Goal: Transaction & Acquisition: Purchase product/service

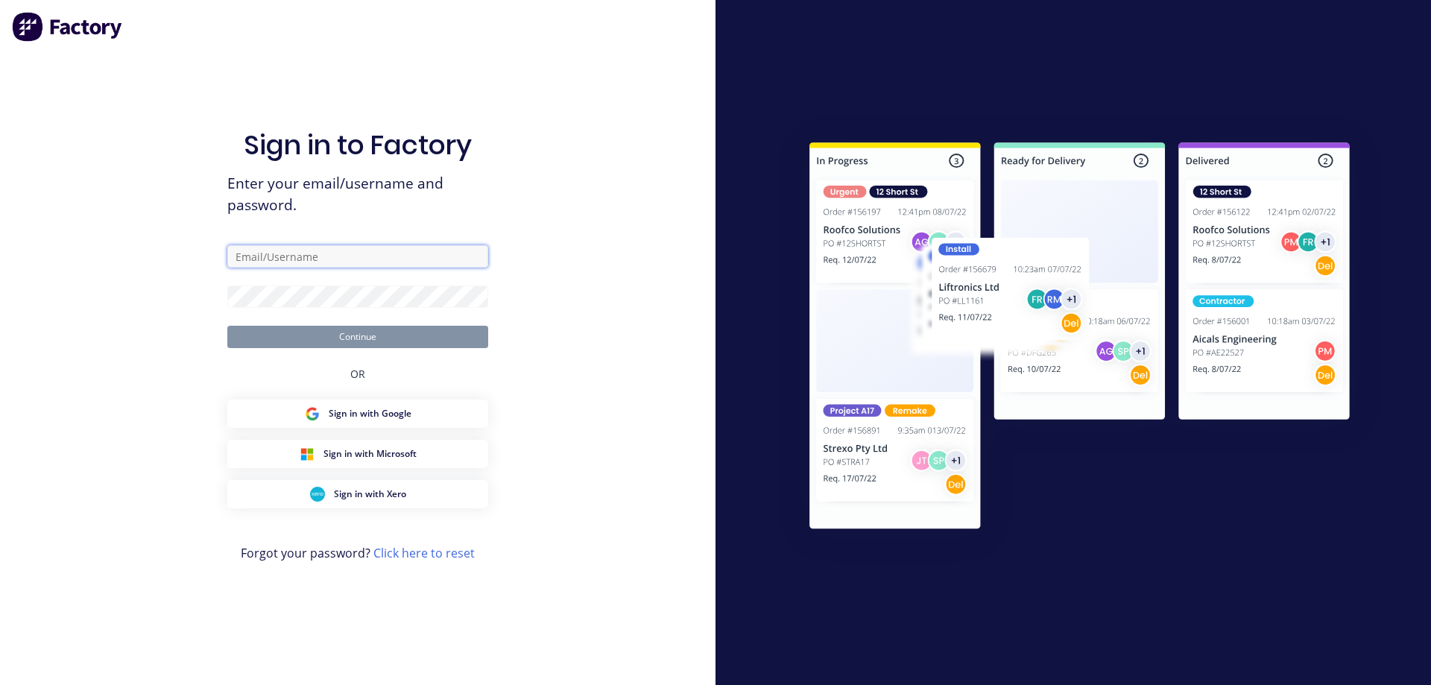
click at [312, 262] on input "text" at bounding box center [357, 256] width 261 height 22
type input "[EMAIL_ADDRESS][DOMAIN_NAME]"
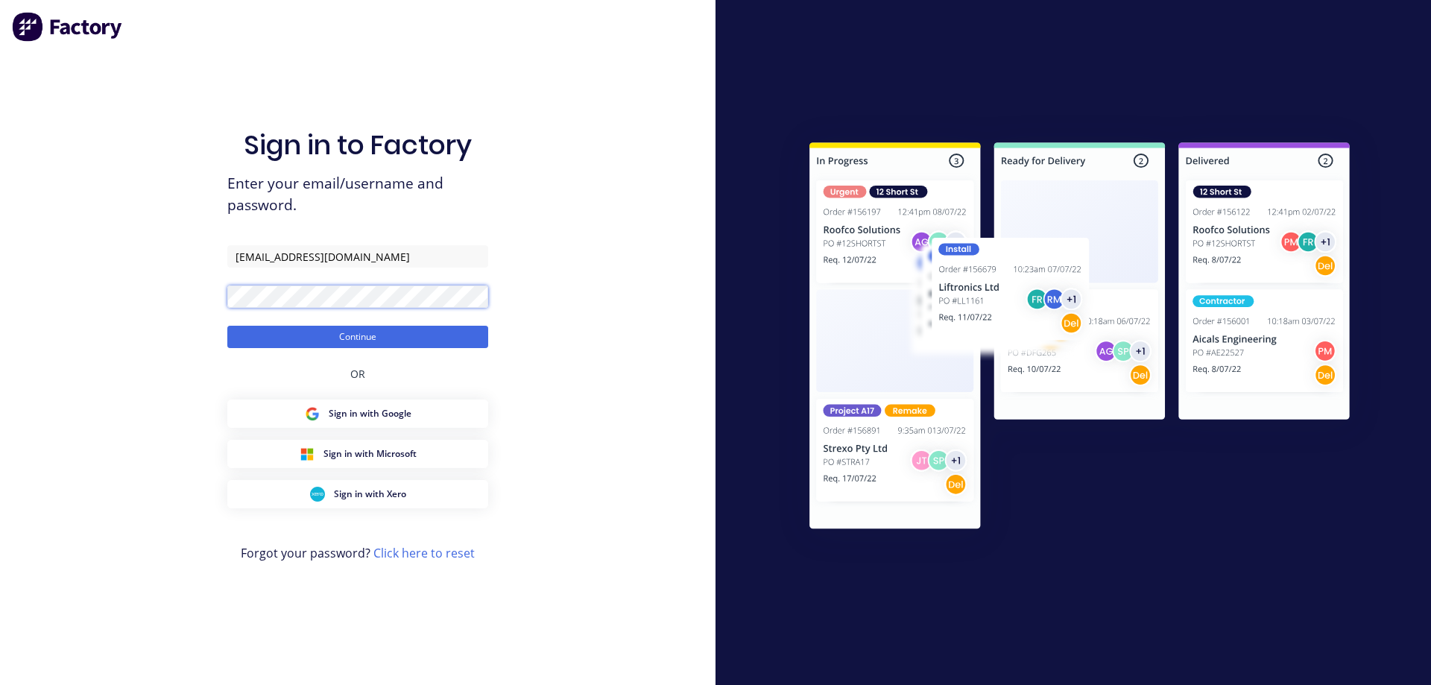
click at [227, 326] on button "Continue" at bounding box center [357, 337] width 261 height 22
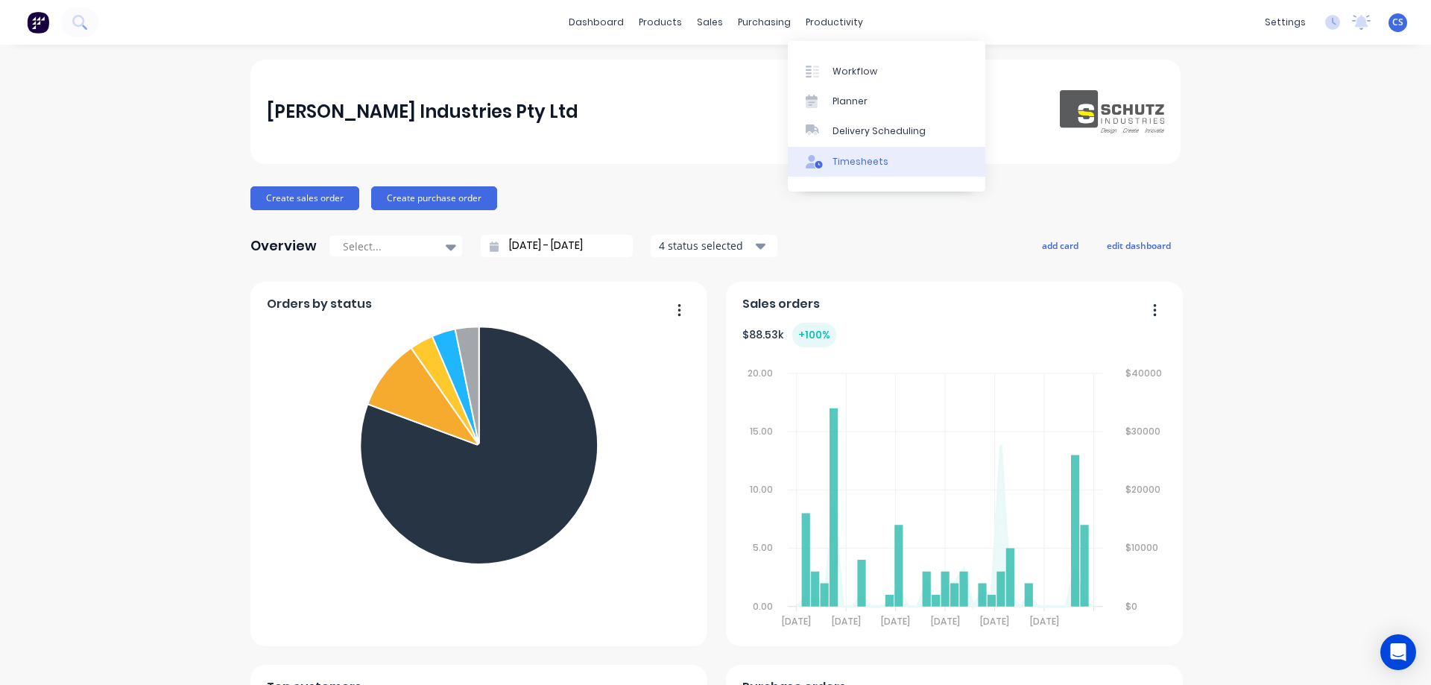
click at [862, 165] on div "Timesheets" at bounding box center [860, 161] width 56 height 13
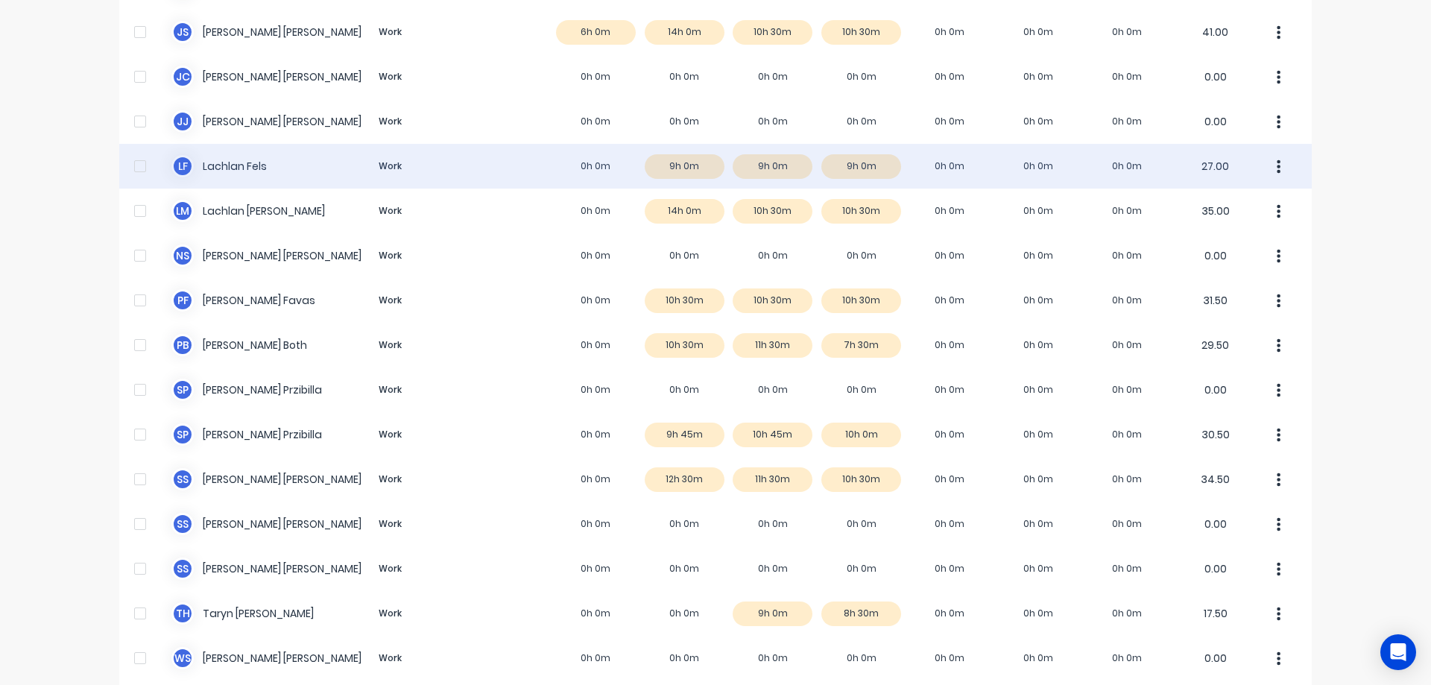
scroll to position [373, 0]
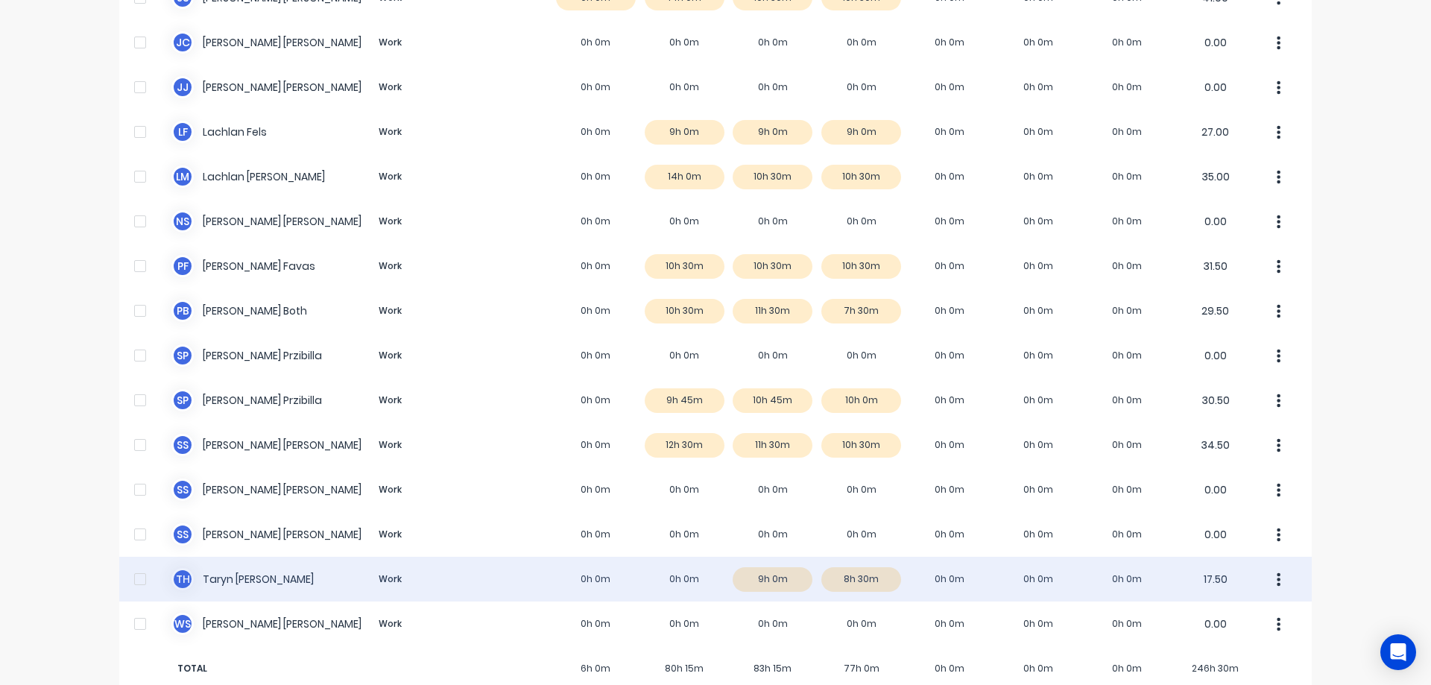
click at [505, 571] on div "T H Taryn Hanley Work 0h 0m 0h 0m 9h 0m 8h 30m 0h 0m 0h 0m 0h 0m 17.50" at bounding box center [715, 579] width 1192 height 45
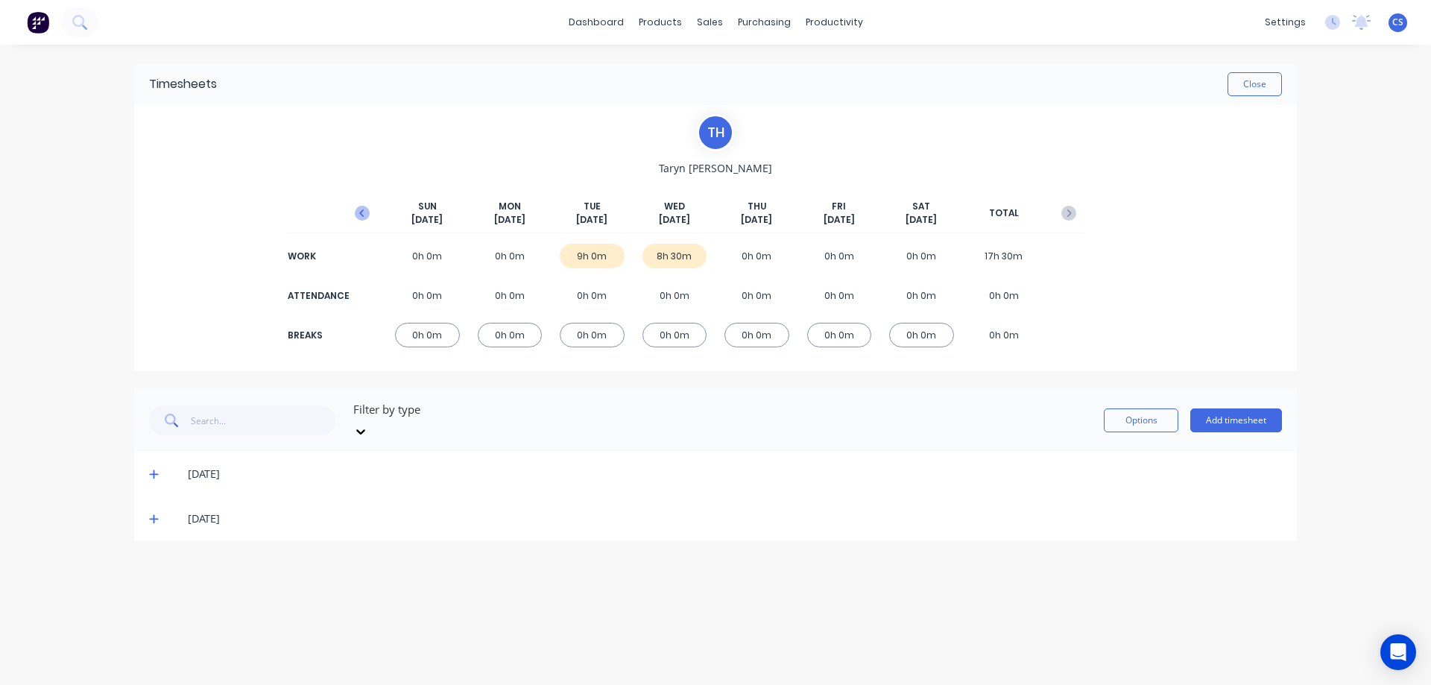
click at [358, 209] on icon "button" at bounding box center [362, 213] width 15 height 15
click at [764, 258] on div "9h 0m" at bounding box center [756, 256] width 65 height 25
click at [149, 603] on icon at bounding box center [154, 608] width 10 height 10
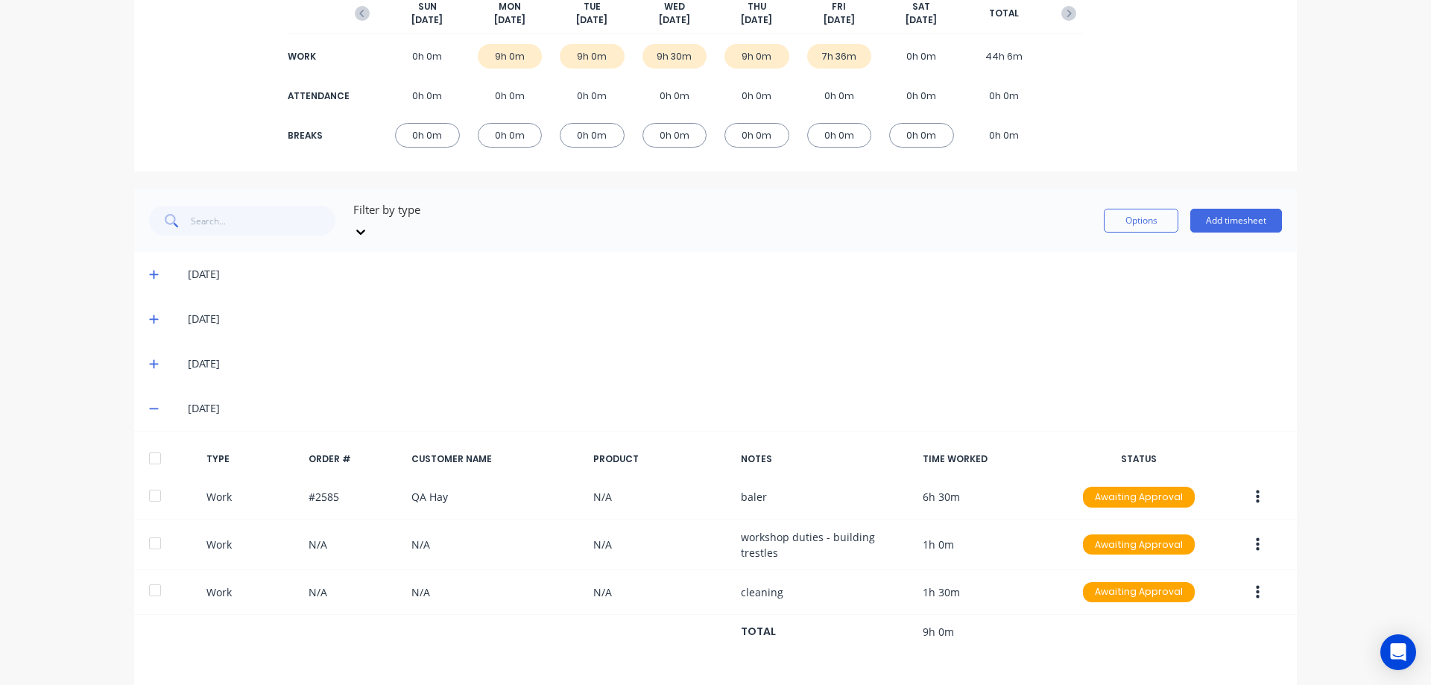
scroll to position [232, 0]
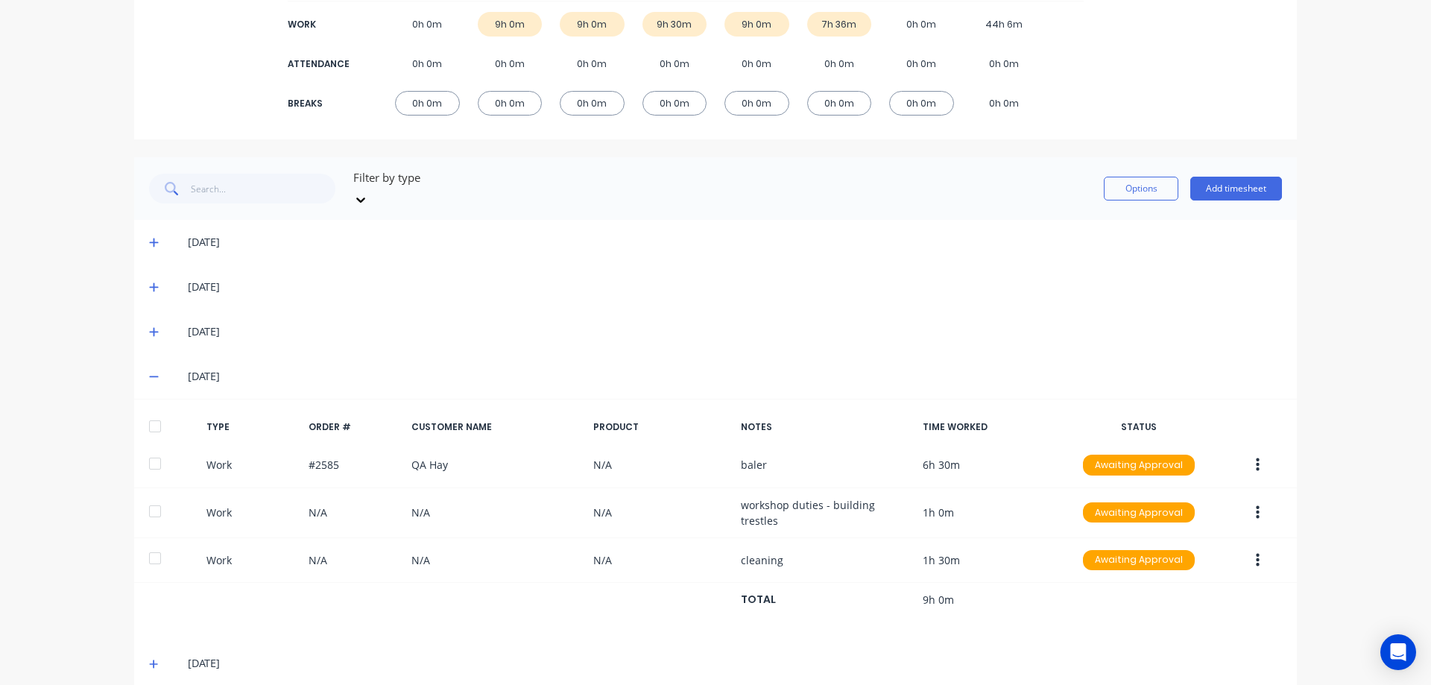
click at [1270, 279] on div "23/09/25" at bounding box center [735, 287] width 1094 height 16
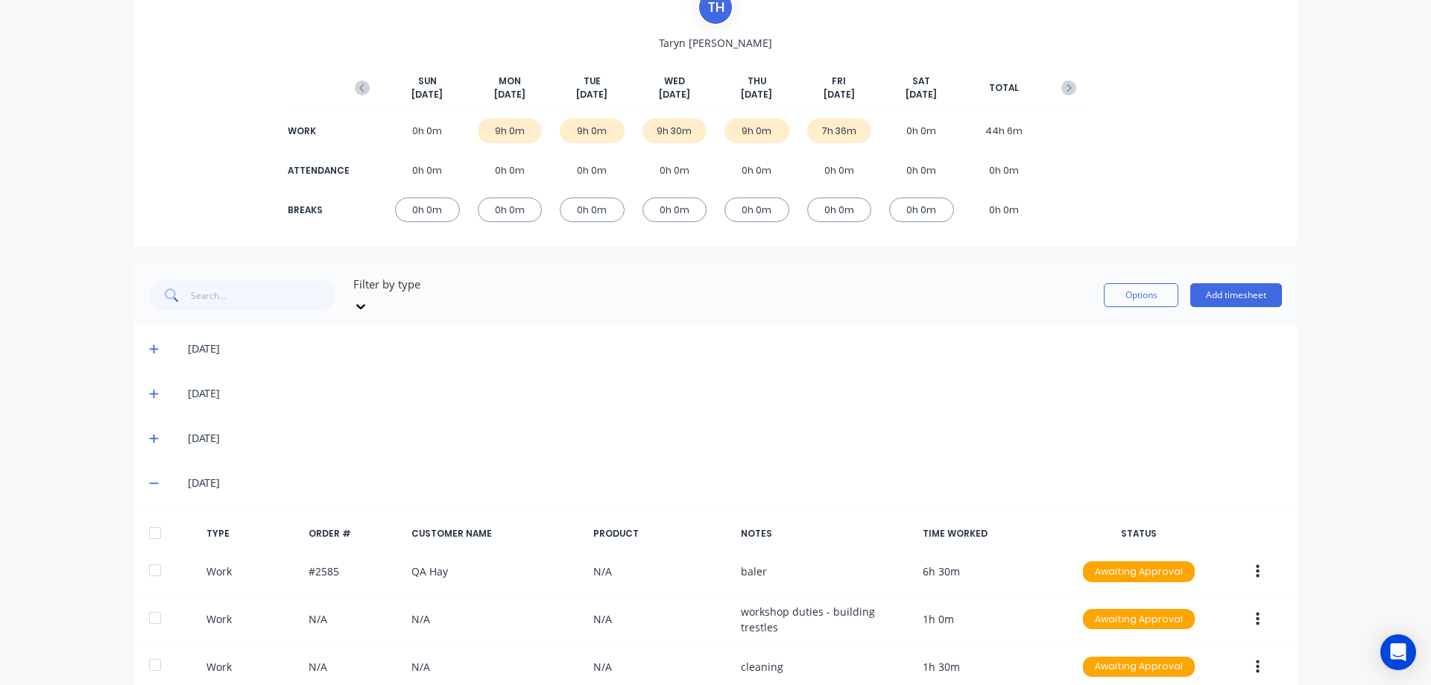
scroll to position [0, 0]
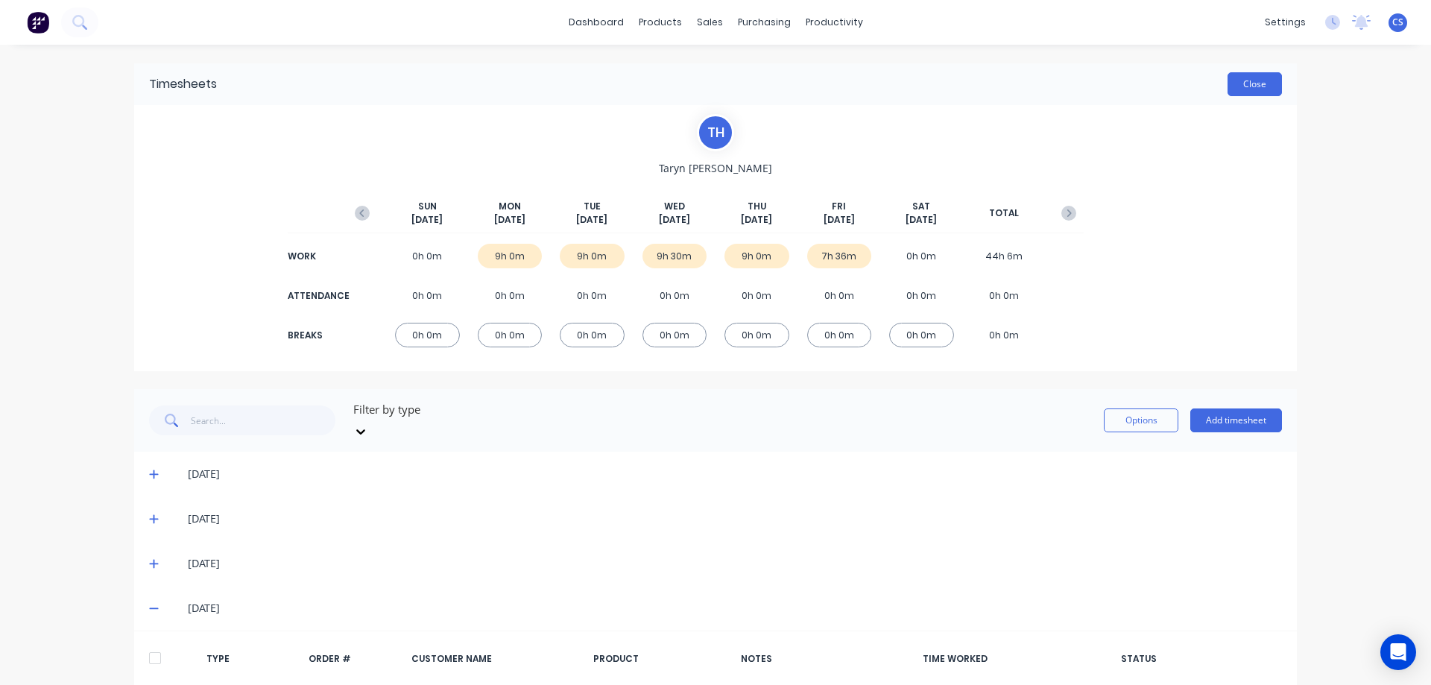
click at [1256, 91] on button "Close" at bounding box center [1254, 84] width 54 height 24
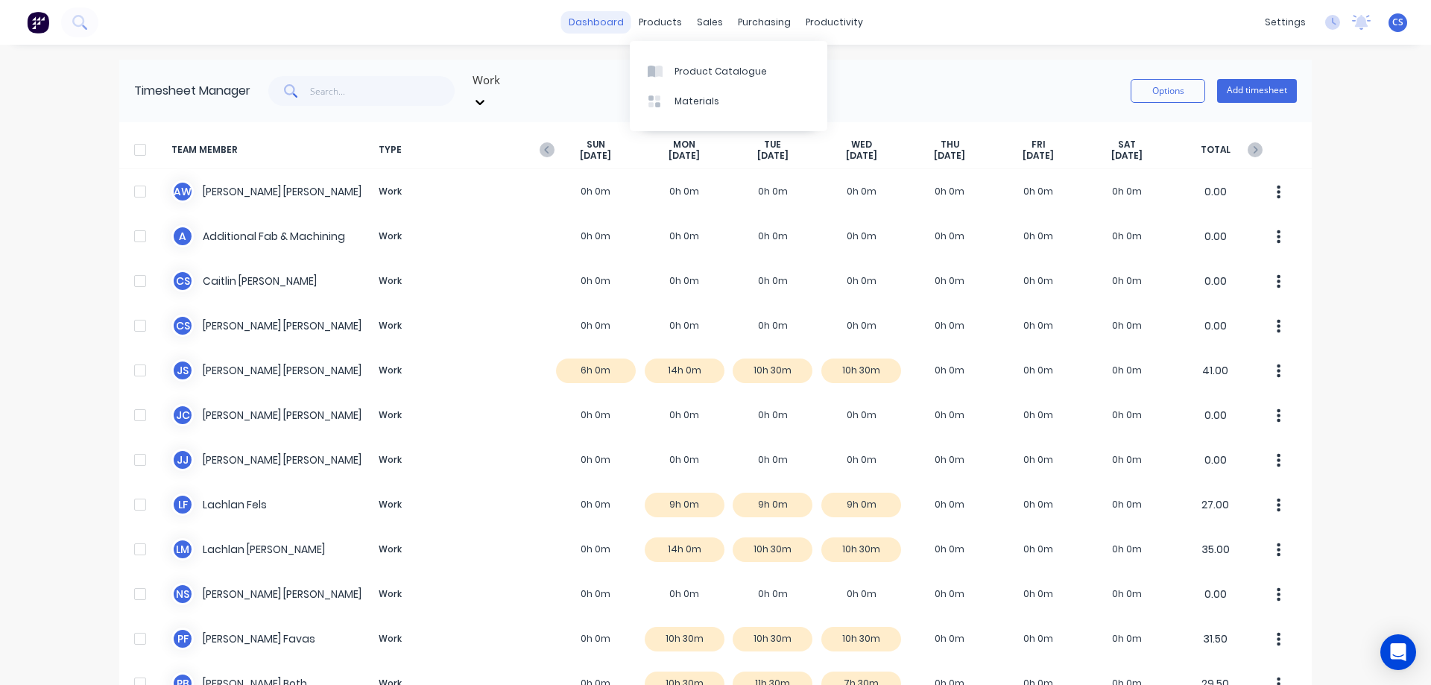
click at [611, 25] on link "dashboard" at bounding box center [596, 22] width 70 height 22
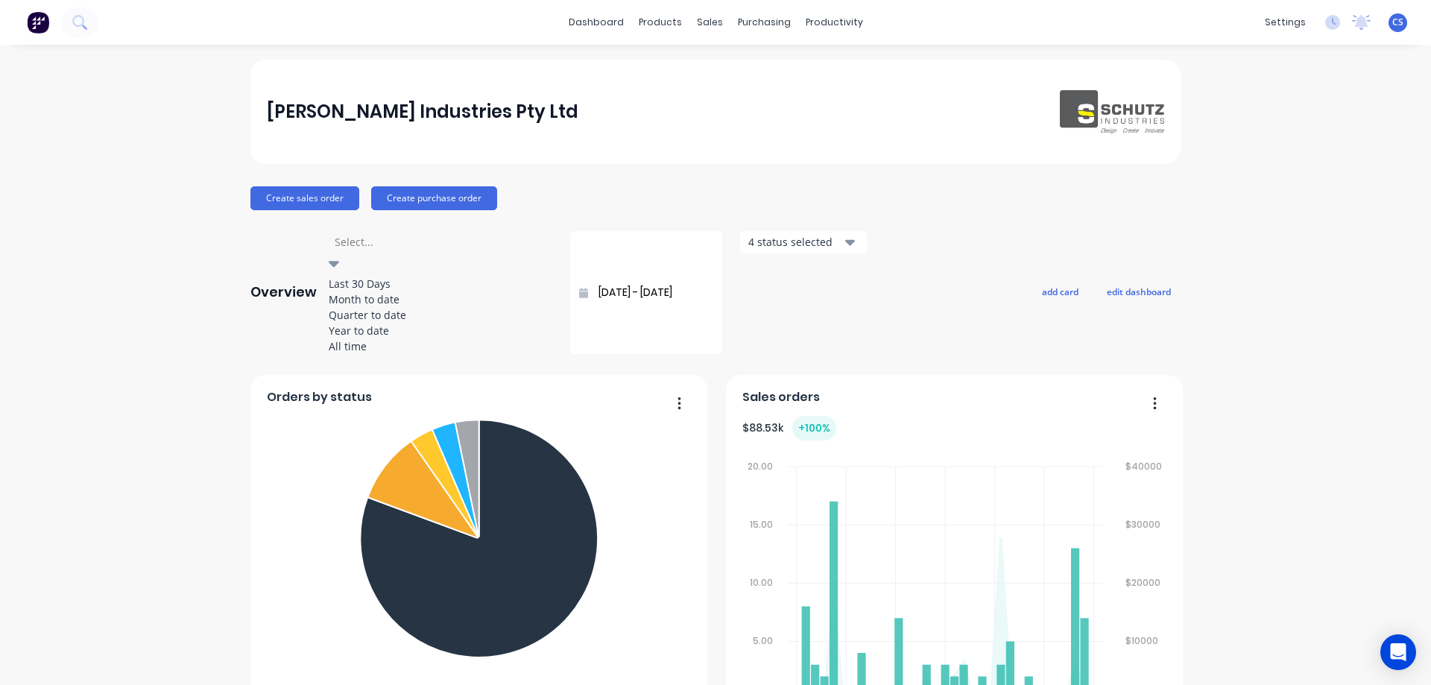
click at [339, 255] on div at bounding box center [334, 264] width 10 height 18
click at [748, 245] on div "4 status selected" at bounding box center [795, 242] width 94 height 16
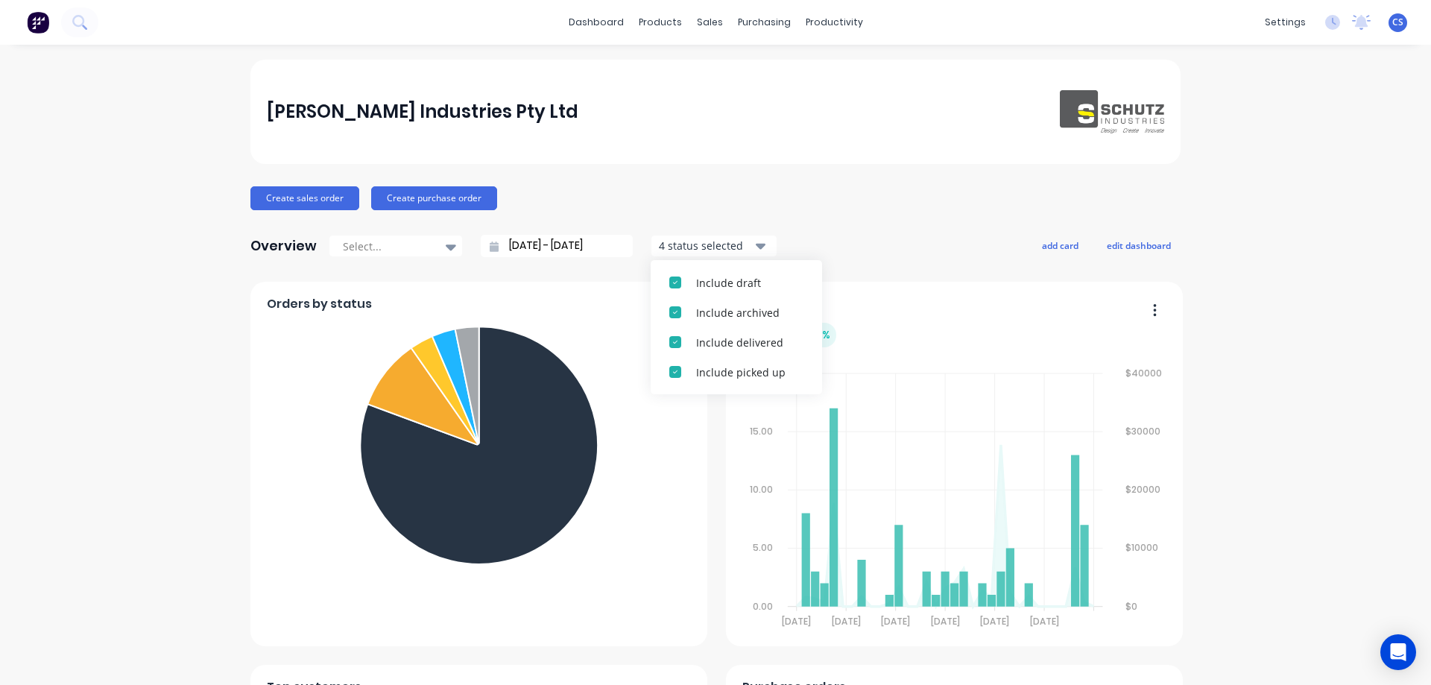
click at [722, 245] on div "4 status selected" at bounding box center [706, 246] width 94 height 16
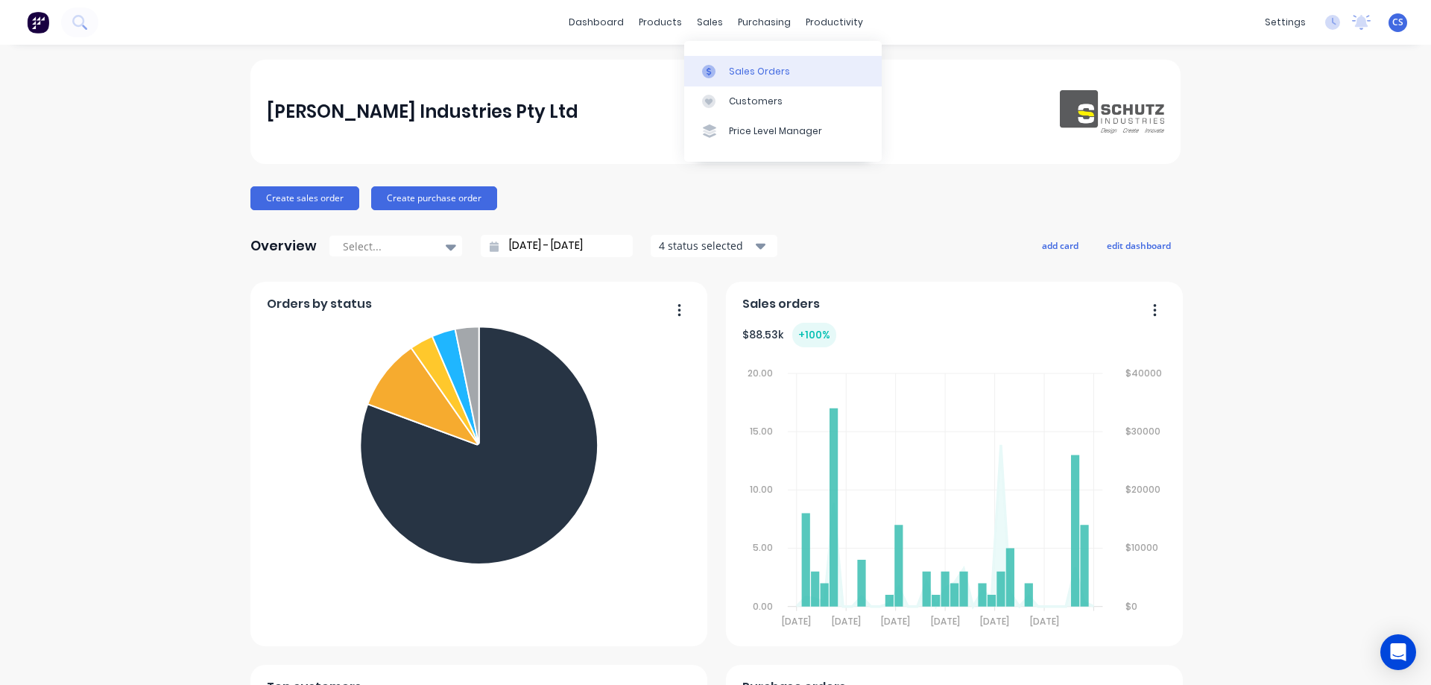
click at [745, 70] on div "Sales Orders" at bounding box center [759, 71] width 61 height 13
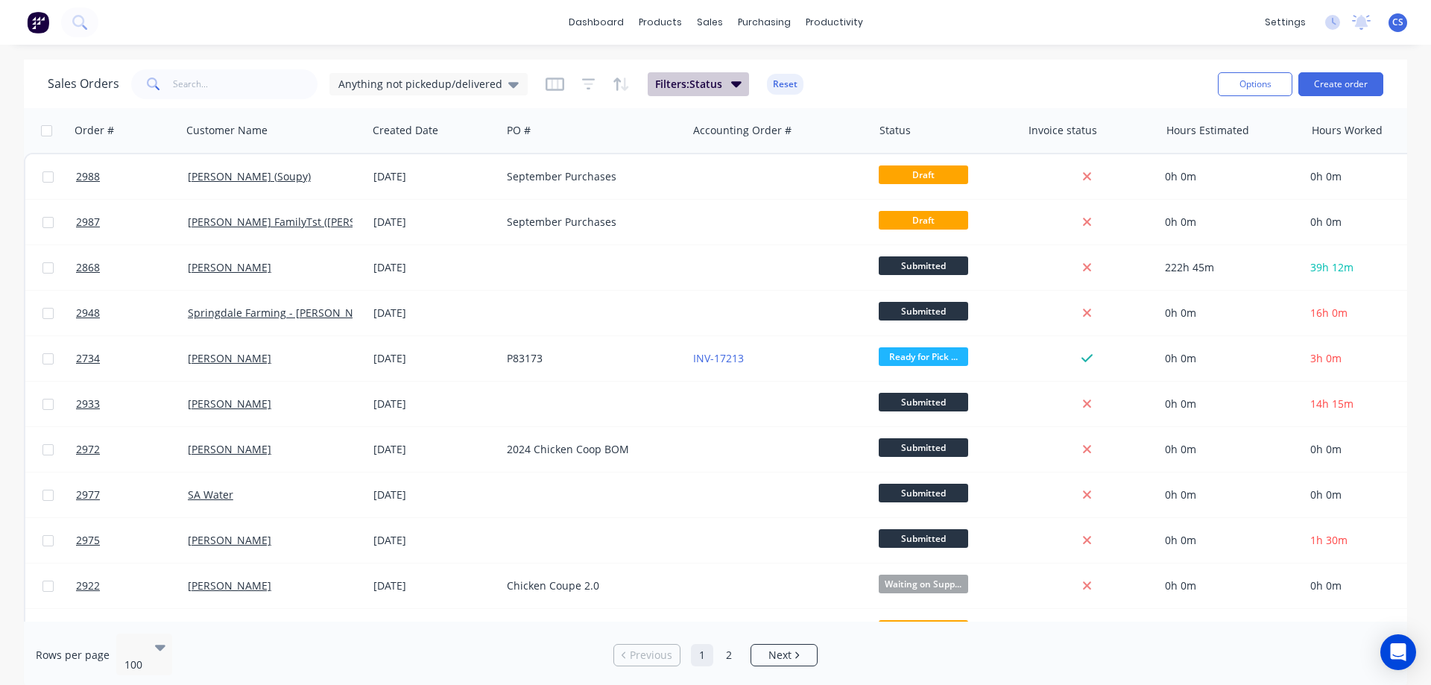
click at [685, 83] on span "Filters: Status" at bounding box center [688, 84] width 67 height 15
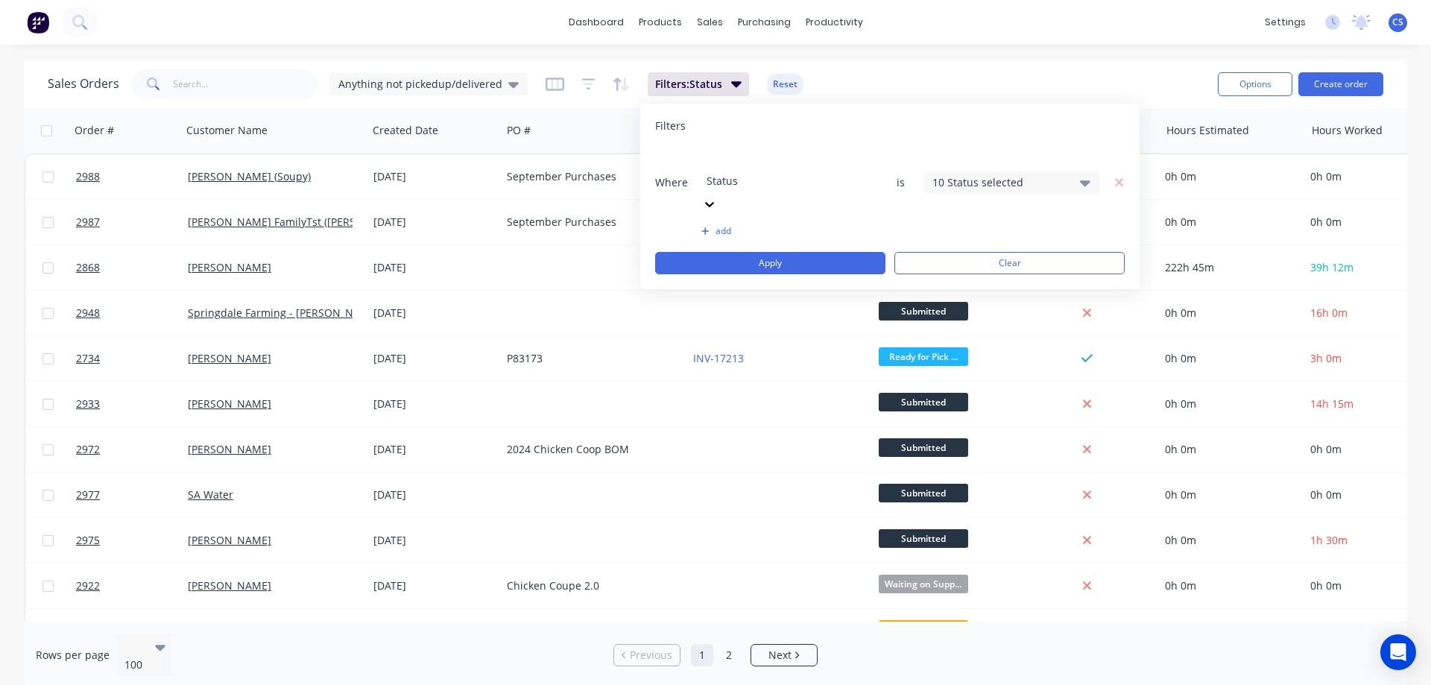
click at [1015, 174] on div "10 Status selected" at bounding box center [999, 182] width 135 height 16
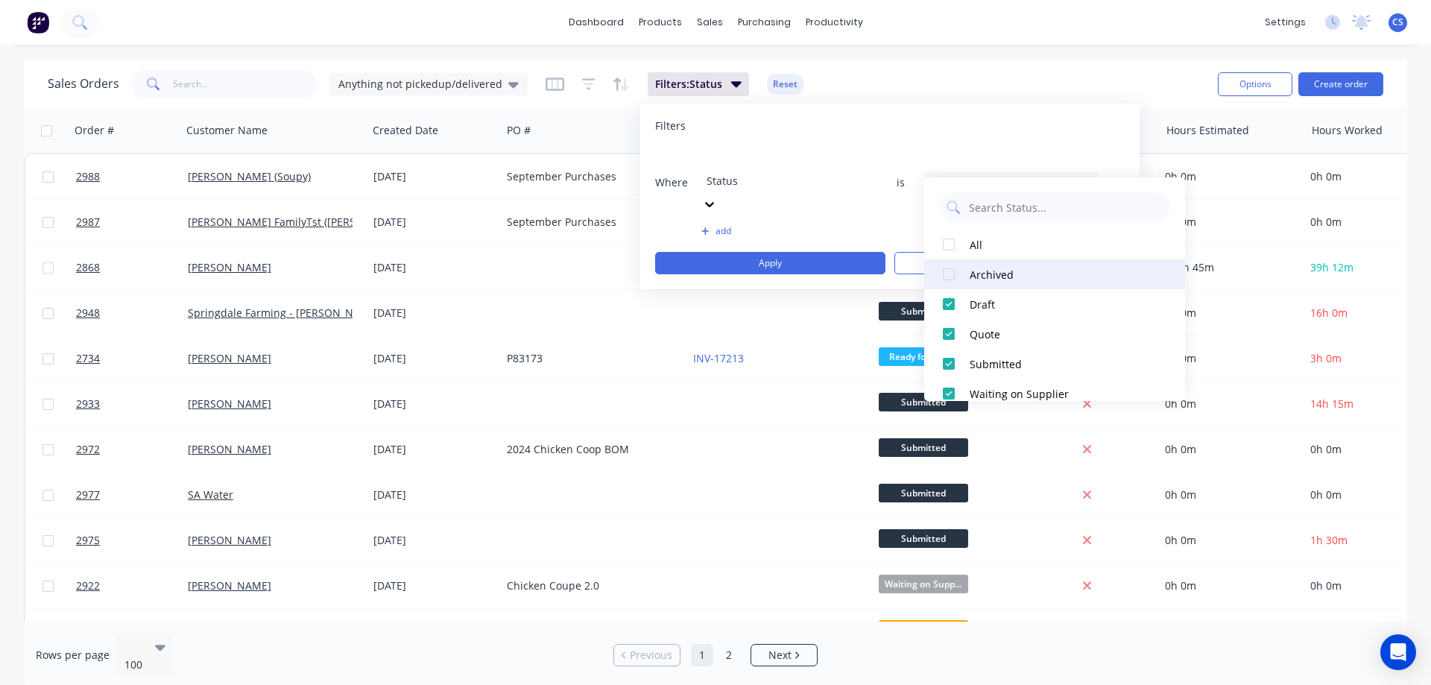
click at [947, 281] on div at bounding box center [949, 274] width 30 height 30
click at [797, 252] on button "Apply" at bounding box center [770, 263] width 230 height 22
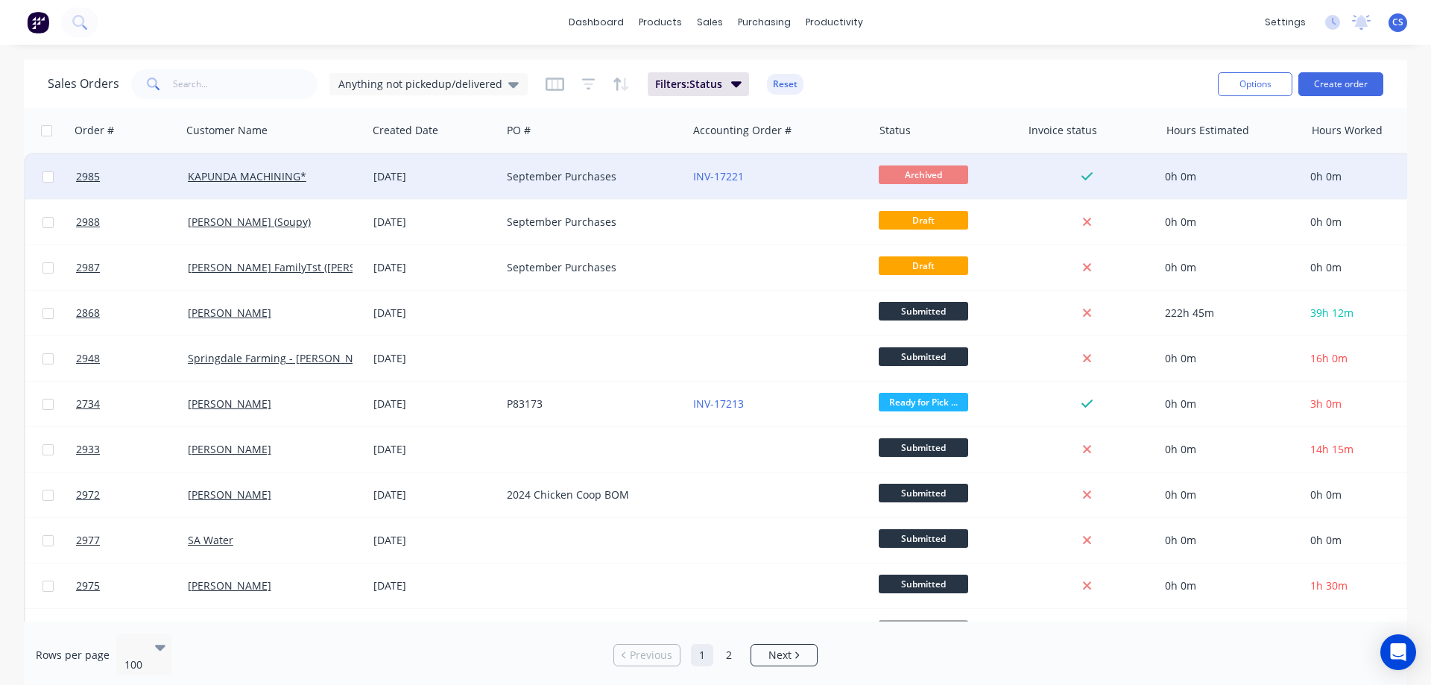
click at [814, 176] on div "INV-17221" at bounding box center [775, 176] width 165 height 15
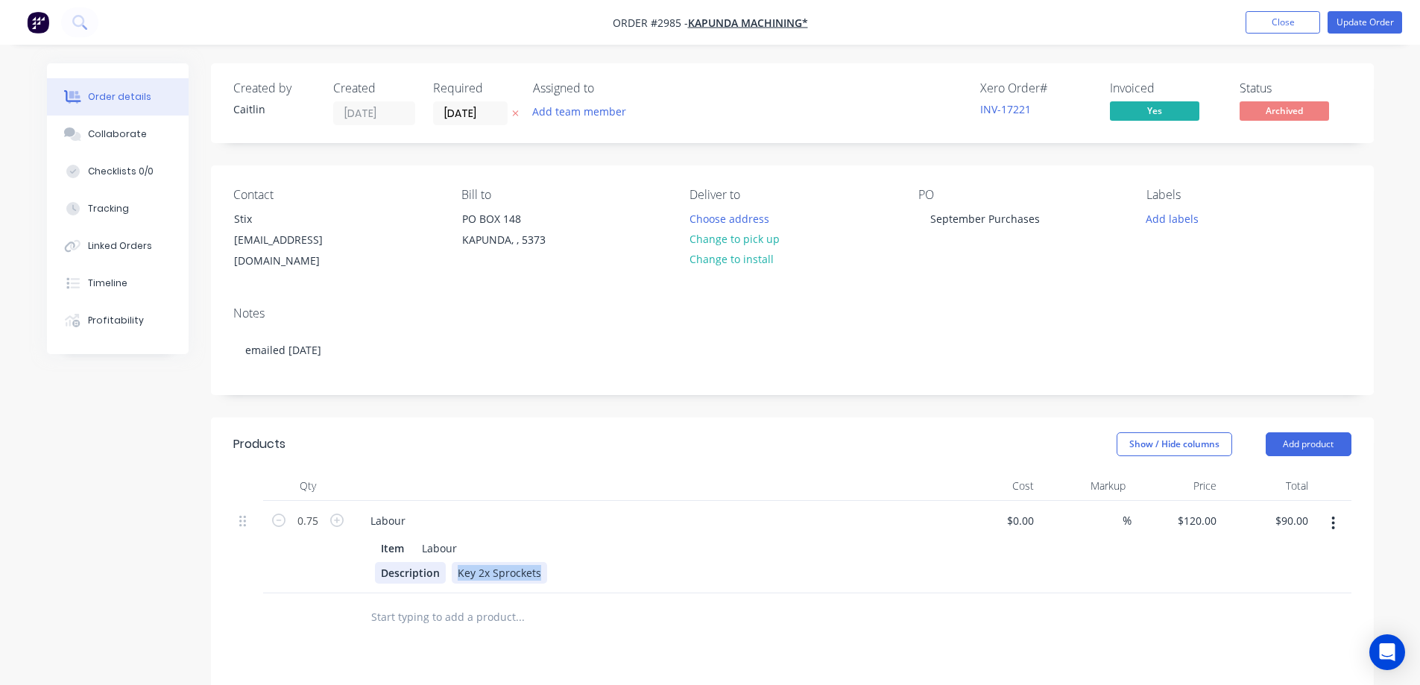
drag, startPoint x: 540, startPoint y: 560, endPoint x: 434, endPoint y: 551, distance: 106.1
click at [434, 562] on div "Description Key 2x Sprockets" at bounding box center [648, 573] width 546 height 22
copy div "Key 2x Sprockets"
click at [1154, 111] on span "Yes" at bounding box center [1154, 110] width 89 height 19
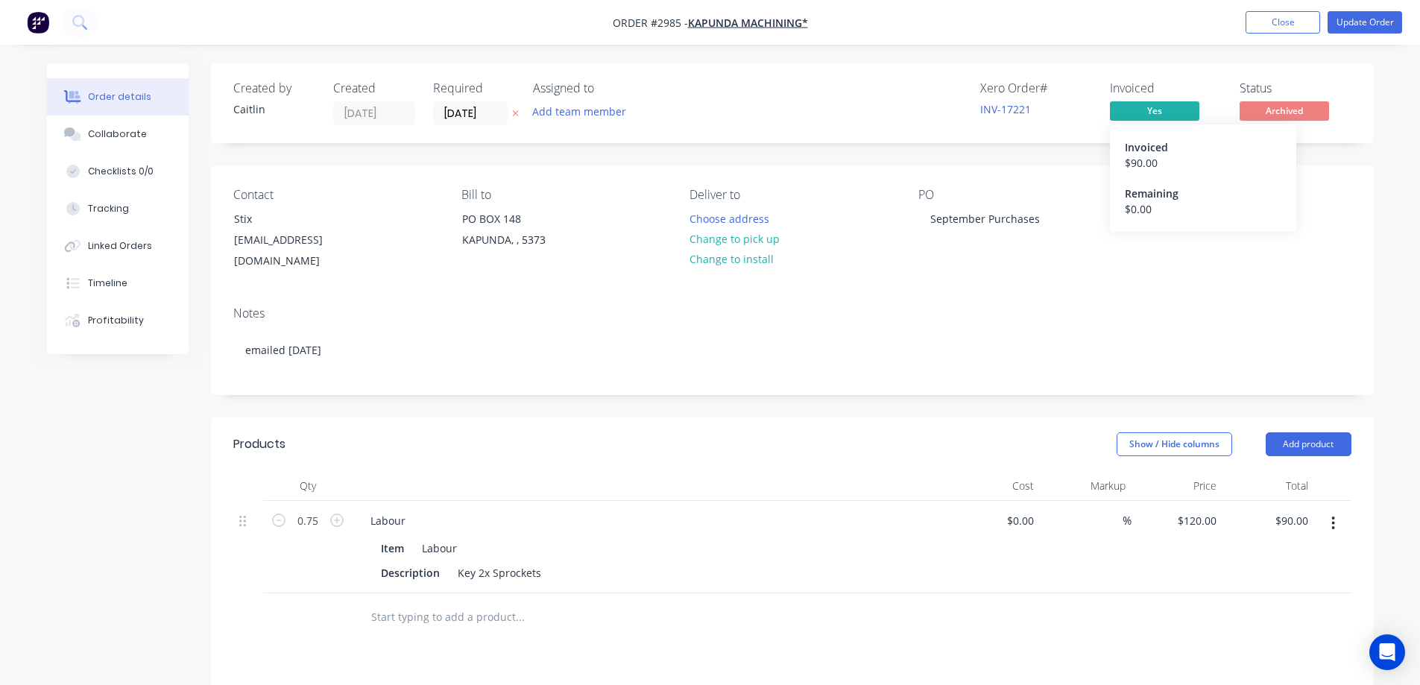
click at [1184, 113] on span "Yes" at bounding box center [1154, 110] width 89 height 19
click at [1290, 27] on button "Close" at bounding box center [1282, 22] width 75 height 22
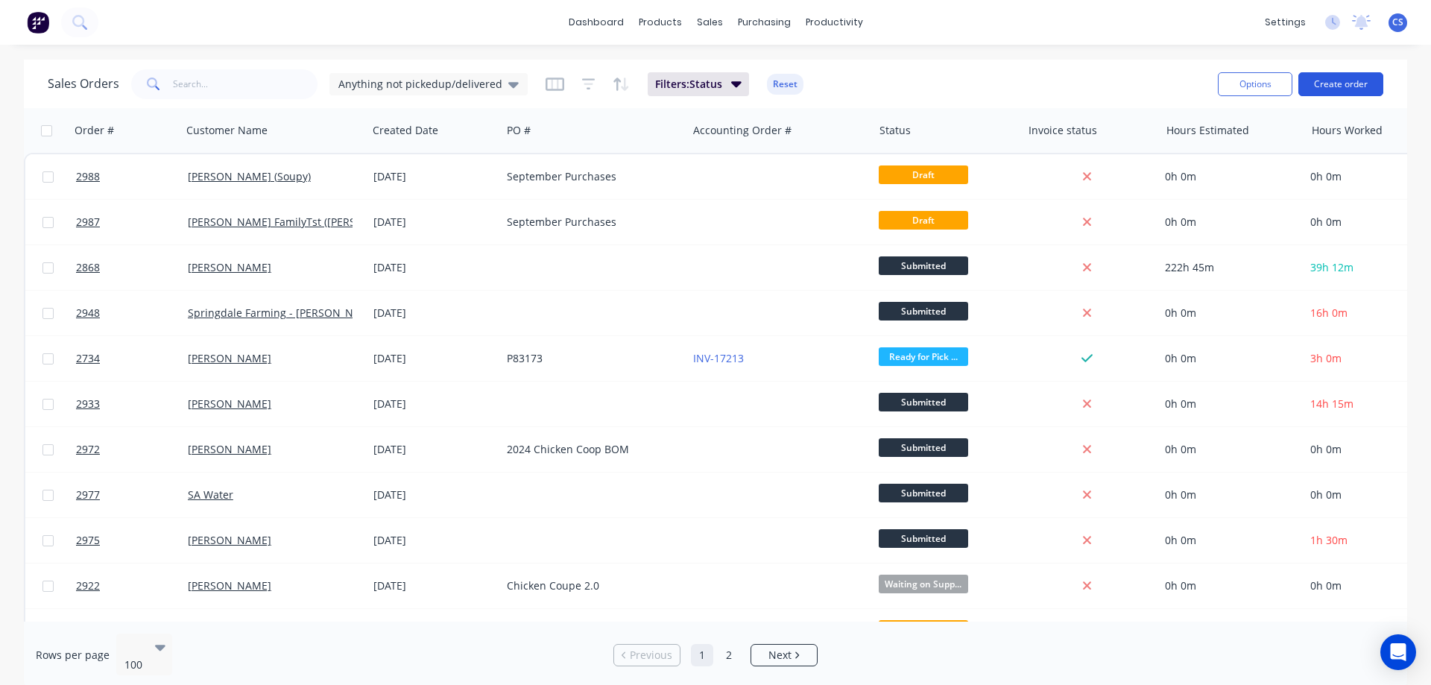
click at [1368, 86] on button "Create order" at bounding box center [1340, 84] width 85 height 24
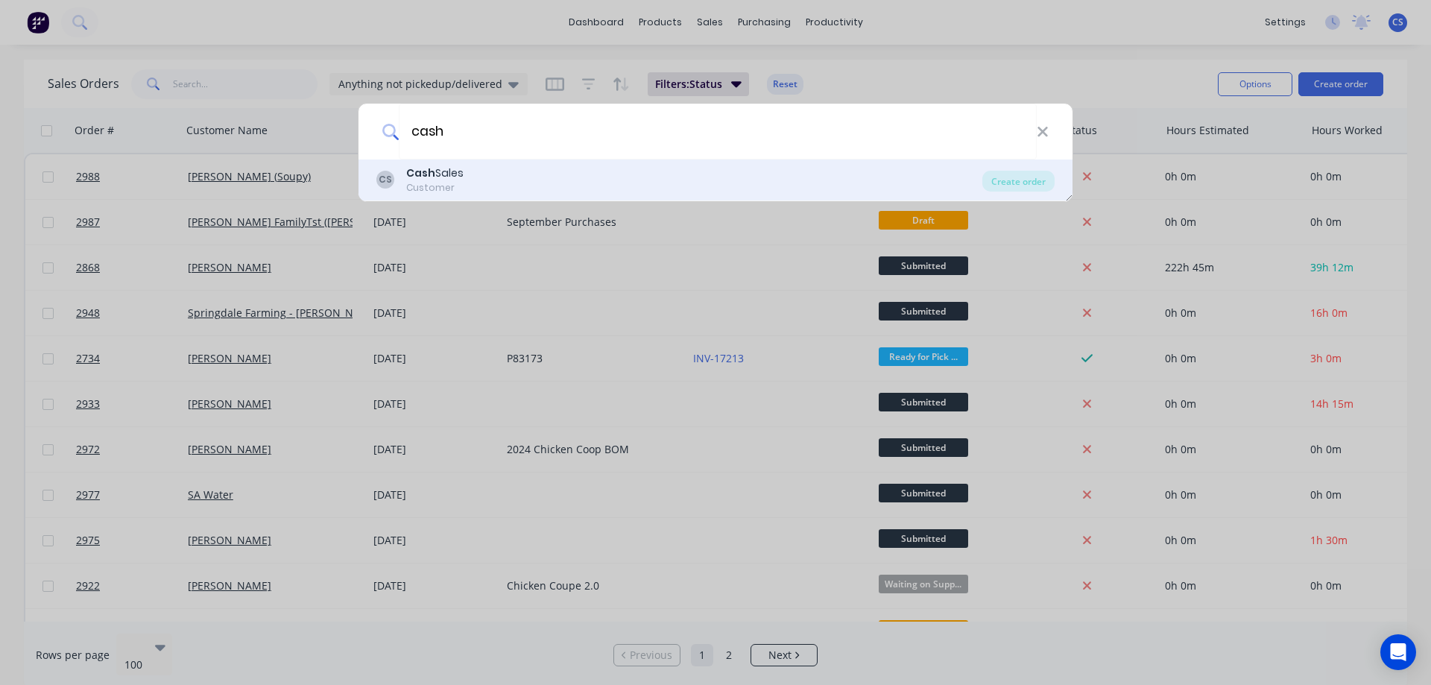
type input "cash"
click at [501, 189] on div "CS Cash Sales Customer" at bounding box center [679, 179] width 606 height 29
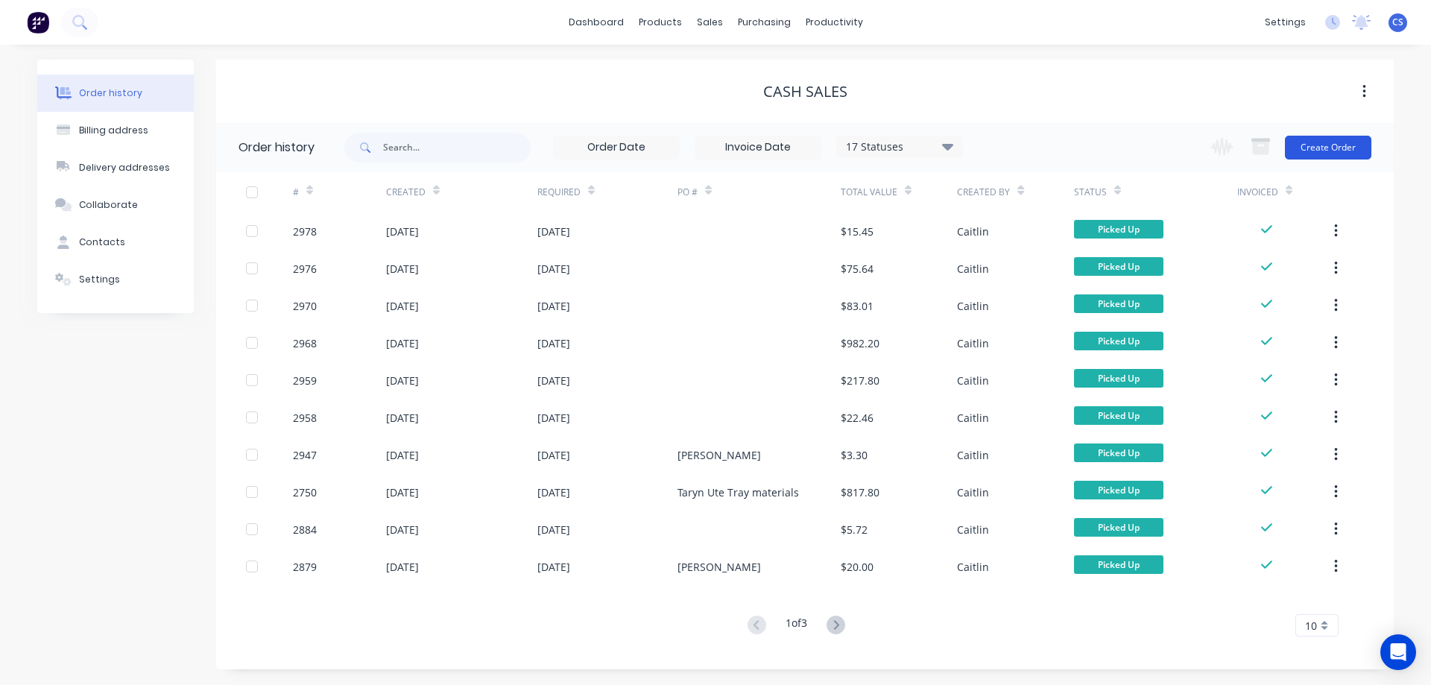
click at [1350, 148] on button "Create Order" at bounding box center [1328, 148] width 86 height 24
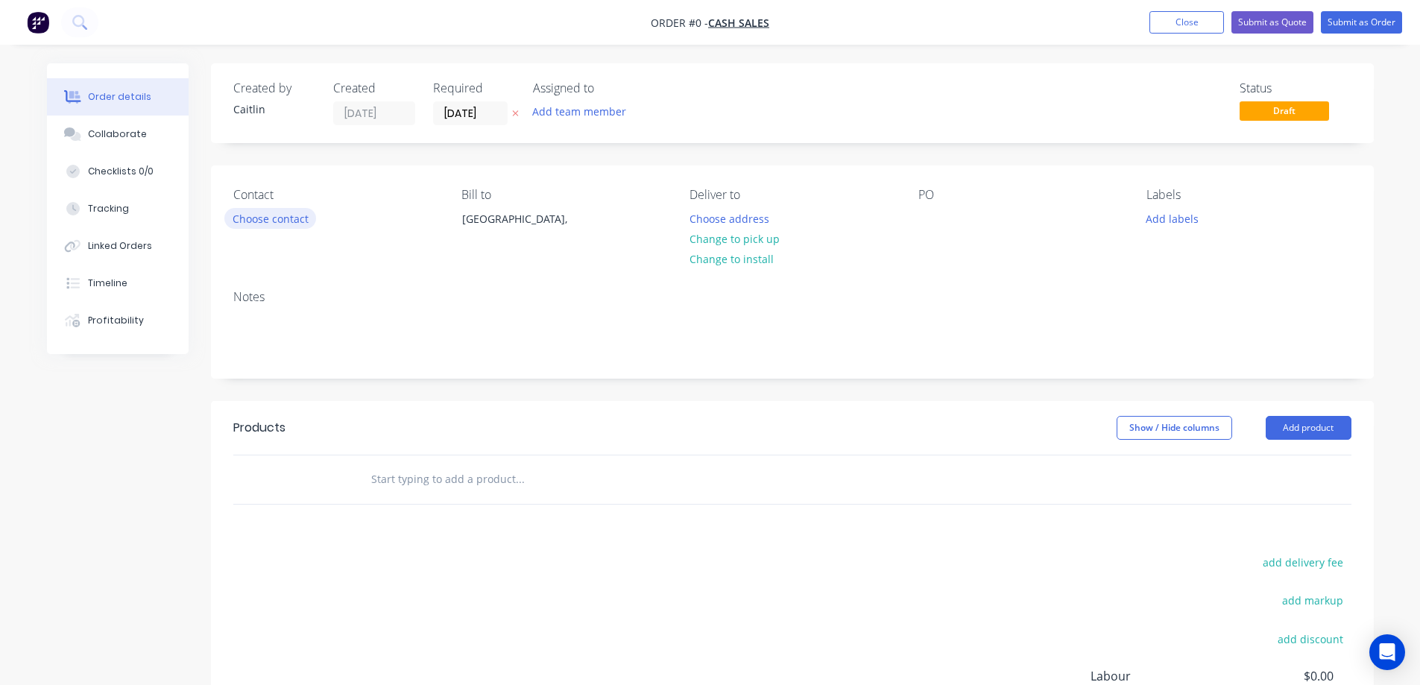
click at [282, 221] on button "Choose contact" at bounding box center [270, 218] width 92 height 20
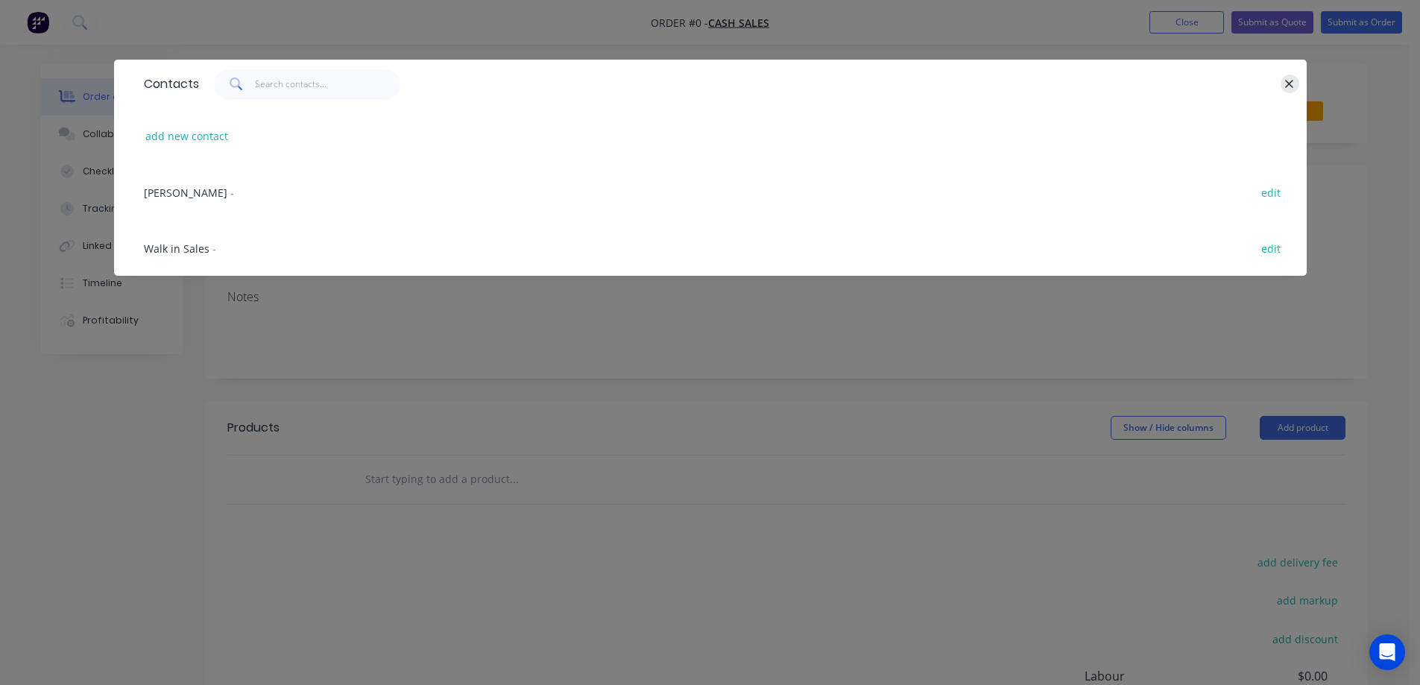
click at [1288, 85] on icon "button" at bounding box center [1290, 84] width 8 height 8
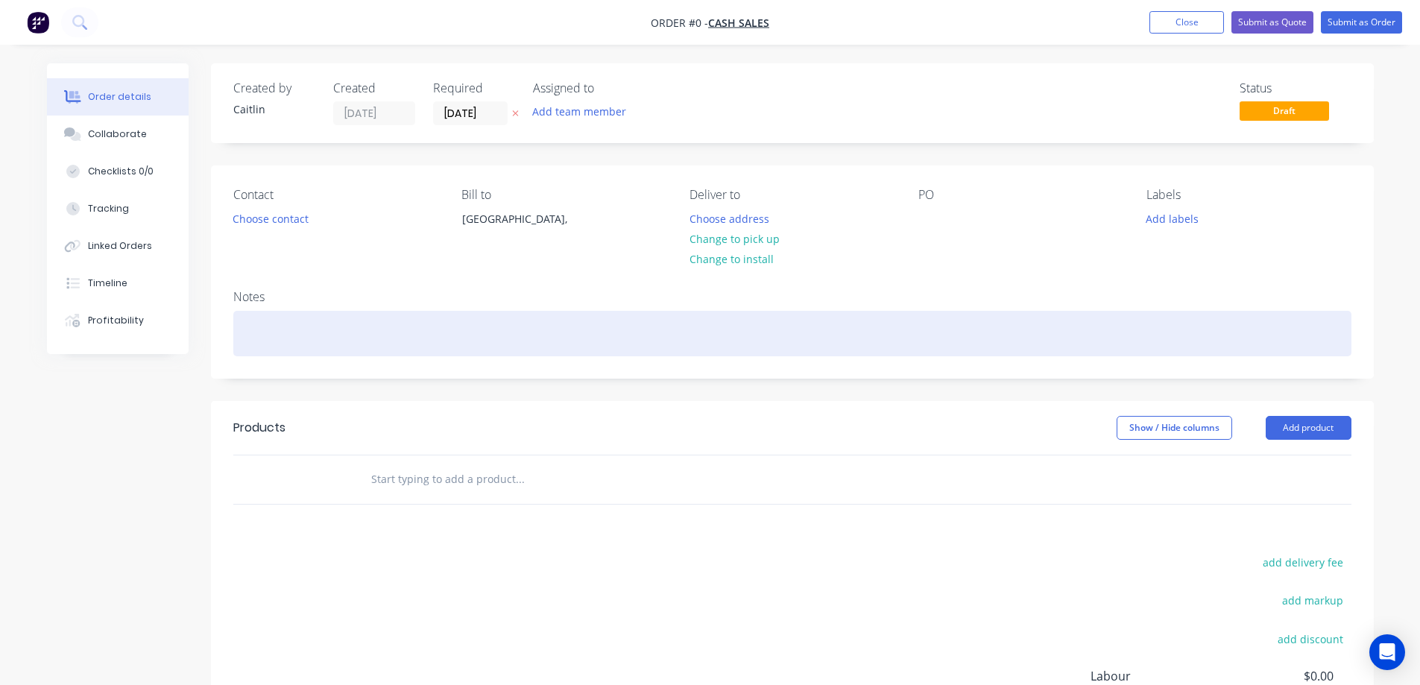
click at [360, 326] on div at bounding box center [792, 333] width 1118 height 45
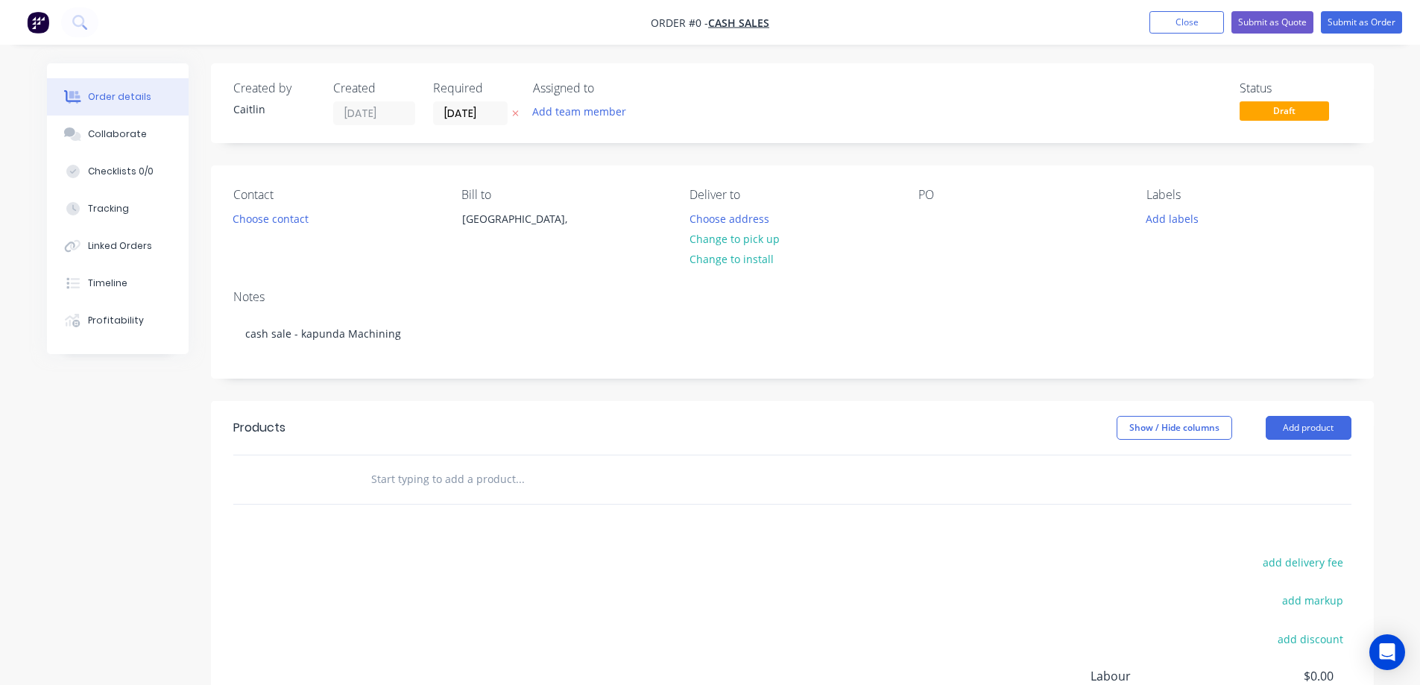
click at [423, 479] on div "Order details Collaborate Checklists 0/0 Tracking Linked Orders Timeline Profit…" at bounding box center [710, 473] width 1356 height 821
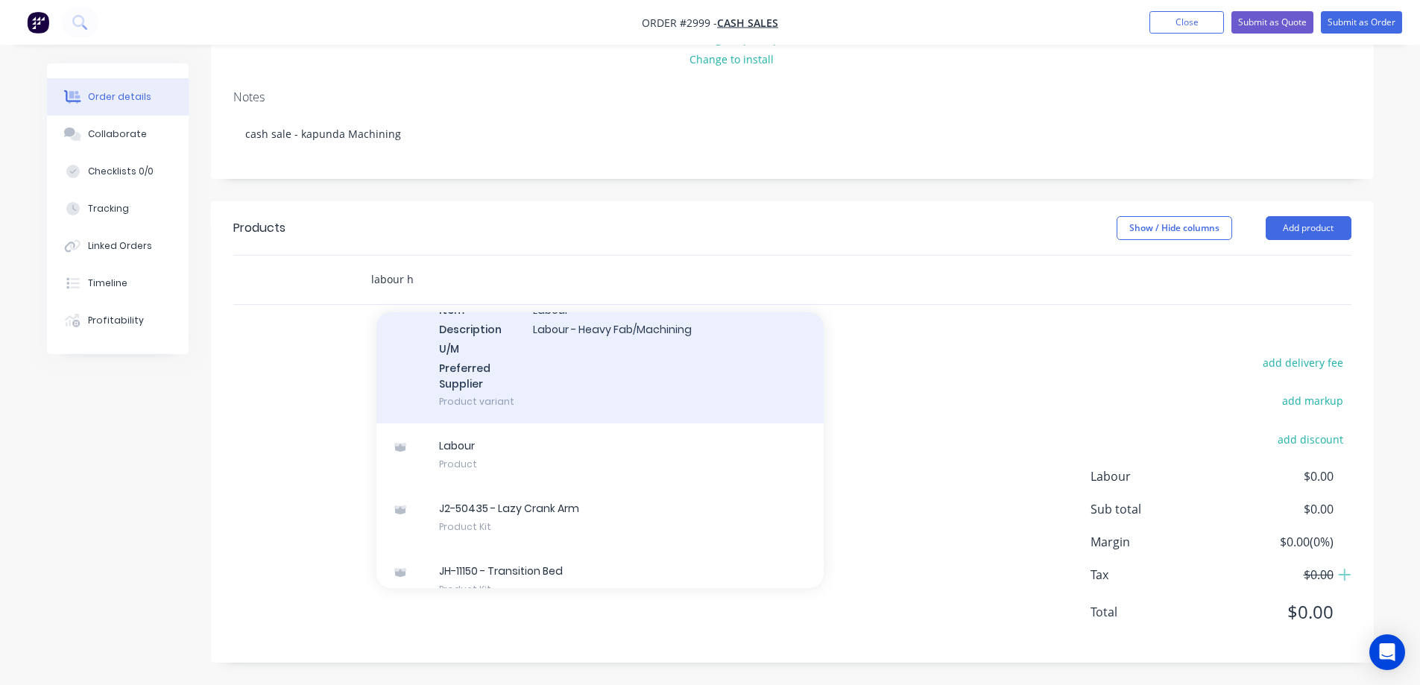
scroll to position [149, 0]
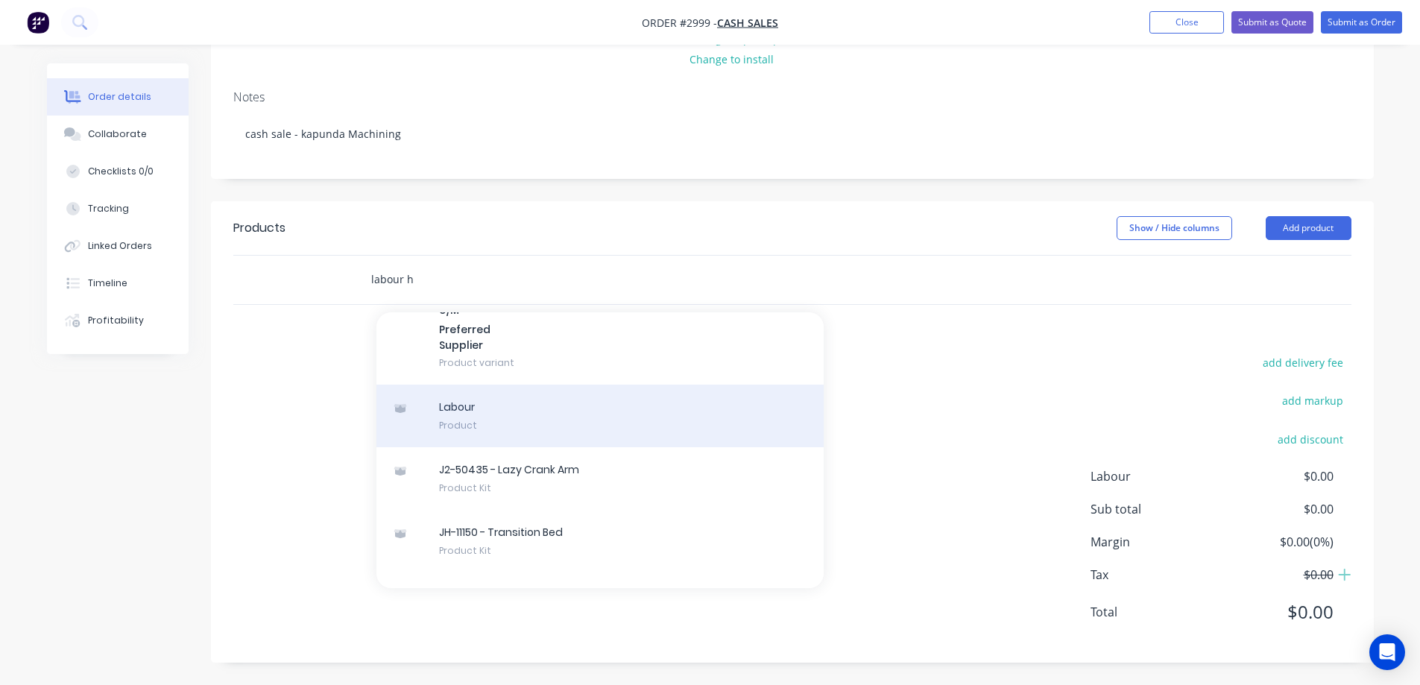
type input "labour h"
click at [673, 429] on div "Labour Product" at bounding box center [599, 416] width 447 height 63
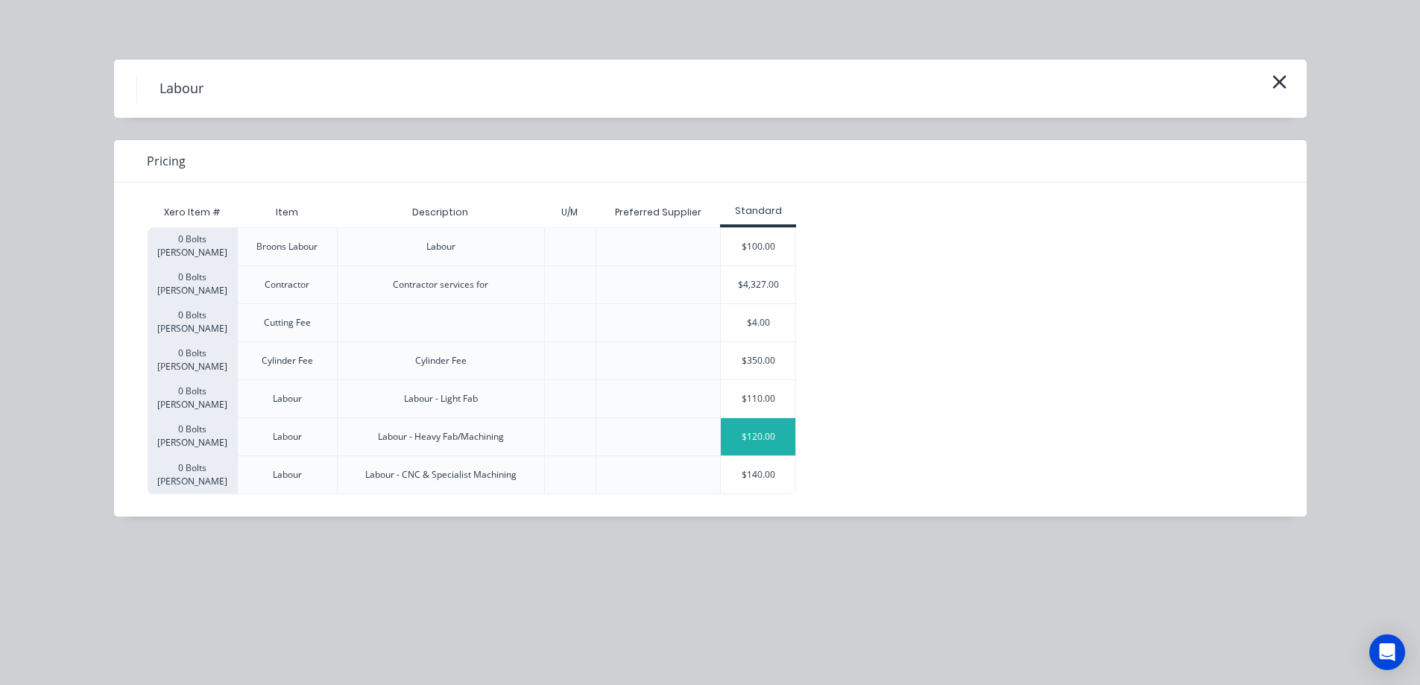
click at [763, 437] on div "$120.00" at bounding box center [758, 436] width 75 height 37
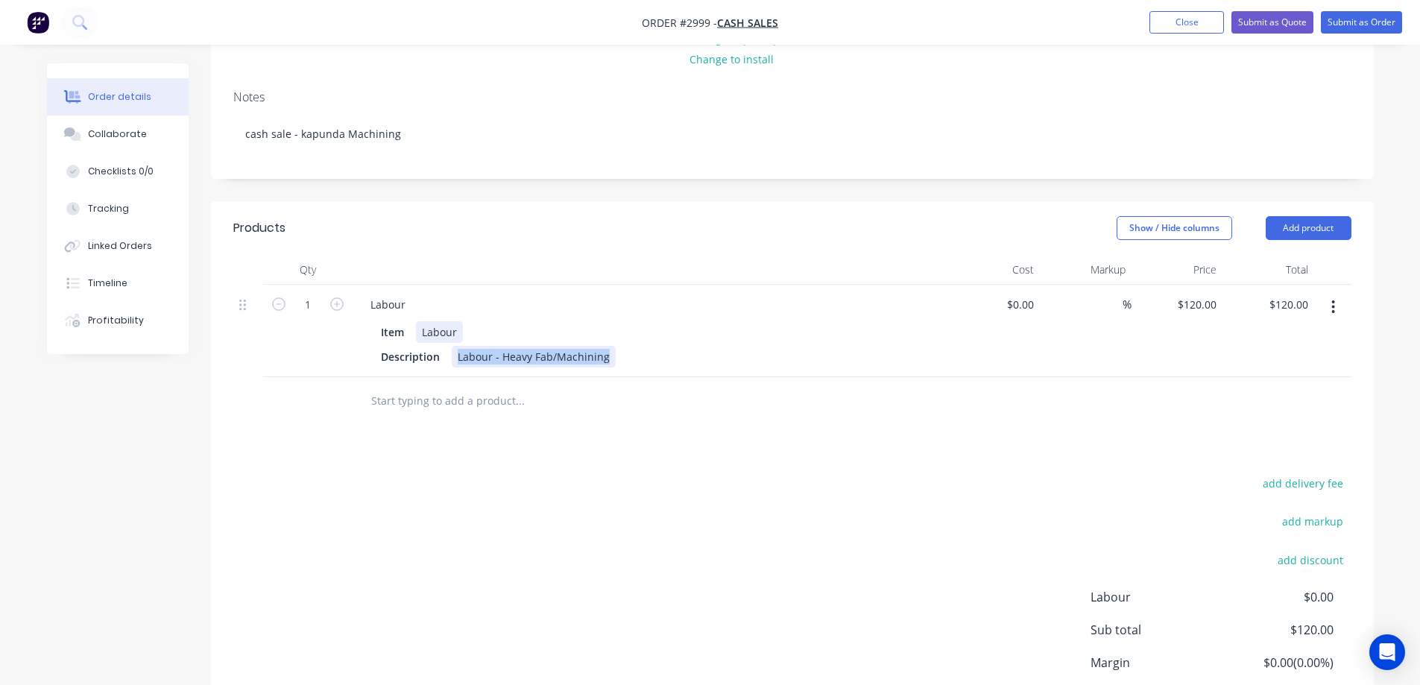
drag, startPoint x: 604, startPoint y: 358, endPoint x: 461, endPoint y: 336, distance: 144.0
click at [449, 350] on div "Description Labour - Heavy Fab/Machining" at bounding box center [648, 357] width 546 height 22
paste div
click at [321, 309] on input "1" at bounding box center [307, 305] width 39 height 22
type input "0.75"
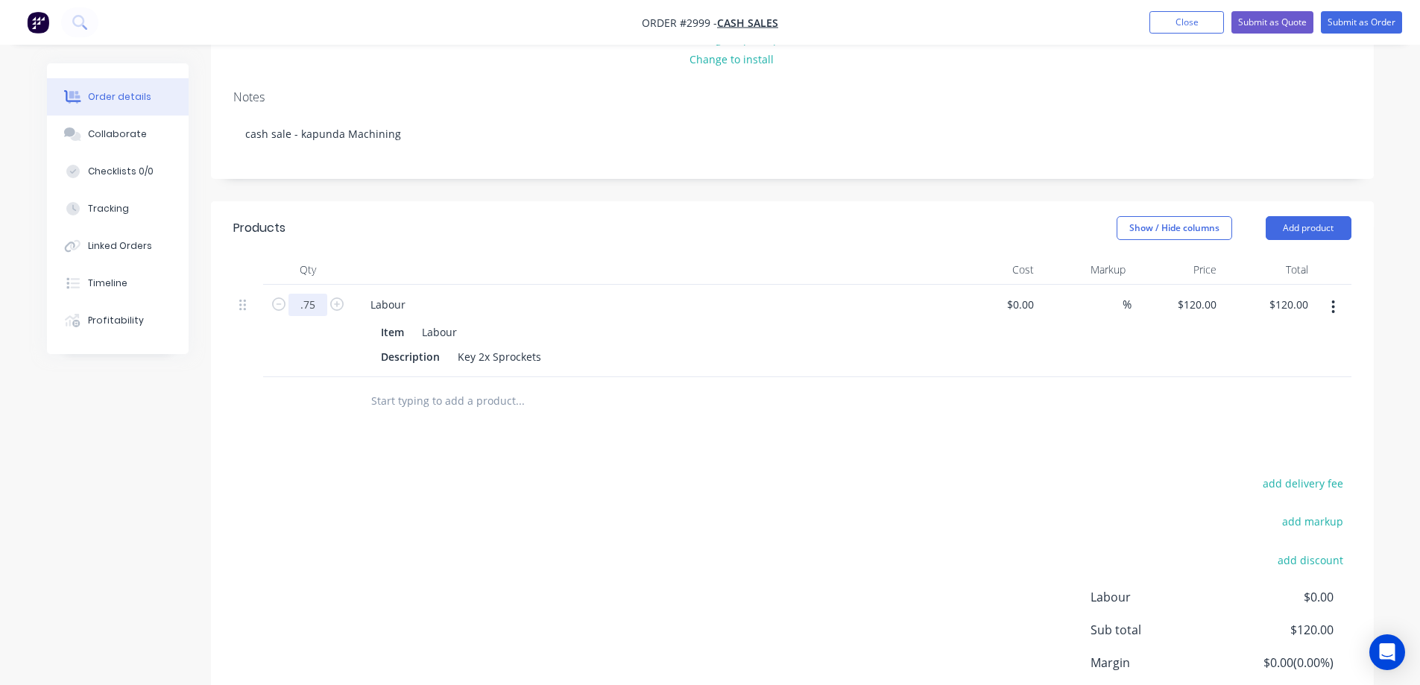
type input "$90.00"
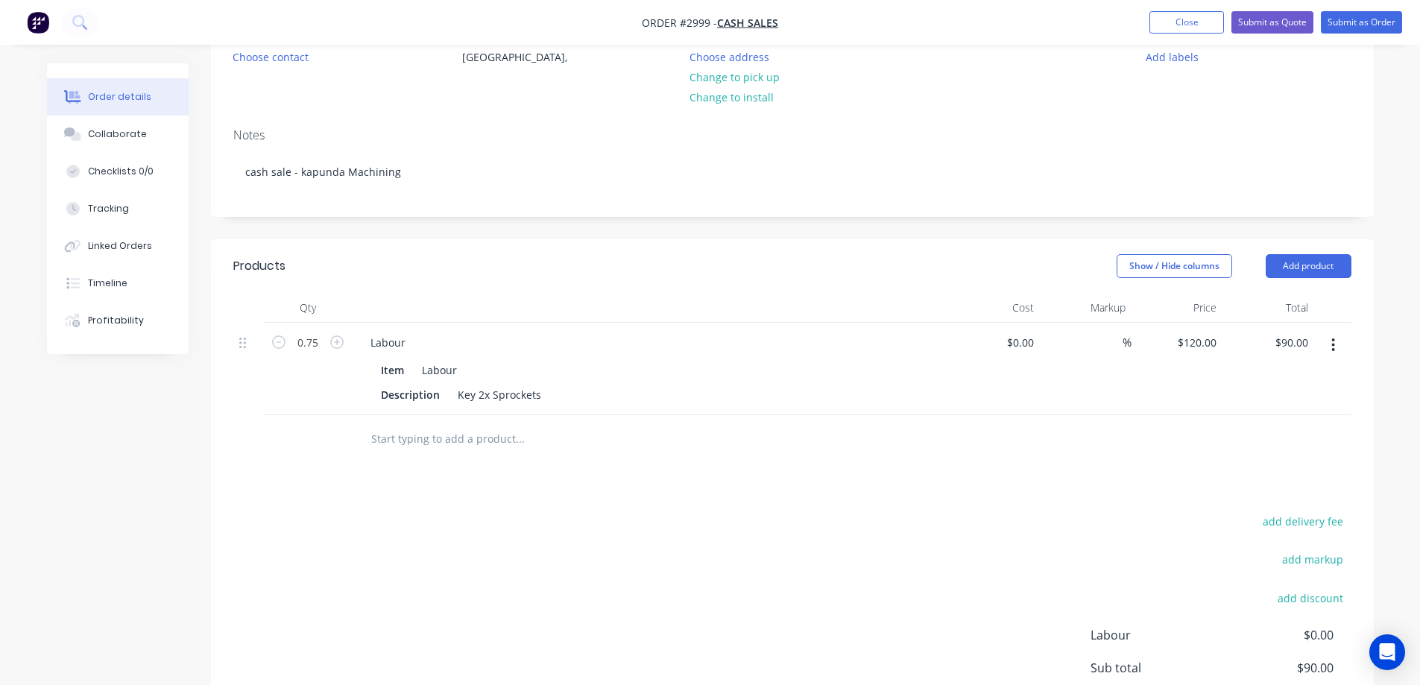
scroll to position [0, 0]
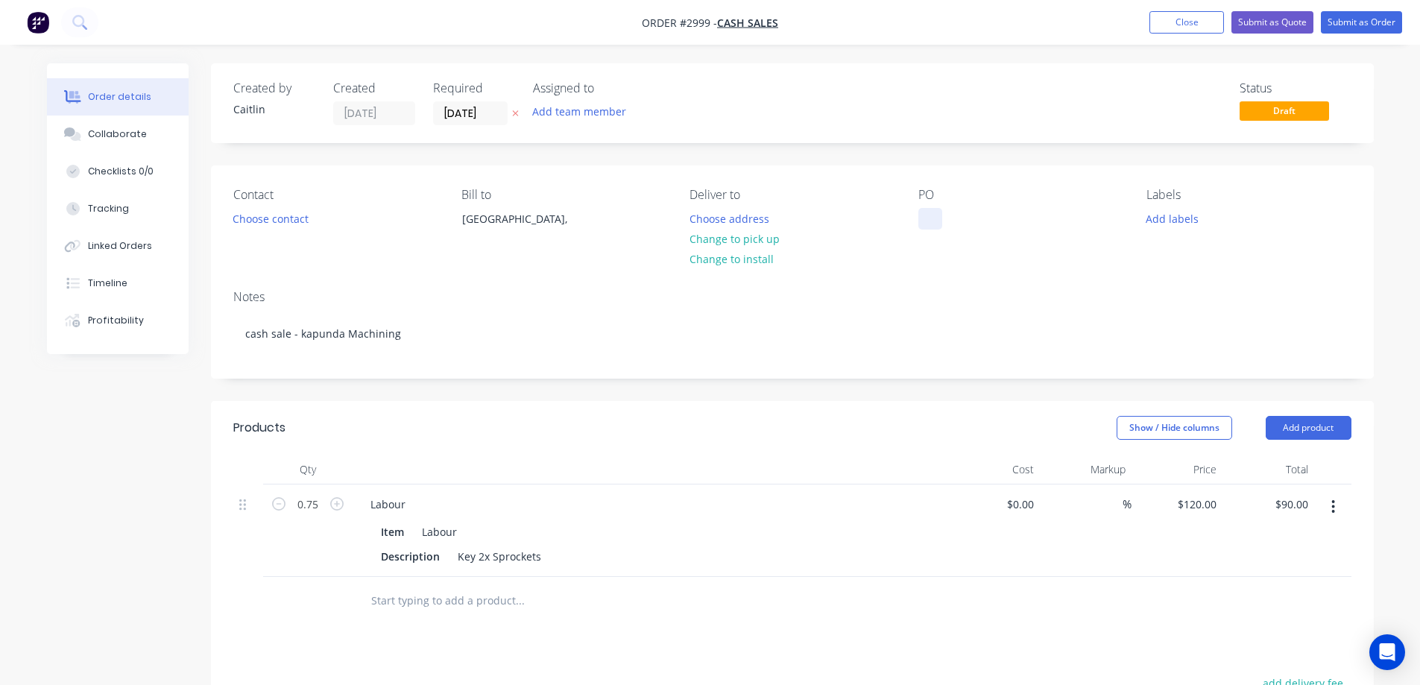
click at [925, 220] on div at bounding box center [930, 219] width 24 height 22
click at [1383, 25] on button "Submit as Order" at bounding box center [1361, 22] width 81 height 22
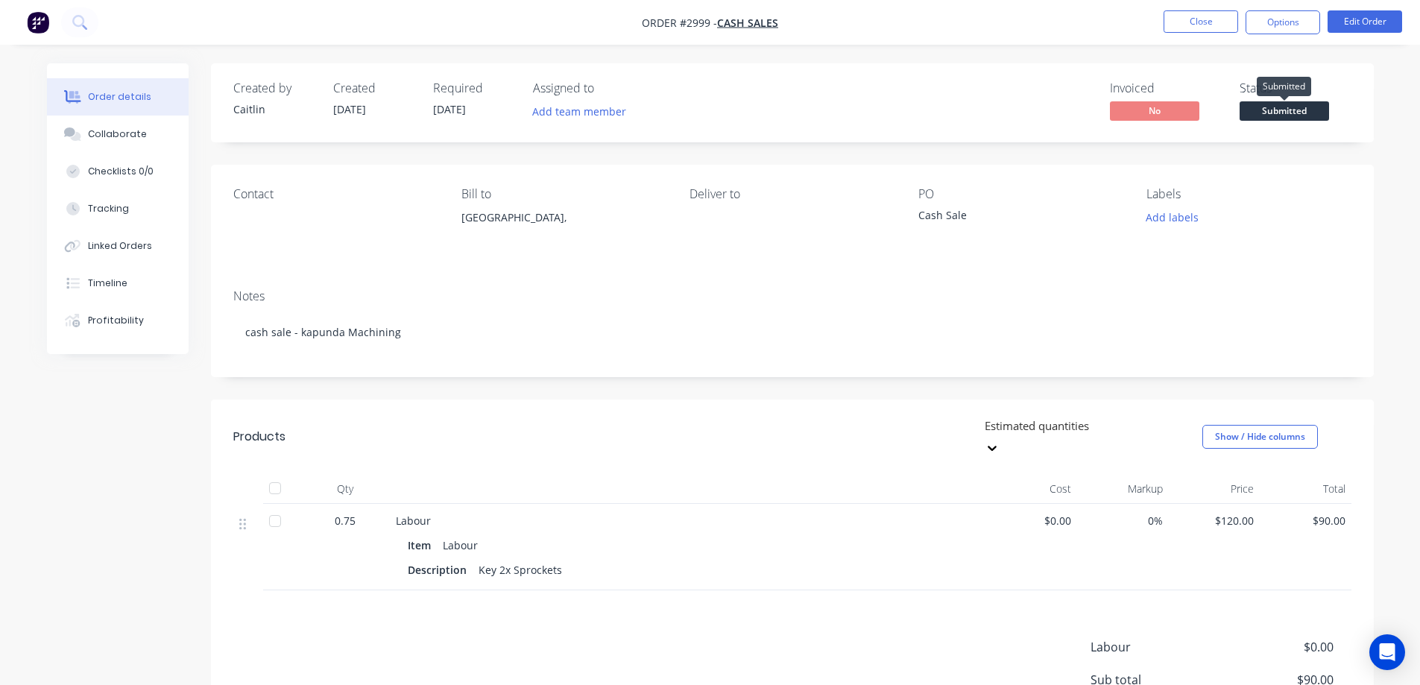
click at [1291, 116] on span "Submitted" at bounding box center [1283, 110] width 89 height 19
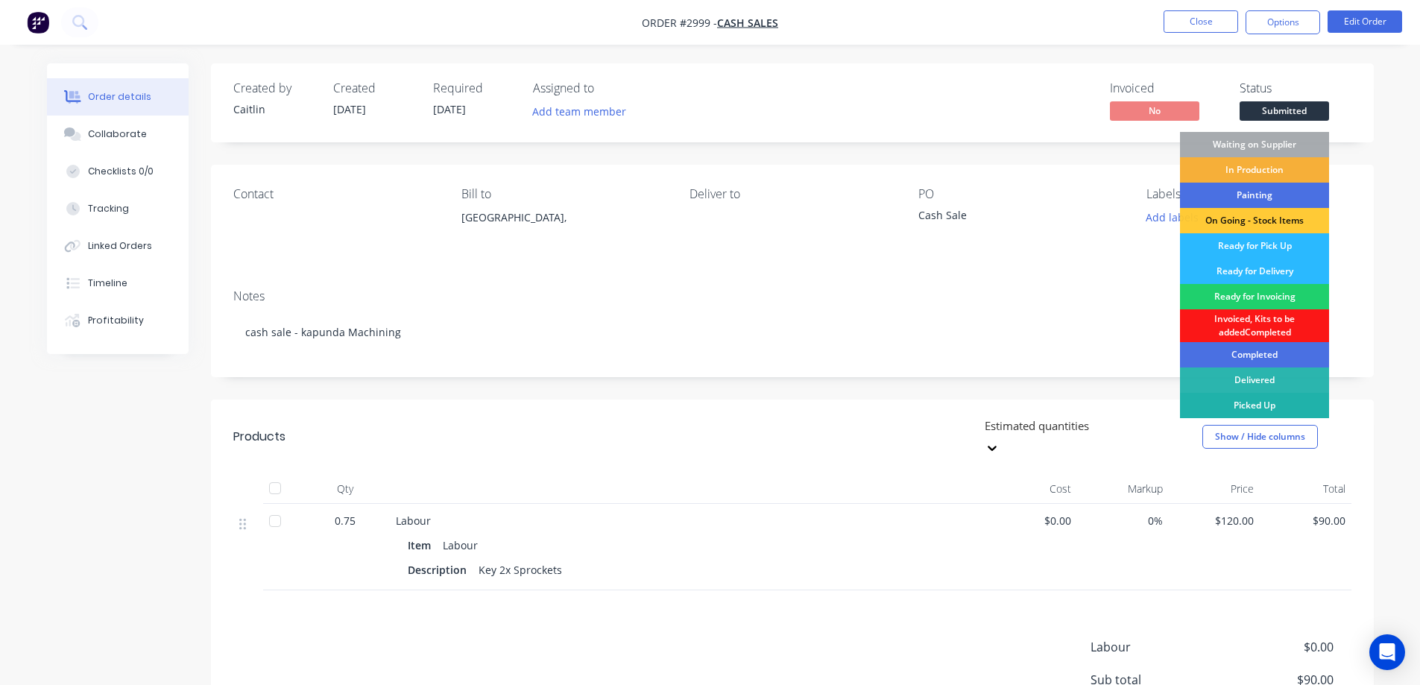
click at [1276, 405] on div "Picked Up" at bounding box center [1254, 405] width 149 height 25
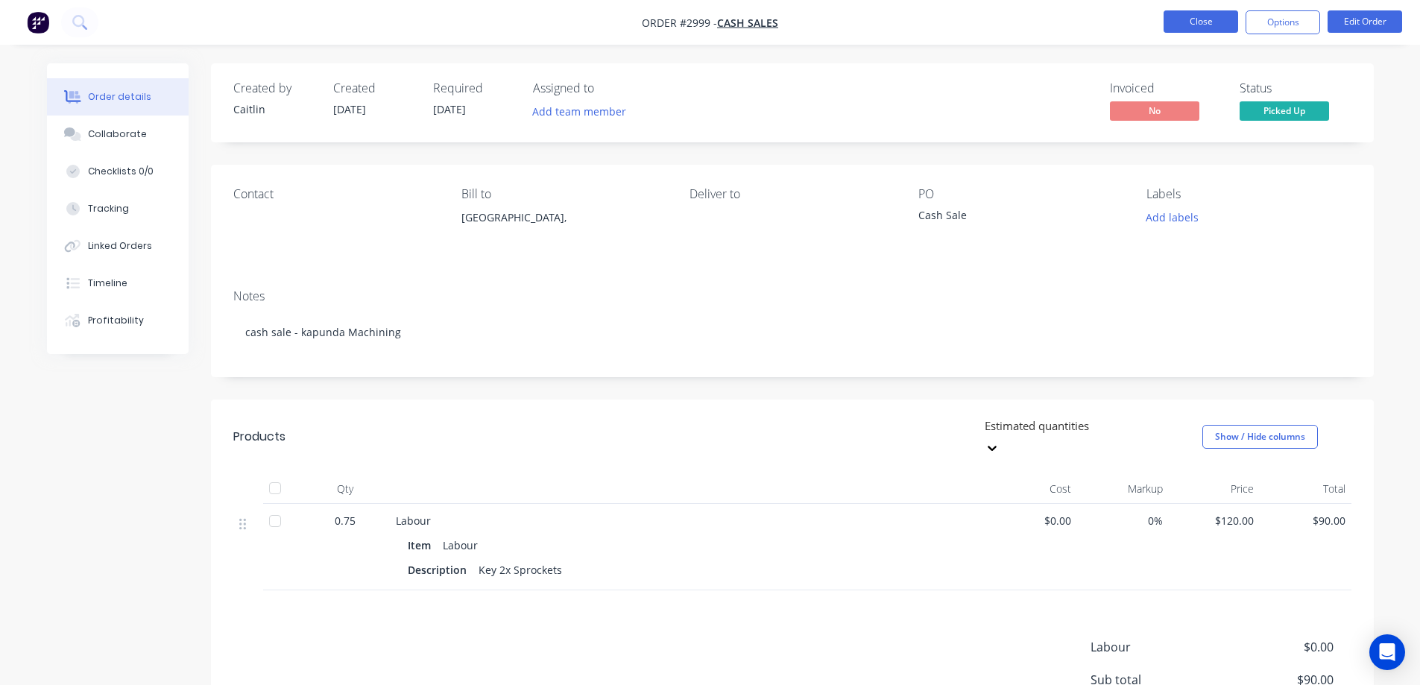
click at [1183, 25] on button "Close" at bounding box center [1200, 21] width 75 height 22
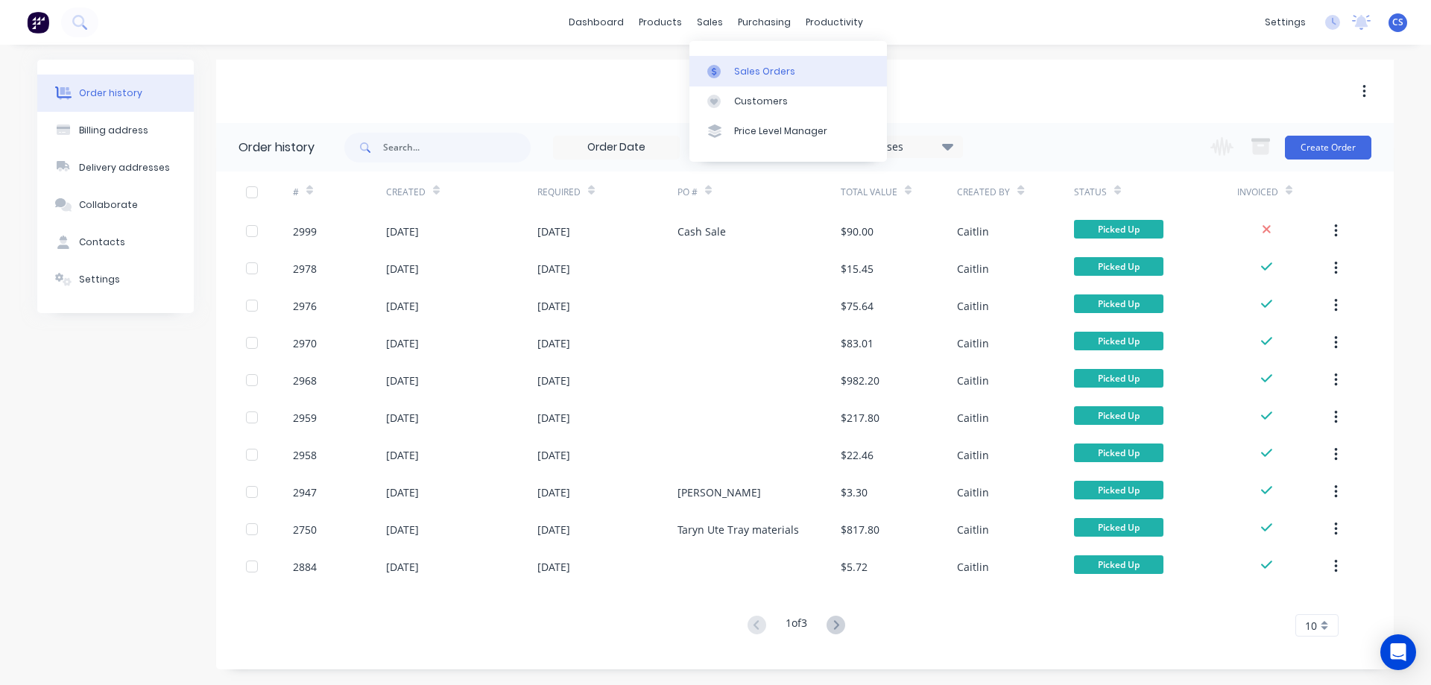
click at [752, 65] on div "Sales Orders" at bounding box center [764, 71] width 61 height 13
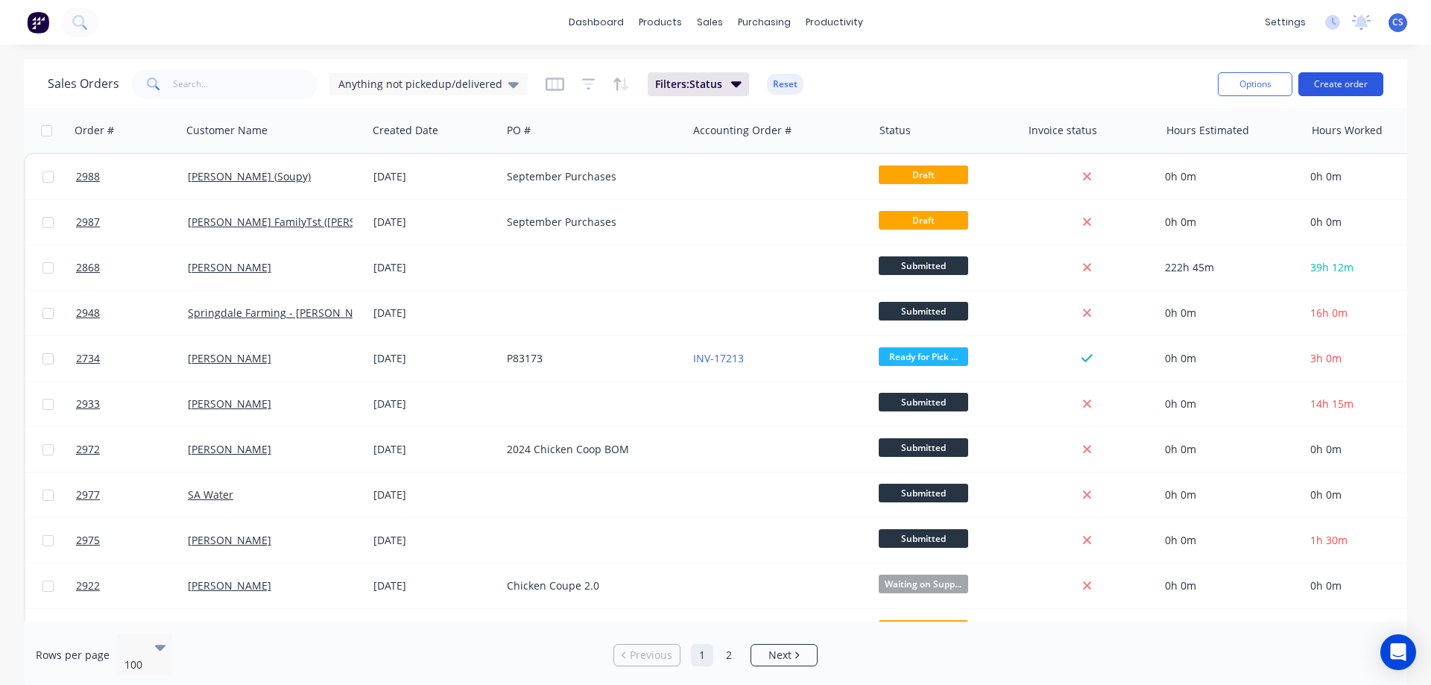
click at [1337, 84] on button "Create order" at bounding box center [1340, 84] width 85 height 24
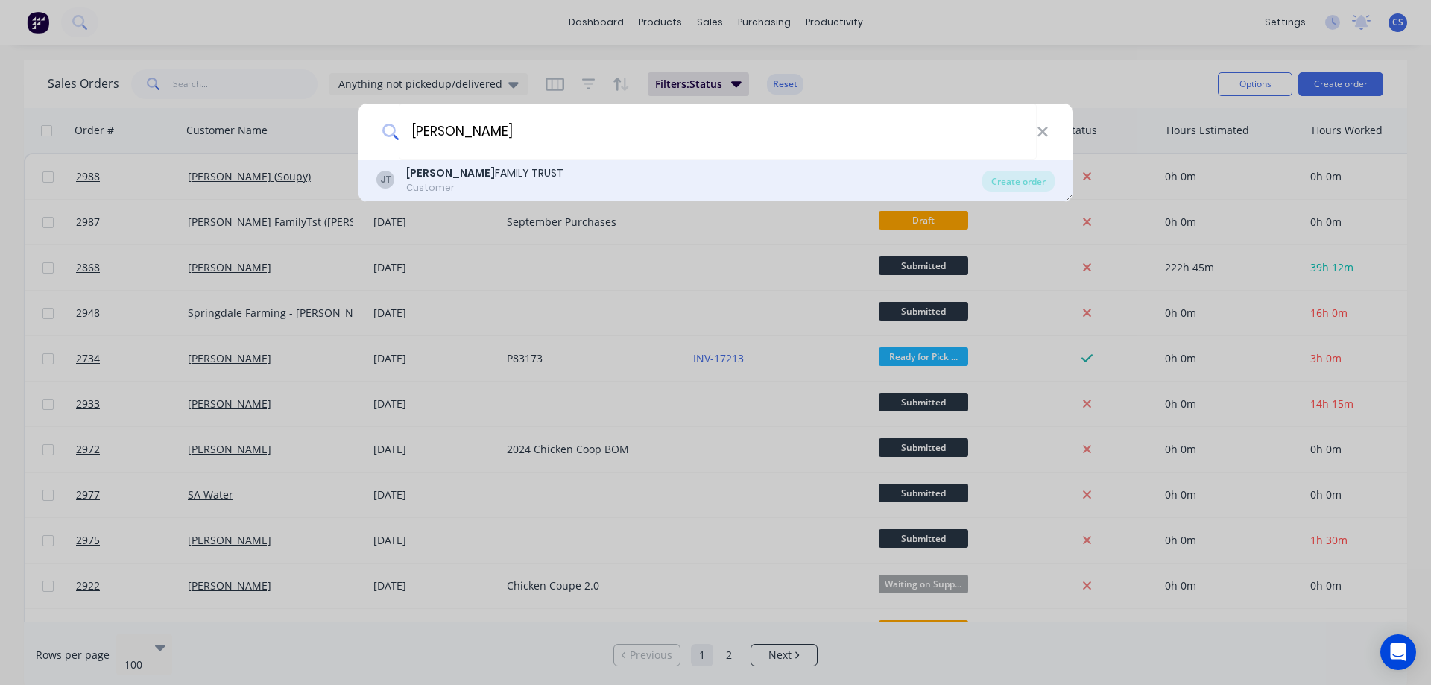
type input "jaeger"
click at [581, 177] on div "JT JAEGER FAMILY TRUST Customer" at bounding box center [679, 179] width 606 height 29
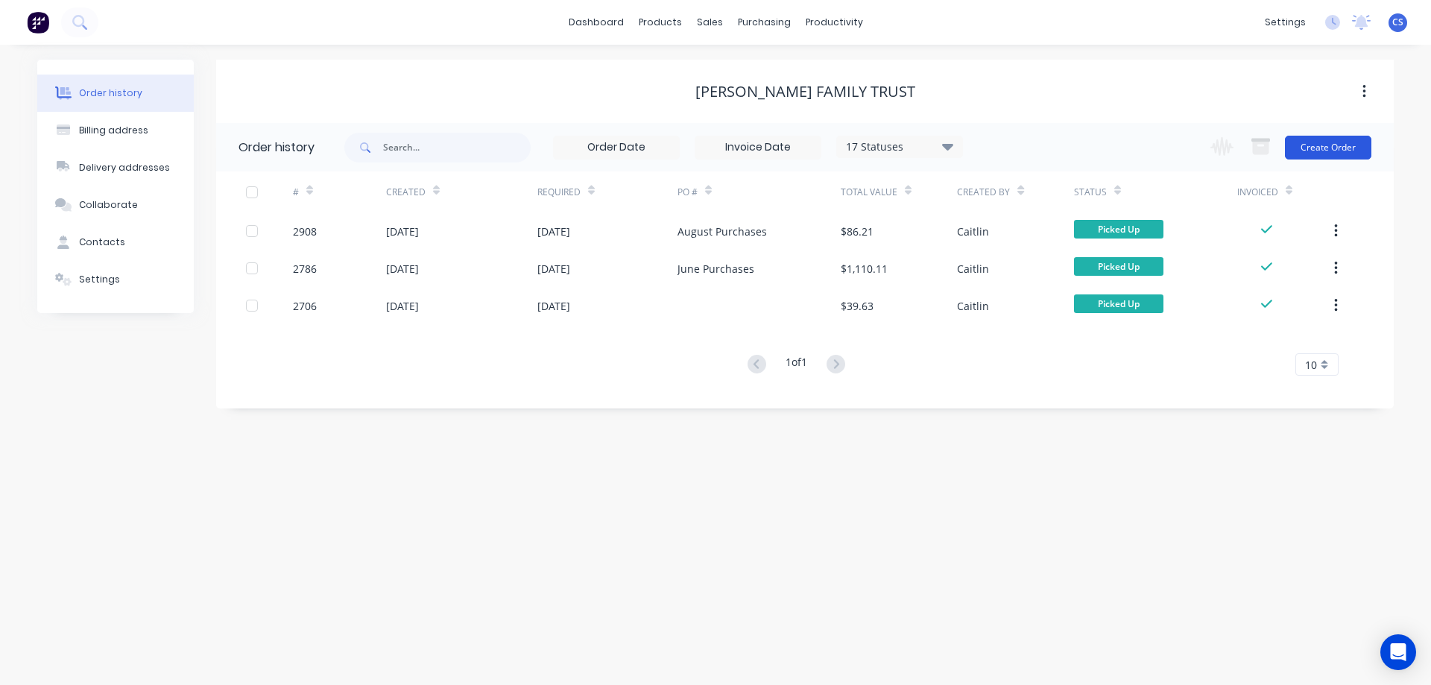
click at [1335, 150] on button "Create Order" at bounding box center [1328, 148] width 86 height 24
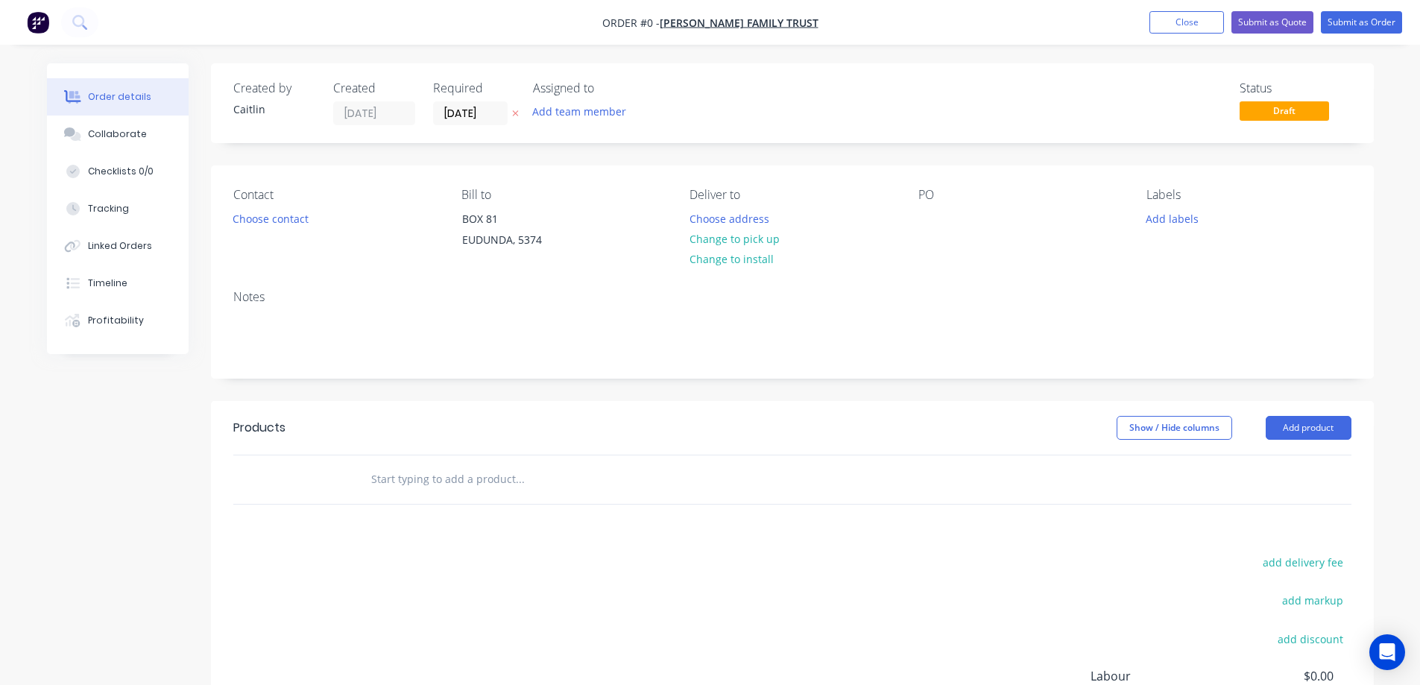
click at [447, 481] on input "text" at bounding box center [519, 479] width 298 height 30
paste input "GE30GS-2RS 30 x 55 x 32 Spherical Bearing"
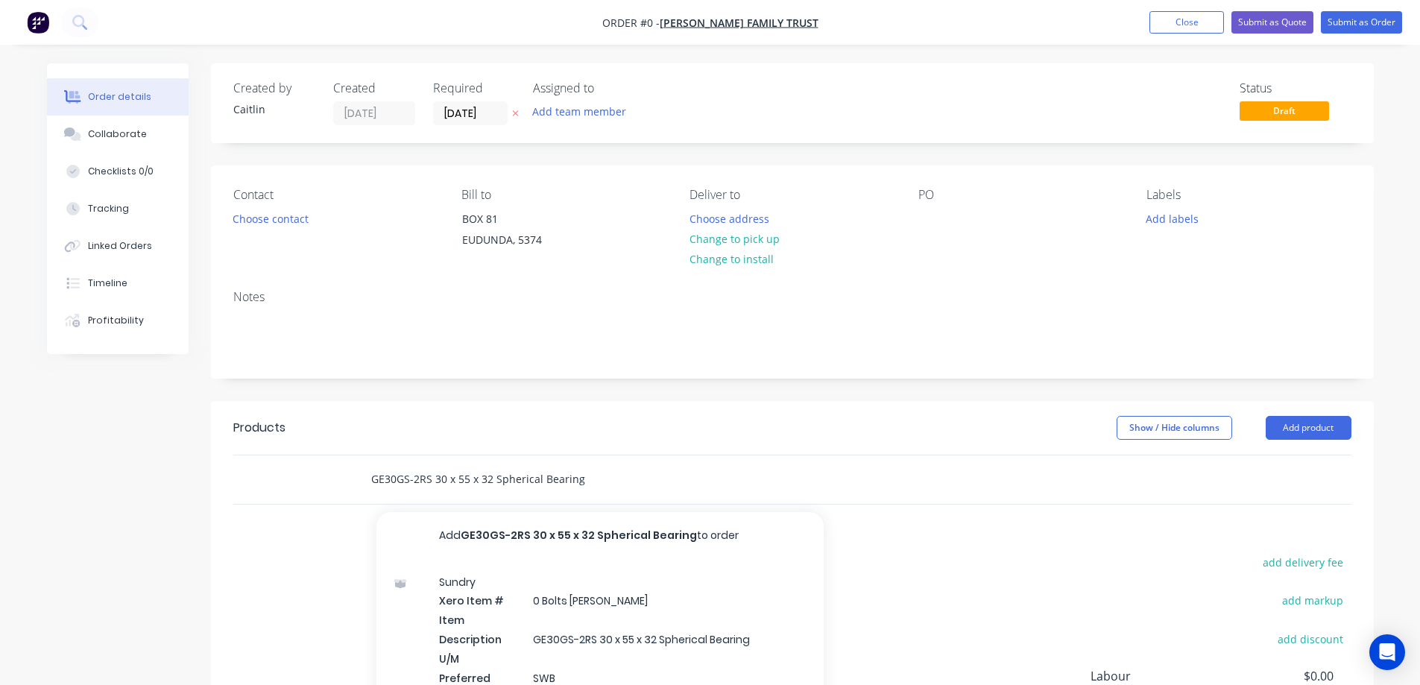
scroll to position [75, 0]
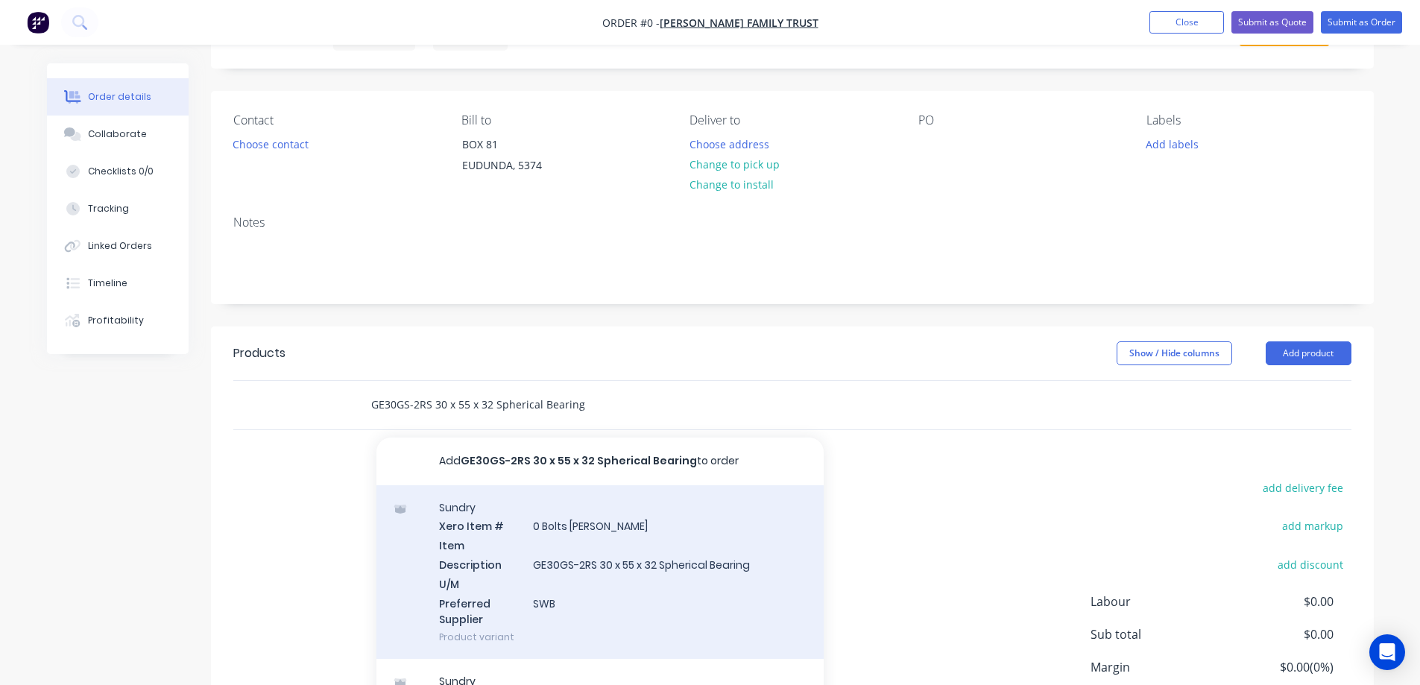
type input "GE30GS-2RS 30 x 55 x 32 Spherical Bearing"
click at [644, 597] on div "Sundry Xero Item # 0 Bolts Metric Galvanised Item Description GE30GS-2RS 30 x 5…" at bounding box center [599, 572] width 447 height 174
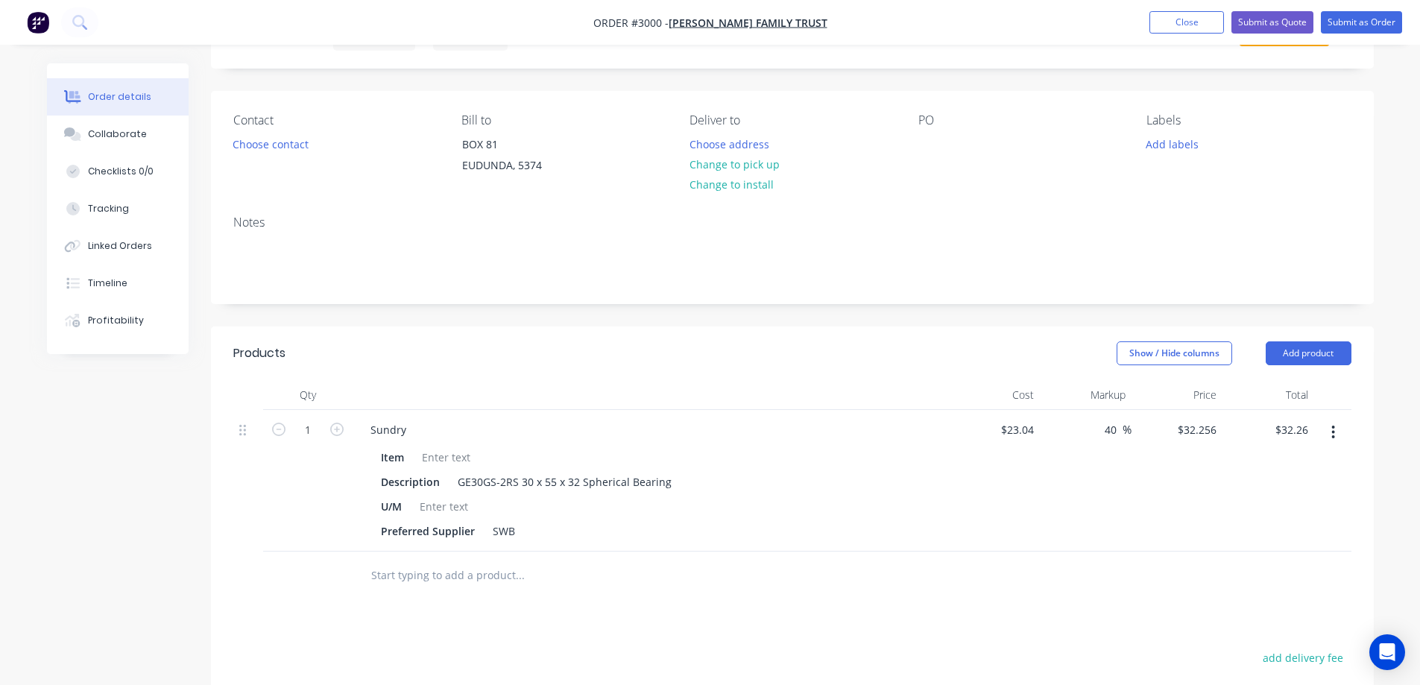
click at [420, 582] on input "text" at bounding box center [519, 575] width 298 height 30
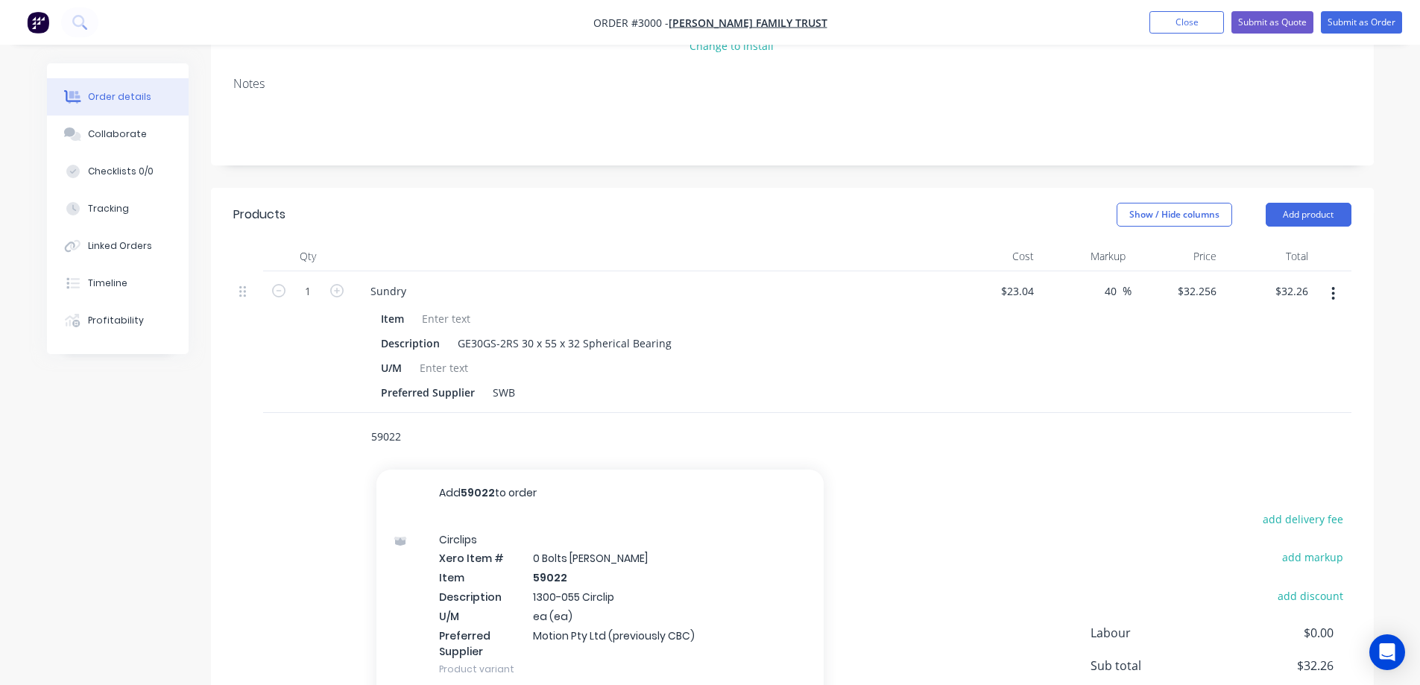
scroll to position [224, 0]
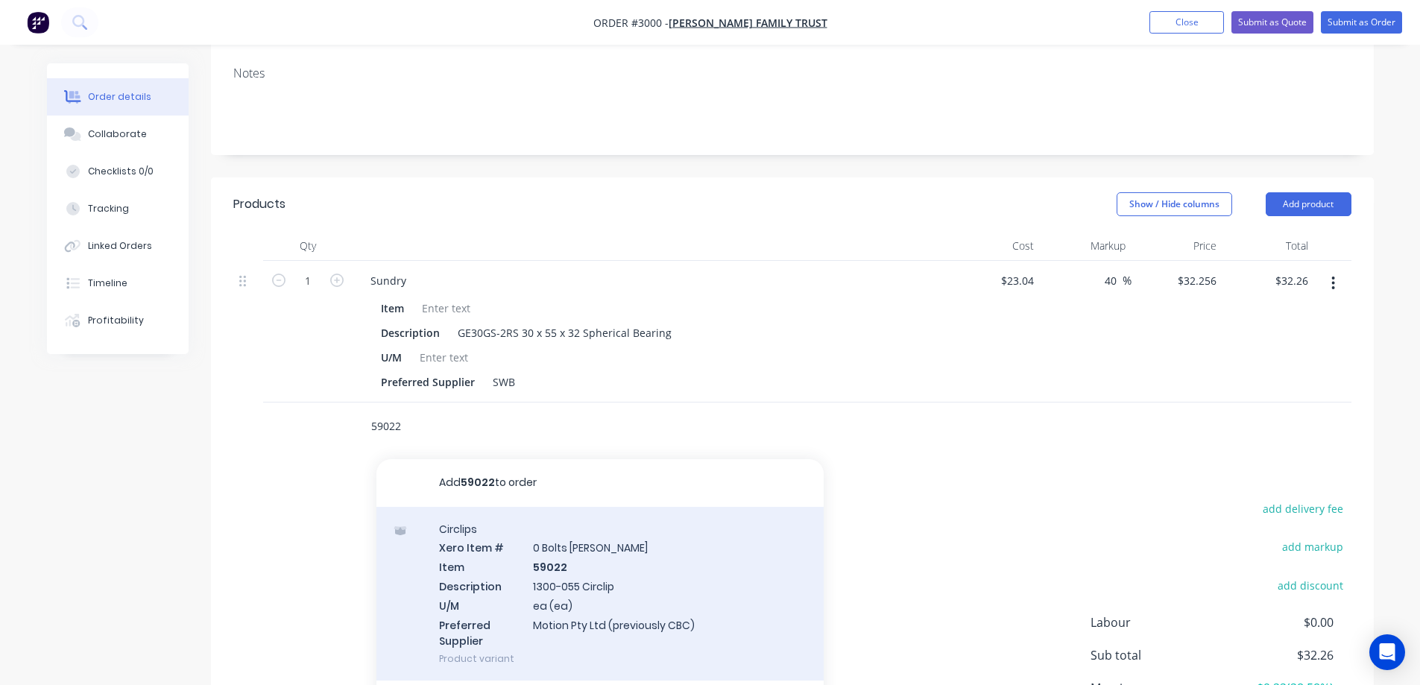
type input "59022"
click at [654, 586] on div "Circlips Xero Item # 0 Bolts Metric Galvanised Item 59022 Description 1300-055 …" at bounding box center [599, 594] width 447 height 174
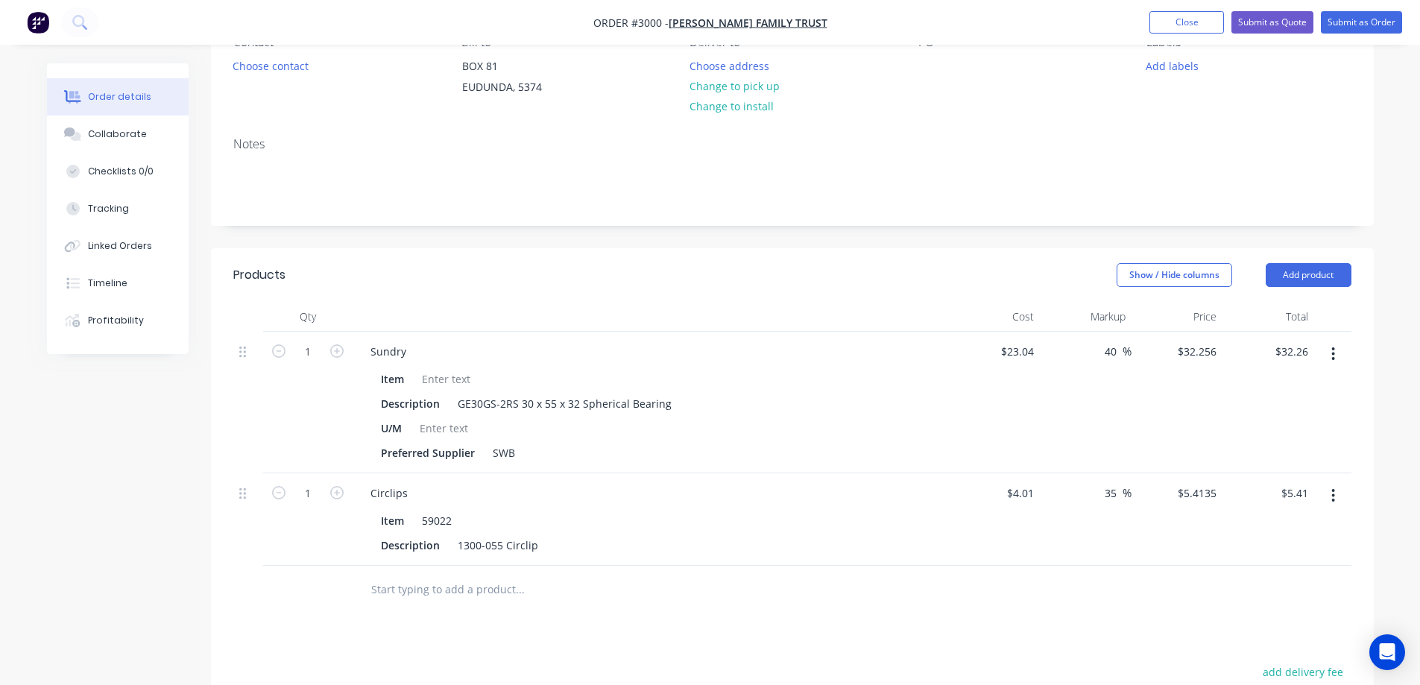
scroll to position [0, 0]
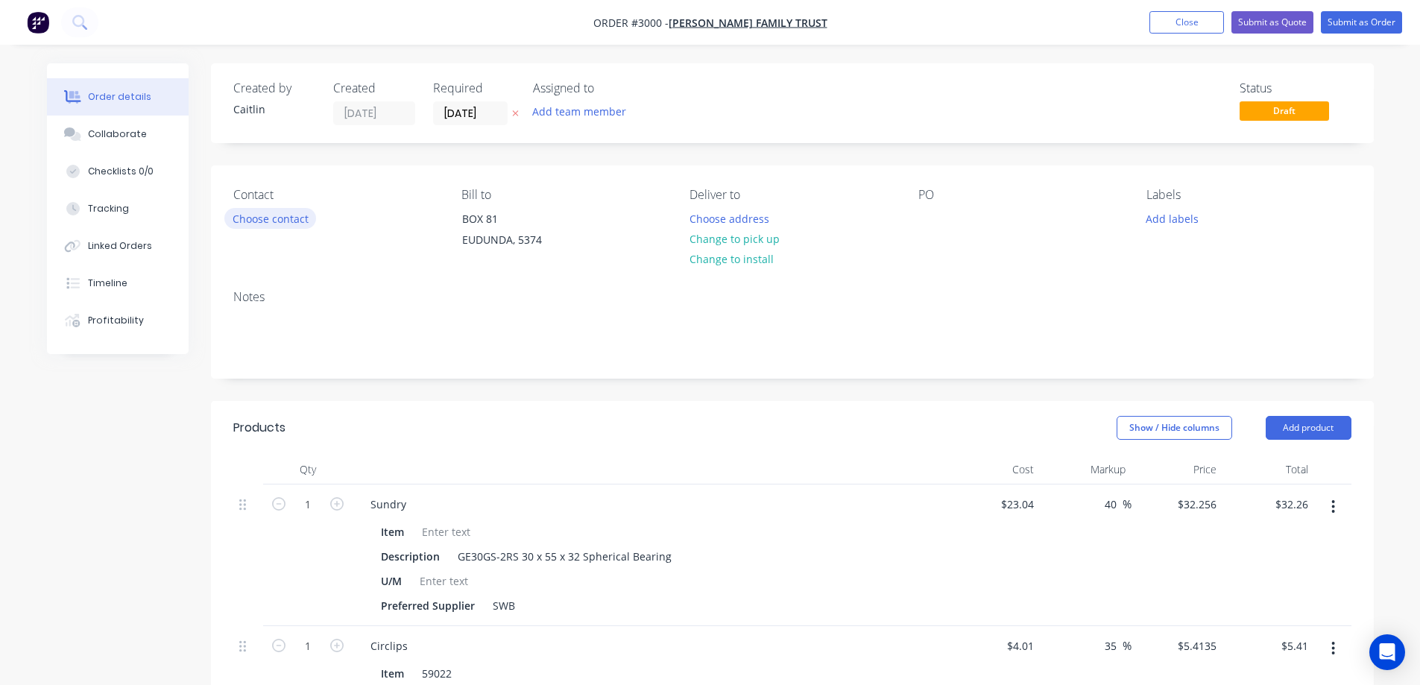
click at [276, 212] on button "Choose contact" at bounding box center [270, 218] width 92 height 20
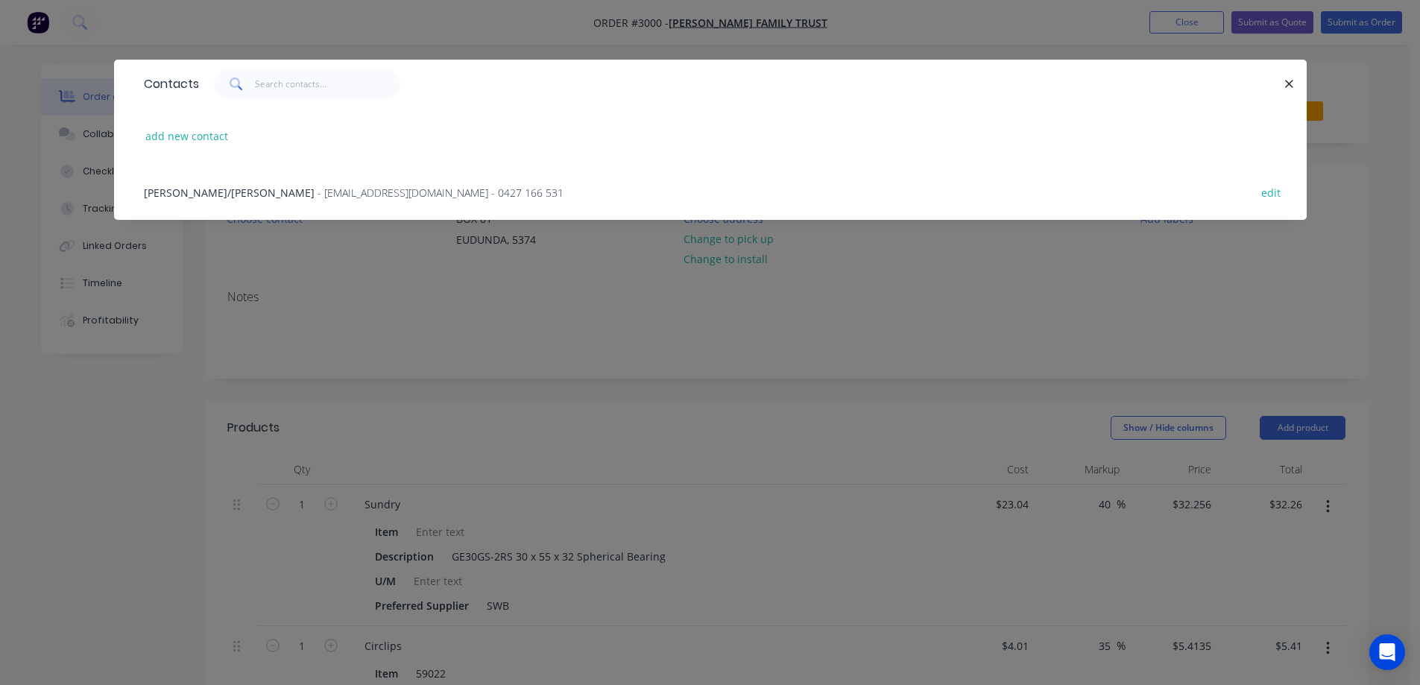
click at [317, 189] on span "- plasallet@bigpond.com - 0427 166 531" at bounding box center [440, 193] width 246 height 14
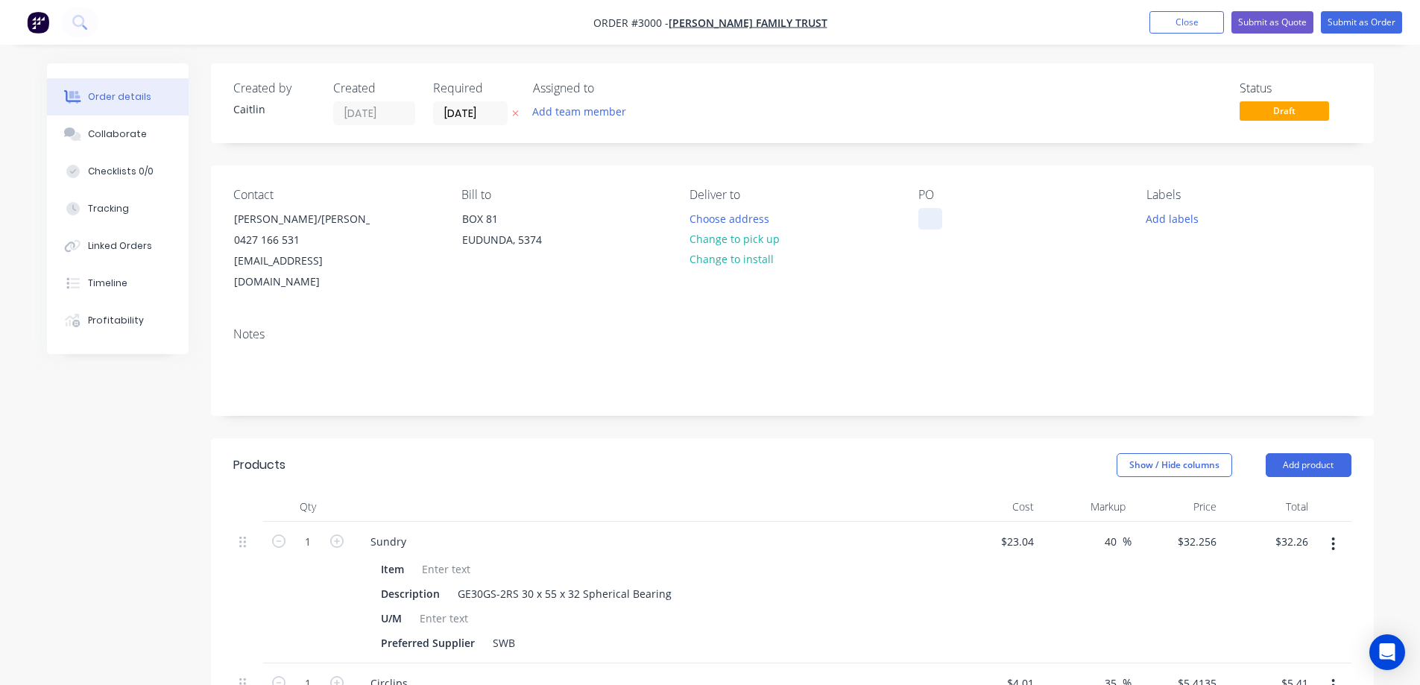
click at [929, 220] on div at bounding box center [930, 219] width 24 height 22
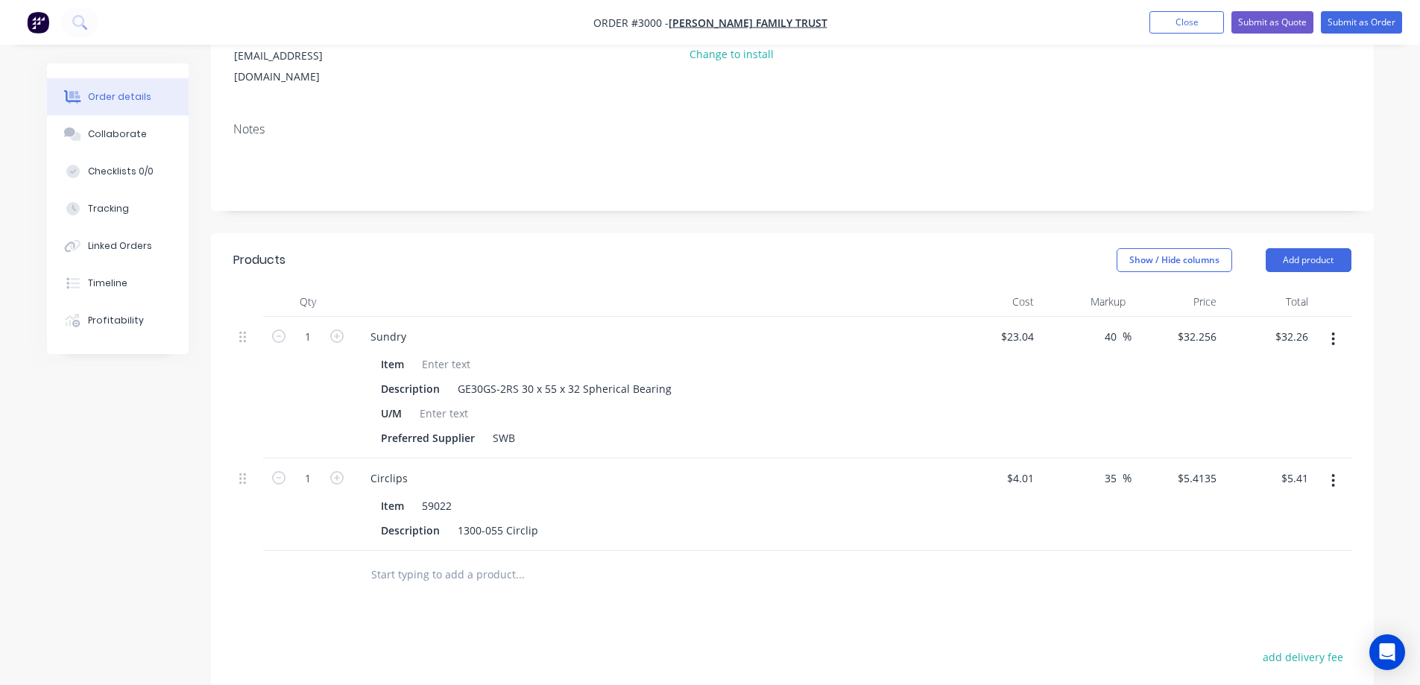
scroll to position [224, 0]
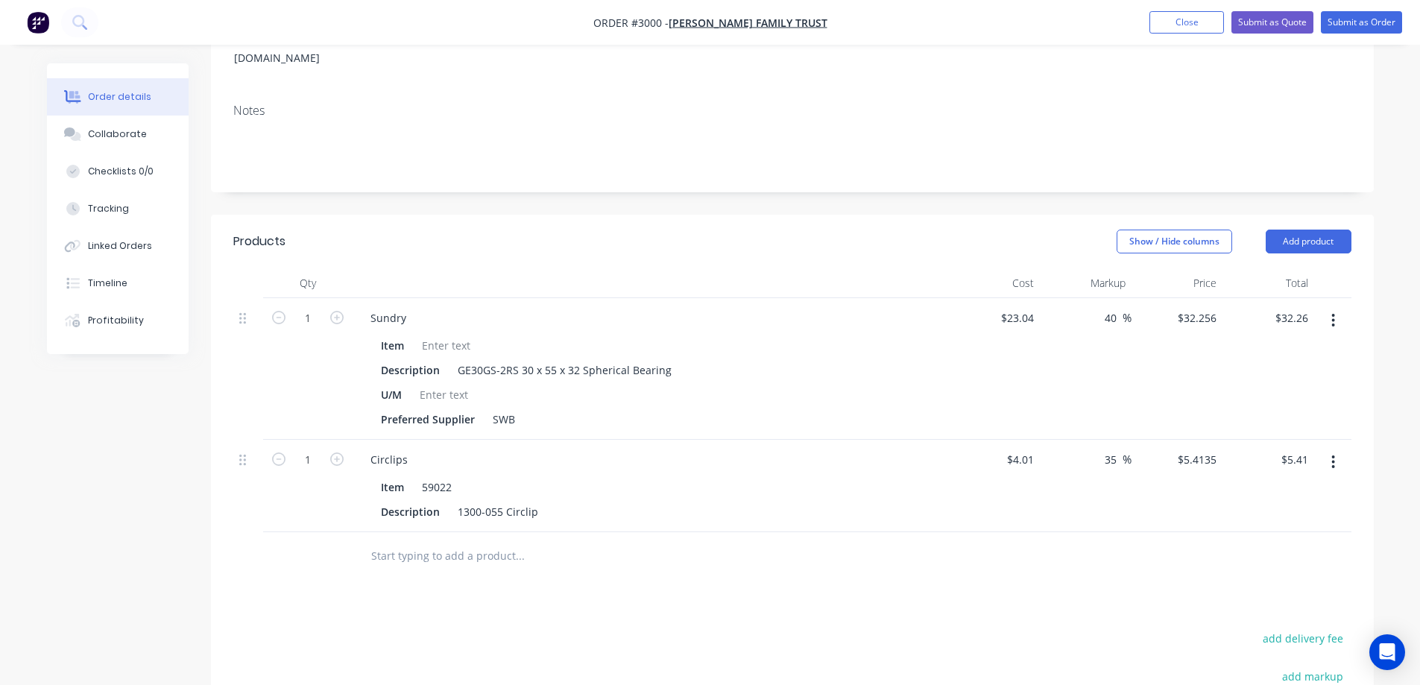
click at [449, 541] on input "text" at bounding box center [519, 556] width 298 height 30
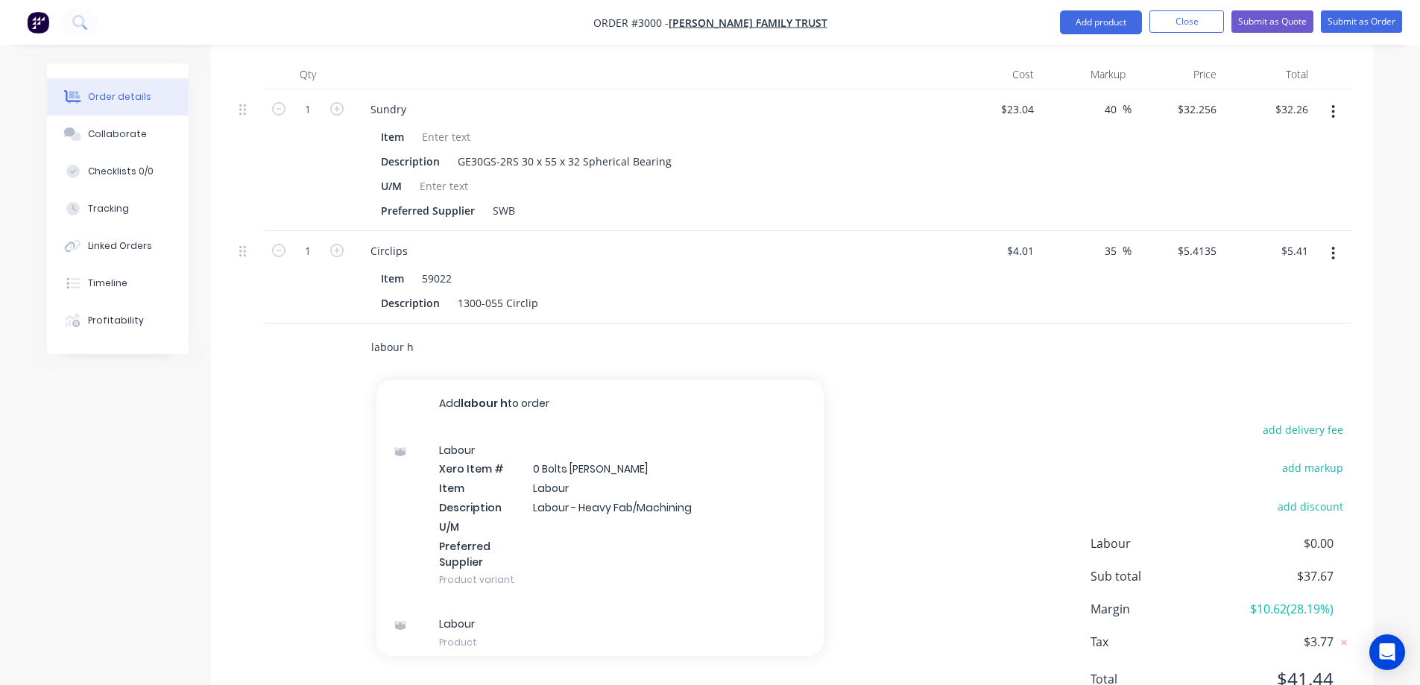
scroll to position [447, 0]
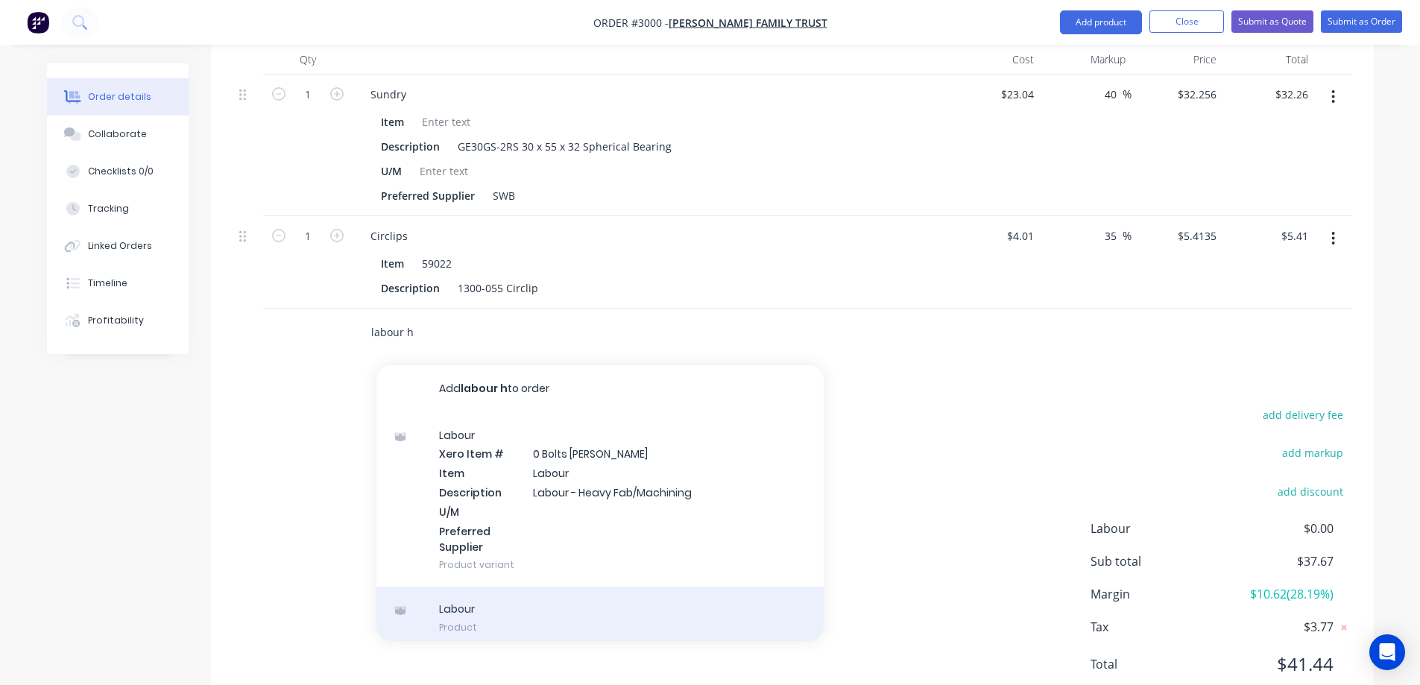
type input "labour h"
click at [565, 589] on div "Labour Product" at bounding box center [599, 617] width 447 height 63
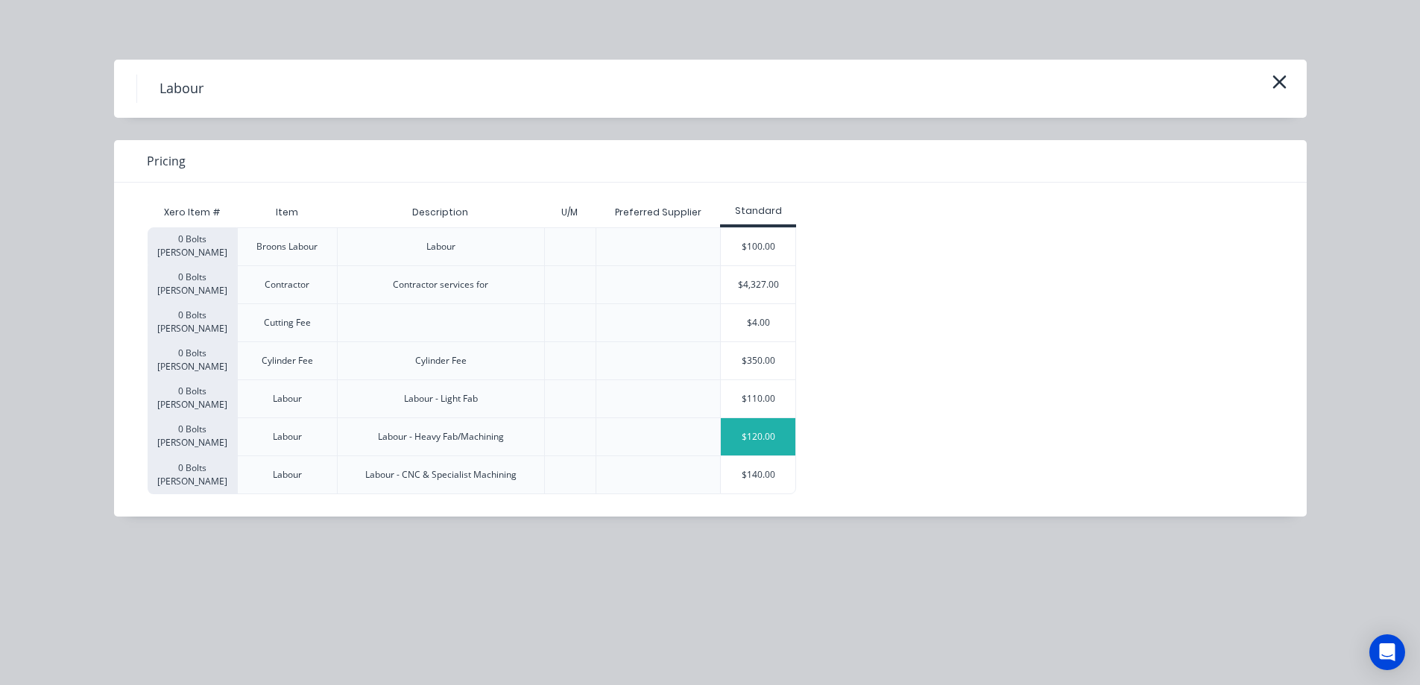
click at [768, 434] on div "$120.00" at bounding box center [758, 436] width 75 height 37
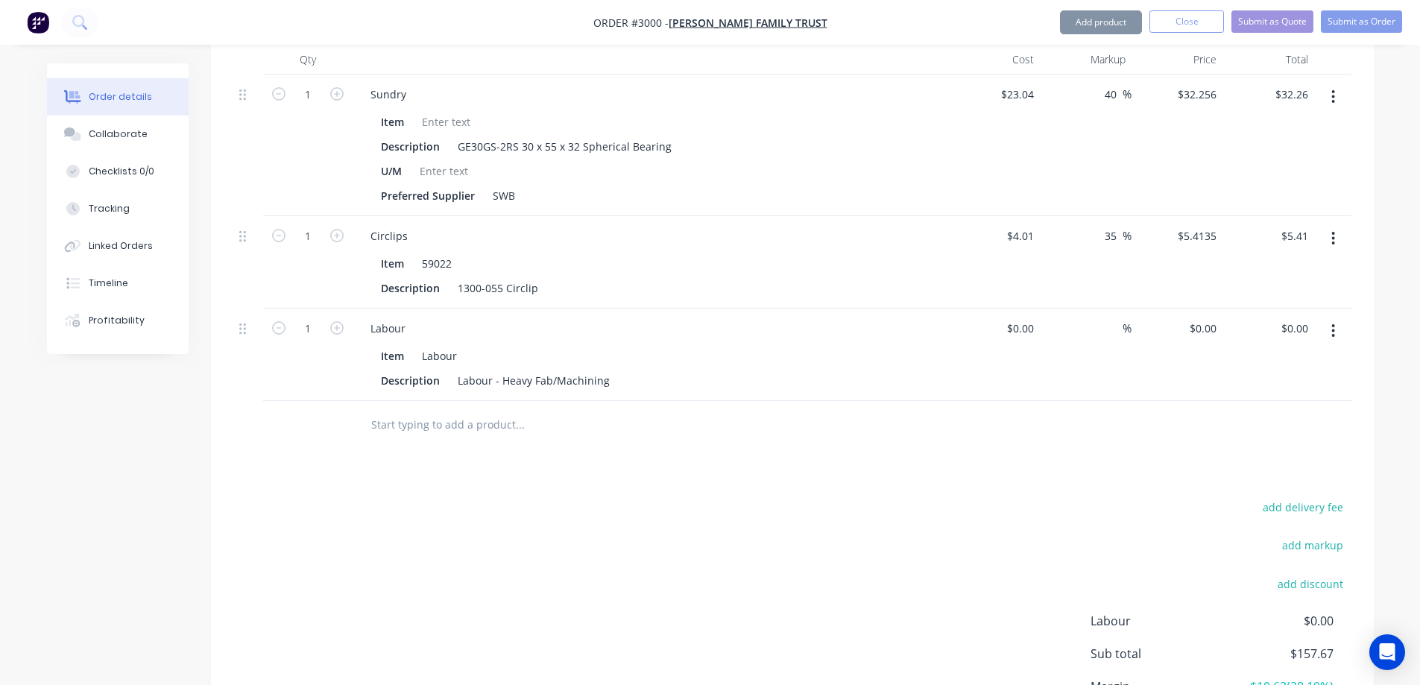
type input "$120.00"
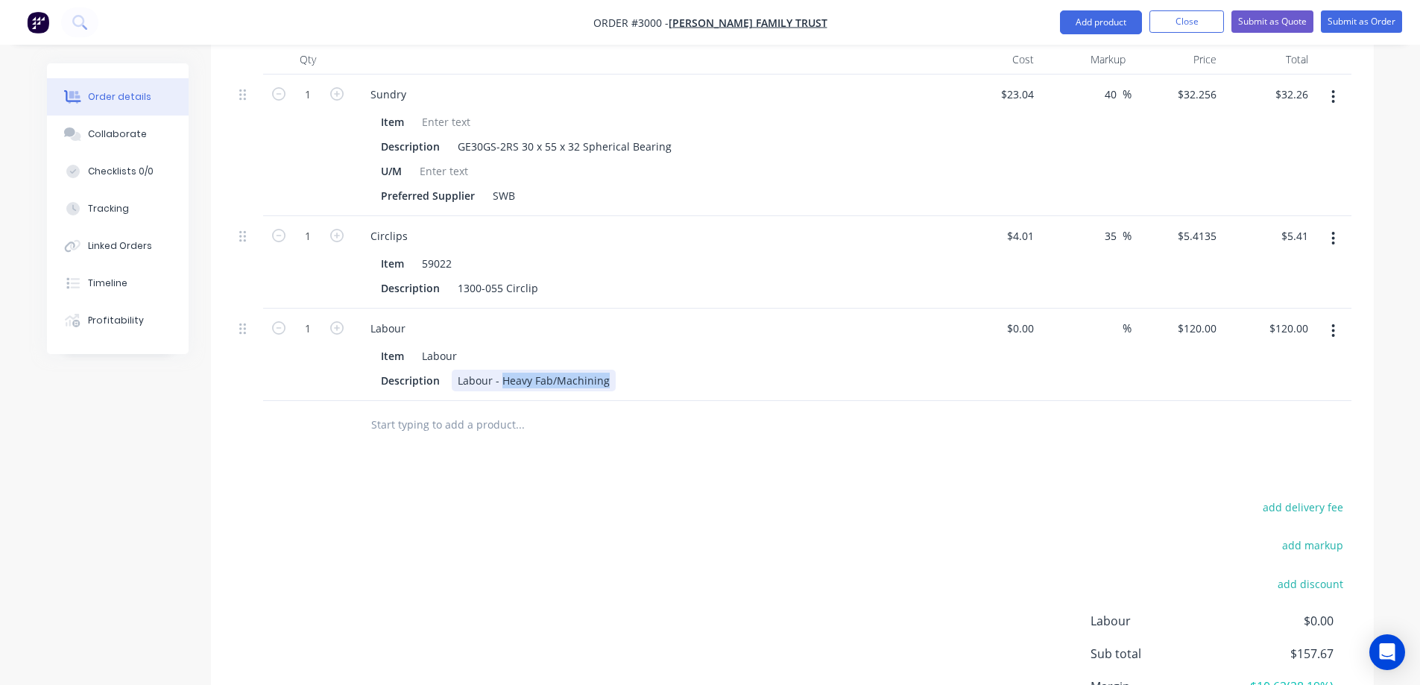
drag, startPoint x: 604, startPoint y: 360, endPoint x: 499, endPoint y: 358, distance: 105.1
click at [499, 370] on div "Labour - Heavy Fab/Machining" at bounding box center [534, 381] width 164 height 22
click at [476, 410] on input "text" at bounding box center [519, 425] width 298 height 30
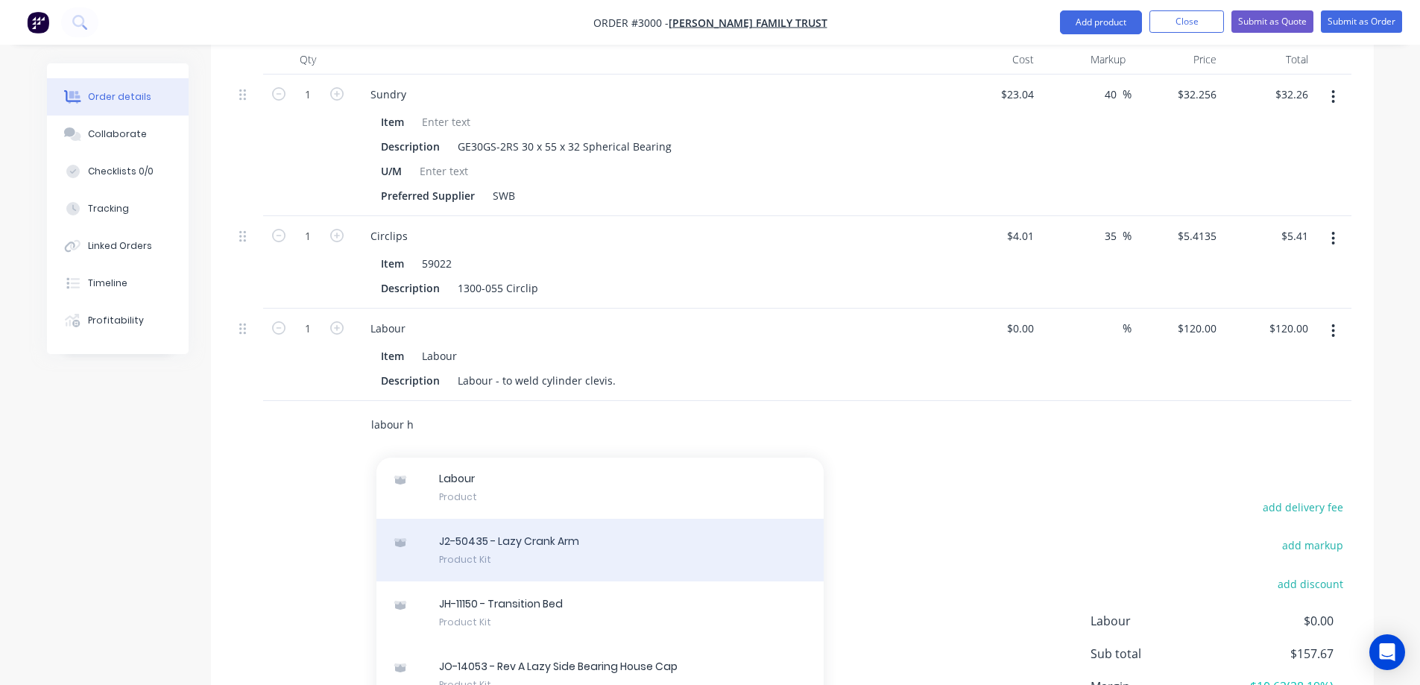
scroll to position [224, 0]
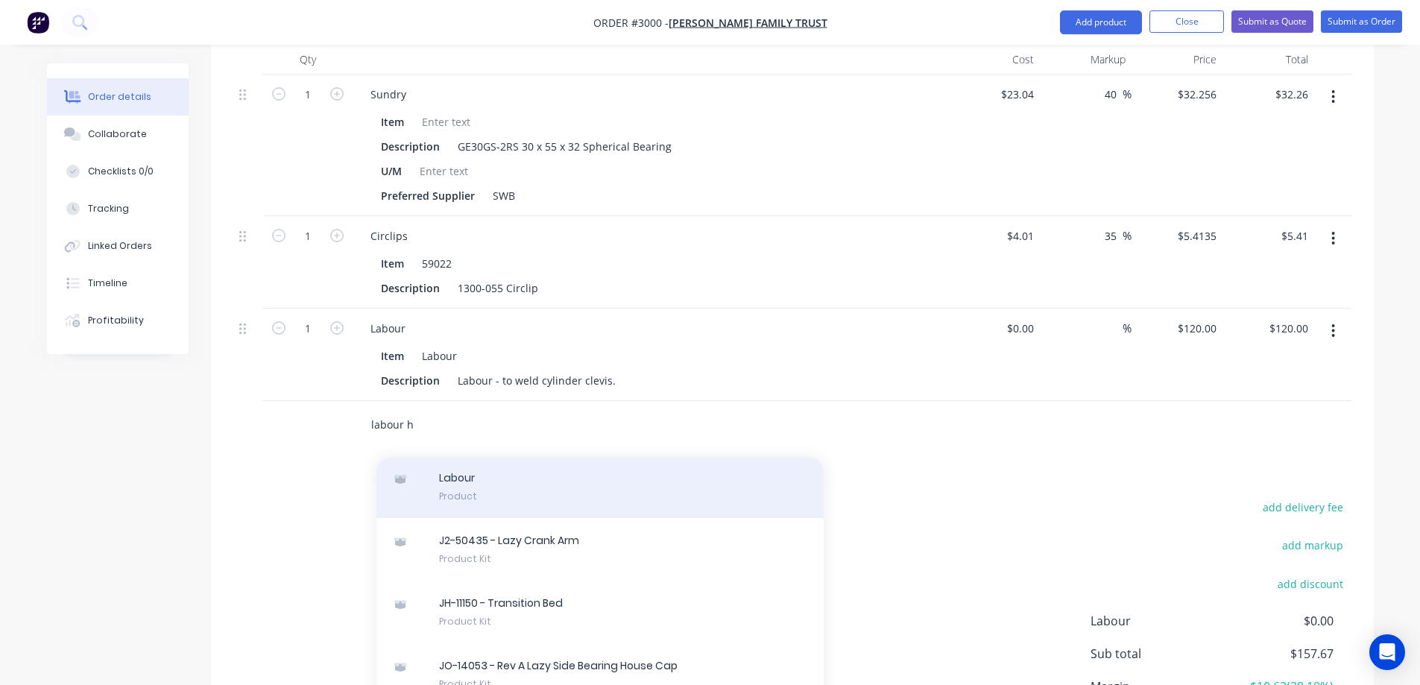
type input "labour h"
click at [573, 472] on div "Labour Product" at bounding box center [599, 486] width 447 height 63
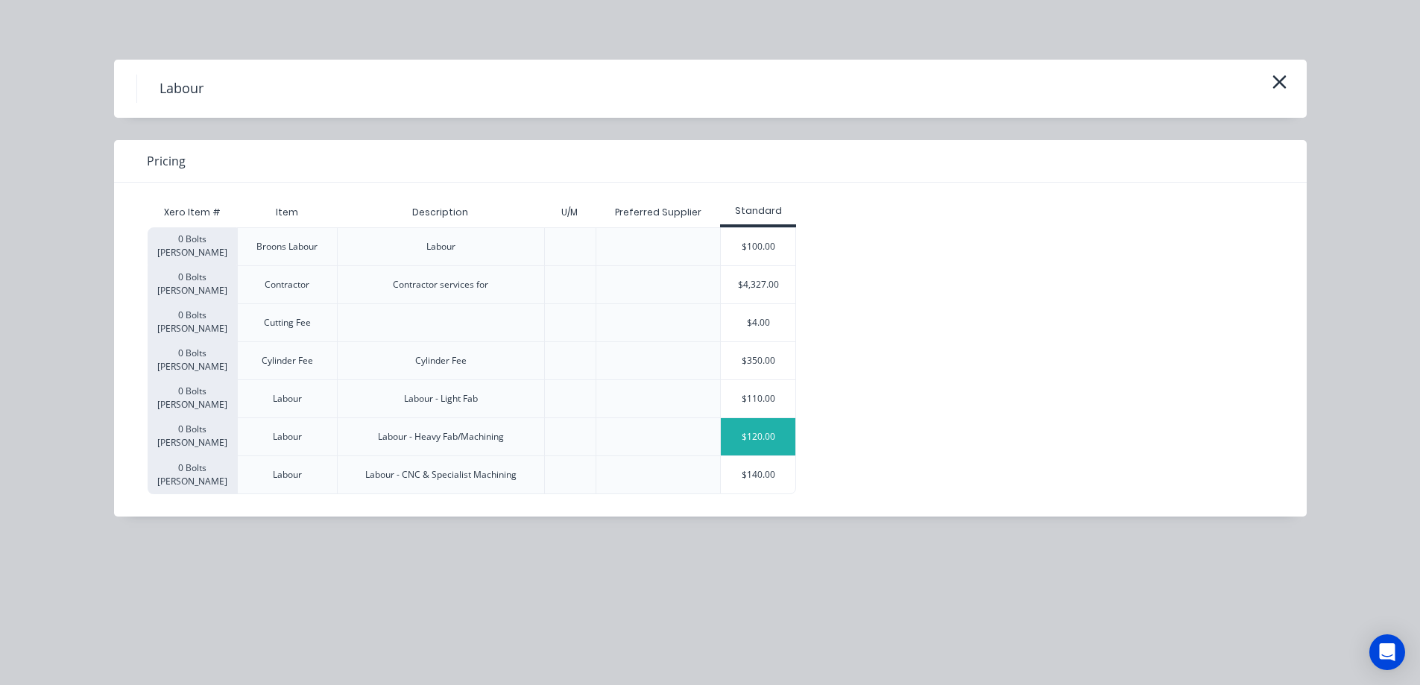
click at [771, 433] on div "$120.00" at bounding box center [758, 436] width 75 height 37
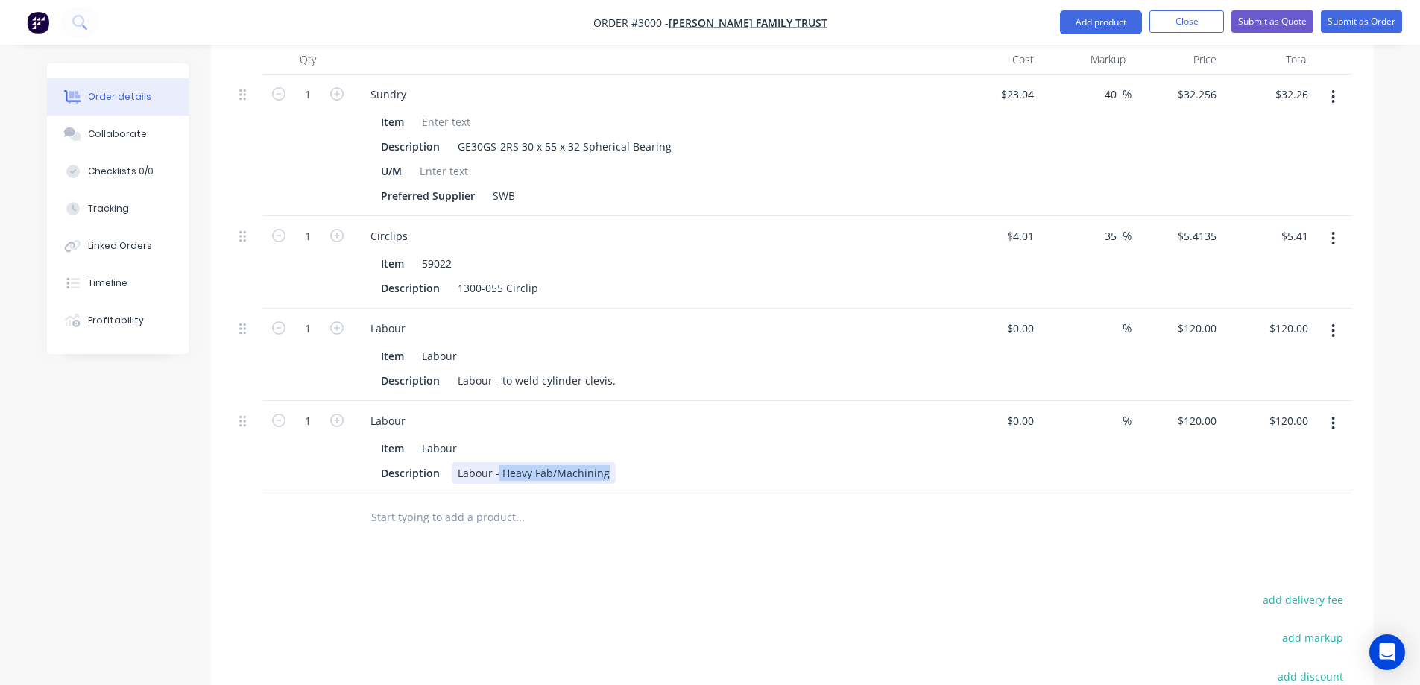
drag, startPoint x: 605, startPoint y: 452, endPoint x: 497, endPoint y: 449, distance: 108.1
click at [497, 462] on div "Labour - Heavy Fab/Machining" at bounding box center [534, 473] width 164 height 22
drag, startPoint x: 604, startPoint y: 451, endPoint x: 502, endPoint y: 456, distance: 102.2
click at [502, 462] on div "Labour - Heavy Fab/Machining" at bounding box center [534, 473] width 164 height 22
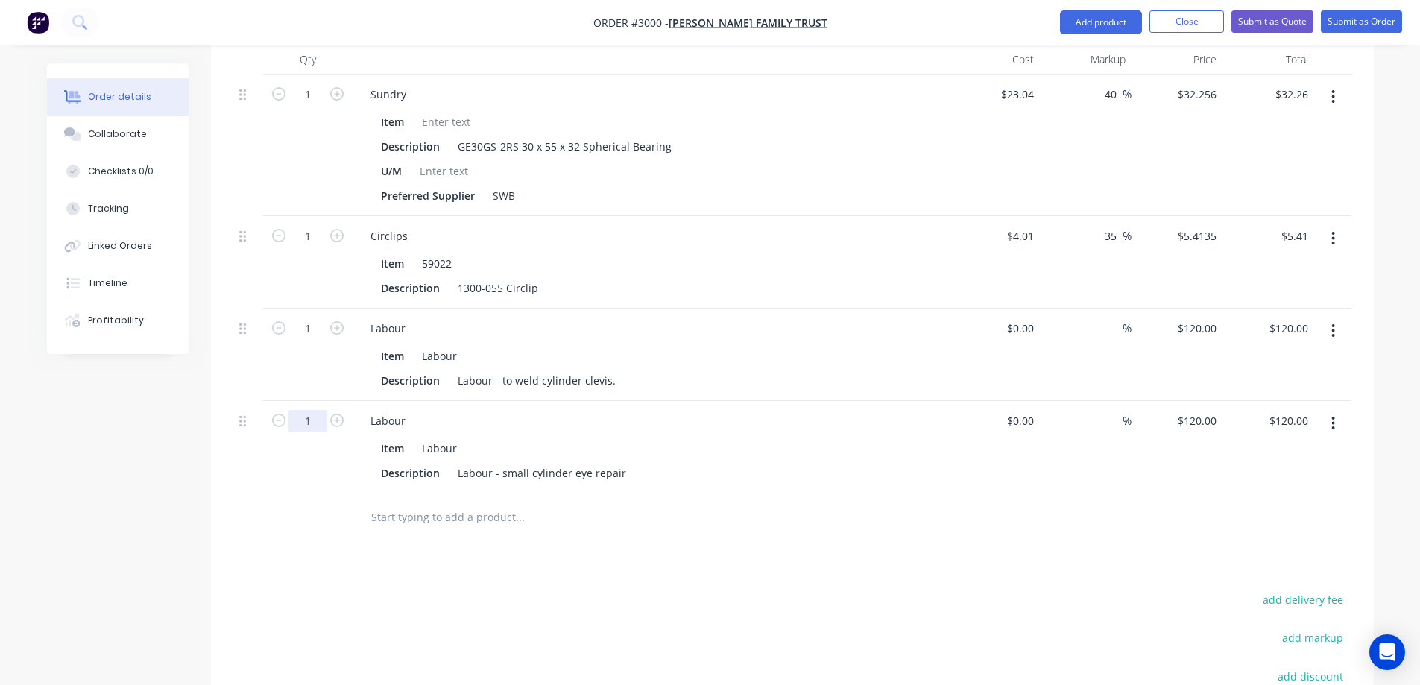
click at [316, 410] on input "1" at bounding box center [307, 421] width 39 height 22
type input "4.75"
type input "$570.00"
click at [306, 317] on input "1" at bounding box center [307, 328] width 39 height 22
type input "0.5"
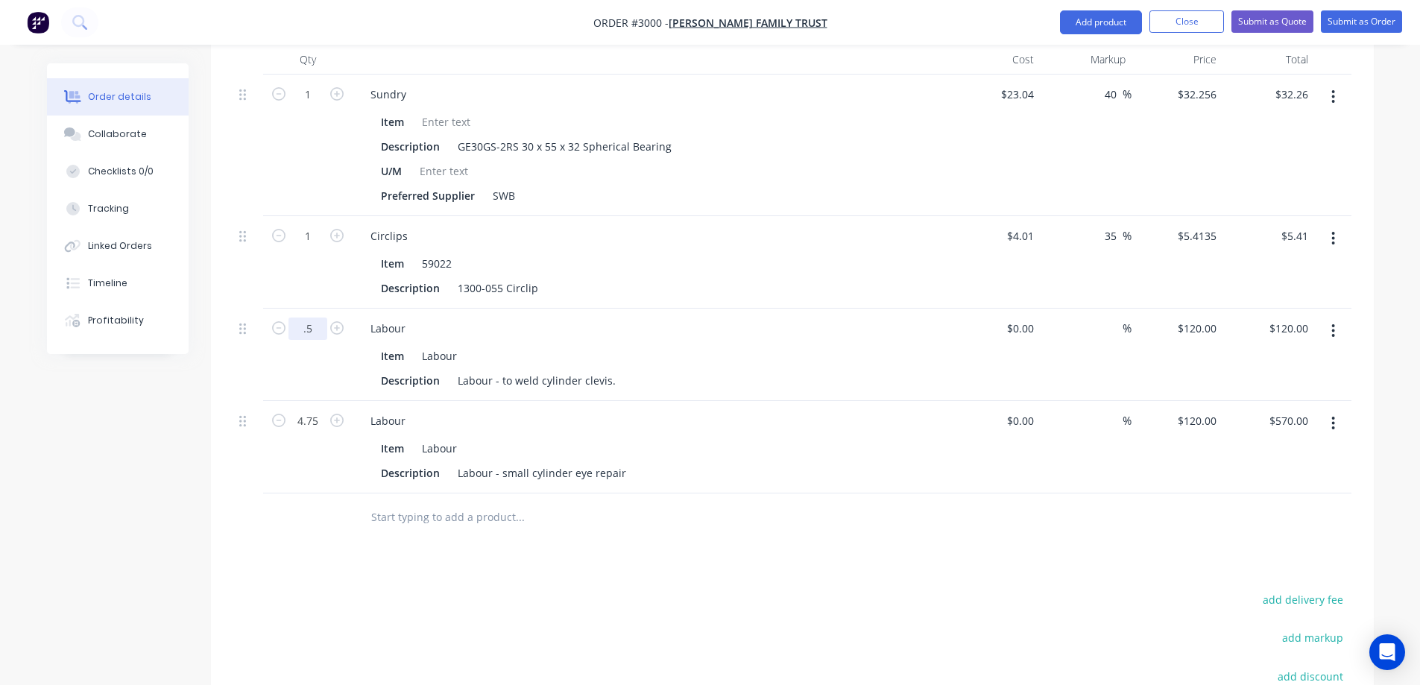
type input "$60.00"
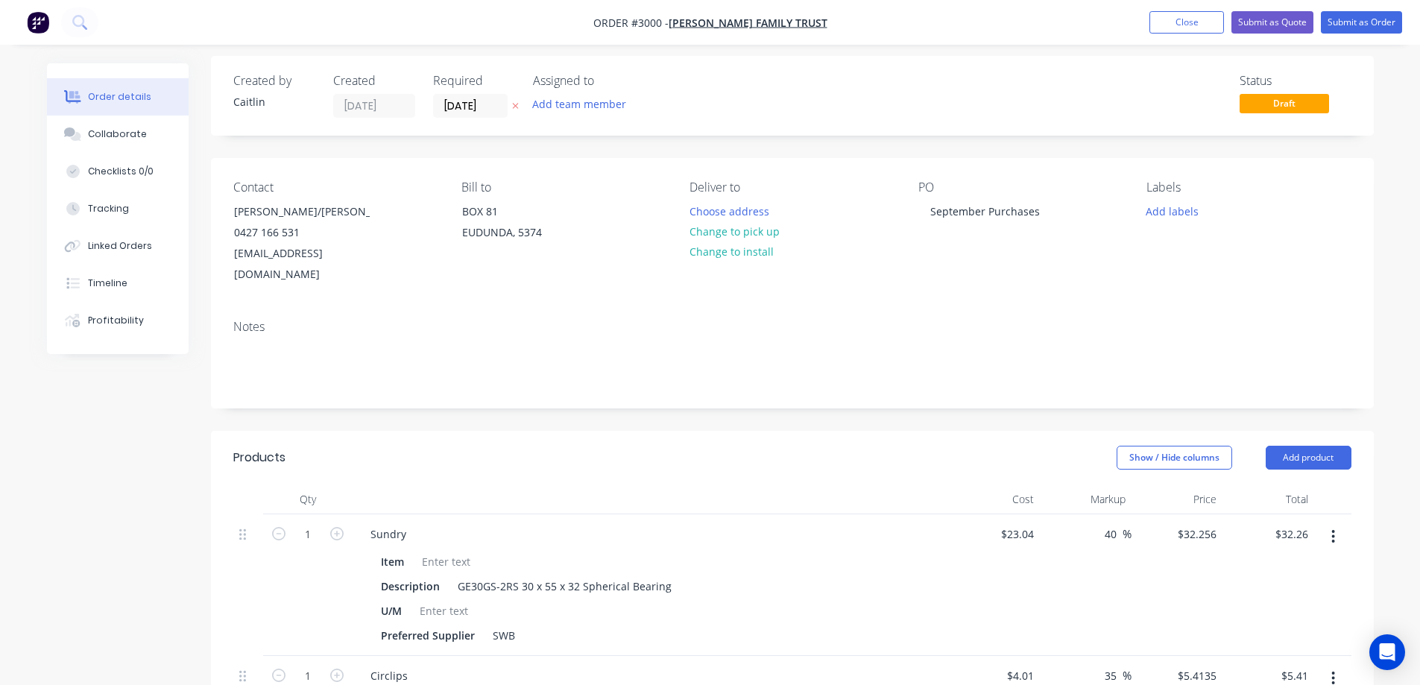
scroll to position [0, 0]
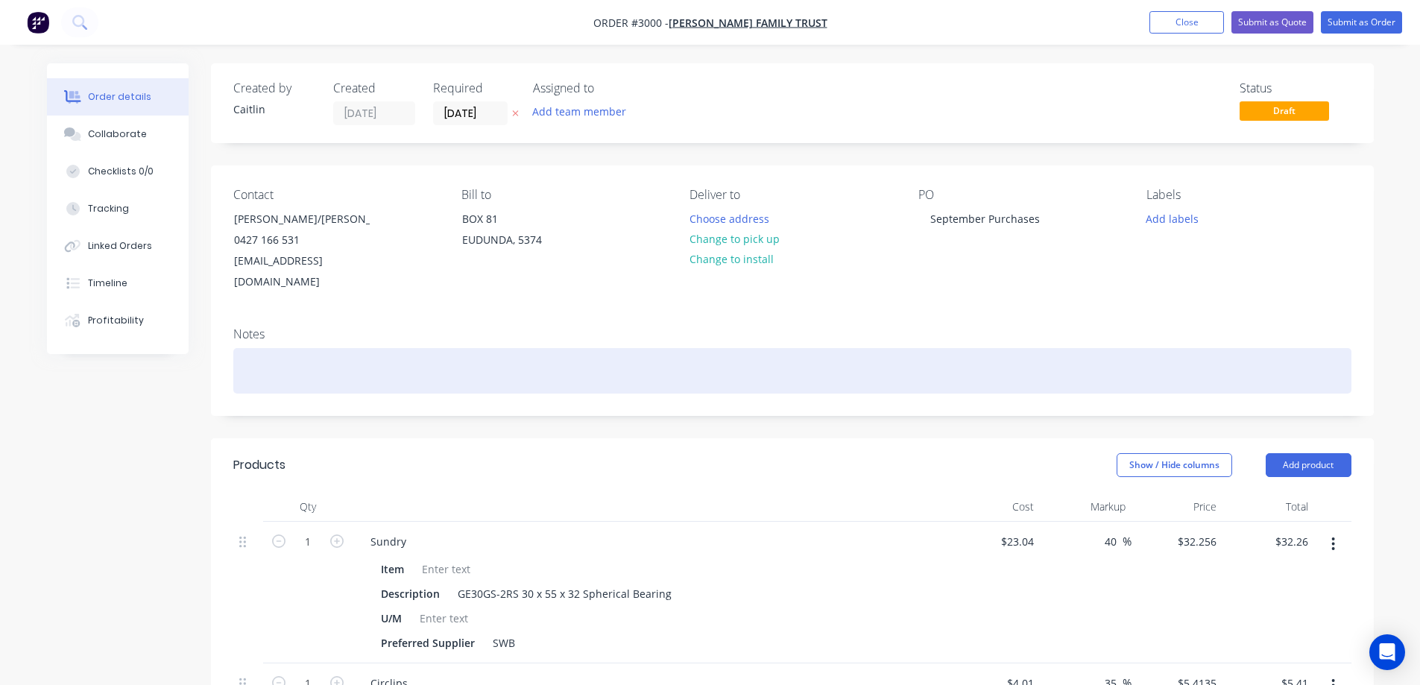
click at [319, 348] on div at bounding box center [792, 370] width 1118 height 45
paste div
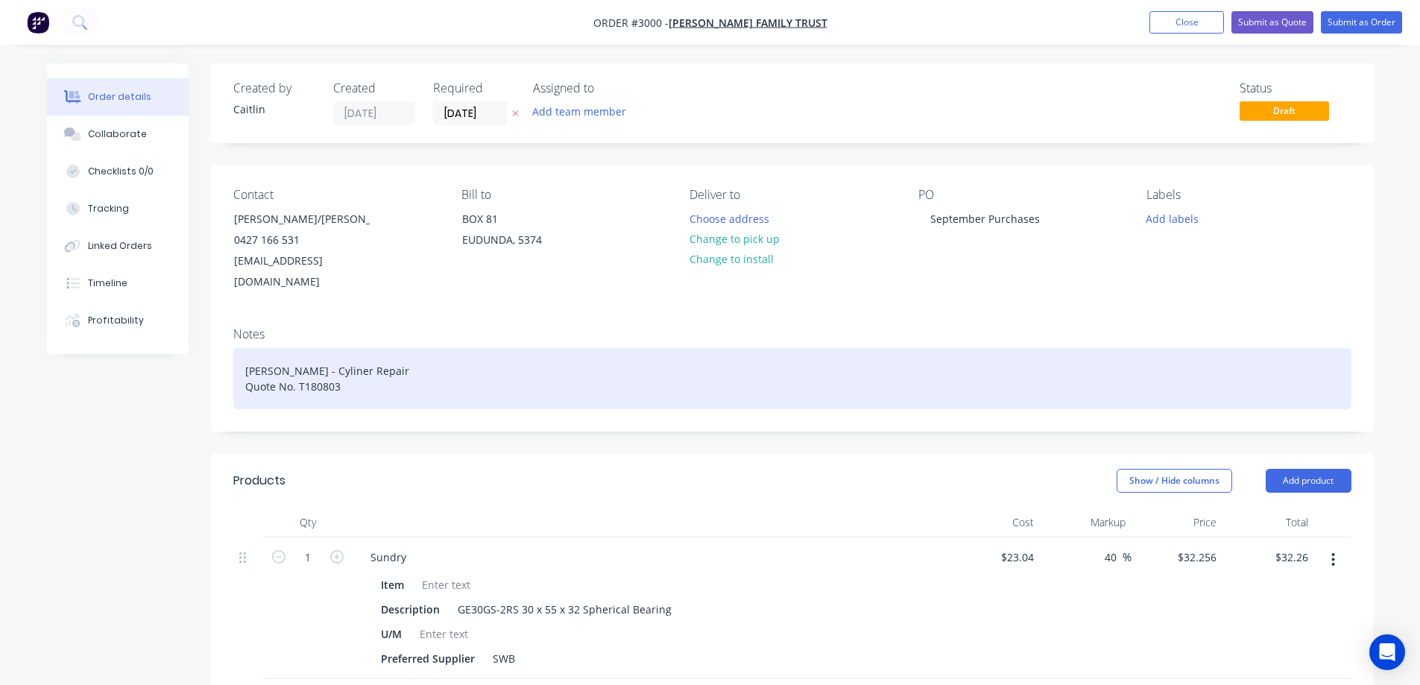
click at [283, 351] on div "Roger Jager - Cyliner Repair Quote No. T180803" at bounding box center [792, 378] width 1118 height 61
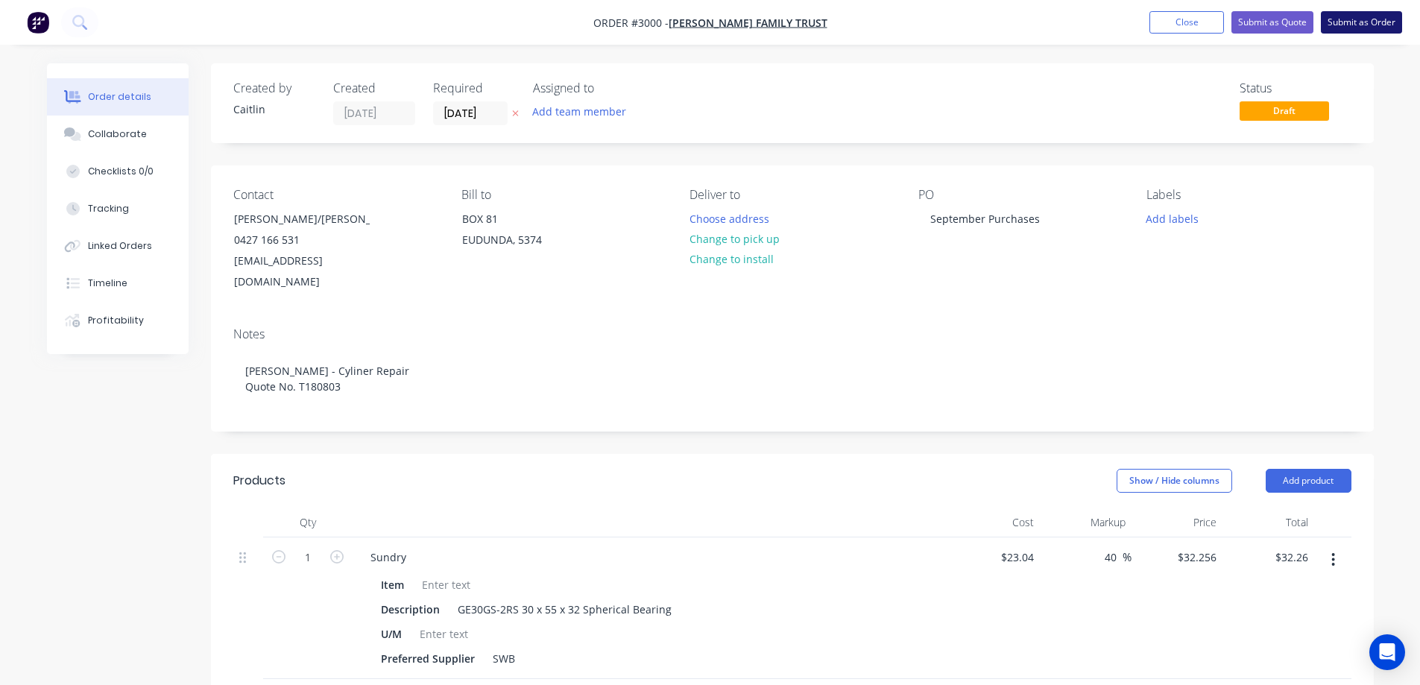
click at [1359, 18] on button "Submit as Order" at bounding box center [1361, 22] width 81 height 22
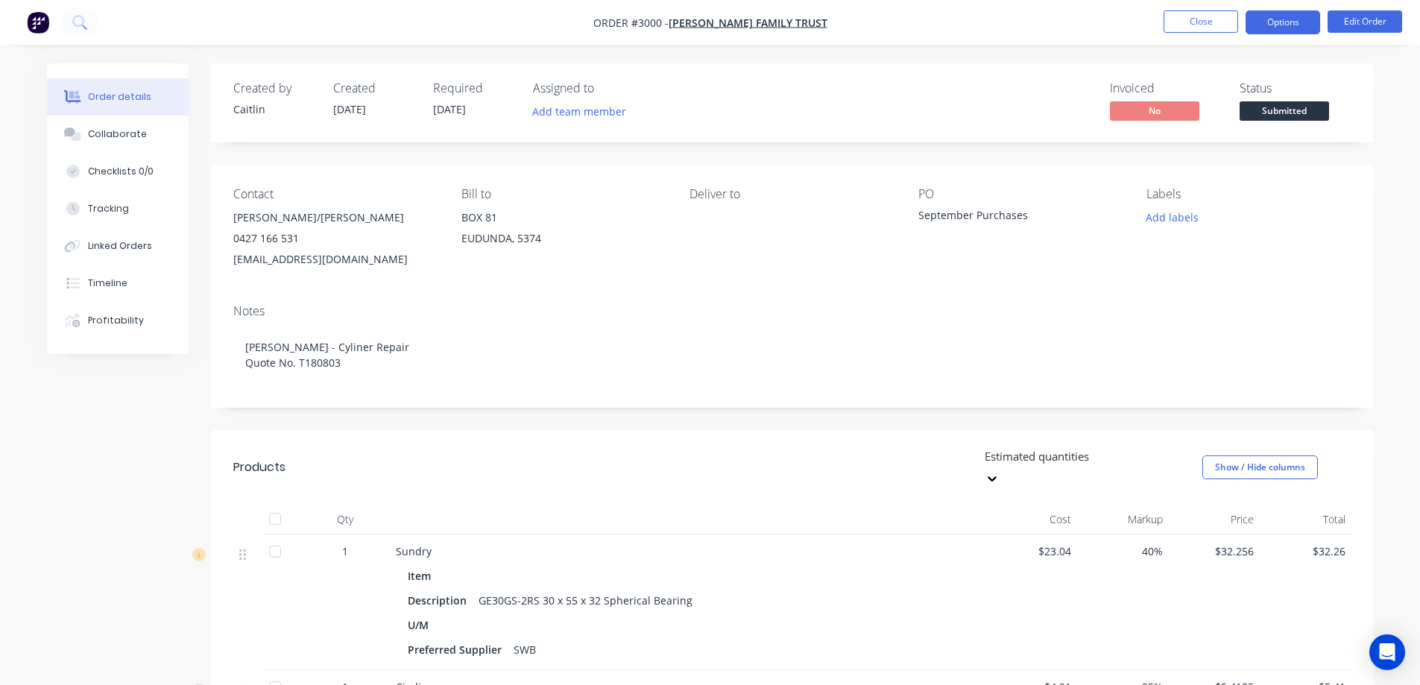
click at [1299, 24] on button "Options" at bounding box center [1282, 22] width 75 height 24
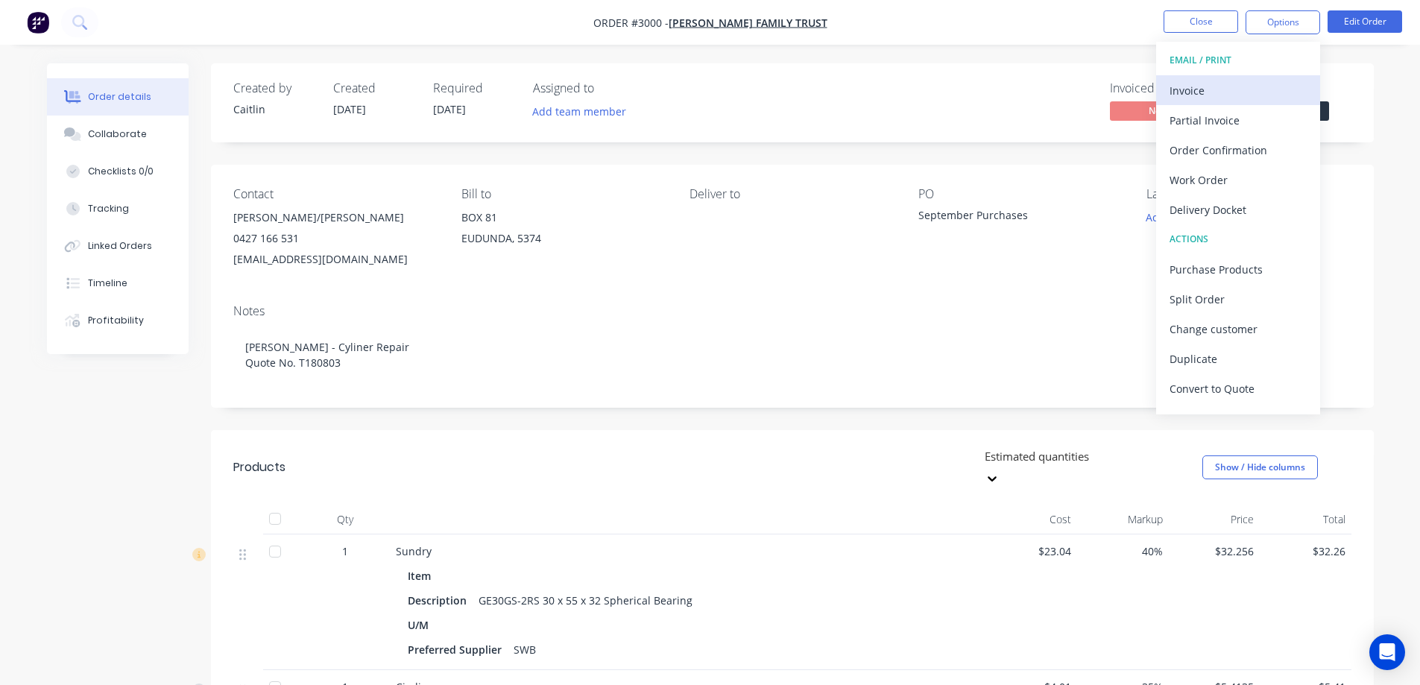
click at [1215, 90] on div "Invoice" at bounding box center [1237, 91] width 137 height 22
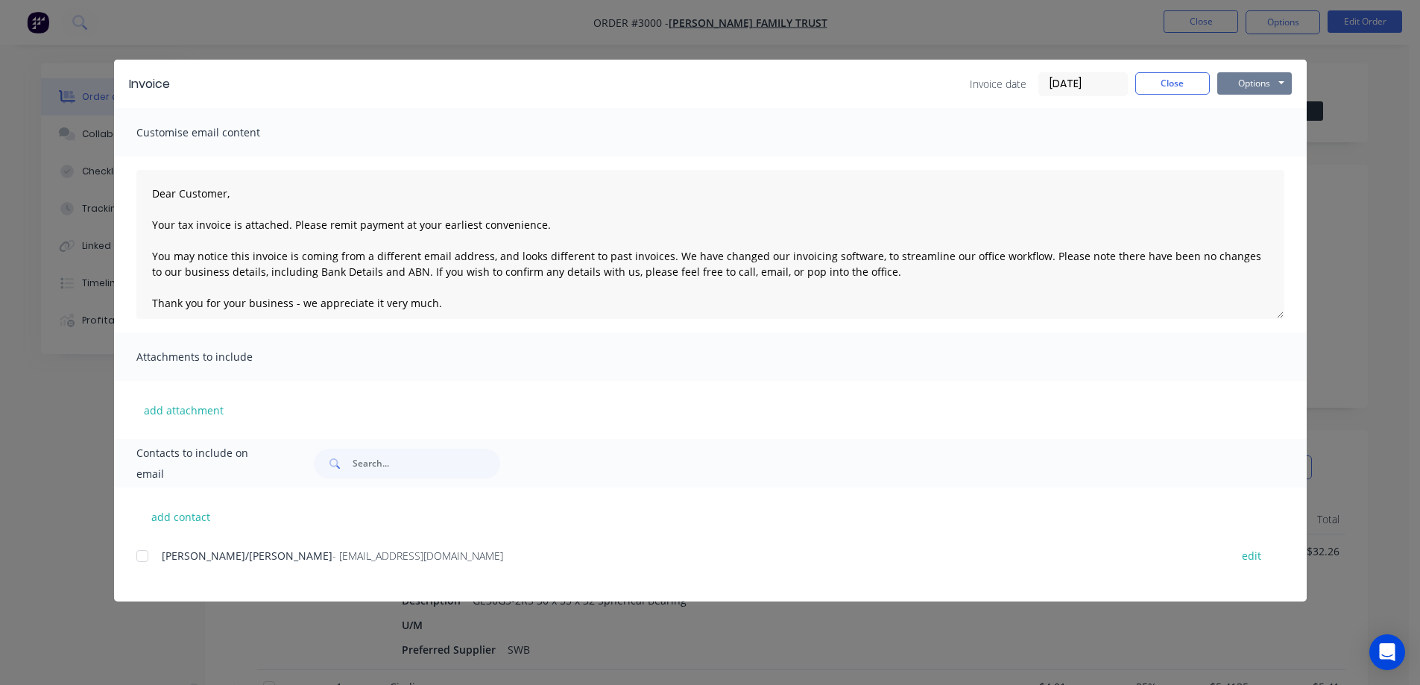
click at [1242, 78] on button "Options" at bounding box center [1254, 83] width 75 height 22
click at [1254, 111] on button "Preview" at bounding box center [1264, 110] width 95 height 25
click at [141, 557] on div at bounding box center [142, 556] width 30 height 30
click at [1255, 91] on button "Options" at bounding box center [1254, 83] width 75 height 22
click at [1255, 157] on button "Email" at bounding box center [1264, 159] width 95 height 25
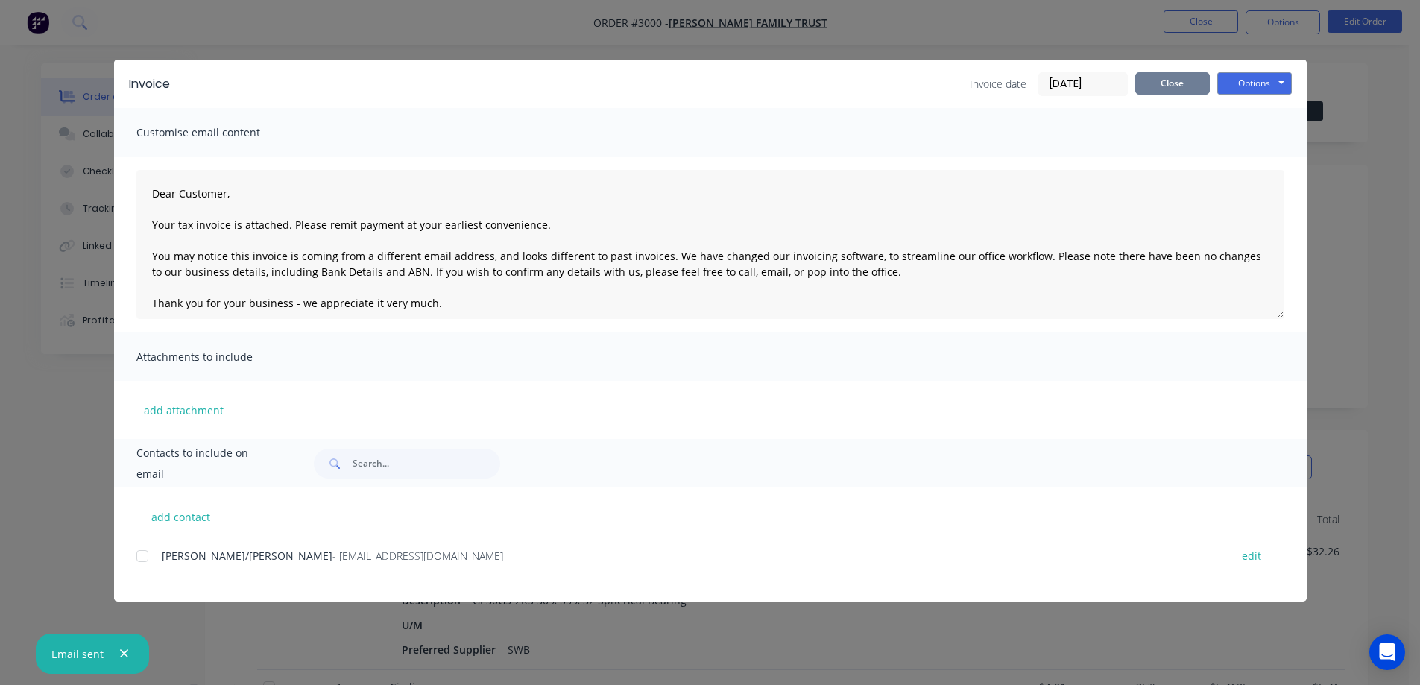
click at [1171, 84] on button "Close" at bounding box center [1172, 83] width 75 height 22
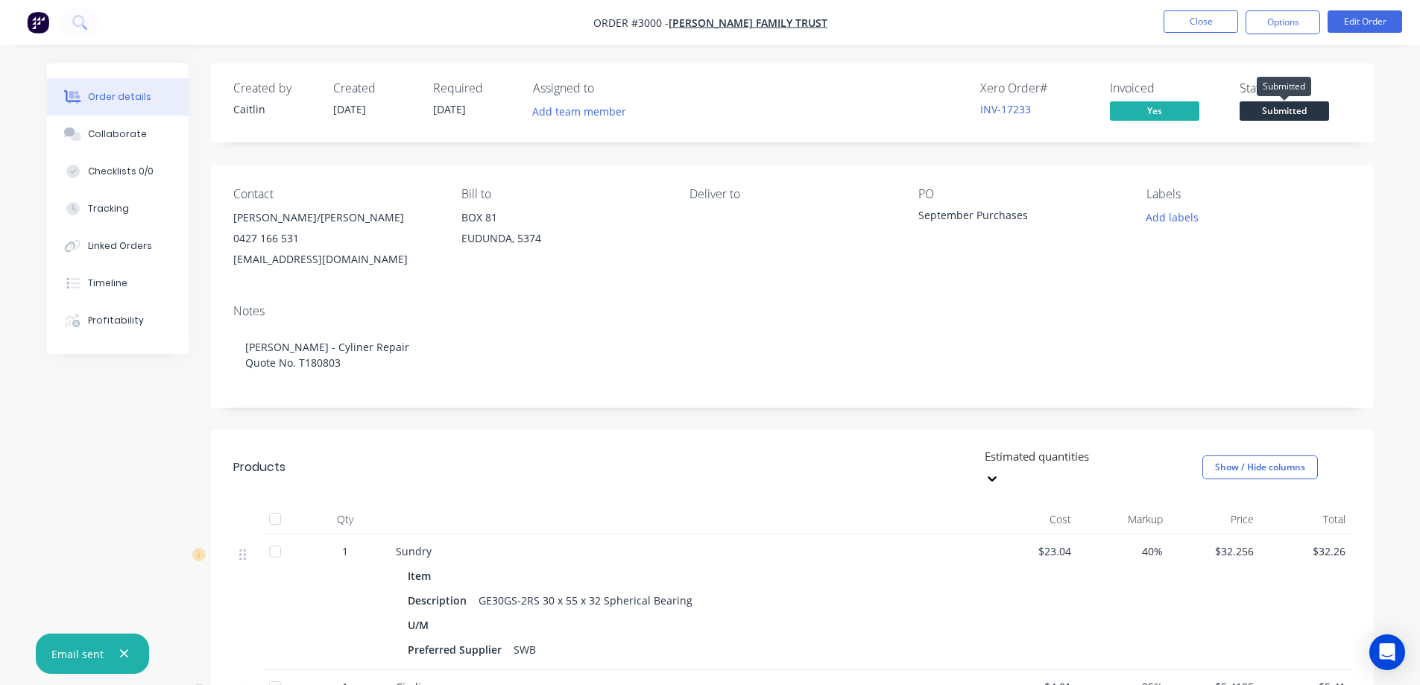
click at [1274, 106] on span "Submitted" at bounding box center [1283, 110] width 89 height 19
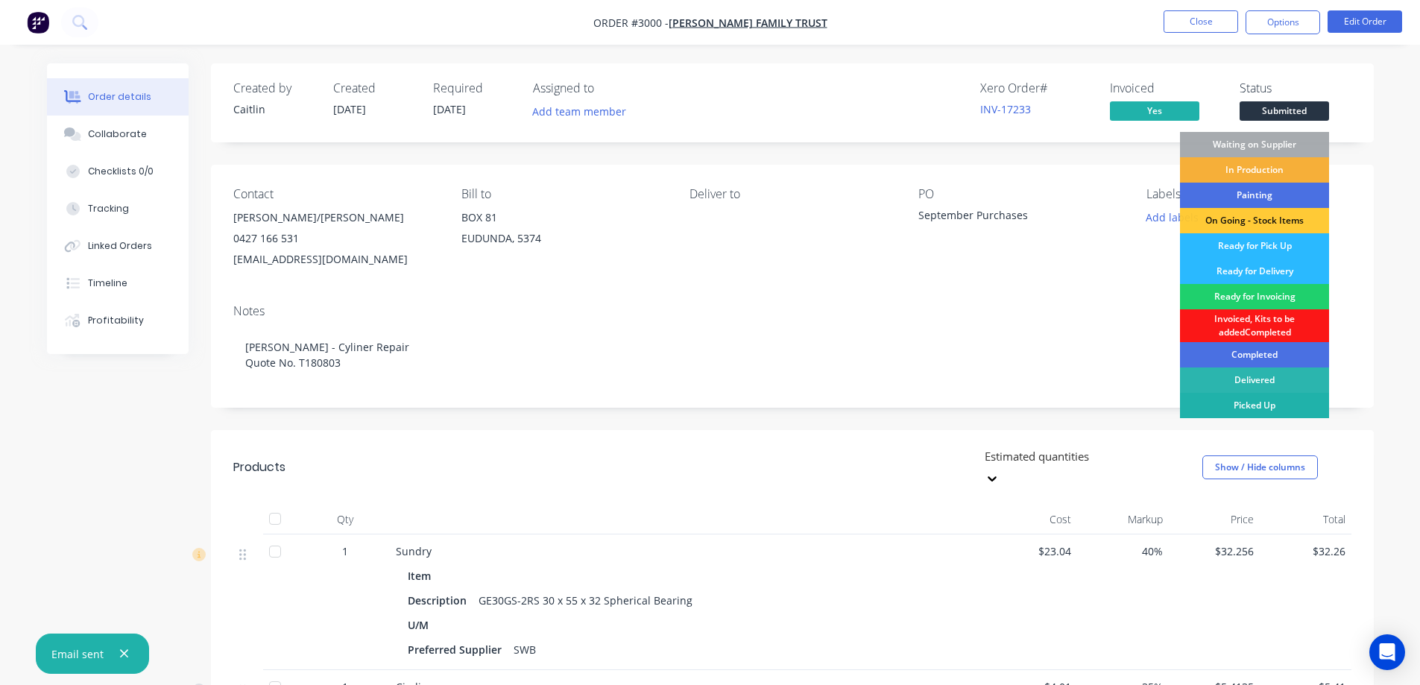
click at [1247, 406] on div "Picked Up" at bounding box center [1254, 405] width 149 height 25
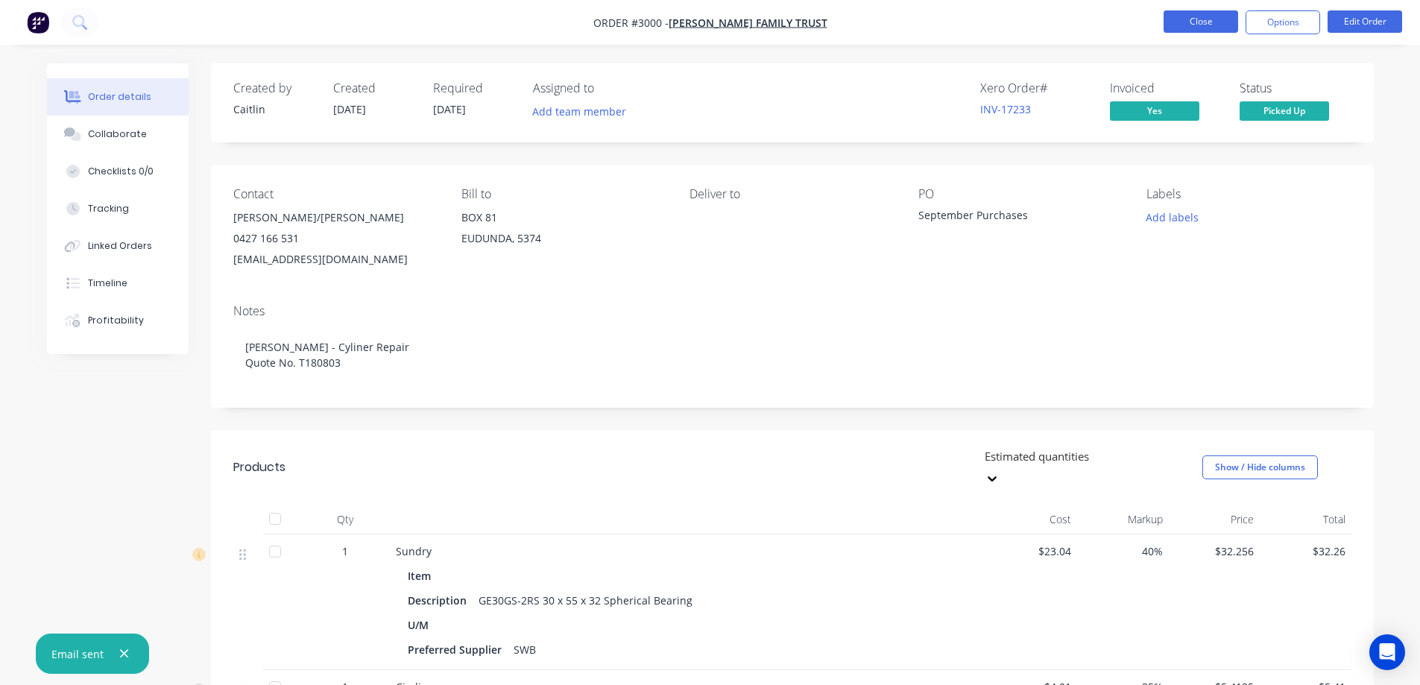
click at [1201, 24] on button "Close" at bounding box center [1200, 21] width 75 height 22
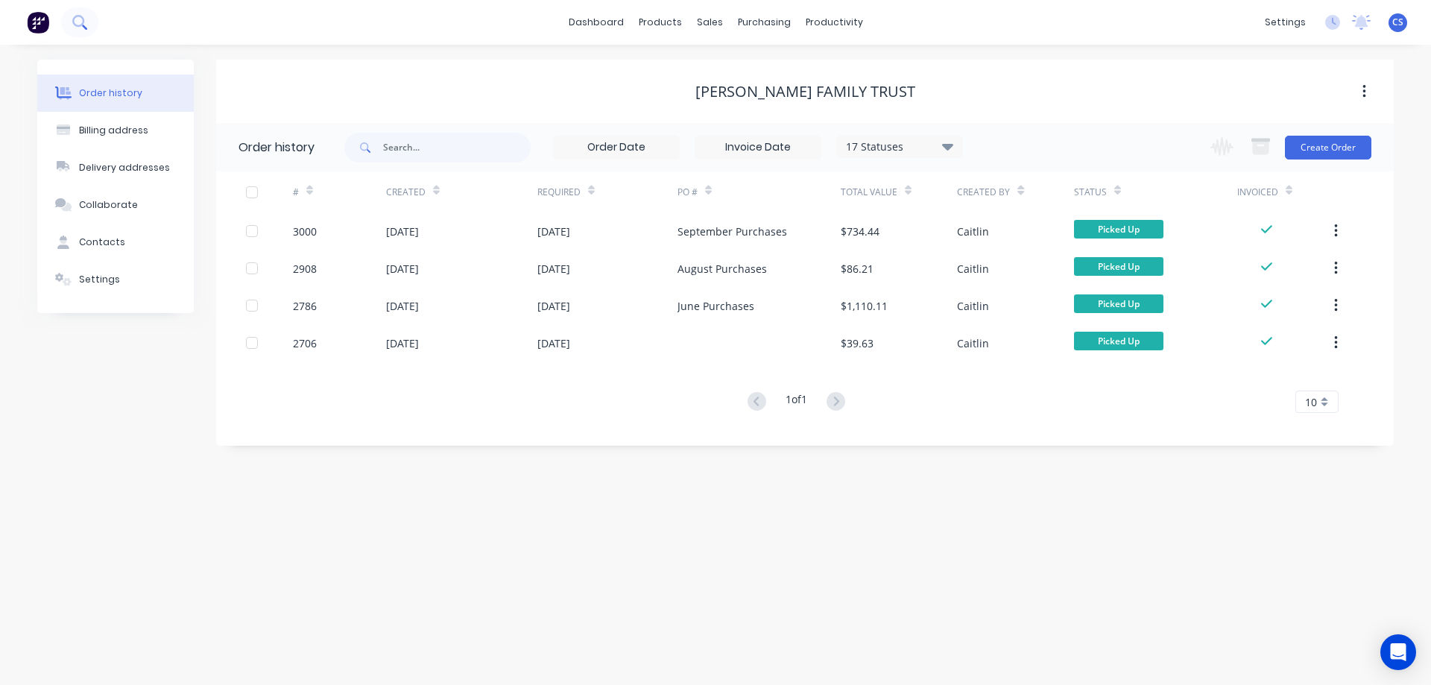
click at [80, 25] on icon at bounding box center [78, 21] width 12 height 12
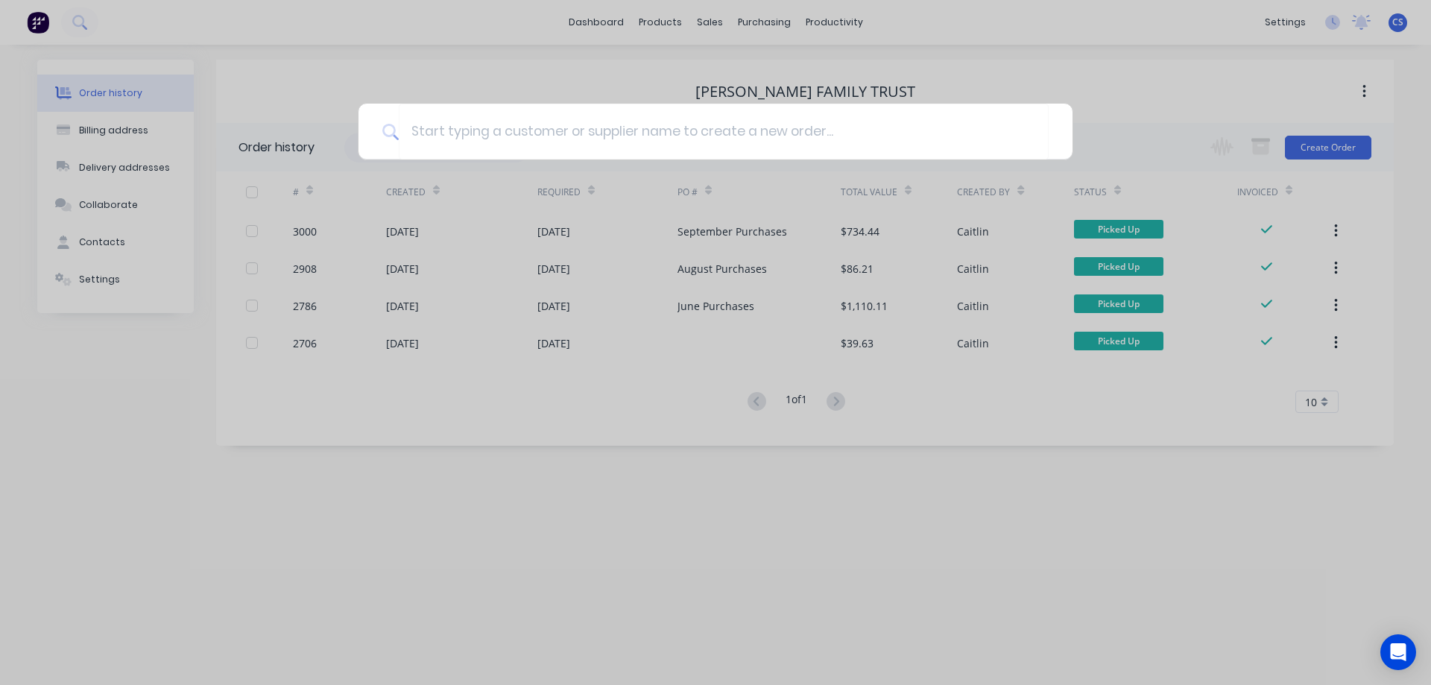
click at [705, 19] on div at bounding box center [715, 342] width 1431 height 685
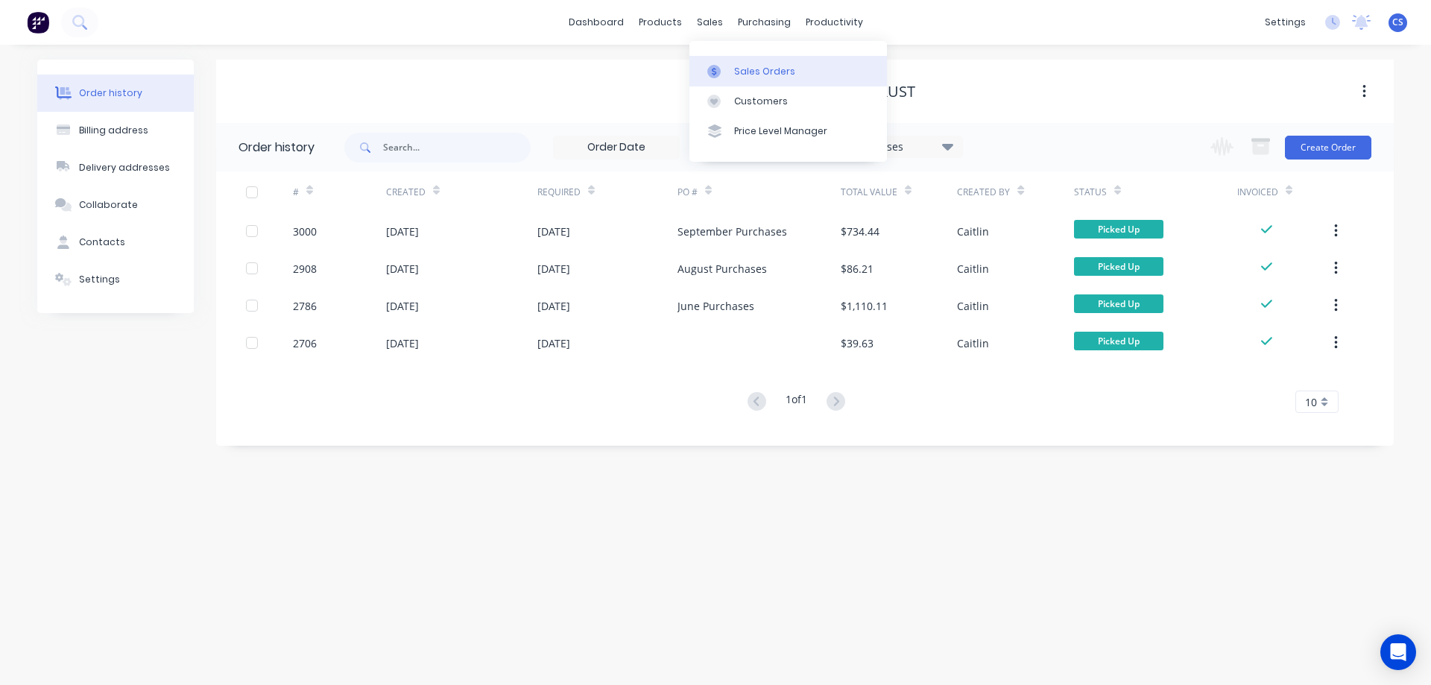
click at [753, 69] on div "Sales Orders" at bounding box center [764, 71] width 61 height 13
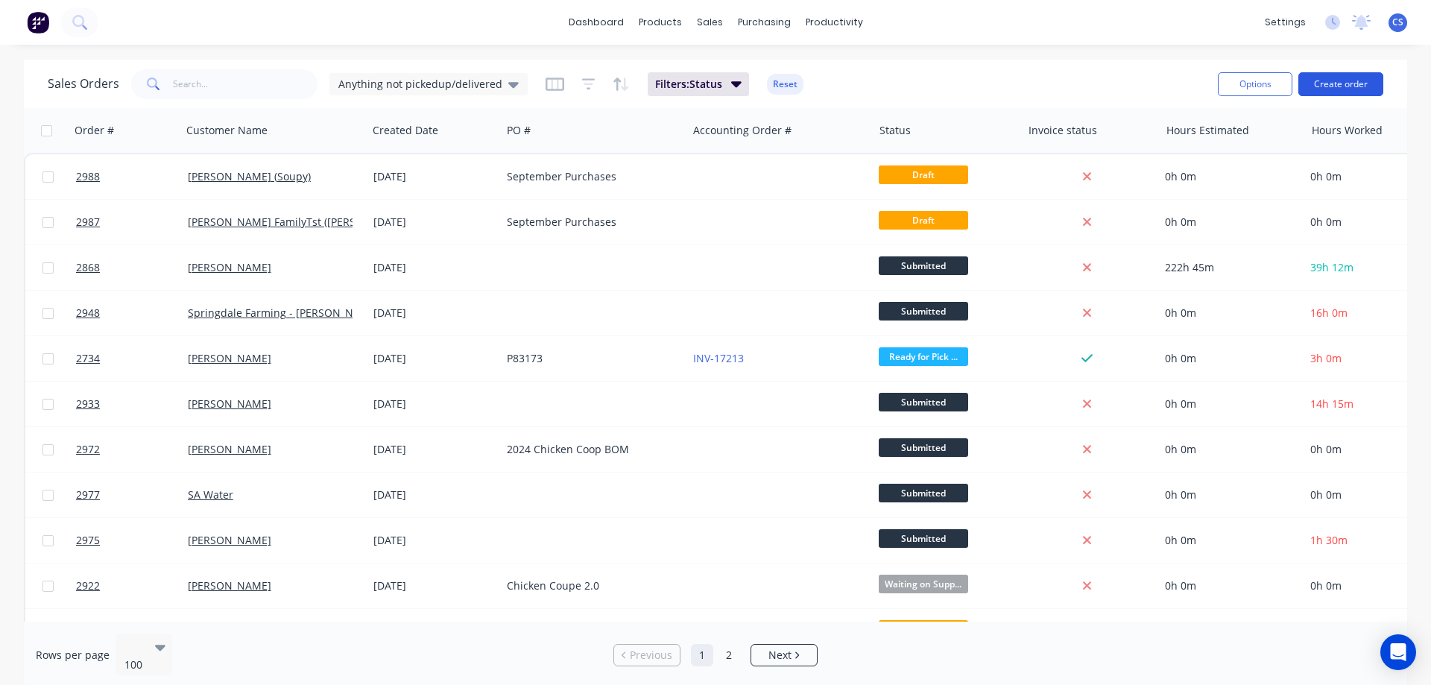
click at [1350, 87] on button "Create order" at bounding box center [1340, 84] width 85 height 24
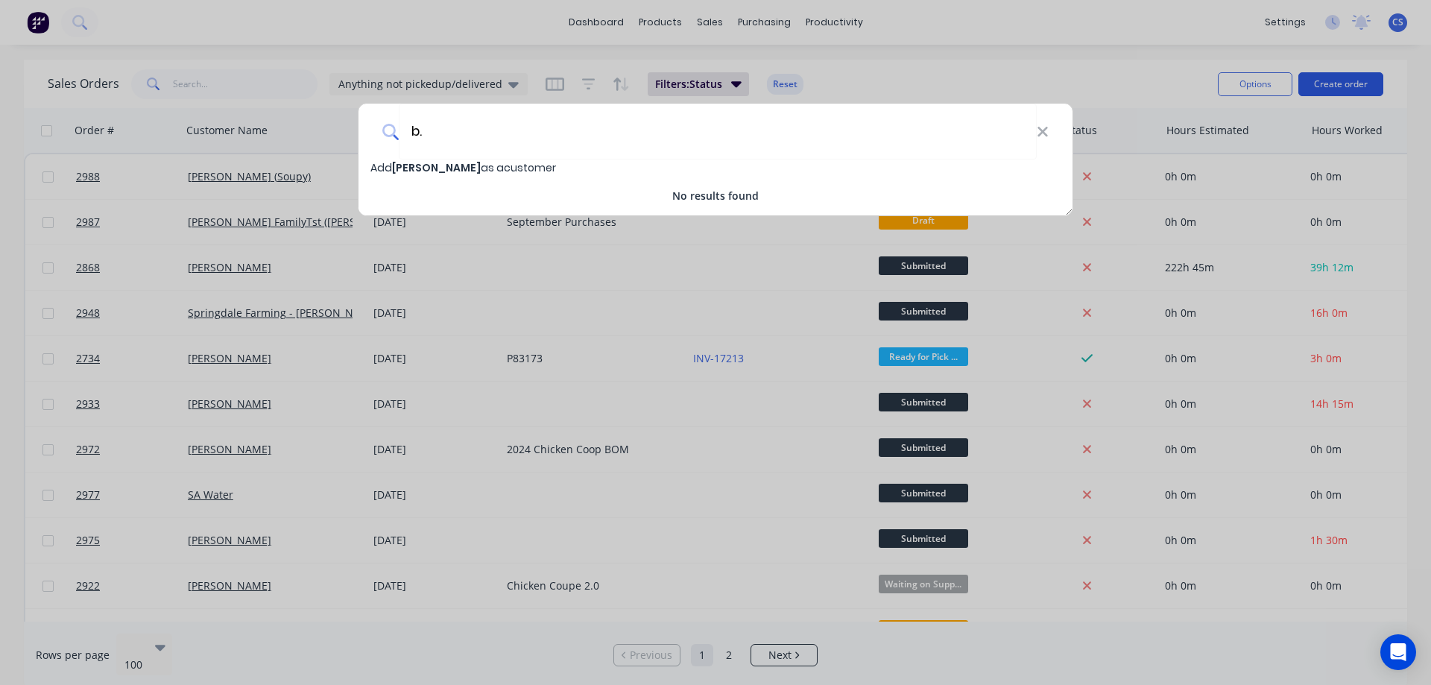
type input "b"
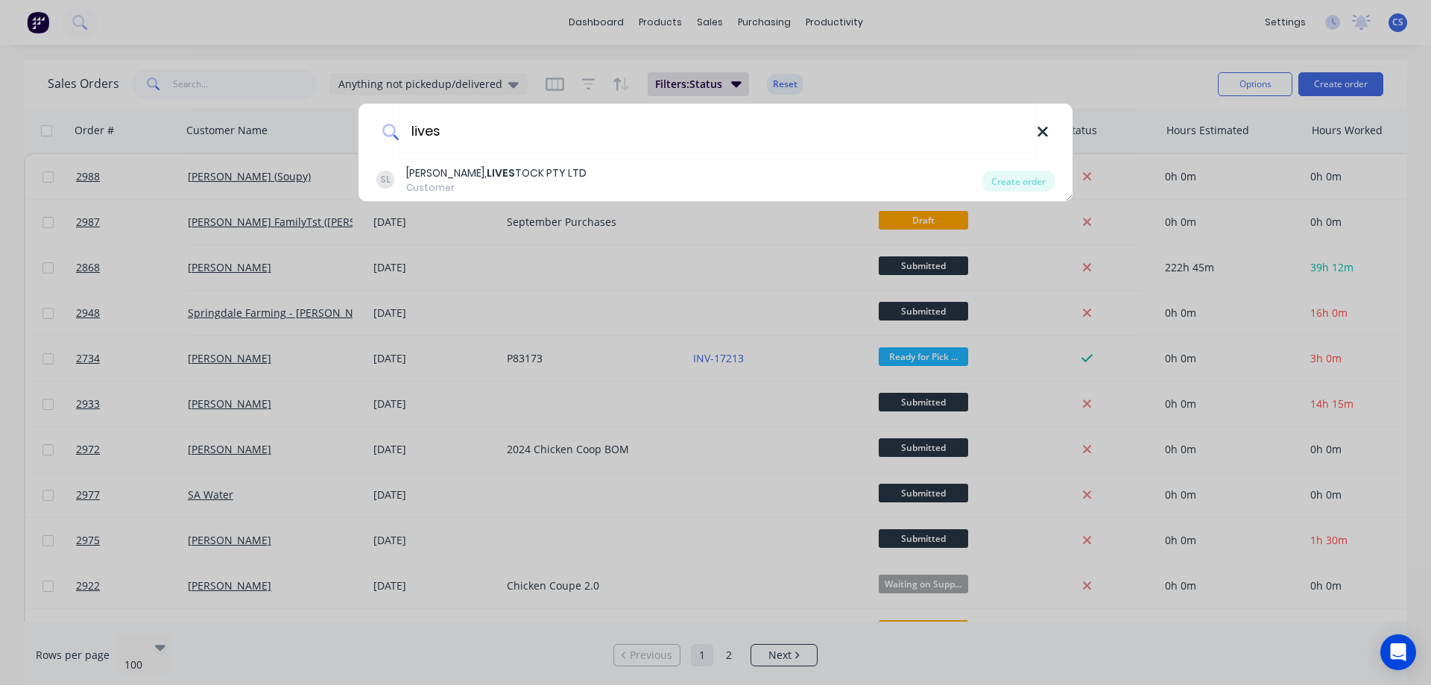
type input "lives"
click at [1041, 133] on icon at bounding box center [1042, 132] width 10 height 10
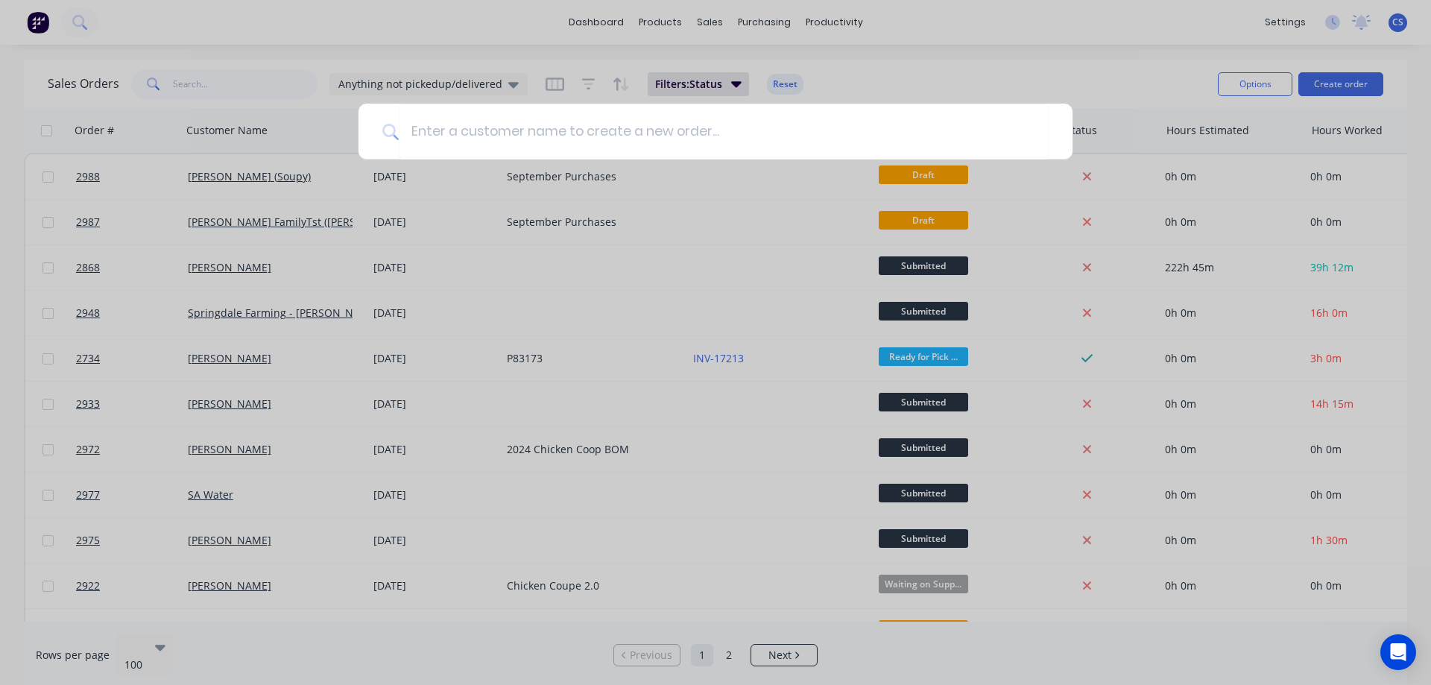
click at [759, 22] on div at bounding box center [715, 342] width 1431 height 685
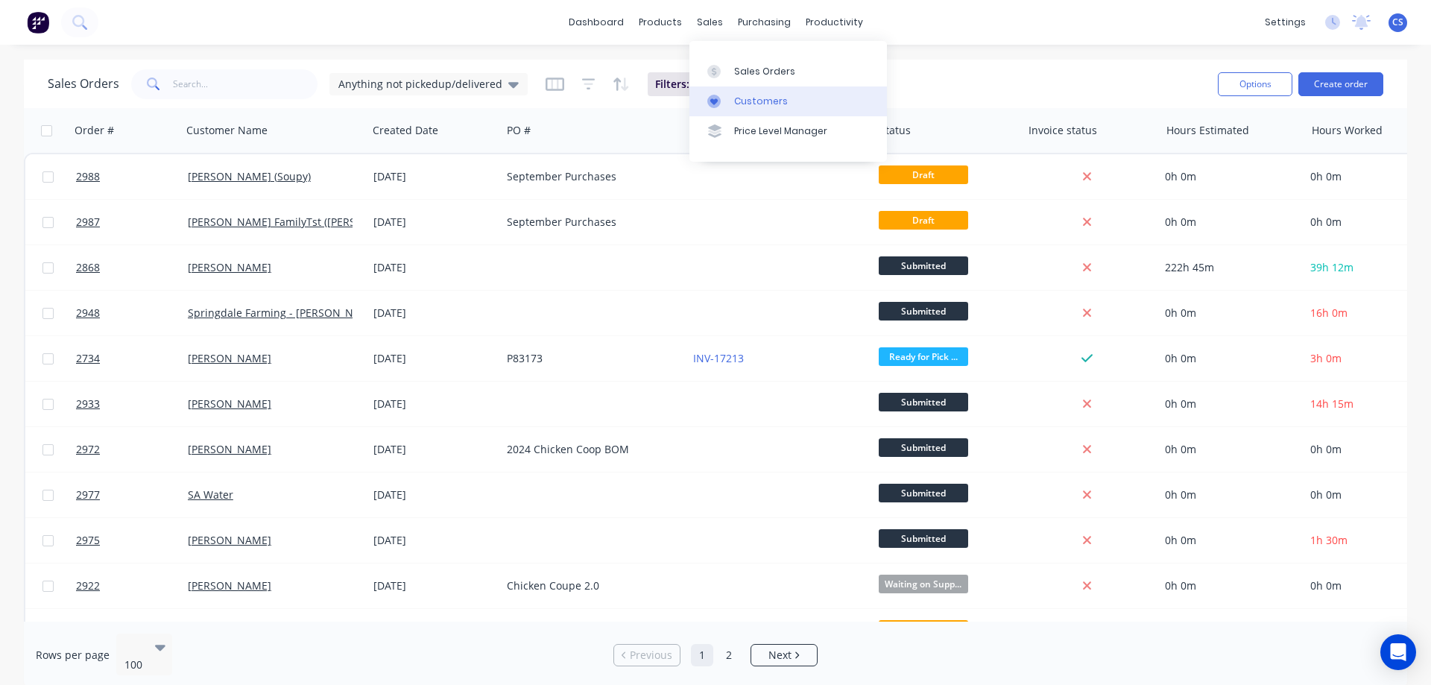
click at [754, 110] on link "Customers" at bounding box center [787, 101] width 197 height 30
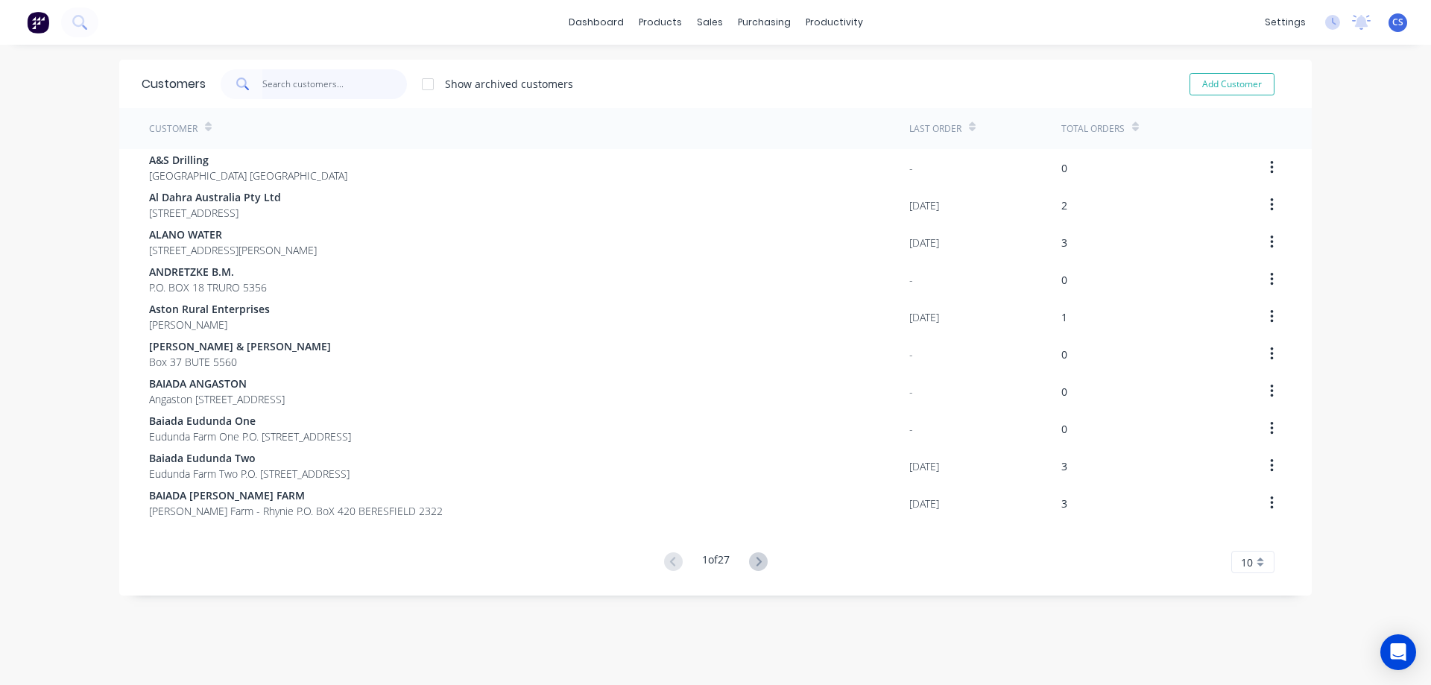
click at [322, 80] on input "text" at bounding box center [334, 84] width 145 height 30
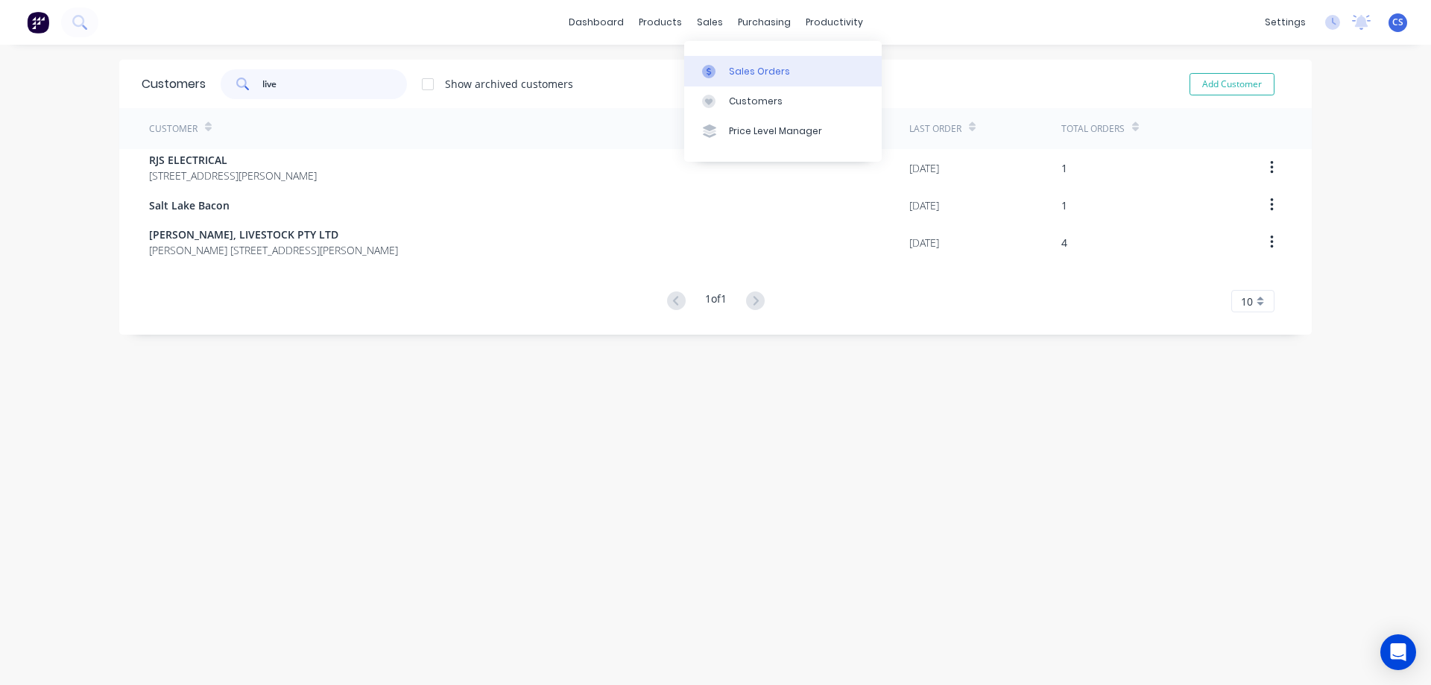
type input "live"
click at [735, 68] on div "Sales Orders" at bounding box center [759, 71] width 61 height 13
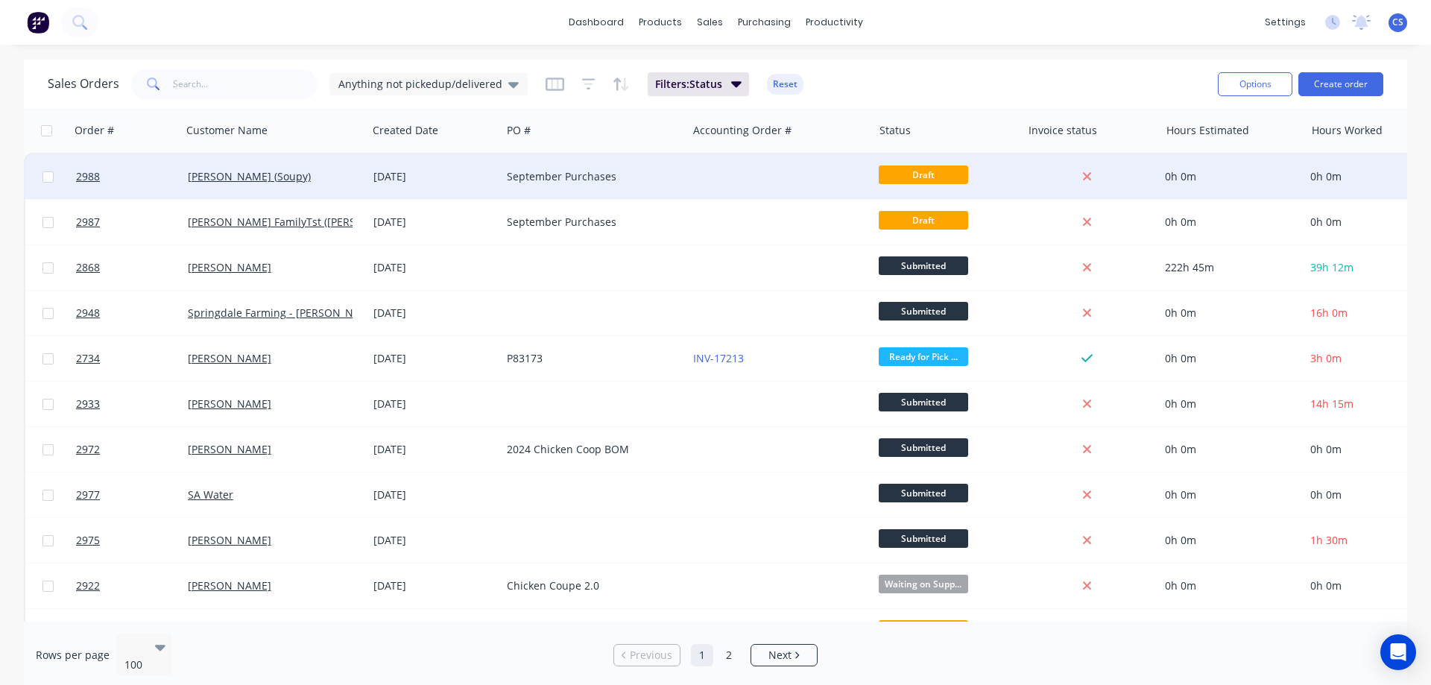
click at [719, 186] on div at bounding box center [780, 176] width 186 height 45
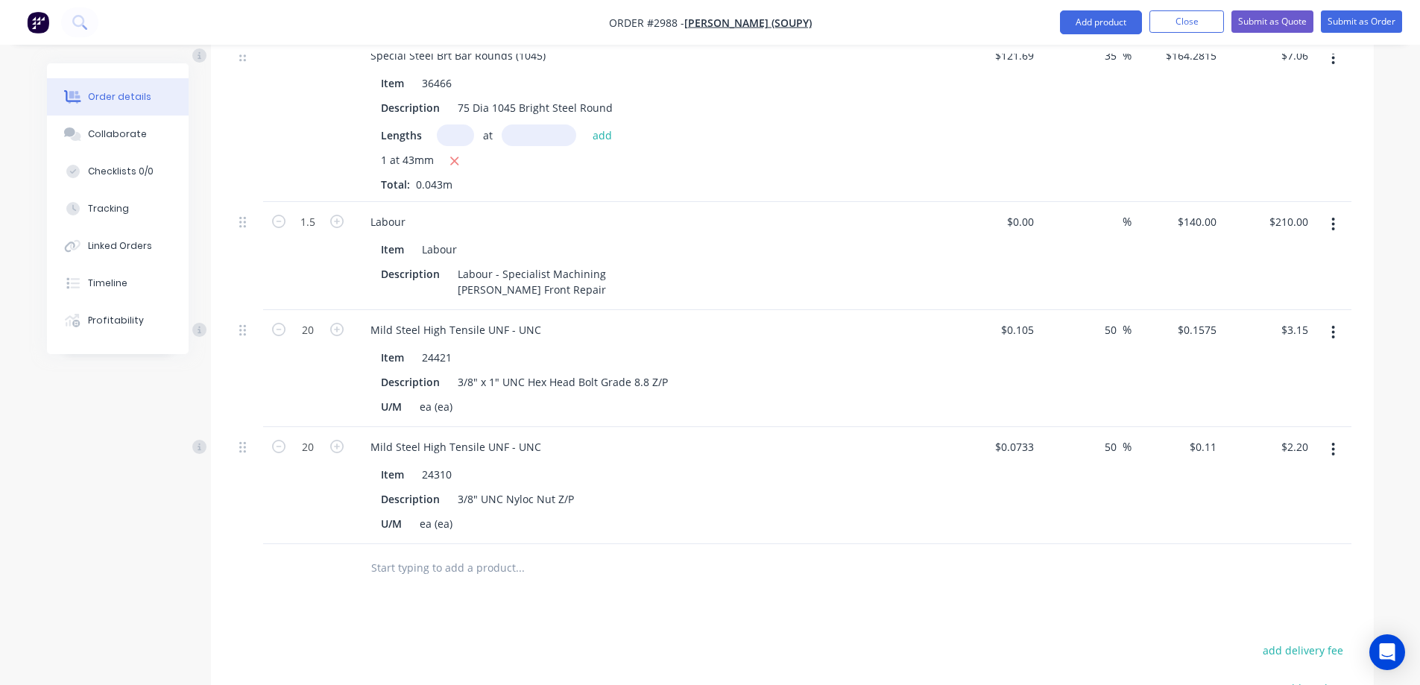
scroll to position [522, 0]
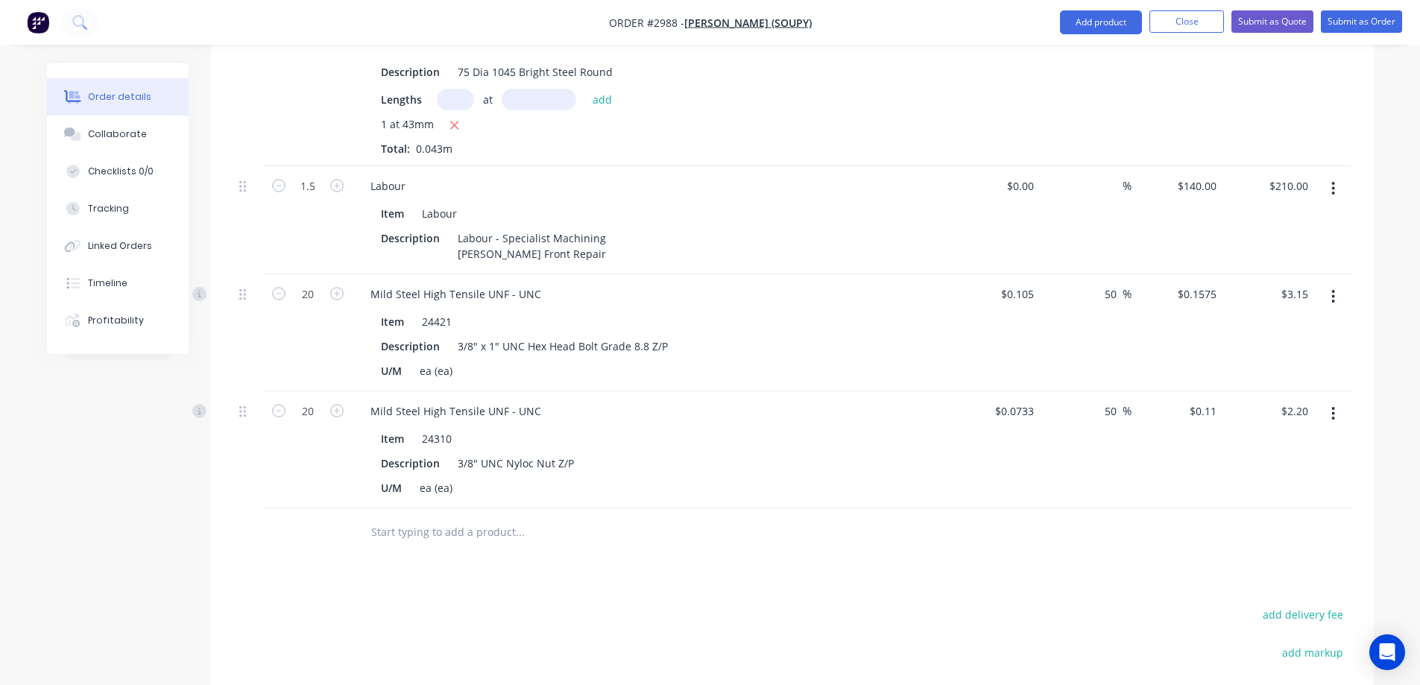
click at [472, 517] on input "text" at bounding box center [519, 532] width 298 height 30
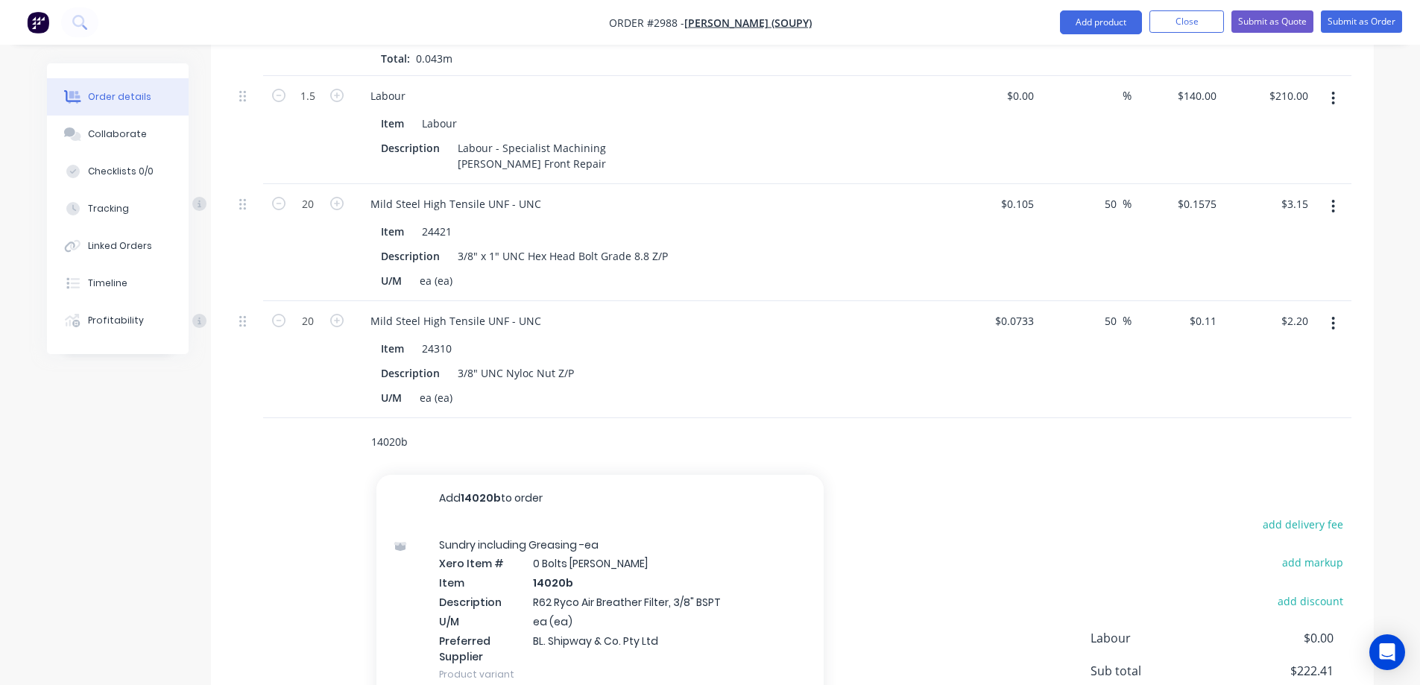
scroll to position [671, 0]
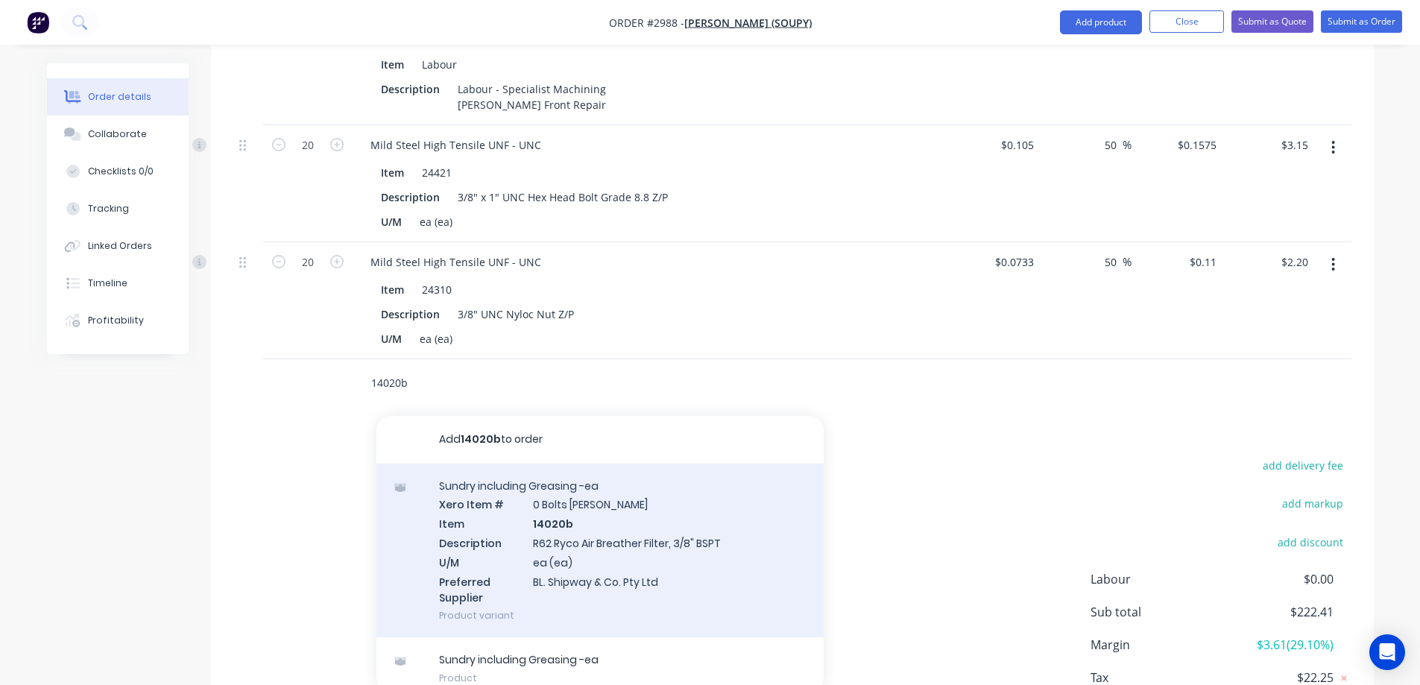
type input "14020b"
click at [714, 528] on div "Sundry including Greasing -ea Xero Item # 0 Bolts Metric Galvanised Item 14020b…" at bounding box center [599, 551] width 447 height 174
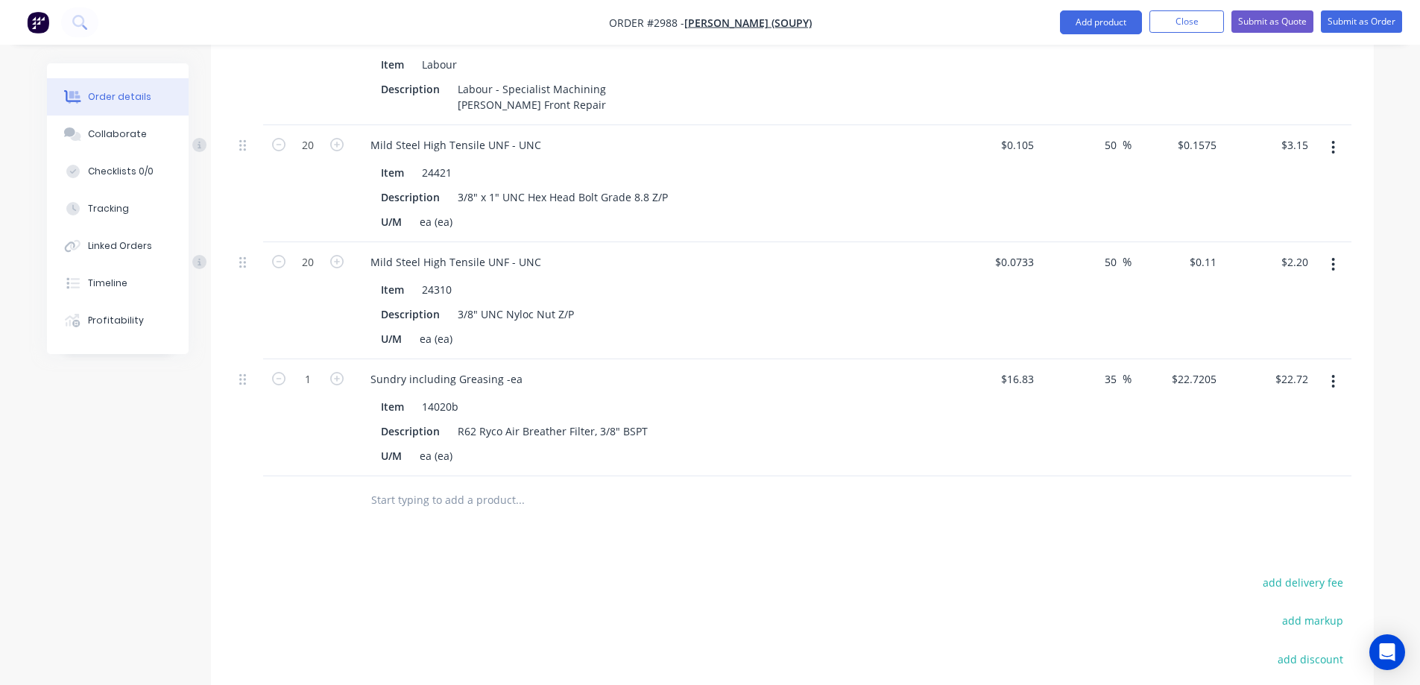
click at [458, 485] on input "text" at bounding box center [519, 500] width 298 height 30
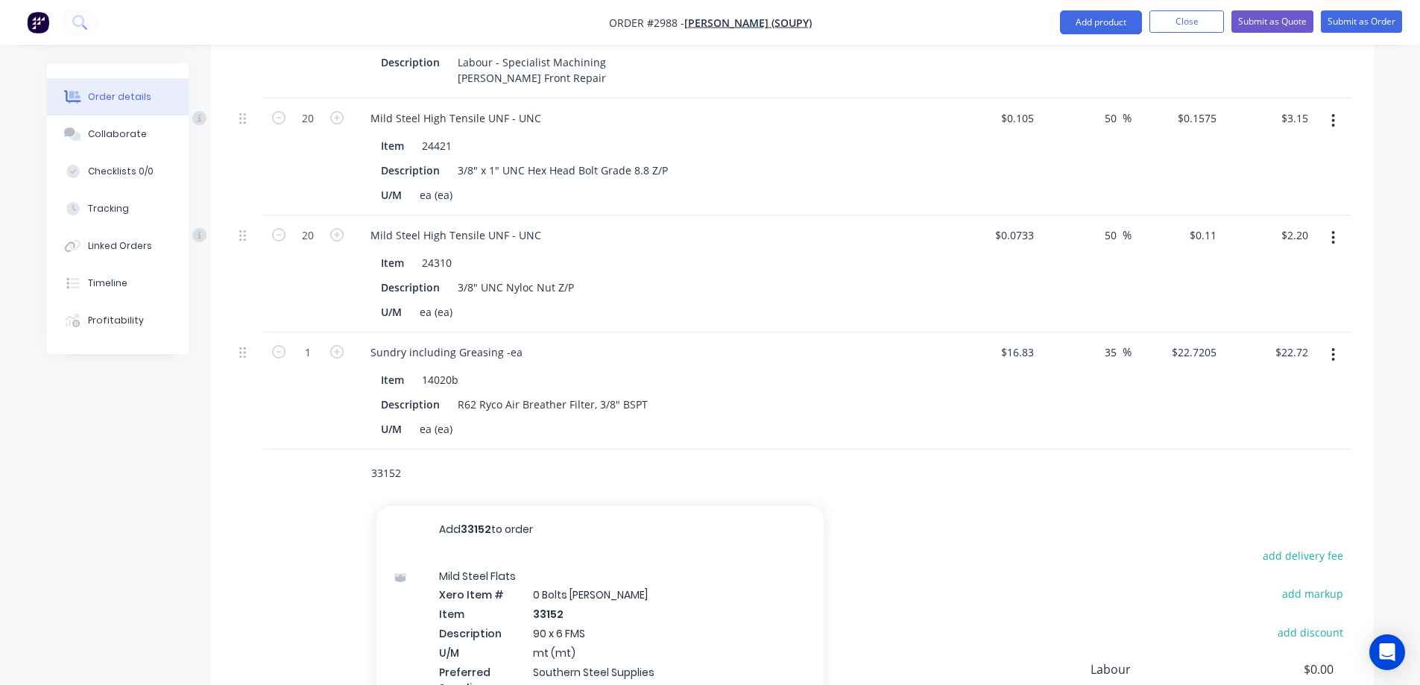
scroll to position [745, 0]
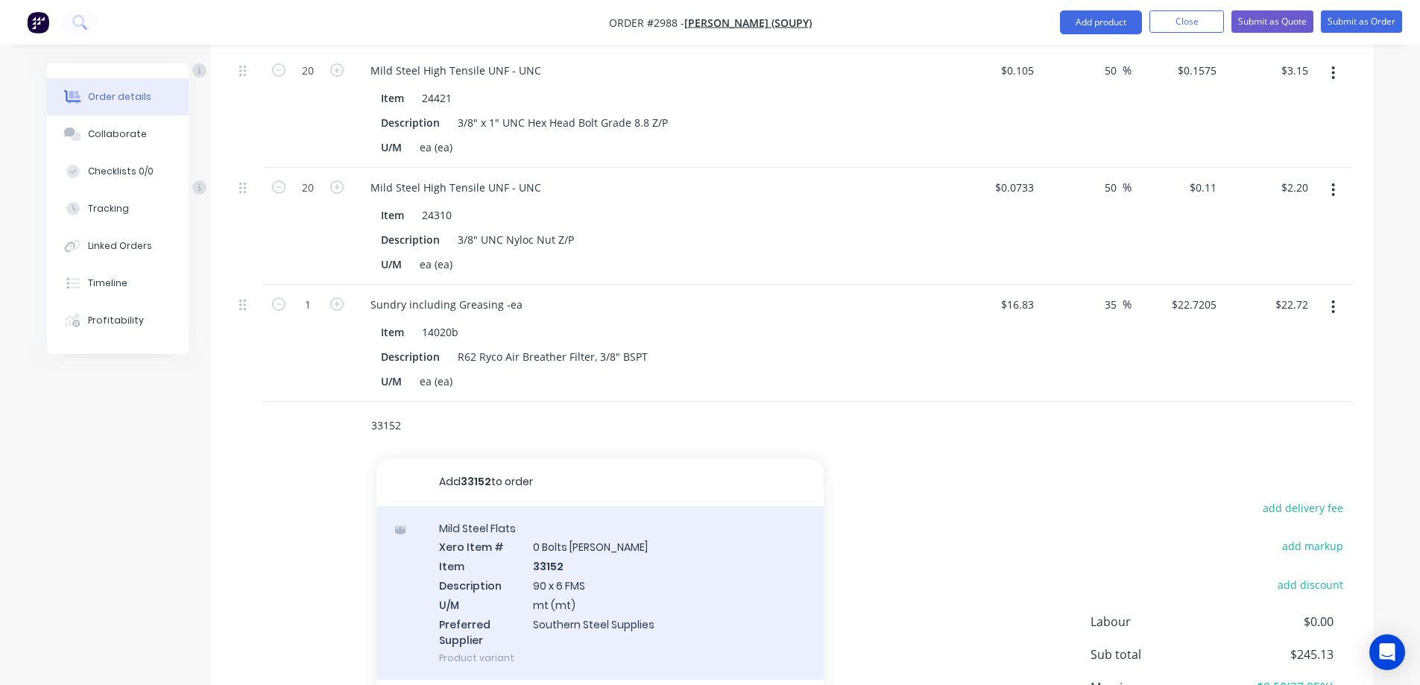
type input "33152"
click at [669, 537] on div "Mild Steel Flats Xero Item # 0 Bolts Metric Galvanised Item 33152 Description 9…" at bounding box center [599, 593] width 447 height 174
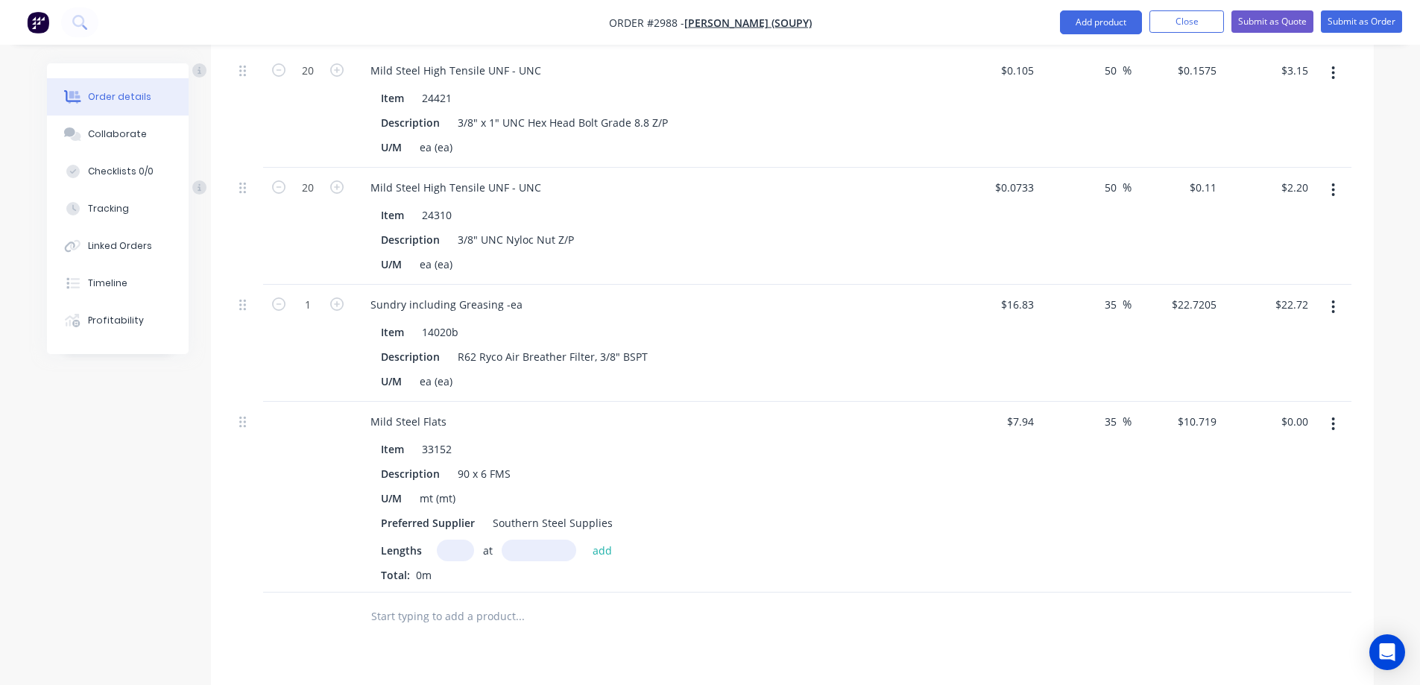
click at [455, 540] on input "text" at bounding box center [455, 551] width 37 height 22
type input "1"
type input "200mm"
click at [595, 540] on button "add" at bounding box center [602, 550] width 35 height 20
type input "$2.14"
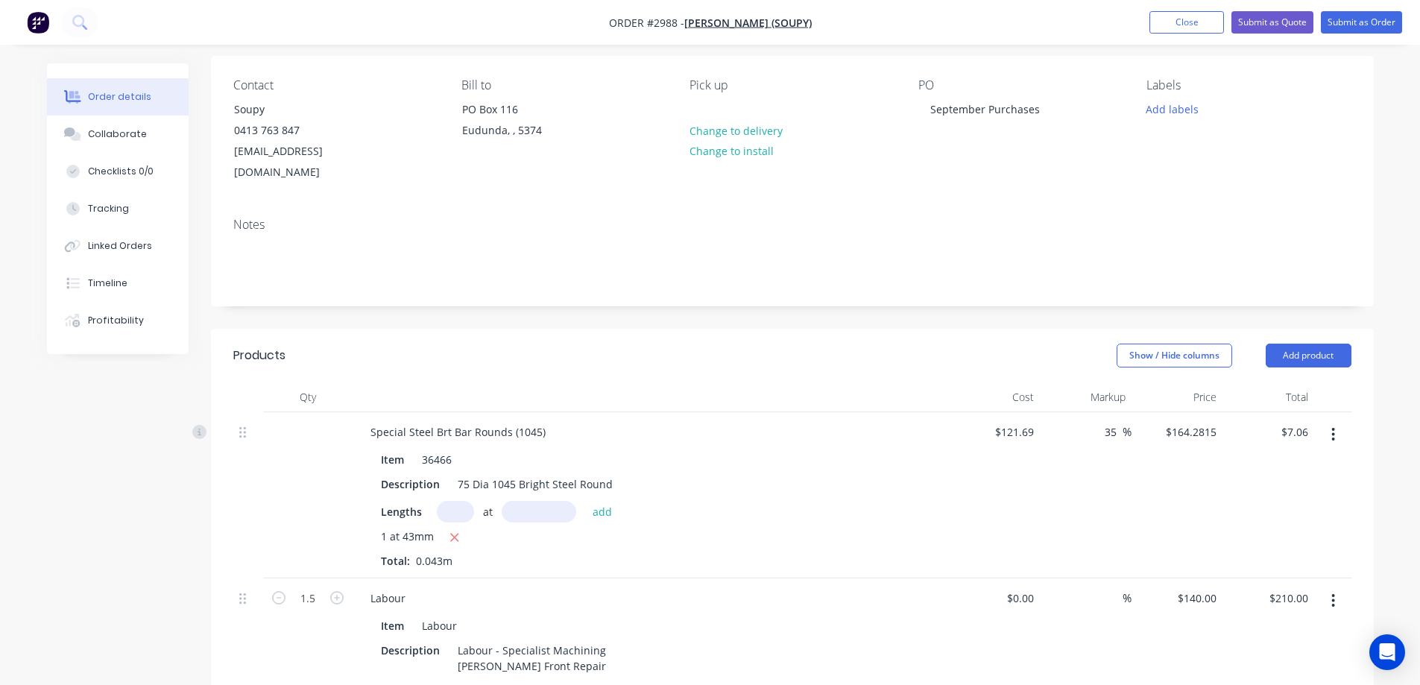
scroll to position [42, 0]
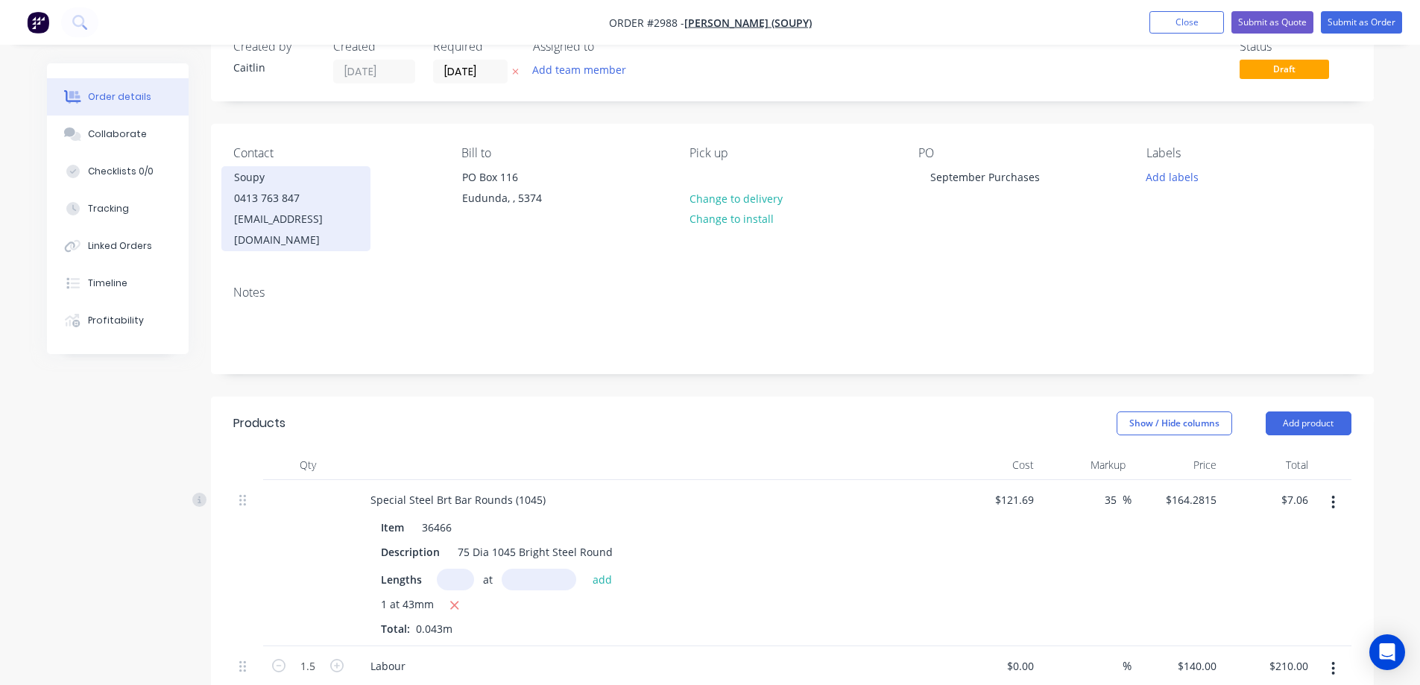
click at [358, 221] on div "soupysservices@y7mail.com" at bounding box center [296, 230] width 124 height 42
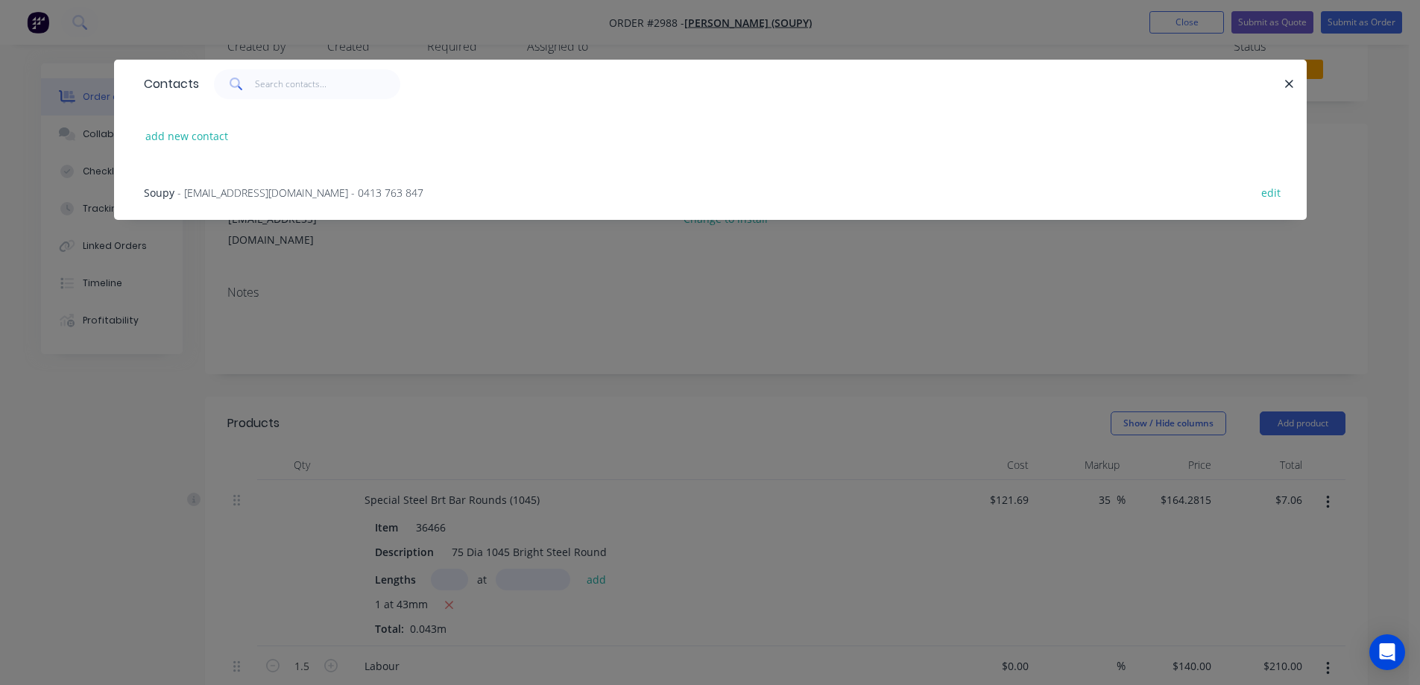
click at [1283, 82] on button "button" at bounding box center [1289, 84] width 19 height 19
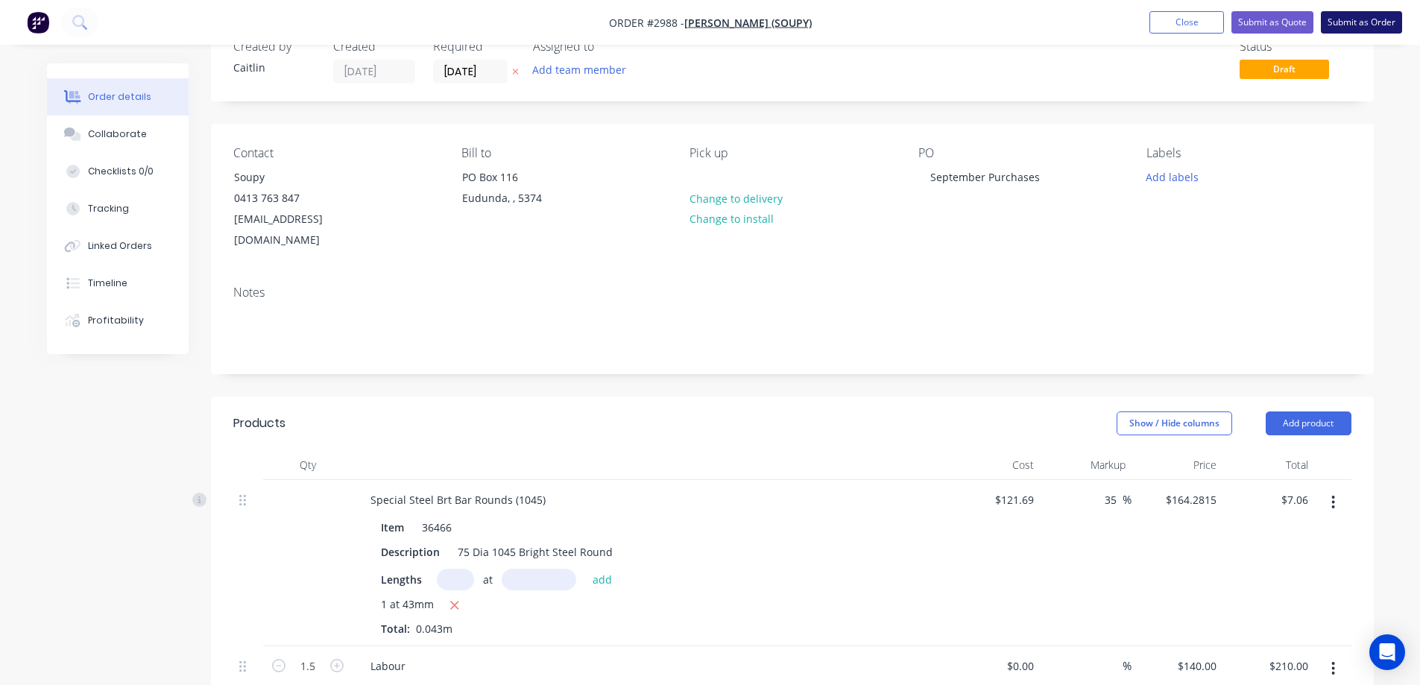
click at [1365, 20] on button "Submit as Order" at bounding box center [1361, 22] width 81 height 22
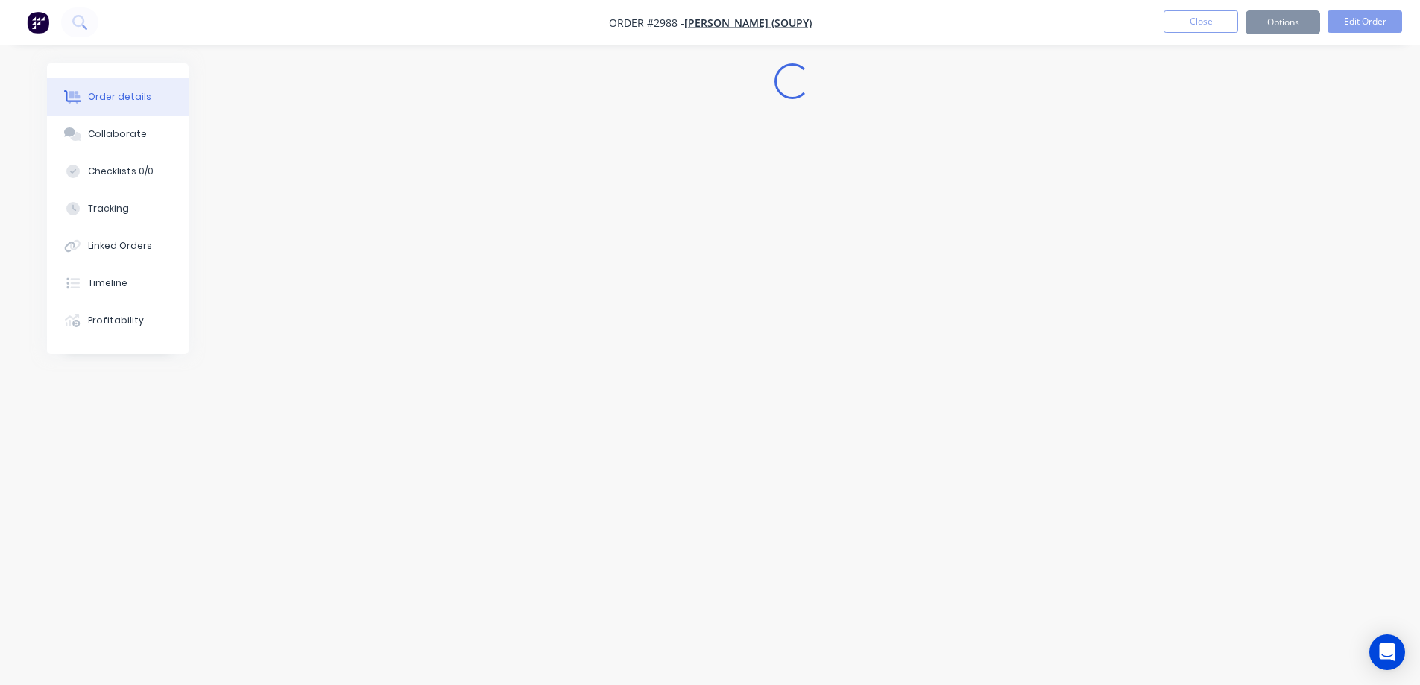
scroll to position [0, 0]
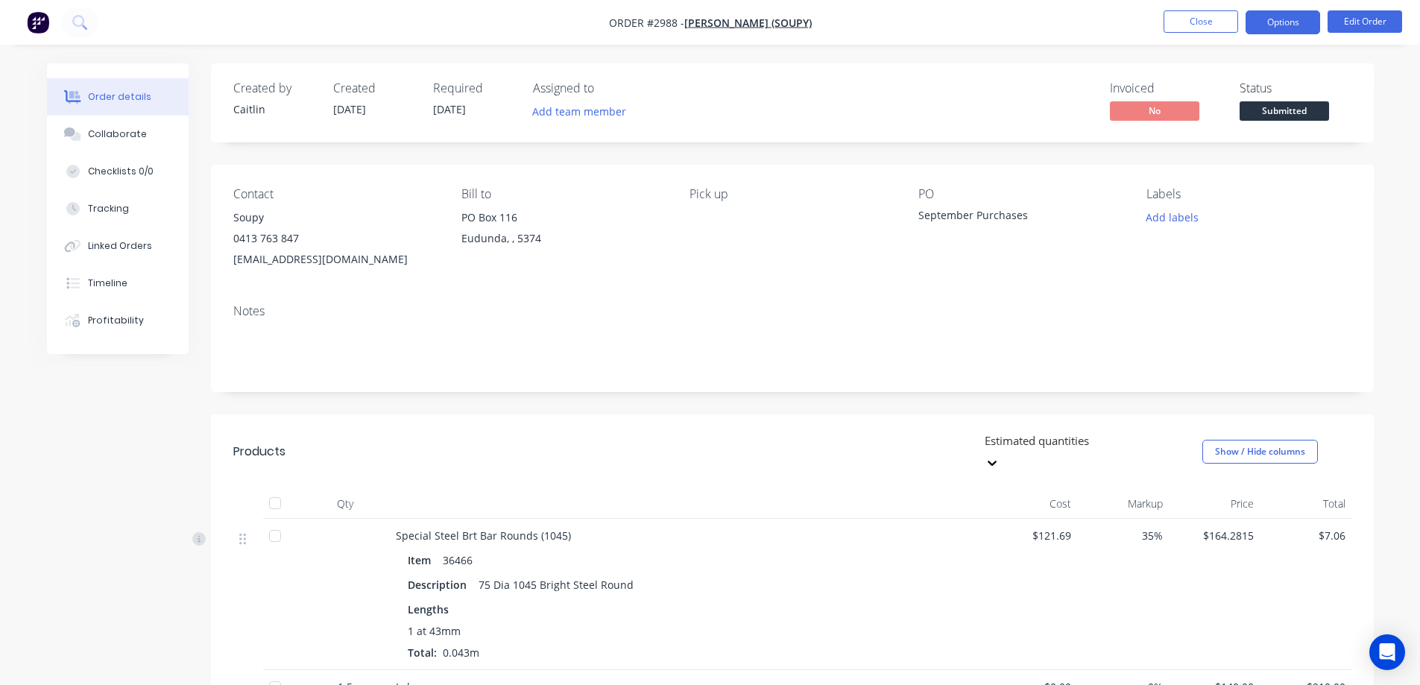
click at [1284, 31] on button "Options" at bounding box center [1282, 22] width 75 height 24
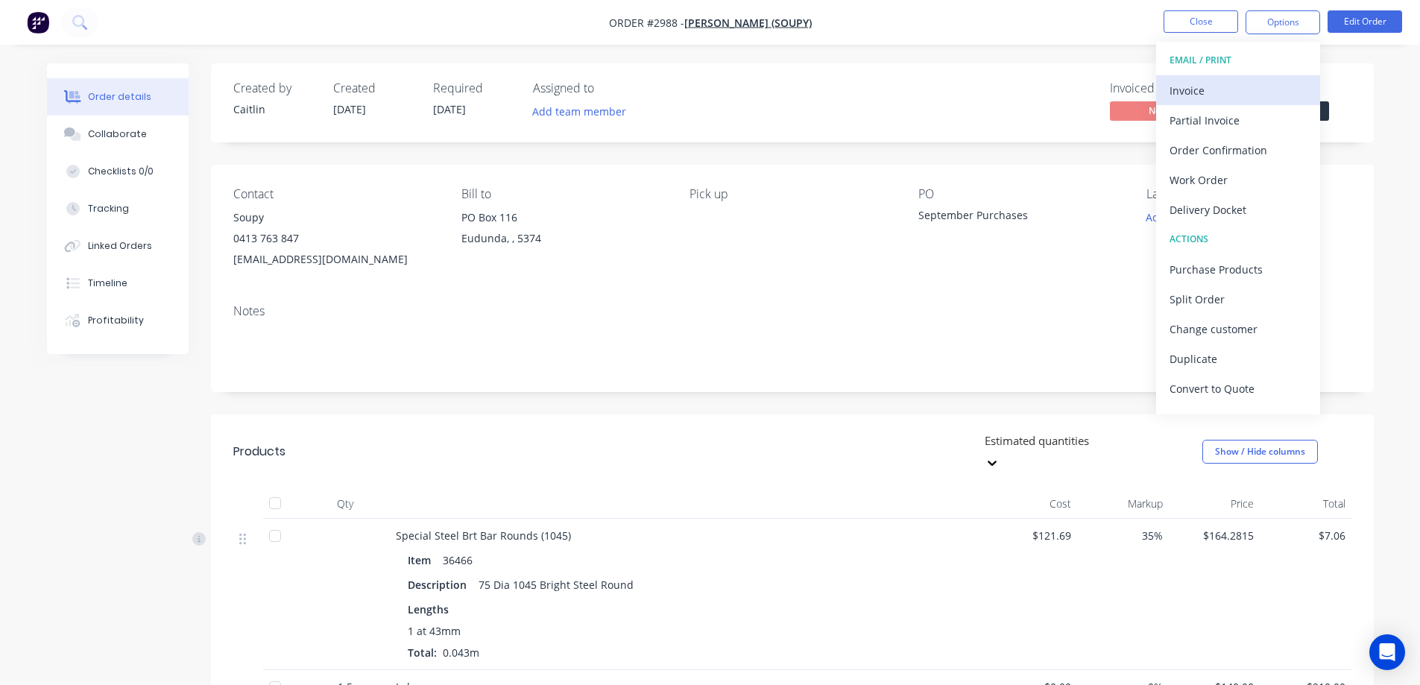
click at [1230, 89] on div "Invoice" at bounding box center [1237, 91] width 137 height 22
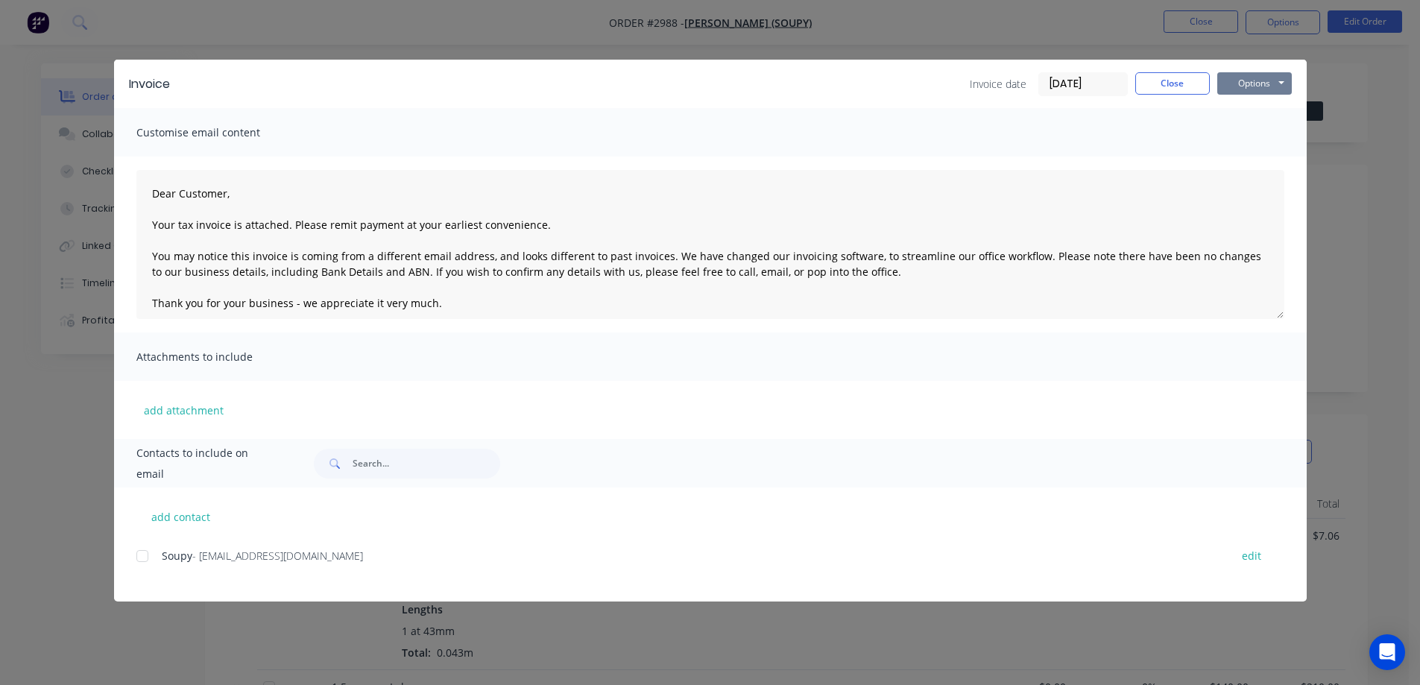
click at [1259, 80] on button "Options" at bounding box center [1254, 83] width 75 height 22
click at [1278, 104] on button "Preview" at bounding box center [1264, 110] width 95 height 25
click at [145, 551] on div at bounding box center [142, 556] width 30 height 30
click at [1255, 87] on button "Options" at bounding box center [1254, 83] width 75 height 22
click at [1243, 165] on button "Email" at bounding box center [1264, 159] width 95 height 25
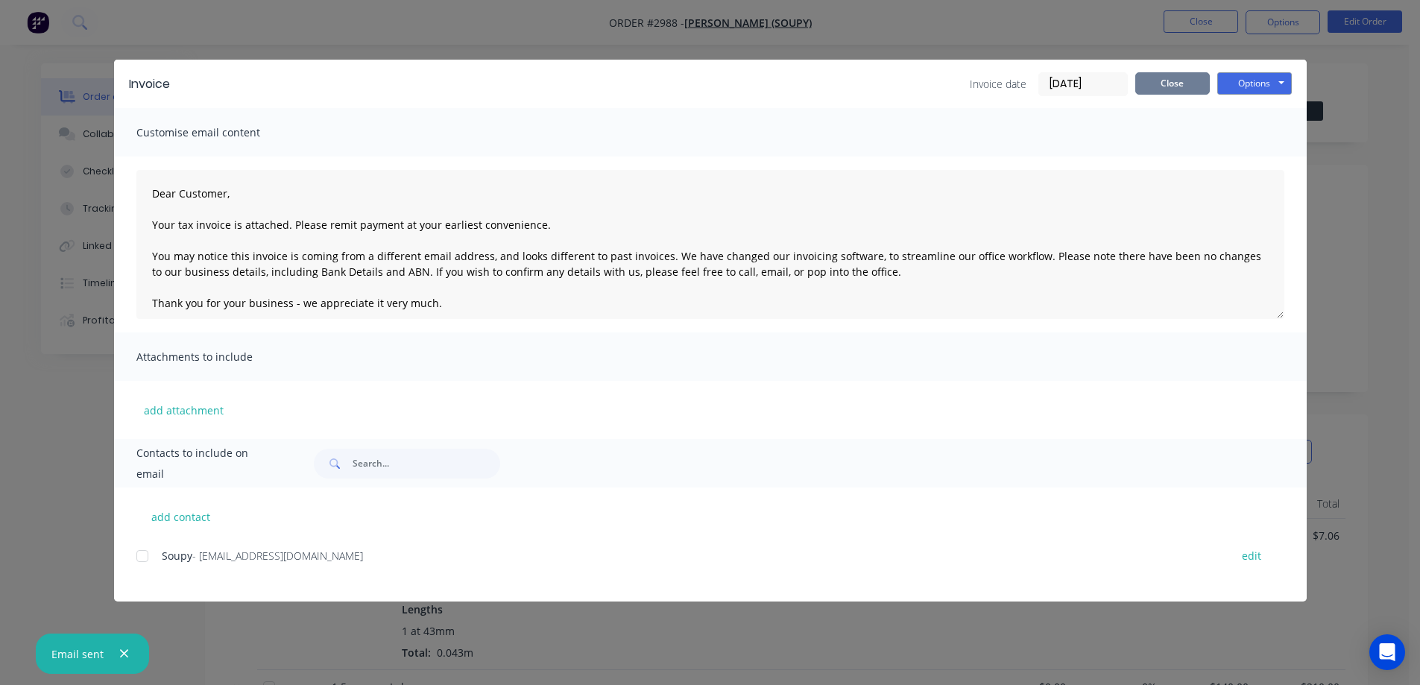
click at [1194, 92] on button "Close" at bounding box center [1172, 83] width 75 height 22
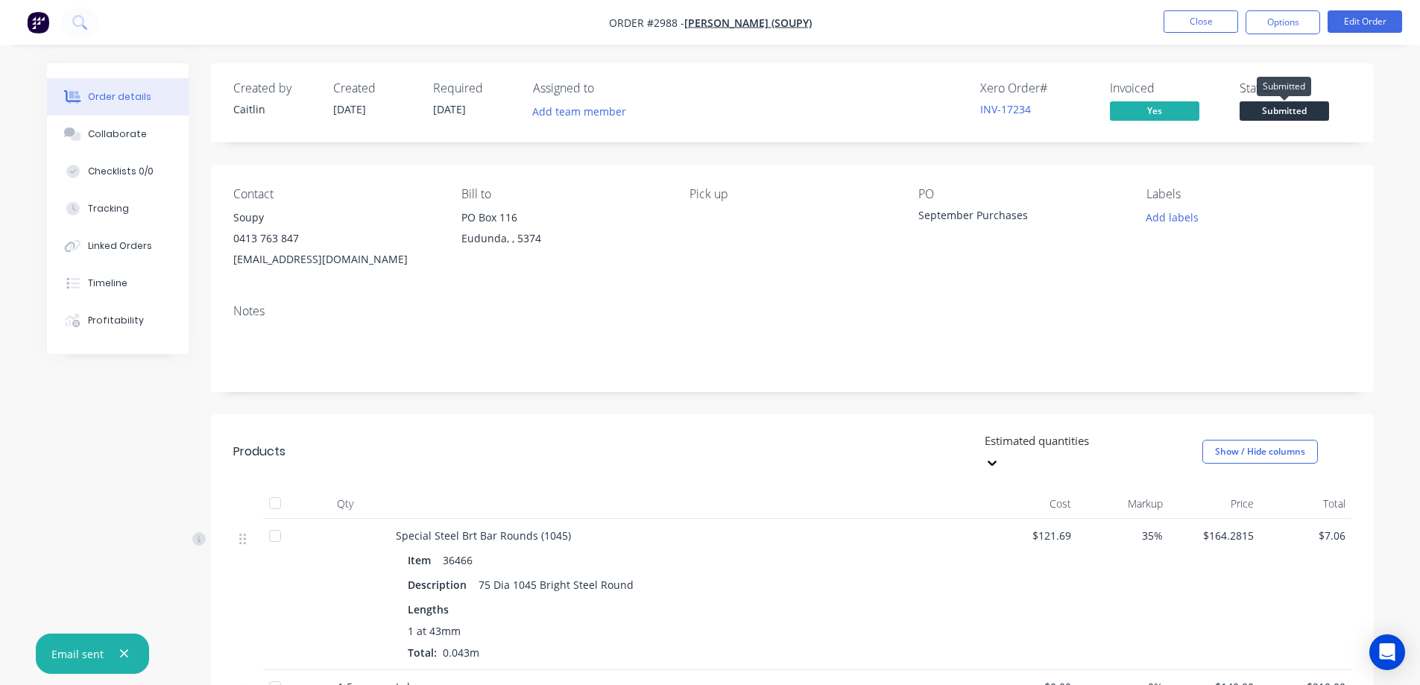
click at [1307, 113] on span "Submitted" at bounding box center [1283, 110] width 89 height 19
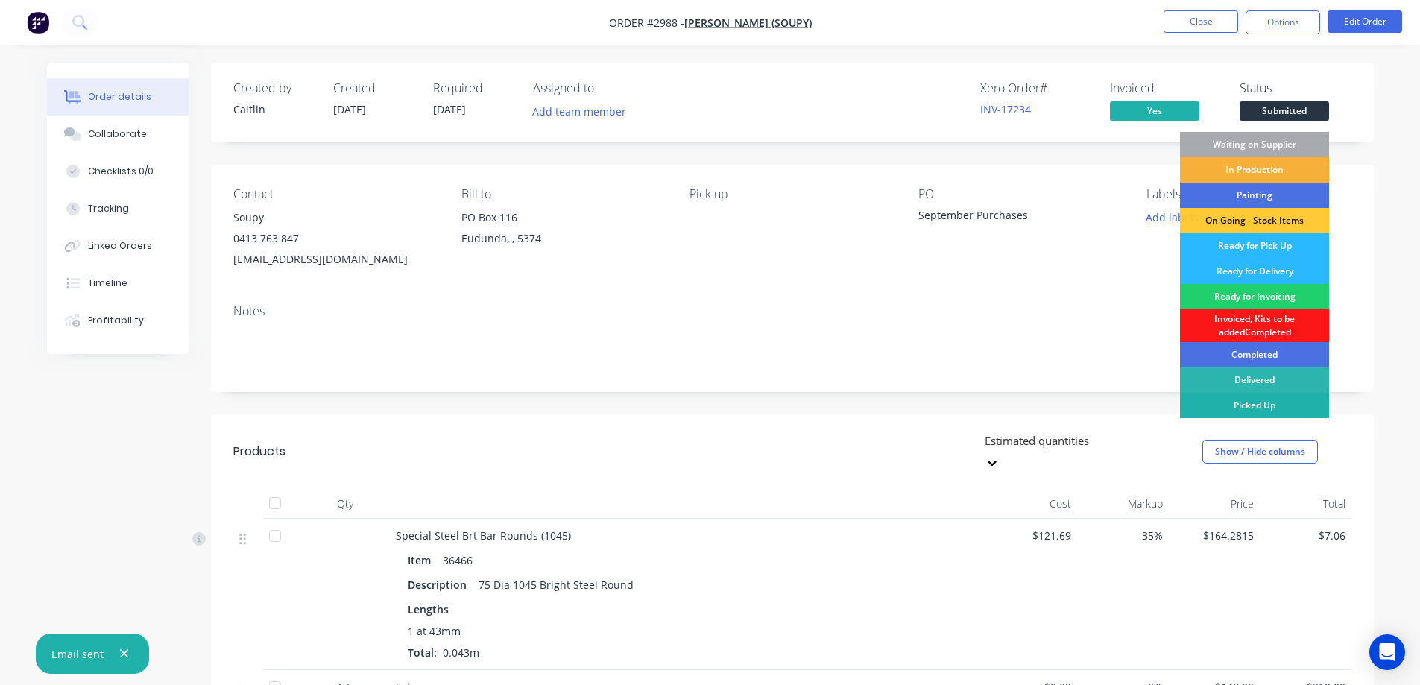
click at [1261, 410] on div "Picked Up" at bounding box center [1254, 405] width 149 height 25
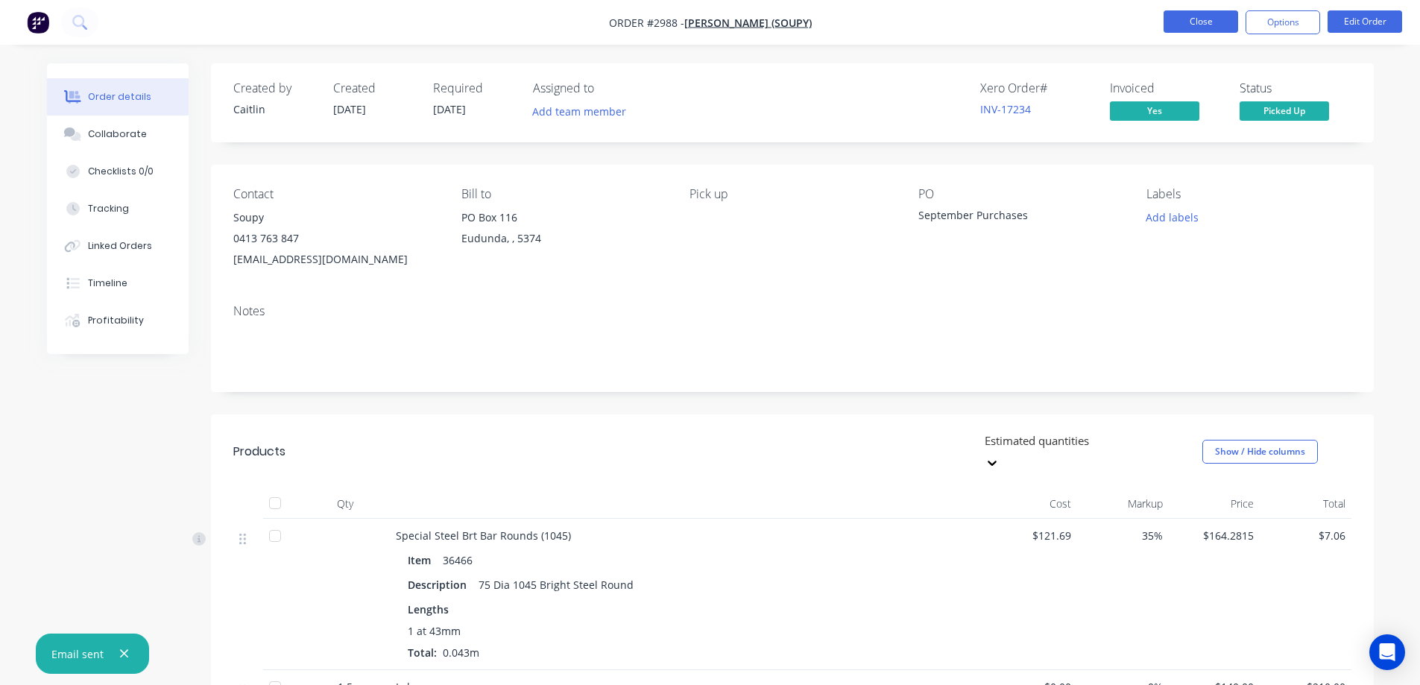
click at [1204, 20] on button "Close" at bounding box center [1200, 21] width 75 height 22
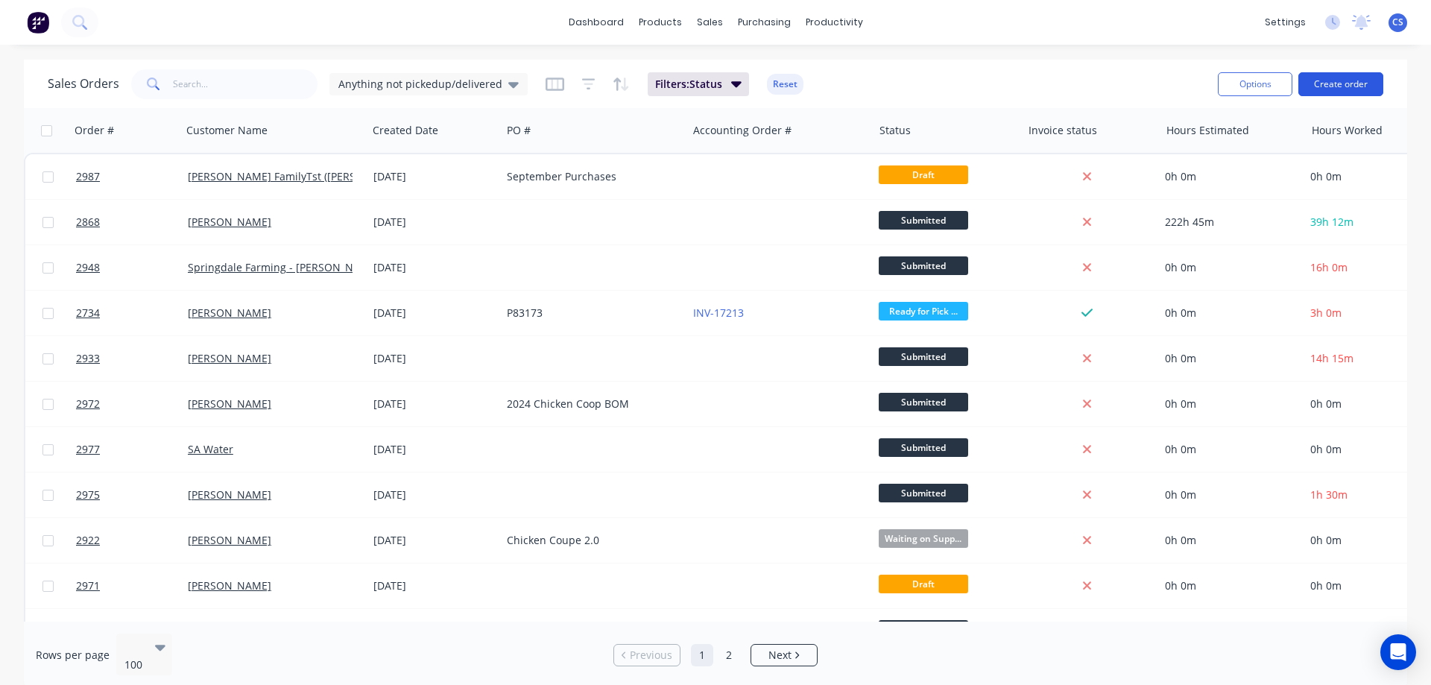
click at [1335, 83] on button "Create order" at bounding box center [1340, 84] width 85 height 24
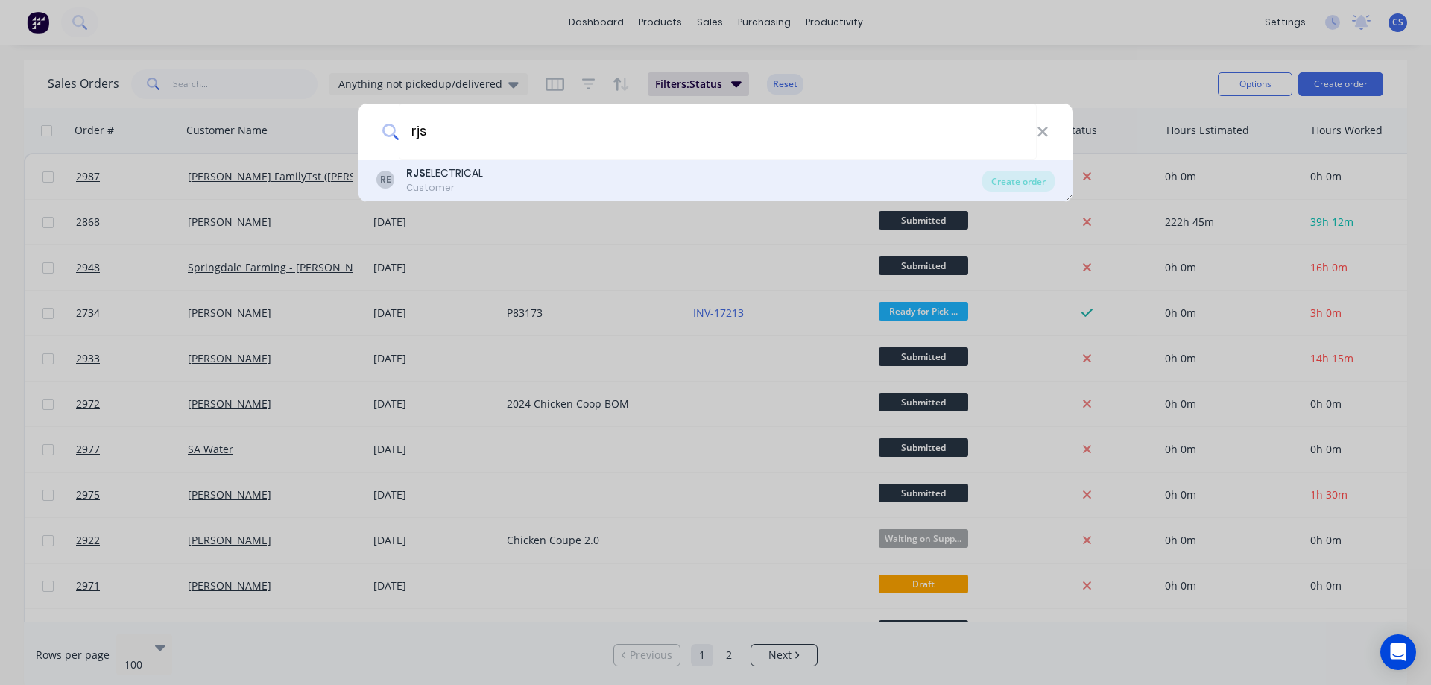
type input "rjs"
click at [545, 180] on div "RE RJS ELECTRICAL Customer" at bounding box center [679, 179] width 606 height 29
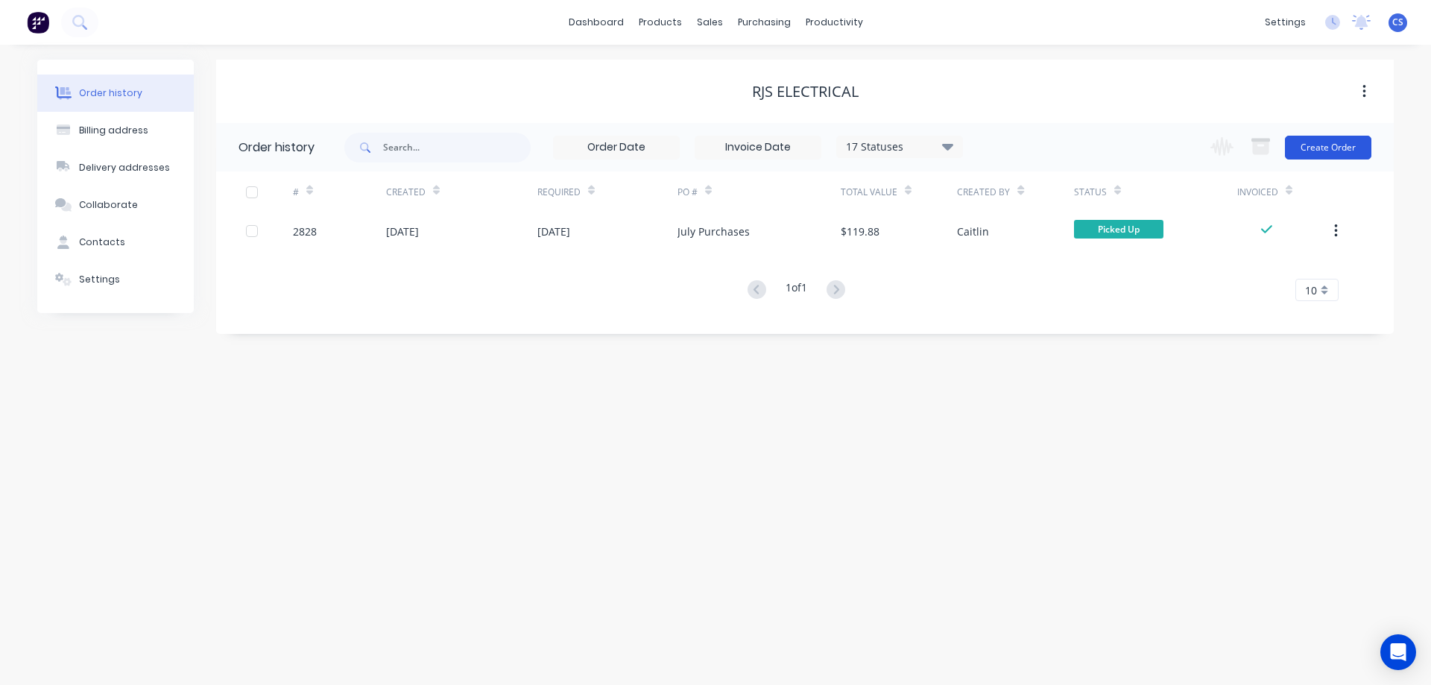
click at [1315, 149] on button "Create Order" at bounding box center [1328, 148] width 86 height 24
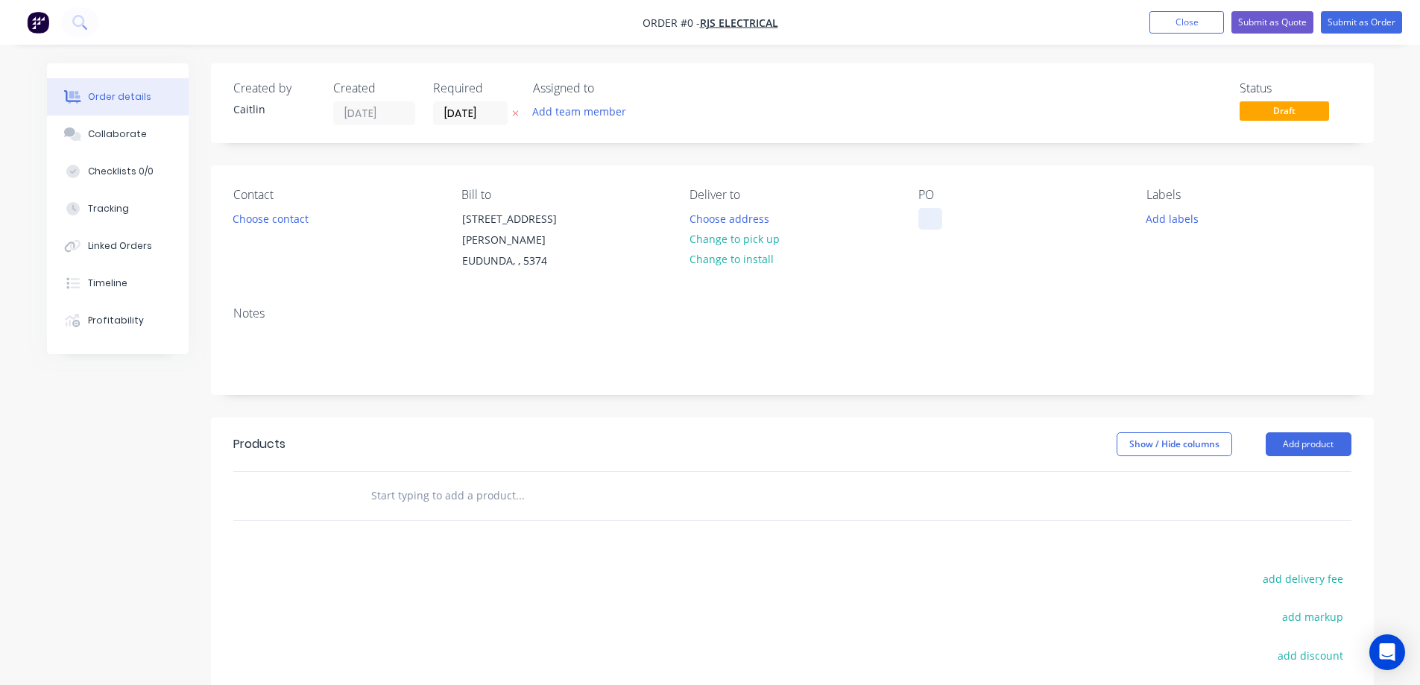
click at [935, 218] on div at bounding box center [930, 219] width 24 height 22
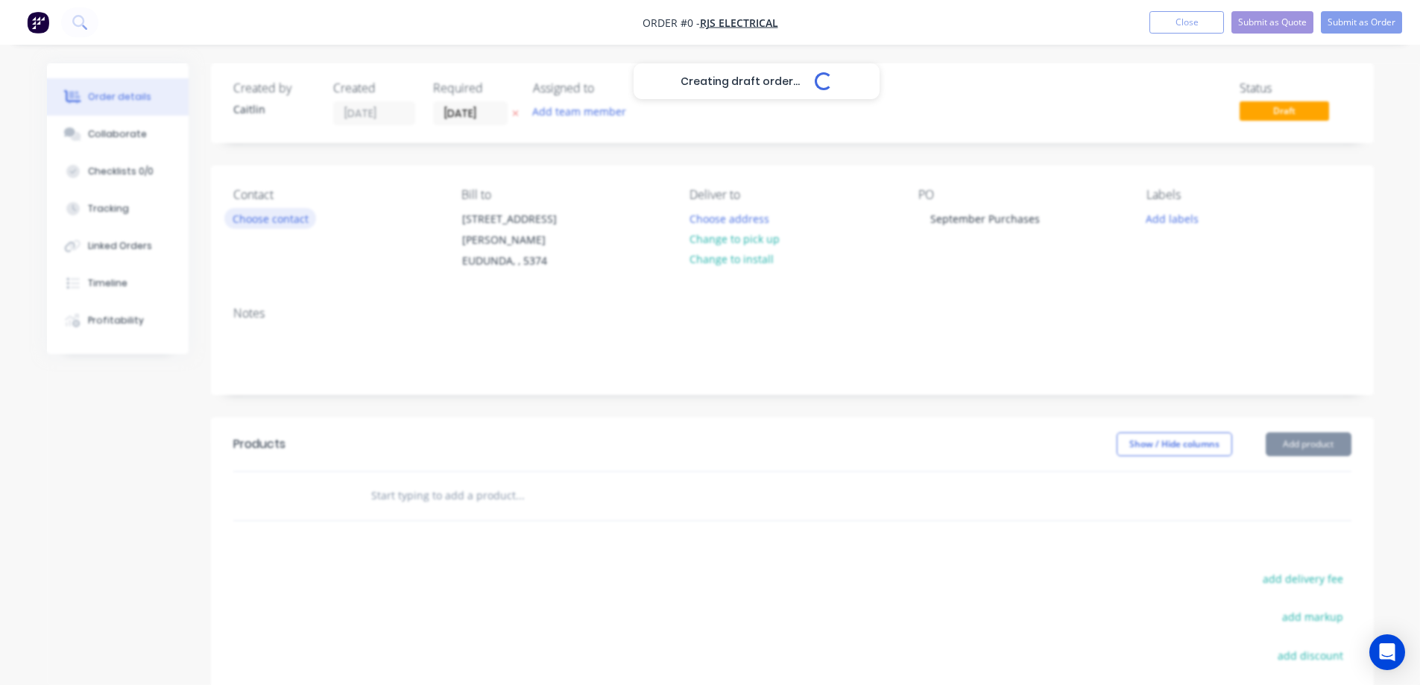
click at [261, 224] on div "Creating draft order... Loading... Order details Collaborate Checklists 0/0 Tra…" at bounding box center [710, 482] width 1356 height 838
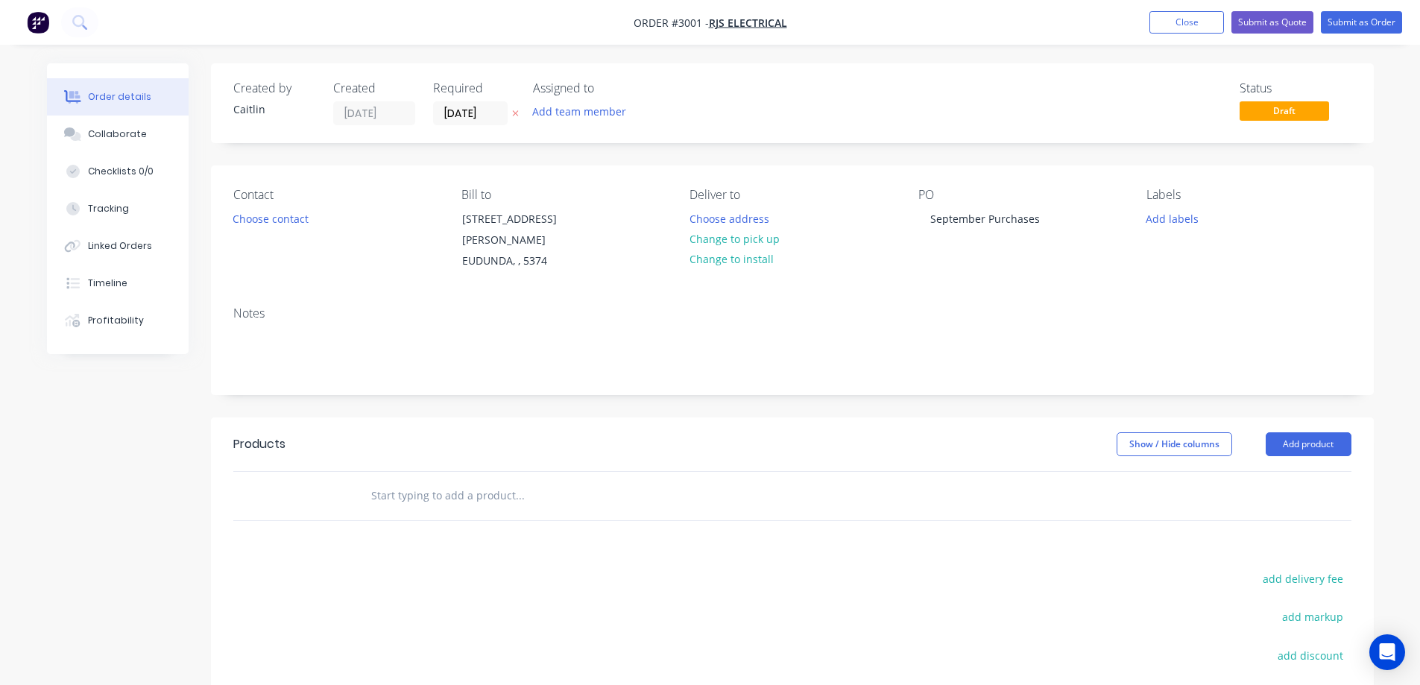
click at [261, 225] on button "Choose contact" at bounding box center [270, 218] width 92 height 20
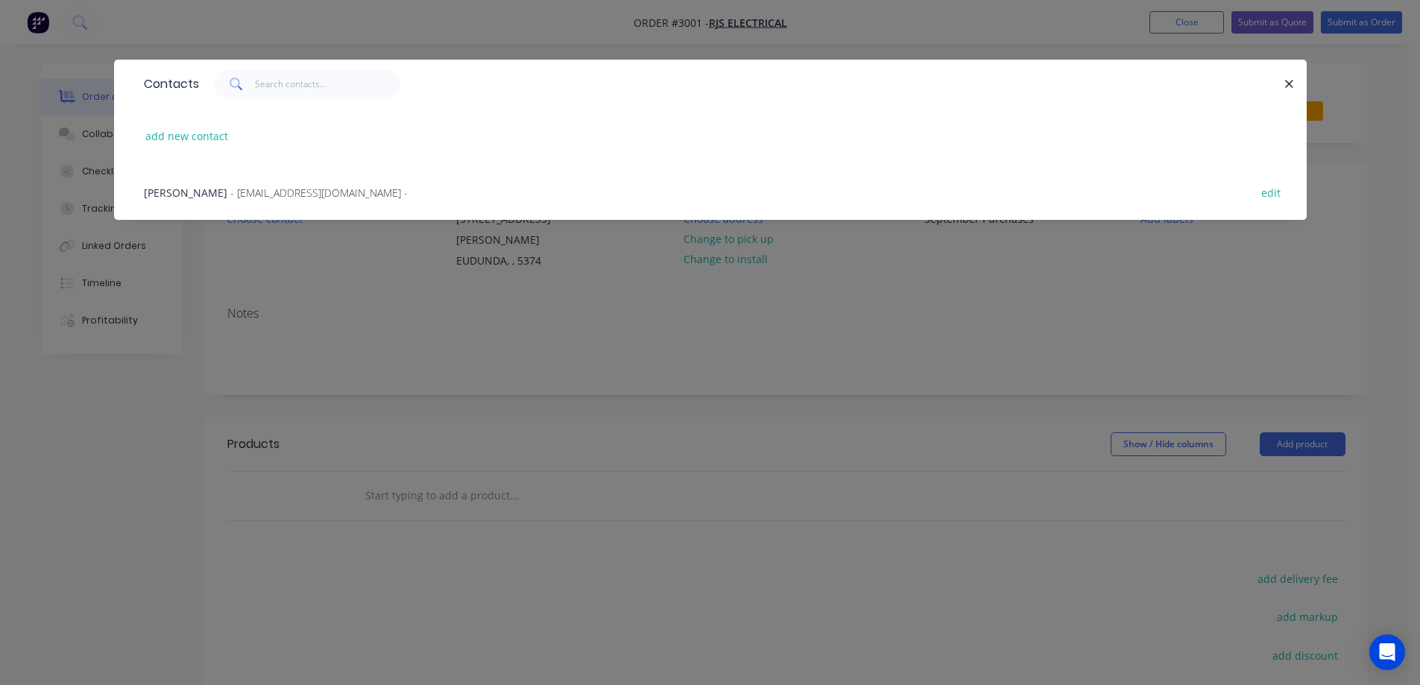
click at [286, 187] on span "- richardschmidt@live.com.au -" at bounding box center [318, 193] width 177 height 14
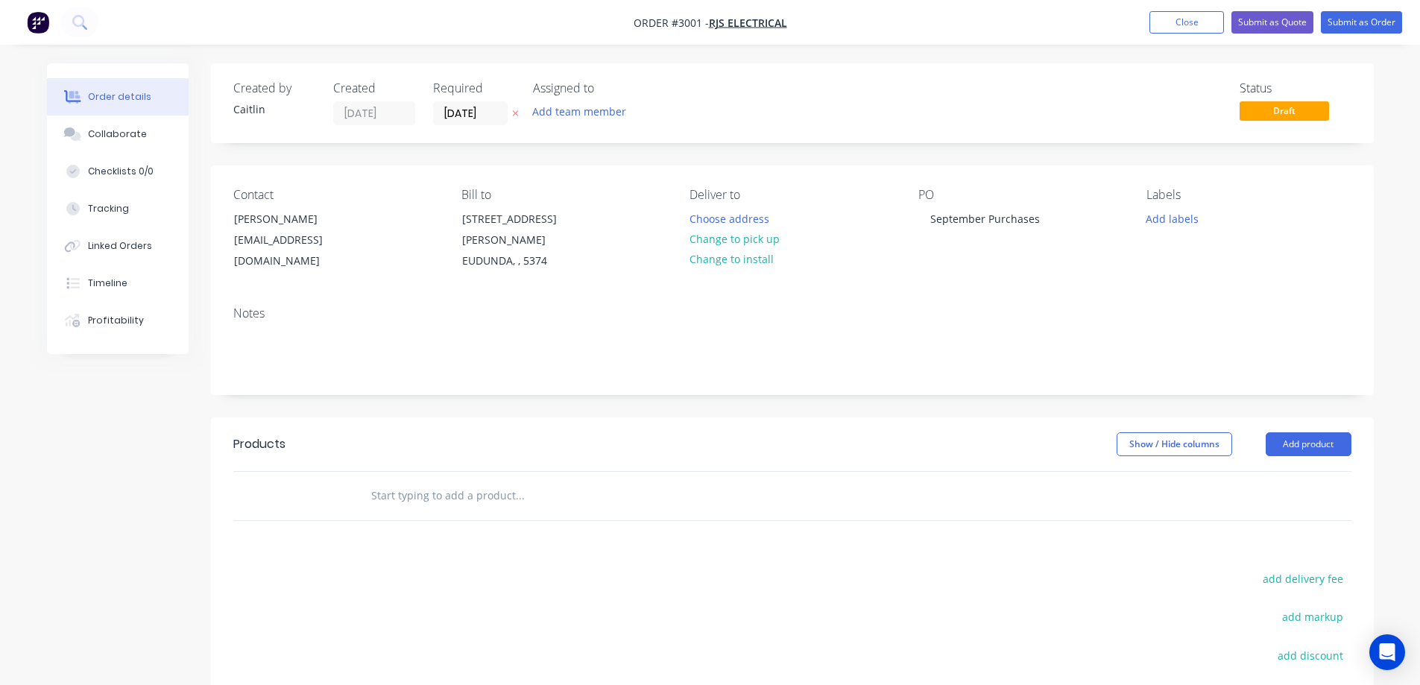
click at [447, 481] on input "text" at bounding box center [519, 496] width 298 height 30
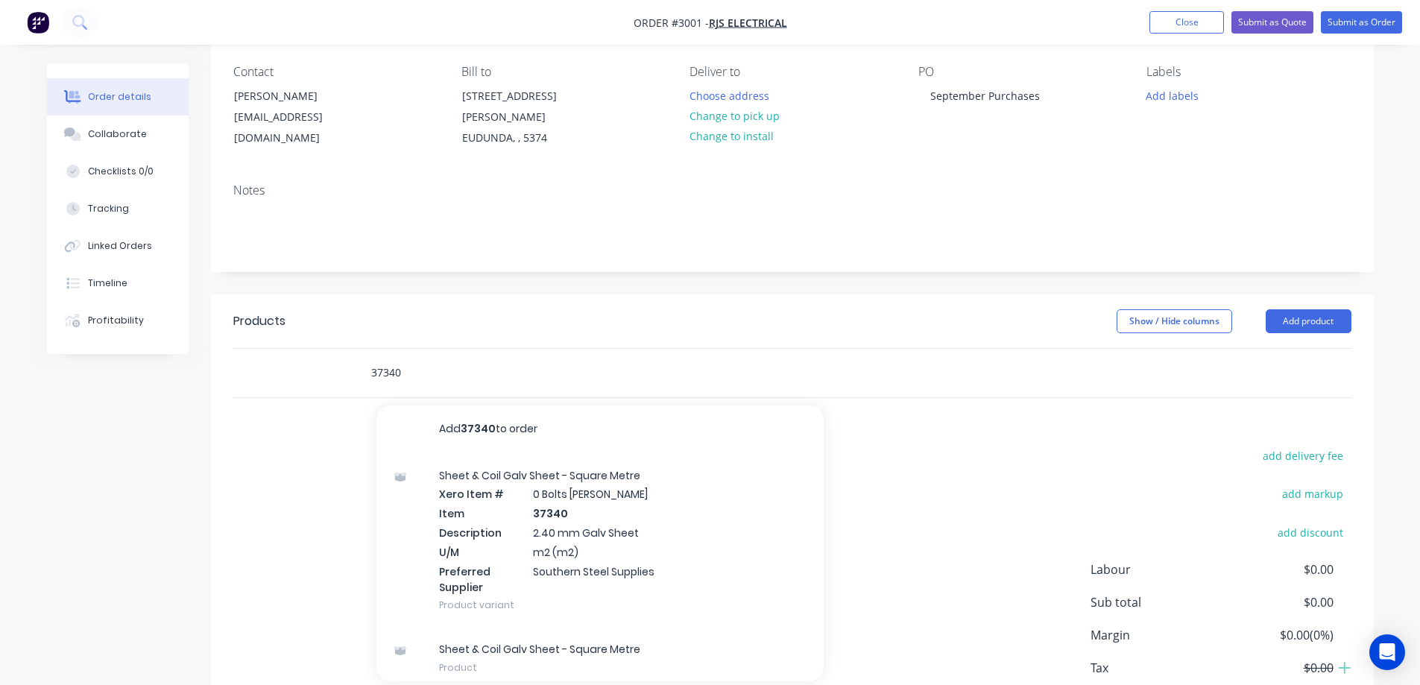
scroll to position [149, 0]
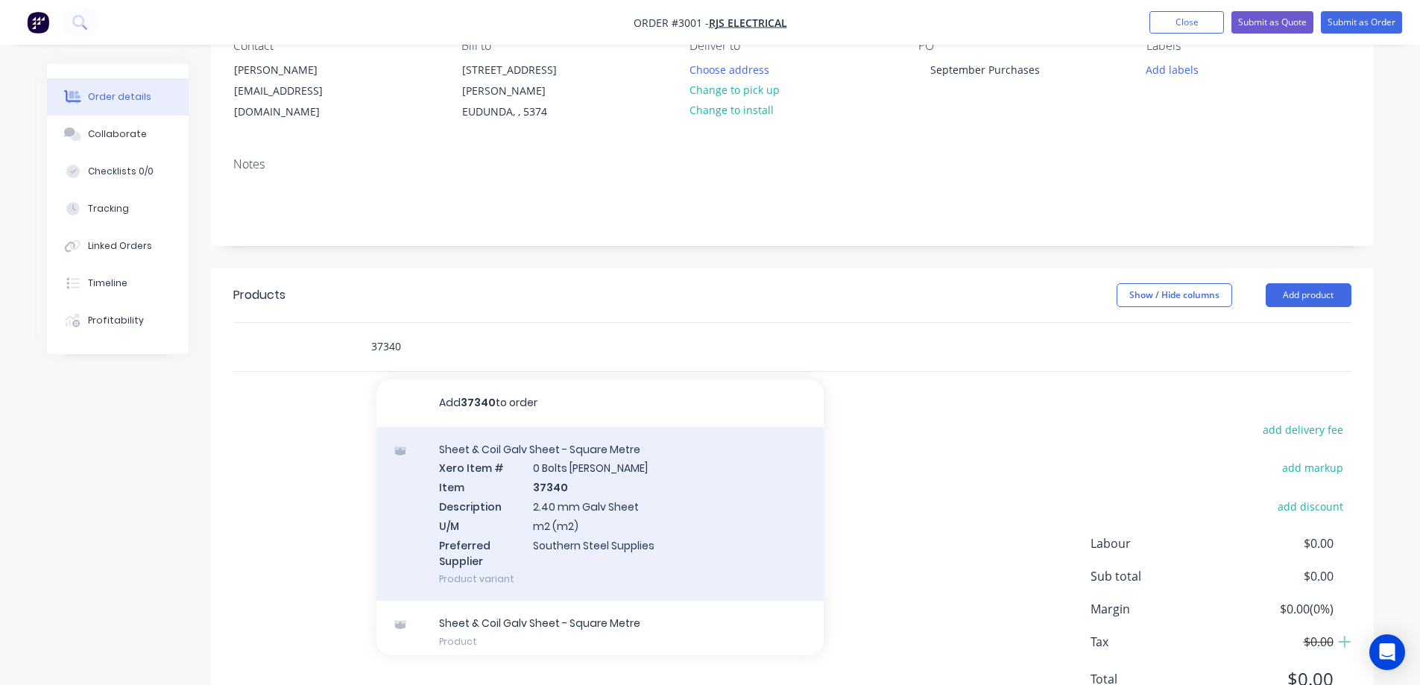
type input "37340"
click at [665, 505] on div "Sheet & Coil Galv Sheet - Square Metre Xero Item # 0 Bolts Metric Galvanised It…" at bounding box center [599, 514] width 447 height 174
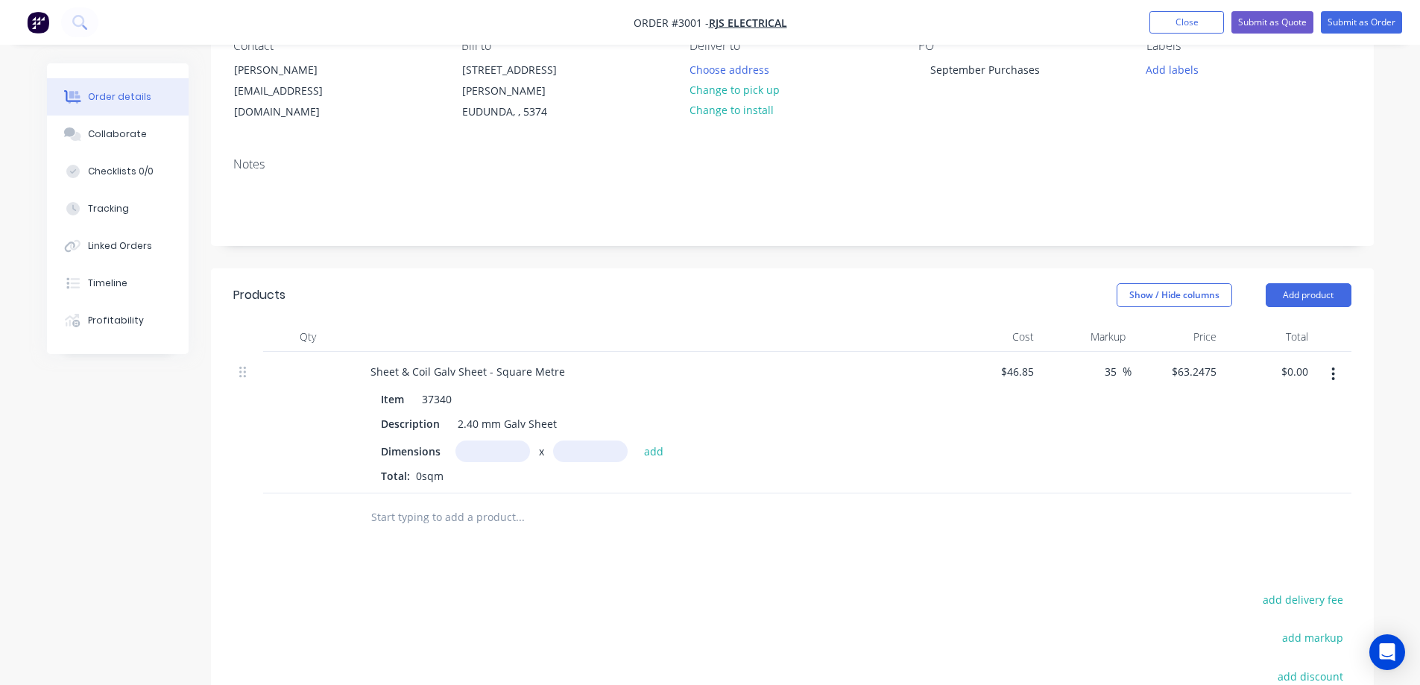
click at [507, 441] on input "text" at bounding box center [492, 451] width 75 height 22
type input "0.98m"
type input "0.57m"
click at [650, 440] on button "add" at bounding box center [653, 450] width 35 height 20
type input "$35.33"
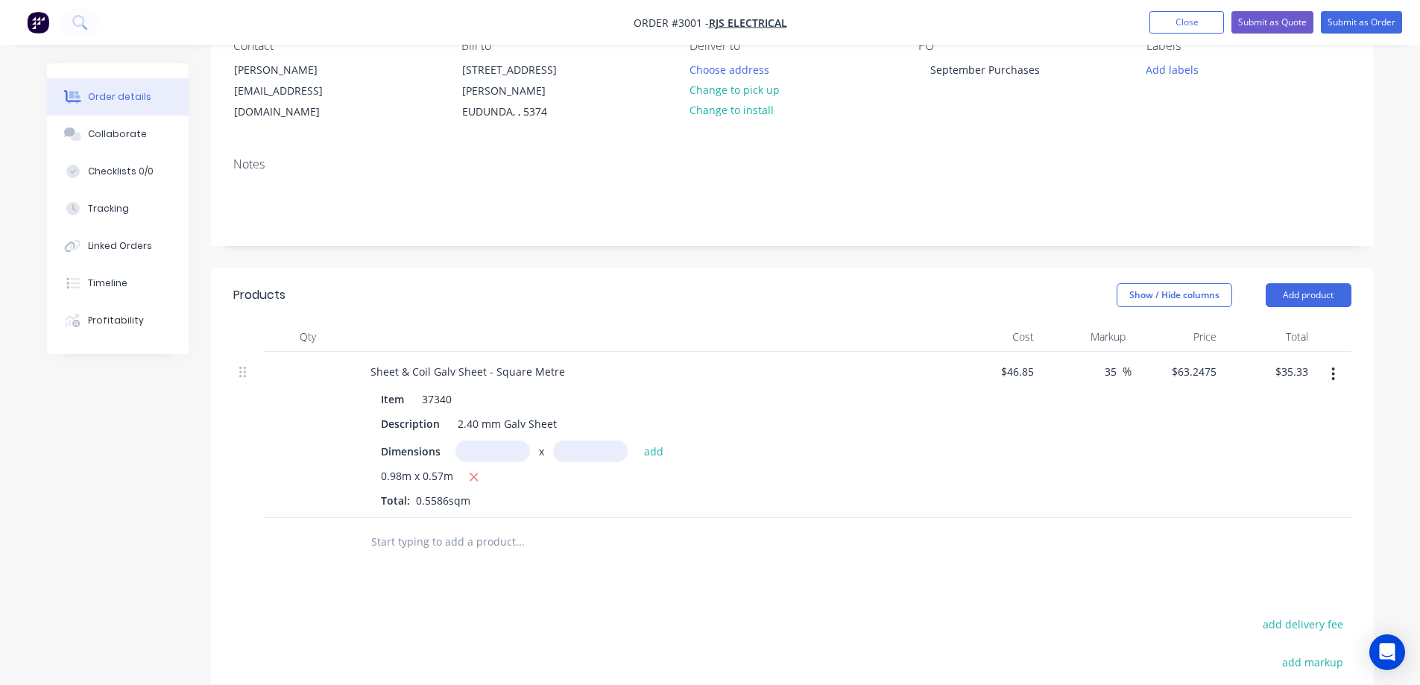
click at [469, 534] on input "text" at bounding box center [519, 542] width 298 height 30
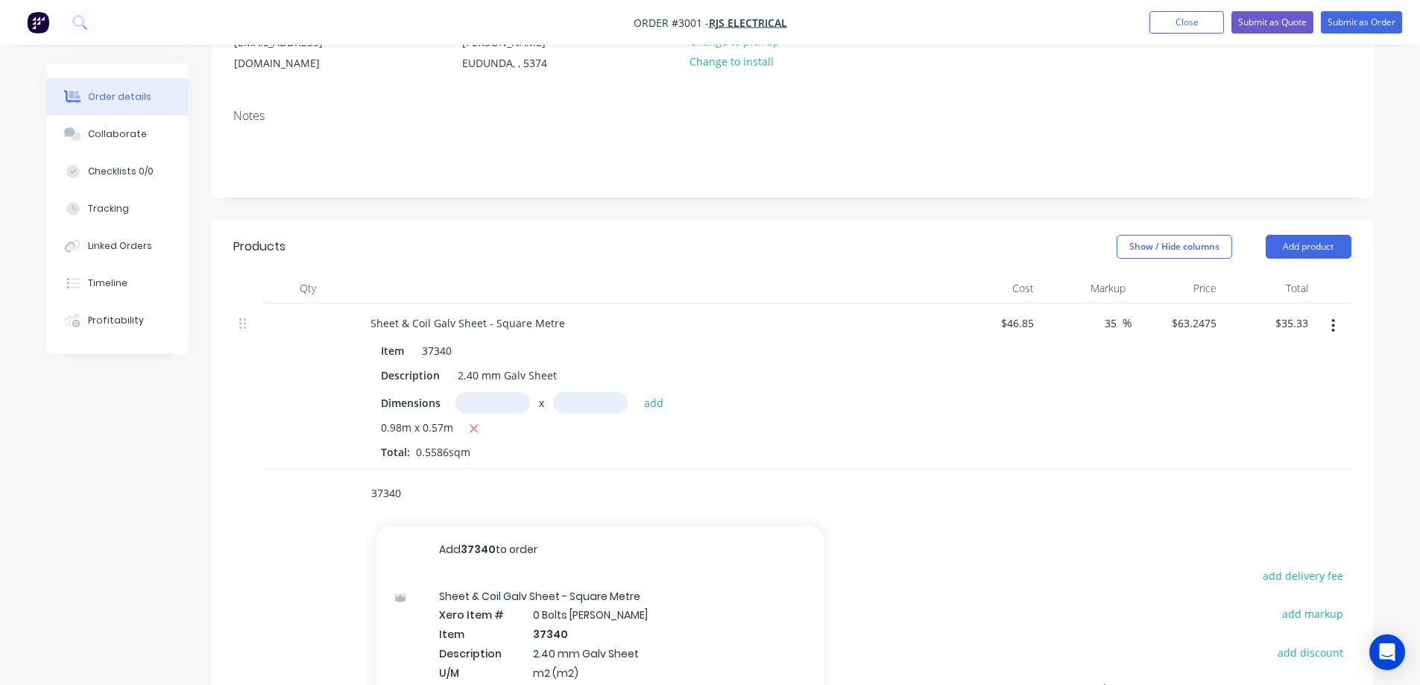
scroll to position [224, 0]
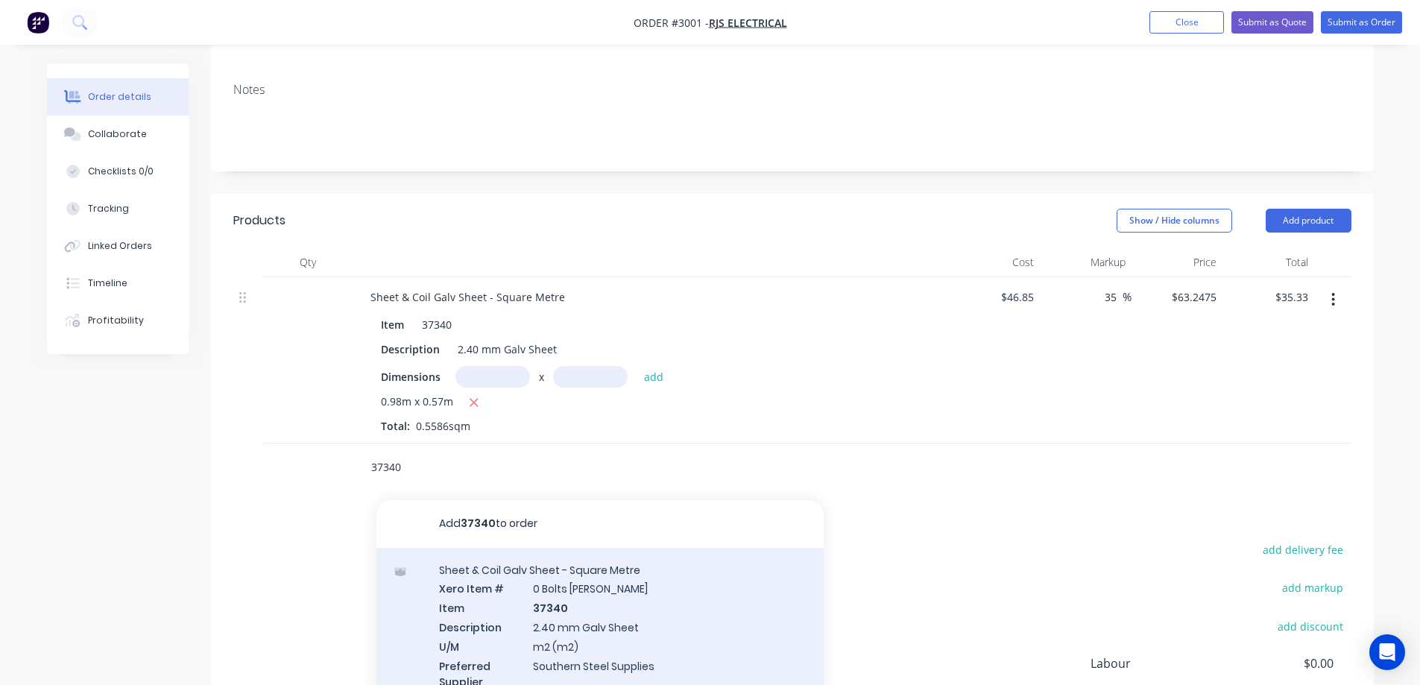
type input "37340"
click at [688, 592] on div "Sheet & Coil Galv Sheet - Square Metre Xero Item # 0 Bolts Metric Galvanised It…" at bounding box center [599, 635] width 447 height 174
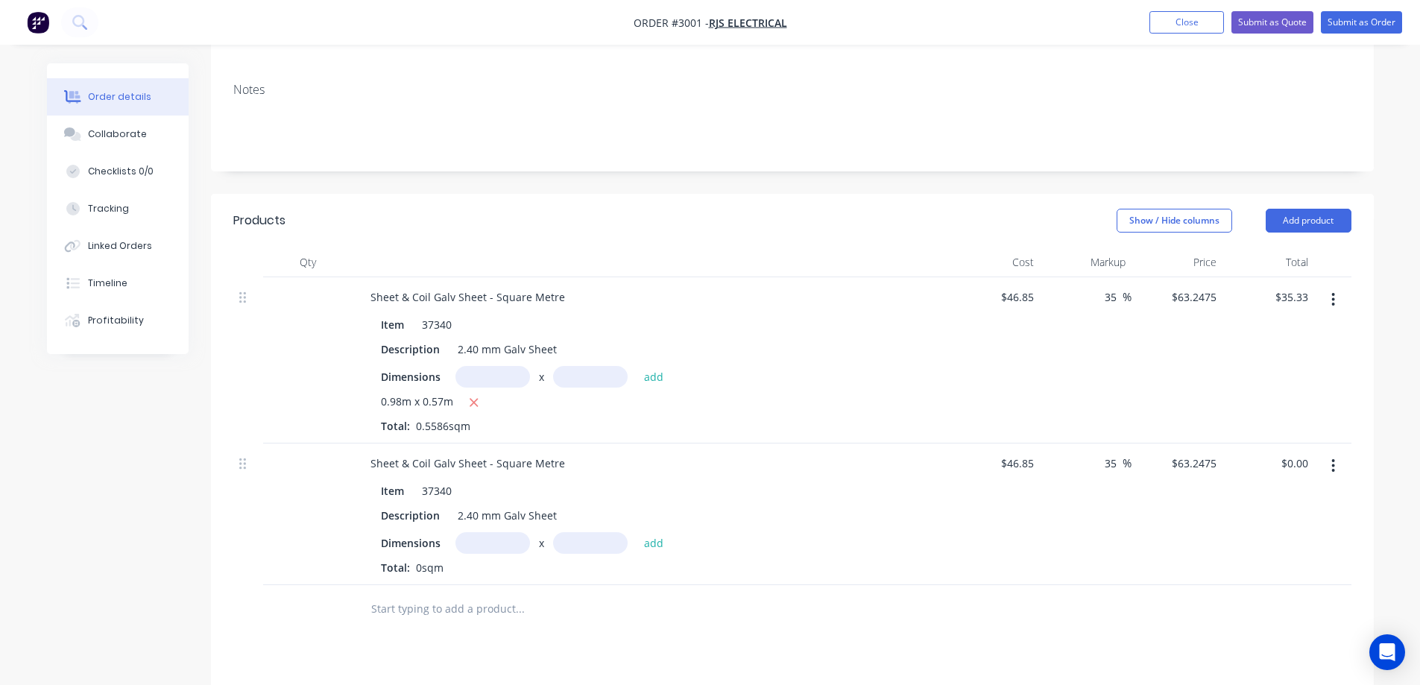
click at [505, 532] on input "text" at bounding box center [492, 543] width 75 height 22
type input "0.98m"
type input "."
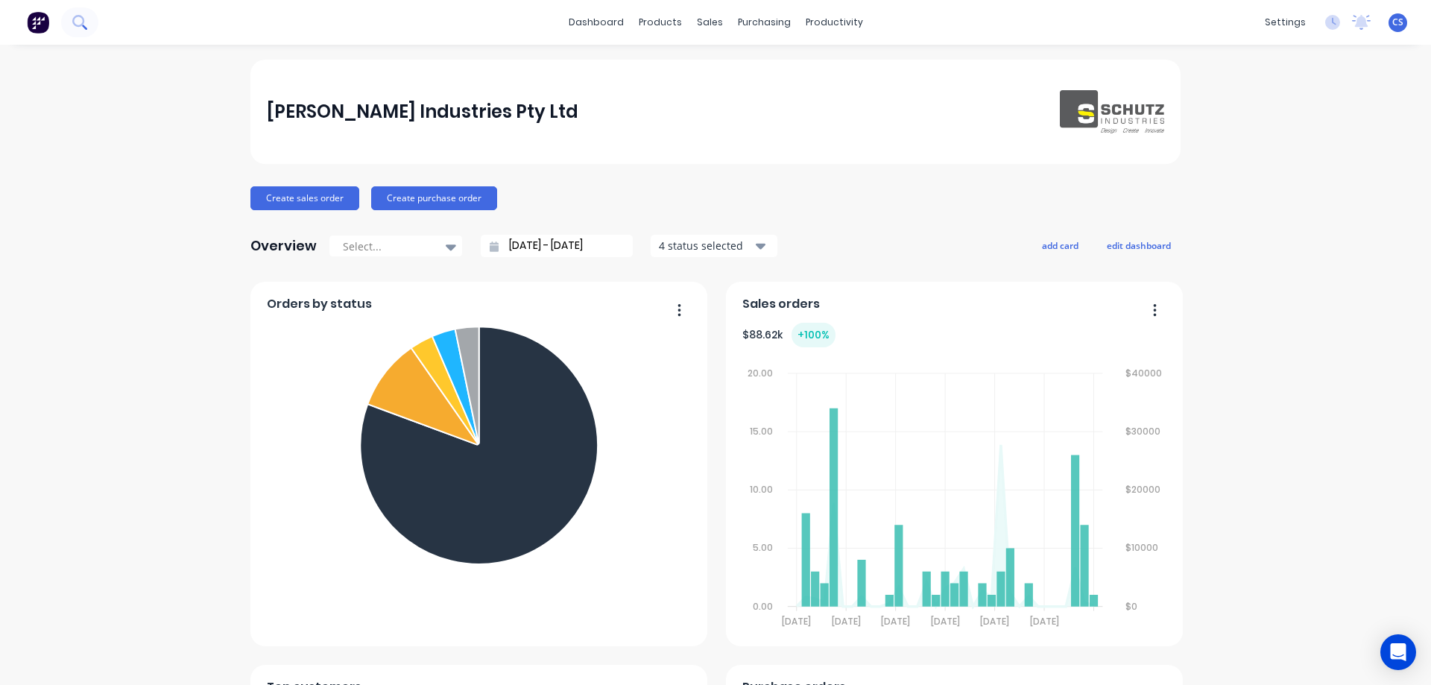
click at [77, 22] on icon at bounding box center [79, 22] width 14 height 14
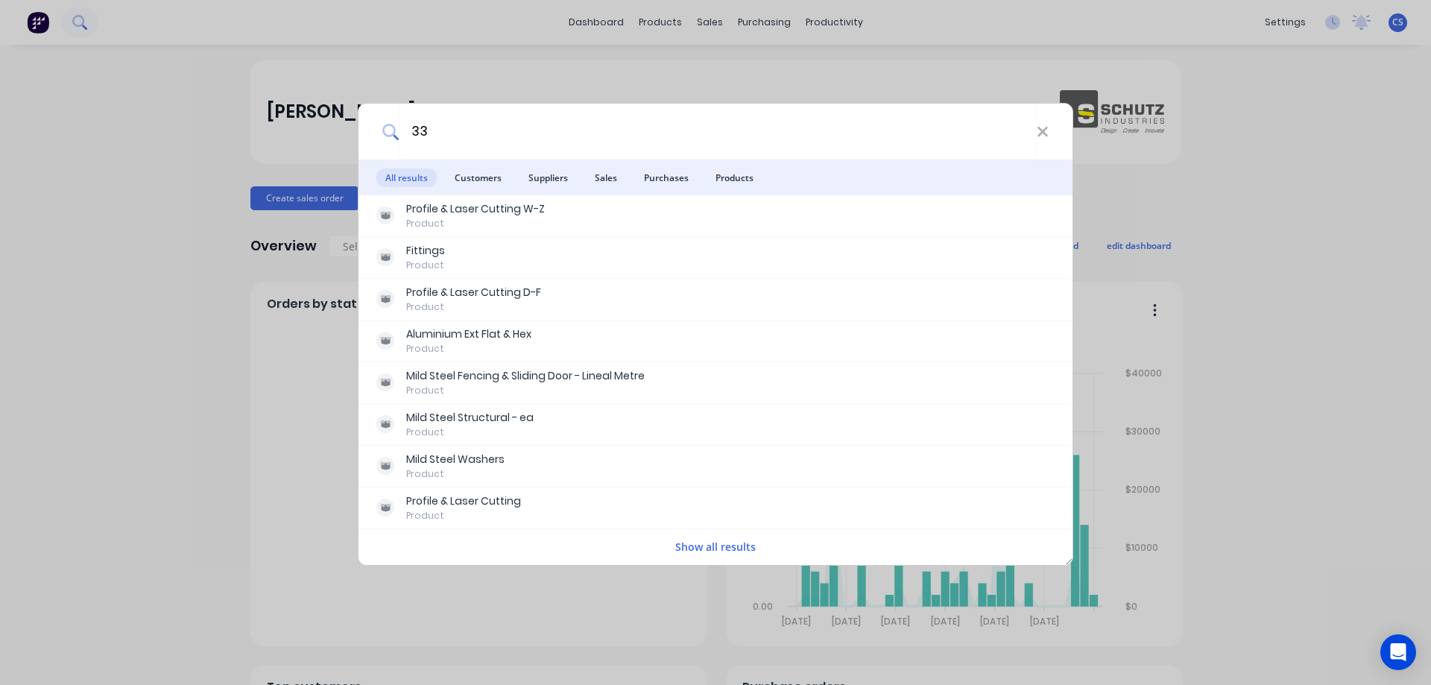
type input "3"
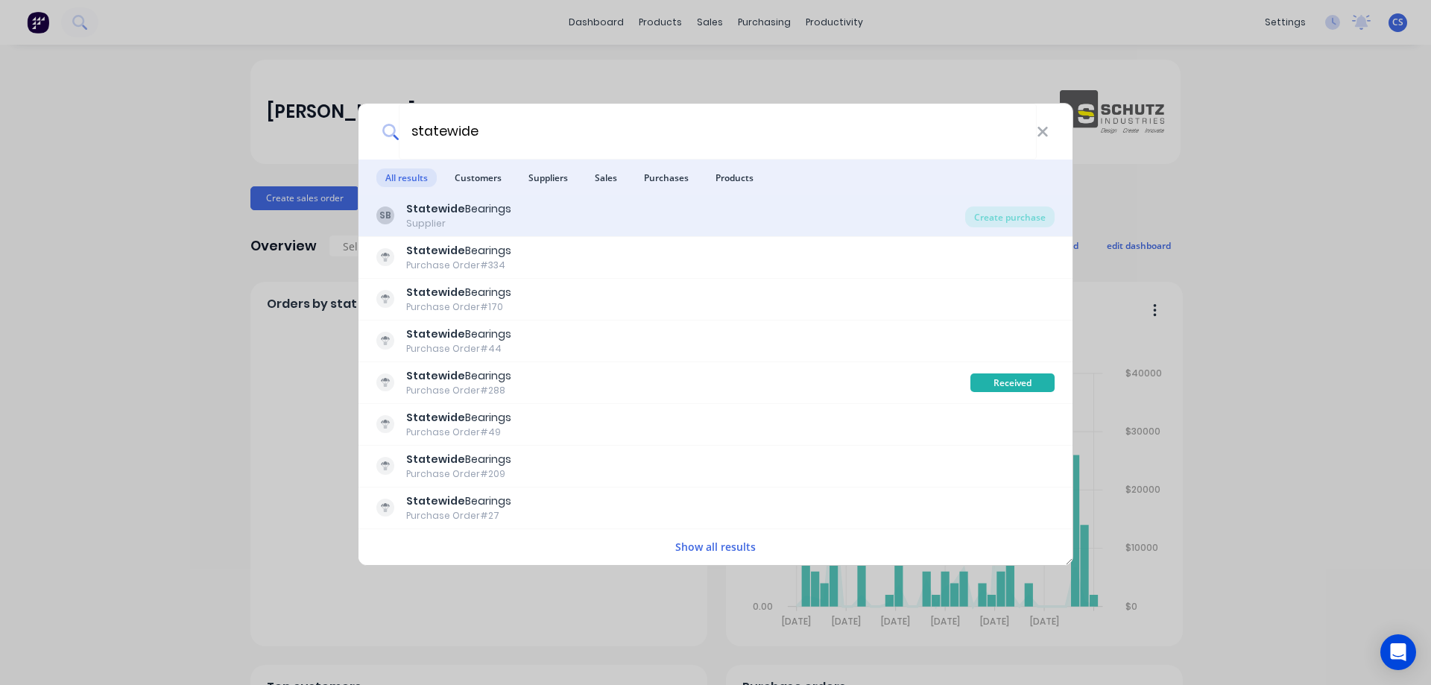
type input "statewide"
click at [543, 217] on div "SB Statewide Bearings Supplier" at bounding box center [670, 215] width 589 height 29
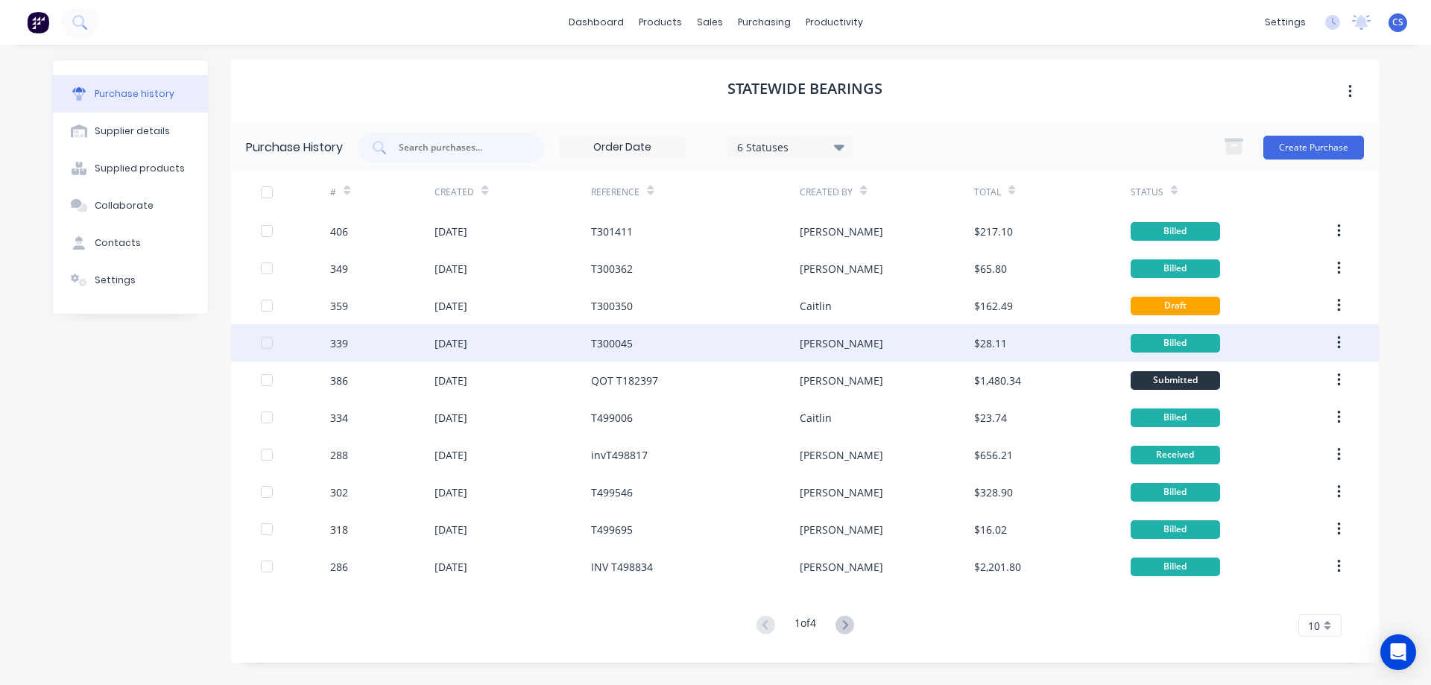
click at [544, 349] on div "[DATE]" at bounding box center [512, 342] width 156 height 37
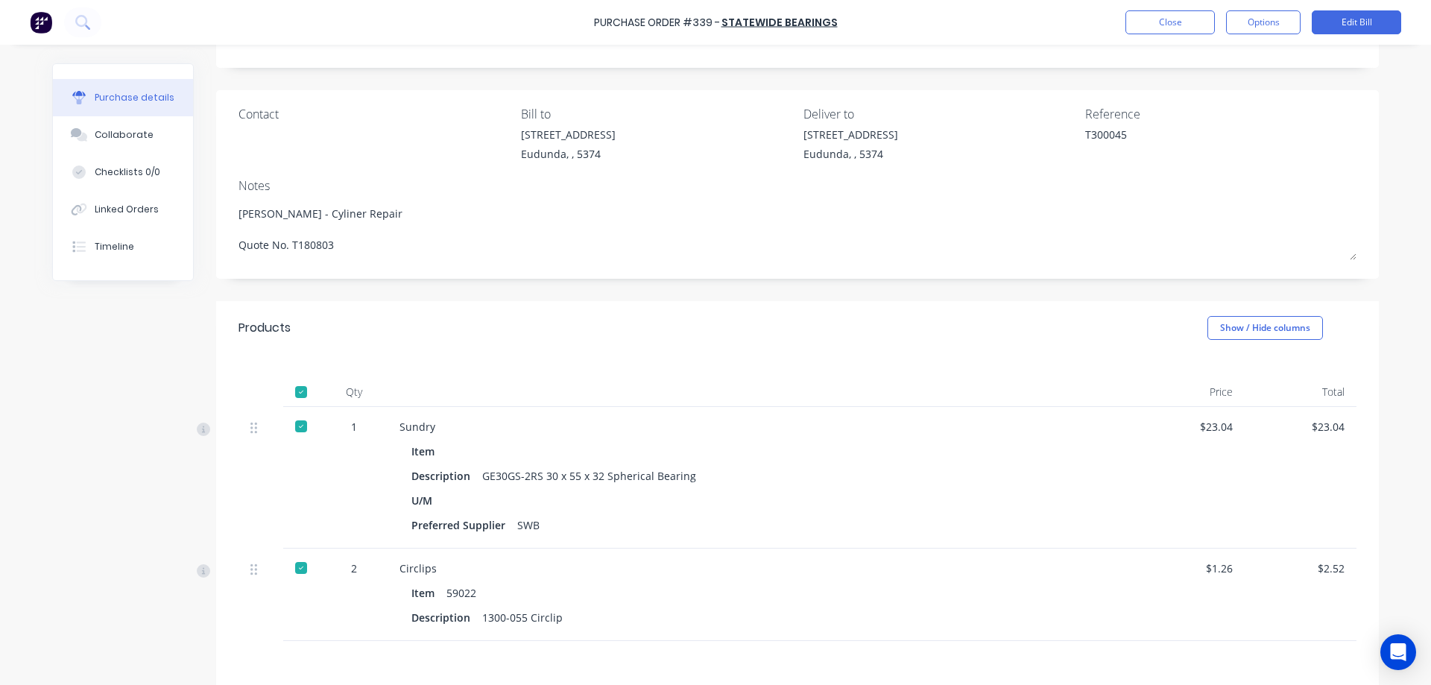
scroll to position [149, 0]
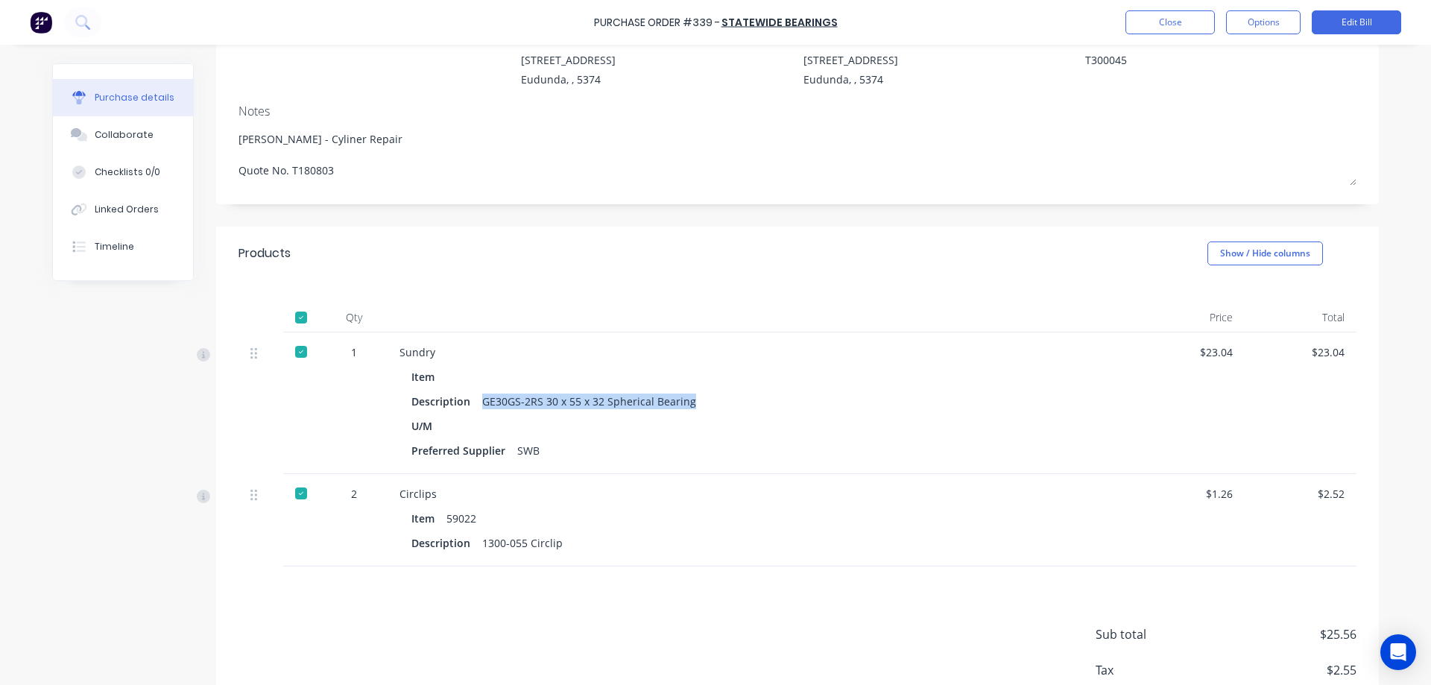
drag, startPoint x: 681, startPoint y: 402, endPoint x: 475, endPoint y: 396, distance: 206.5
click at [475, 396] on div "Description GE30GS-2RS 30 x 55 x 32 Spherical Bearing" at bounding box center [760, 401] width 698 height 22
copy div "GE30GS-2RS 30 x 55 x 32 Spherical Bearing"
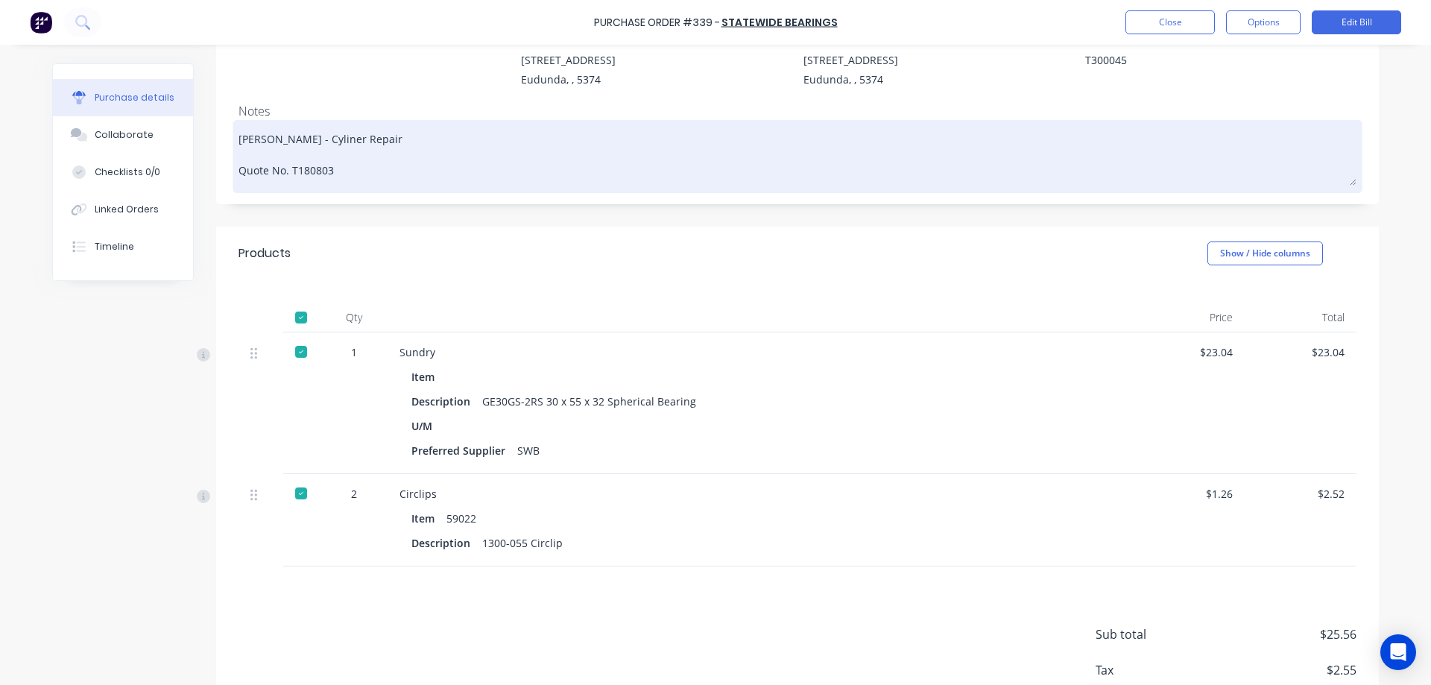
drag, startPoint x: 358, startPoint y: 178, endPoint x: 233, endPoint y: 144, distance: 129.8
click at [238, 144] on textarea "Roger Jager - Cyliner Repair Quote No. T180803" at bounding box center [797, 155] width 1118 height 62
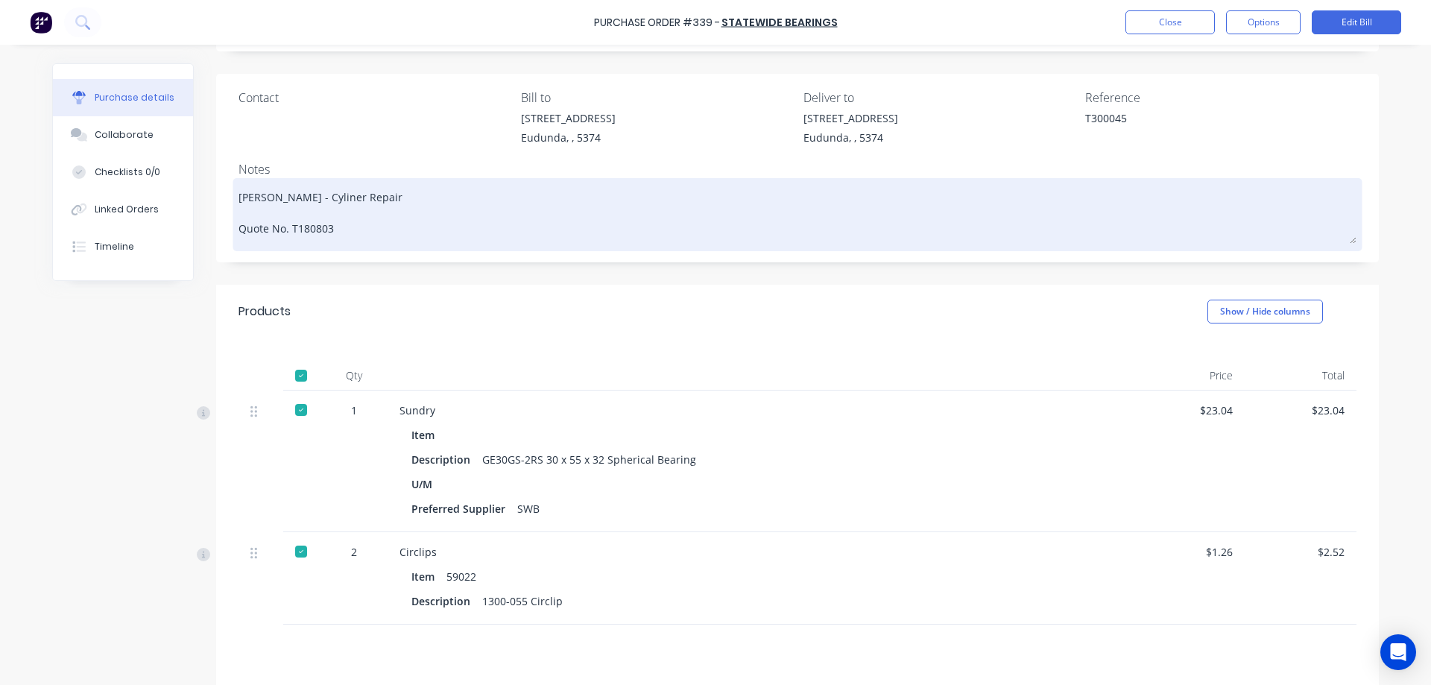
scroll to position [0, 0]
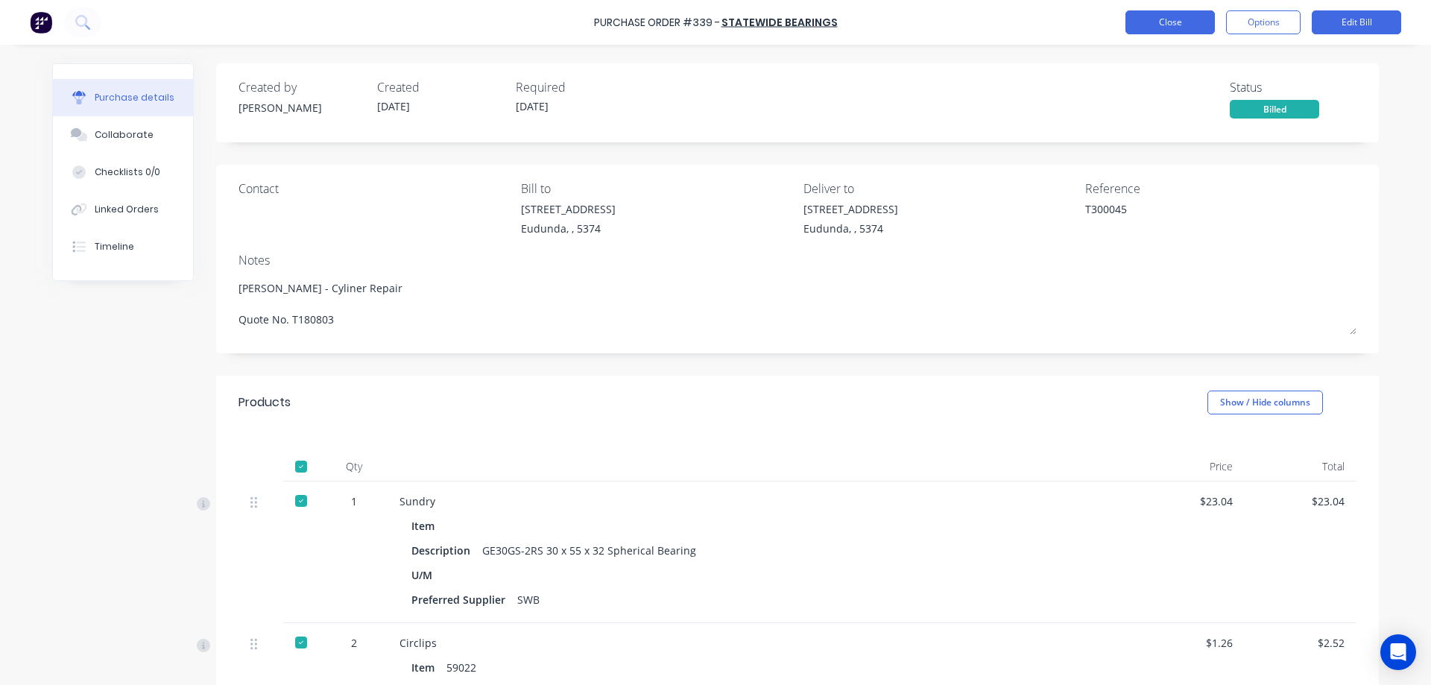
click at [1159, 28] on button "Close" at bounding box center [1169, 22] width 89 height 24
type textarea "x"
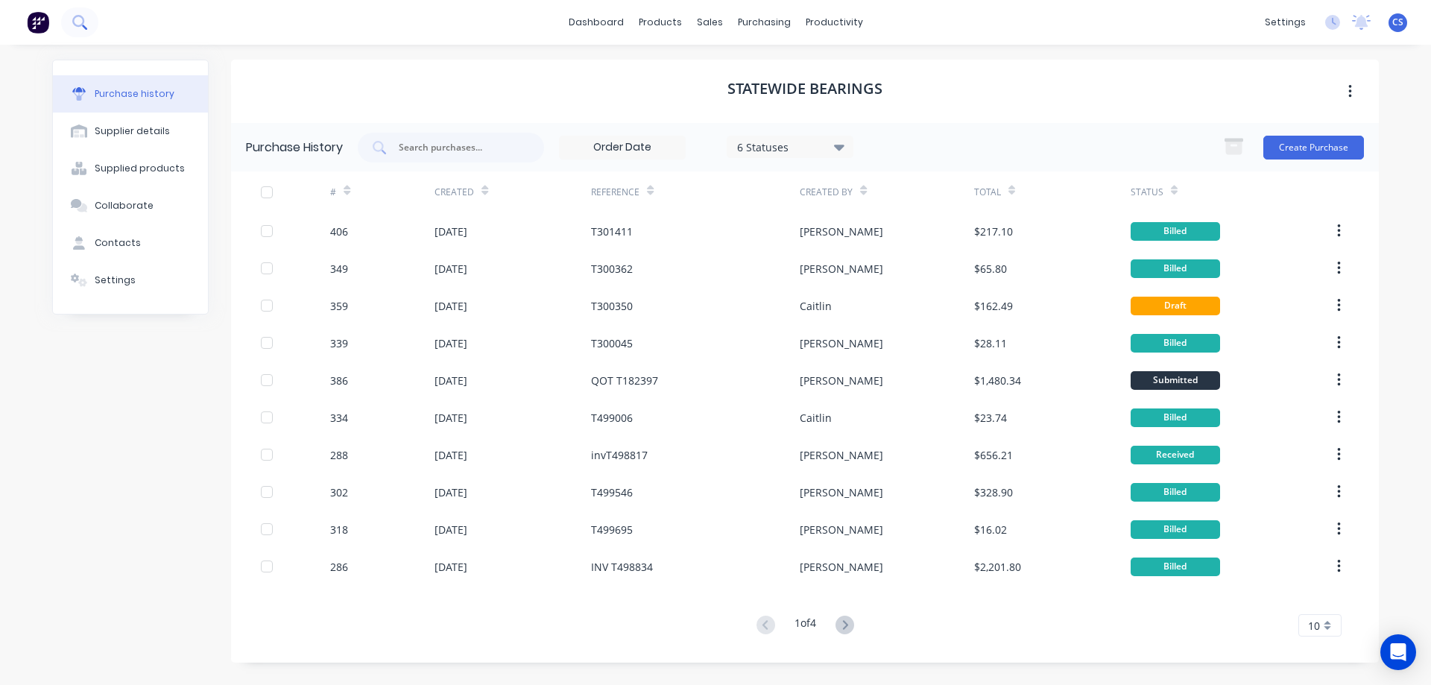
click at [88, 16] on button at bounding box center [79, 22] width 37 height 30
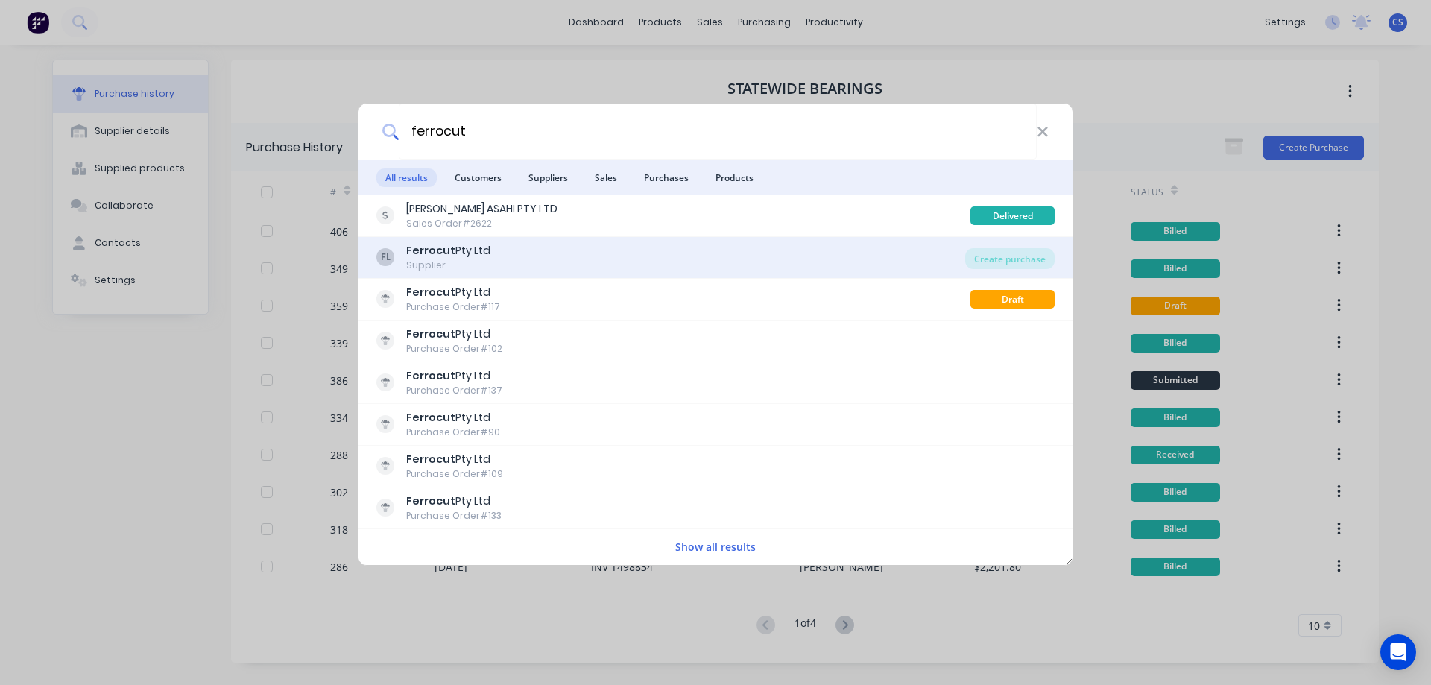
type input "ferrocut"
click at [638, 254] on div "FL Ferrocut Pty Ltd Supplier" at bounding box center [670, 257] width 589 height 29
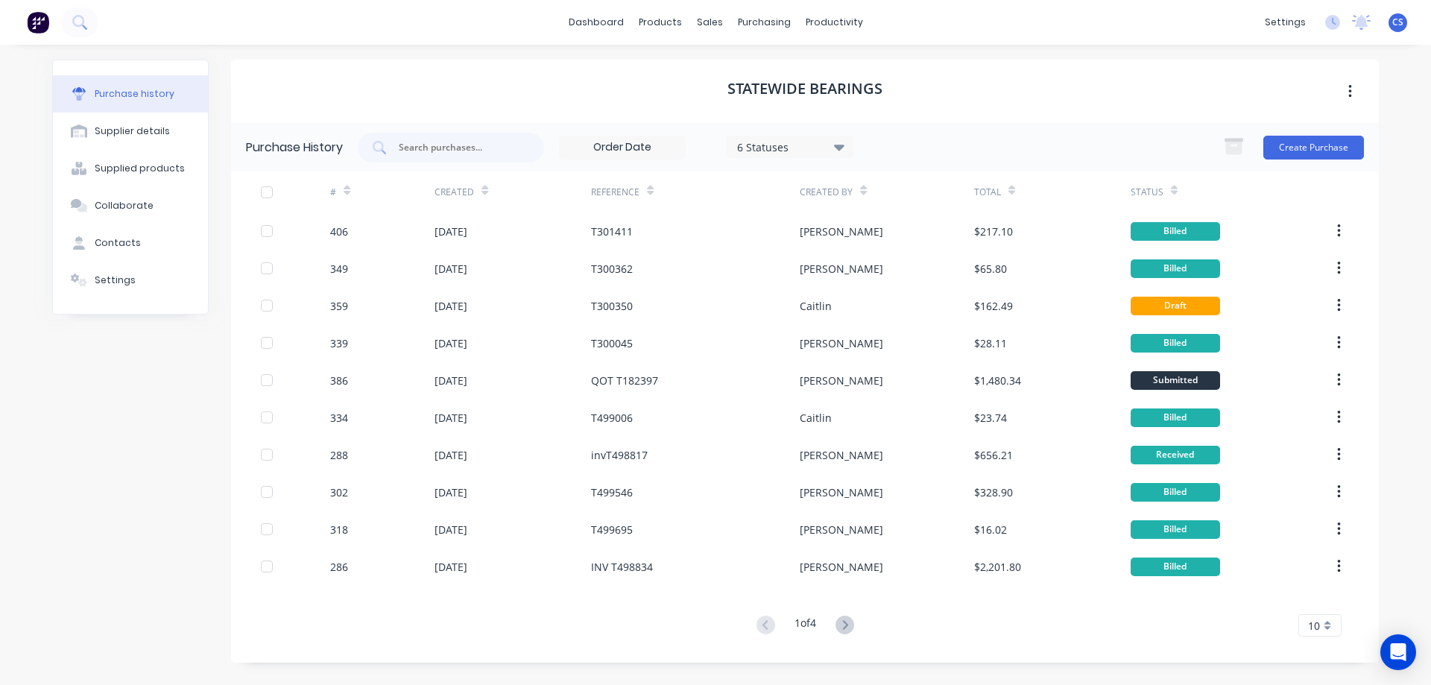
click at [349, 185] on icon at bounding box center [347, 190] width 7 height 11
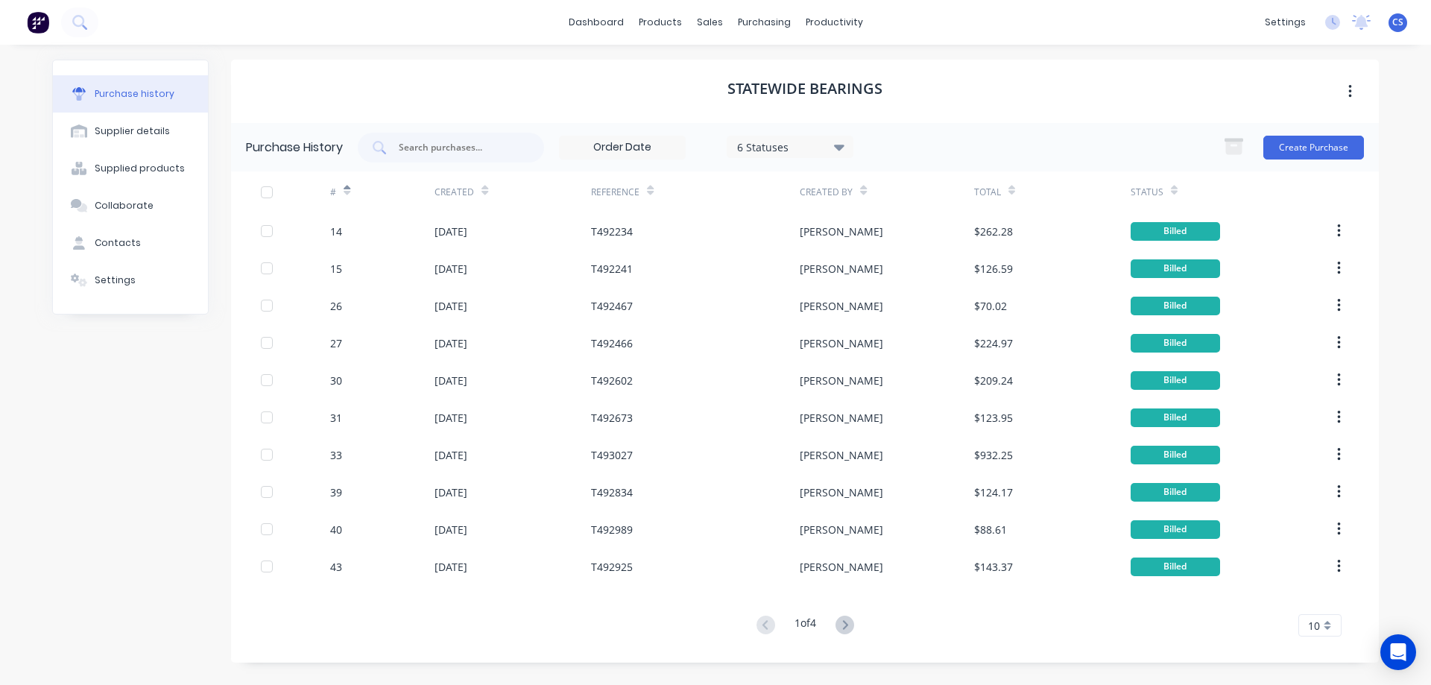
click at [349, 186] on icon at bounding box center [347, 190] width 7 height 11
click at [91, 24] on button at bounding box center [79, 22] width 37 height 30
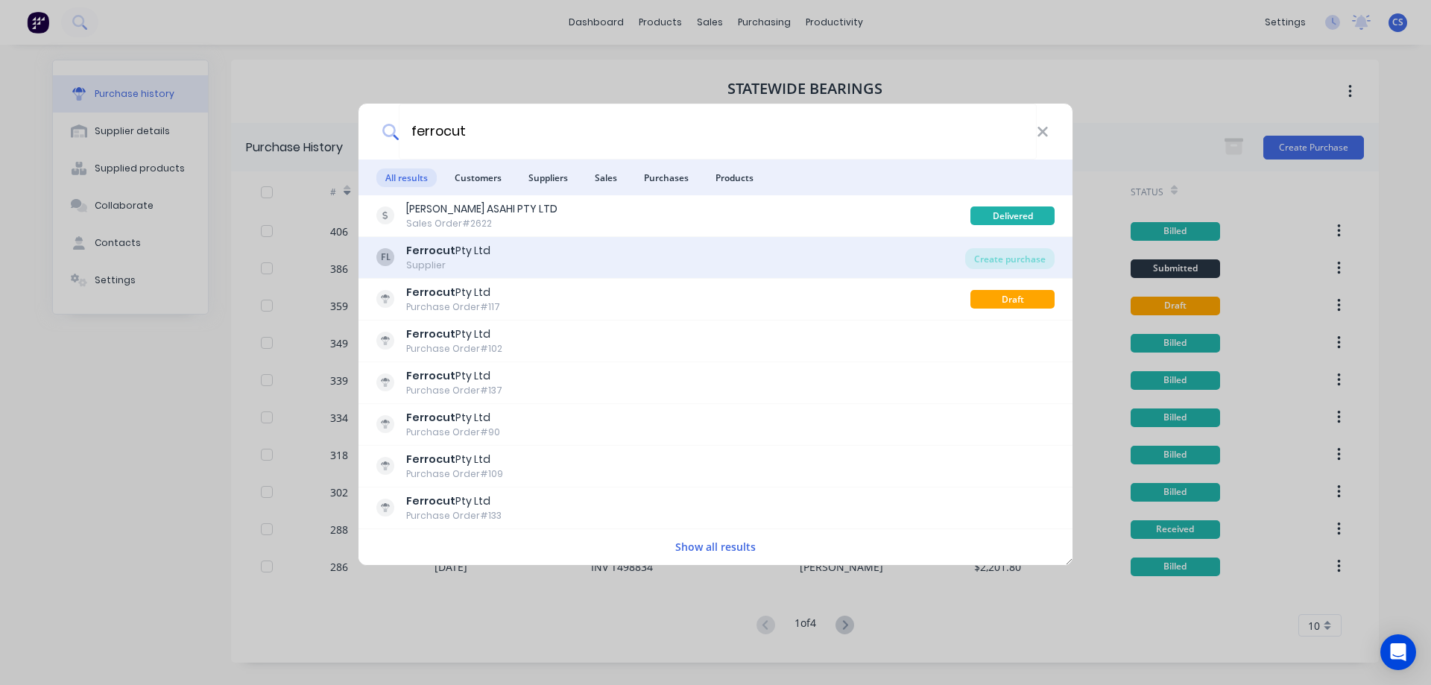
type input "ferrocut"
click at [663, 249] on div "FL Ferrocut Pty Ltd Supplier" at bounding box center [670, 257] width 589 height 29
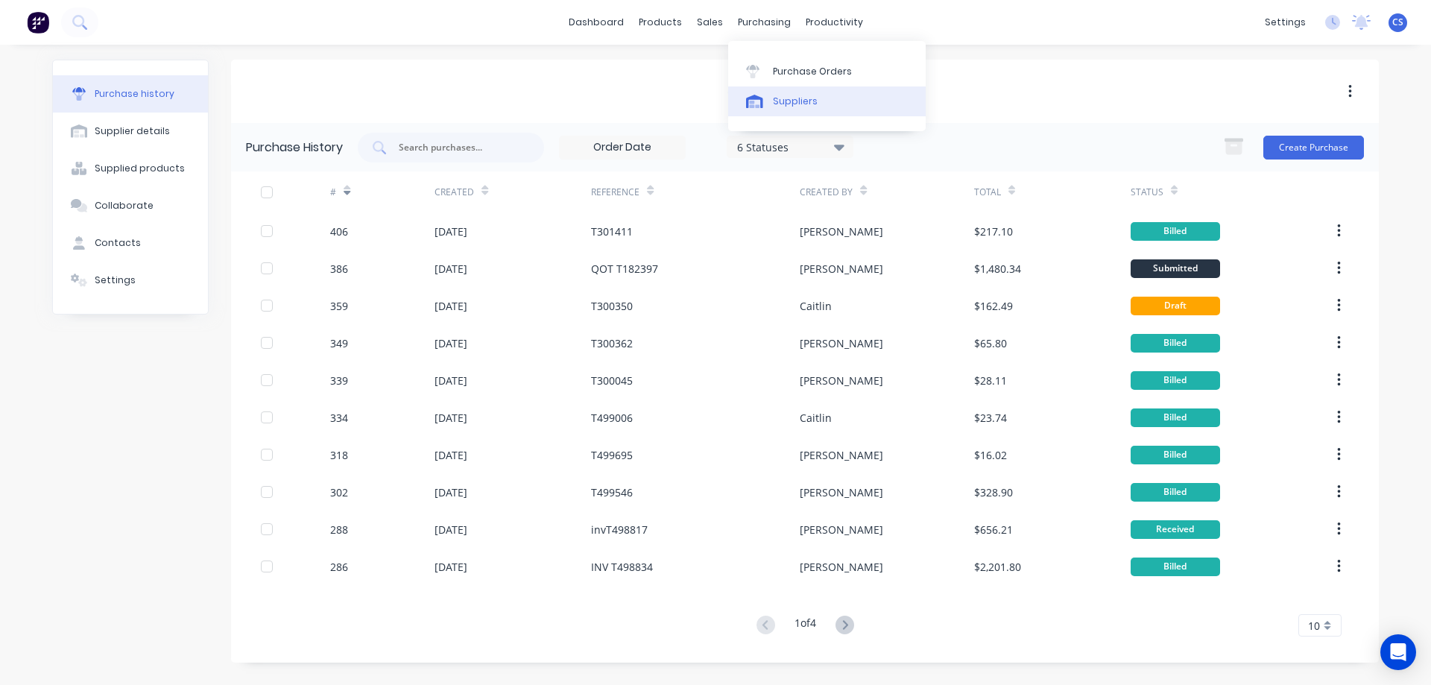
click at [775, 100] on div "Suppliers" at bounding box center [795, 101] width 45 height 13
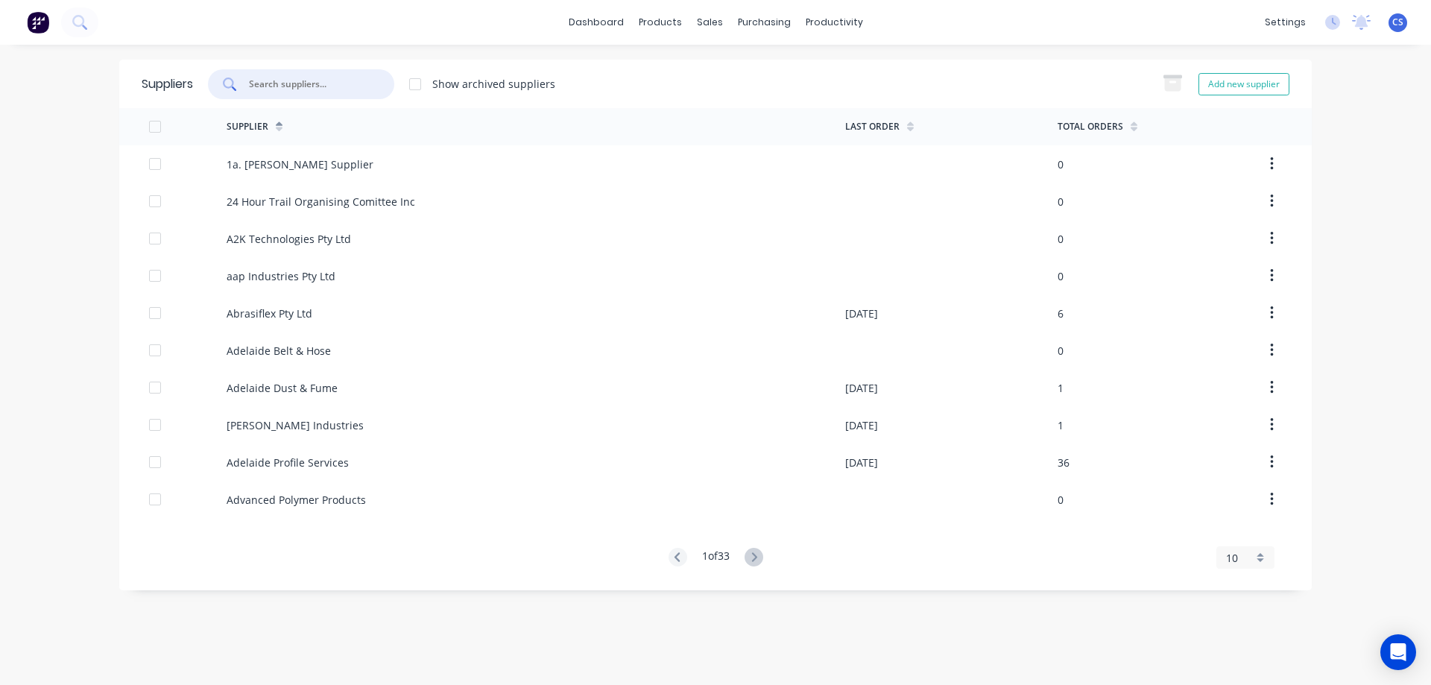
click at [297, 90] on input "text" at bounding box center [309, 84] width 124 height 15
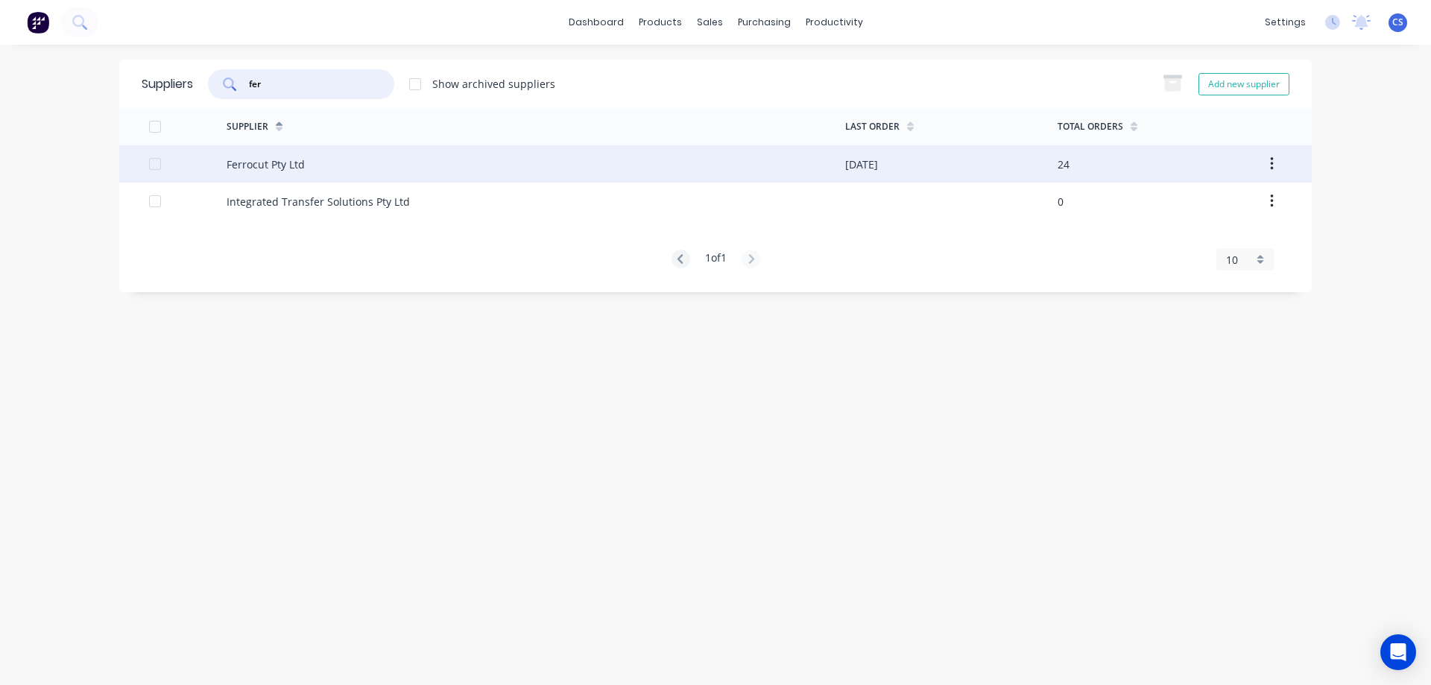
type input "fer"
click at [332, 174] on div "Ferrocut Pty Ltd" at bounding box center [536, 163] width 619 height 37
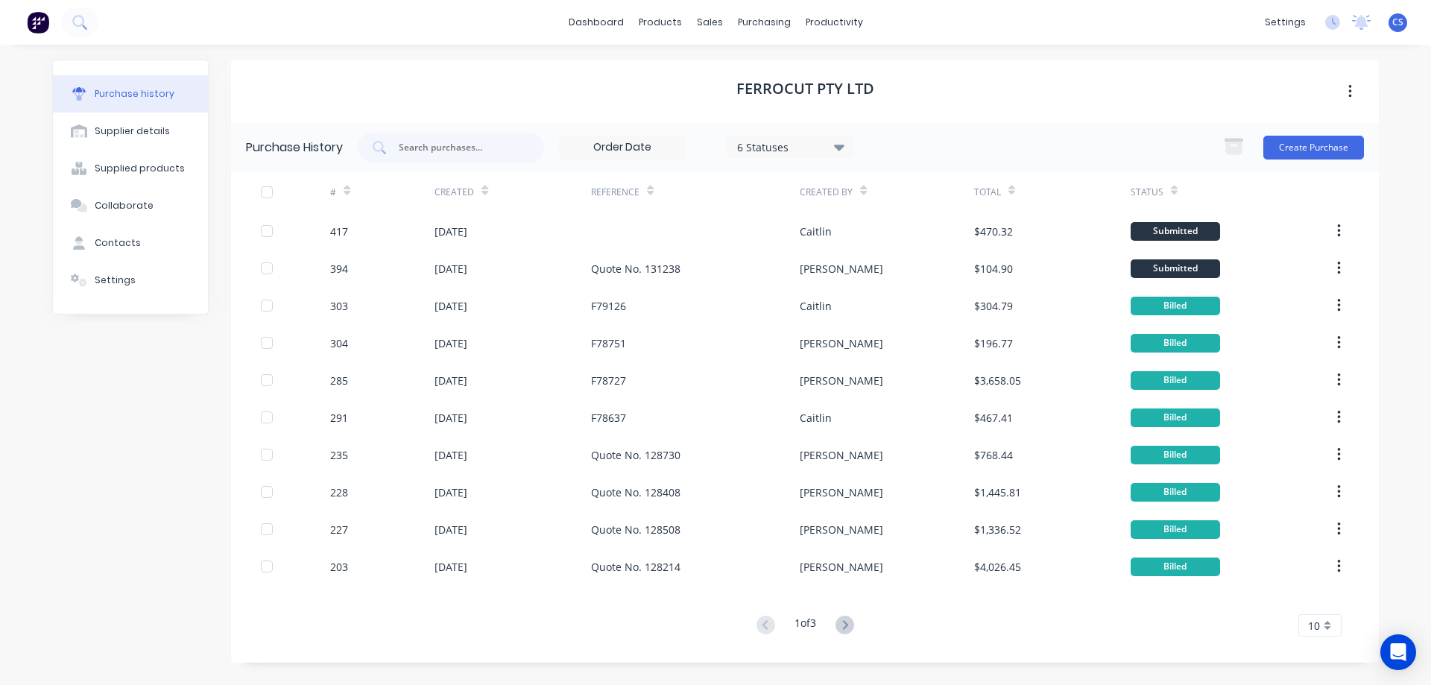
click at [348, 191] on icon at bounding box center [347, 193] width 7 height 4
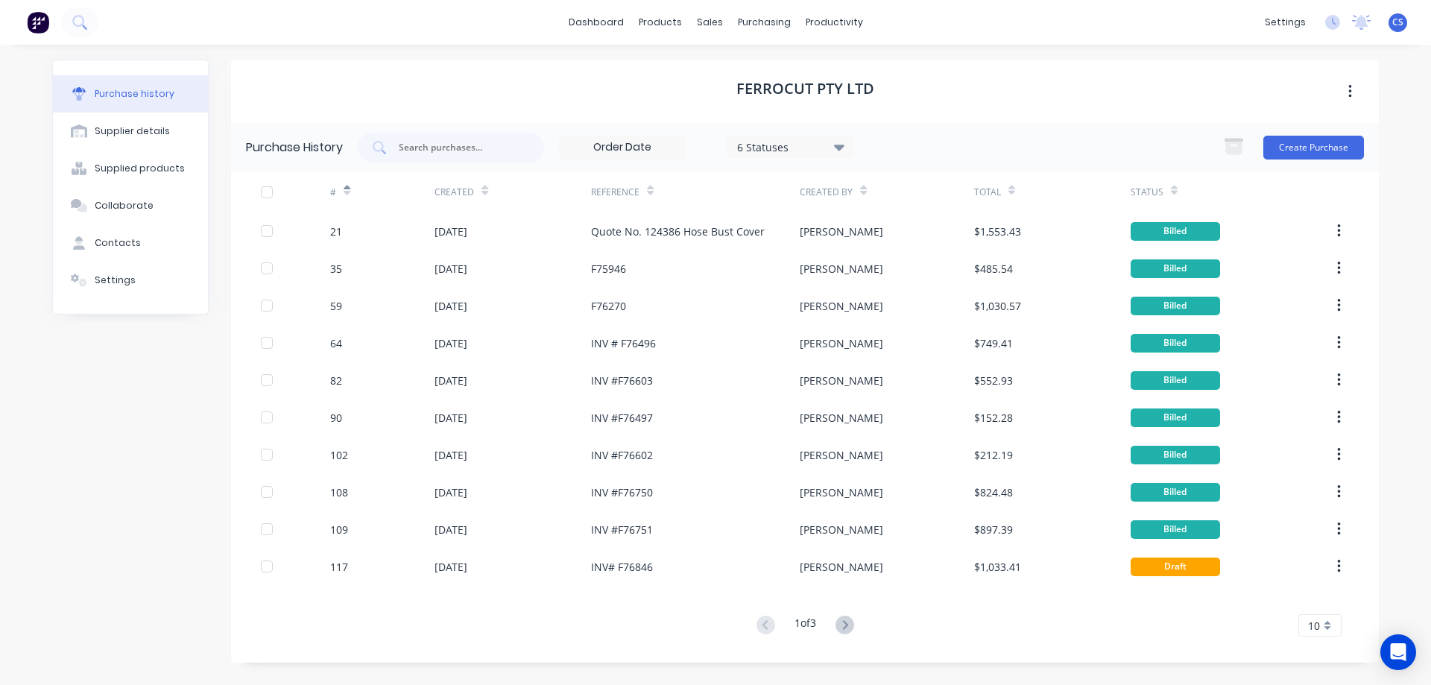
click at [348, 191] on icon at bounding box center [347, 193] width 7 height 4
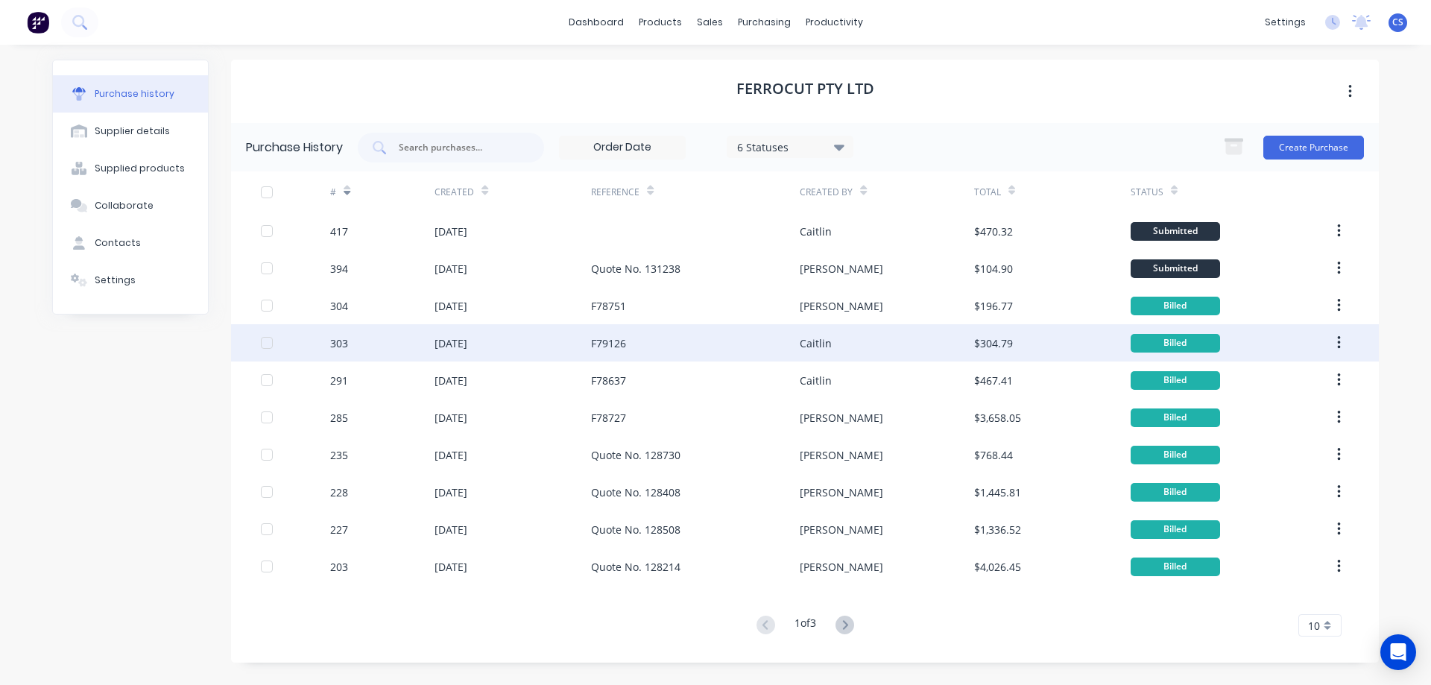
click at [370, 342] on div "303" at bounding box center [382, 342] width 104 height 37
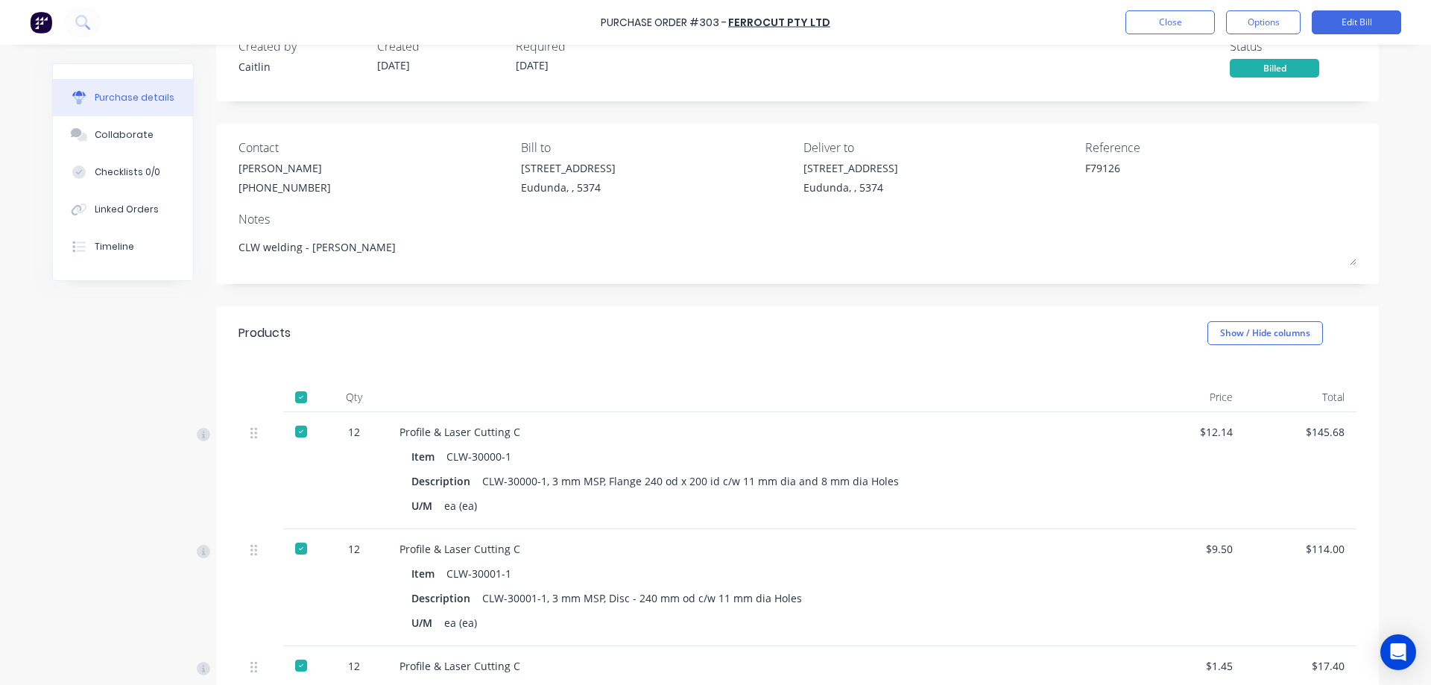
scroll to position [75, 0]
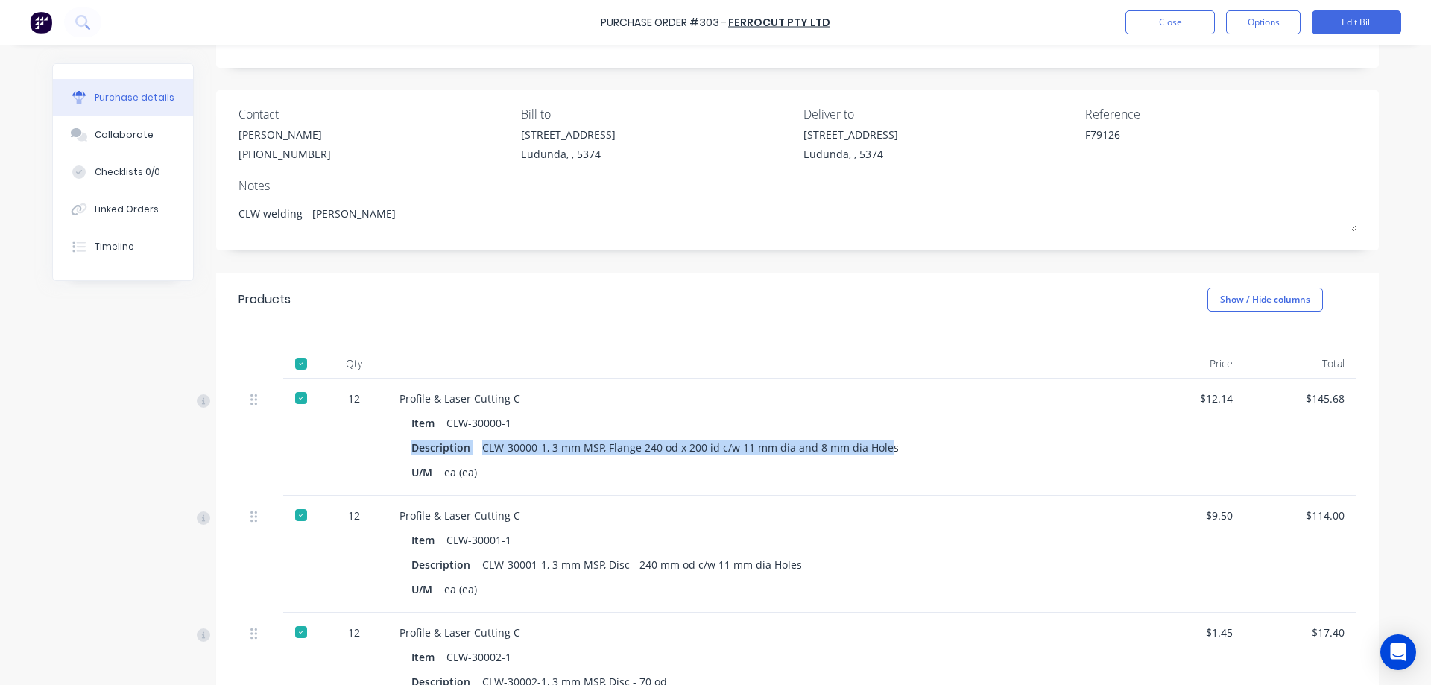
drag, startPoint x: 880, startPoint y: 448, endPoint x: 551, endPoint y: 427, distance: 329.3
click at [551, 427] on div "Item CLW-30000-1 Description CLW-30000-1, 3 mm MSP, Flange 240 od x 200 id c/w …" at bounding box center [759, 447] width 721 height 71
click at [513, 422] on div "Item CLW-30000-1" at bounding box center [760, 423] width 698 height 22
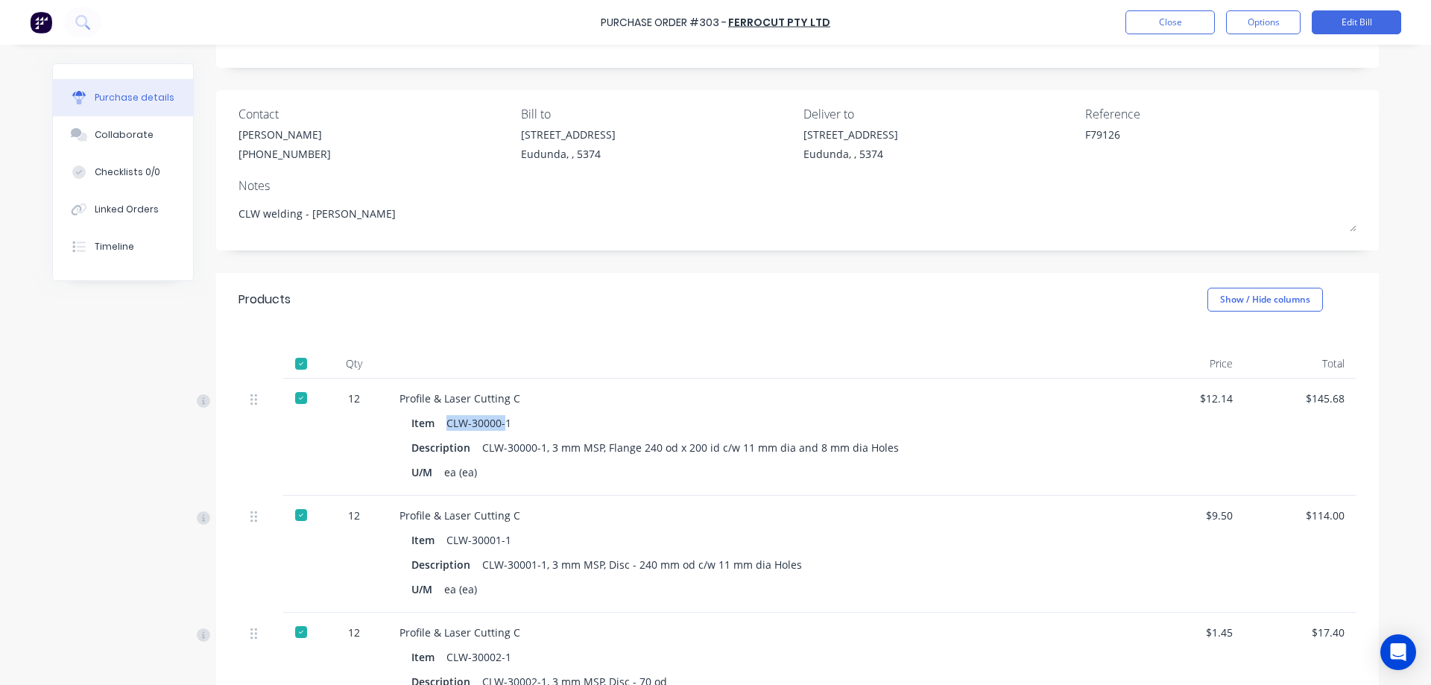
drag, startPoint x: 502, startPoint y: 420, endPoint x: 486, endPoint y: 419, distance: 15.7
click at [446, 424] on div "CLW-30000-1" at bounding box center [478, 423] width 65 height 22
click at [502, 423] on div "CLW-30000-1" at bounding box center [478, 423] width 65 height 22
drag, startPoint x: 502, startPoint y: 423, endPoint x: 446, endPoint y: 422, distance: 55.9
click at [446, 422] on div "CLW-30000-1" at bounding box center [478, 423] width 65 height 22
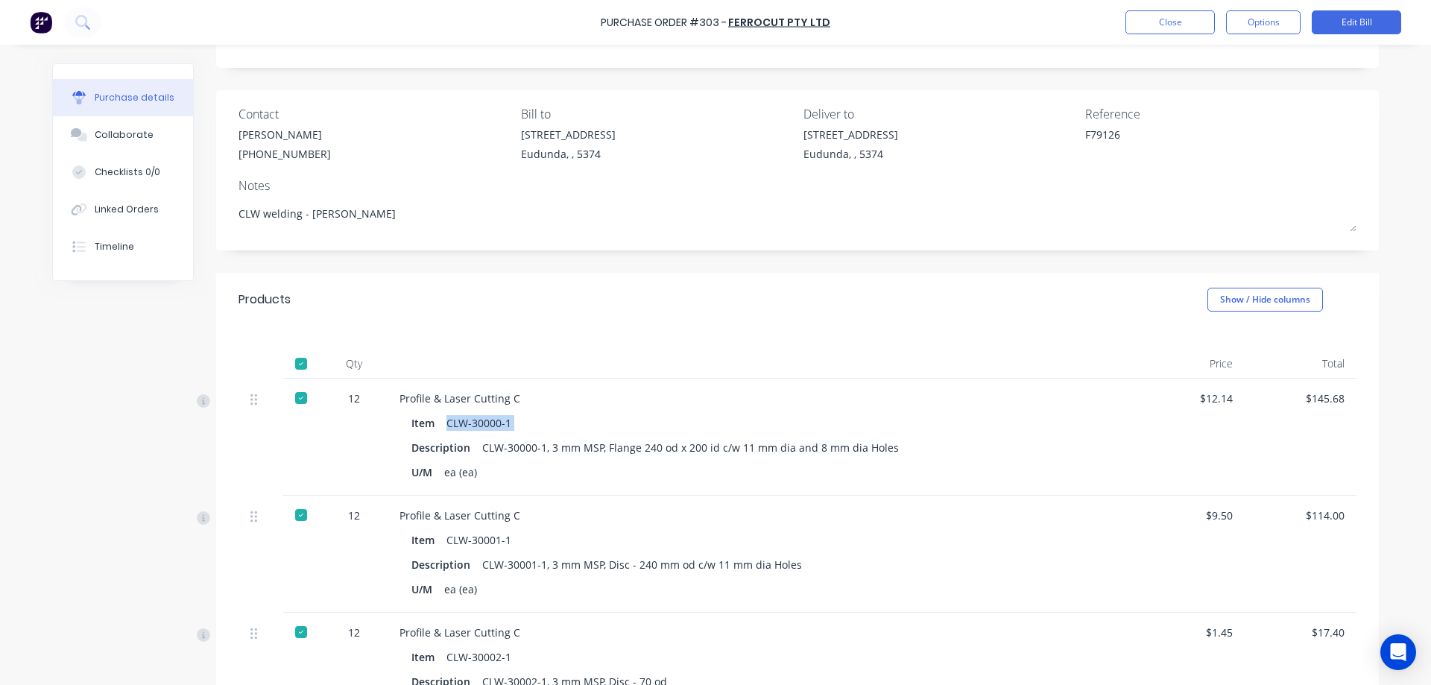
copy div "CLW-30000-1"
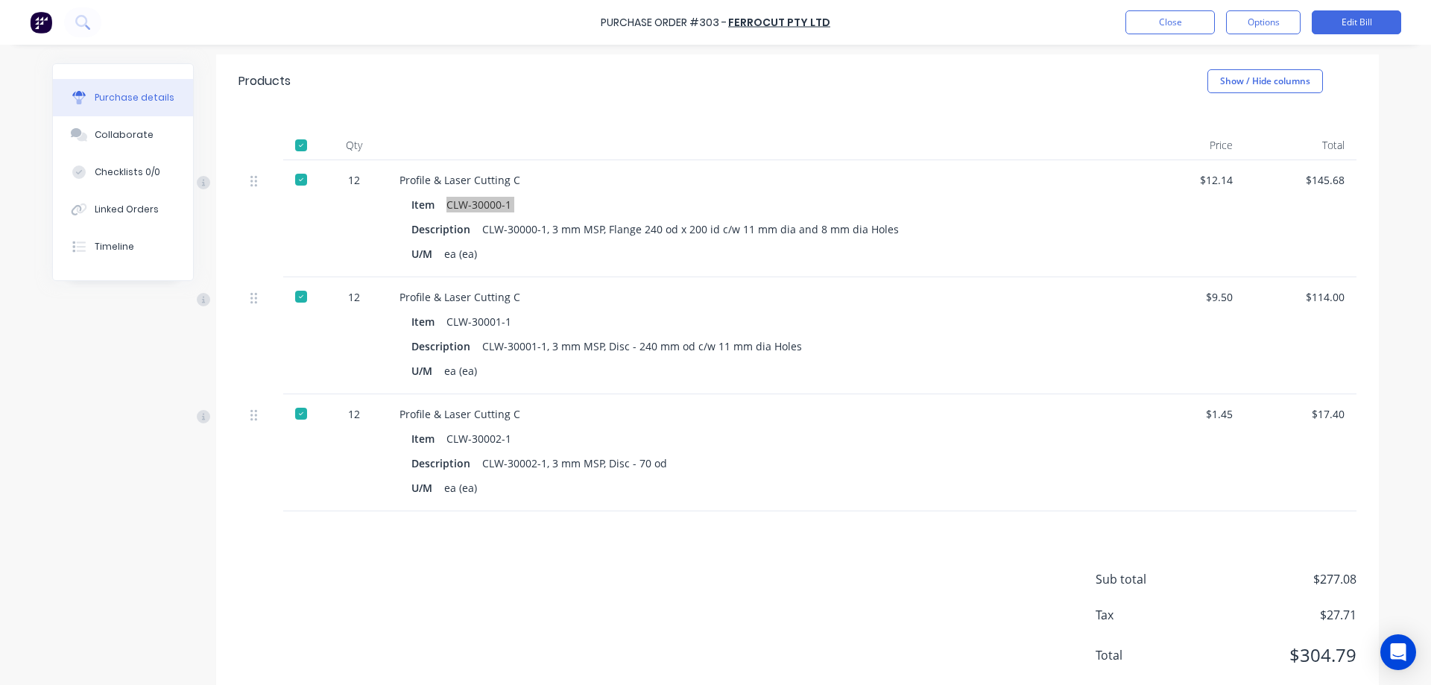
scroll to position [257, 0]
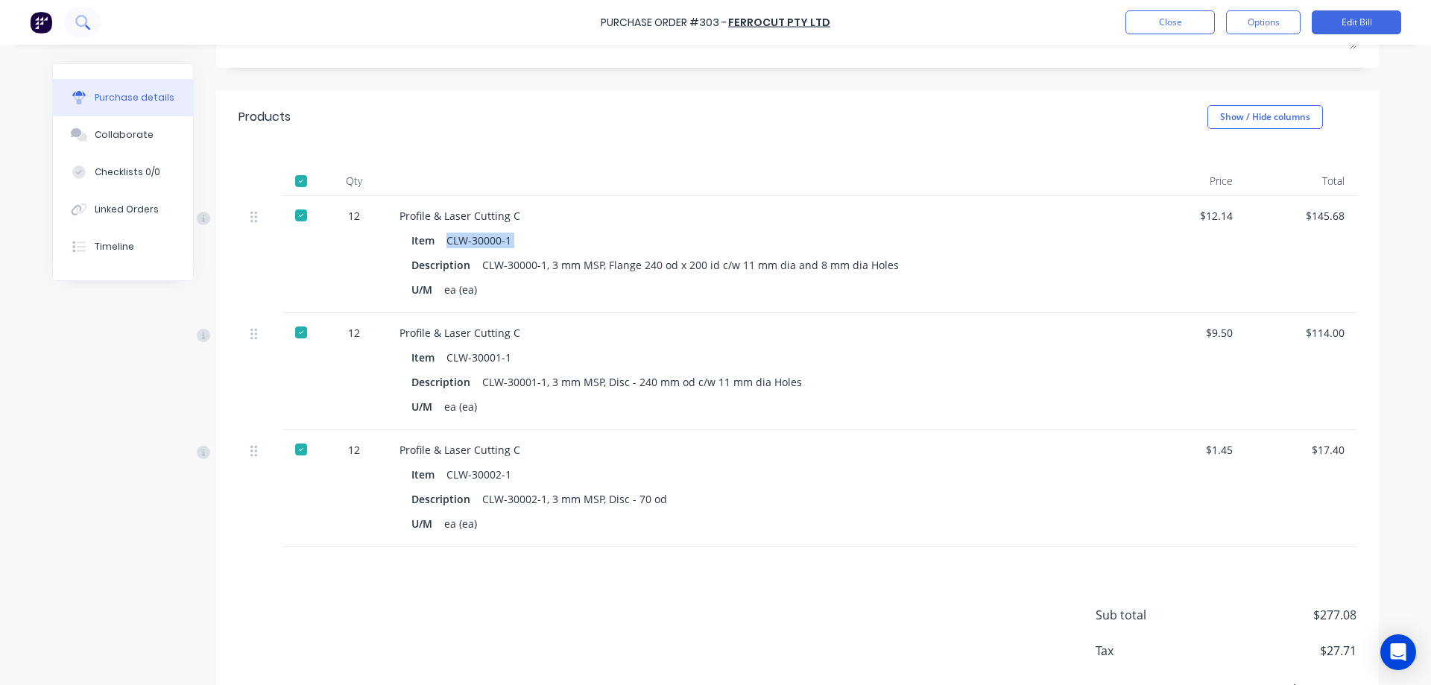
click at [78, 22] on icon at bounding box center [82, 22] width 14 height 14
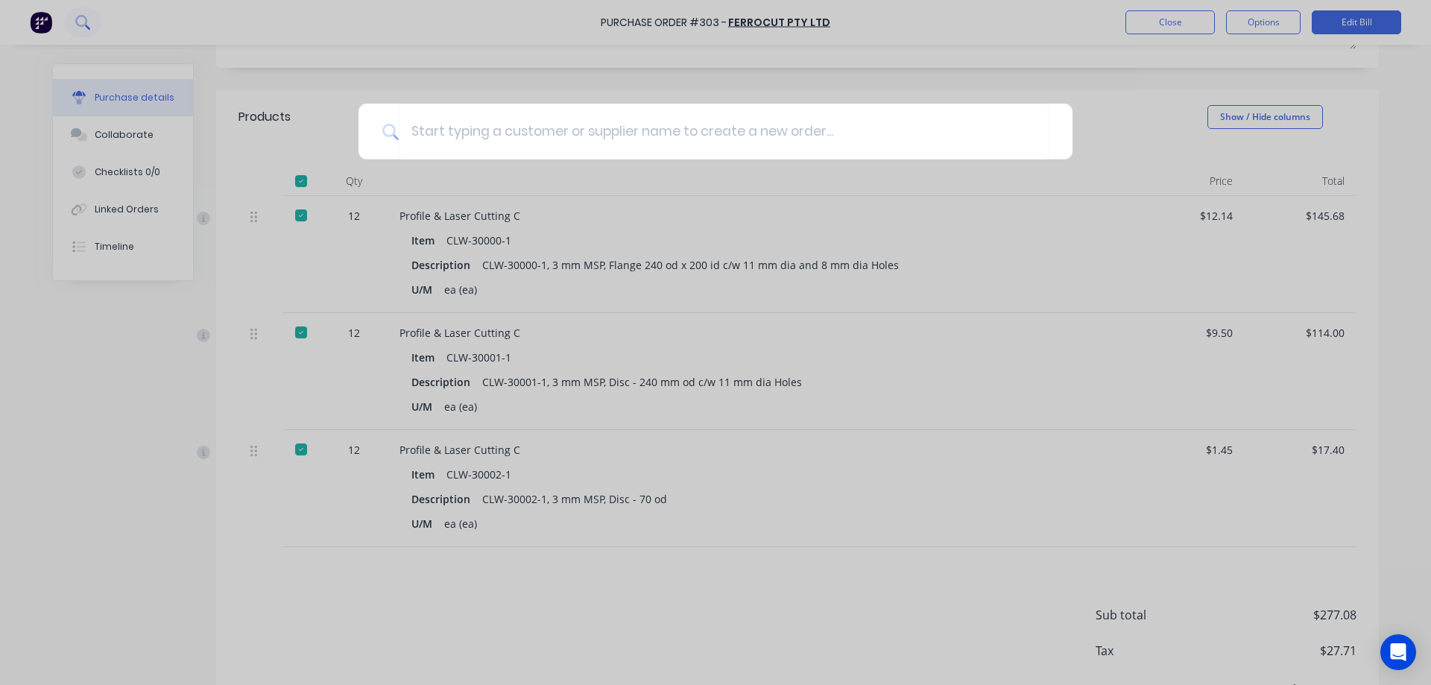
type textarea "x"
type input "a"
type textarea "x"
type input "aps"
type textarea "x"
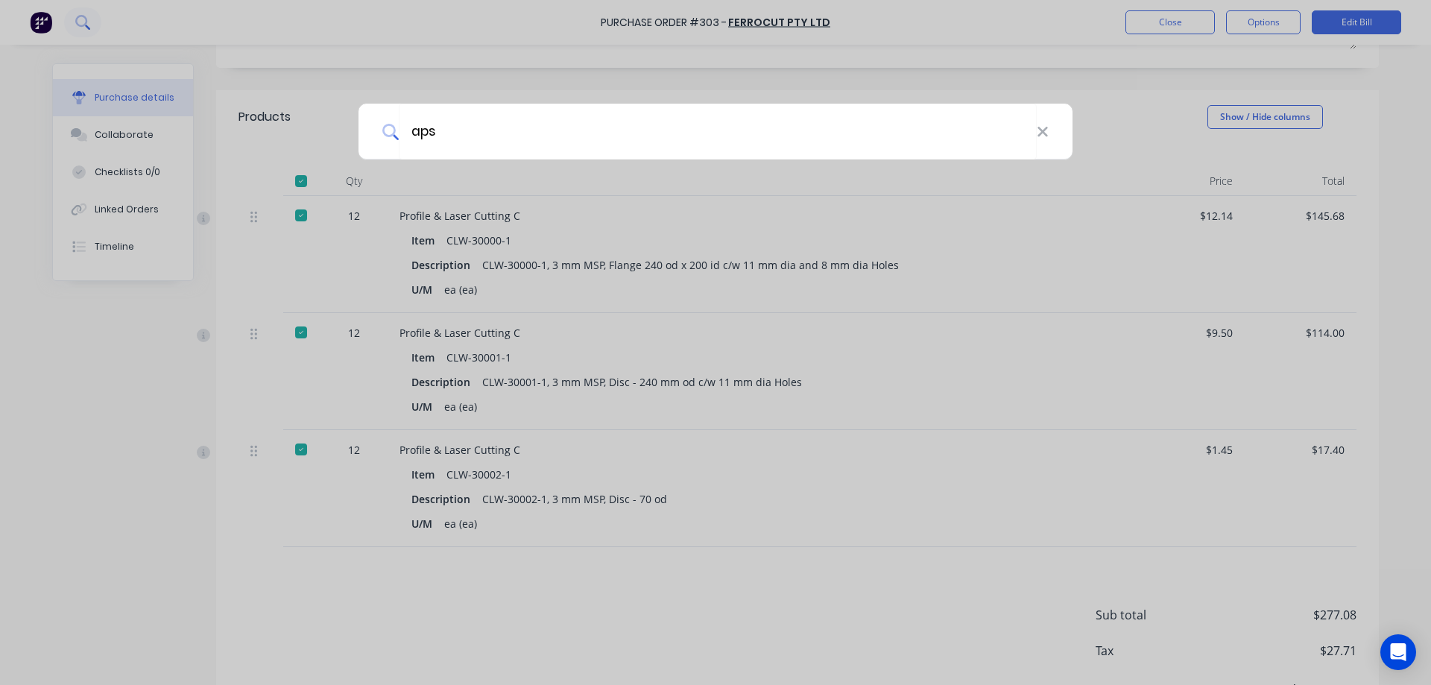
type input "aps"
type textarea "x"
type input "aps p"
type textarea "x"
type input "aps pr"
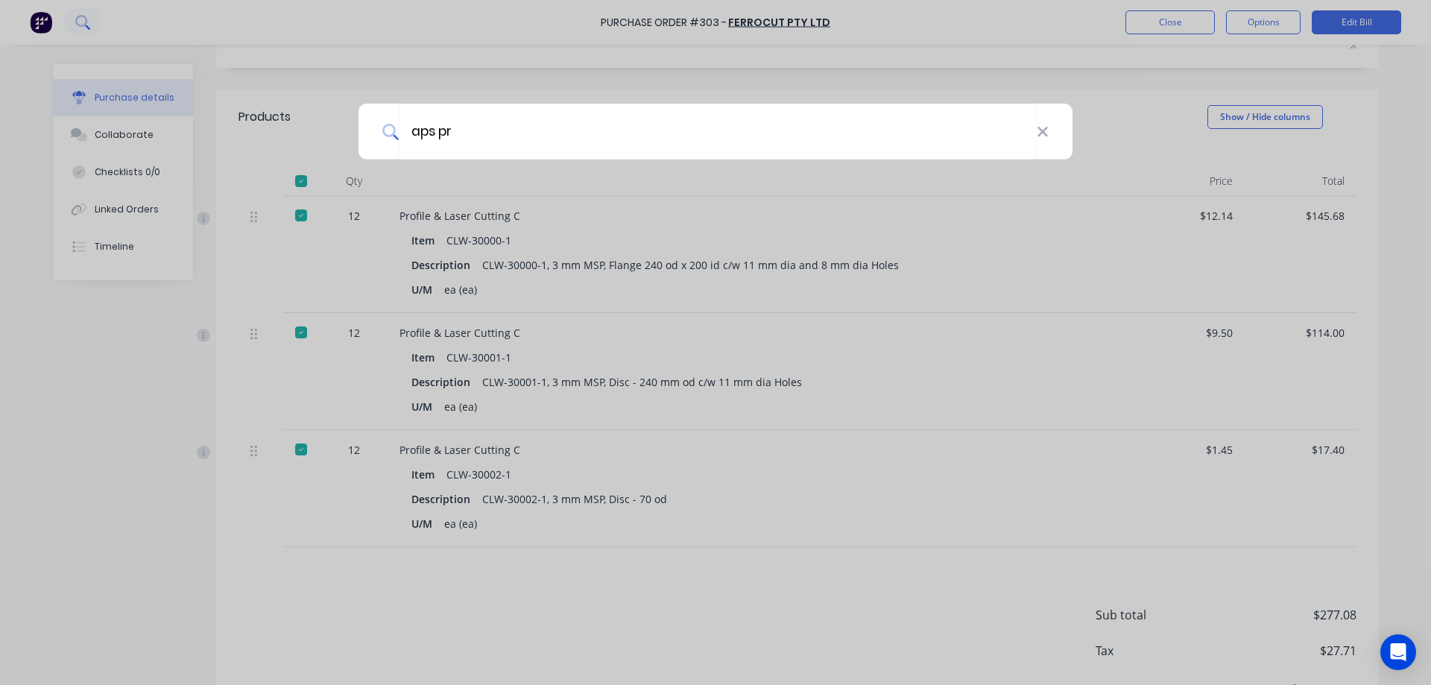
type textarea "x"
type input "aps prof"
type textarea "x"
type input "aps profi"
type textarea "x"
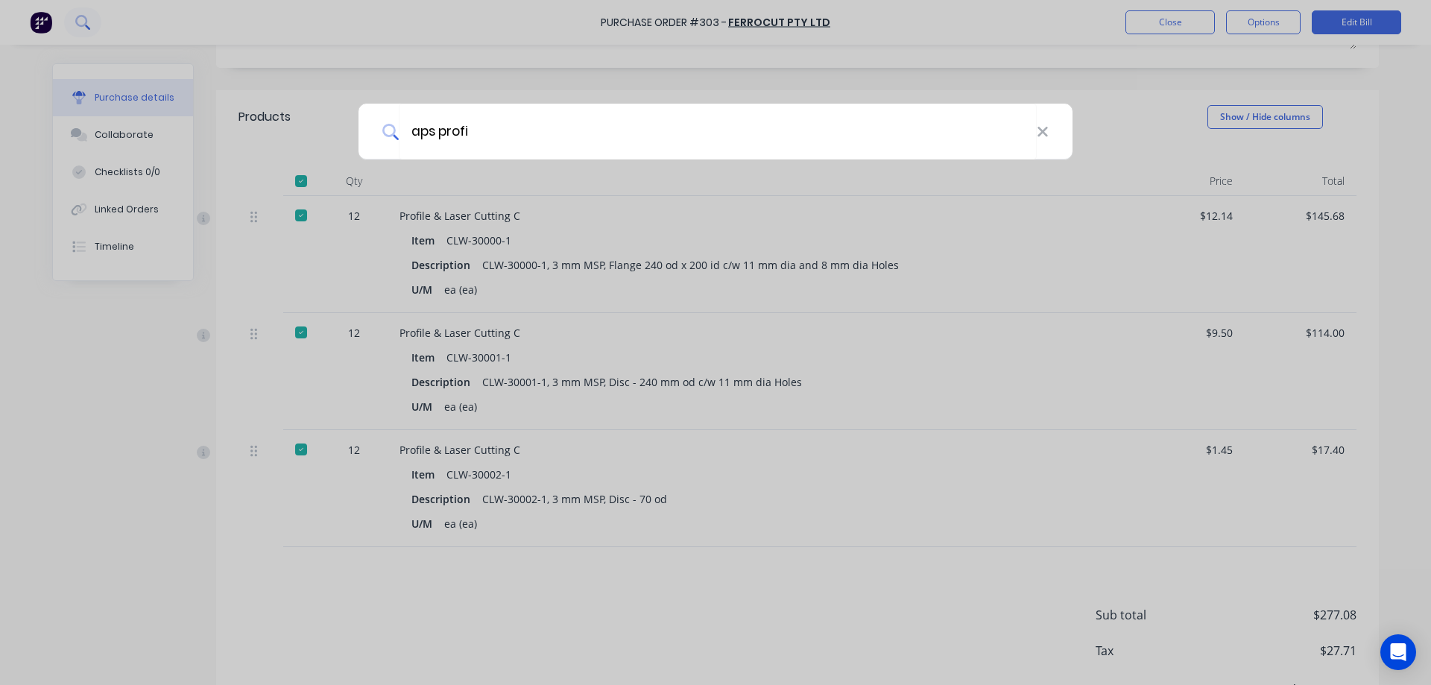
type input "aps profil"
type textarea "x"
type input "aps profile"
type textarea "x"
type input "aps profil"
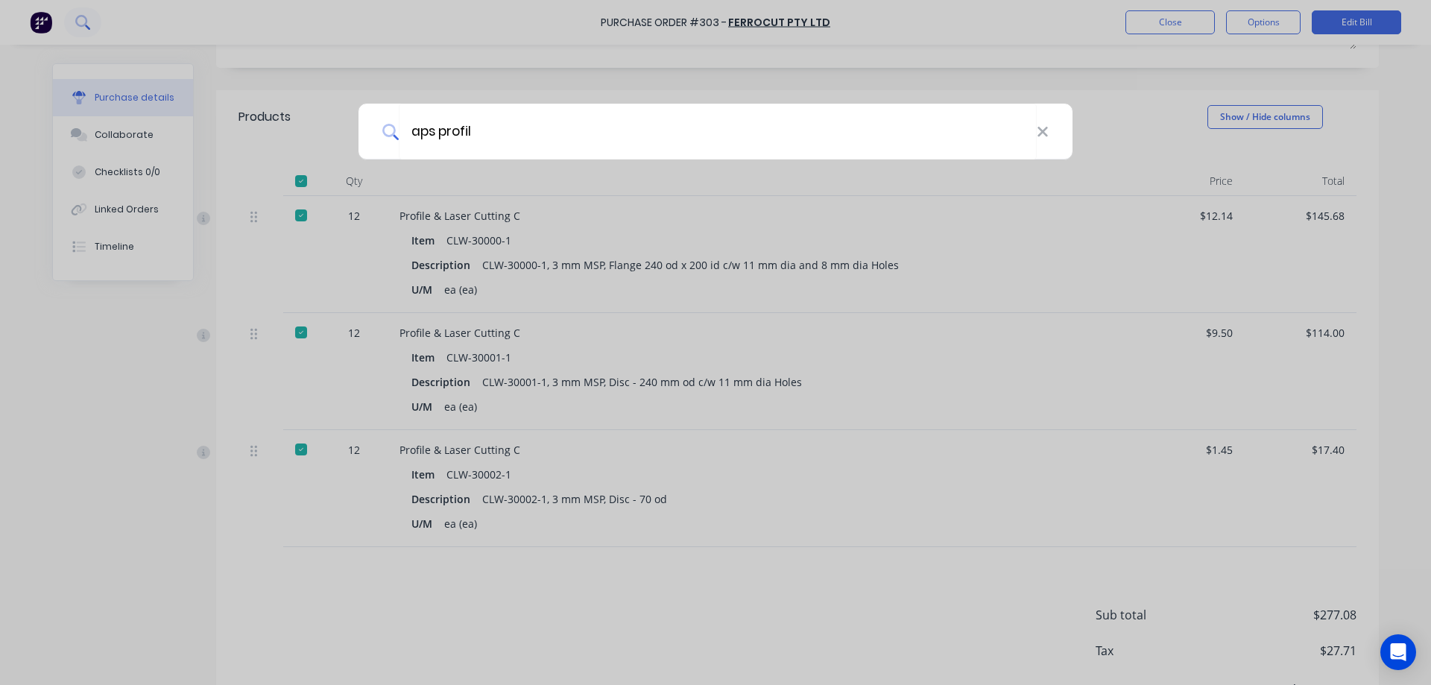
type textarea "x"
type input "aps profi"
type textarea "x"
type input "aps prof"
type textarea "x"
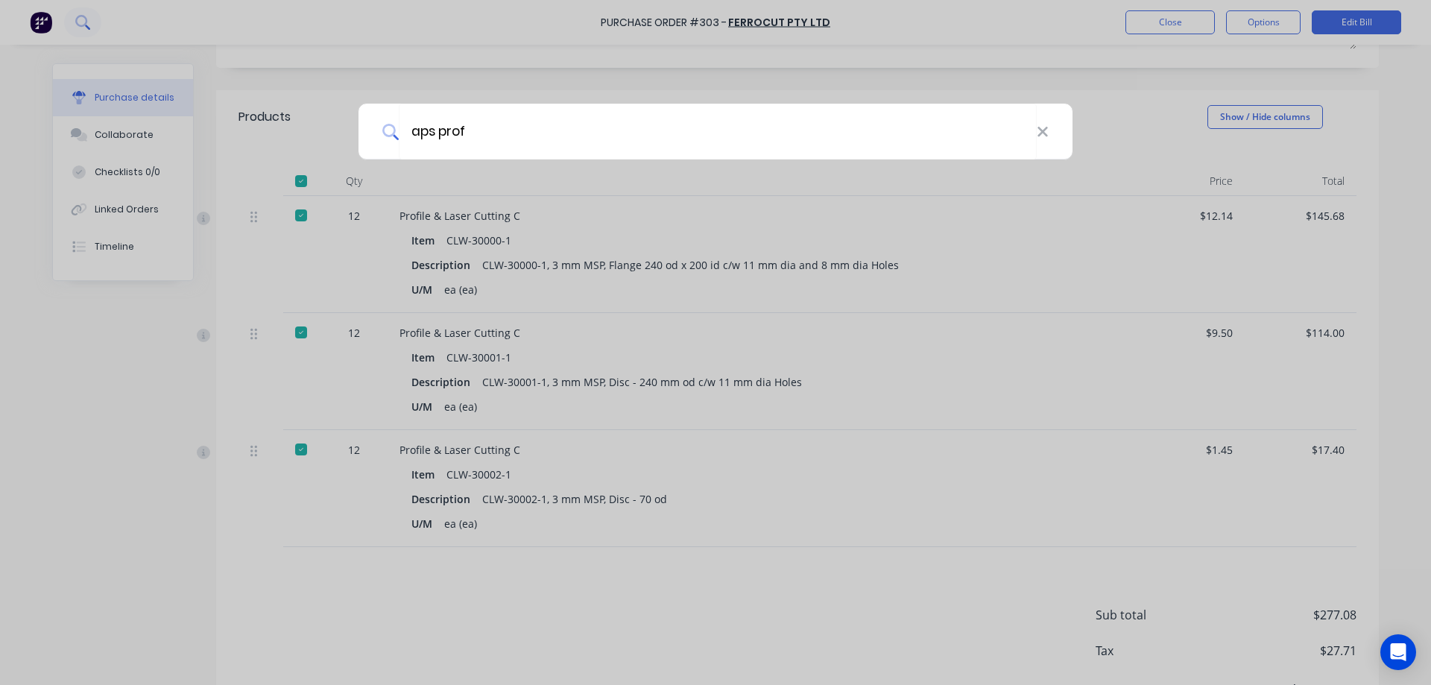
type input "aps pro"
type textarea "x"
type input "aps p"
type textarea "x"
type input "aps"
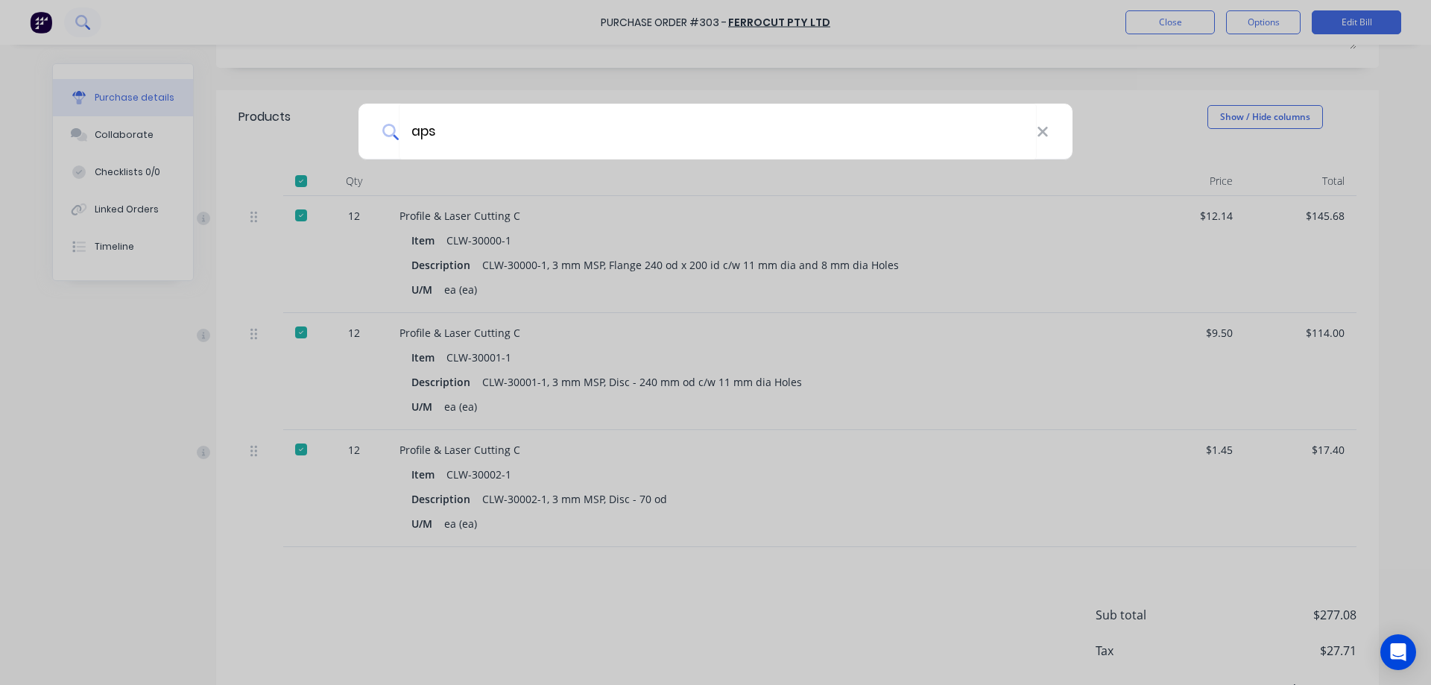
type textarea "x"
type input "ap"
type textarea "x"
type input "a"
type textarea "x"
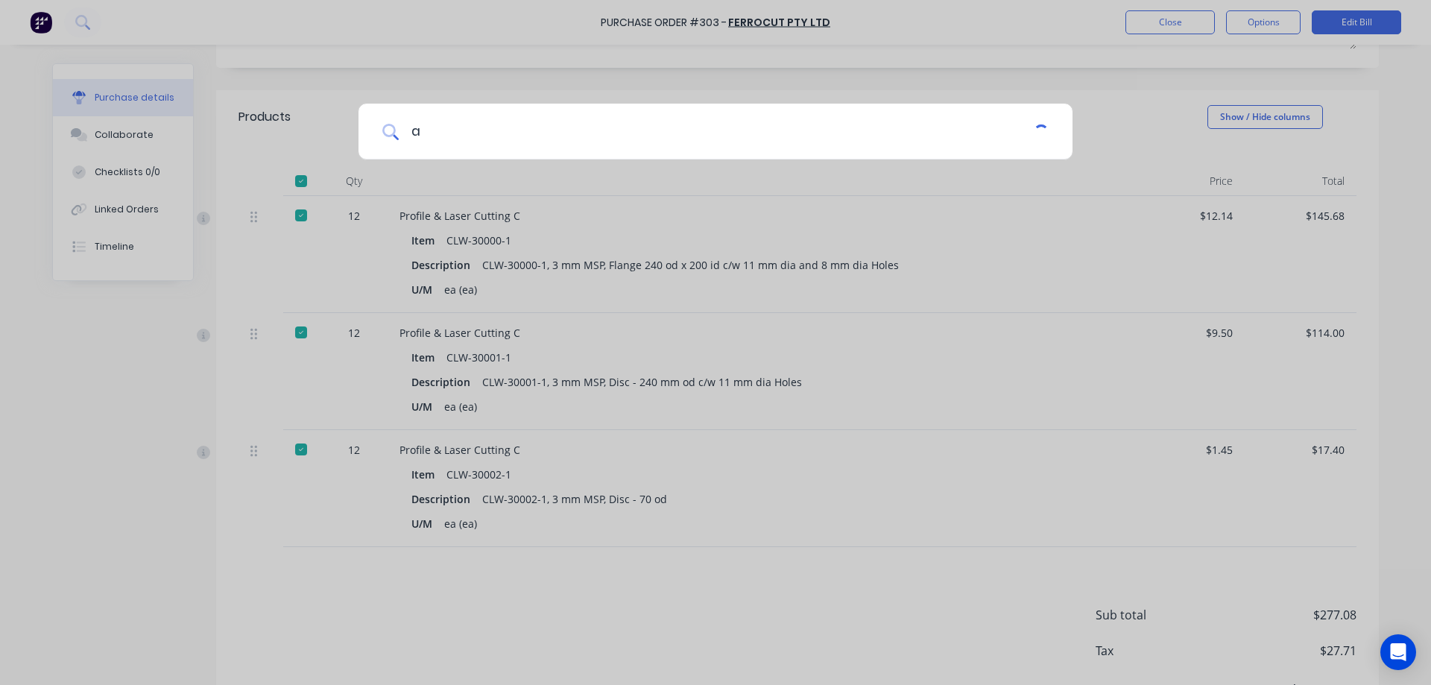
type input "ad"
type textarea "x"
type input "ade"
type textarea "x"
type input "adel"
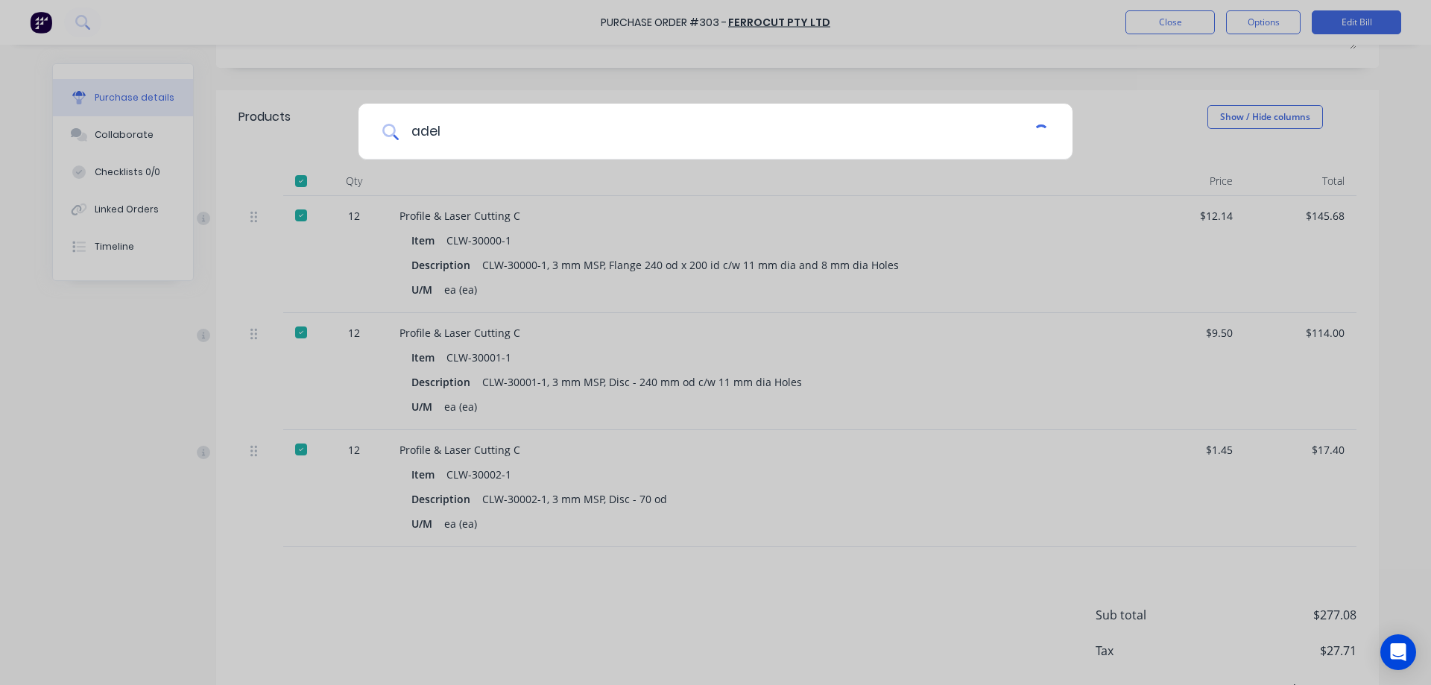
type textarea "x"
type input "adelai"
type textarea "x"
type input "adelaid"
type textarea "x"
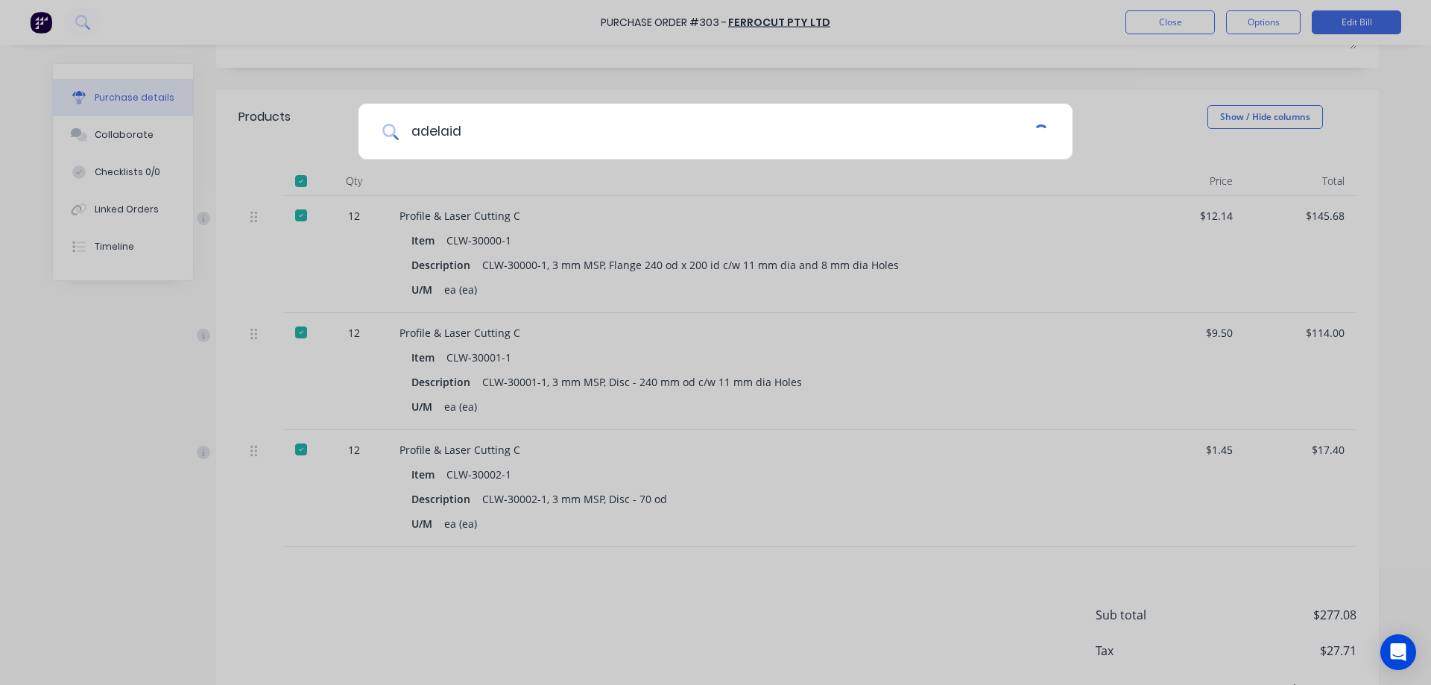
type input "adelaide"
type textarea "x"
type input "adelaide"
click at [1045, 139] on icon at bounding box center [1043, 132] width 12 height 16
type textarea "x"
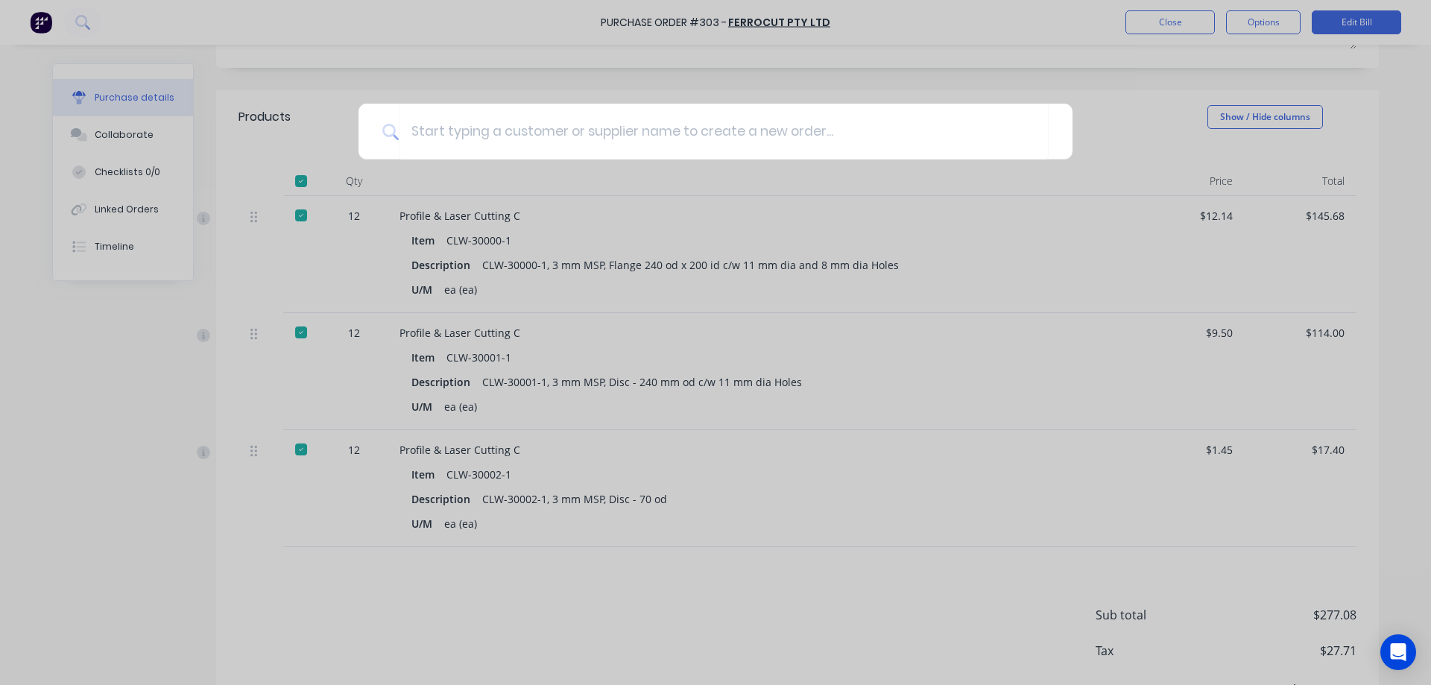
click at [1169, 14] on div at bounding box center [715, 342] width 1431 height 685
type textarea "x"
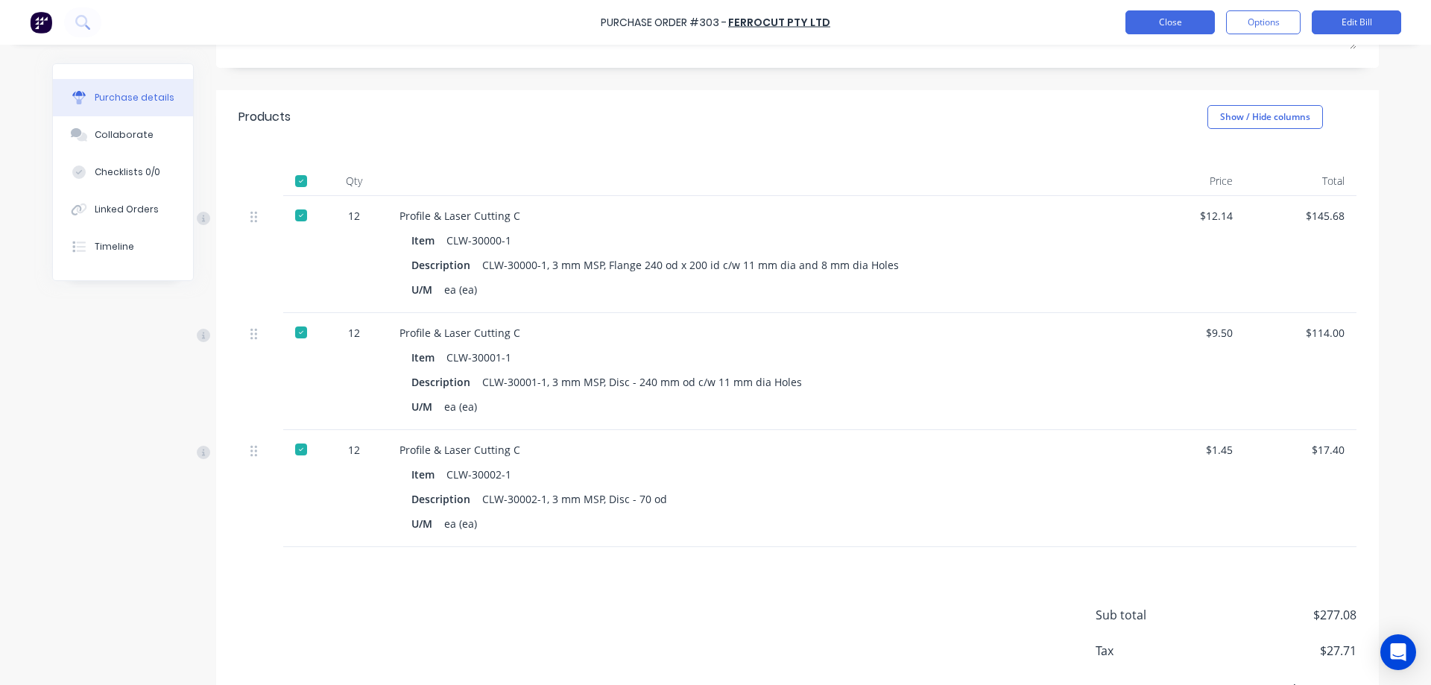
click at [1170, 22] on button "Close" at bounding box center [1169, 22] width 89 height 24
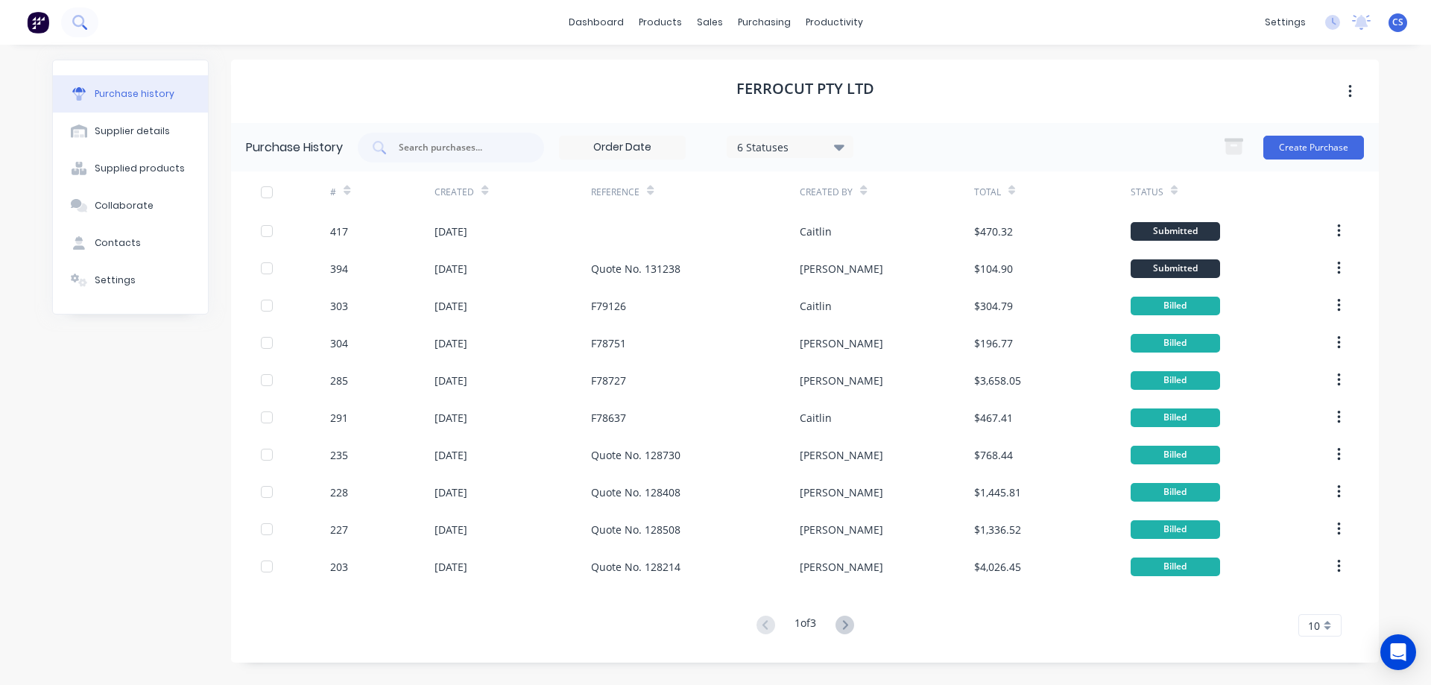
click at [81, 17] on icon at bounding box center [78, 21] width 12 height 12
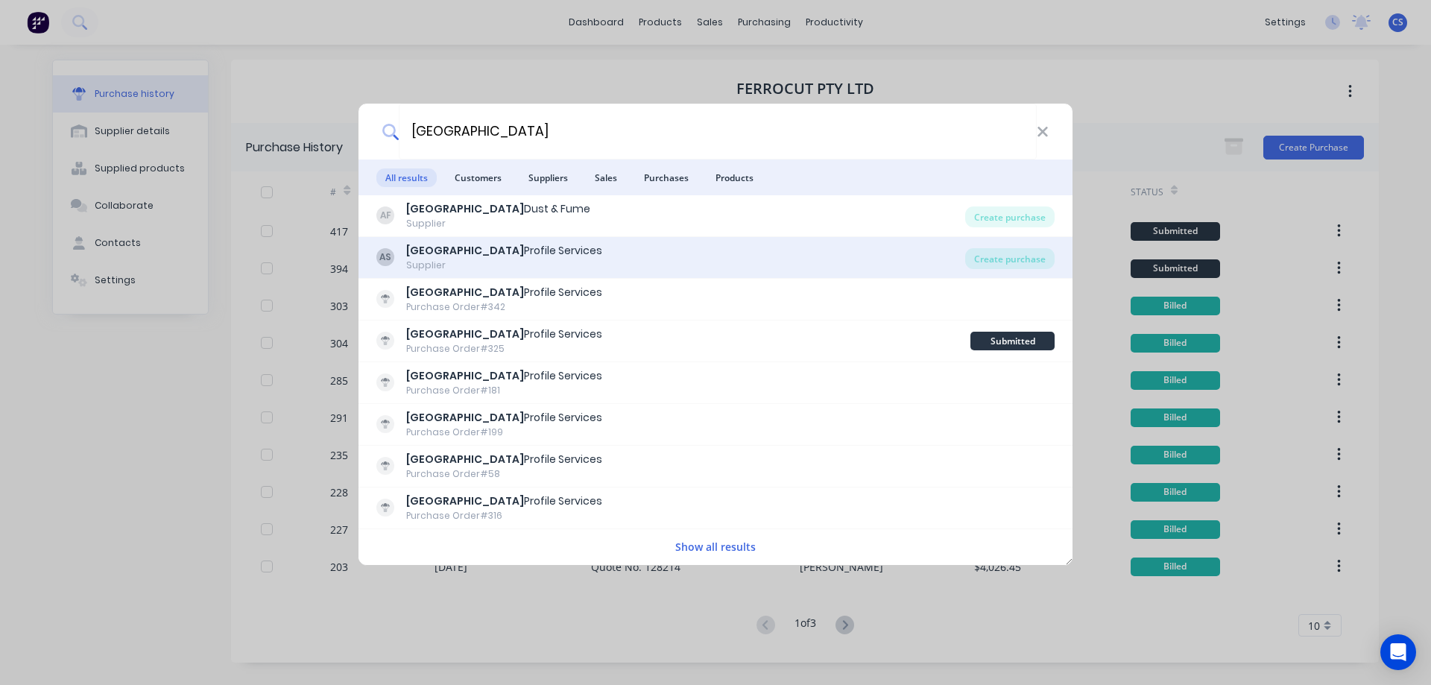
type input "adelaide"
click at [601, 259] on div "AS Adelaide Profile Services Supplier" at bounding box center [670, 257] width 589 height 29
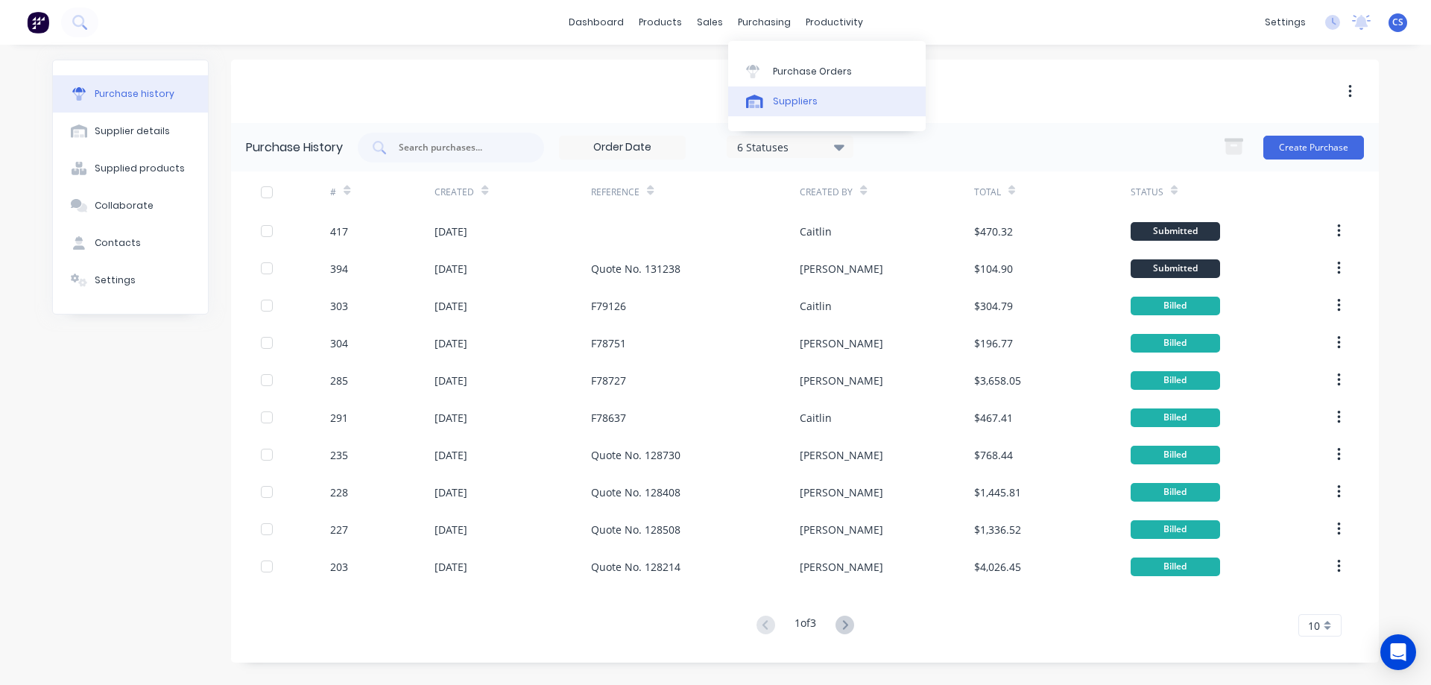
click at [794, 104] on div "Suppliers" at bounding box center [795, 101] width 45 height 13
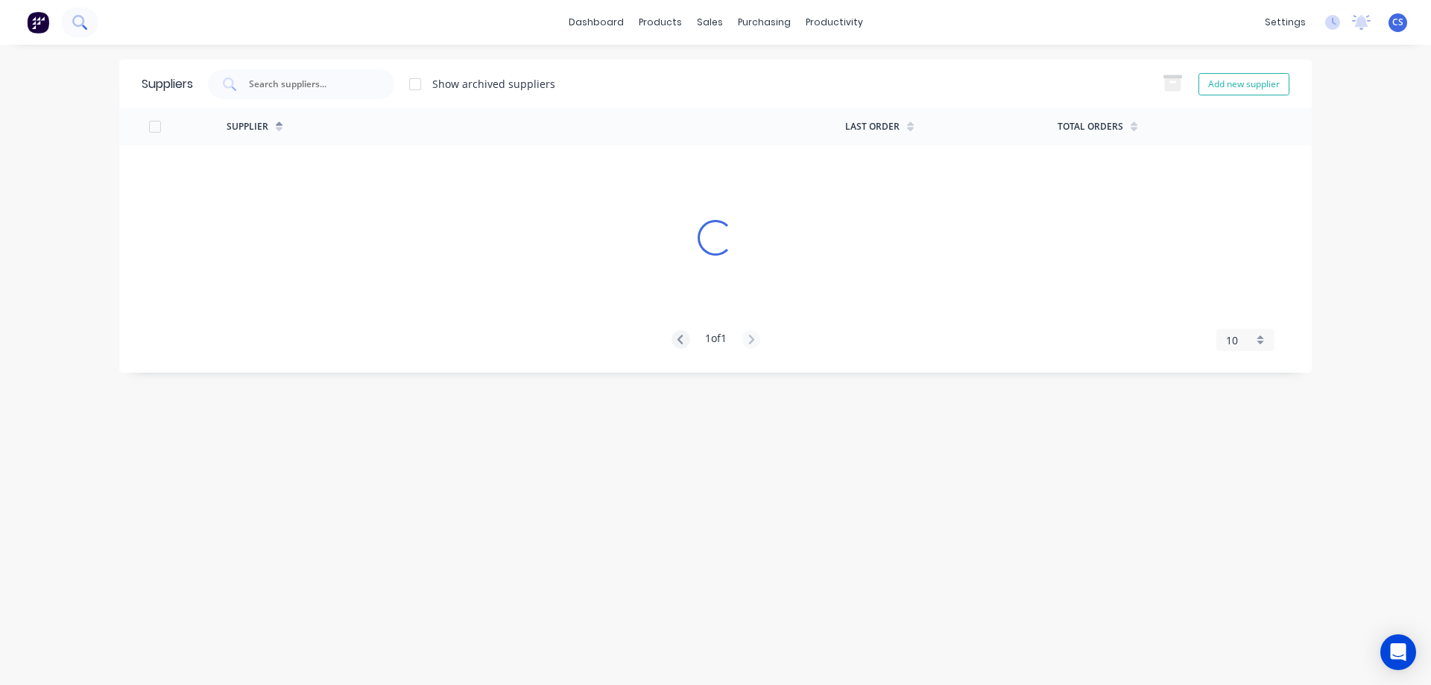
click at [74, 19] on icon at bounding box center [78, 21] width 12 height 12
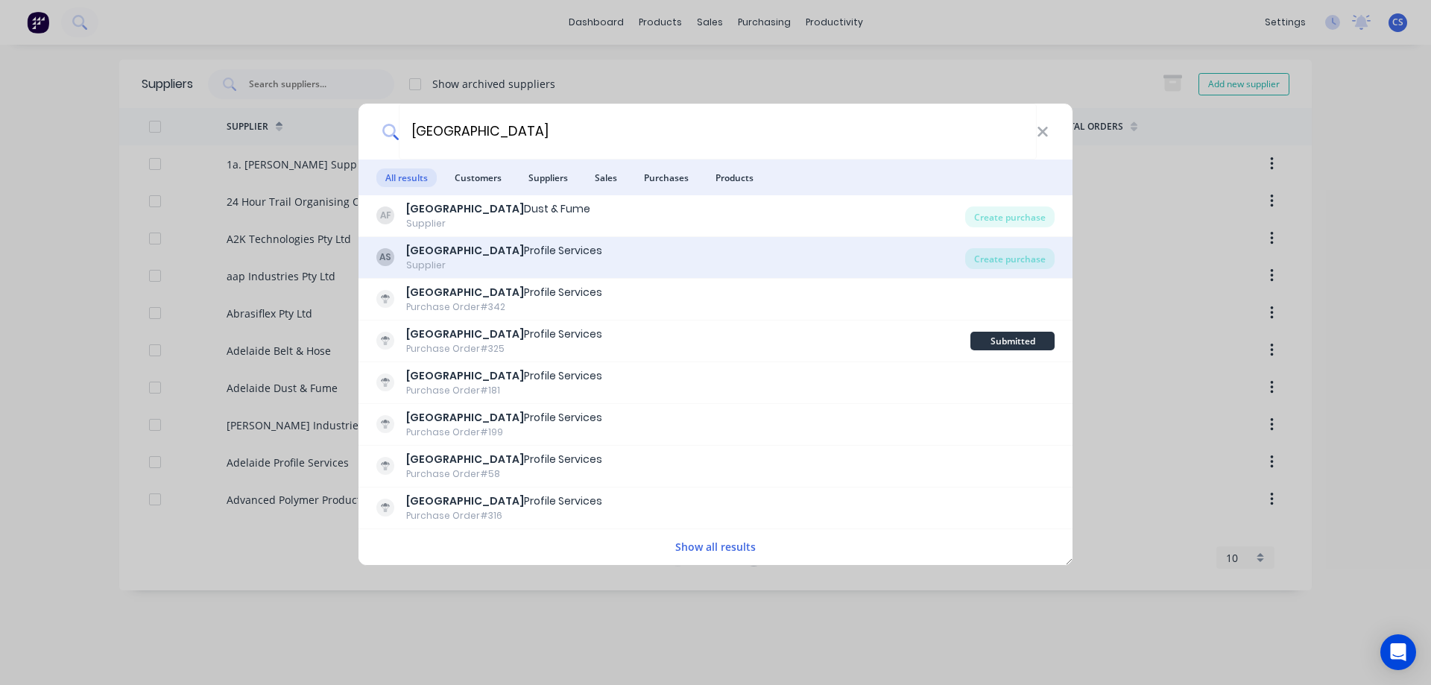
type input "adelaide"
click at [551, 259] on div "AS Adelaide Profile Services Supplier" at bounding box center [670, 257] width 589 height 29
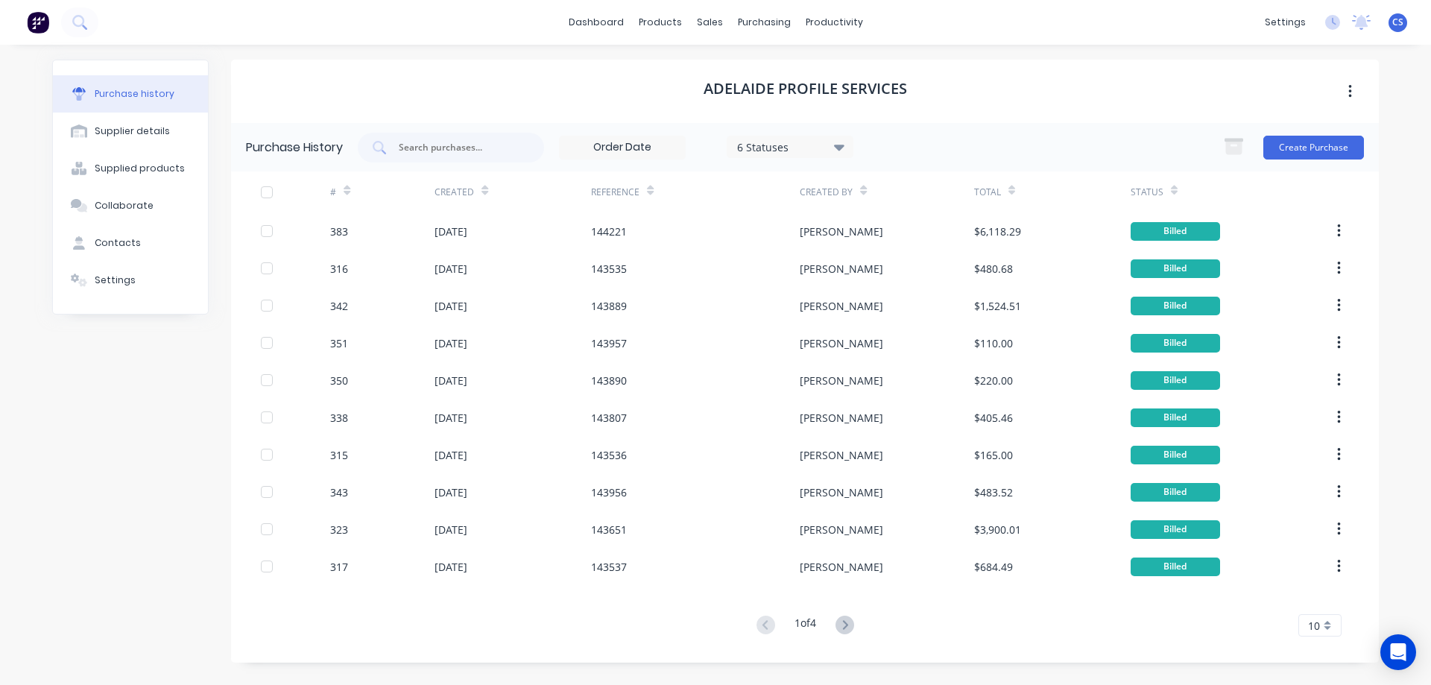
click at [347, 189] on icon at bounding box center [347, 190] width 7 height 11
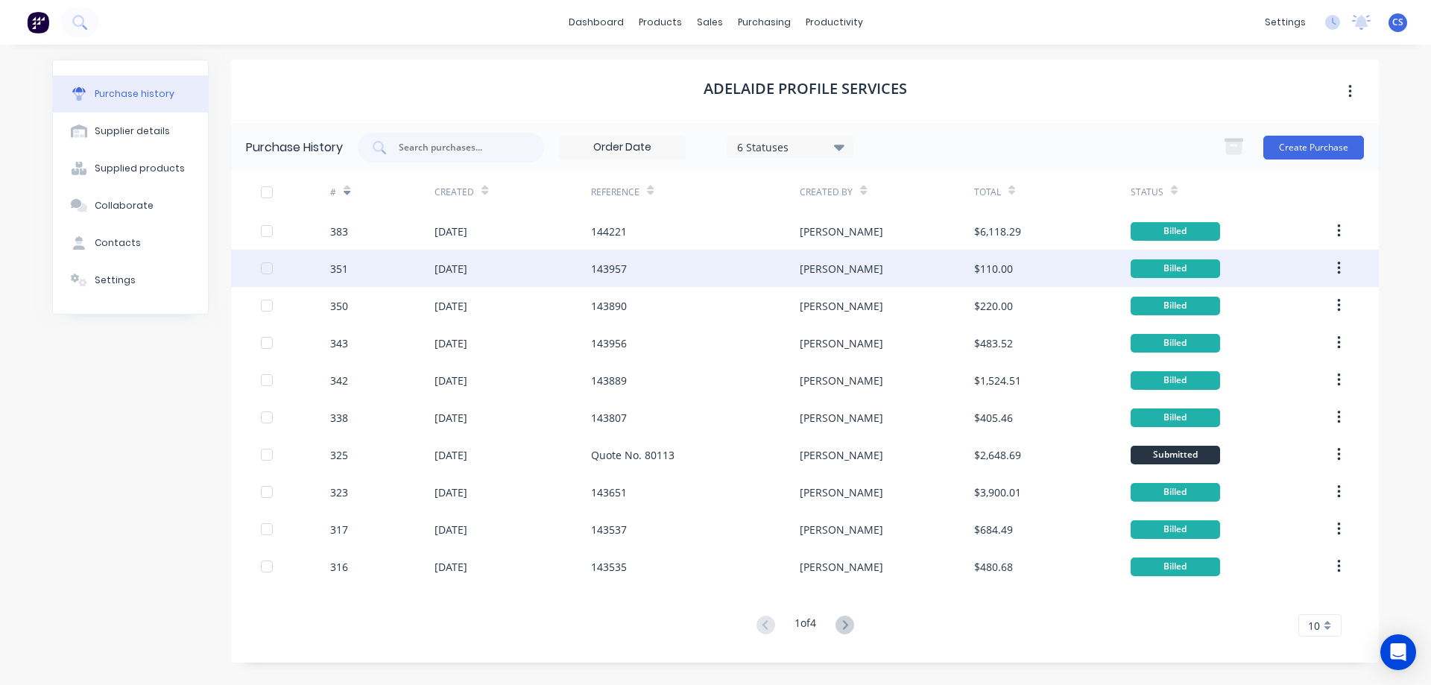
click at [364, 271] on div "351" at bounding box center [382, 268] width 104 height 37
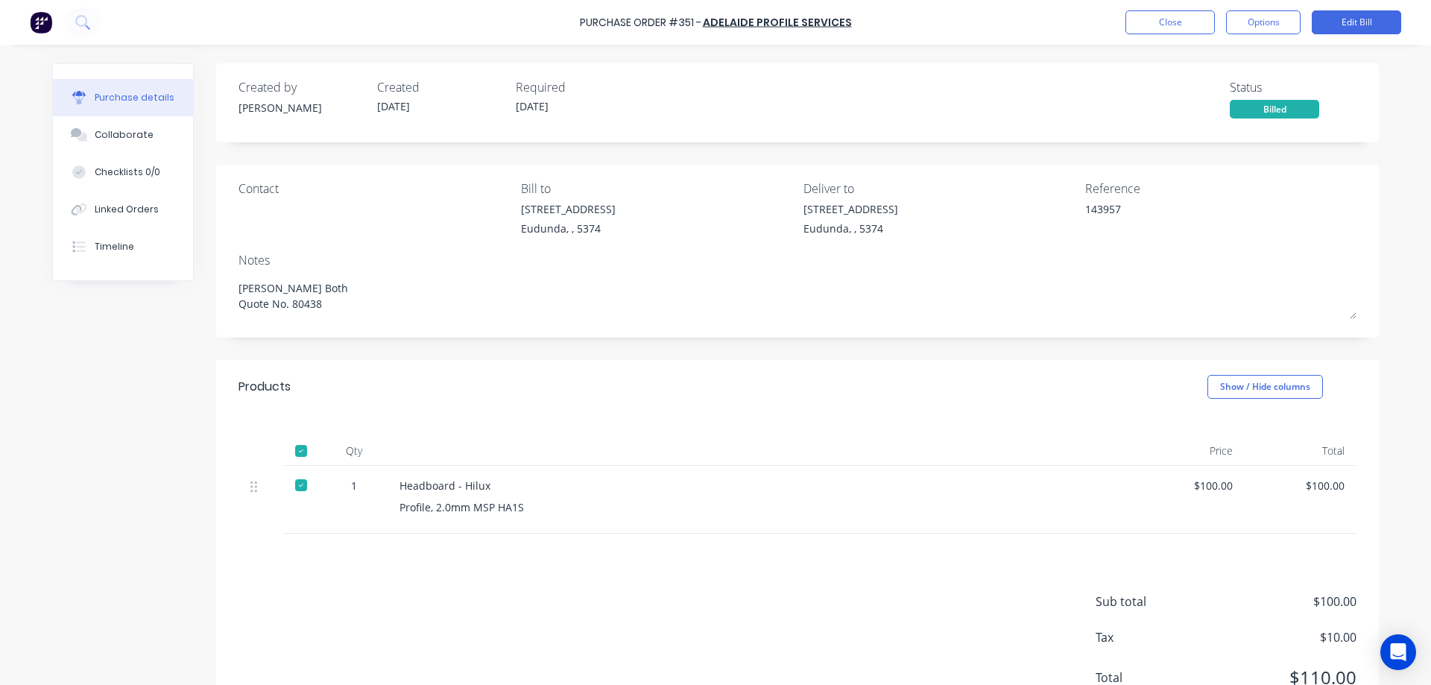
click at [526, 509] on div "Profile, 2.0mm MSP HA1S" at bounding box center [759, 507] width 721 height 16
drag, startPoint x: 522, startPoint y: 509, endPoint x: 391, endPoint y: 502, distance: 131.4
click at [391, 502] on div "Headboard - Hilux Profile, 2.0mm MSP HA1S" at bounding box center [760, 500] width 745 height 68
copy div "Profile, 2.0mm MSP HA1S"
click at [496, 487] on div "Headboard - Hilux" at bounding box center [759, 486] width 721 height 16
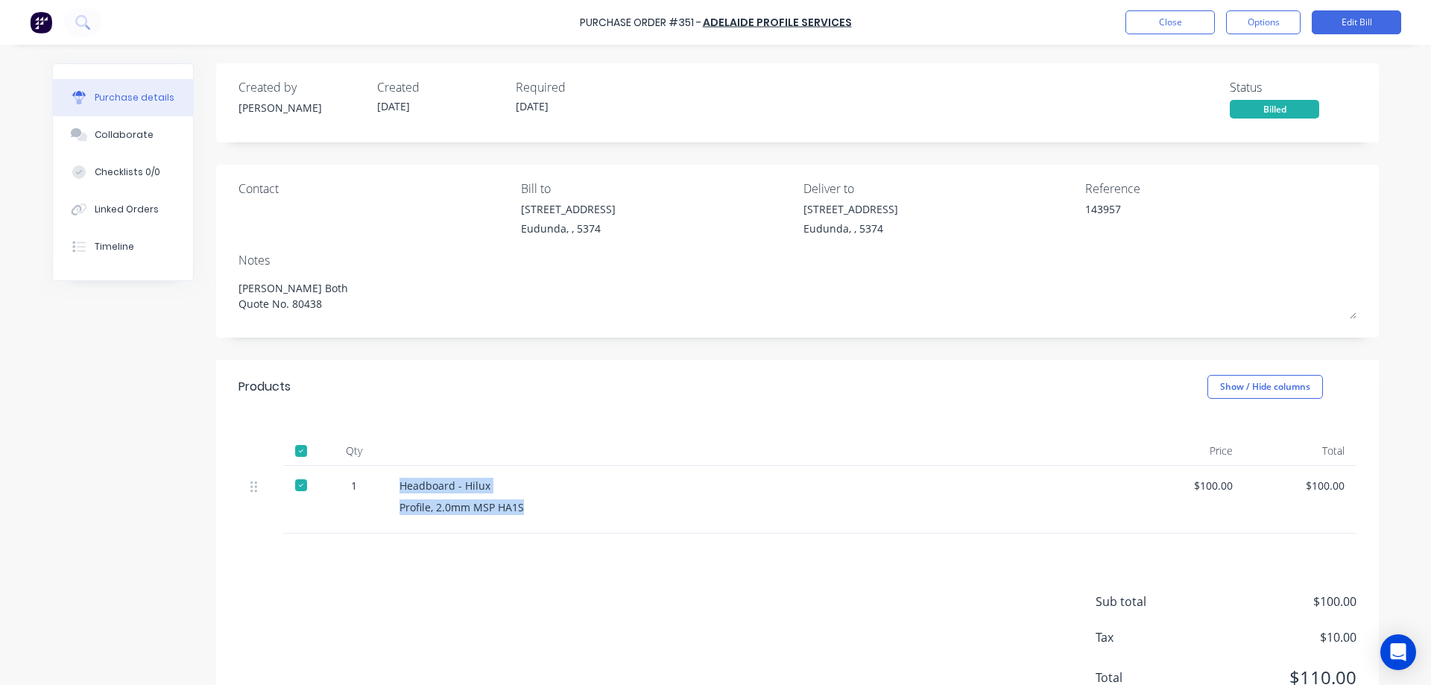
drag, startPoint x: 393, startPoint y: 485, endPoint x: 526, endPoint y: 514, distance: 136.5
click at [526, 514] on div "Headboard - Hilux Profile, 2.0mm MSP HA1S" at bounding box center [760, 500] width 745 height 68
copy div "Headboard - Hilux Profile, 2.0mm MSP HA1S"
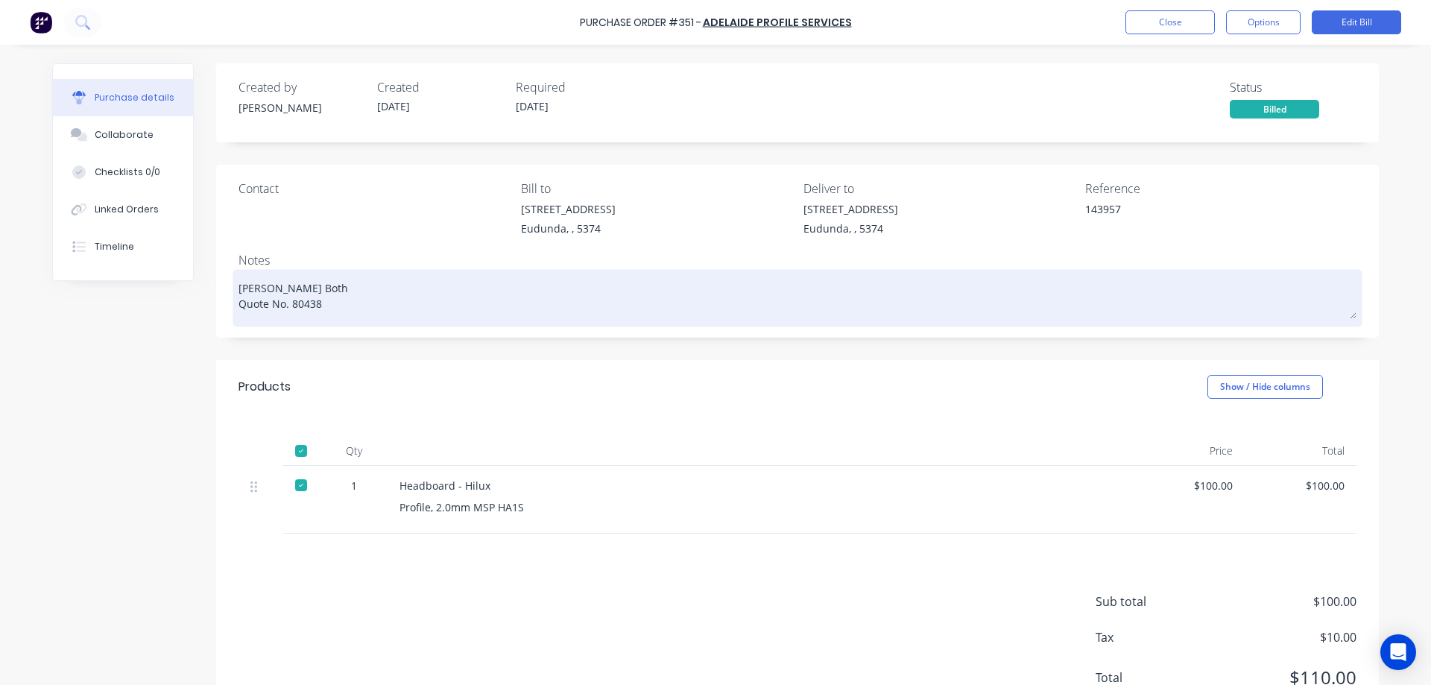
drag, startPoint x: 326, startPoint y: 303, endPoint x: 285, endPoint y: 306, distance: 41.0
click at [285, 306] on textarea "Pete Both Quote No. 80438" at bounding box center [797, 296] width 1118 height 46
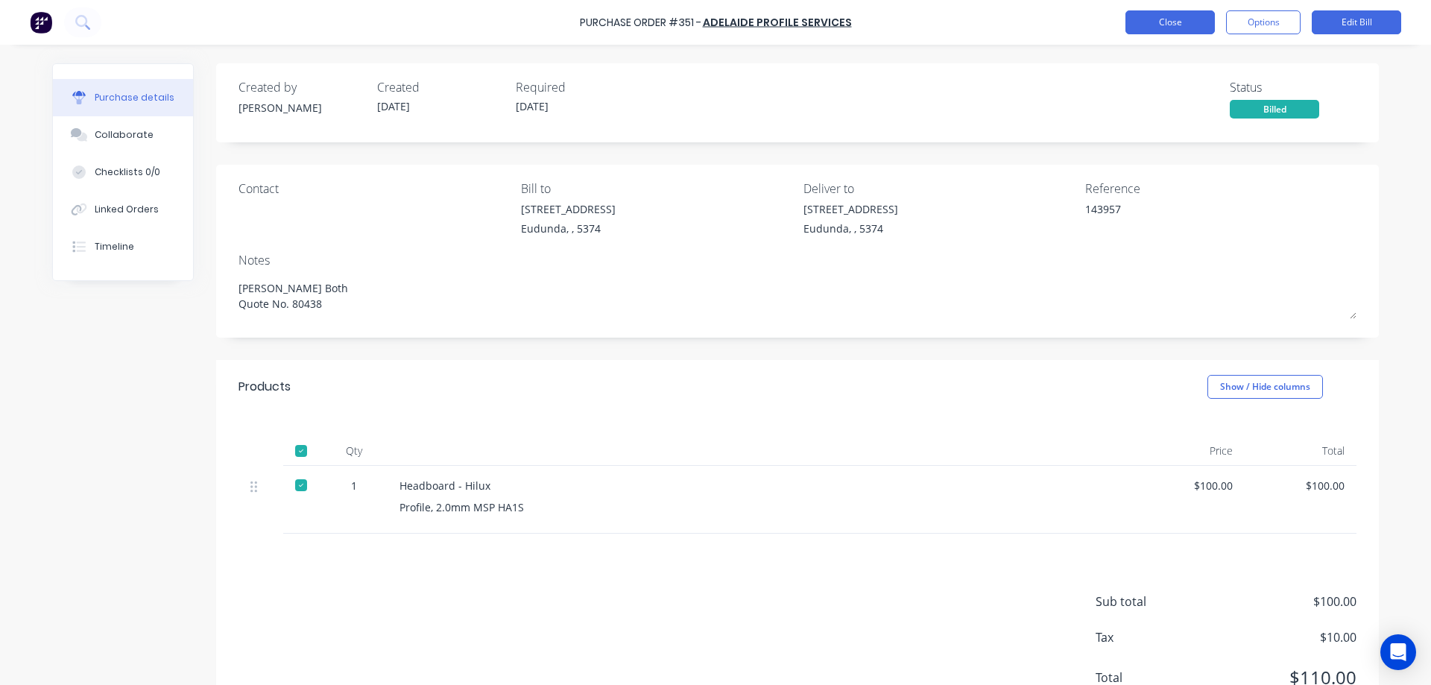
type textarea "x"
click at [1157, 24] on button "Close" at bounding box center [1169, 22] width 89 height 24
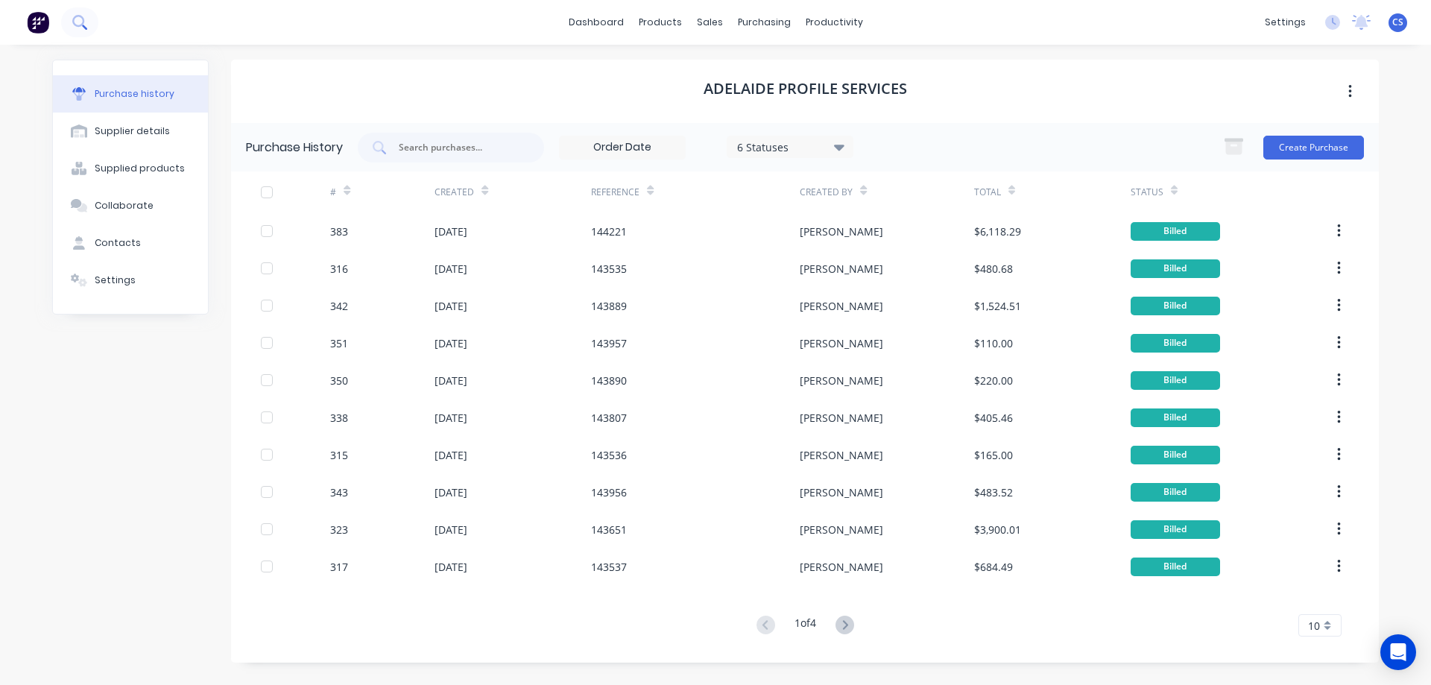
click at [85, 24] on icon at bounding box center [79, 22] width 14 height 14
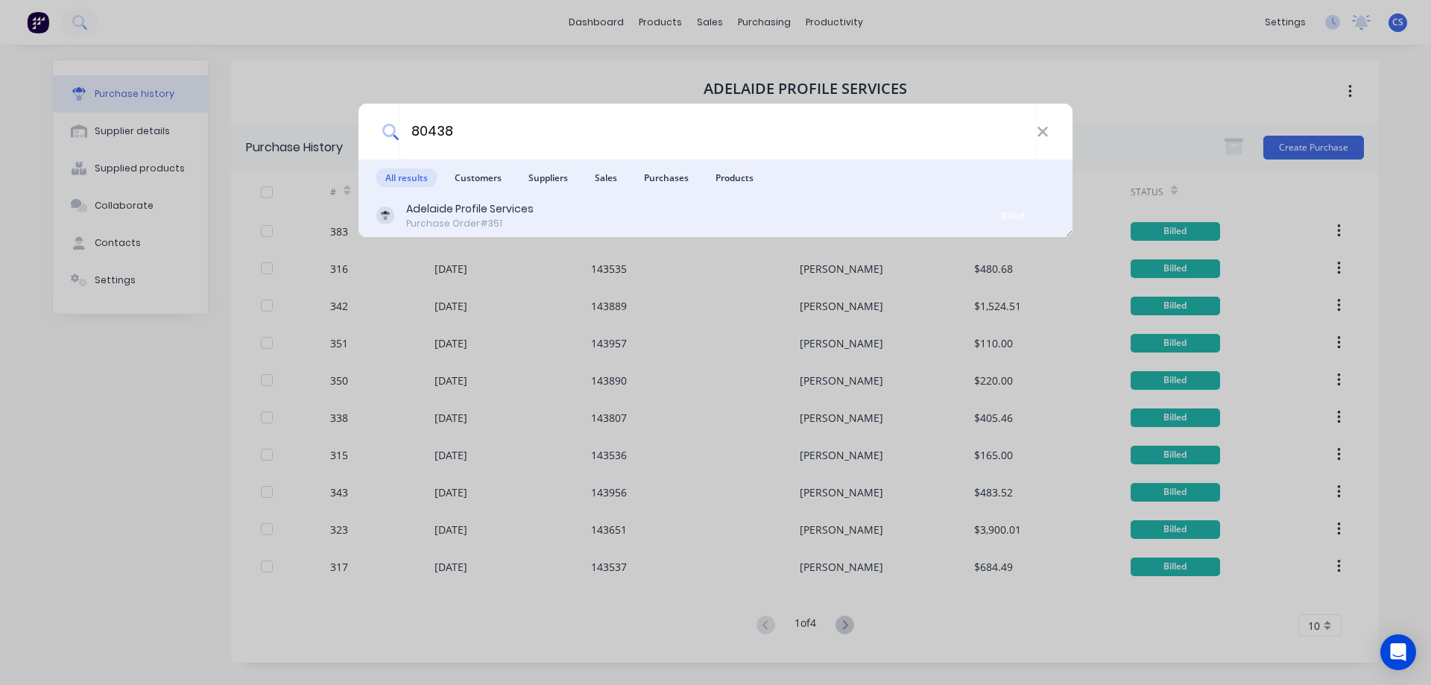
type input "80438"
click at [538, 214] on div "Adelaide Profile Services Purchase Order #351" at bounding box center [673, 215] width 594 height 29
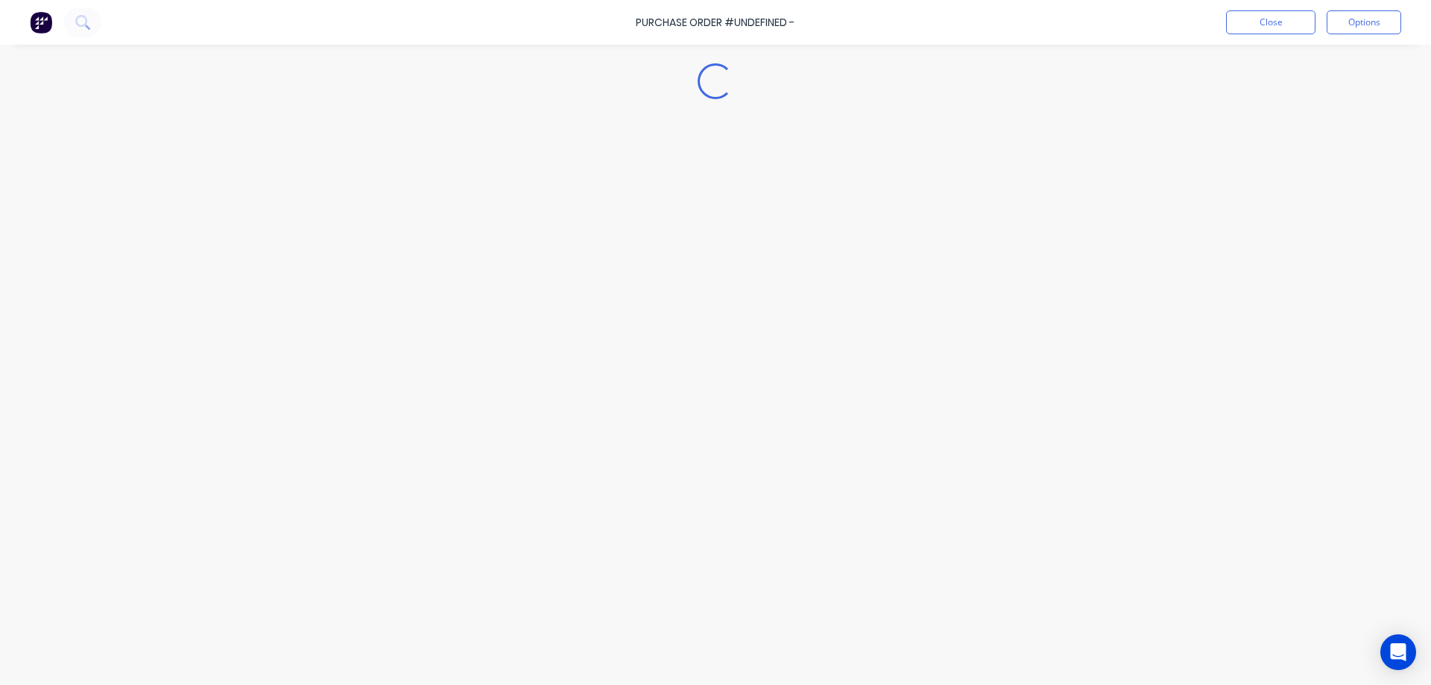
type textarea "x"
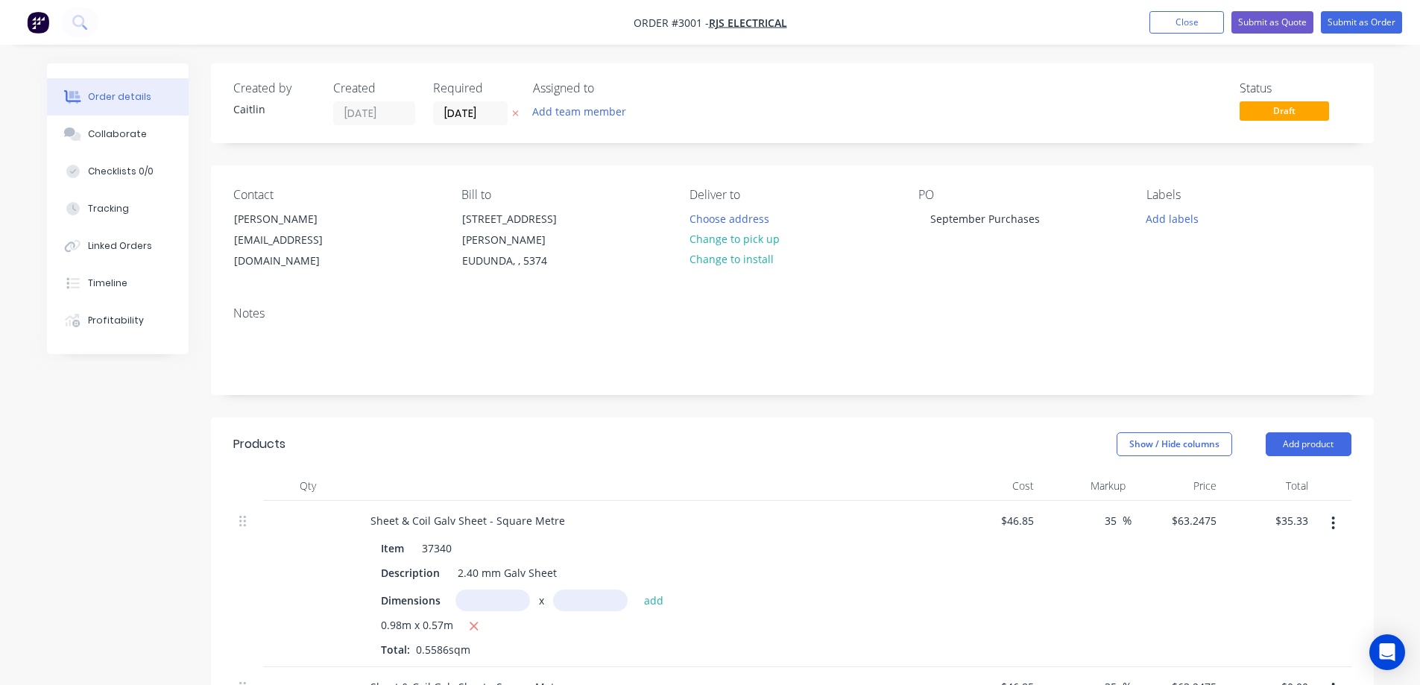
scroll to position [224, 0]
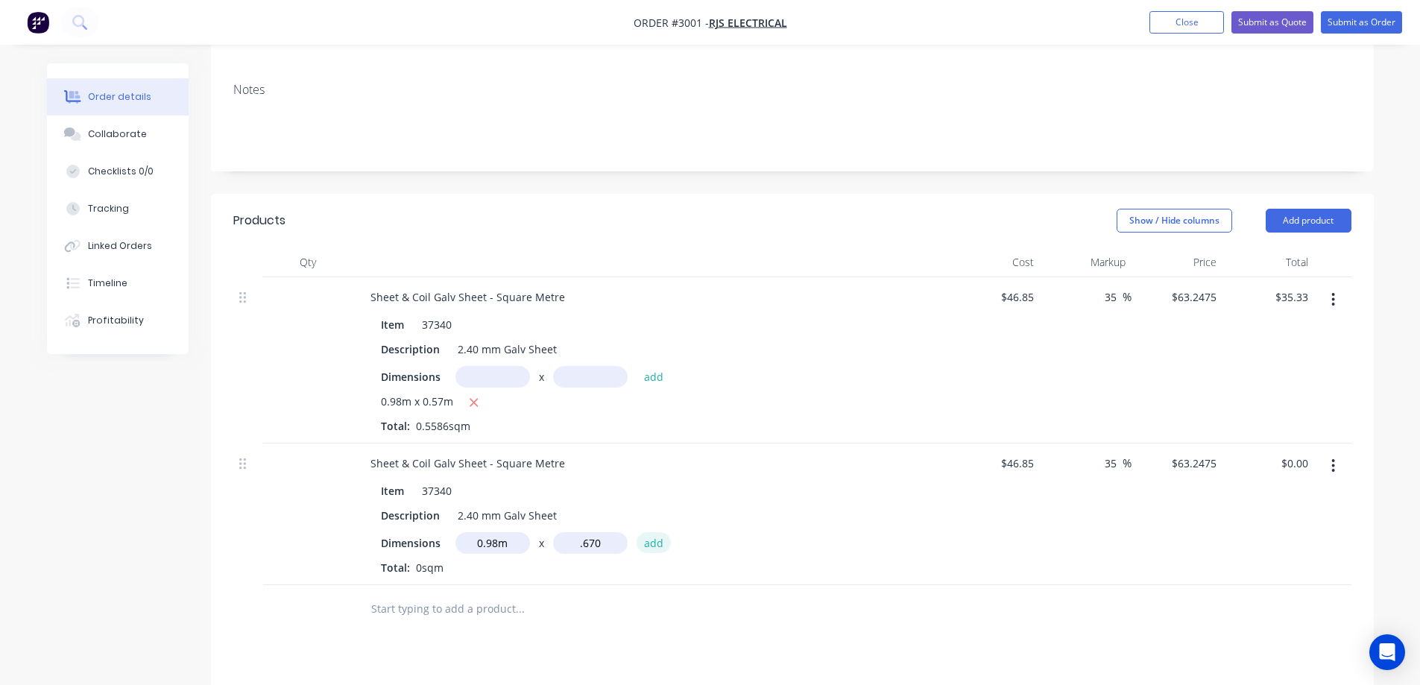
type input "0.67m"
click at [665, 532] on button "add" at bounding box center [653, 542] width 35 height 20
type input "$41.53"
click at [495, 619] on input "text" at bounding box center [519, 634] width 298 height 30
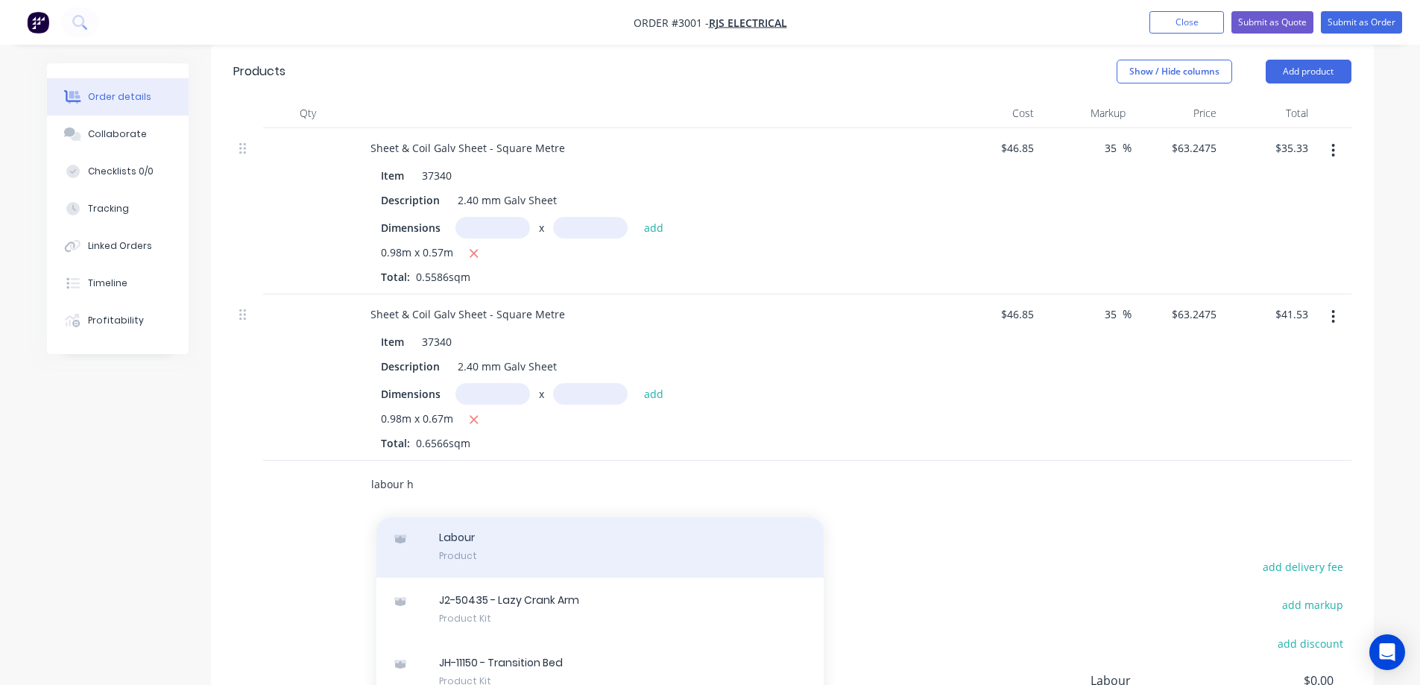
type input "labour h"
click at [640, 537] on div "Labour Product" at bounding box center [599, 546] width 447 height 63
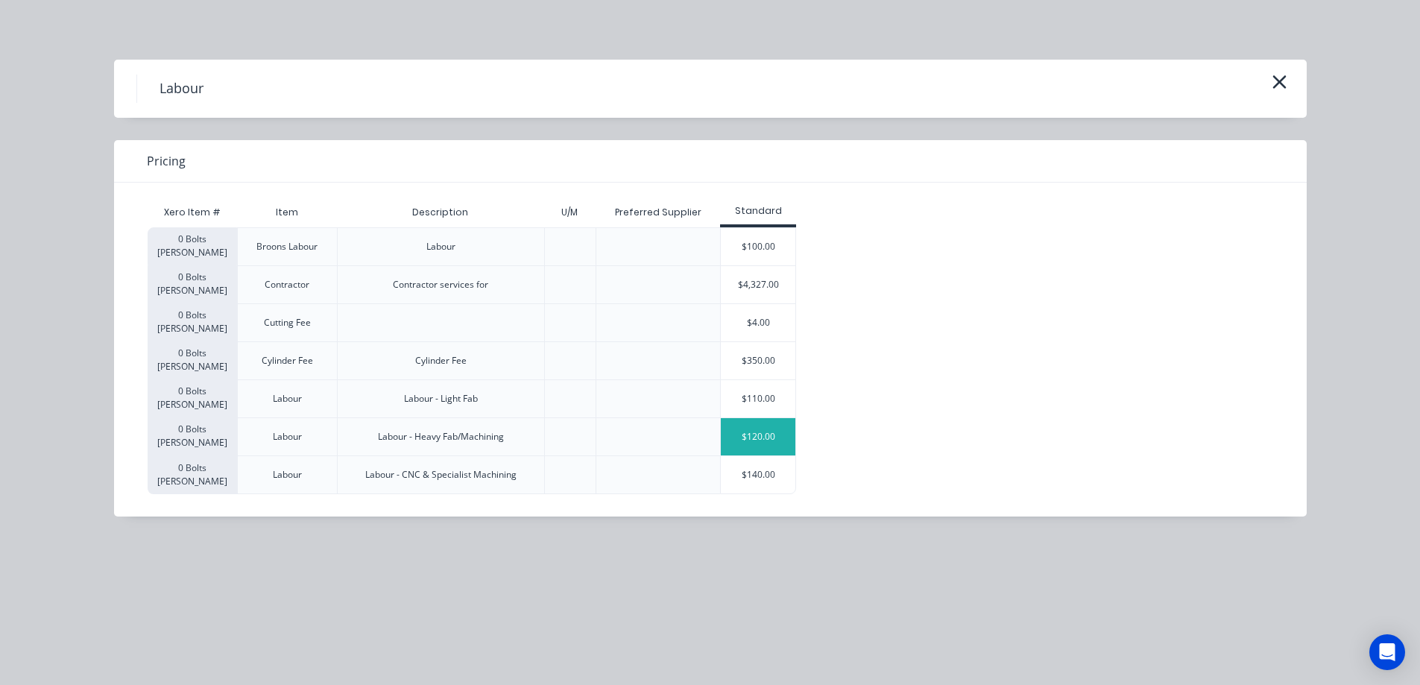
click at [768, 435] on div "$120.00" at bounding box center [758, 436] width 75 height 37
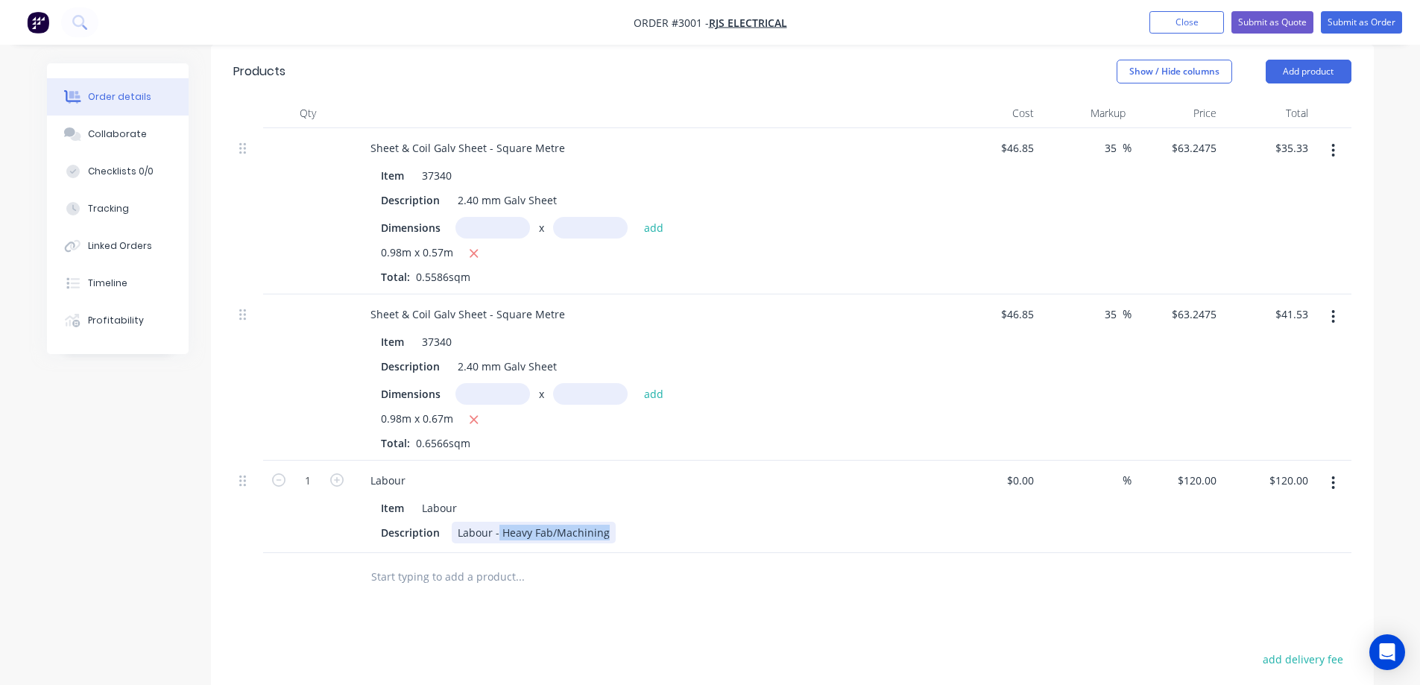
drag, startPoint x: 607, startPoint y: 514, endPoint x: 496, endPoint y: 516, distance: 111.8
click at [496, 522] on div "Labour - Heavy Fab/Machining" at bounding box center [534, 533] width 164 height 22
click at [952, 597] on div "Products Show / Hide columns Add product Qty Cost Markup Price Total Sheet & Co…" at bounding box center [792, 502] width 1163 height 914
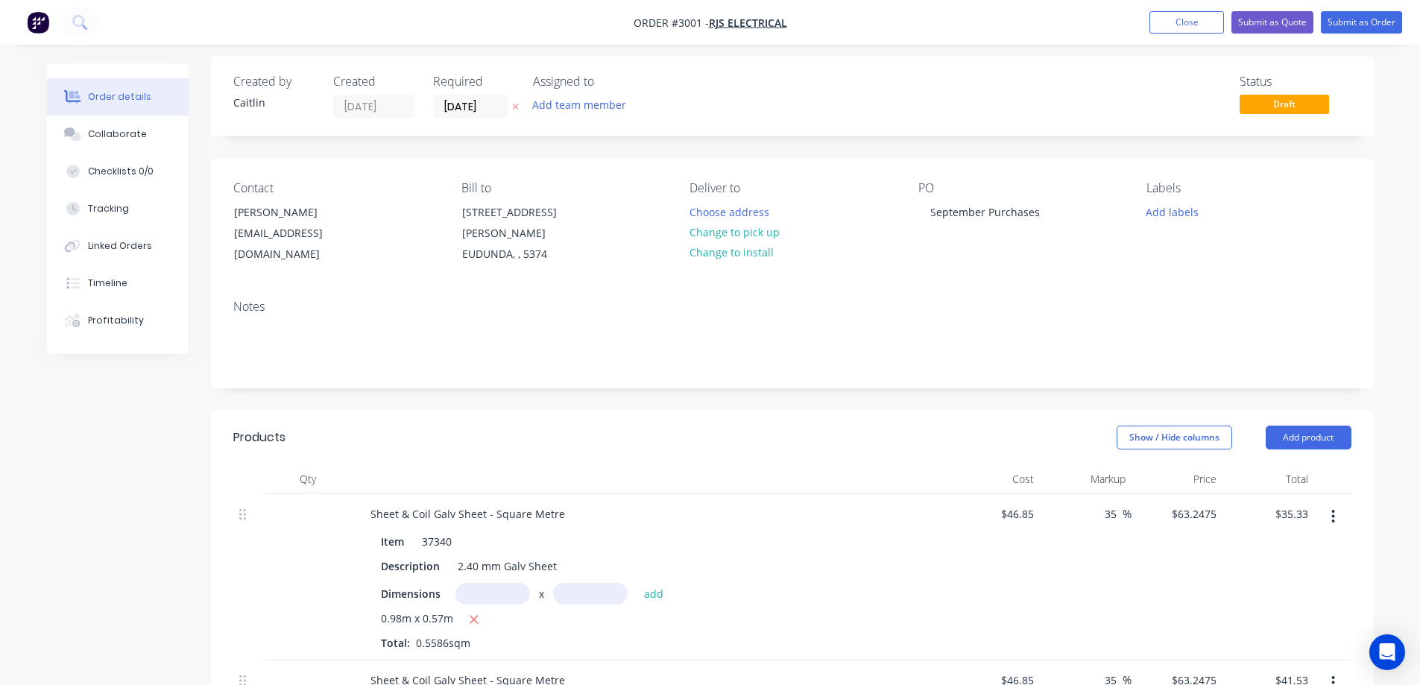
scroll to position [0, 0]
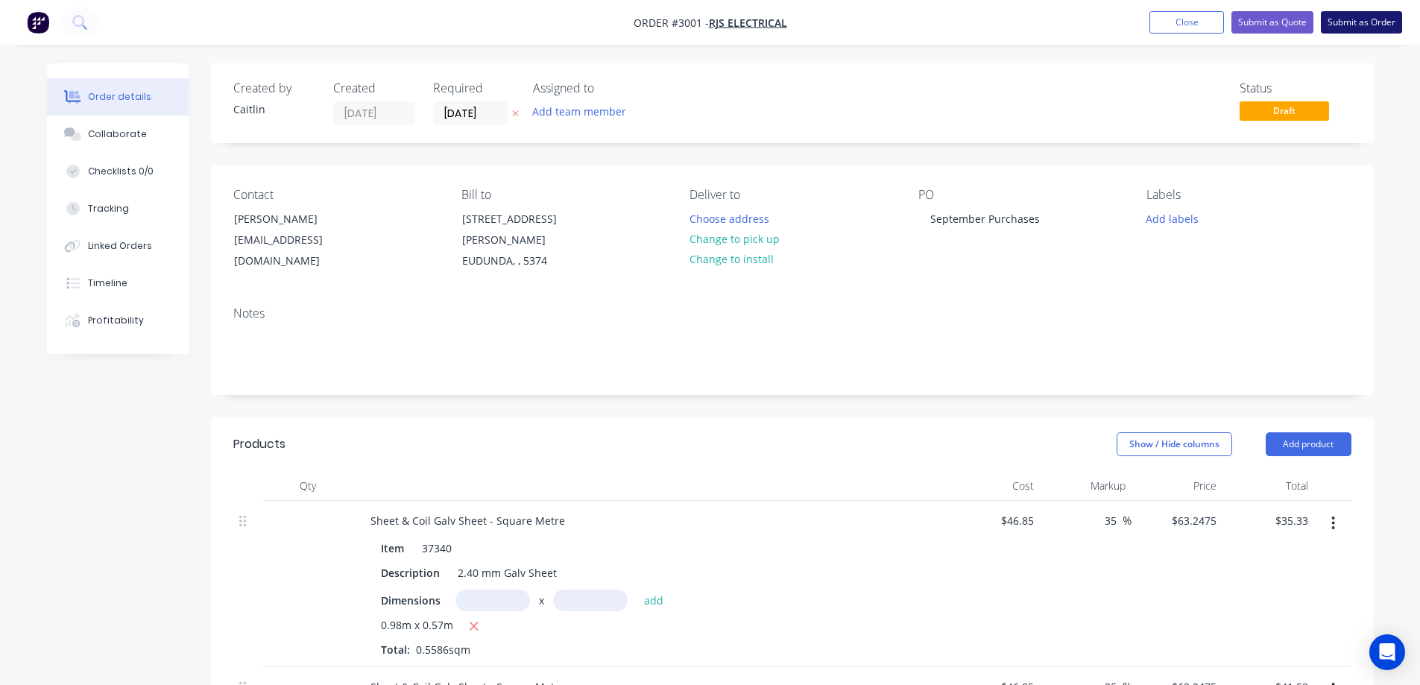
click at [1365, 20] on button "Submit as Order" at bounding box center [1361, 22] width 81 height 22
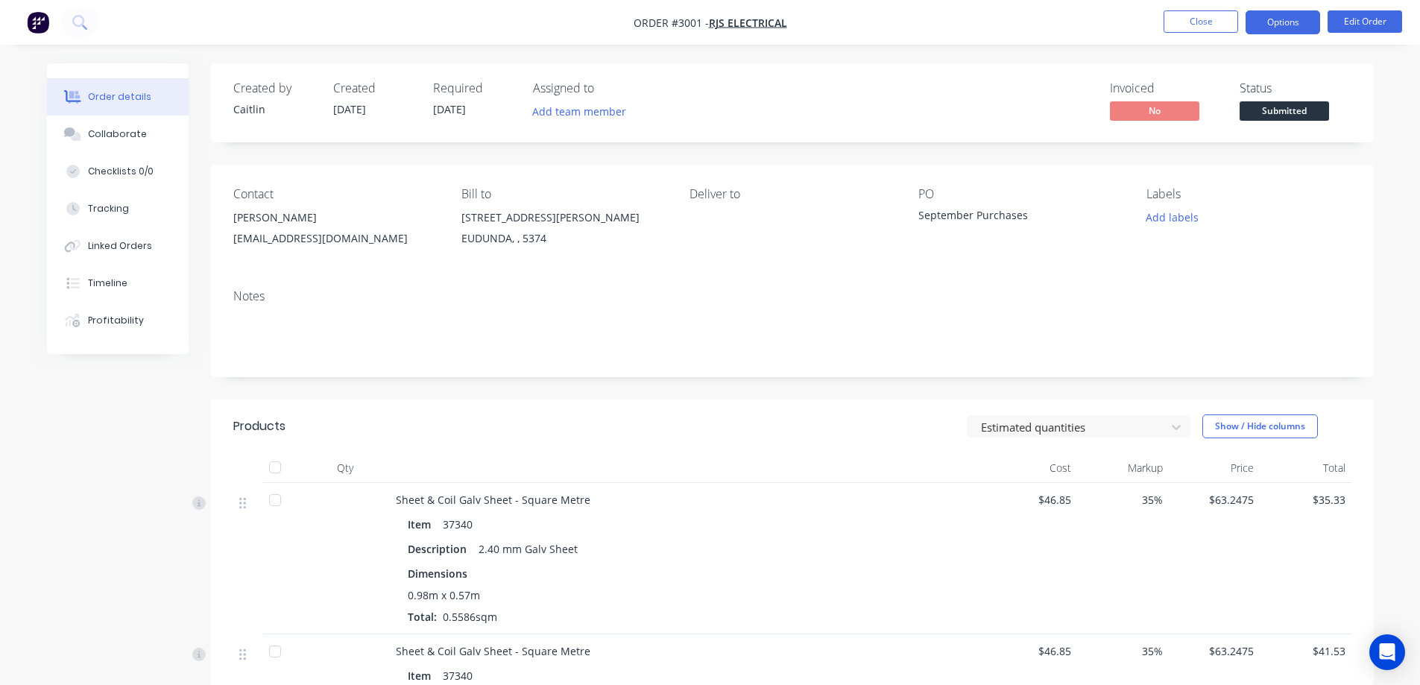
click at [1299, 24] on button "Options" at bounding box center [1282, 22] width 75 height 24
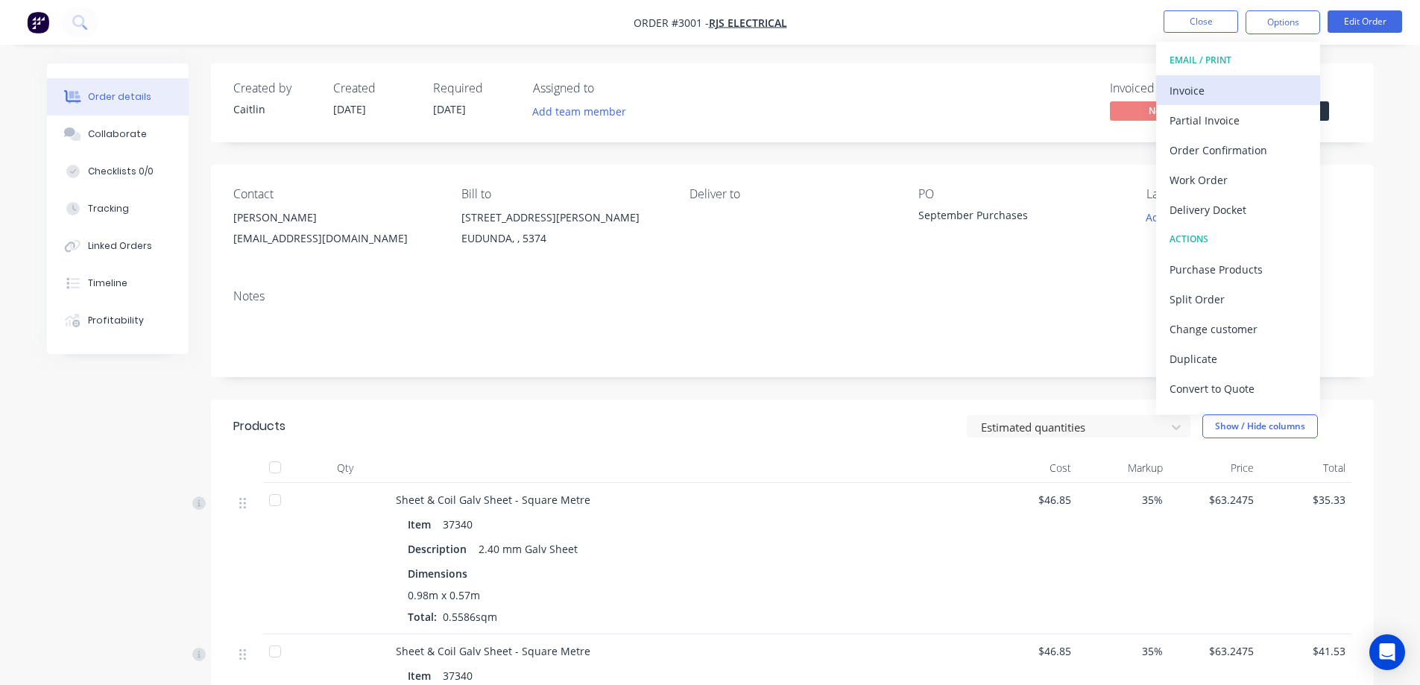
click at [1227, 92] on div "Invoice" at bounding box center [1237, 91] width 137 height 22
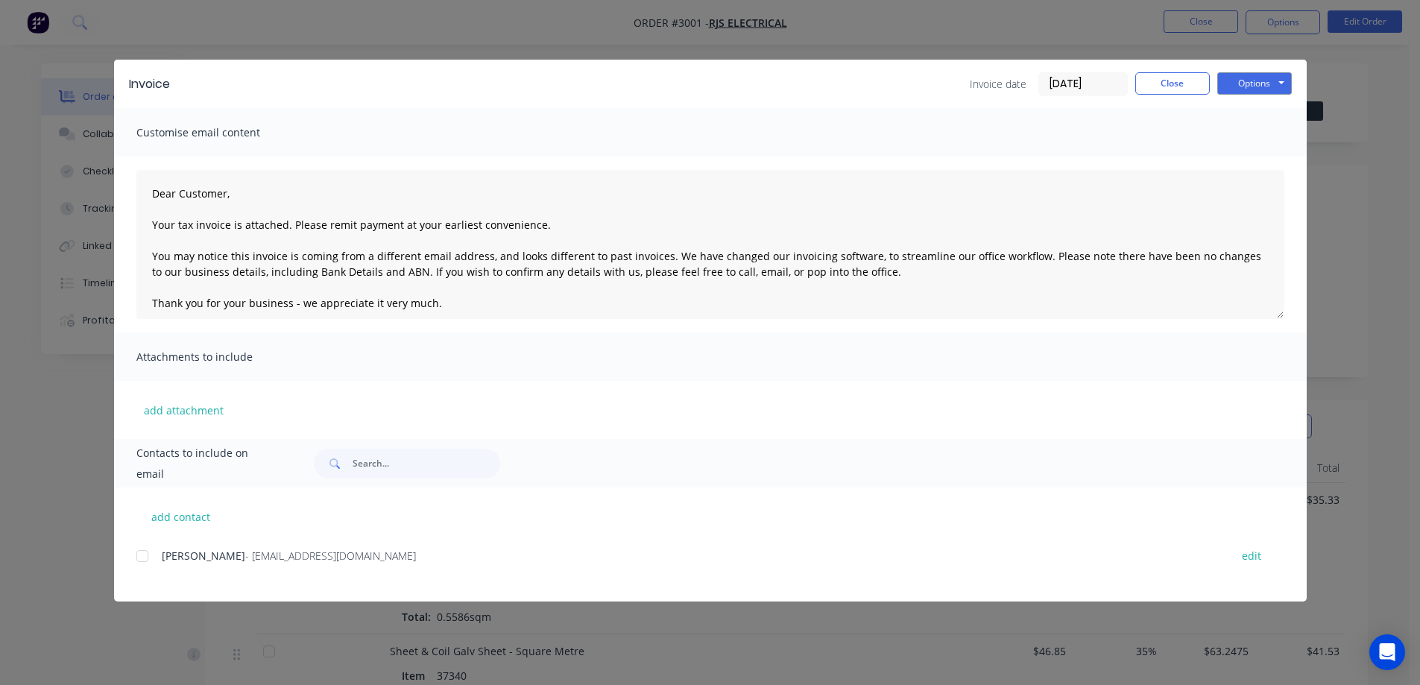
click at [146, 555] on div at bounding box center [142, 556] width 30 height 30
click at [1271, 83] on button "Options" at bounding box center [1254, 83] width 75 height 22
click at [1262, 165] on button "Email" at bounding box center [1264, 159] width 95 height 25
type textarea "Dear Customer, Your tax invoice is attached. Please remit payment at your earli…"
click at [1167, 83] on button "Close" at bounding box center [1172, 83] width 75 height 22
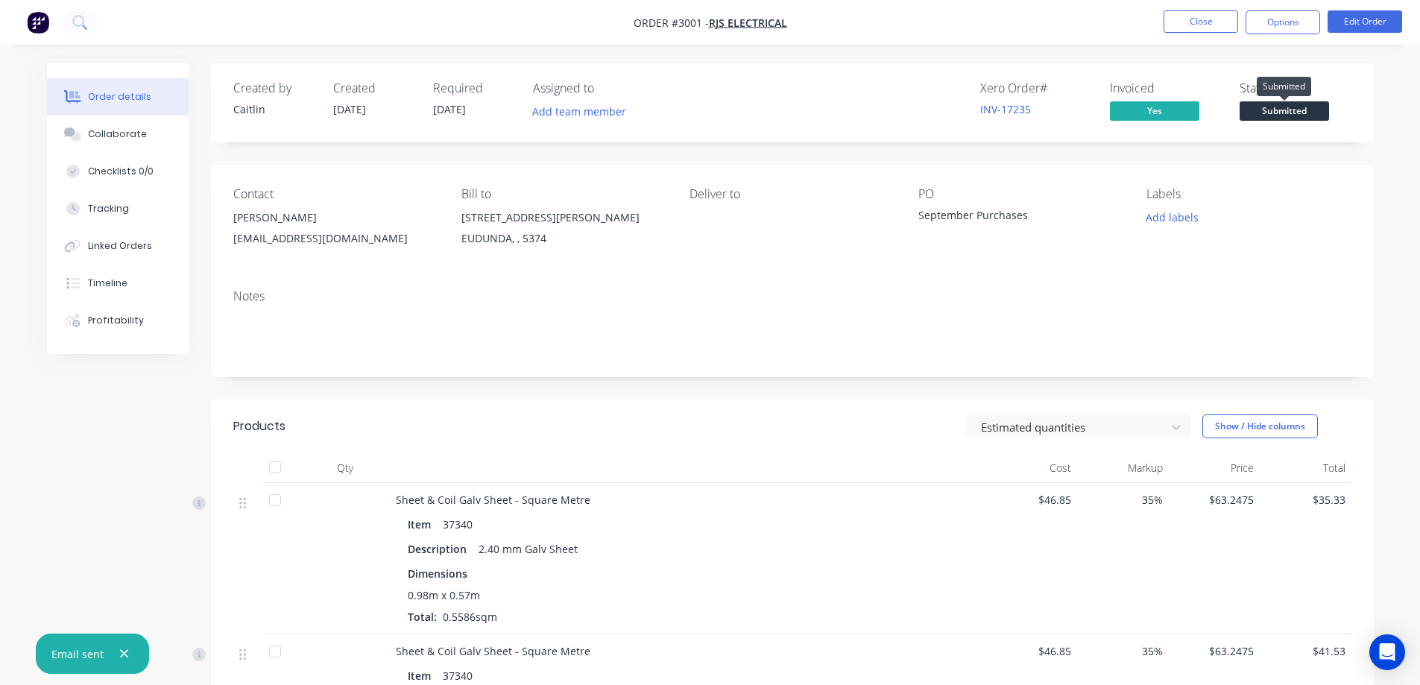
click at [1280, 110] on span "Submitted" at bounding box center [1283, 110] width 89 height 19
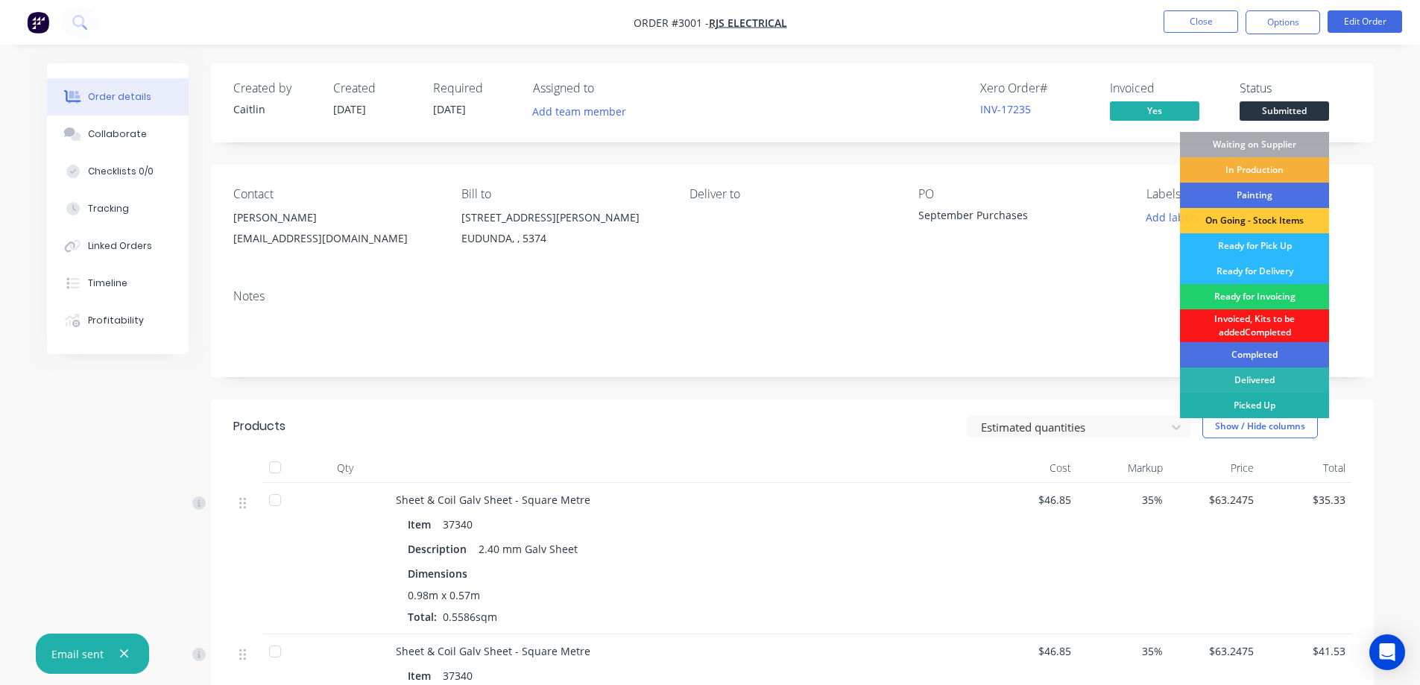
click at [1253, 411] on div "Picked Up" at bounding box center [1254, 405] width 149 height 25
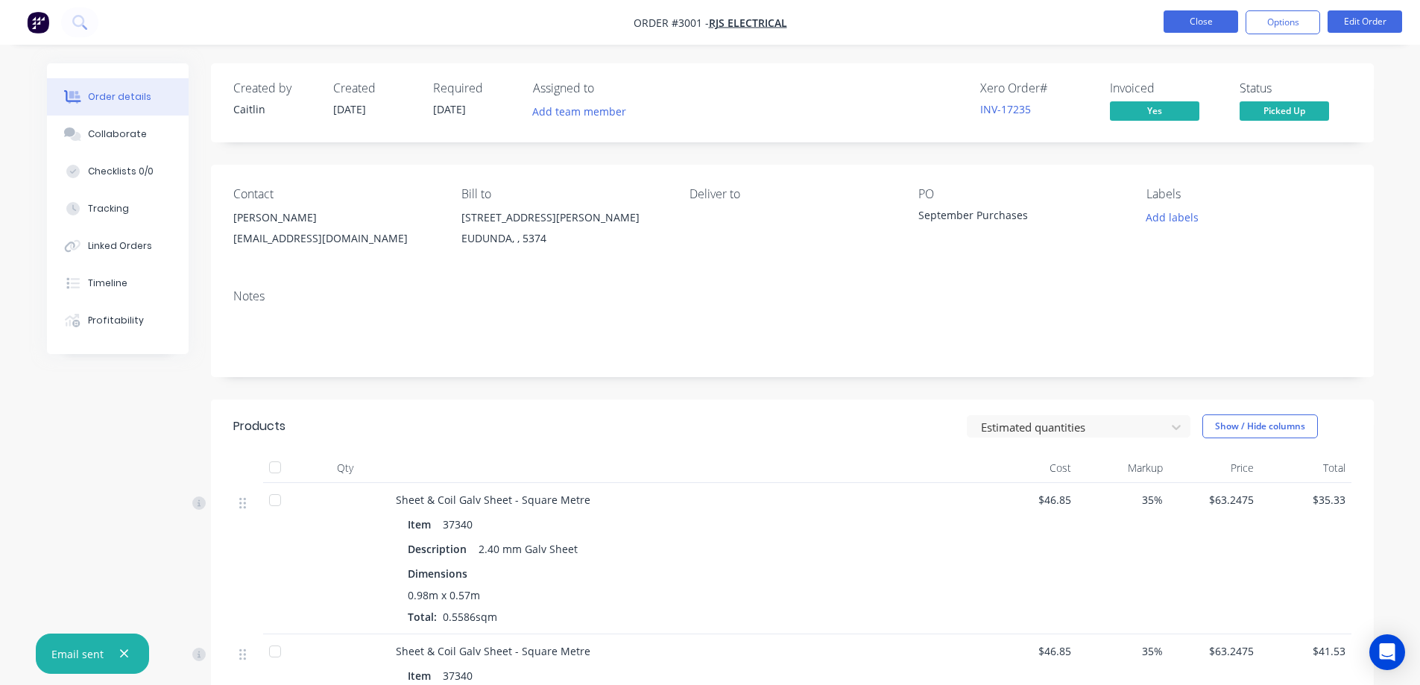
click at [1200, 13] on button "Close" at bounding box center [1200, 21] width 75 height 22
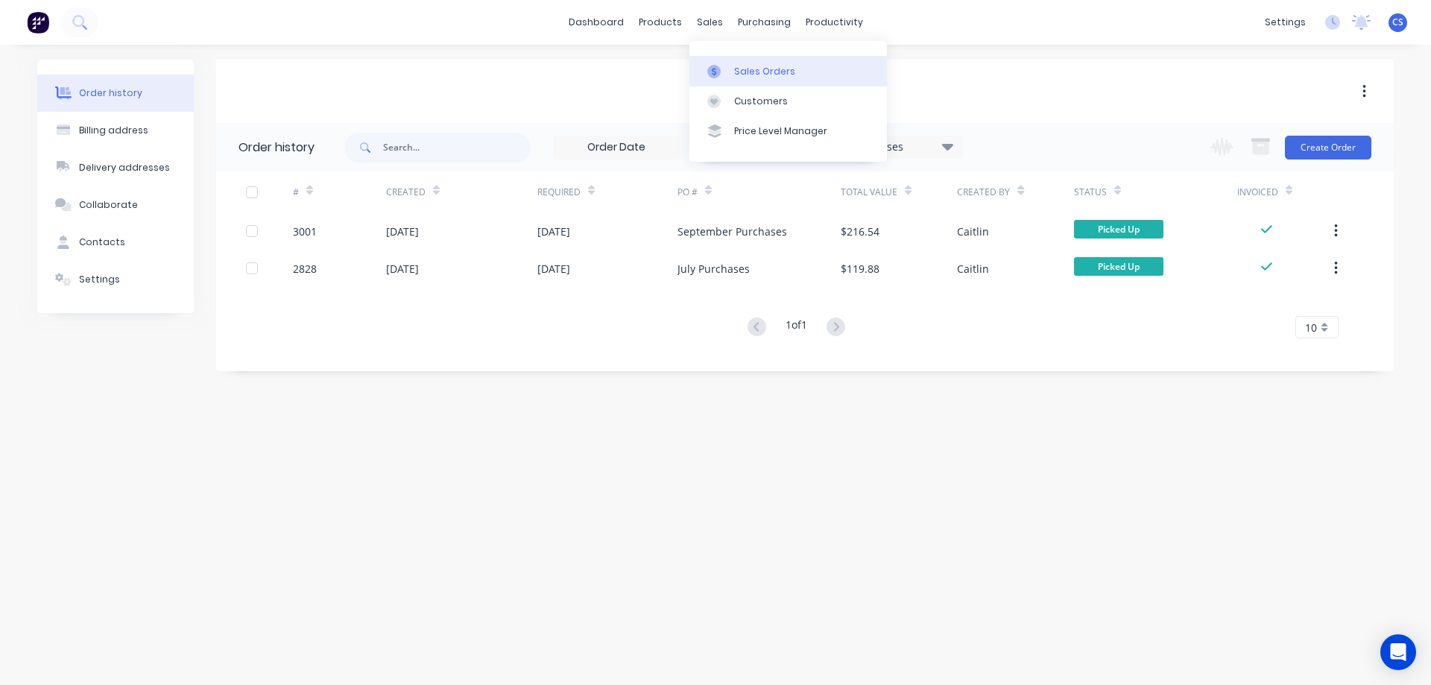
click at [741, 63] on link "Sales Orders" at bounding box center [787, 71] width 197 height 30
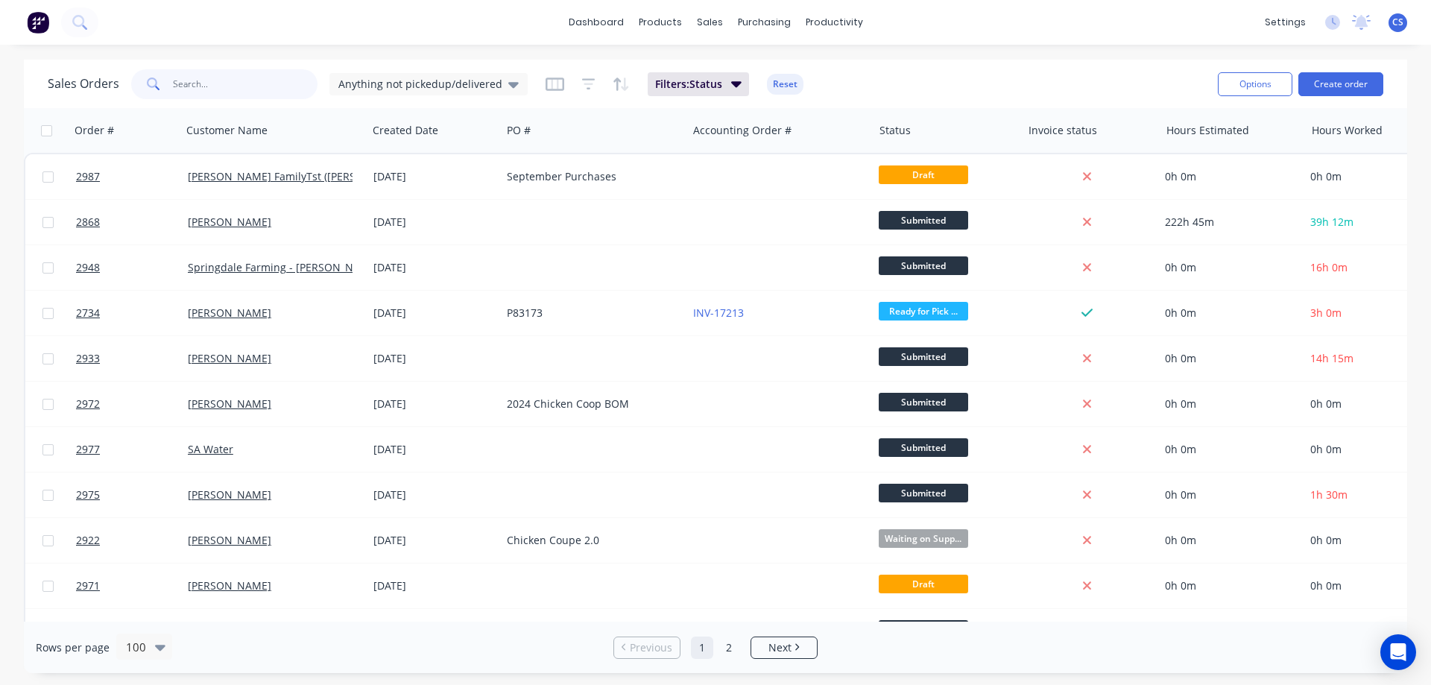
click at [284, 90] on input "text" at bounding box center [245, 84] width 145 height 30
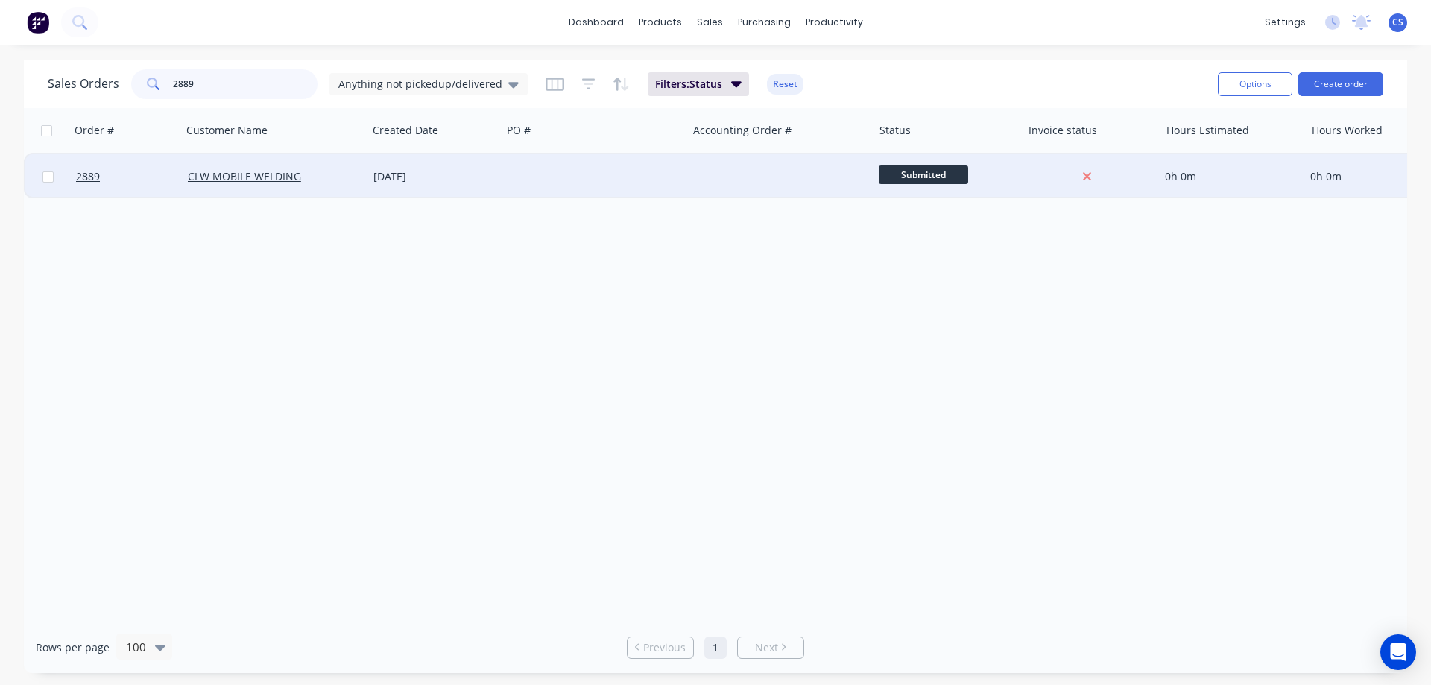
type input "2889"
click at [512, 180] on div at bounding box center [594, 176] width 186 height 45
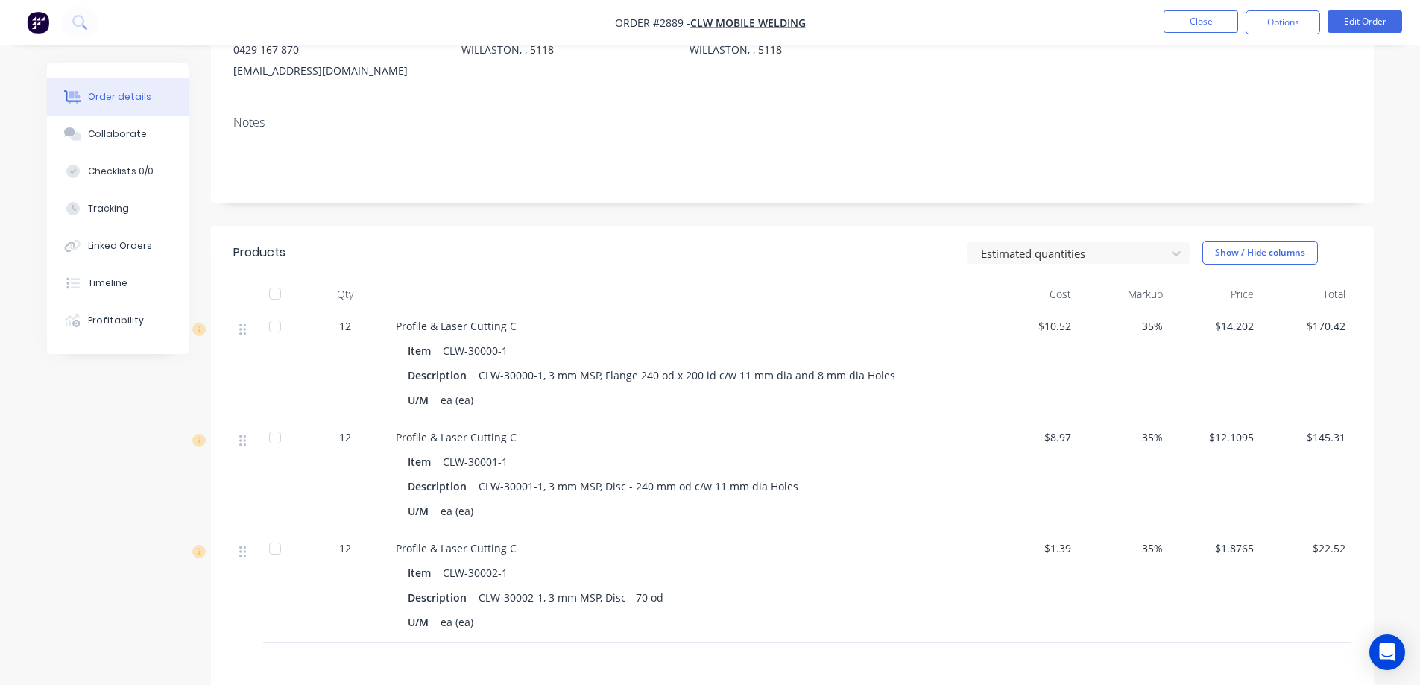
scroll to position [224, 0]
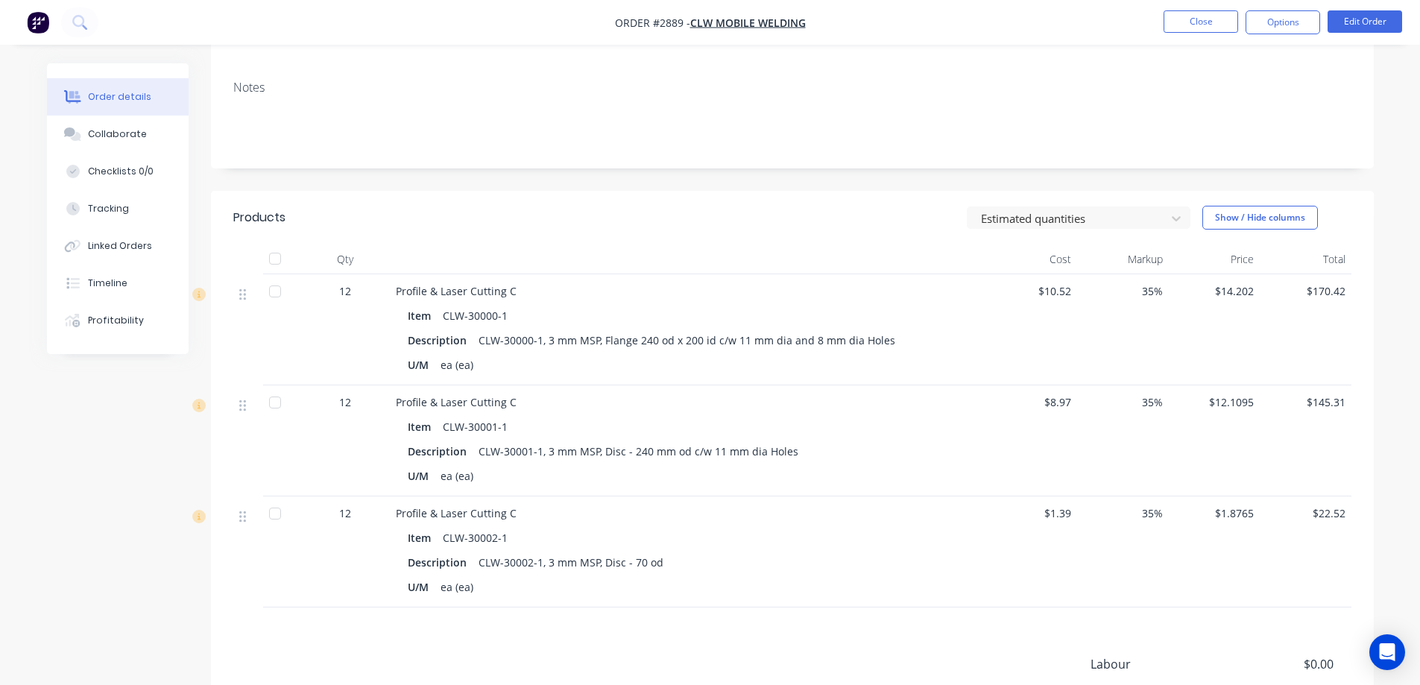
click at [1067, 291] on span "$10.52" at bounding box center [1032, 291] width 80 height 16
click at [1346, 27] on button "Edit Order" at bounding box center [1364, 21] width 75 height 22
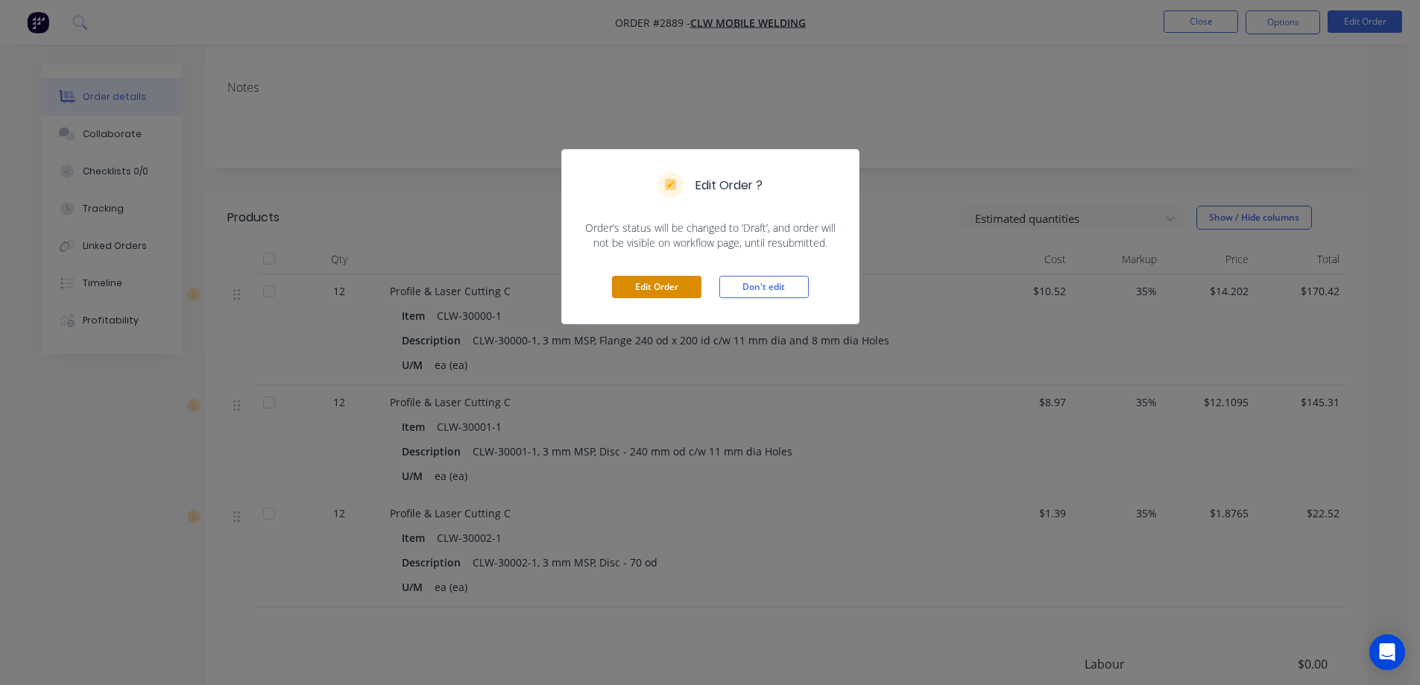
click at [659, 296] on button "Edit Order" at bounding box center [656, 287] width 89 height 22
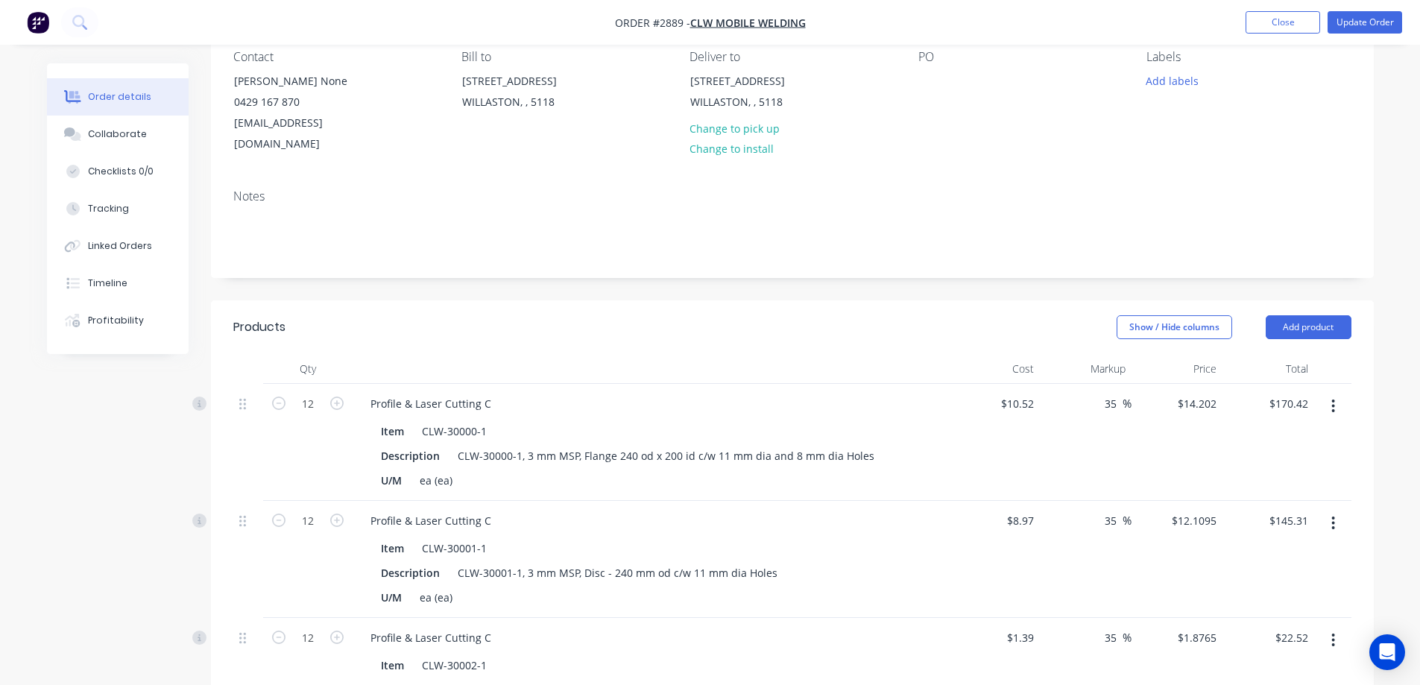
scroll to position [149, 0]
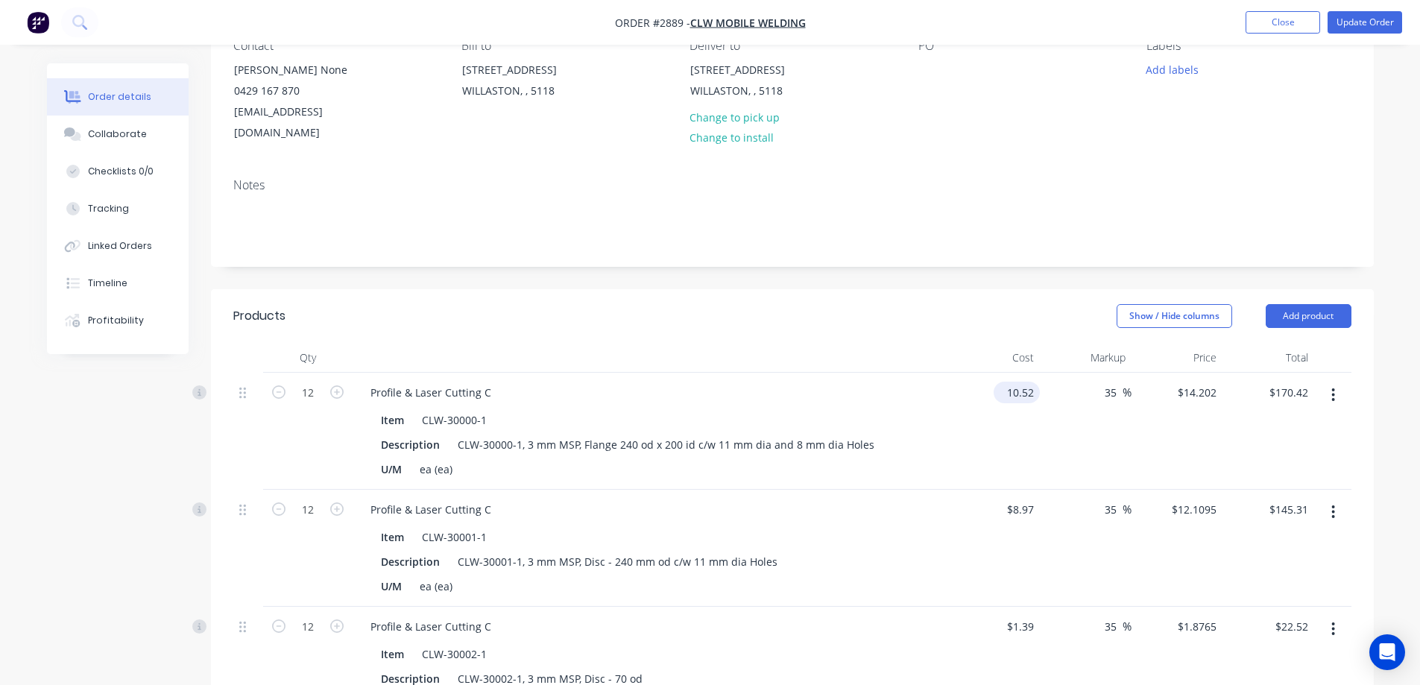
click at [1030, 382] on input "10.52" at bounding box center [1019, 393] width 40 height 22
type input "$12.14"
type input "$16.389"
type input "$196.67"
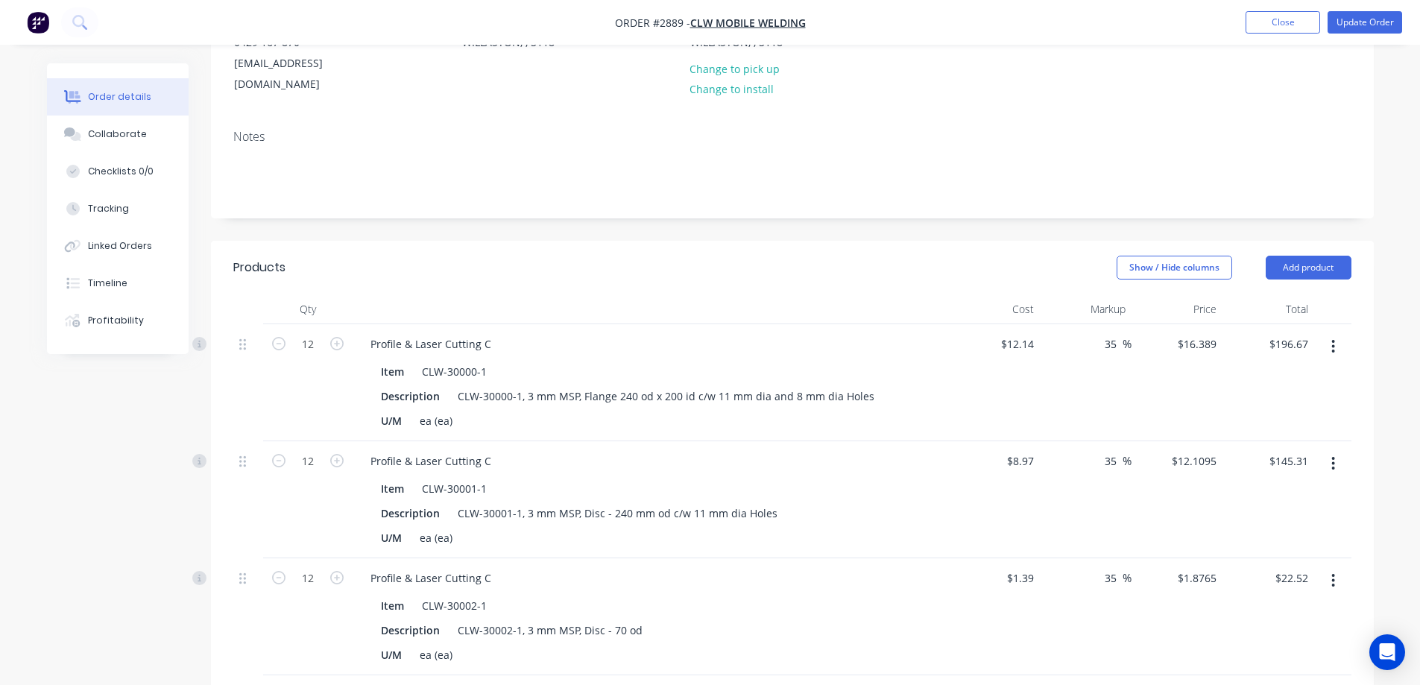
scroll to position [224, 0]
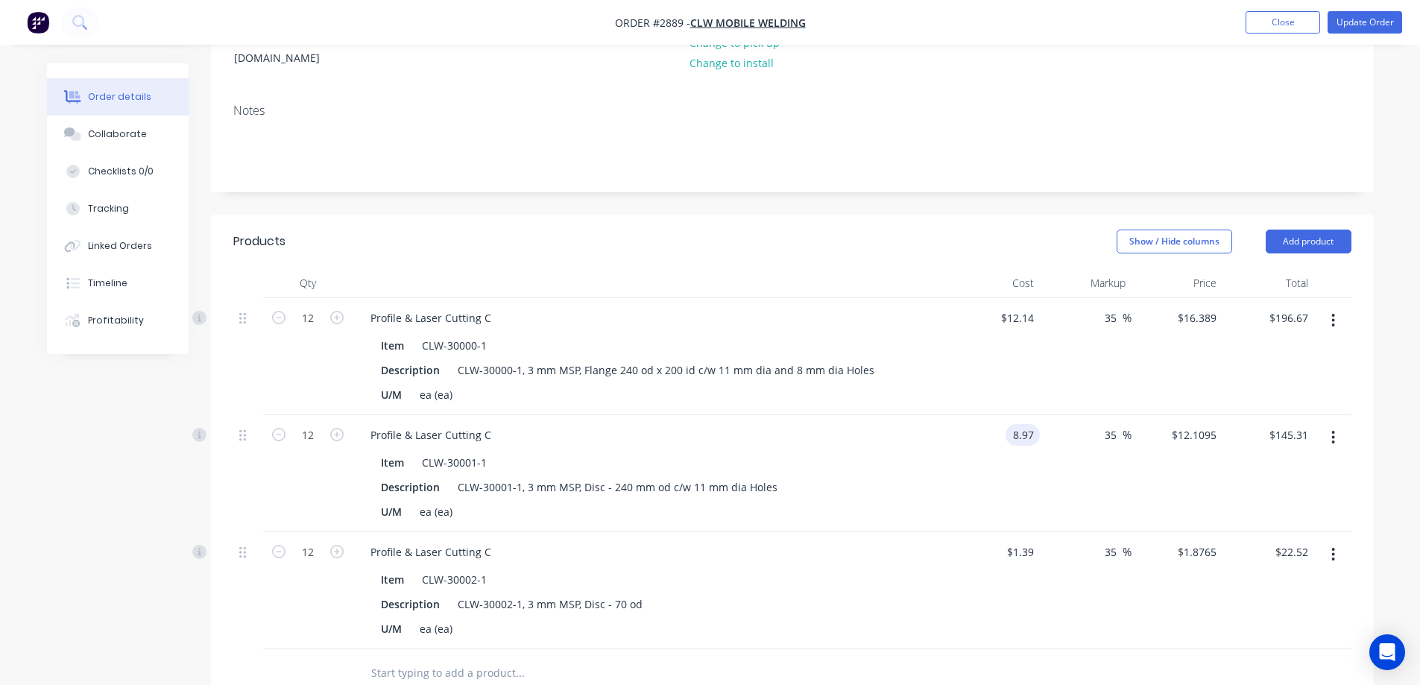
click at [1031, 424] on input "8.97" at bounding box center [1025, 435] width 28 height 22
type input "$9.50"
type input "$12.825"
type input "$153.90"
click at [1031, 541] on input "1.39" at bounding box center [1025, 552] width 28 height 22
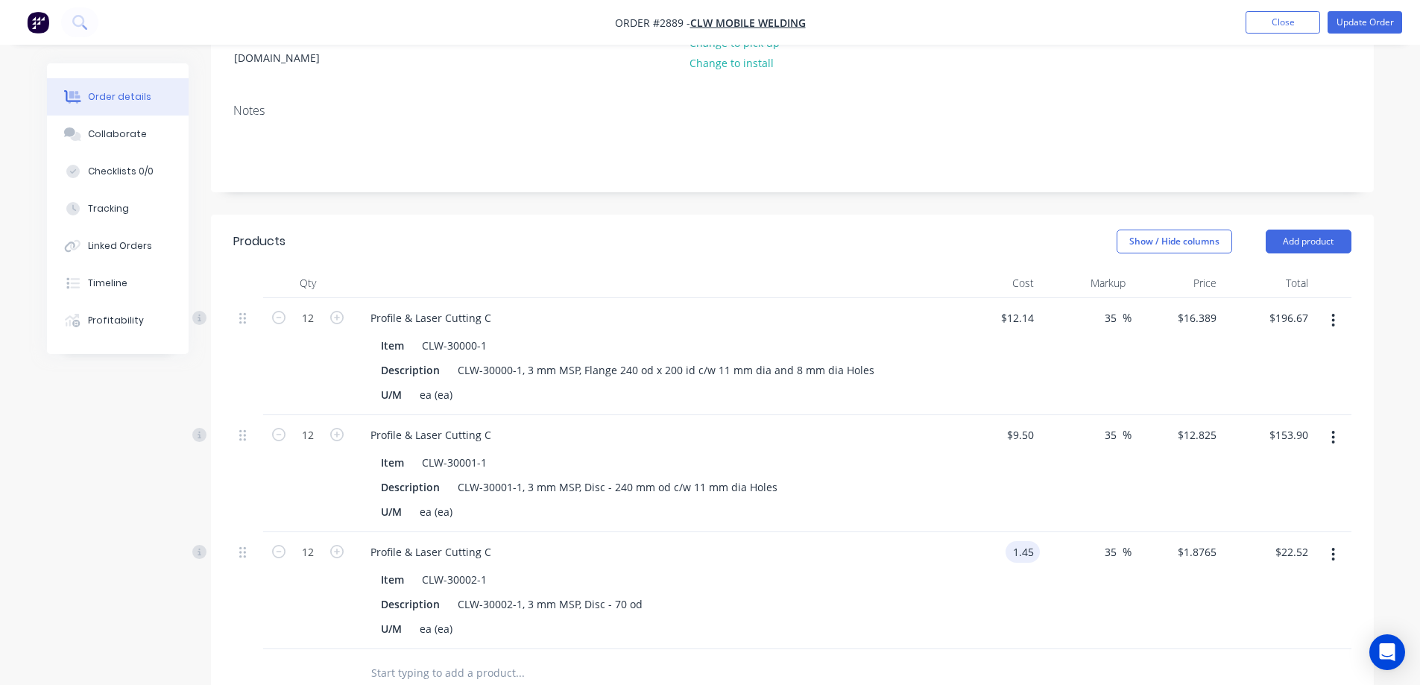
type input "$1.45"
type input "$1.9575"
type input "$23.49"
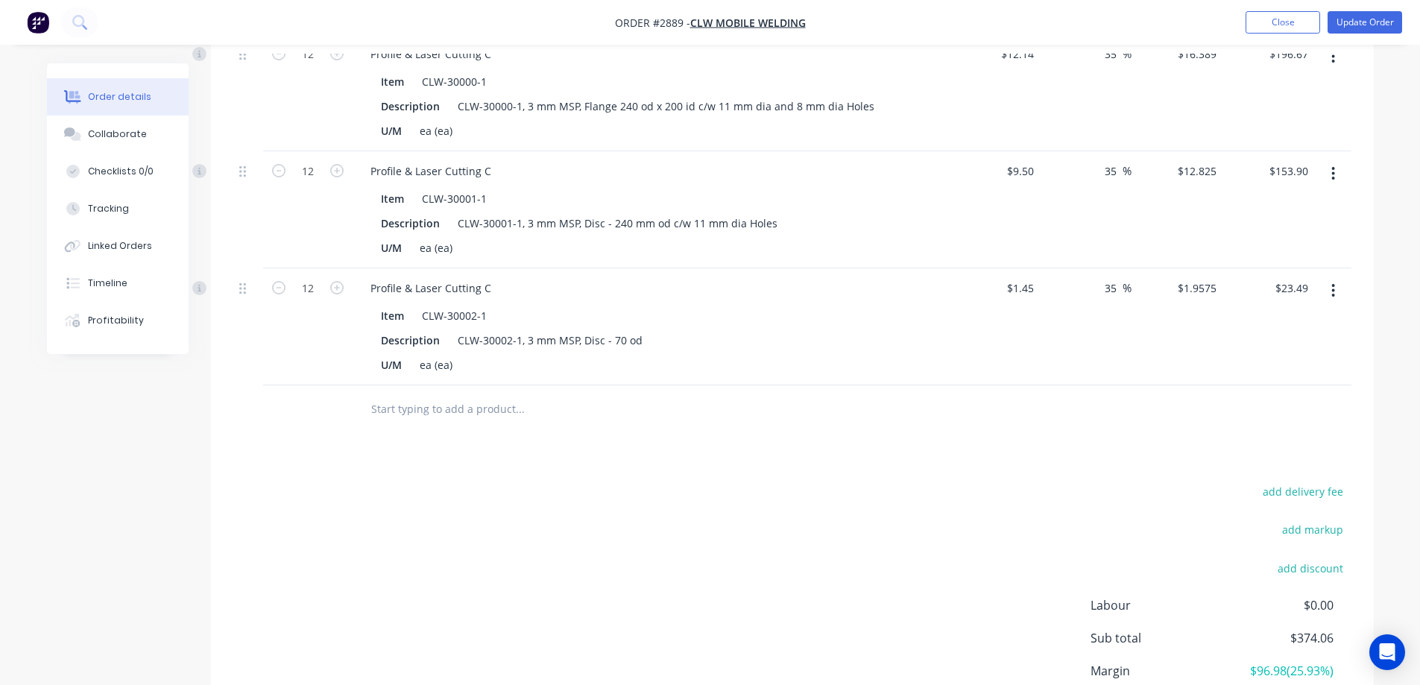
scroll to position [522, 0]
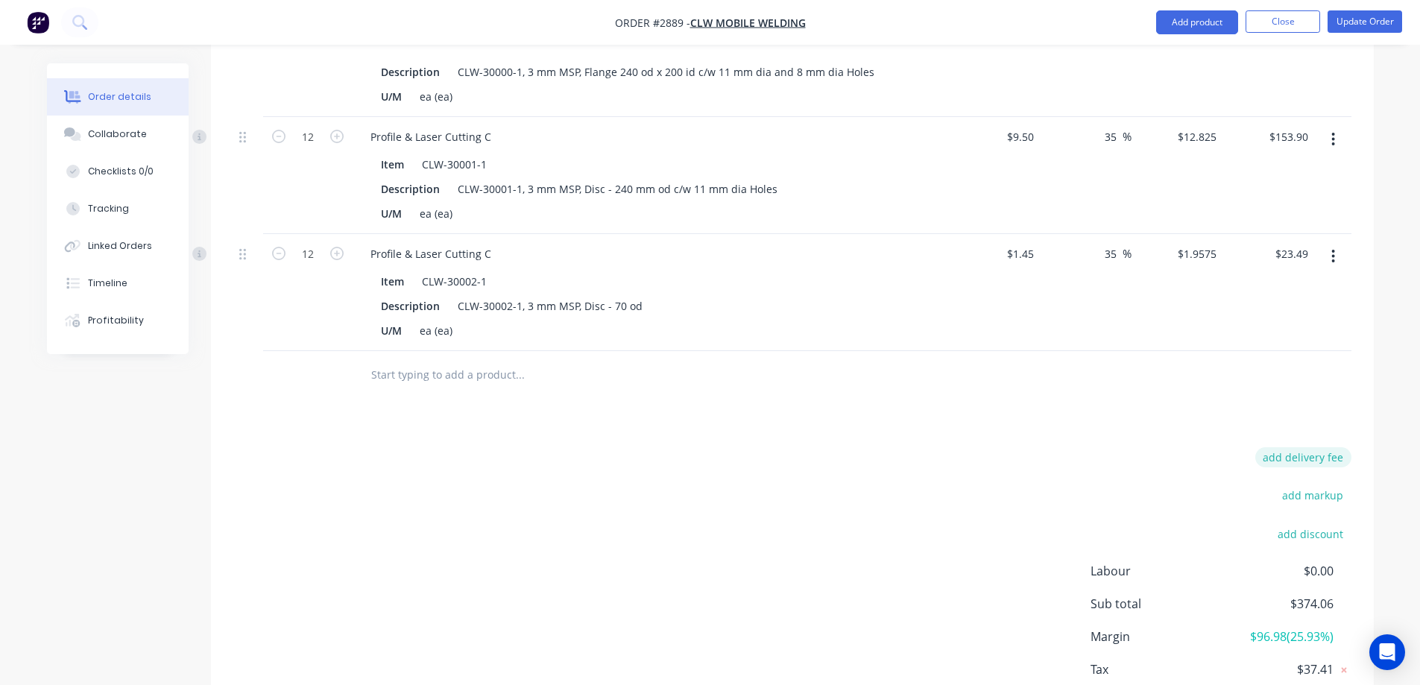
click at [1298, 447] on button "add delivery fee" at bounding box center [1303, 457] width 96 height 20
type input "20"
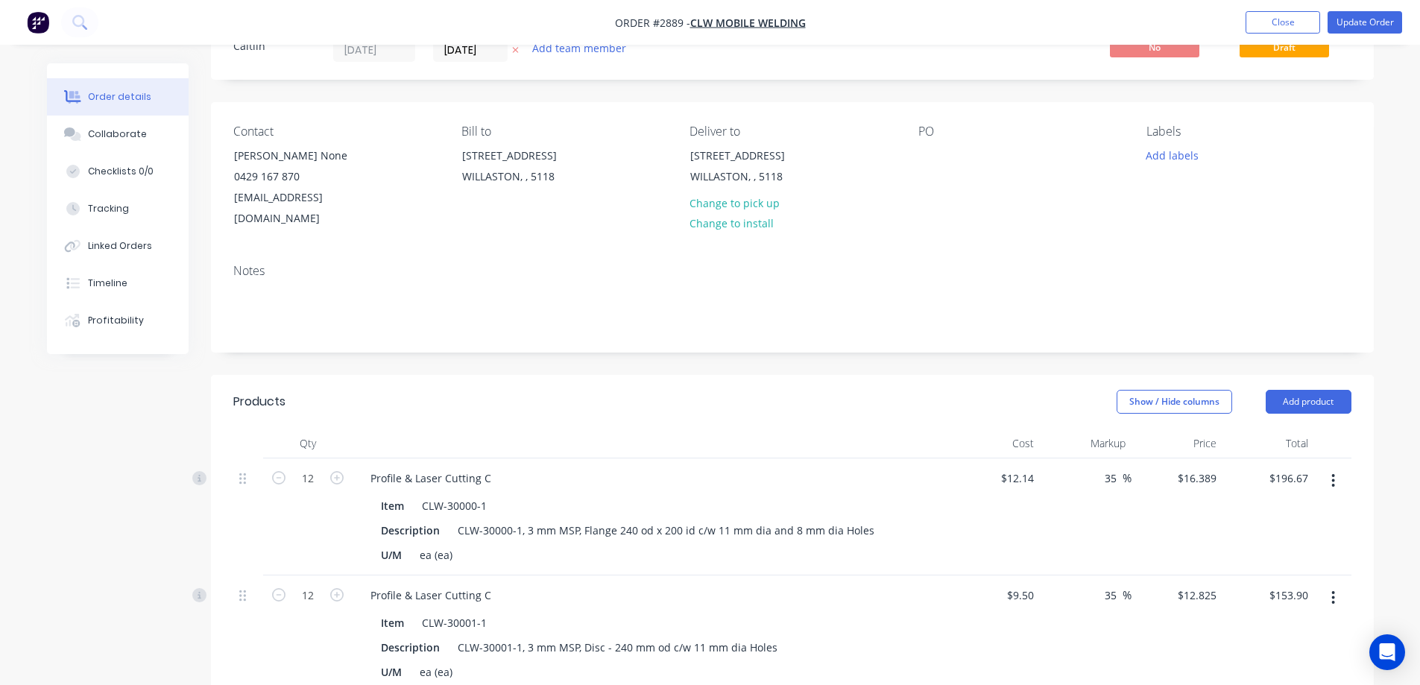
scroll to position [0, 0]
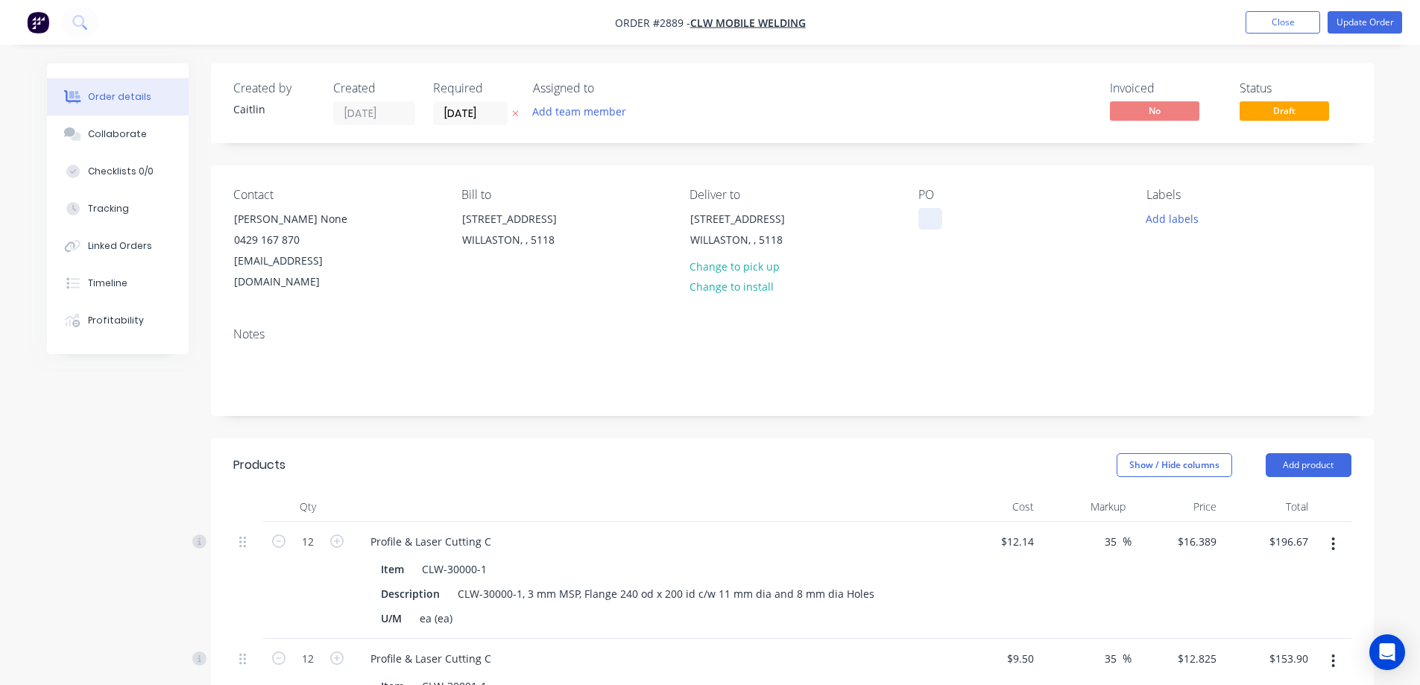
click at [932, 221] on div at bounding box center [930, 219] width 24 height 22
click at [1040, 271] on div "PO September Purchases" at bounding box center [1020, 240] width 204 height 105
click at [1366, 26] on button "Update Order" at bounding box center [1364, 22] width 75 height 22
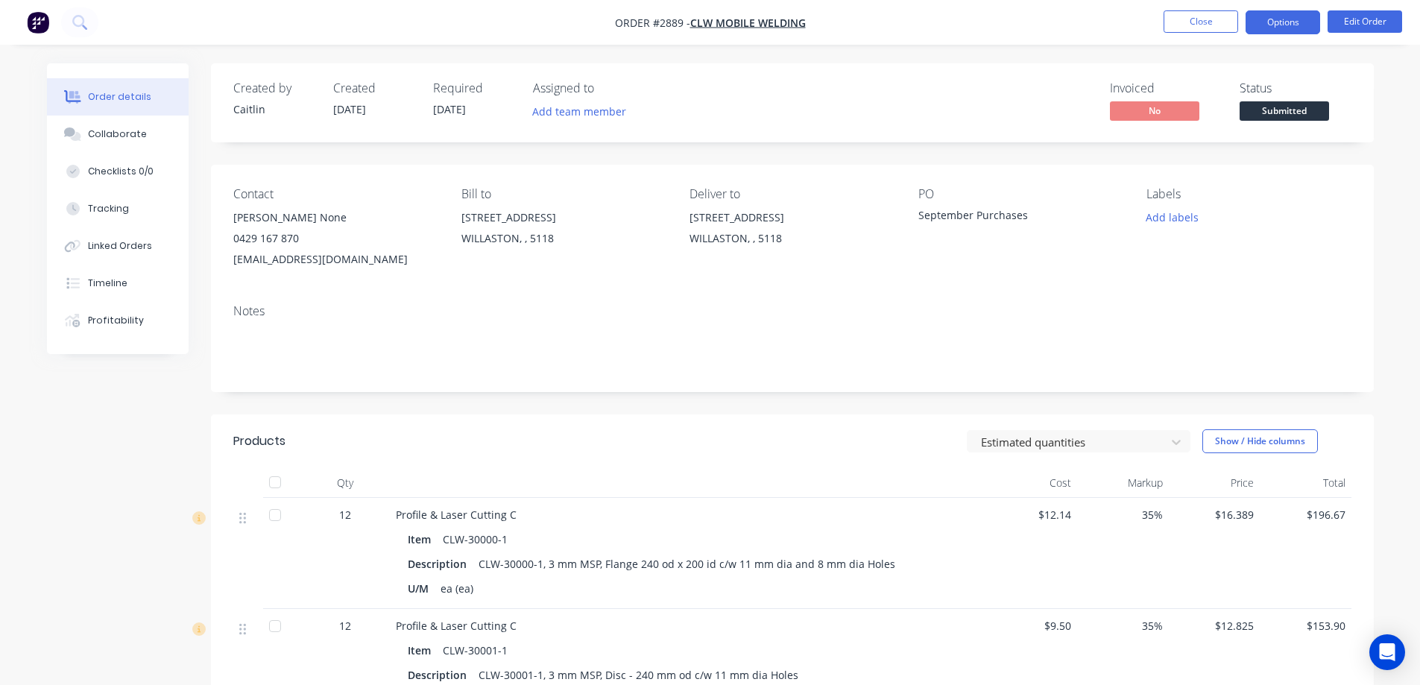
click at [1300, 25] on button "Options" at bounding box center [1282, 22] width 75 height 24
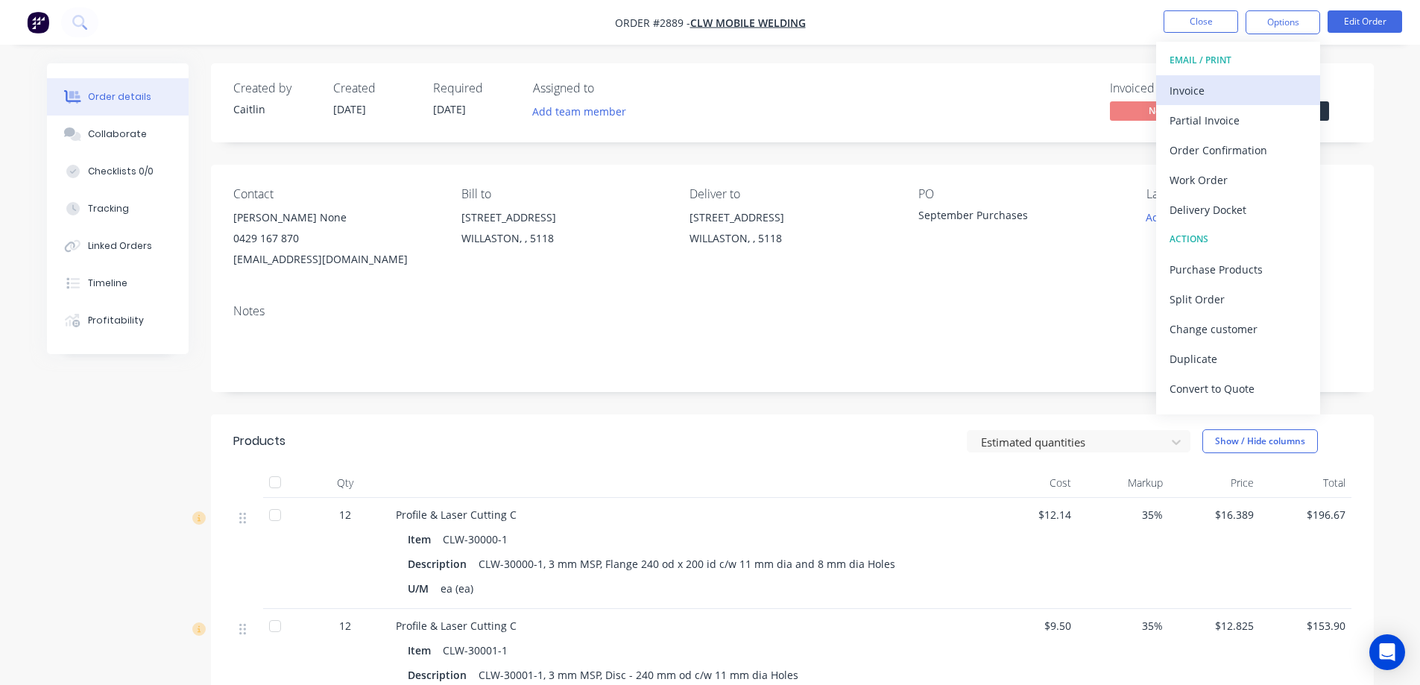
click at [1236, 85] on div "Invoice" at bounding box center [1237, 91] width 137 height 22
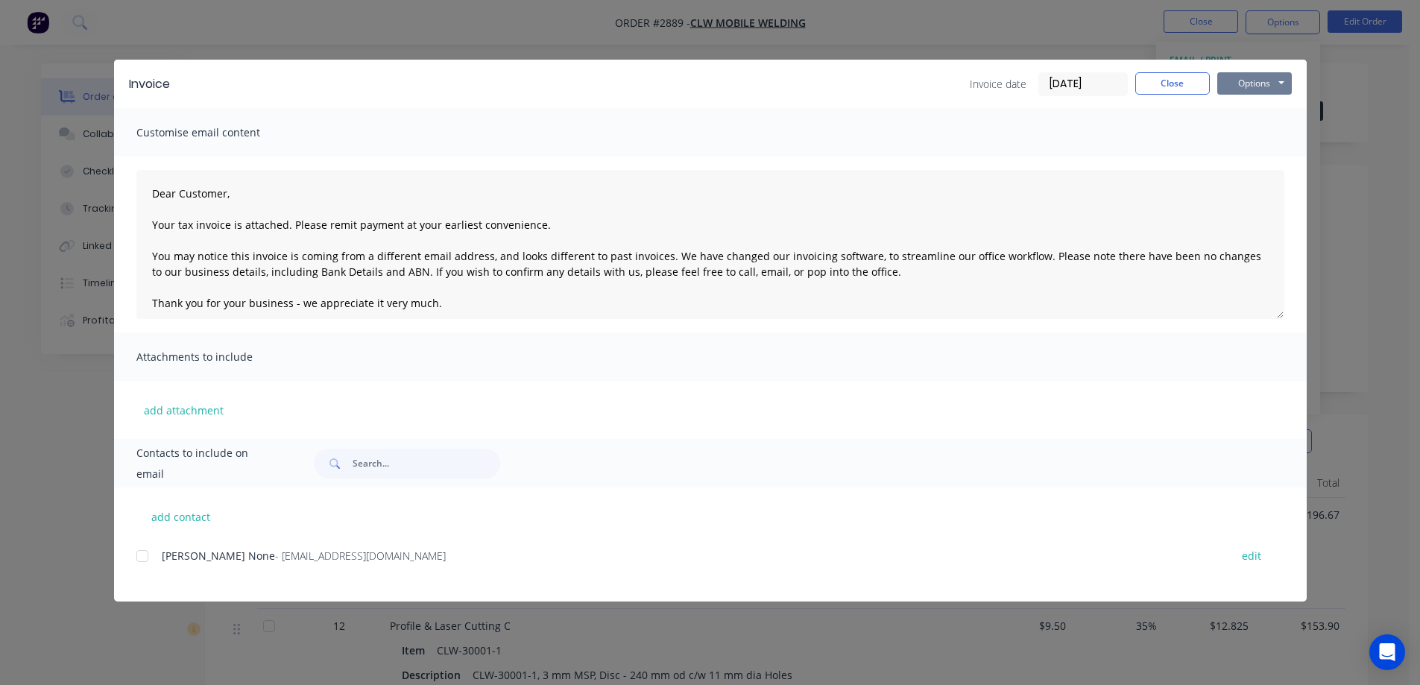
click at [1242, 76] on button "Options" at bounding box center [1254, 83] width 75 height 22
click at [1256, 107] on button "Preview" at bounding box center [1264, 110] width 95 height 25
click at [141, 553] on div at bounding box center [142, 556] width 30 height 30
click at [1257, 73] on button "Options" at bounding box center [1254, 83] width 75 height 22
click at [1279, 161] on button "Email" at bounding box center [1264, 159] width 95 height 25
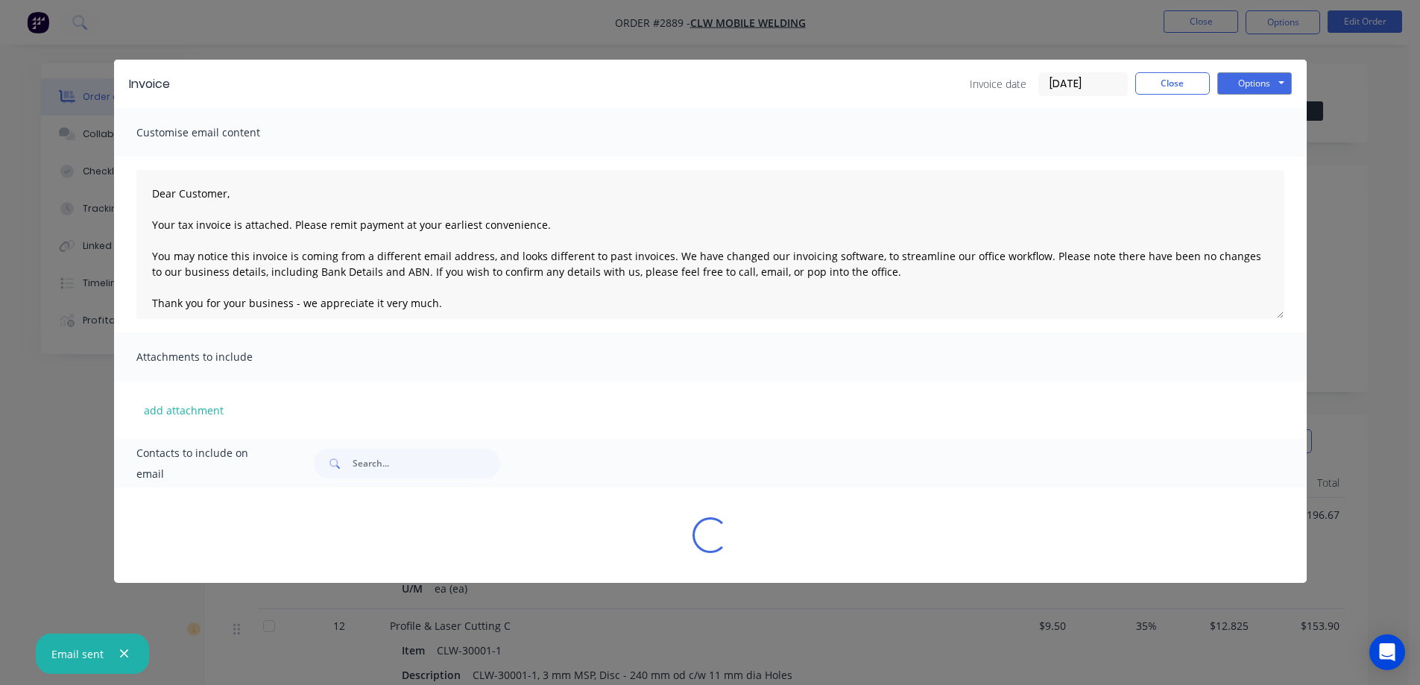
type textarea "Dear Customer, Your tax invoice is attached. Please remit payment at your earli…"
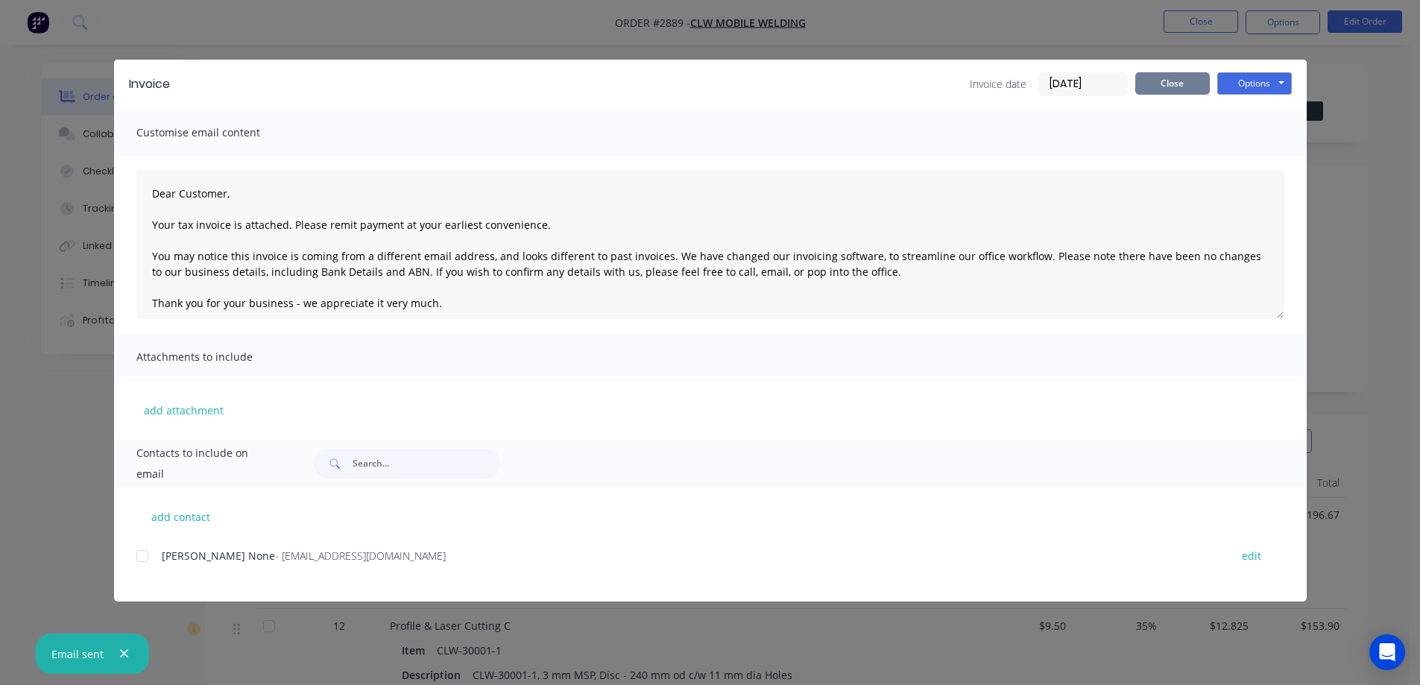
click at [1165, 83] on button "Close" at bounding box center [1172, 83] width 75 height 22
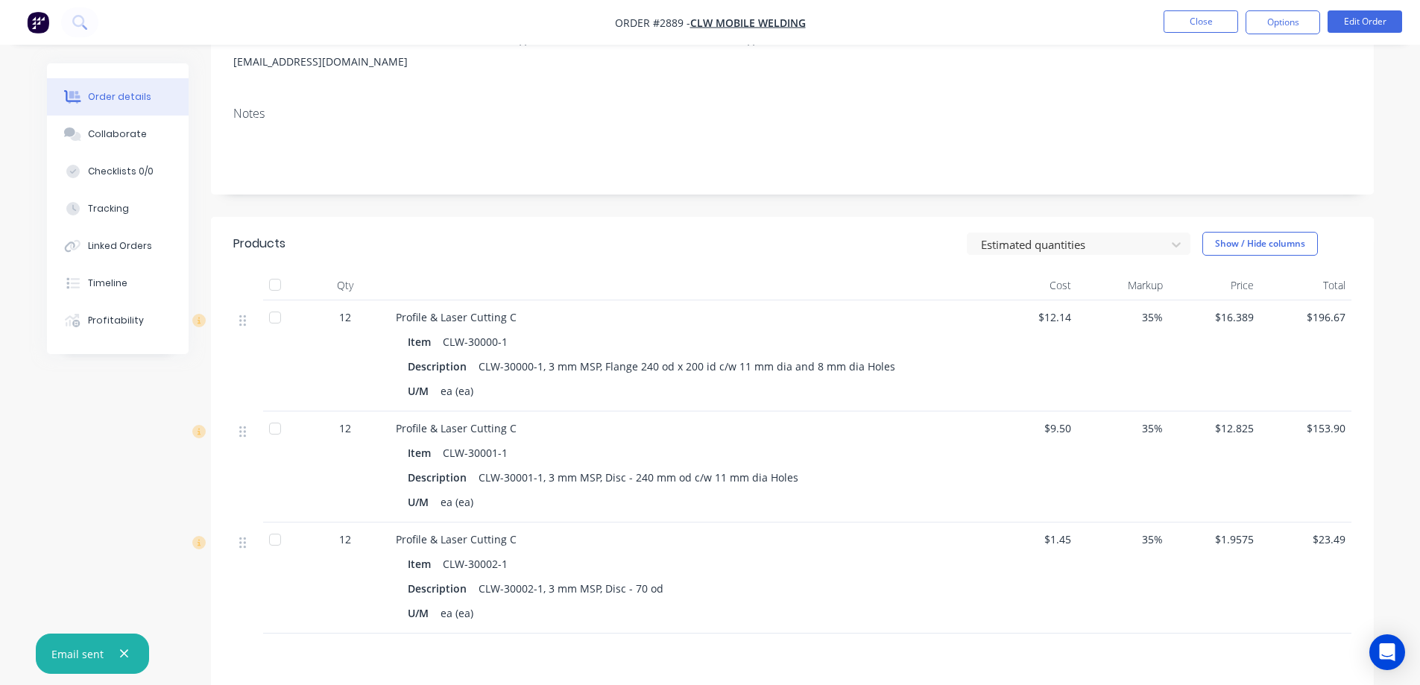
scroll to position [224, 0]
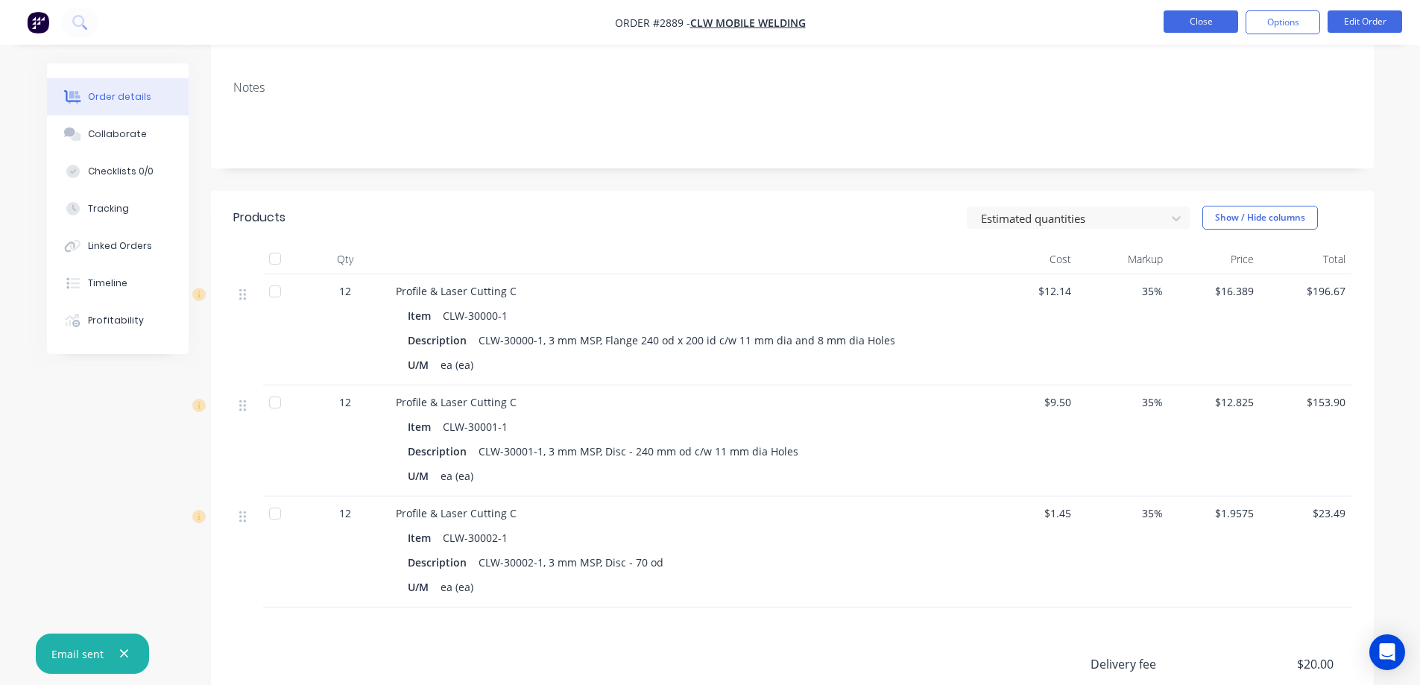
click at [1208, 26] on button "Close" at bounding box center [1200, 21] width 75 height 22
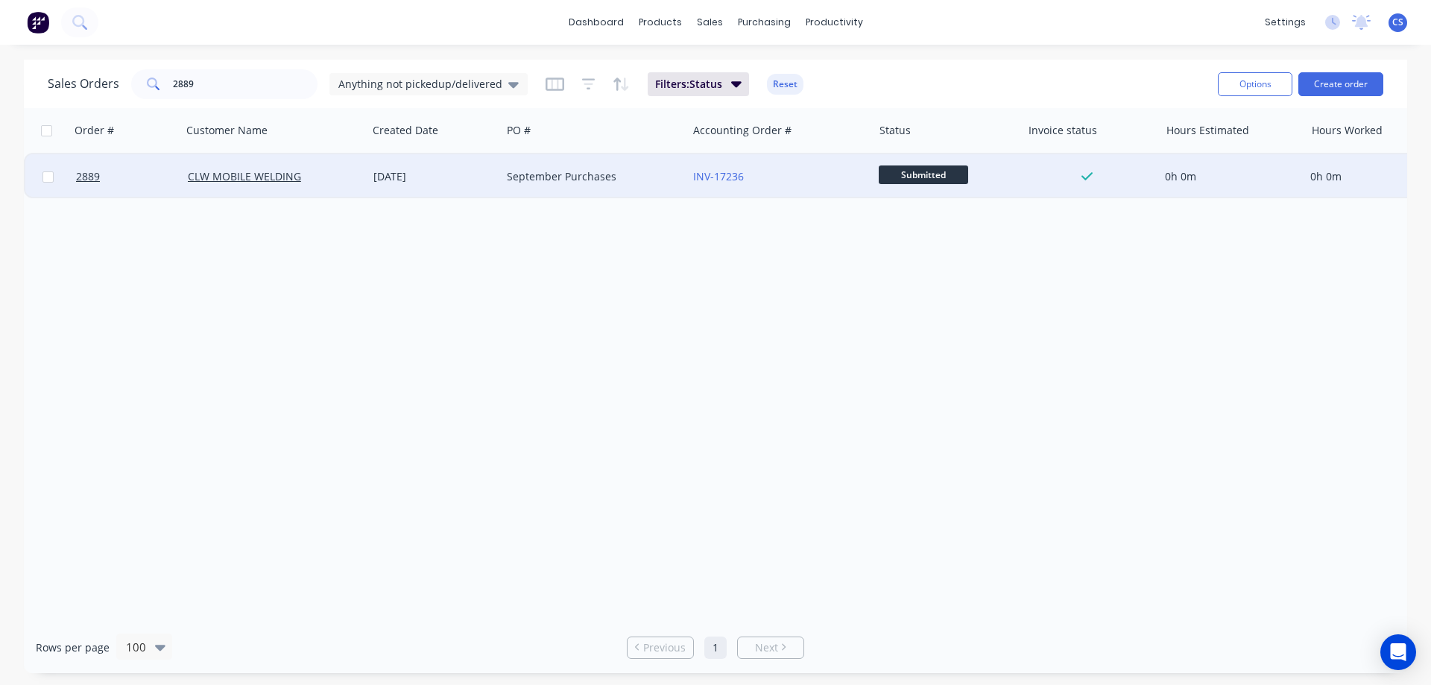
click at [929, 177] on span "Submitted" at bounding box center [923, 174] width 89 height 19
click at [770, 315] on div "Order # Customer Name Created Date PO # Accounting Order # Status Invoice statu…" at bounding box center [715, 364] width 1383 height 513
click at [1339, 84] on button "Create order" at bounding box center [1340, 84] width 85 height 24
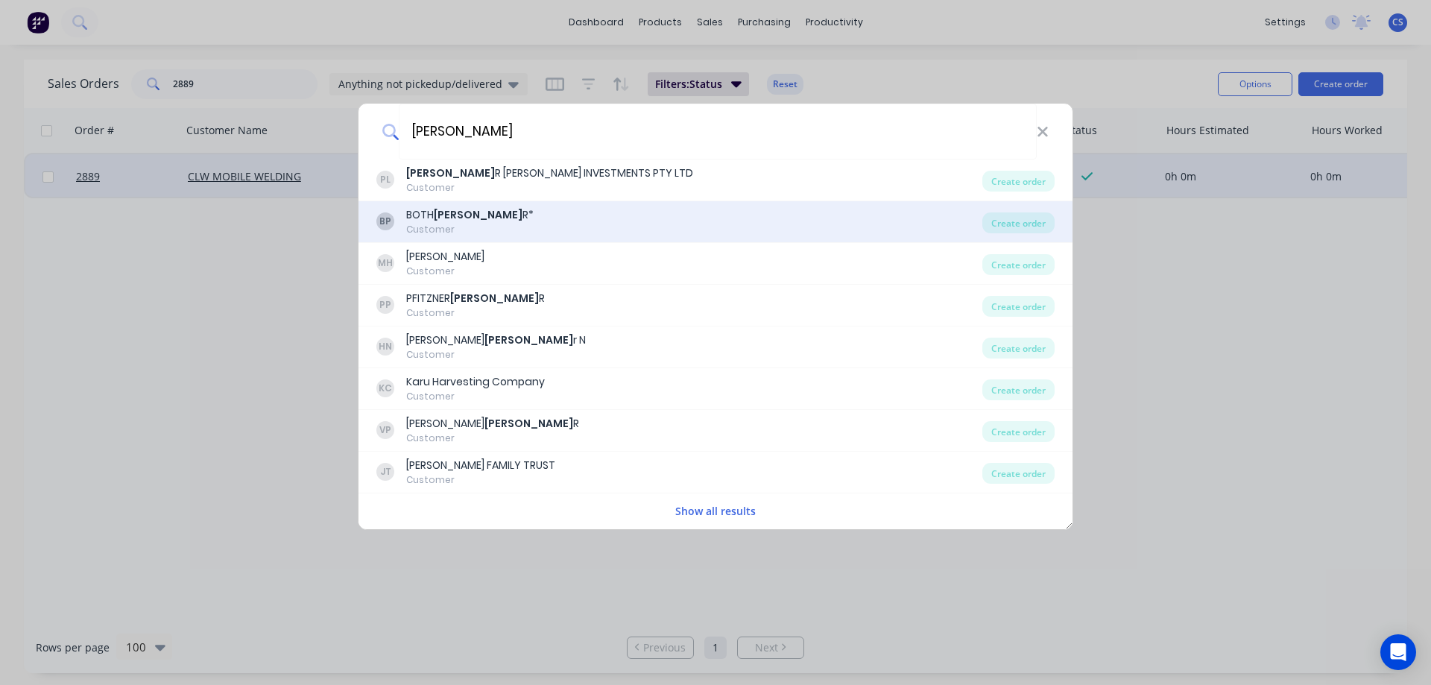
type input "pete"
click at [663, 224] on div "BP BOTH PETE R* Customer" at bounding box center [679, 221] width 606 height 29
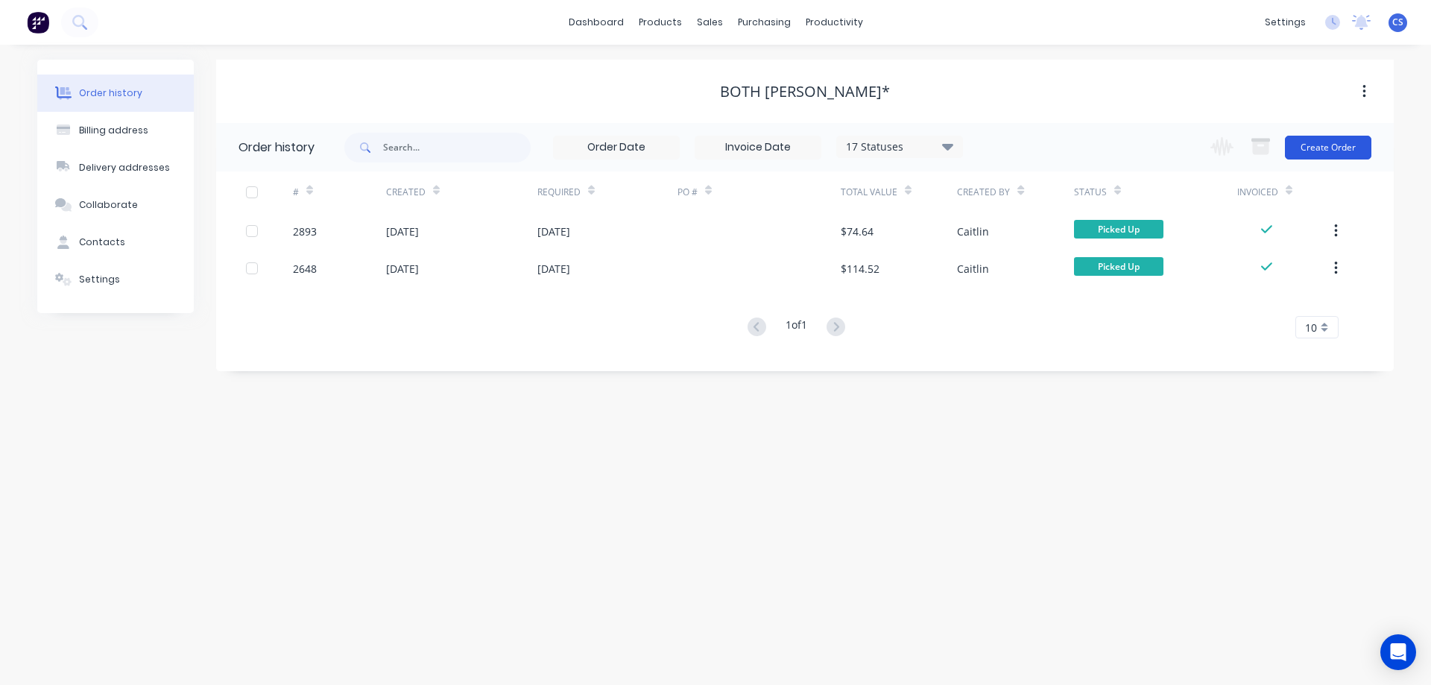
click at [1334, 145] on button "Create Order" at bounding box center [1328, 148] width 86 height 24
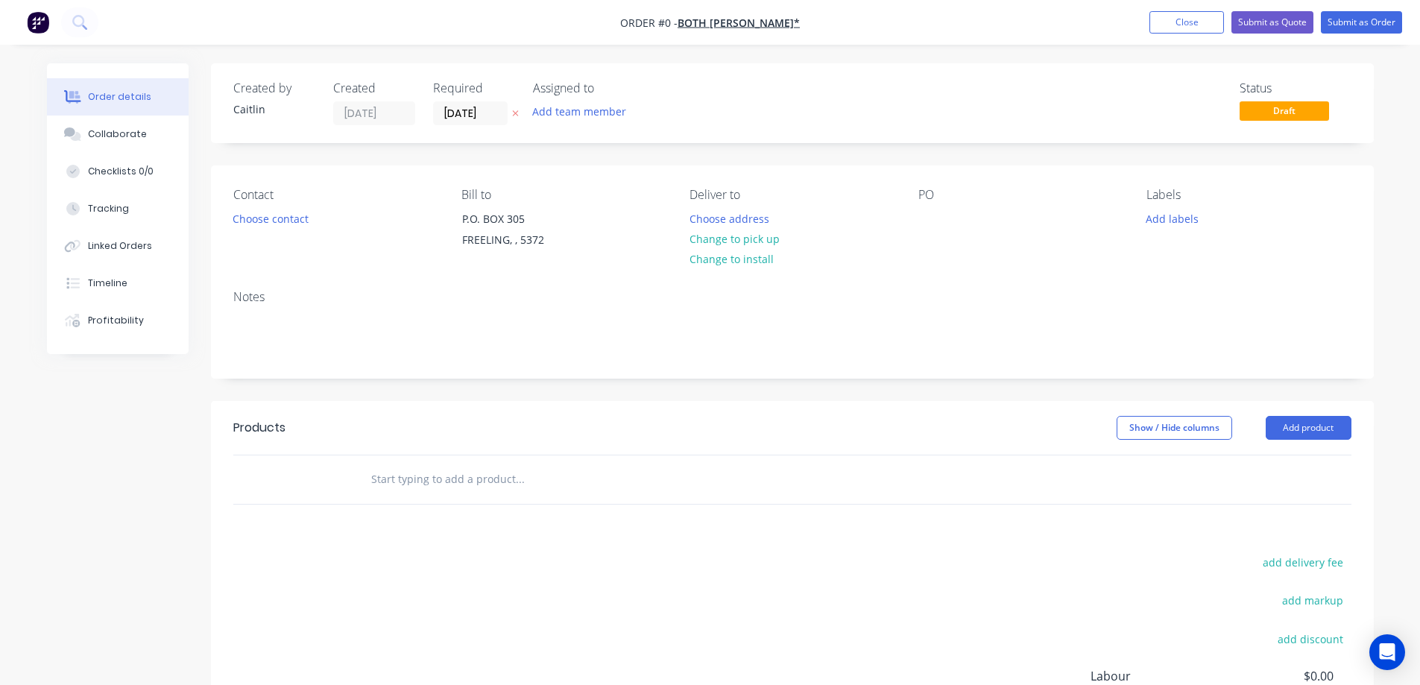
click at [470, 469] on input "text" at bounding box center [519, 479] width 298 height 30
paste input "Profile, 2.0mm MSP HA1S"
click at [513, 482] on input "Profile, 2.0mm MSP HA1S" at bounding box center [519, 479] width 298 height 30
drag, startPoint x: 482, startPoint y: 477, endPoint x: 339, endPoint y: 462, distance: 143.9
click at [339, 462] on div "Profile, 2.0mm MSP HA1S Add Profile, 2.0mm MSP HA1S to order No results found" at bounding box center [792, 479] width 1118 height 48
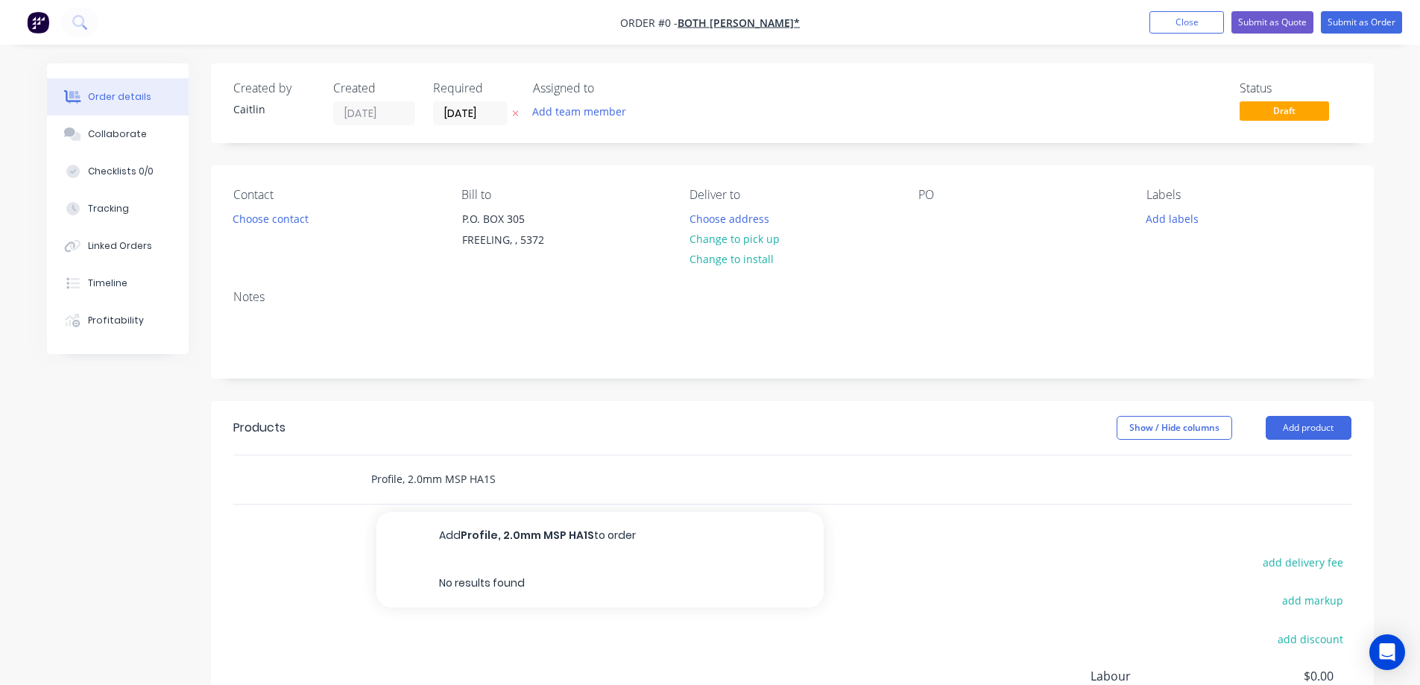
paste input "Headboard - Hilux"
click at [461, 479] on input "Headboard - Hilux Profile, 2.0mm MSP HA1S" at bounding box center [519, 479] width 298 height 30
drag, startPoint x: 600, startPoint y: 481, endPoint x: 465, endPoint y: 477, distance: 135.0
click at [465, 477] on input "Headboard - Hilux Profile, 2.0mm MSP HA1S" at bounding box center [519, 479] width 298 height 30
type input "Headboard - Hilux"
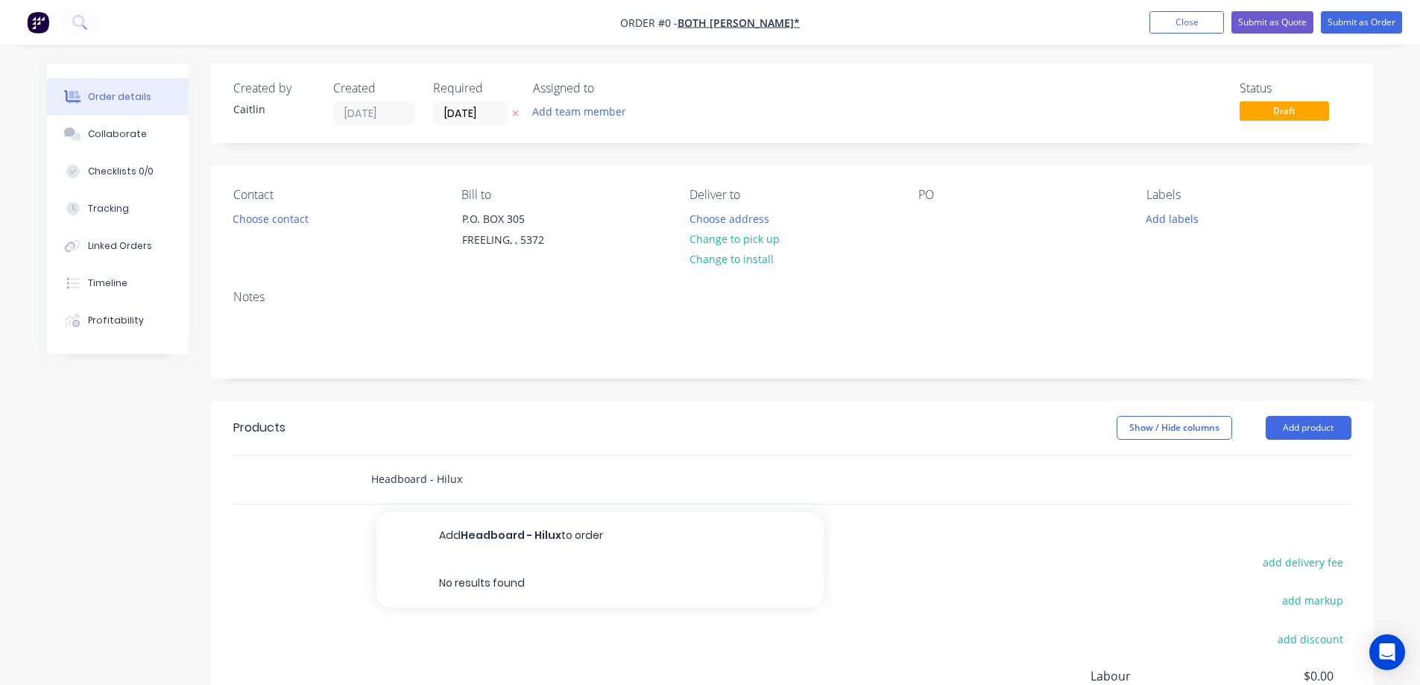
click at [507, 482] on input "Headboard - Hilux" at bounding box center [519, 479] width 298 height 30
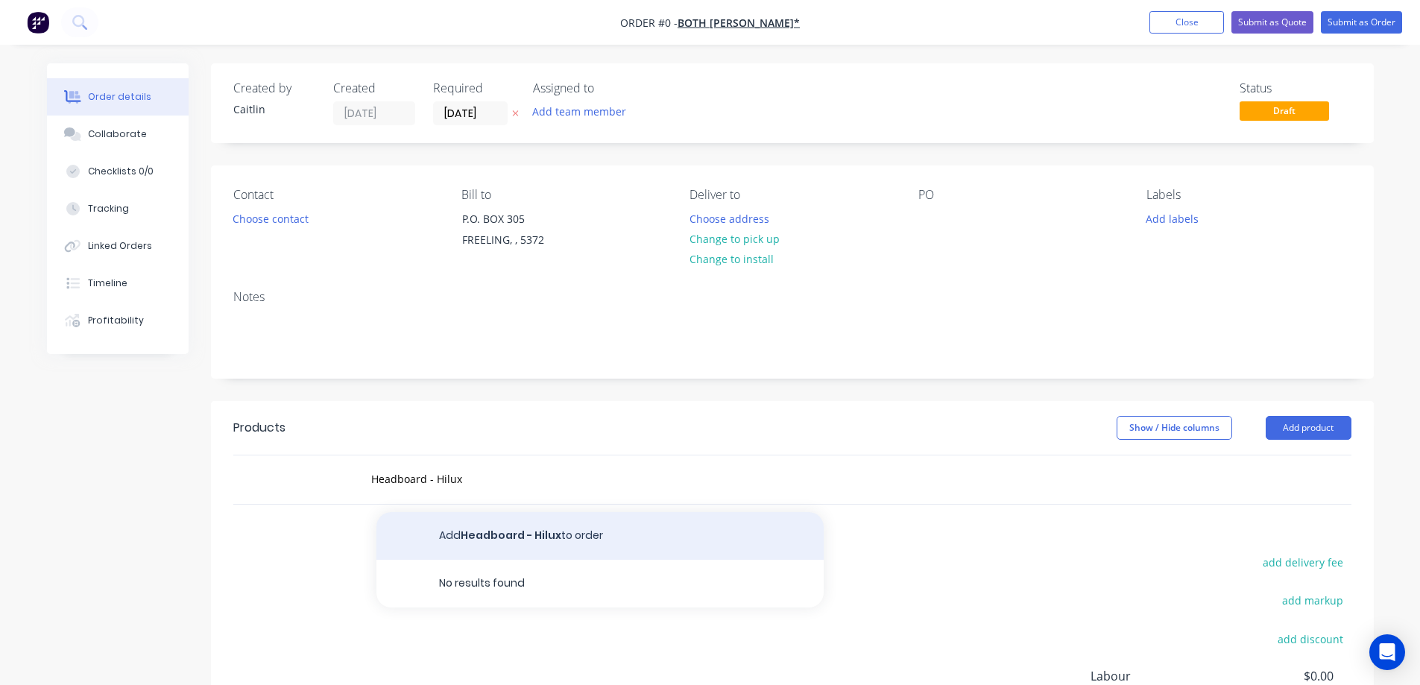
click at [513, 530] on button "Add Headboard - Hilux to order" at bounding box center [599, 536] width 447 height 48
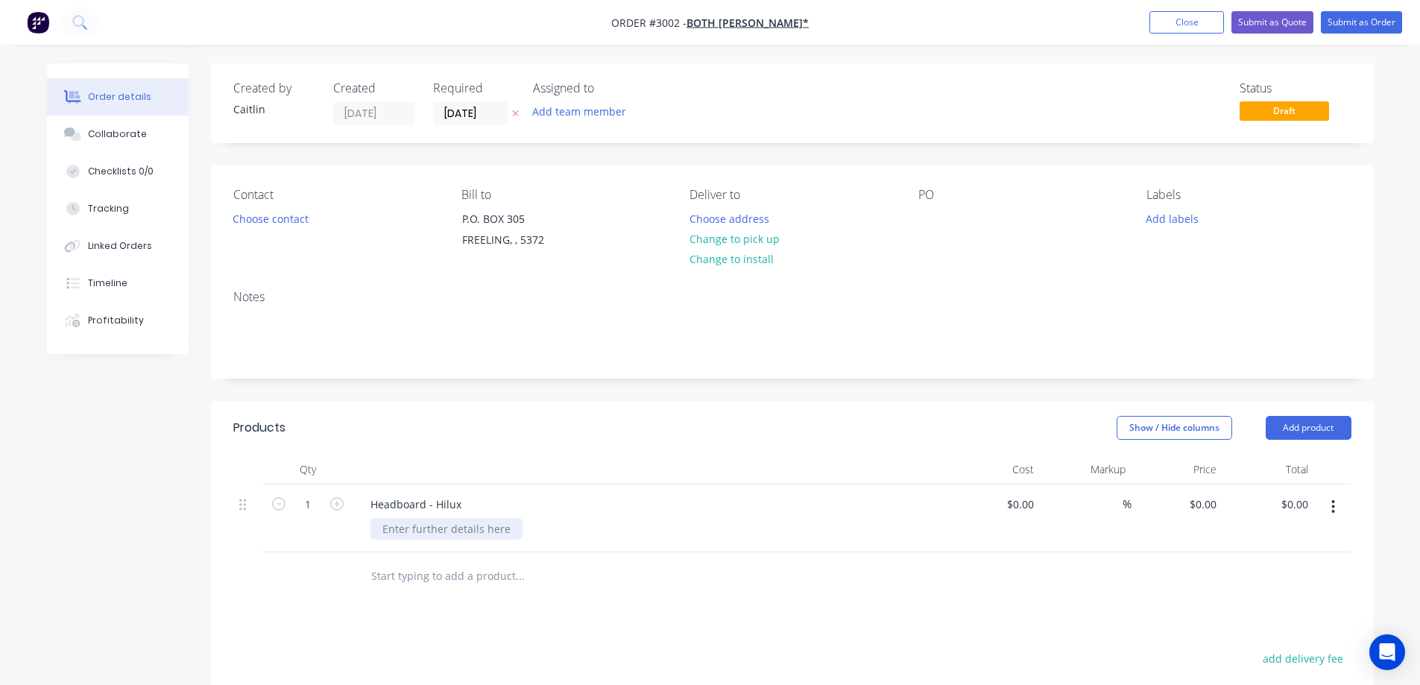
click at [481, 524] on div at bounding box center [446, 529] width 152 height 22
paste div
click at [382, 531] on div "rofile, 2.0mm MSP HA1S" at bounding box center [441, 529] width 142 height 22
type input "0.00"
click at [1289, 503] on input "0.00" at bounding box center [1297, 504] width 34 height 22
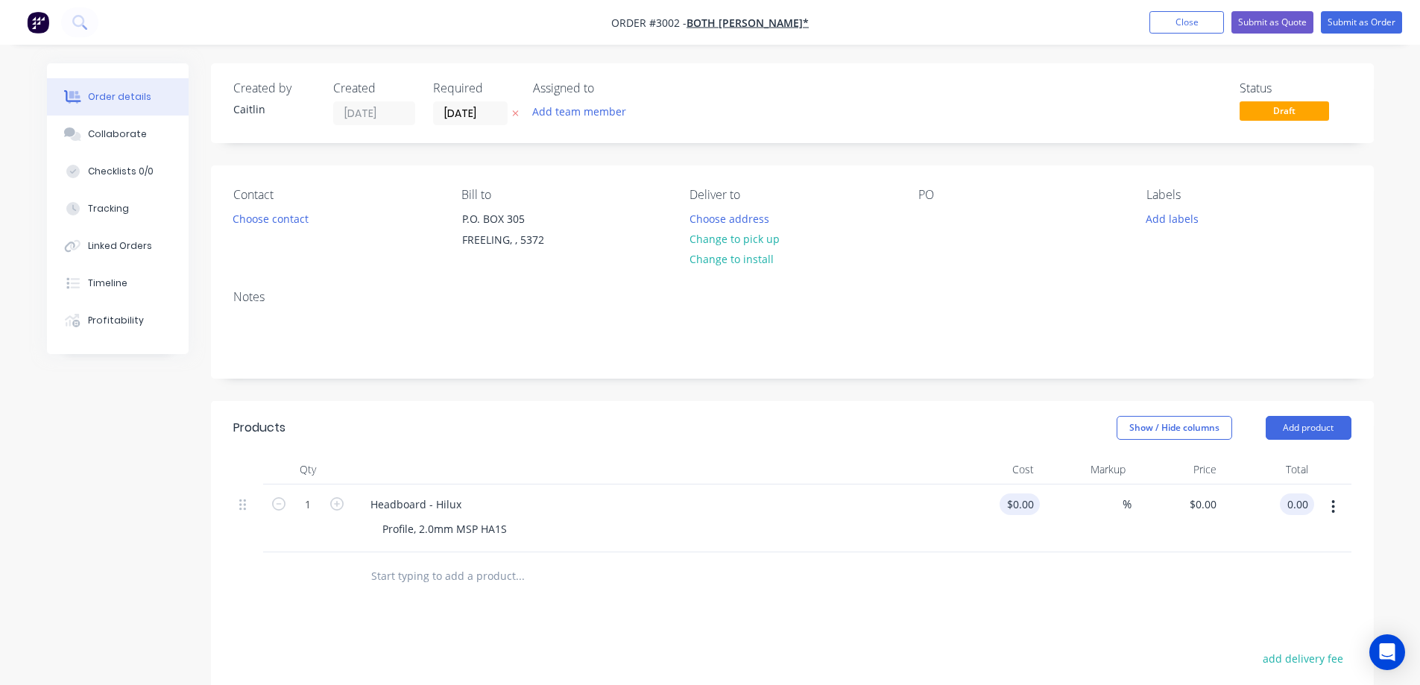
type input "$0.00"
click at [1019, 503] on div "$0.00" at bounding box center [1019, 504] width 40 height 22
type input "$100.00"
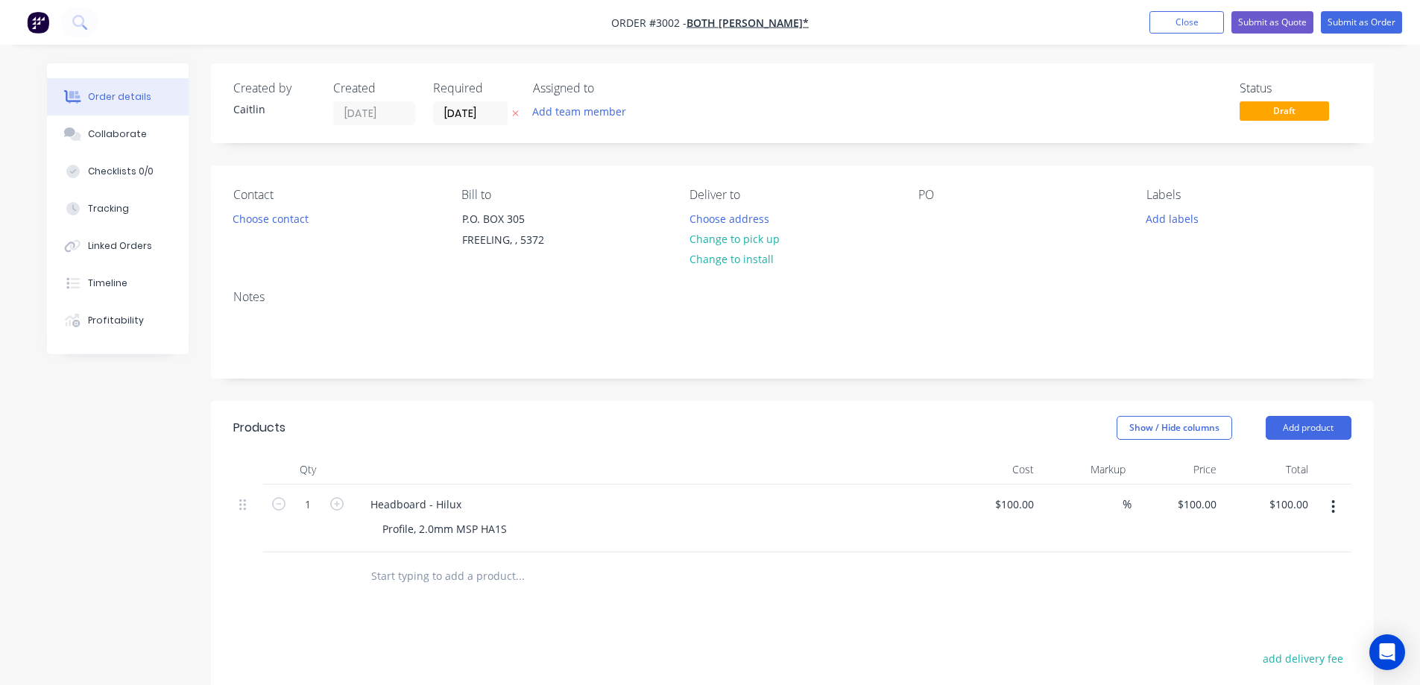
click at [1050, 572] on div at bounding box center [792, 576] width 1118 height 48
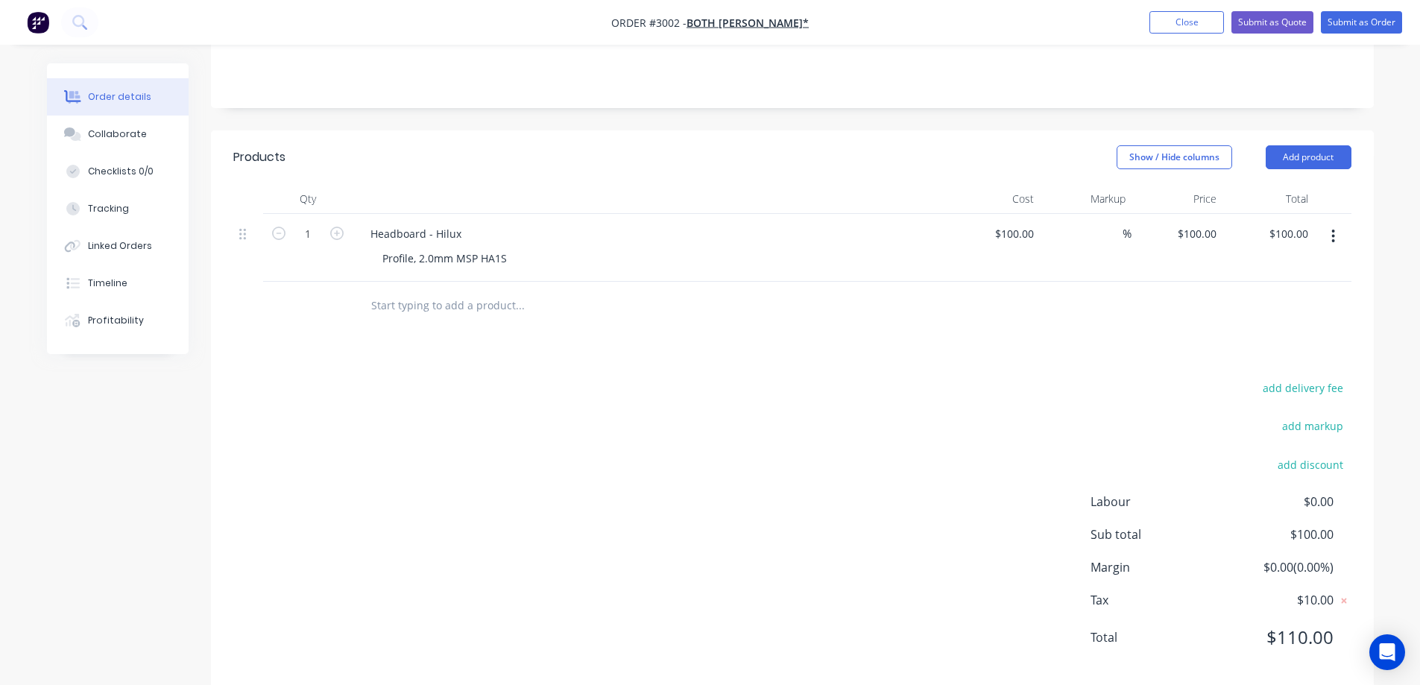
scroll to position [296, 0]
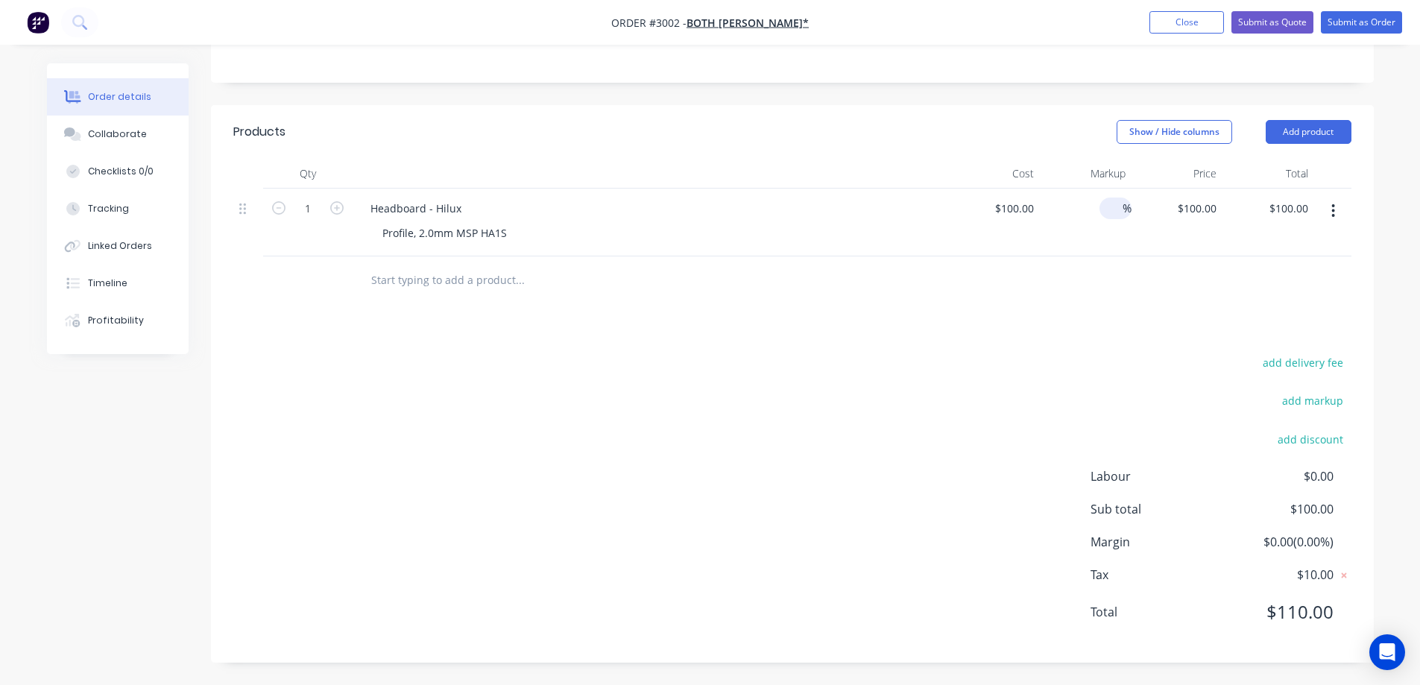
click at [1110, 203] on input at bounding box center [1113, 208] width 17 height 22
type input "35"
type input "135"
type input "$135.00"
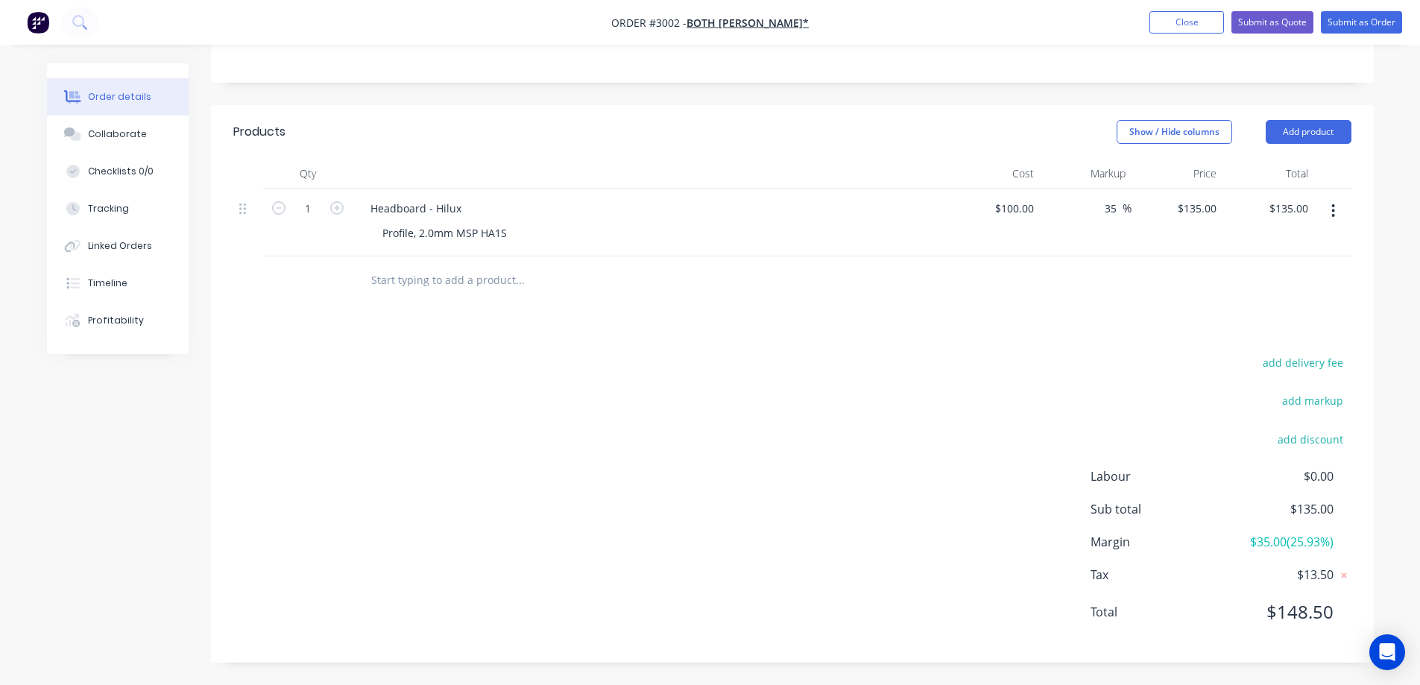
click at [983, 350] on div "Products Show / Hide columns Add product Qty Cost Markup Price Total 1 Headboar…" at bounding box center [792, 383] width 1163 height 557
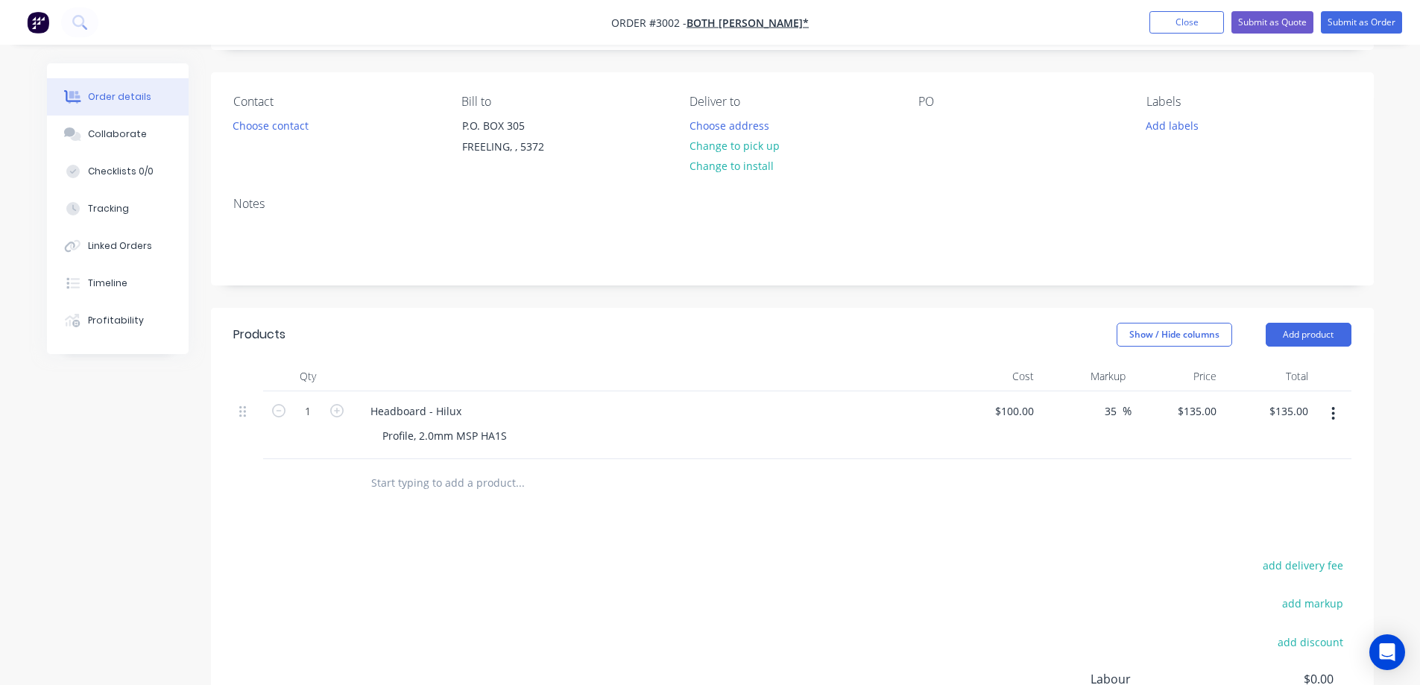
scroll to position [0, 0]
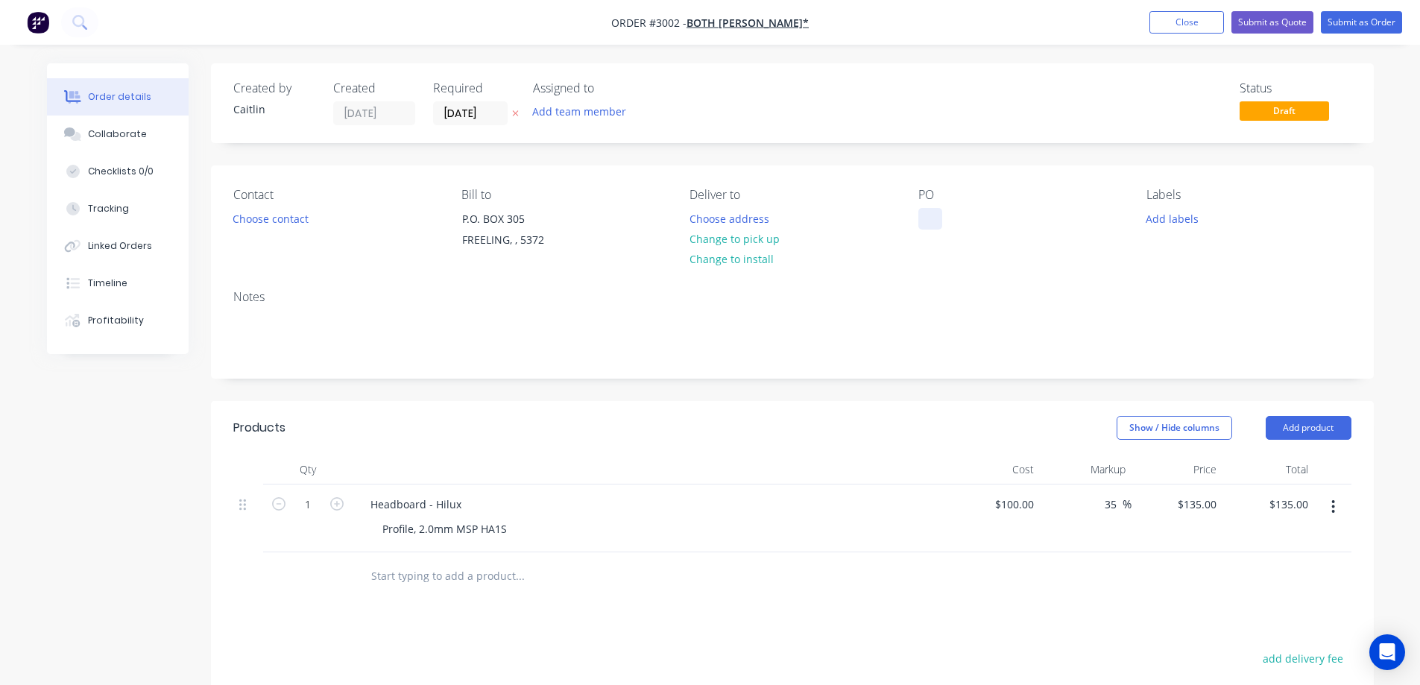
click at [926, 217] on div at bounding box center [930, 219] width 24 height 22
click at [1011, 221] on div "September Purcvhases" at bounding box center [987, 219] width 139 height 22
click at [299, 213] on button "Choose contact" at bounding box center [270, 218] width 92 height 20
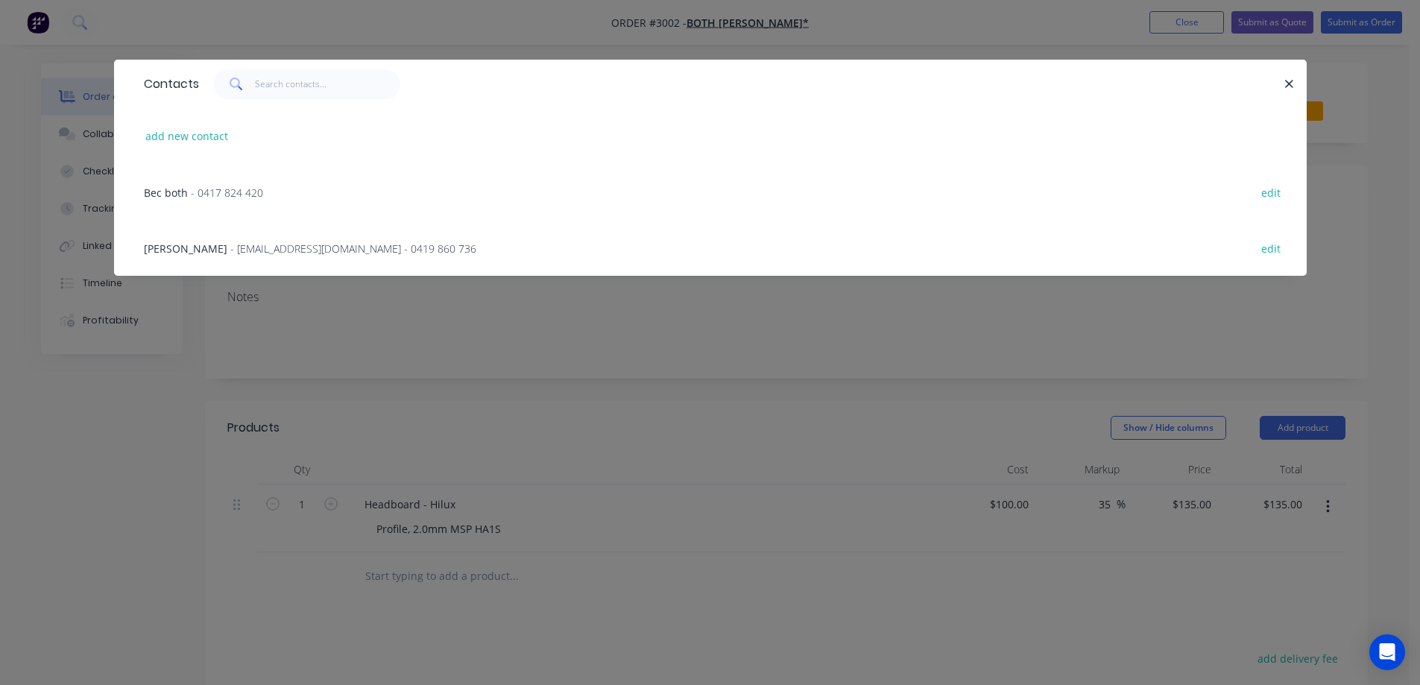
click at [289, 250] on span "- bothfabrication@gmail.com - 0419 860 736" at bounding box center [353, 248] width 246 height 14
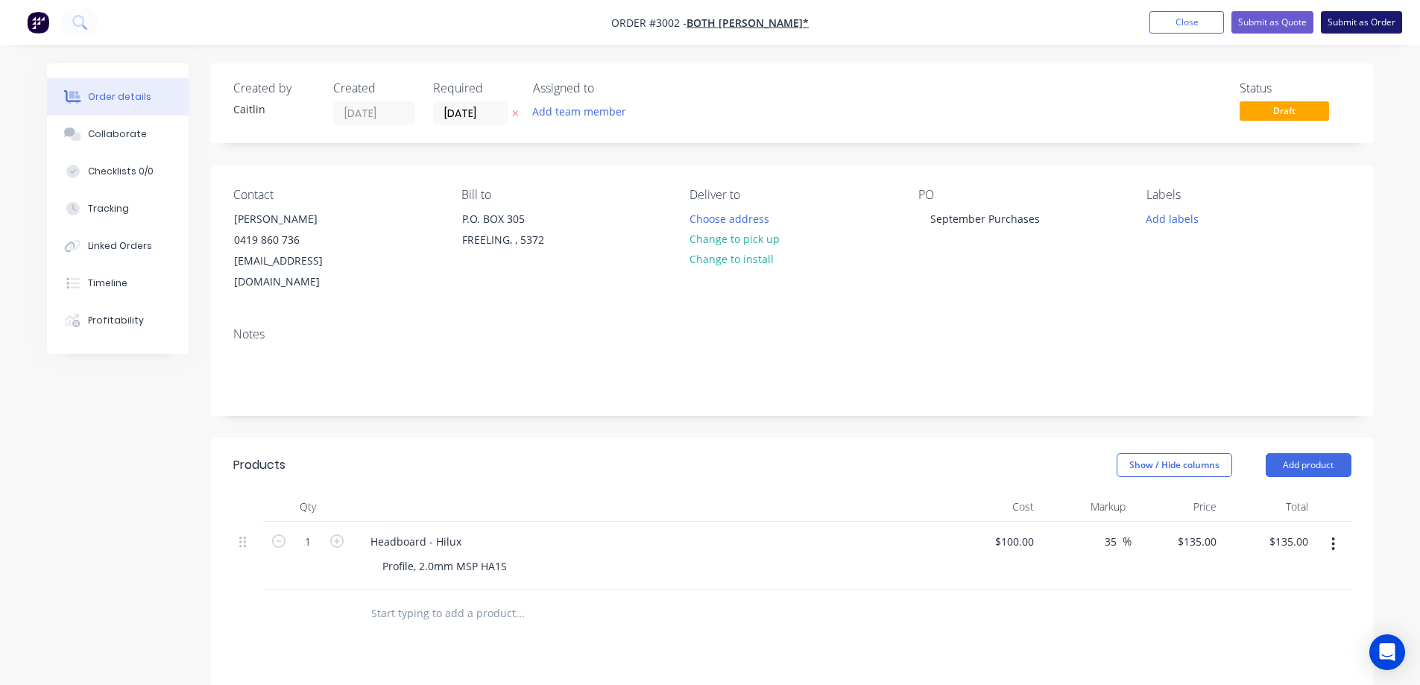
click at [1350, 25] on button "Submit as Order" at bounding box center [1361, 22] width 81 height 22
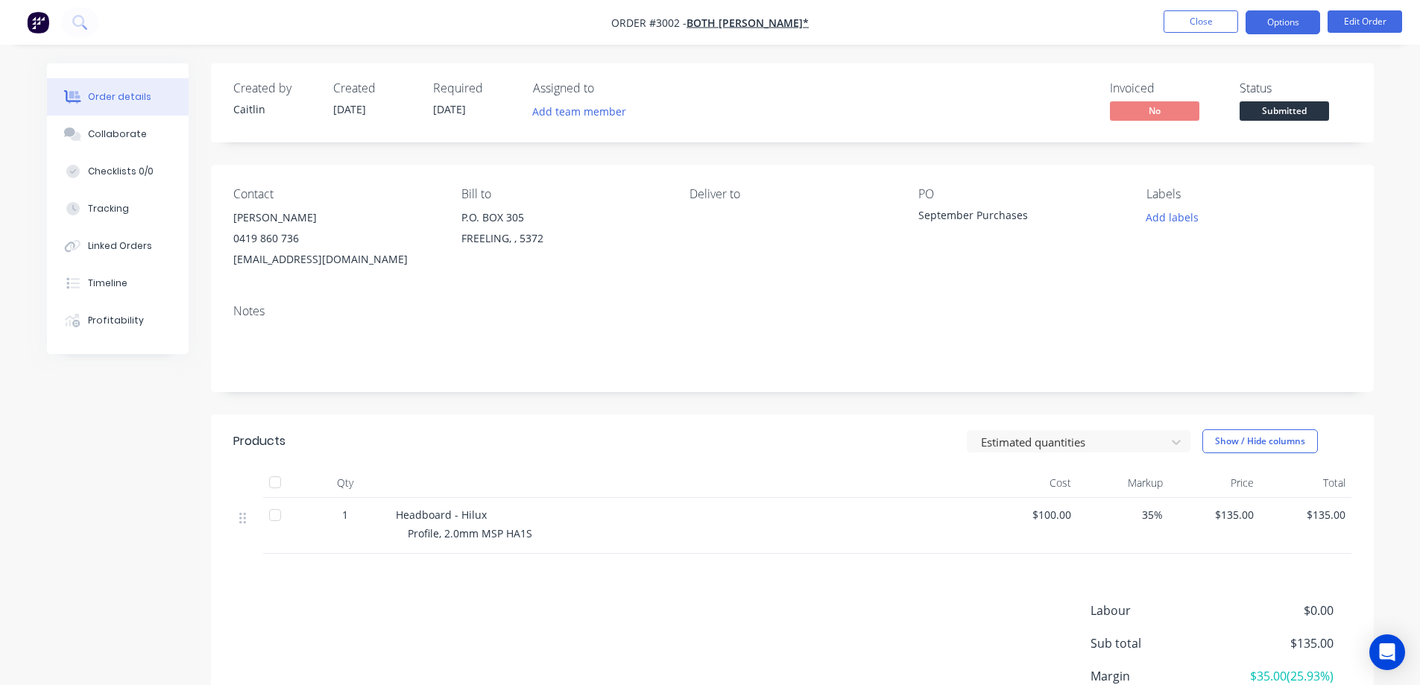
click at [1294, 24] on button "Options" at bounding box center [1282, 22] width 75 height 24
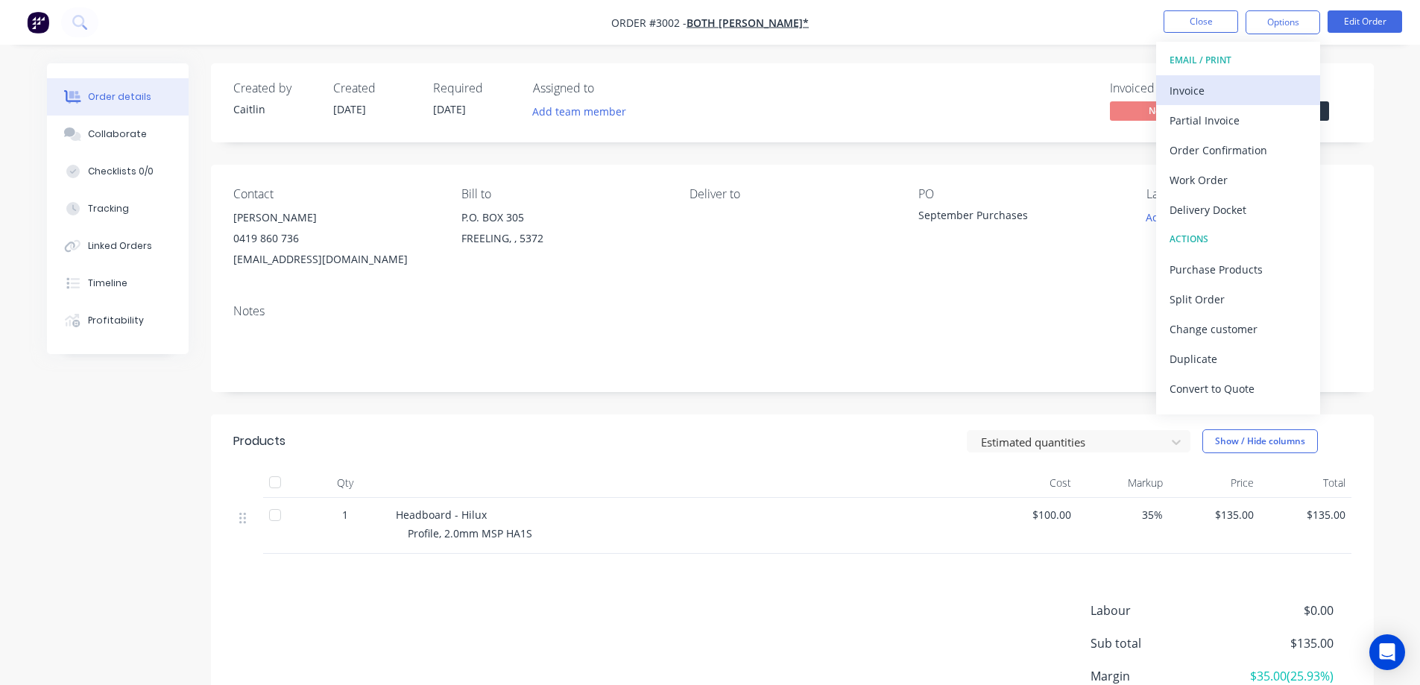
click at [1238, 86] on div "Invoice" at bounding box center [1237, 91] width 137 height 22
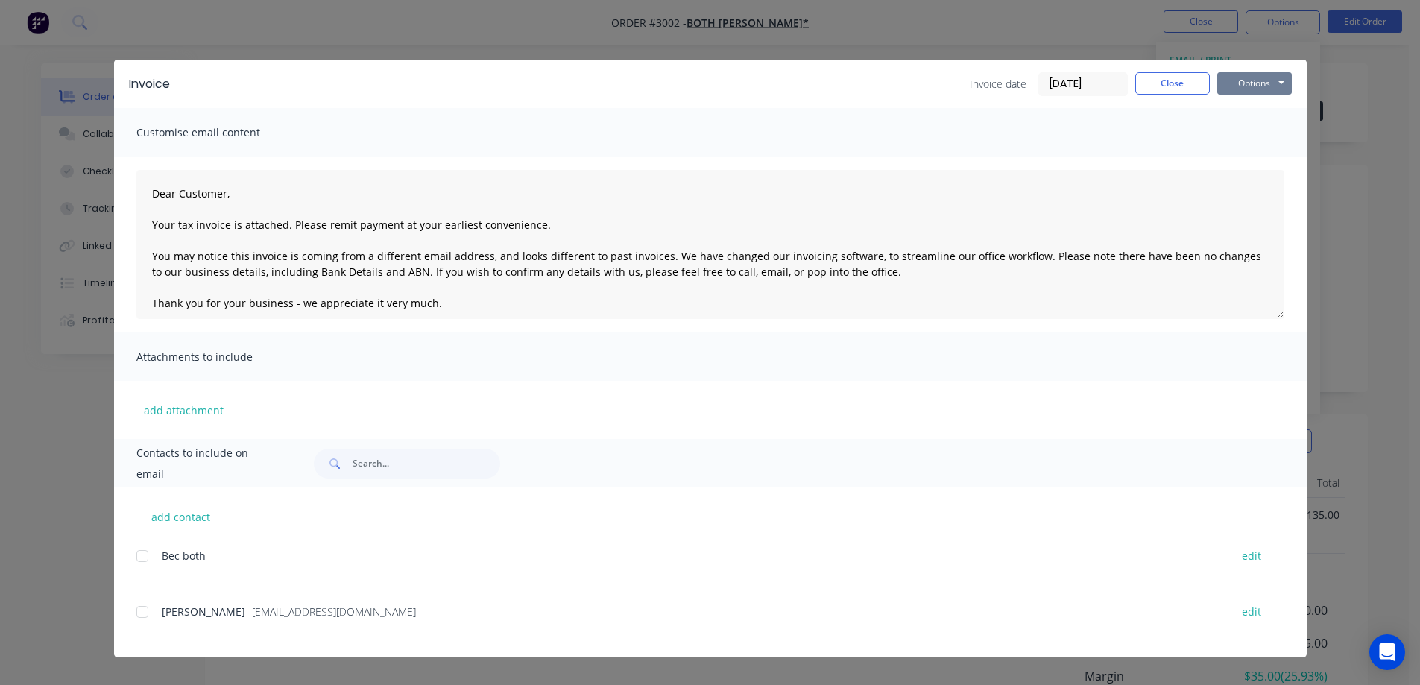
click at [1254, 78] on button "Options" at bounding box center [1254, 83] width 75 height 22
click at [1266, 113] on button "Preview" at bounding box center [1264, 110] width 95 height 25
click at [145, 616] on div at bounding box center [142, 612] width 30 height 30
click at [1241, 79] on button "Options" at bounding box center [1254, 83] width 75 height 22
click at [1271, 159] on button "Email" at bounding box center [1264, 159] width 95 height 25
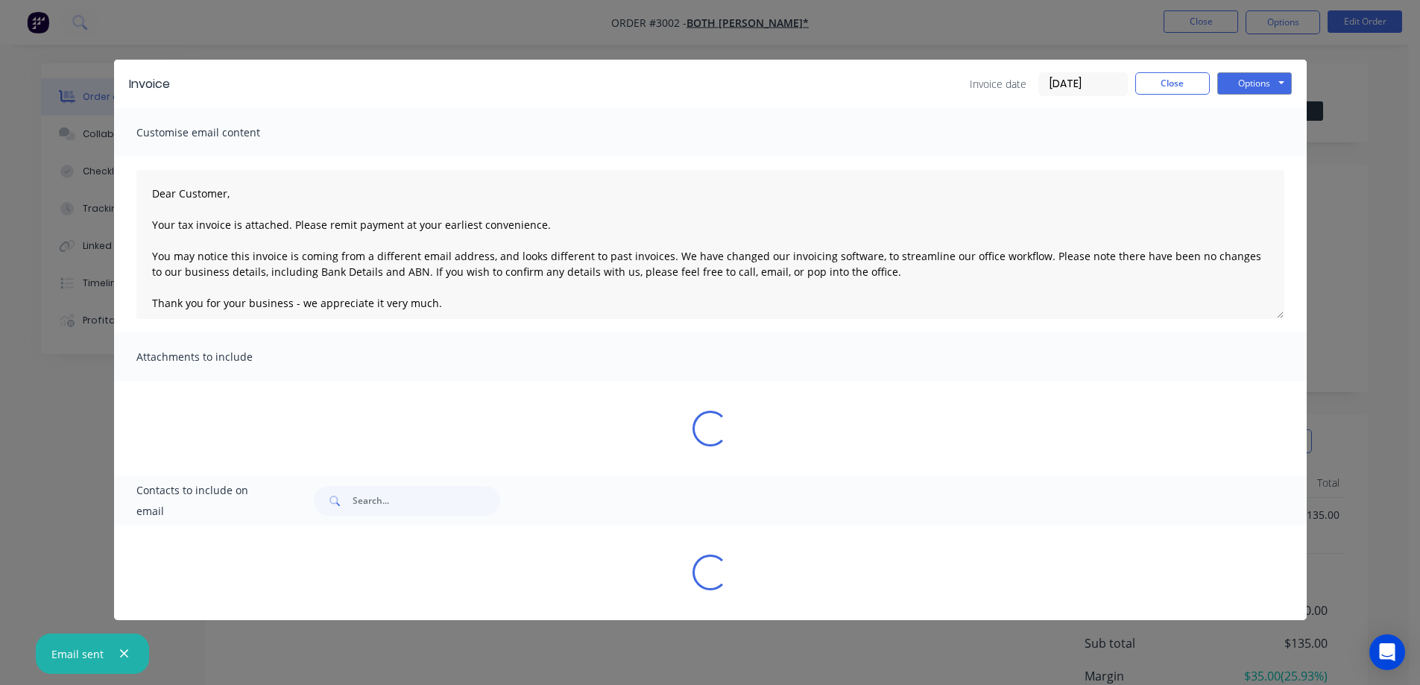
type textarea "Dear Customer, Your tax invoice is attached. Please remit payment at your earli…"
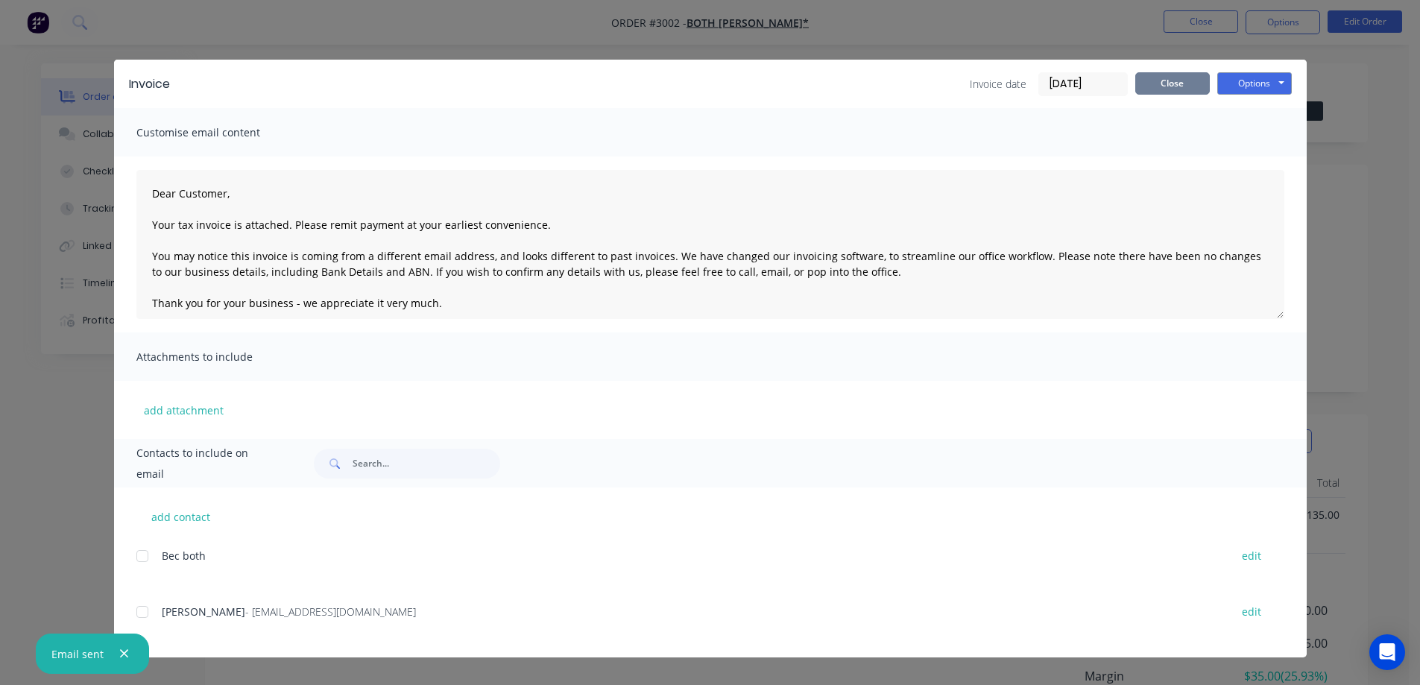
click at [1176, 85] on button "Close" at bounding box center [1172, 83] width 75 height 22
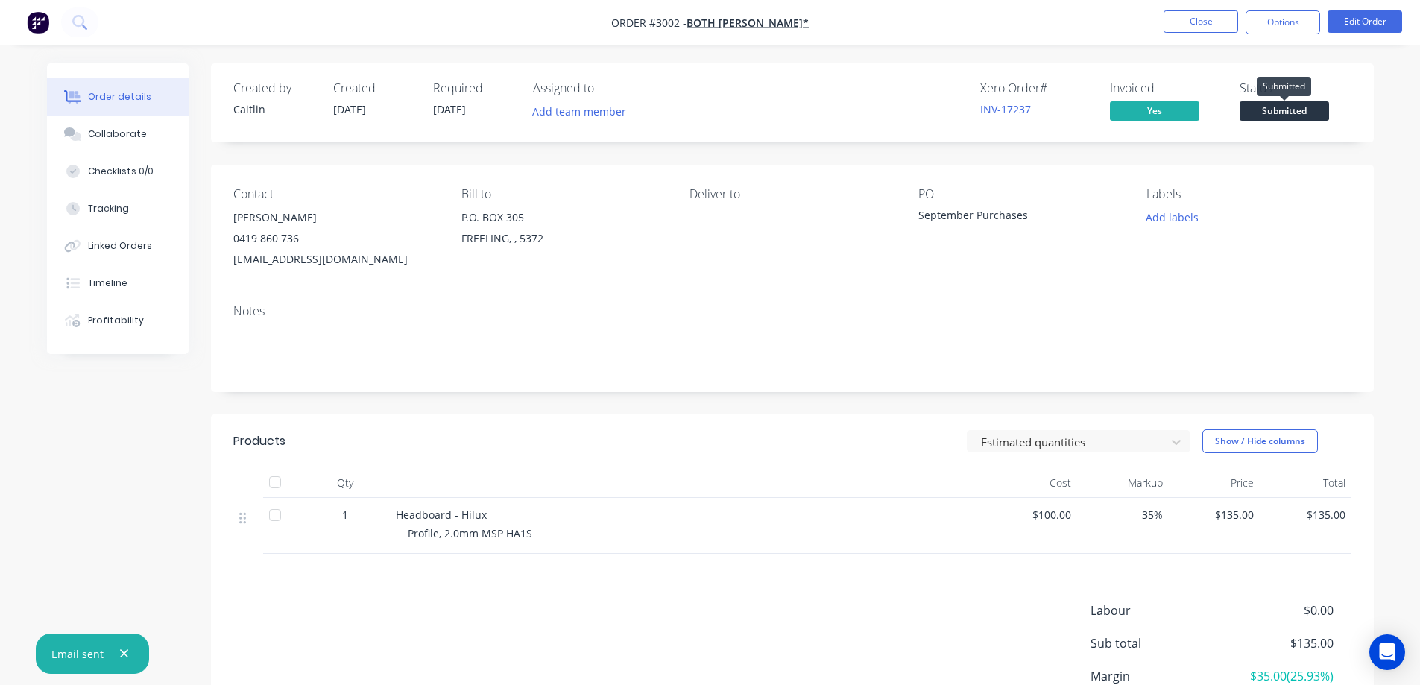
click at [1303, 114] on span "Submitted" at bounding box center [1283, 110] width 89 height 19
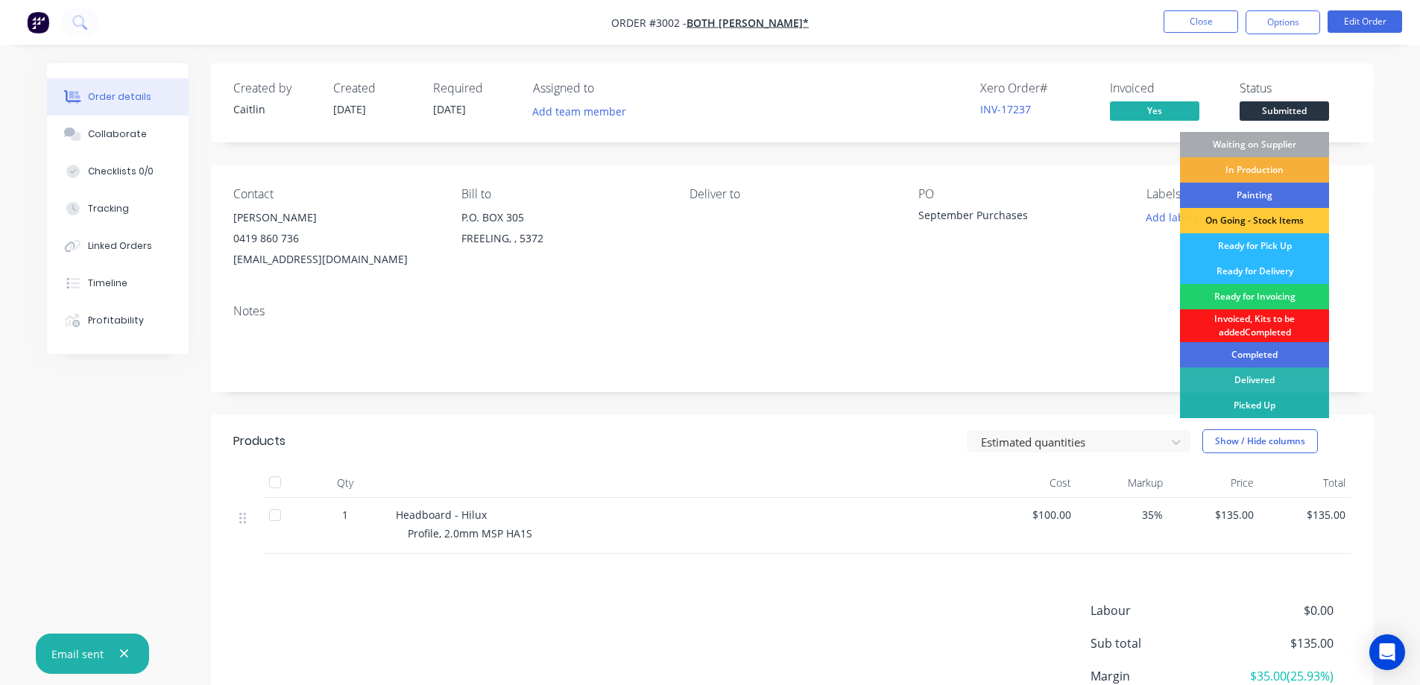
click at [1253, 407] on div "Picked Up" at bounding box center [1254, 405] width 149 height 25
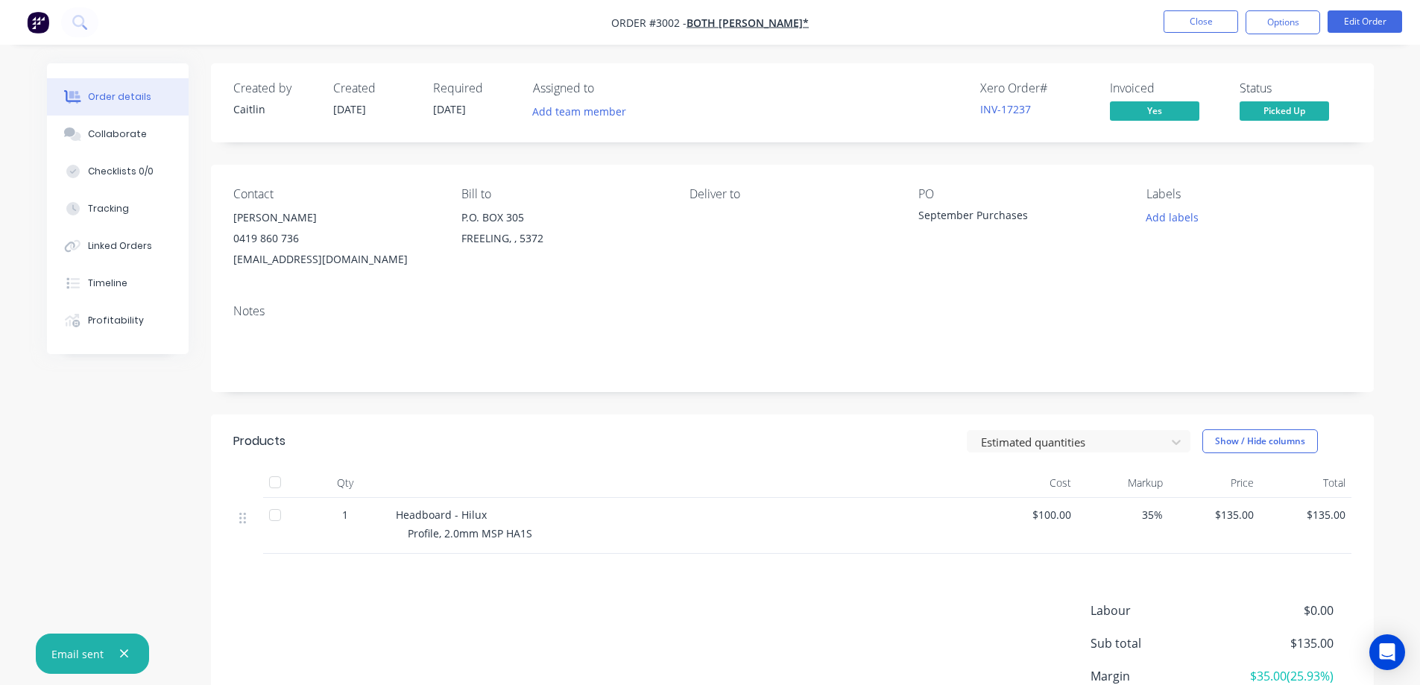
click at [1202, 6] on nav "Order #3002 - BOTH PETER* Close Options Edit Order" at bounding box center [710, 22] width 1420 height 45
click at [1204, 19] on button "Close" at bounding box center [1200, 21] width 75 height 22
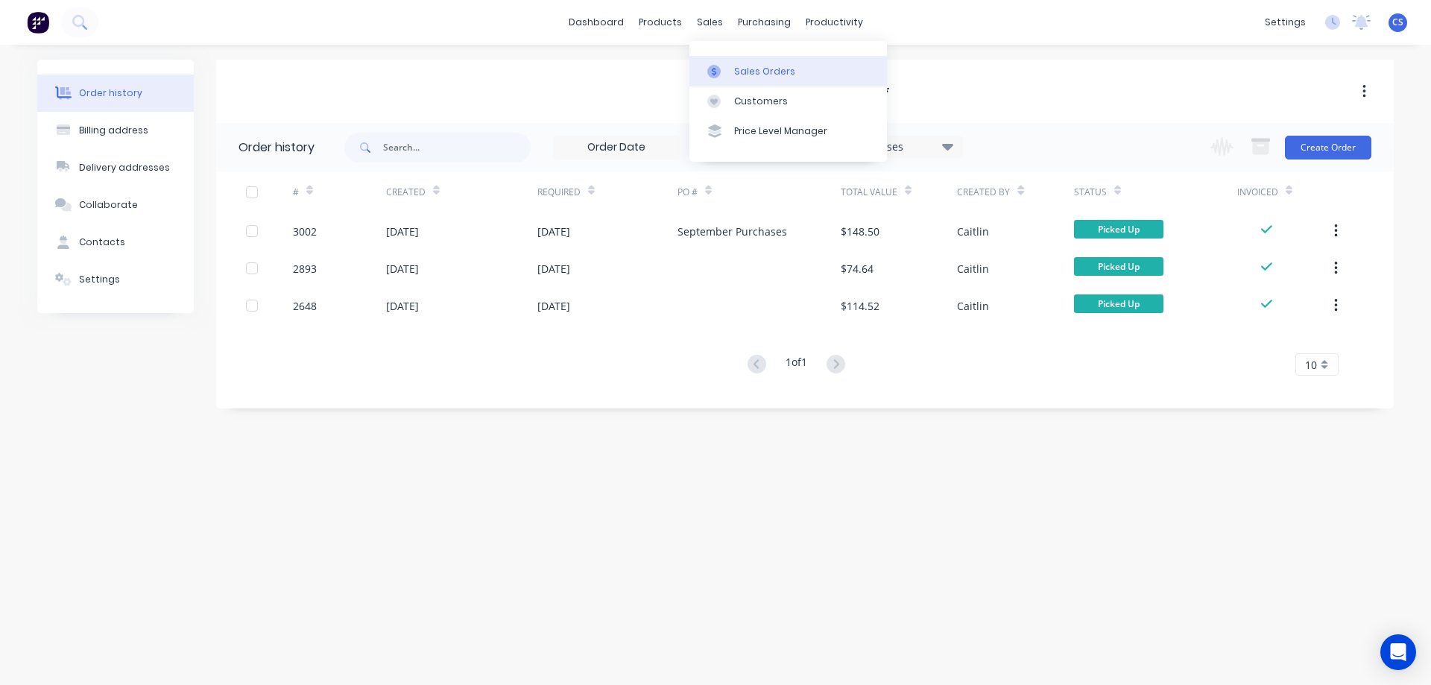
click at [732, 71] on link "Sales Orders" at bounding box center [787, 71] width 197 height 30
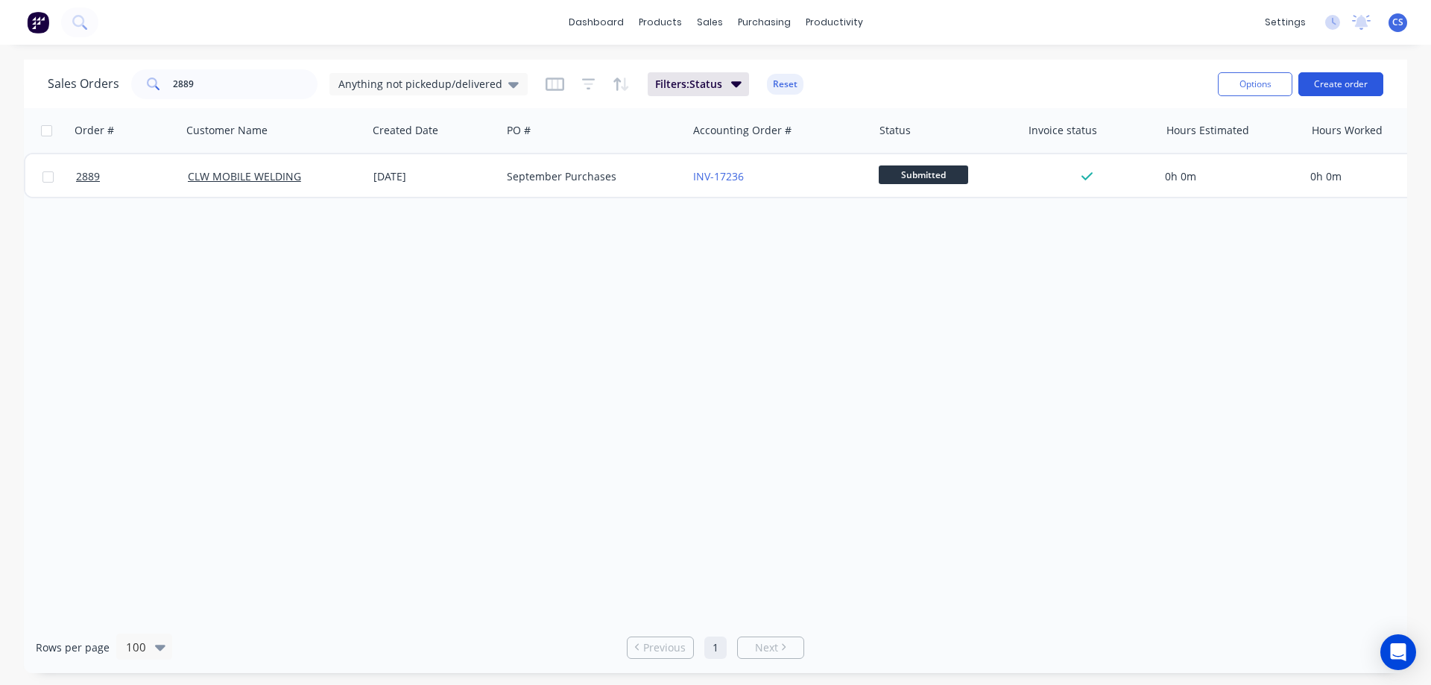
click at [1342, 83] on button "Create order" at bounding box center [1340, 84] width 85 height 24
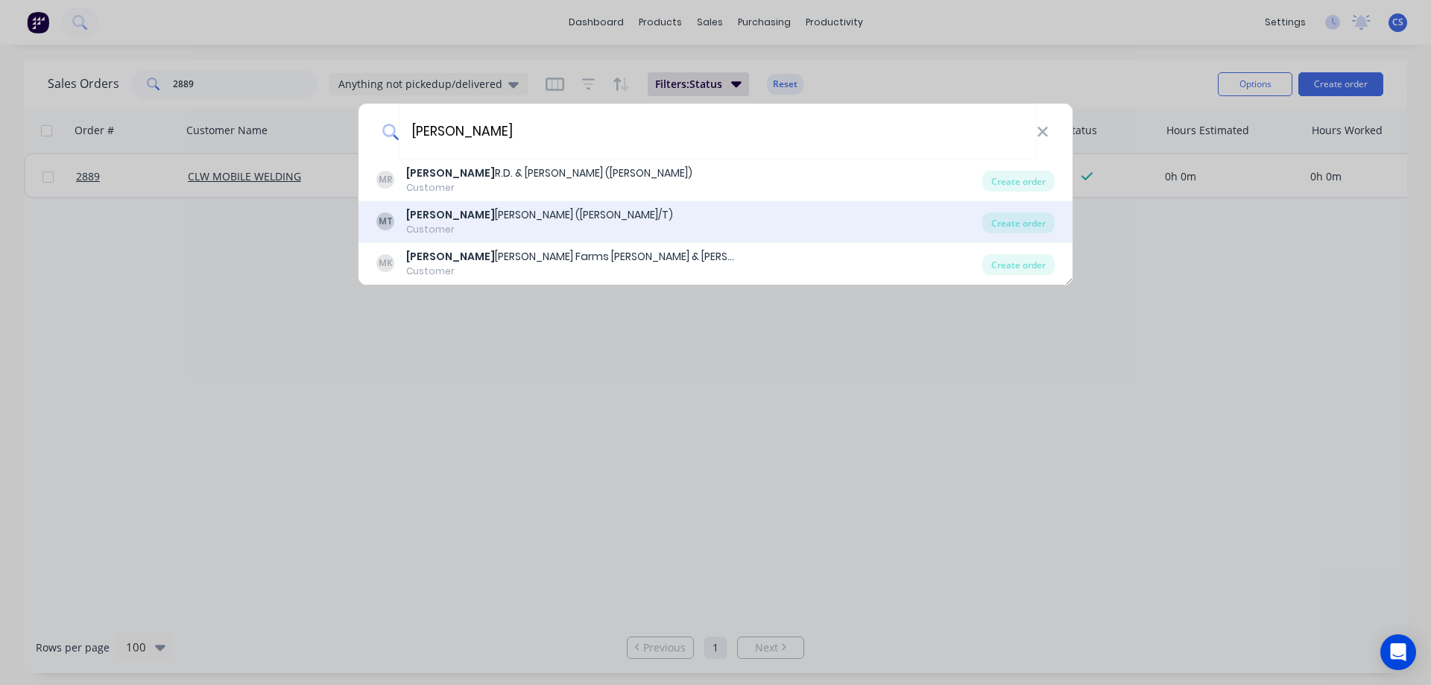
type input "milde"
click at [682, 223] on div "MT MILDE JOHN (Ellerina F/T) Customer" at bounding box center [679, 221] width 606 height 29
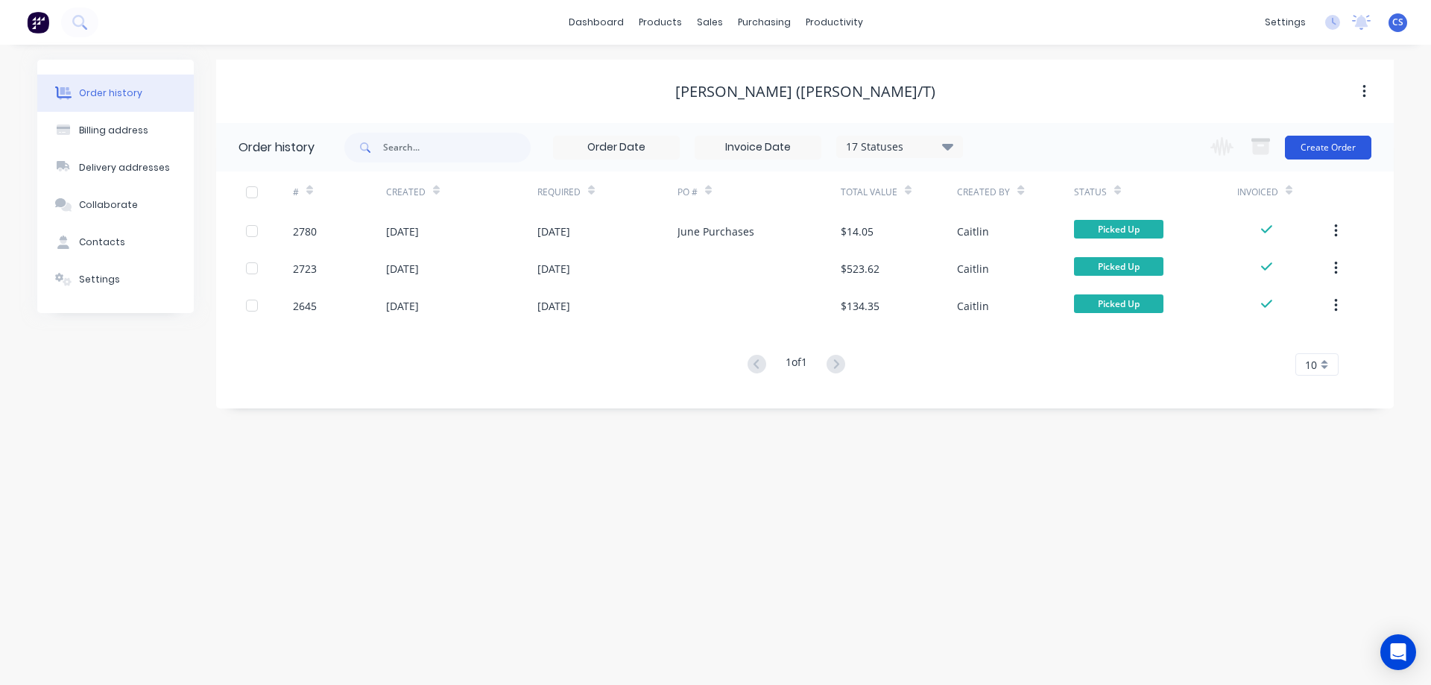
click at [1326, 150] on button "Create Order" at bounding box center [1328, 148] width 86 height 24
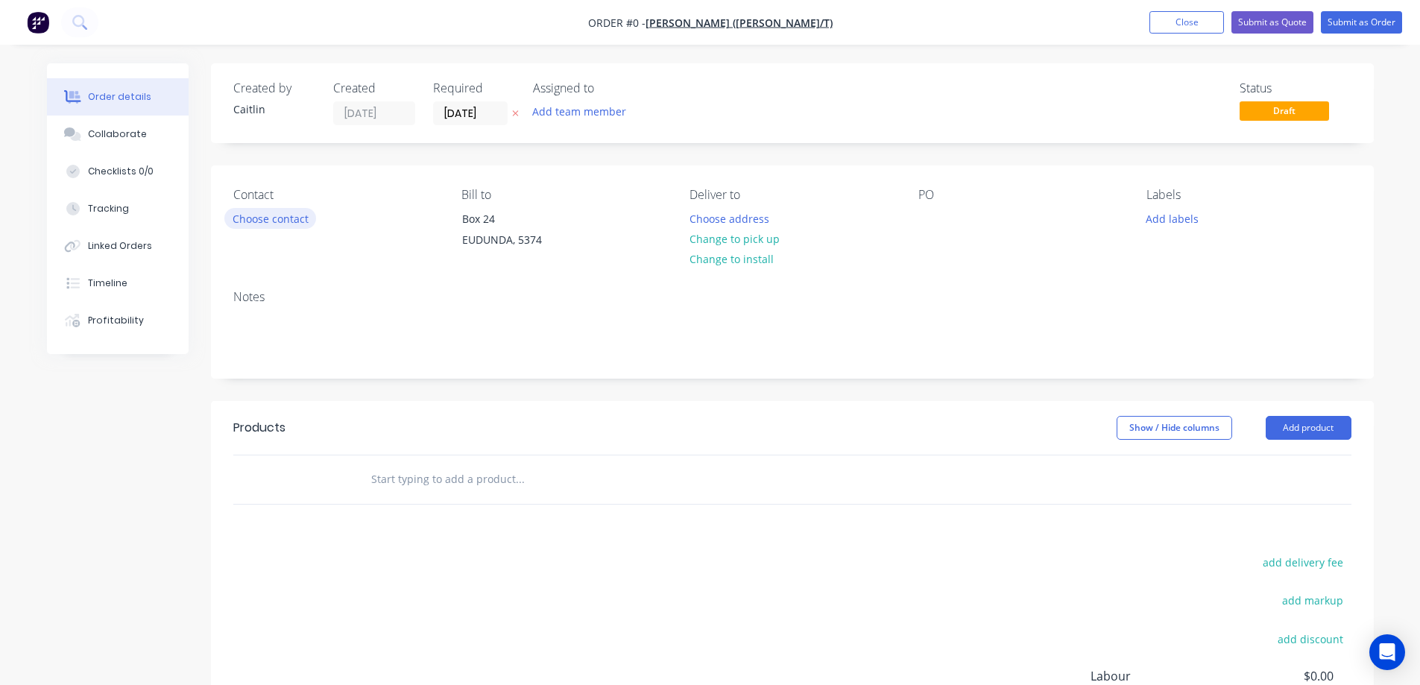
click at [288, 218] on button "Choose contact" at bounding box center [270, 218] width 92 height 20
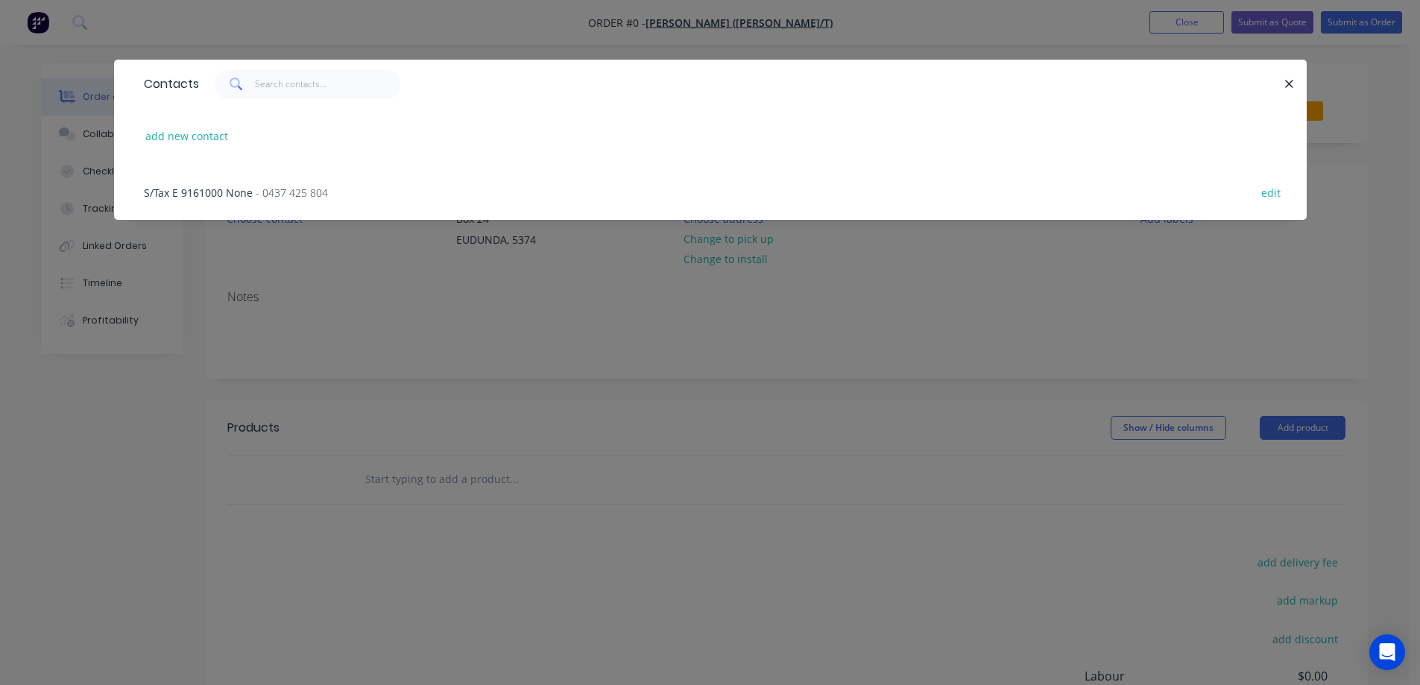
click at [291, 194] on span "- 0437 425 804" at bounding box center [292, 193] width 72 height 14
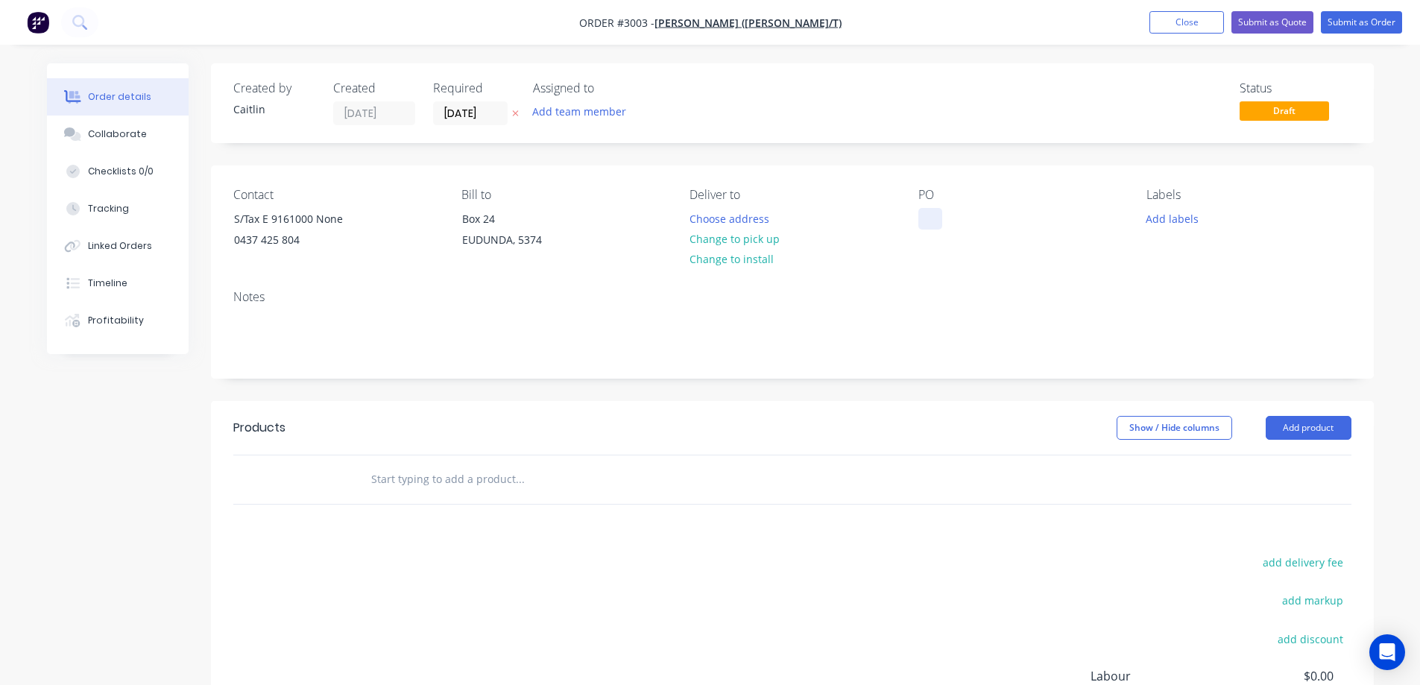
click at [930, 220] on div at bounding box center [930, 219] width 24 height 22
drag, startPoint x: 357, startPoint y: 218, endPoint x: 224, endPoint y: 222, distance: 132.7
click at [224, 222] on div "S/Tax E 9161000 None 0437 425 804" at bounding box center [295, 232] width 149 height 48
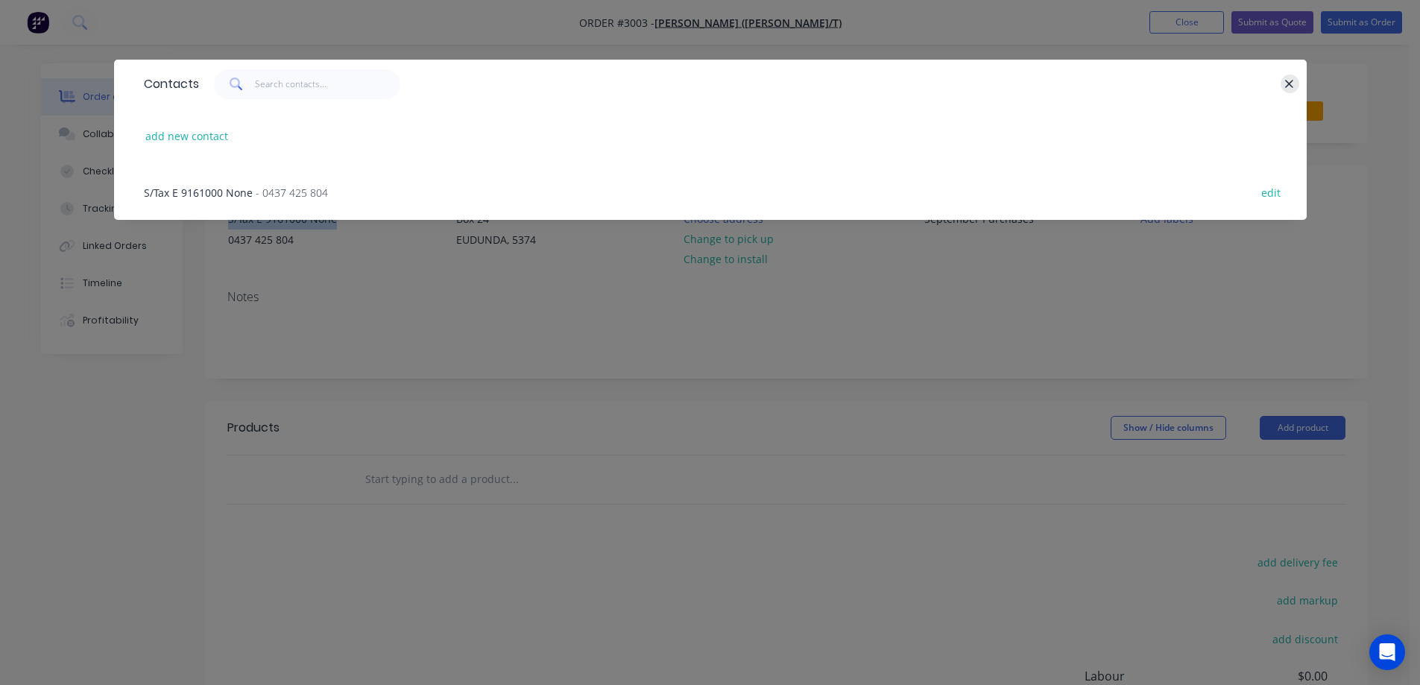
click at [1288, 85] on icon "button" at bounding box center [1290, 84] width 8 height 8
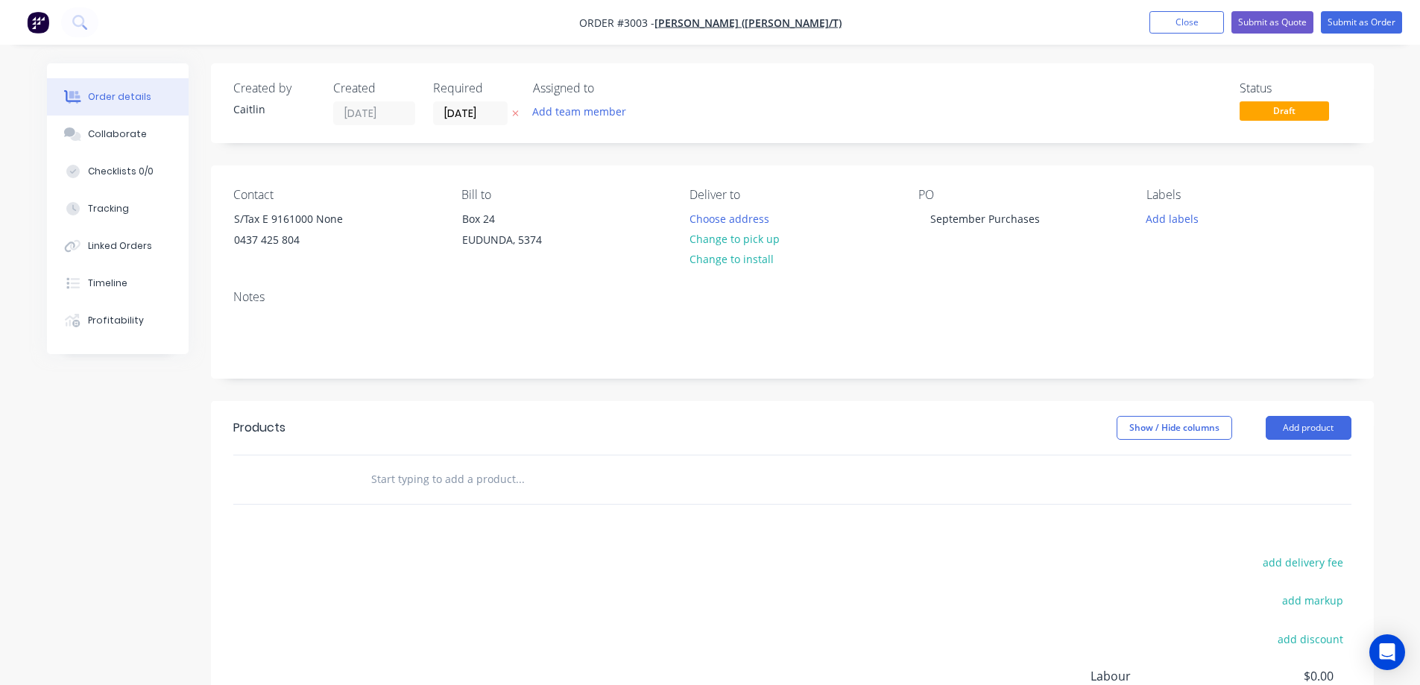
click at [399, 478] on input "text" at bounding box center [519, 479] width 298 height 30
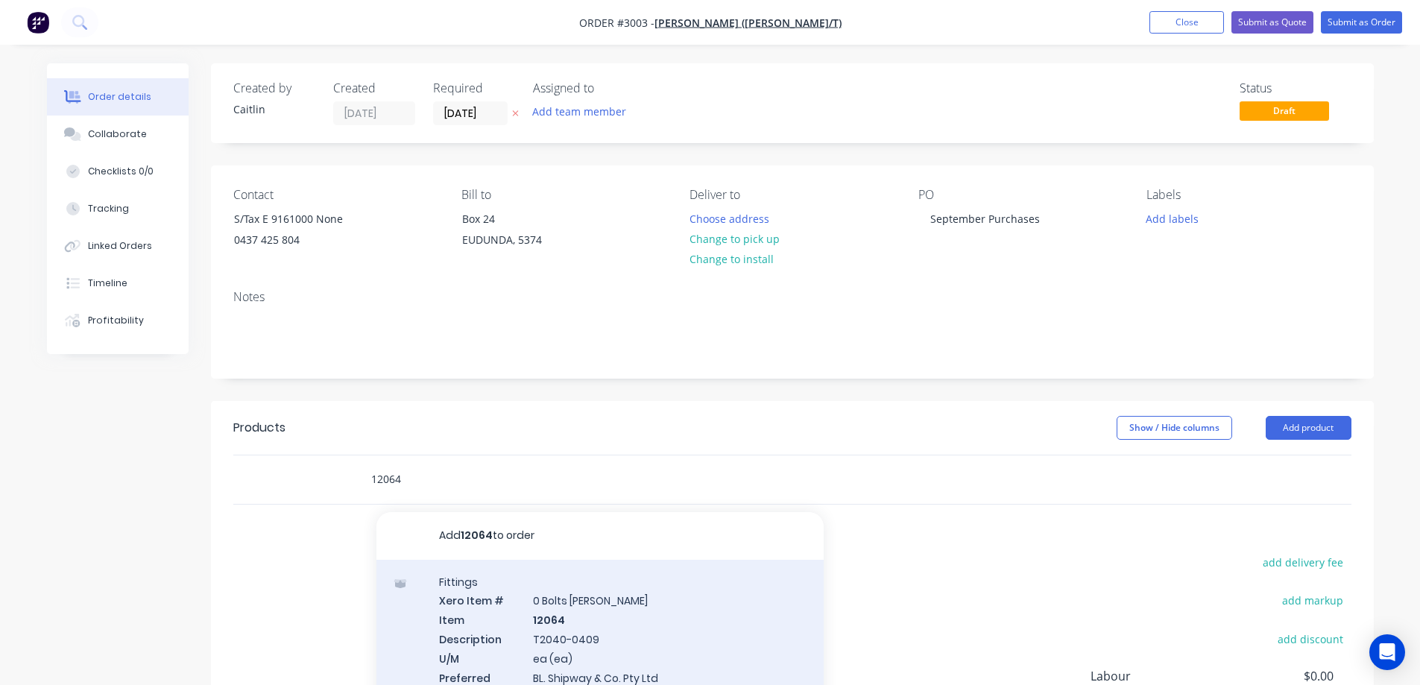
type input "12064"
click at [750, 627] on div "Fittings Xero Item # 0 Bolts Metric Galvanised Item 12064 Description T2040-040…" at bounding box center [599, 647] width 447 height 174
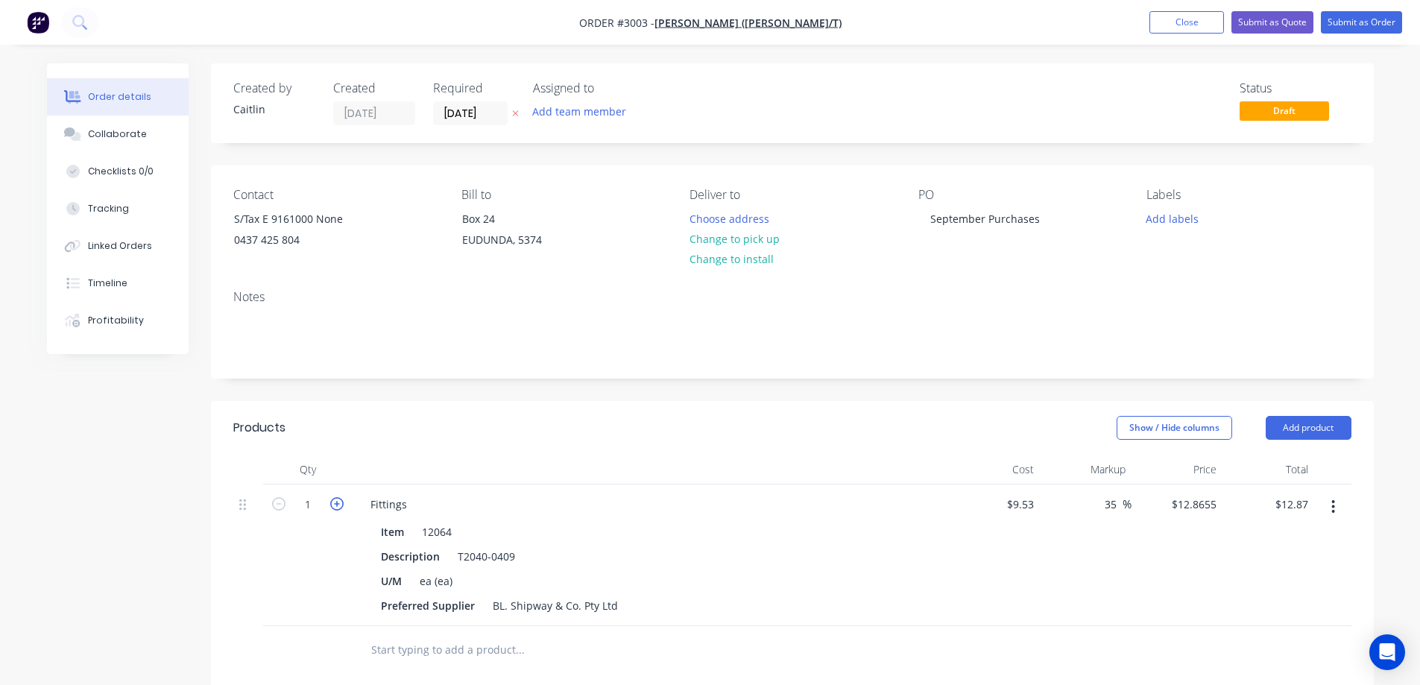
click at [334, 507] on icon "button" at bounding box center [336, 503] width 13 height 13
type input "2"
type input "$25.73"
click at [777, 453] on header "Products Show / Hide columns Add product" at bounding box center [792, 428] width 1163 height 54
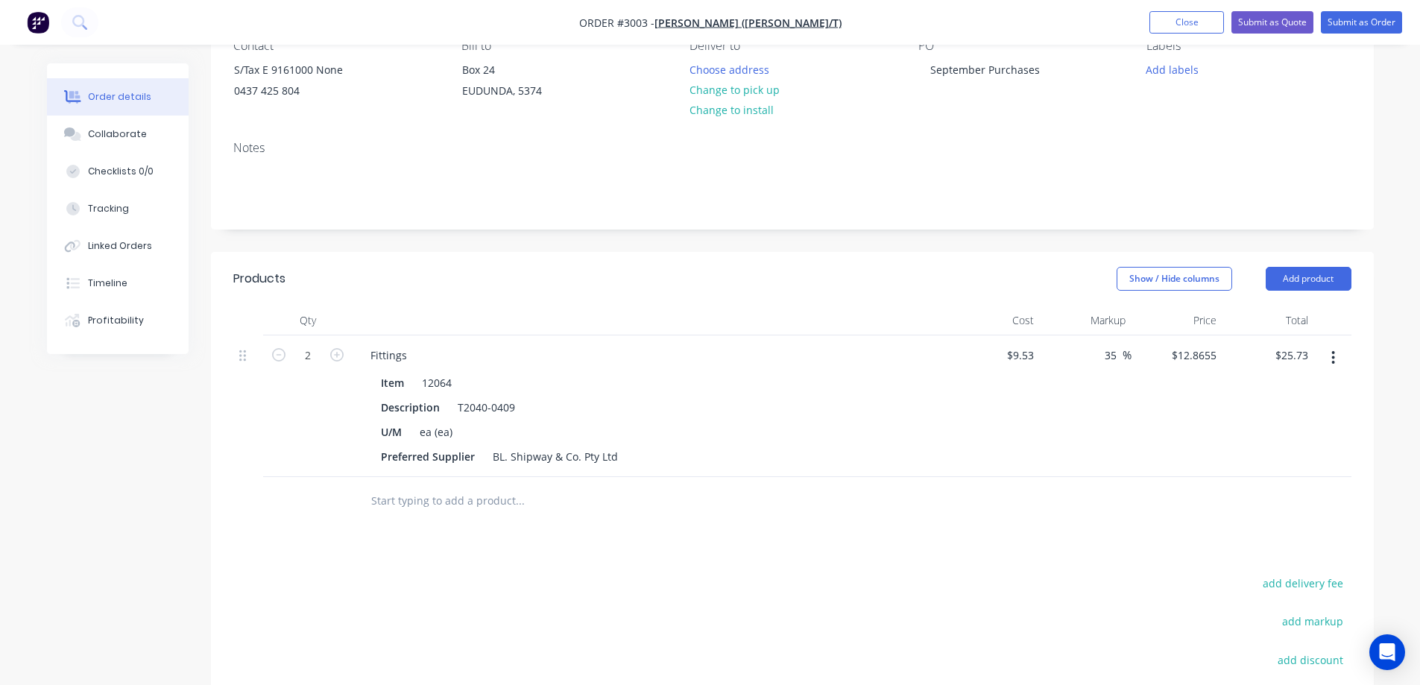
scroll to position [75, 0]
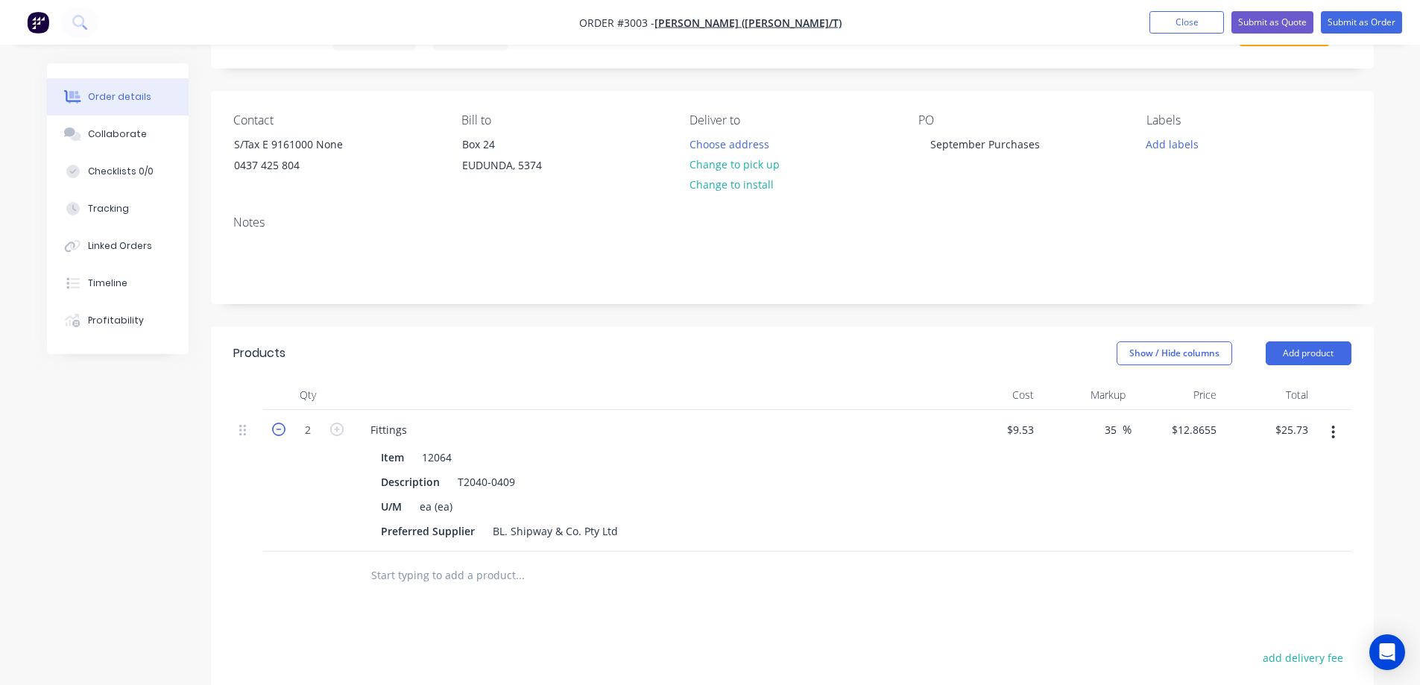
click at [279, 427] on icon "button" at bounding box center [278, 429] width 13 height 13
type input "1"
type input "$12.87"
click at [341, 429] on icon "button" at bounding box center [336, 429] width 13 height 13
type input "2"
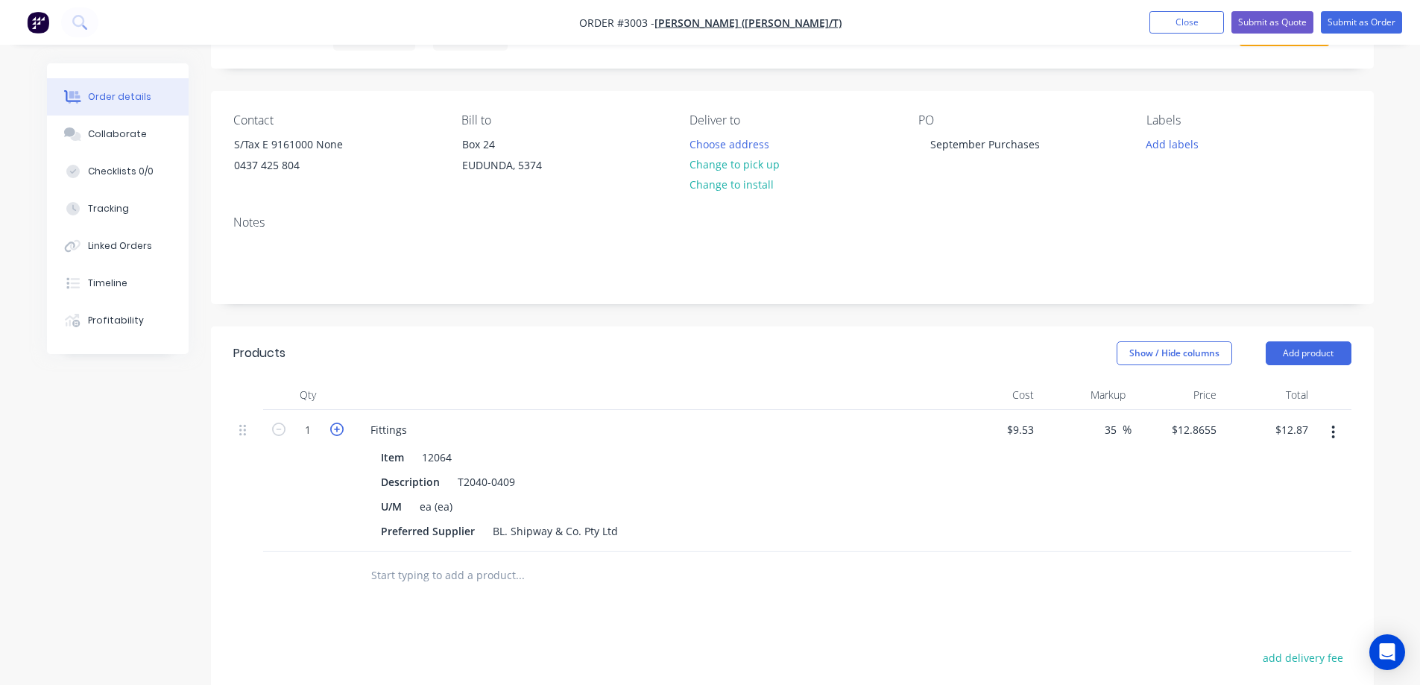
type input "$25.73"
click at [432, 576] on input "text" at bounding box center [519, 575] width 298 height 30
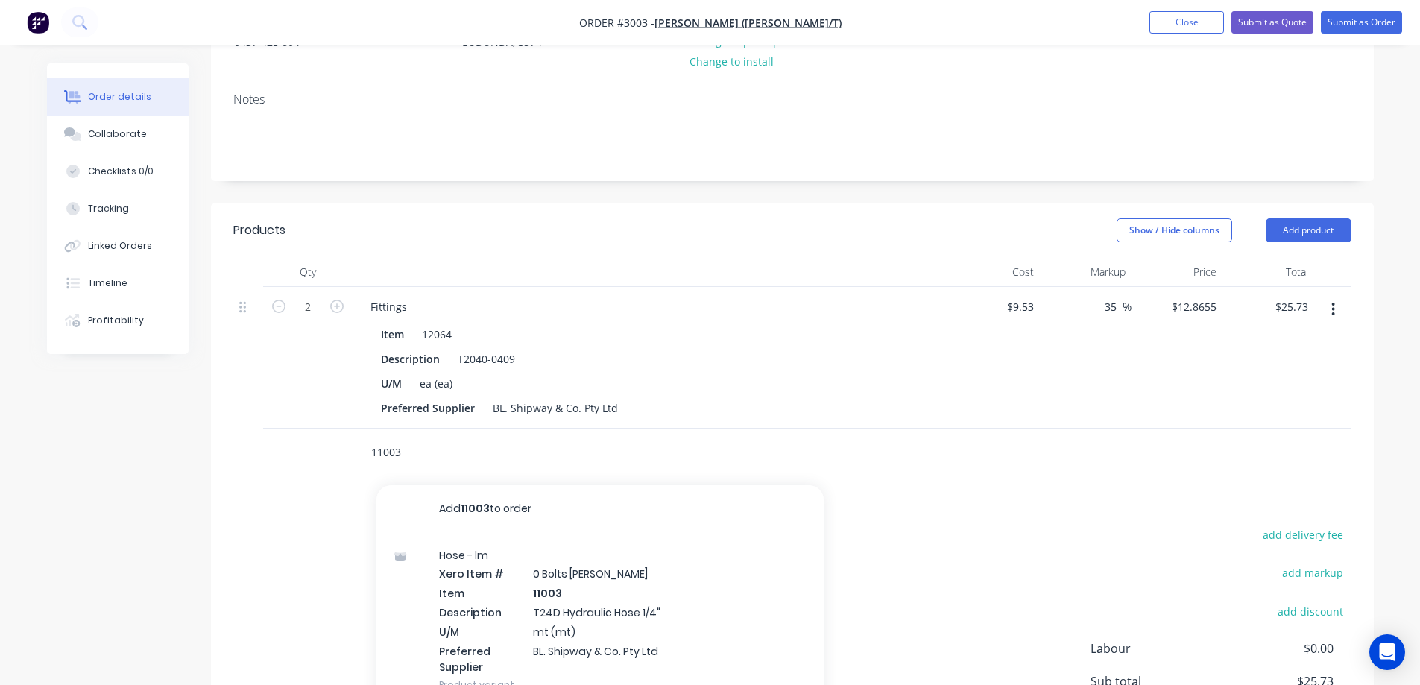
scroll to position [224, 0]
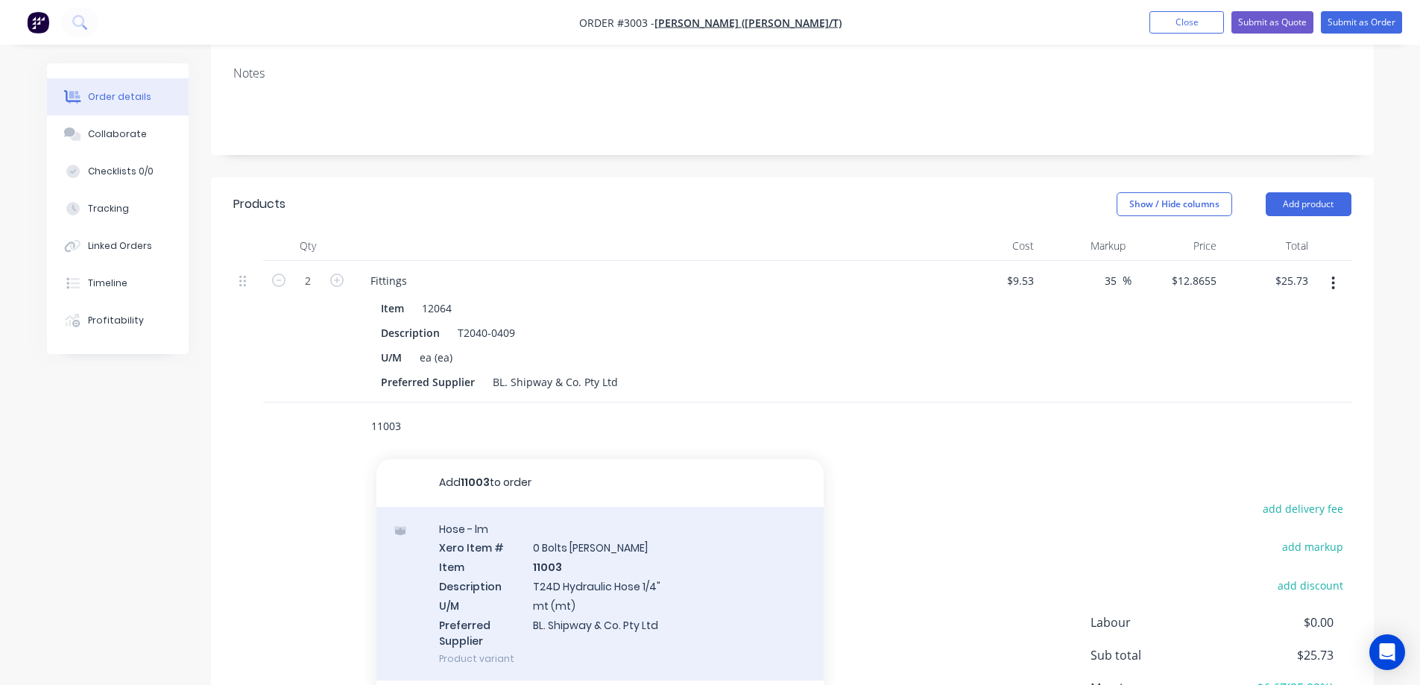
type input "11003"
click at [730, 598] on div "Hose - lm Xero Item # 0 Bolts Metric Galvanised Item 11003 Description T24D Hyd…" at bounding box center [599, 594] width 447 height 174
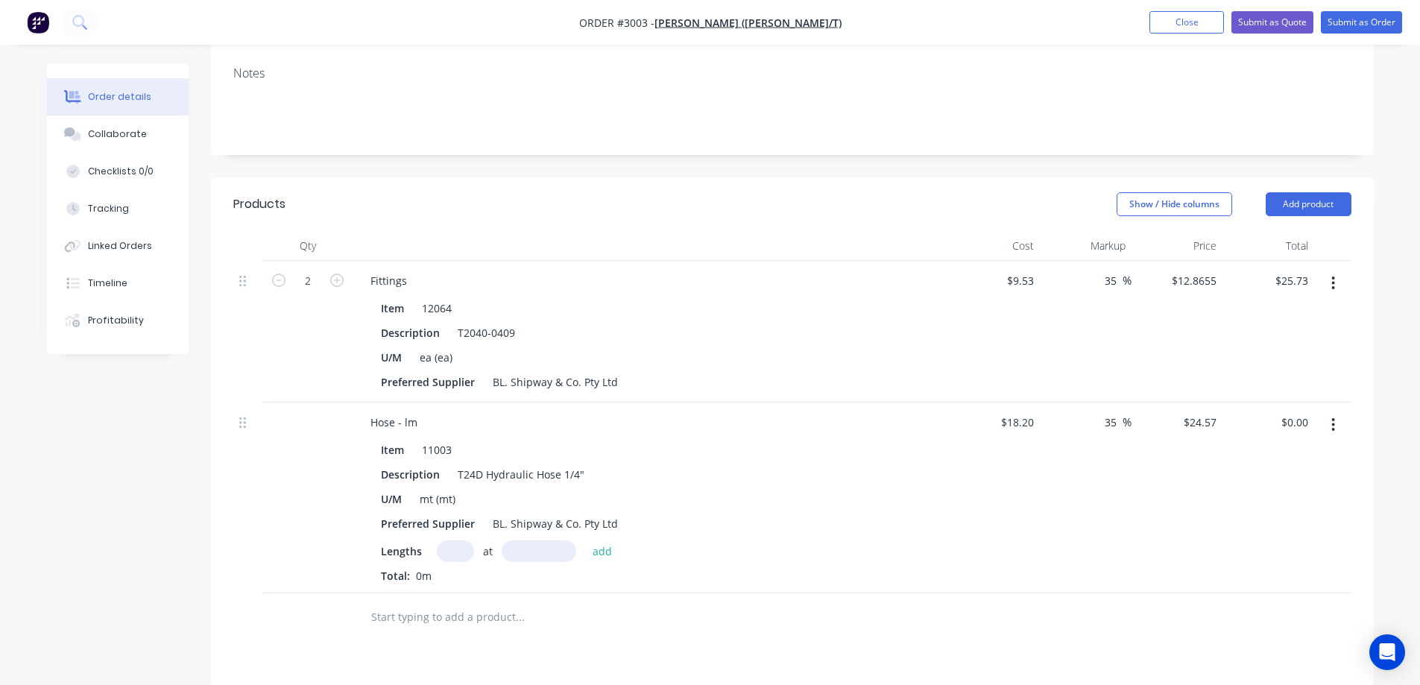
click at [459, 551] on input "text" at bounding box center [455, 551] width 37 height 22
type input "1"
type input "."
type input "530mm"
click at [597, 551] on button "add" at bounding box center [602, 550] width 35 height 20
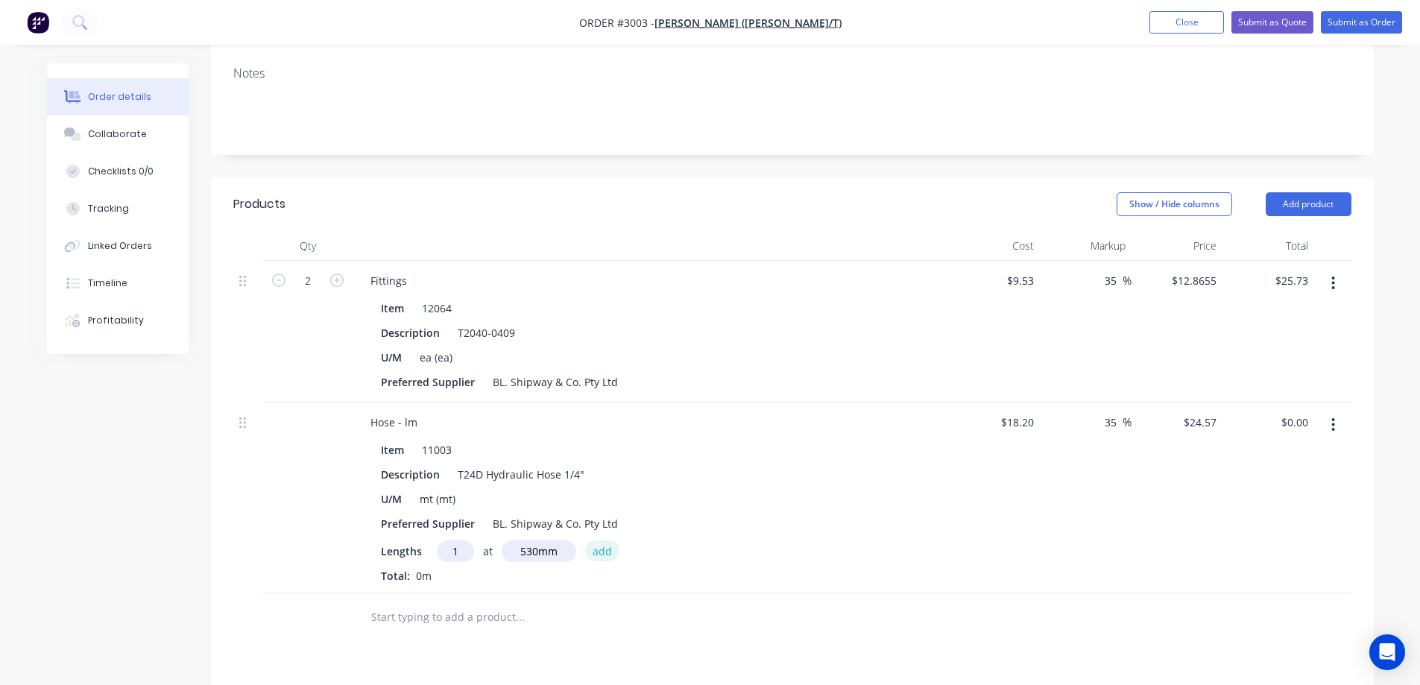
type input "$13.02"
click at [472, 643] on input "text" at bounding box center [519, 642] width 298 height 30
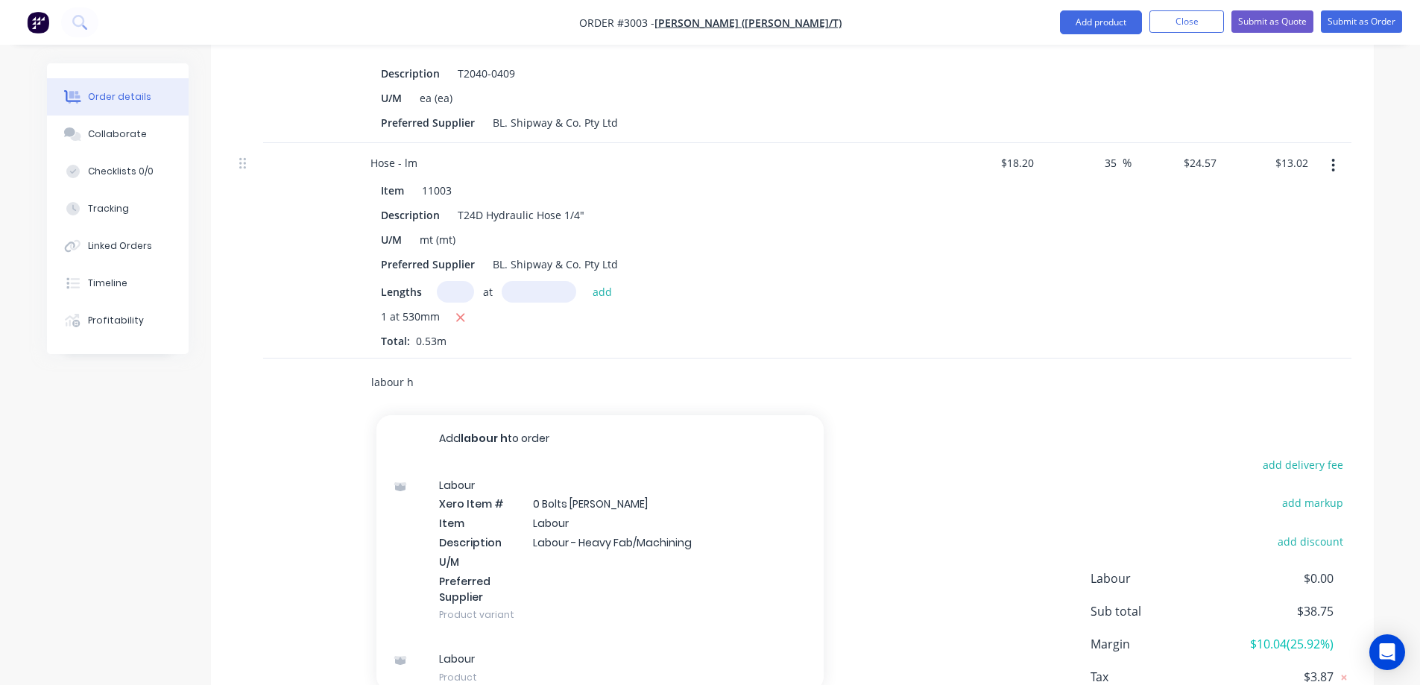
scroll to position [522, 0]
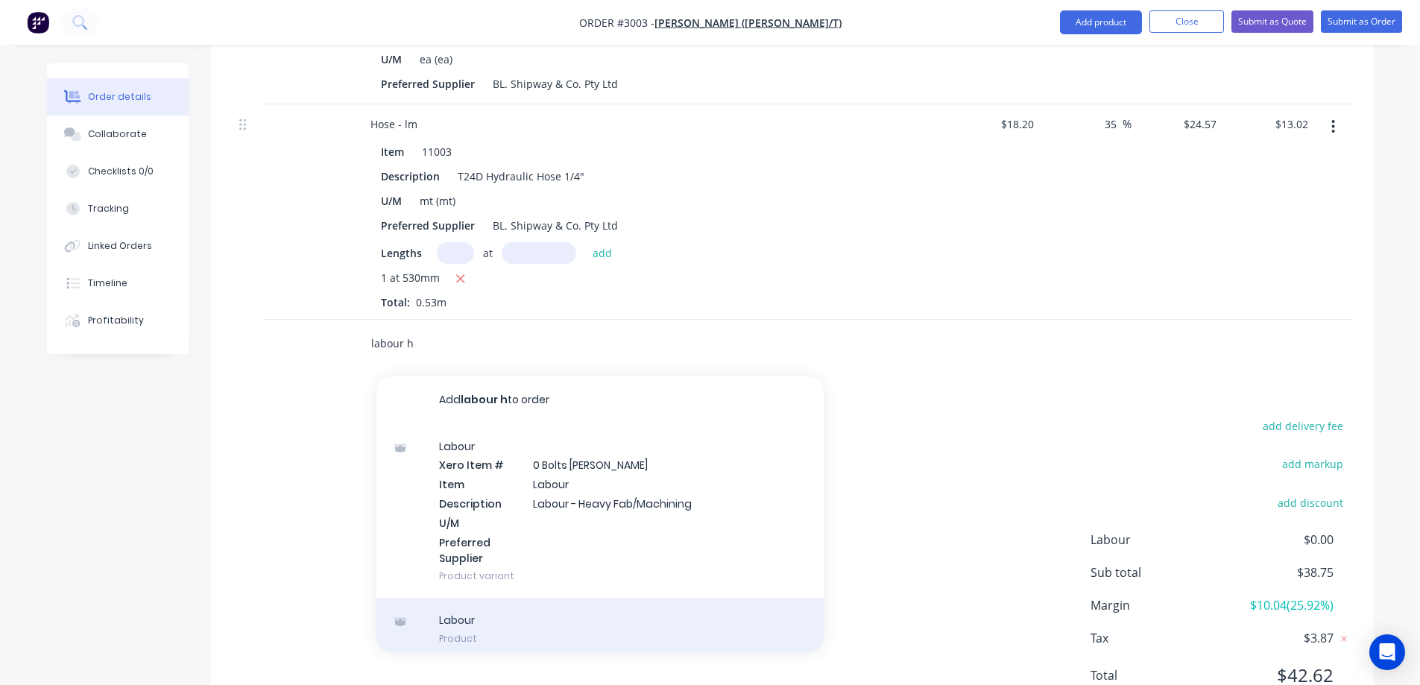
type input "labour h"
click at [613, 619] on div "Labour Product" at bounding box center [599, 629] width 447 height 63
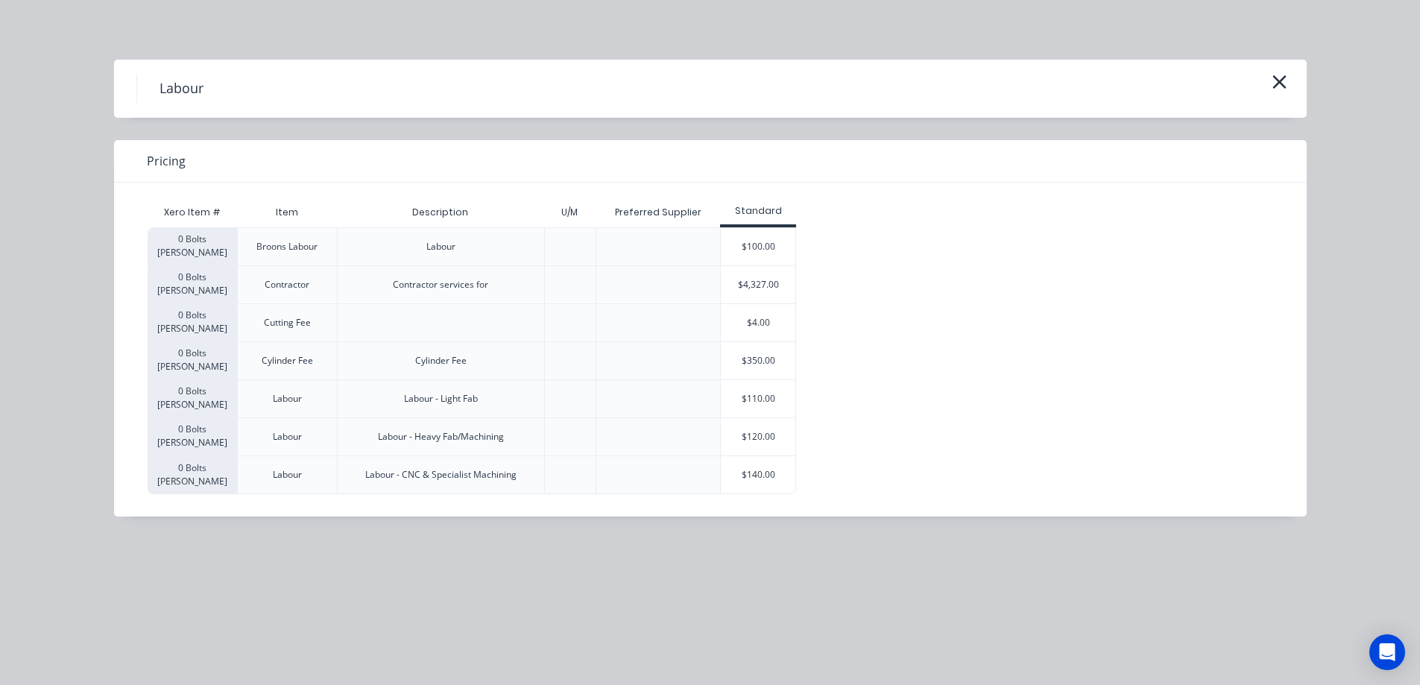
click at [771, 436] on div "$120.00" at bounding box center [758, 436] width 75 height 37
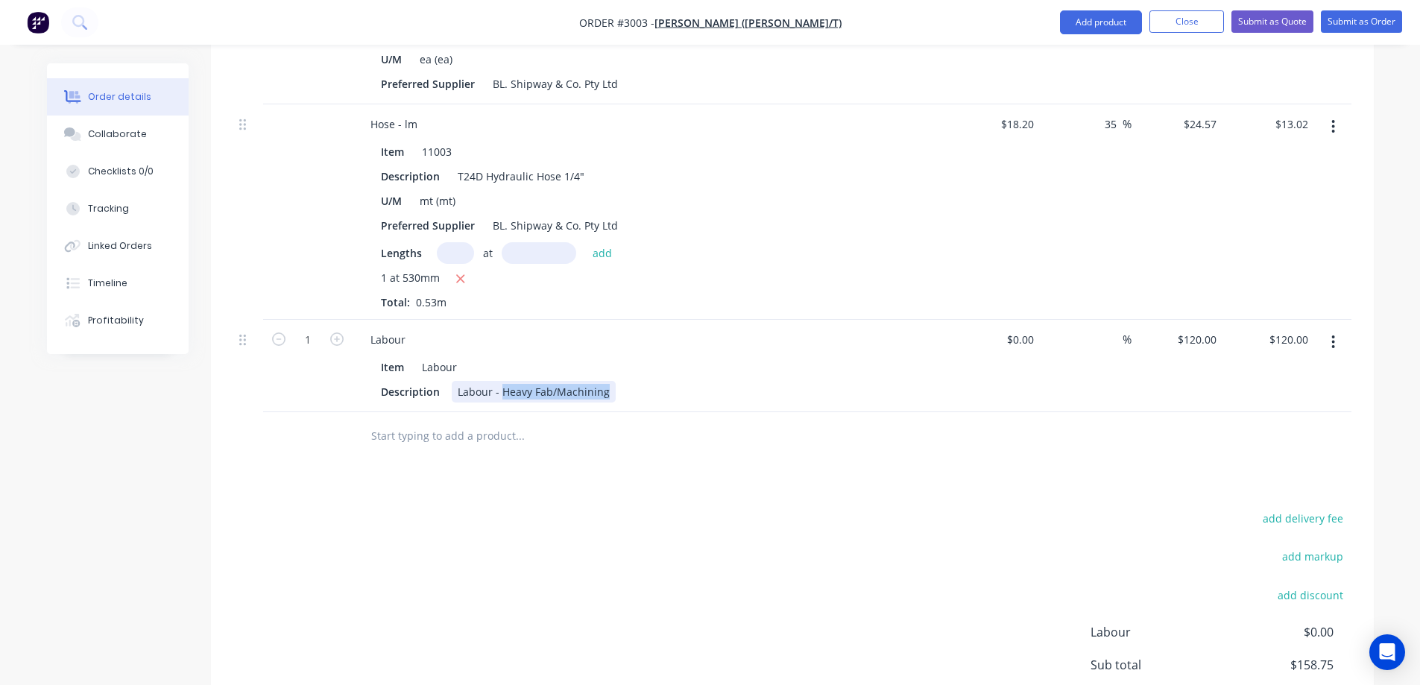
drag, startPoint x: 606, startPoint y: 390, endPoint x: 499, endPoint y: 396, distance: 106.8
click at [499, 396] on div "Labour - Heavy Fab/Machining" at bounding box center [534, 392] width 164 height 22
click at [312, 339] on input "1" at bounding box center [307, 340] width 39 height 22
type input "0.15"
type input "$18.00"
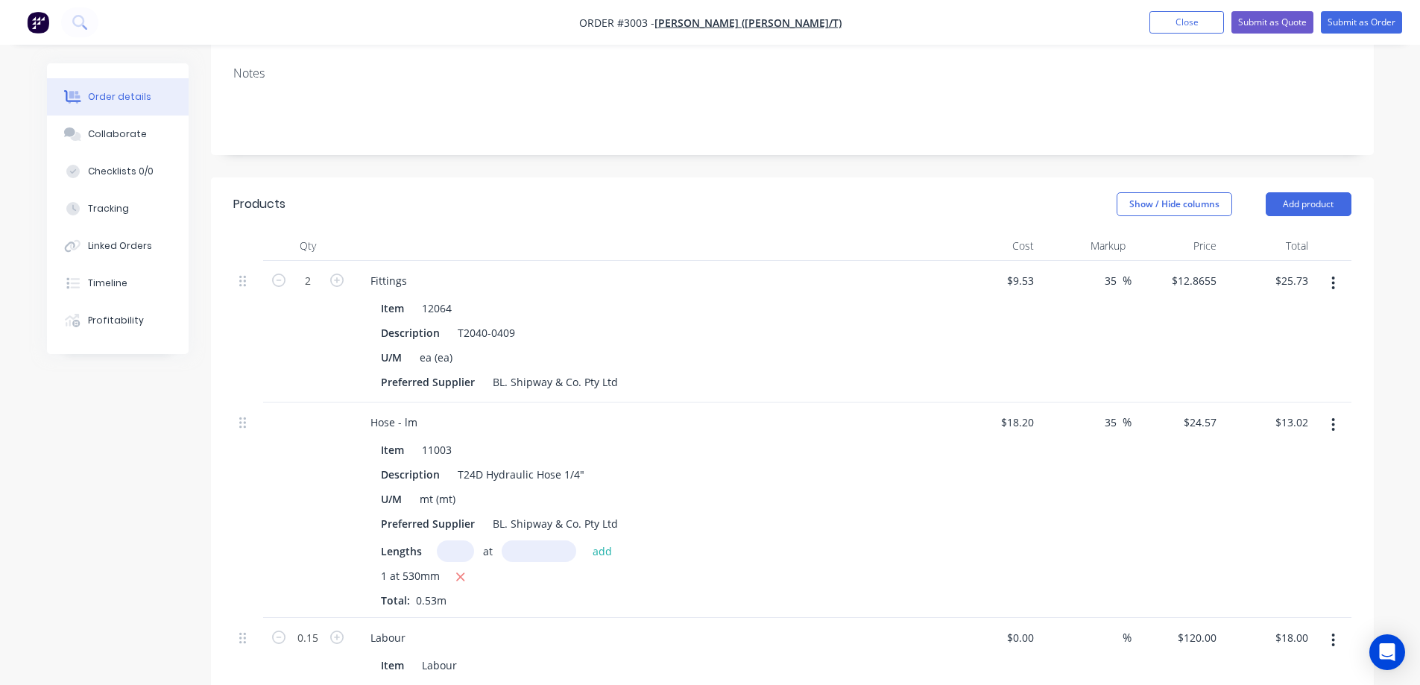
scroll to position [0, 0]
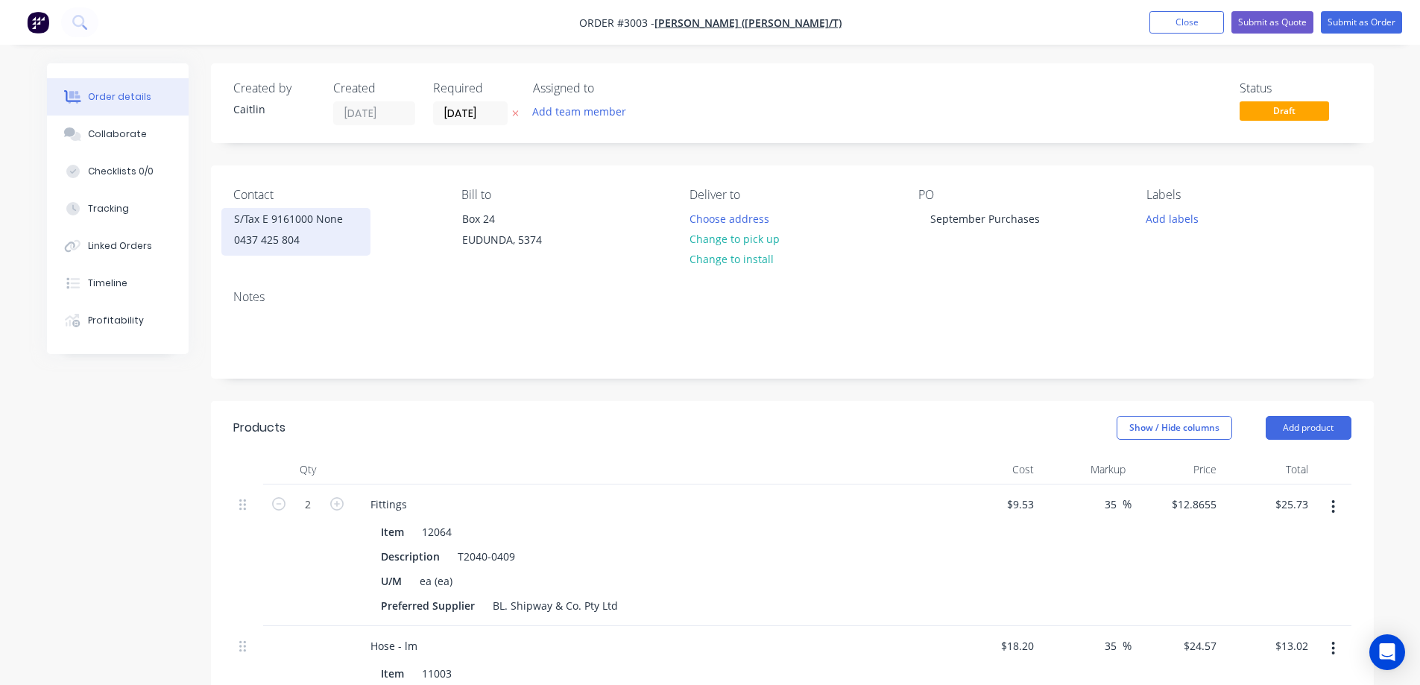
click at [309, 234] on div "0437 425 804" at bounding box center [296, 240] width 124 height 21
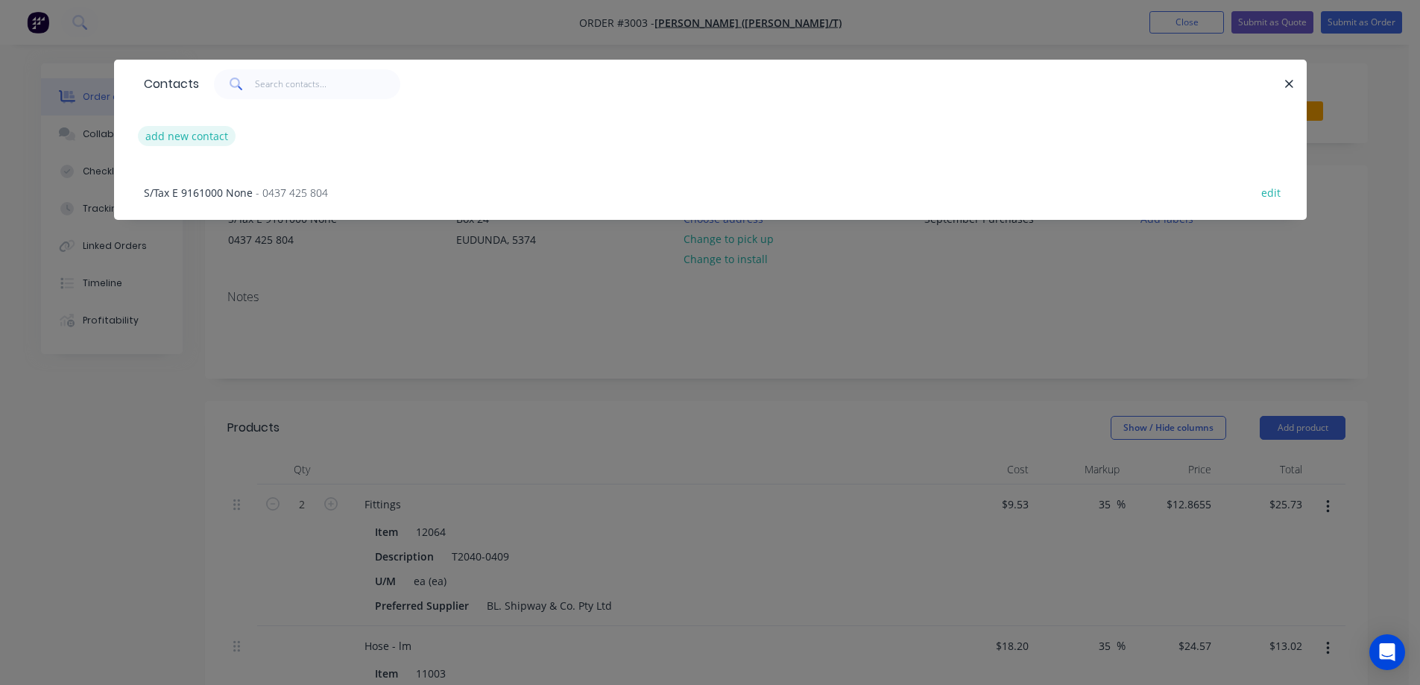
click at [192, 137] on button "add new contact" at bounding box center [187, 136] width 98 height 20
select select "AU"
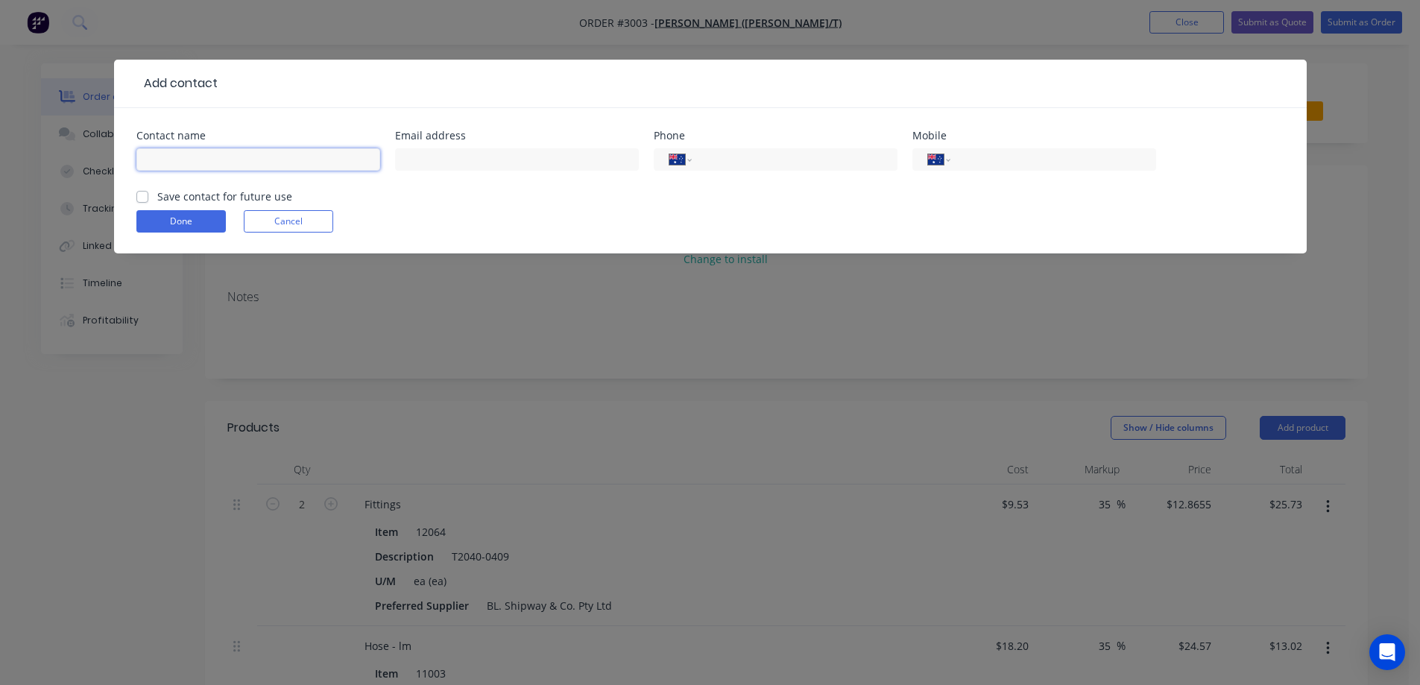
click at [182, 154] on input "text" at bounding box center [258, 159] width 244 height 22
type input "John Milde"
click at [157, 198] on label "Save contact for future use" at bounding box center [224, 197] width 135 height 16
click at [143, 198] on input "Save contact for future use" at bounding box center [142, 196] width 12 height 14
checkbox input "true"
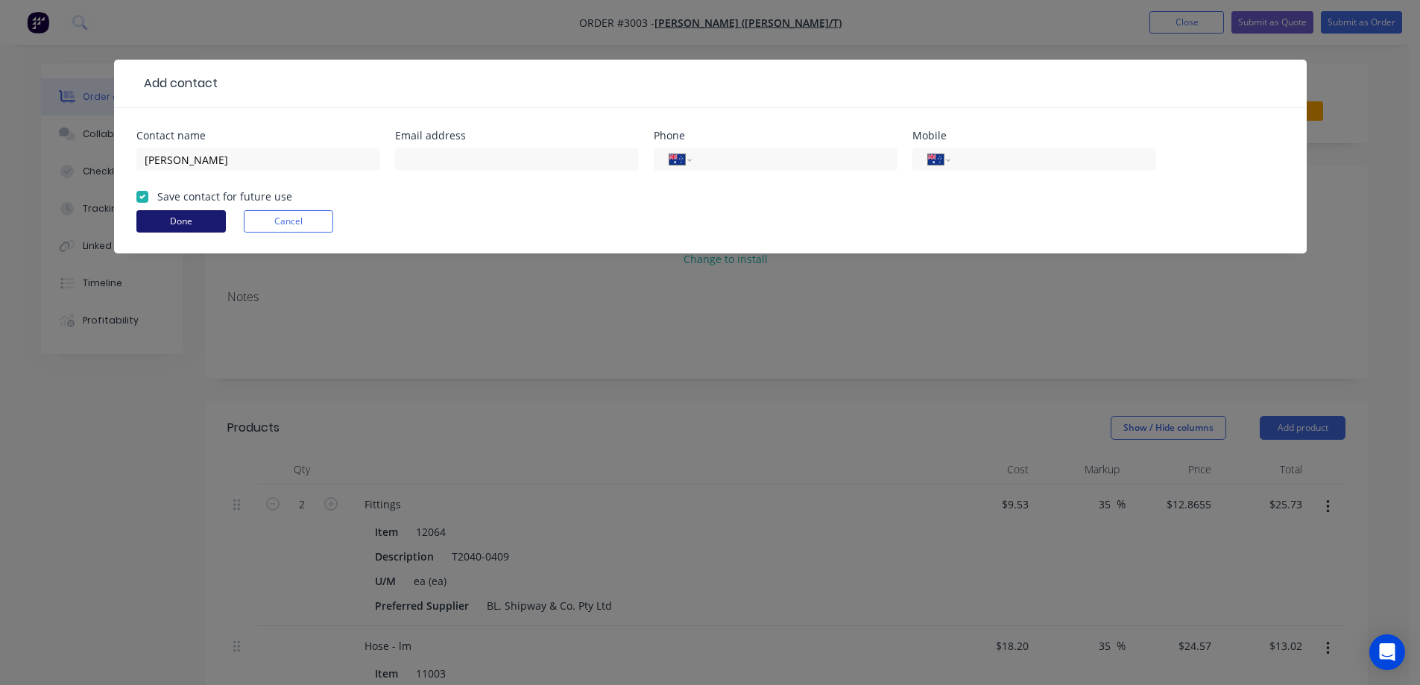
click at [189, 225] on button "Done" at bounding box center [180, 221] width 89 height 22
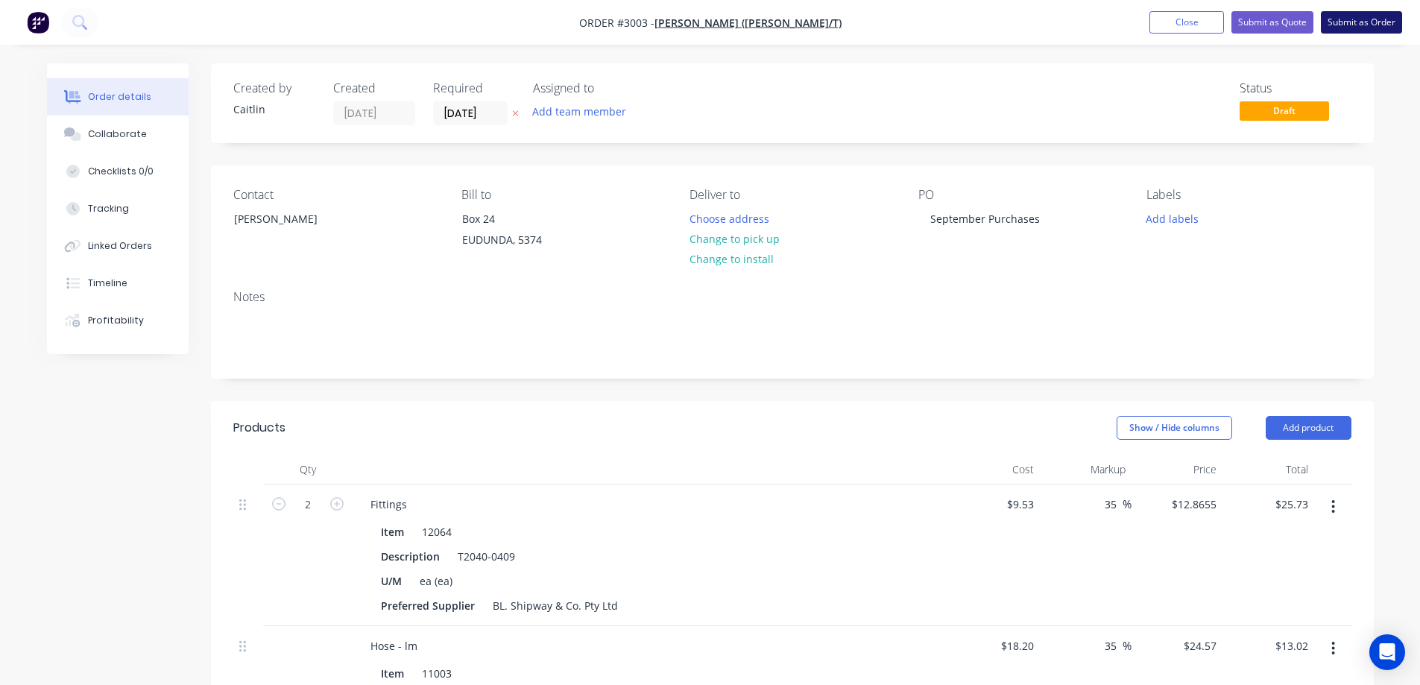
click at [1385, 21] on button "Submit as Order" at bounding box center [1361, 22] width 81 height 22
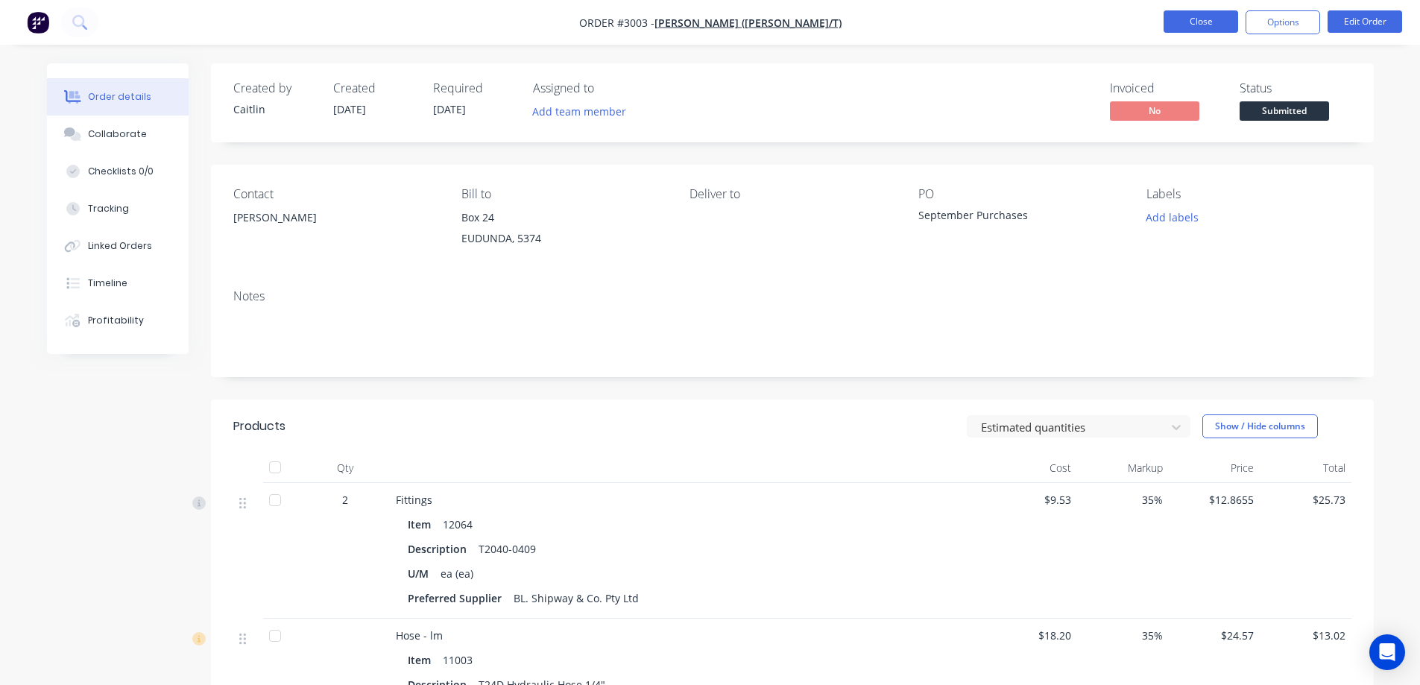
click at [1201, 25] on button "Close" at bounding box center [1200, 21] width 75 height 22
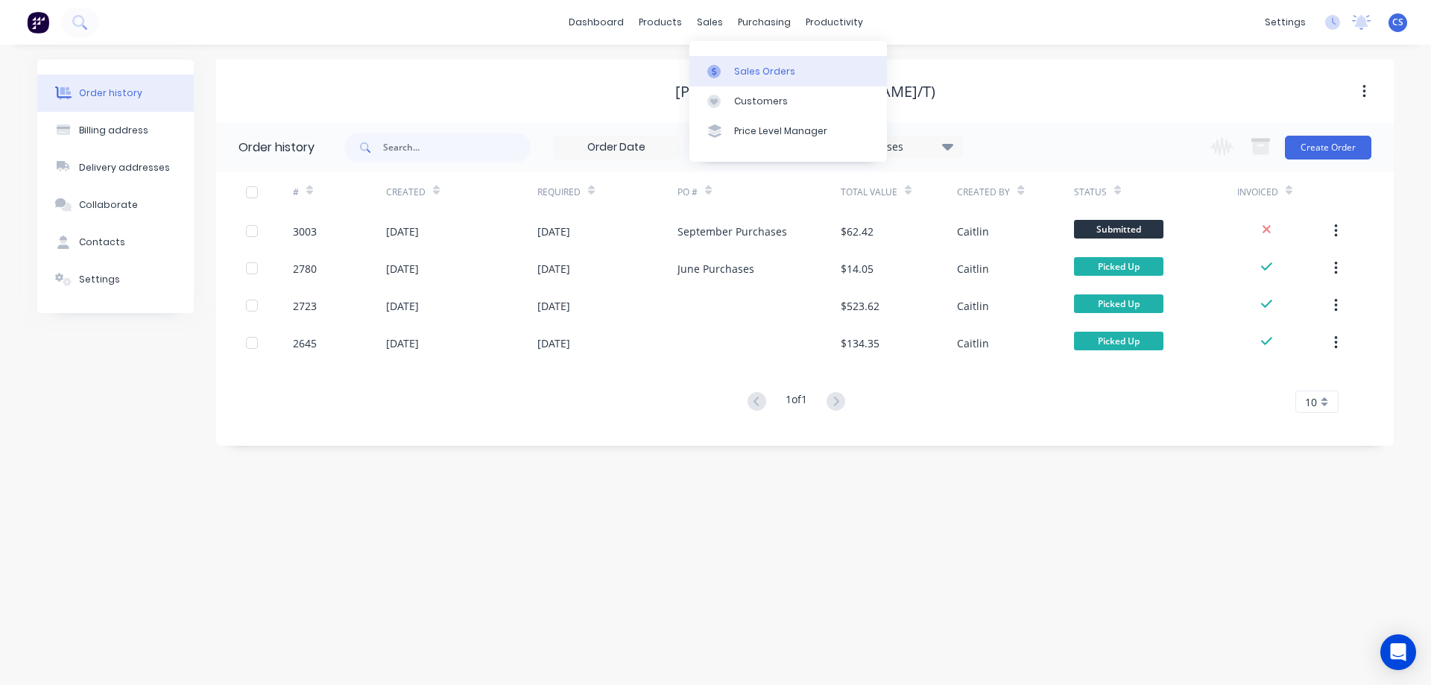
click at [756, 80] on link "Sales Orders" at bounding box center [787, 71] width 197 height 30
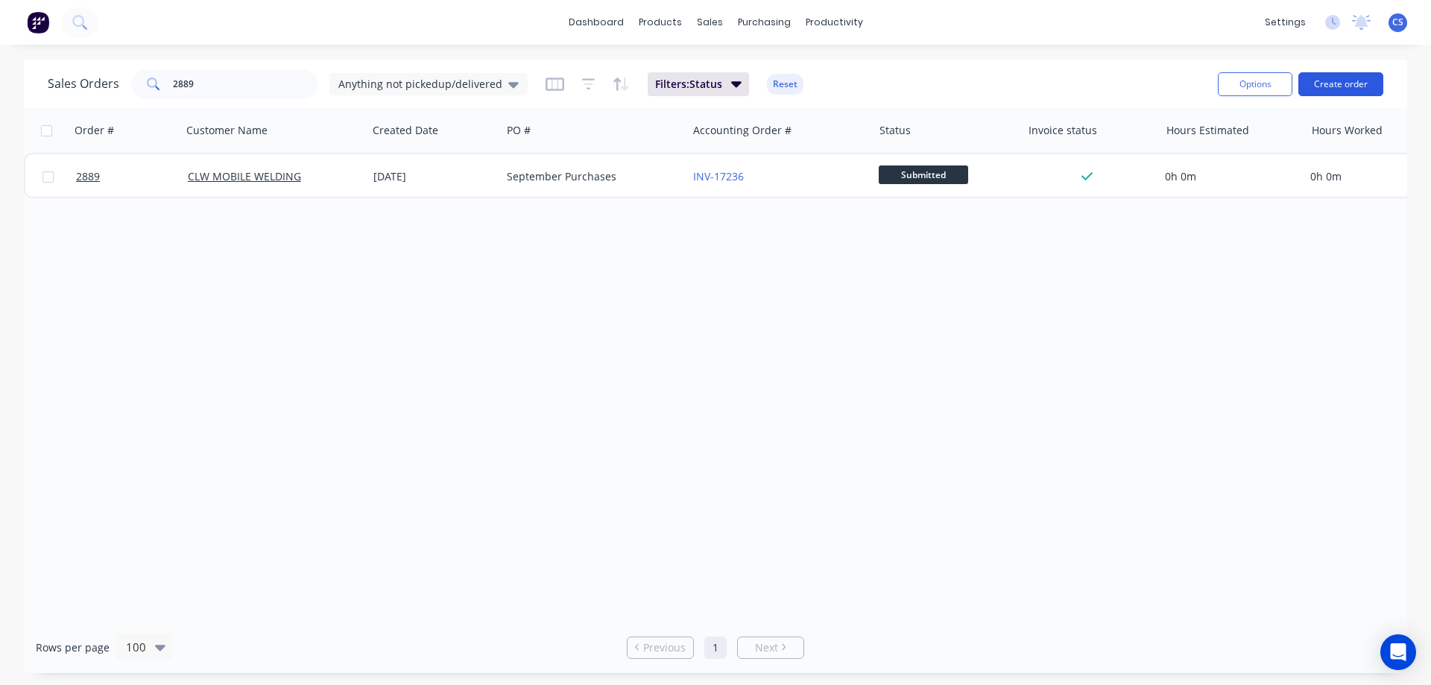
click at [1327, 89] on button "Create order" at bounding box center [1340, 84] width 85 height 24
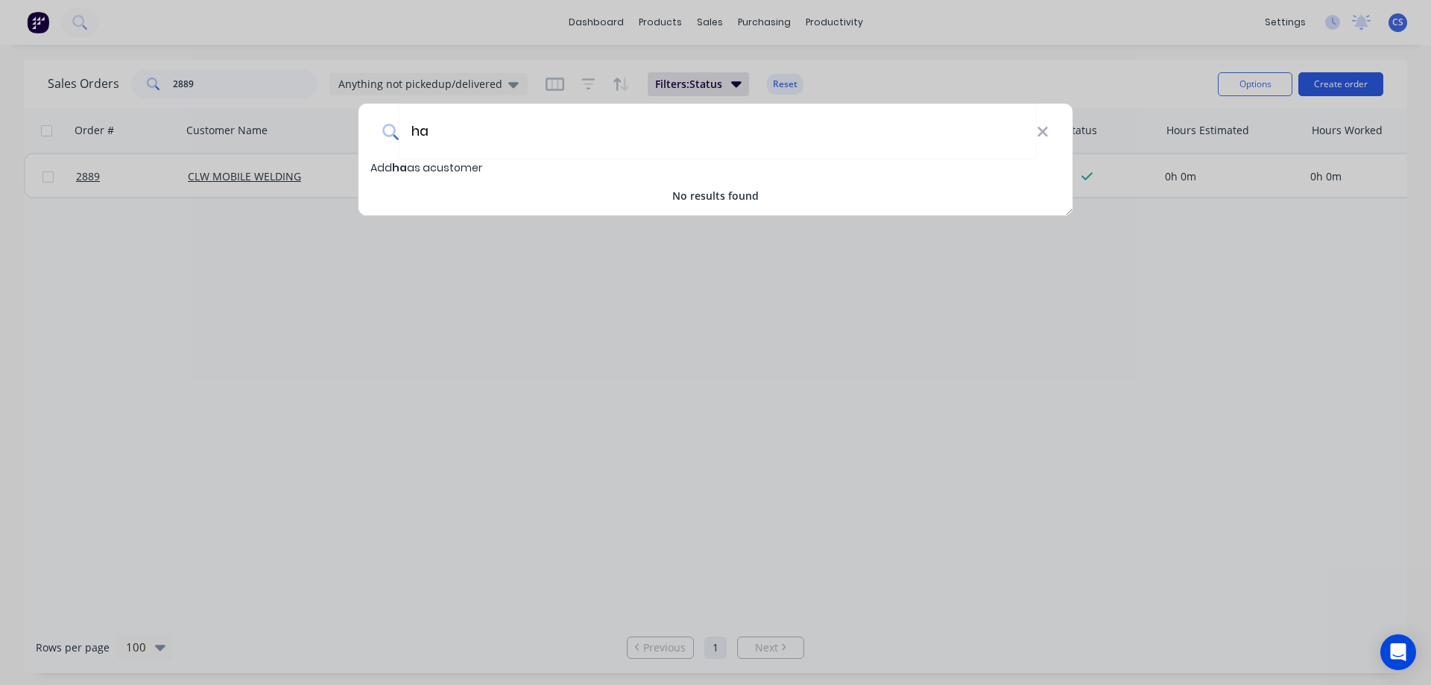
type input "h"
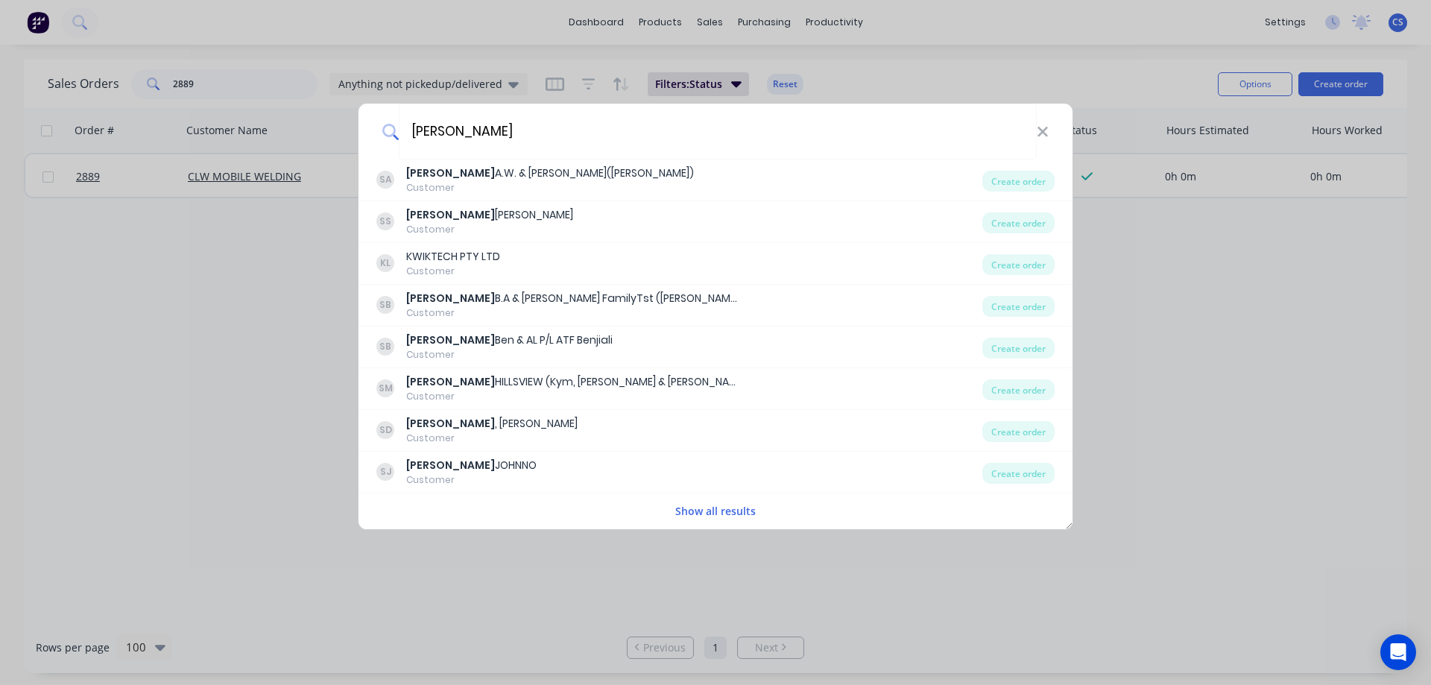
type input "schutz"
click at [730, 510] on button "Show all results" at bounding box center [715, 510] width 89 height 17
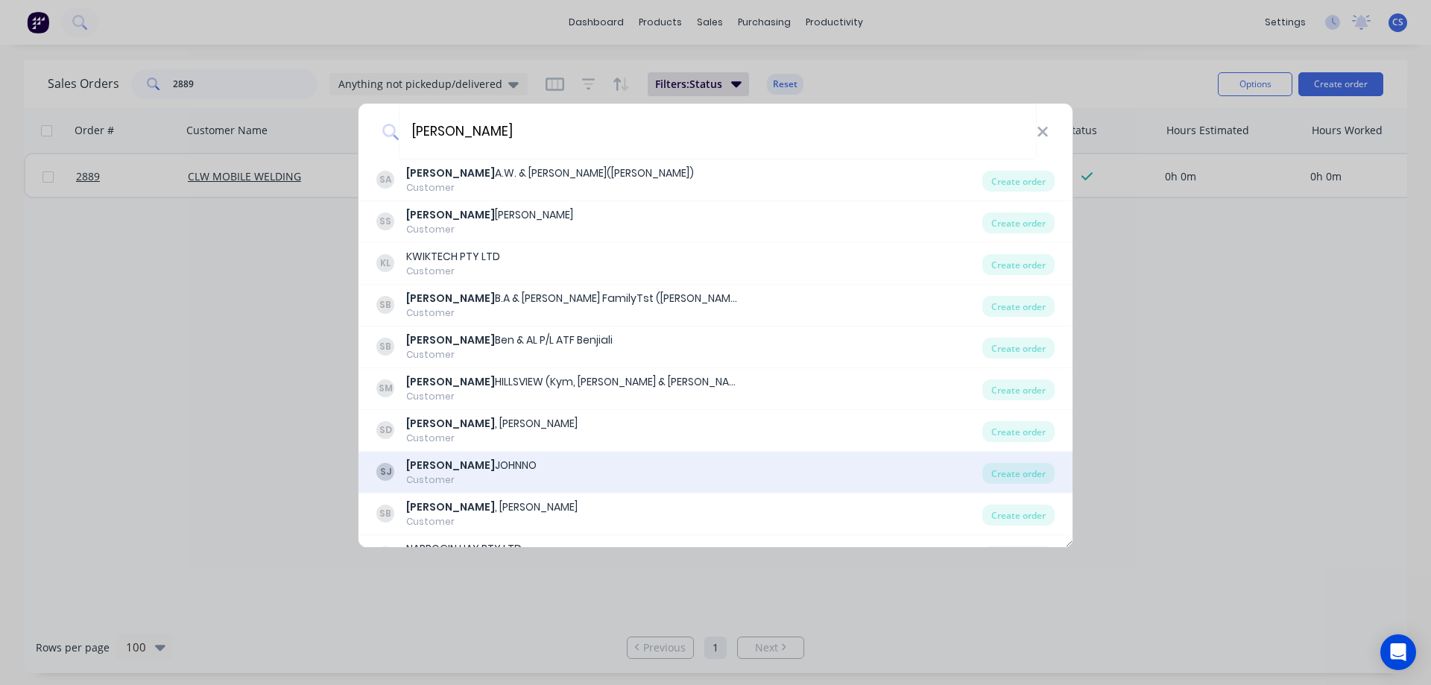
click at [707, 463] on div "SJ SCHUTZ JOHNNO Customer" at bounding box center [679, 472] width 606 height 29
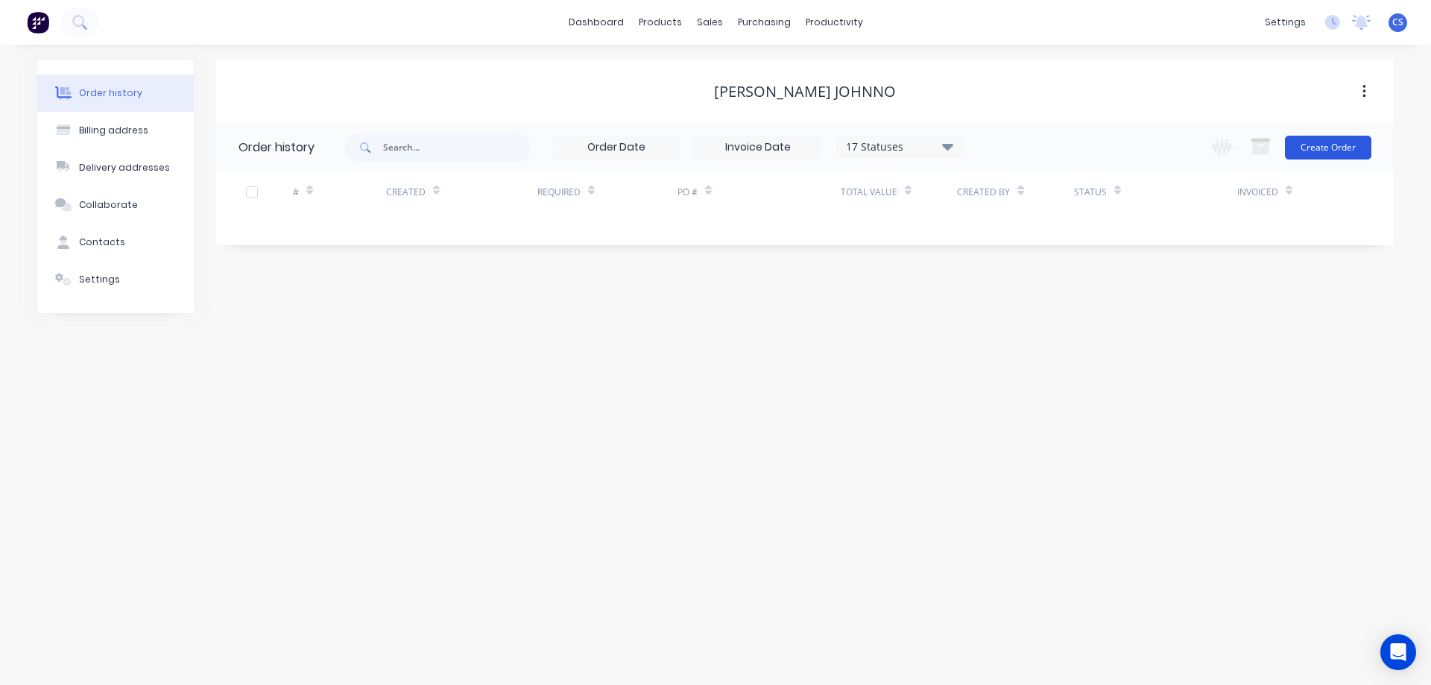
click at [1322, 152] on button "Create Order" at bounding box center [1328, 148] width 86 height 24
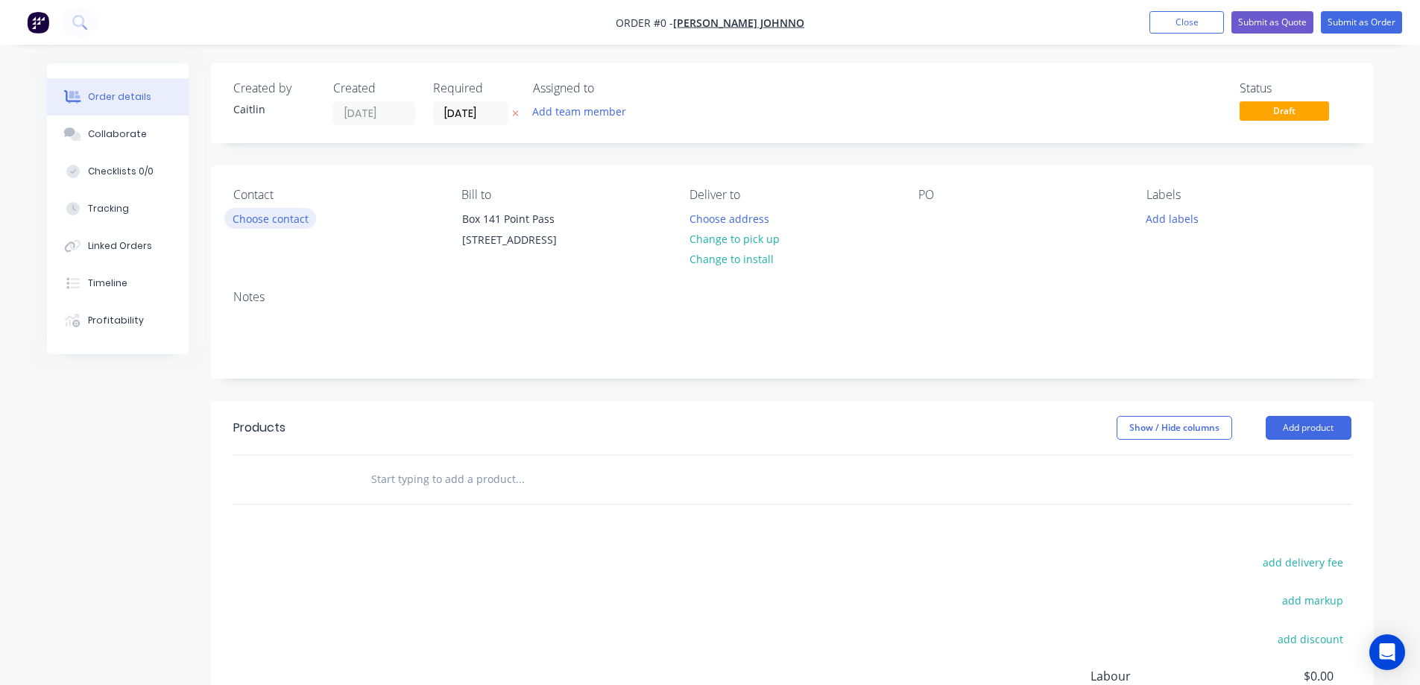
click at [293, 218] on button "Choose contact" at bounding box center [270, 218] width 92 height 20
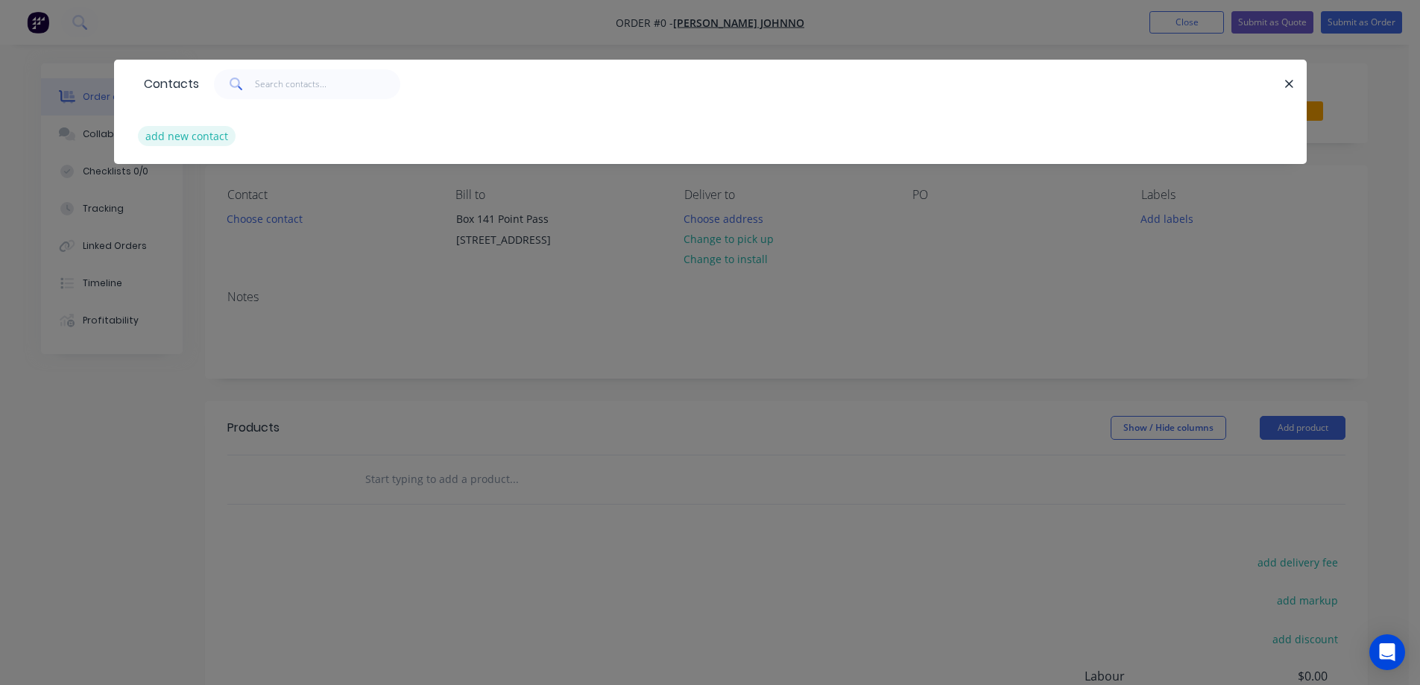
click at [215, 138] on button "add new contact" at bounding box center [187, 136] width 98 height 20
select select "AU"
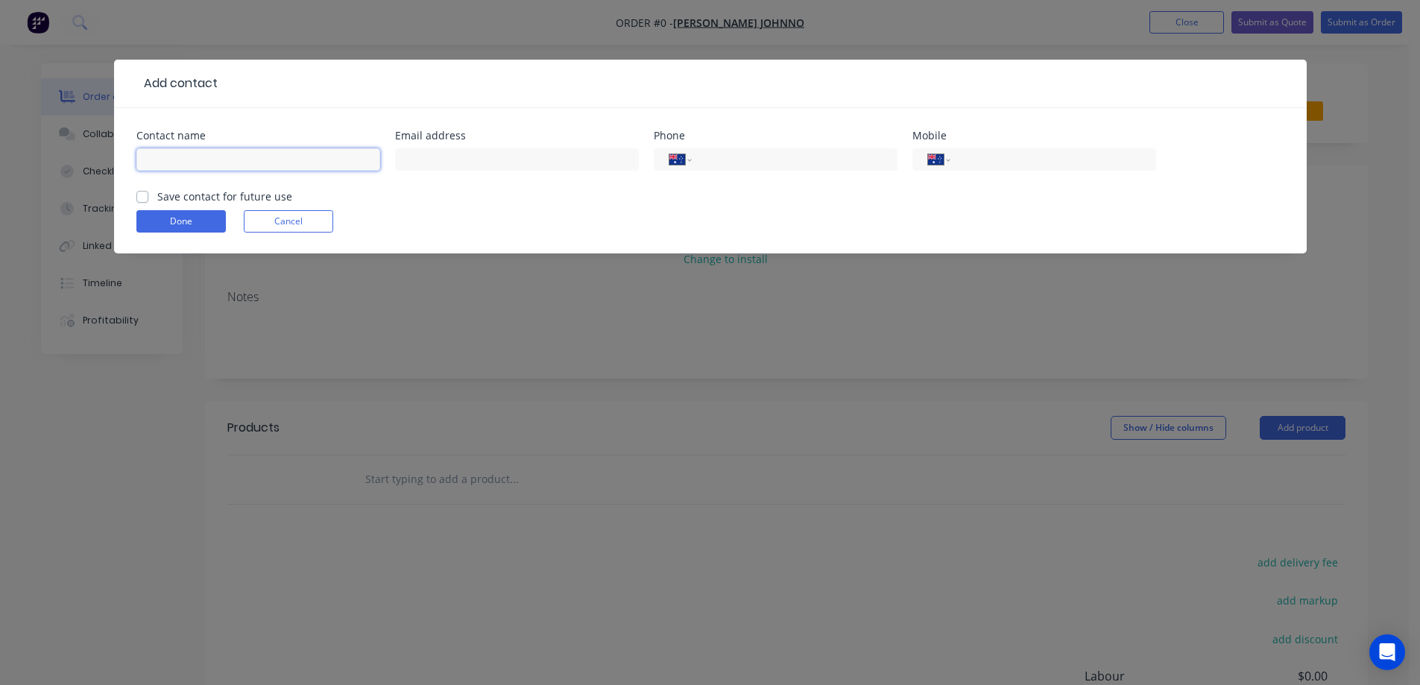
click at [200, 158] on input "text" at bounding box center [258, 159] width 244 height 22
type input "Johno Schutz"
click at [157, 199] on label "Save contact for future use" at bounding box center [224, 197] width 135 height 16
click at [145, 199] on input "Save contact for future use" at bounding box center [142, 196] width 12 height 14
checkbox input "true"
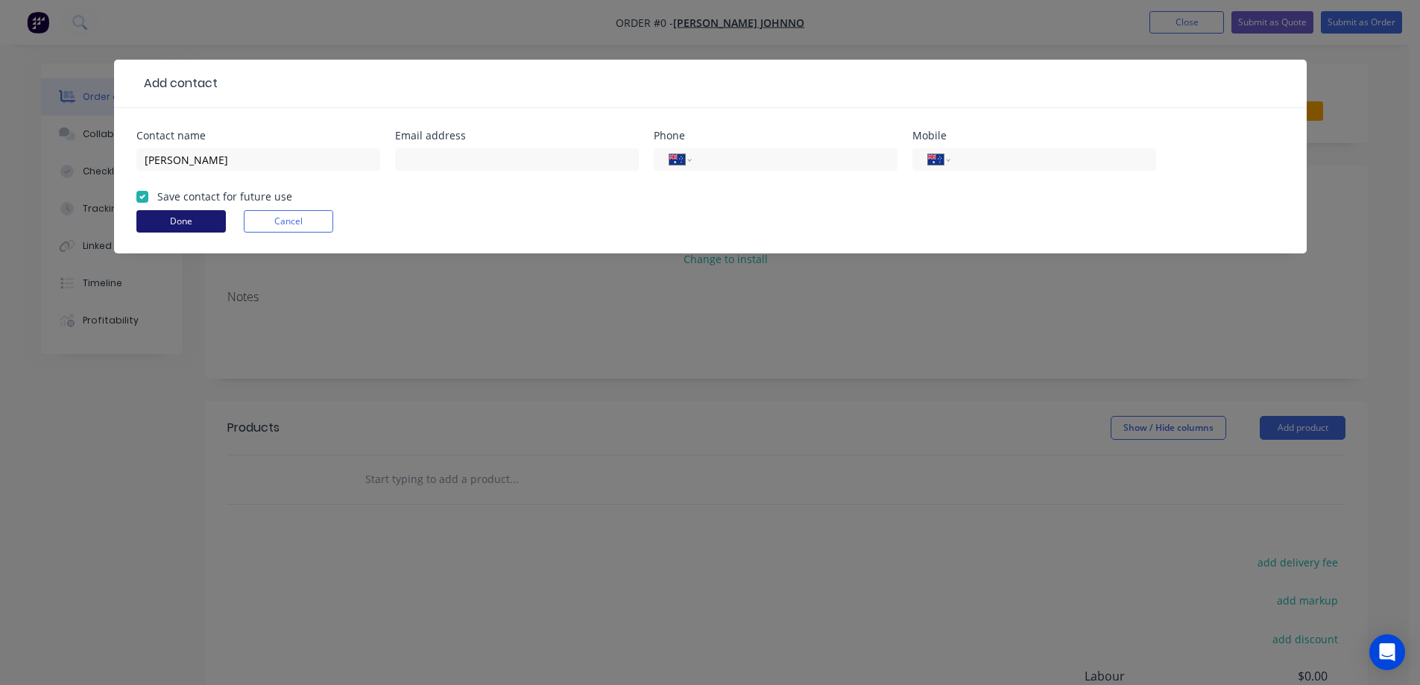
click at [180, 215] on button "Done" at bounding box center [180, 221] width 89 height 22
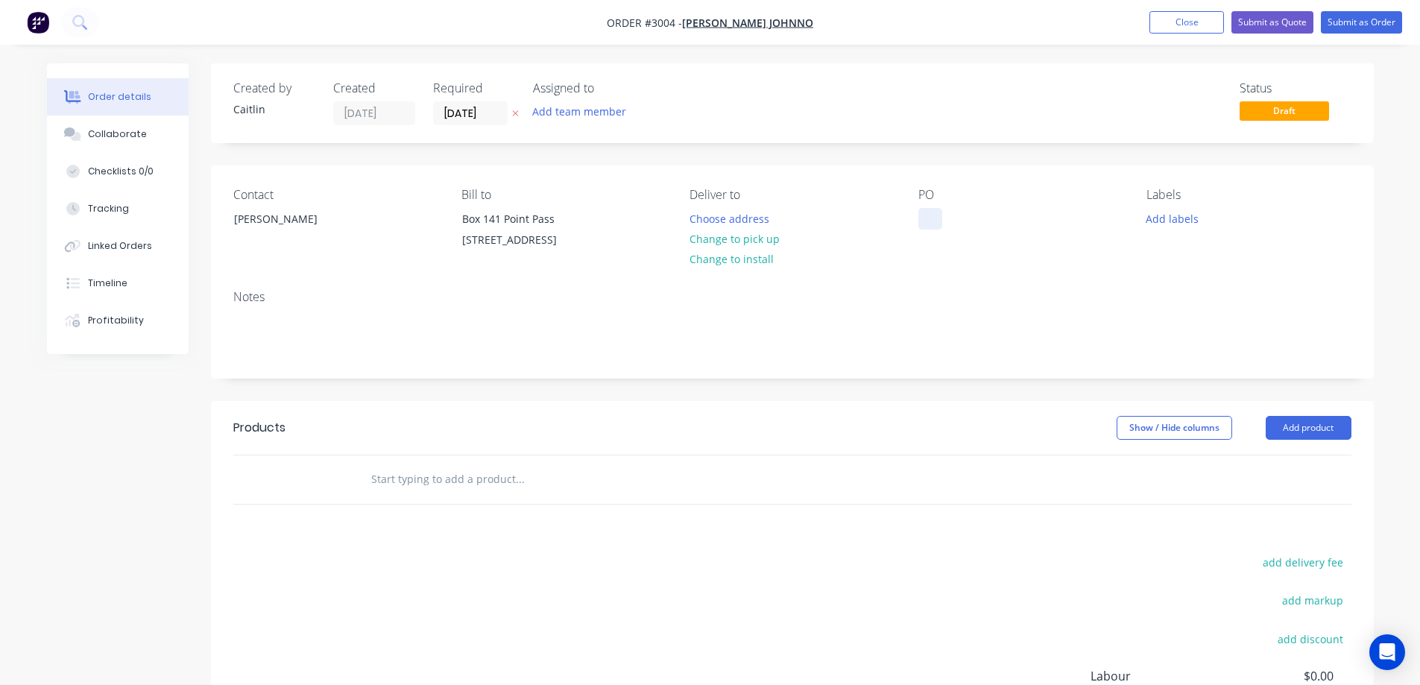
click at [932, 219] on div at bounding box center [930, 219] width 24 height 22
click at [451, 485] on input "text" at bounding box center [519, 479] width 298 height 30
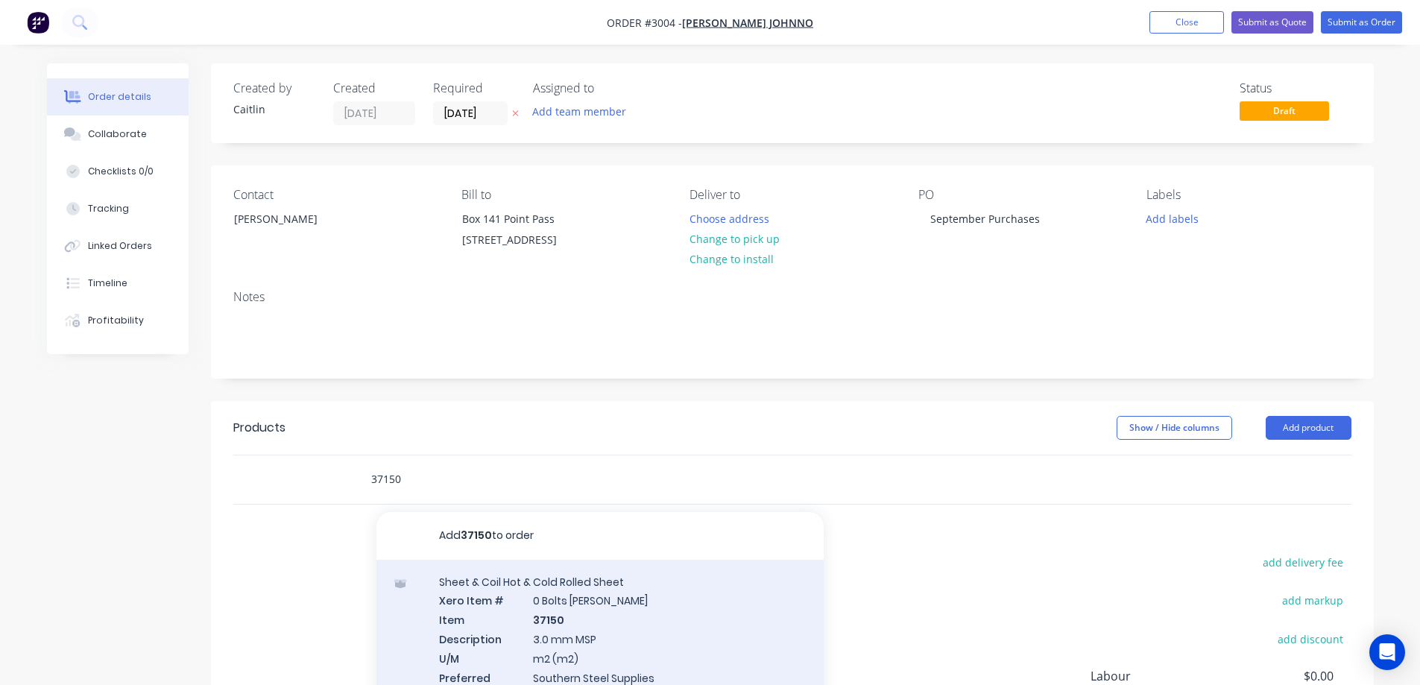
type input "37150"
click at [723, 622] on div "Sheet & Coil Hot & Cold Rolled Sheet Xero Item # 0 Bolts Metric Galvanised Item…" at bounding box center [599, 647] width 447 height 174
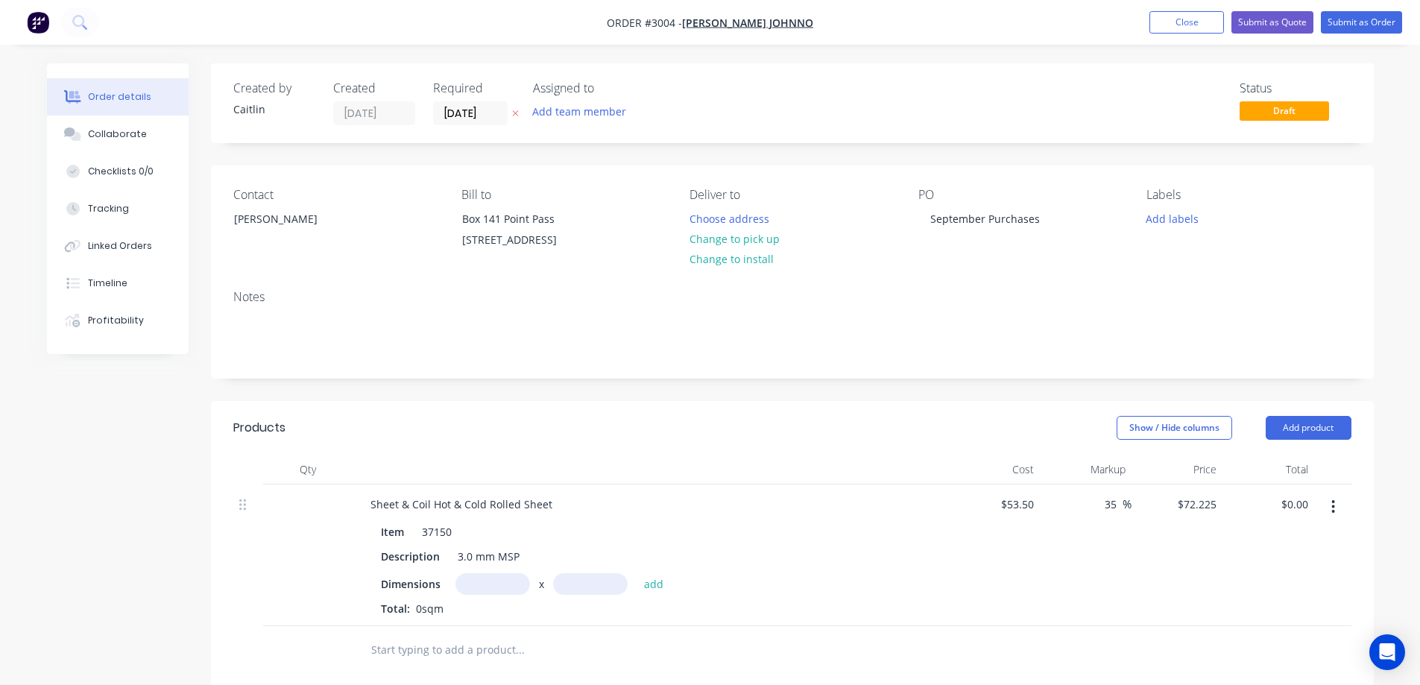
click at [492, 587] on input "text" at bounding box center [492, 584] width 75 height 22
type input "700m"
type input "1200m"
click at [657, 586] on button "add" at bounding box center [653, 583] width 35 height 20
click at [473, 609] on icon "button" at bounding box center [474, 610] width 8 height 8
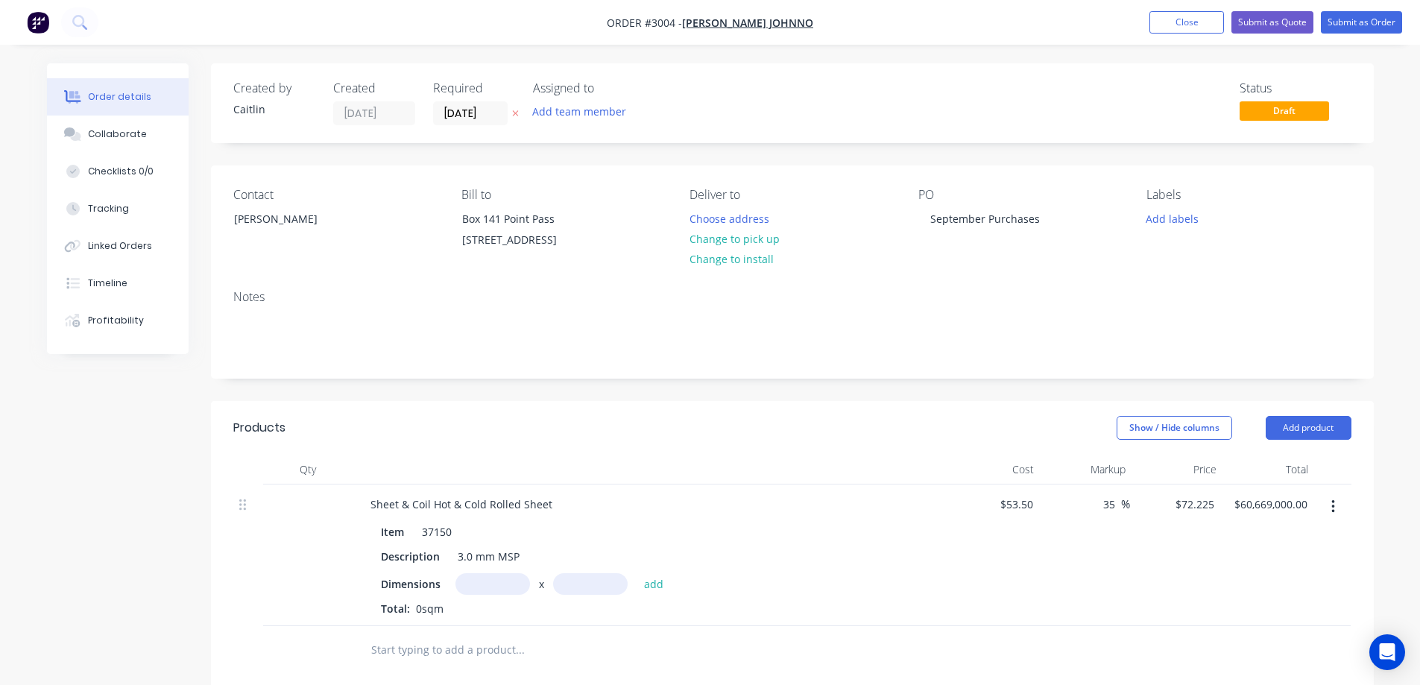
type input "$0.00"
click at [483, 586] on input "text" at bounding box center [492, 584] width 75 height 22
type input "0.7m"
type input "1.2m"
click at [660, 587] on button "add" at bounding box center [653, 583] width 35 height 20
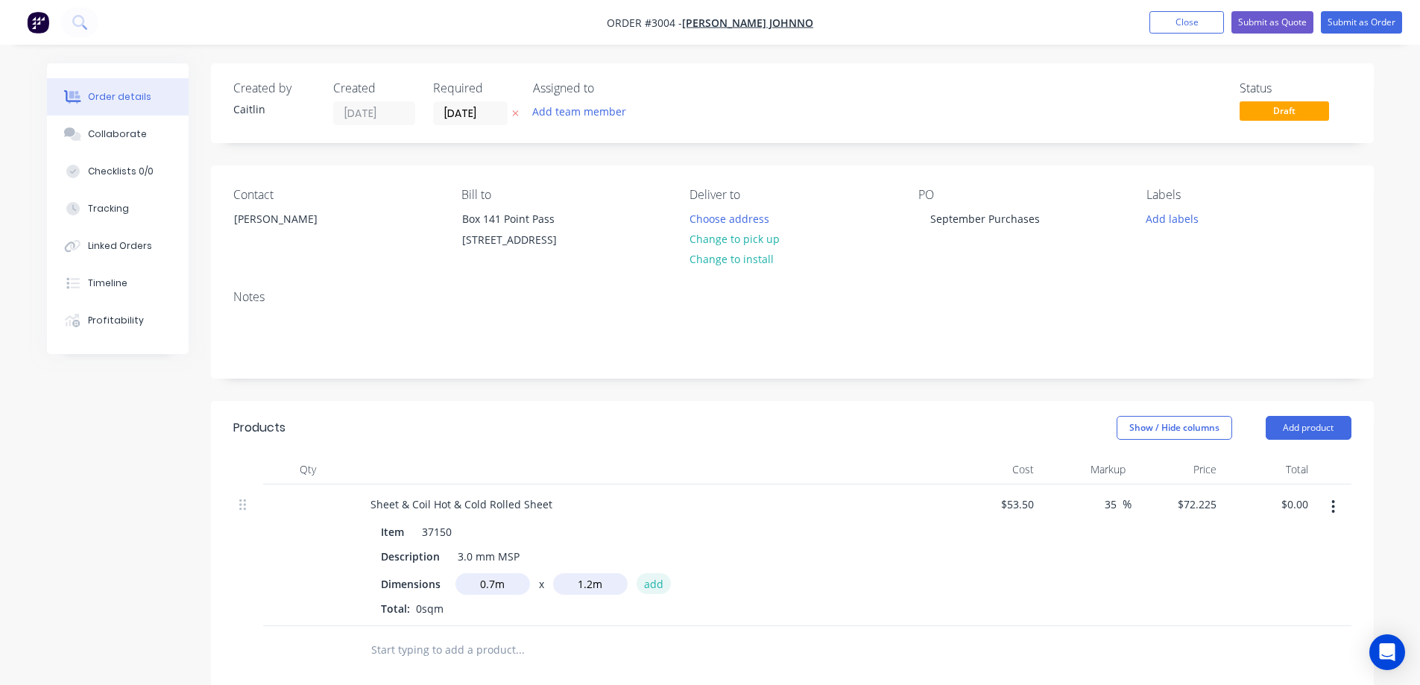
type input "$60.67"
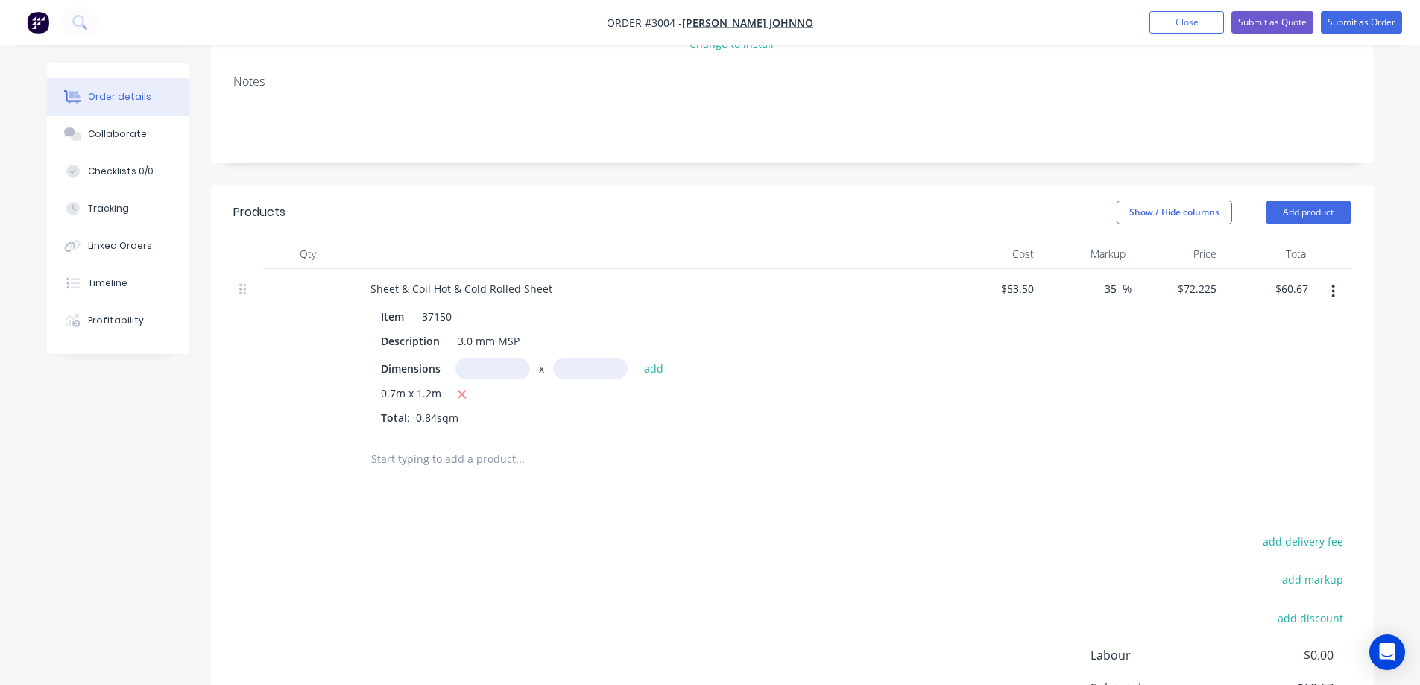
scroll to position [224, 0]
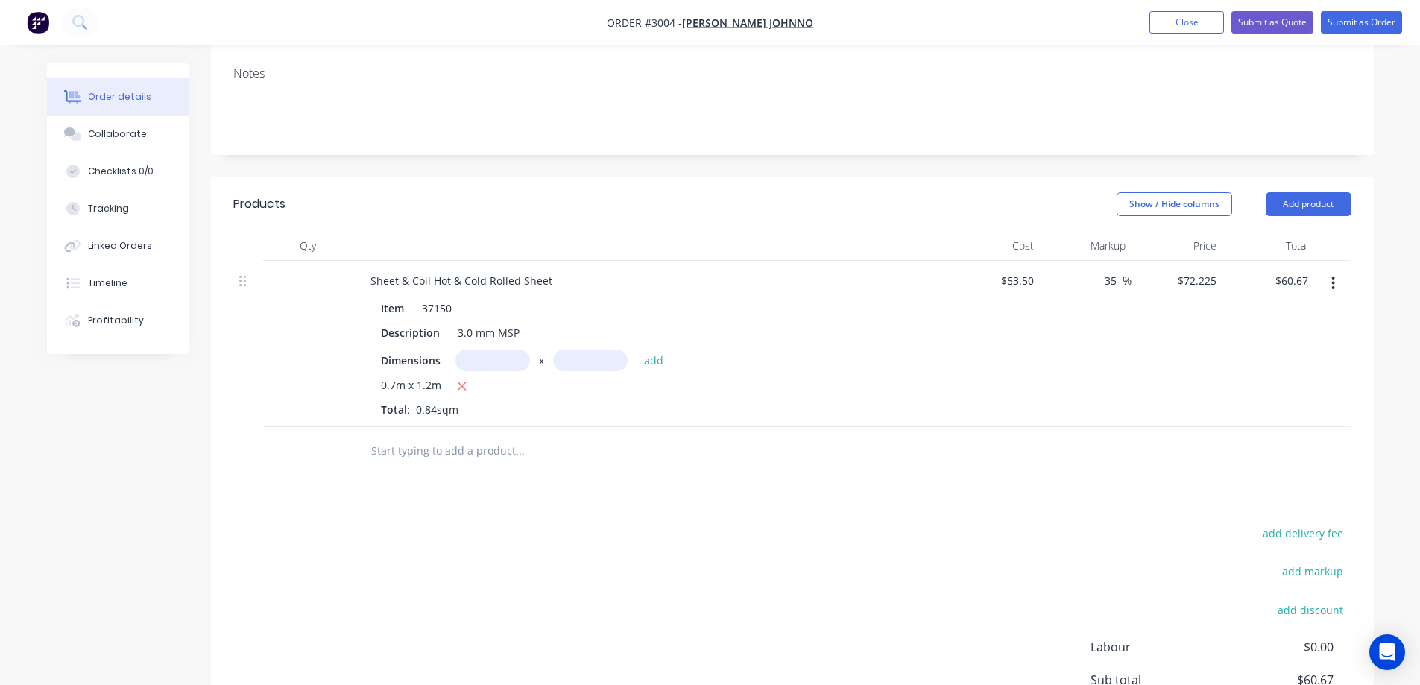
click at [476, 455] on input "text" at bounding box center [519, 451] width 298 height 30
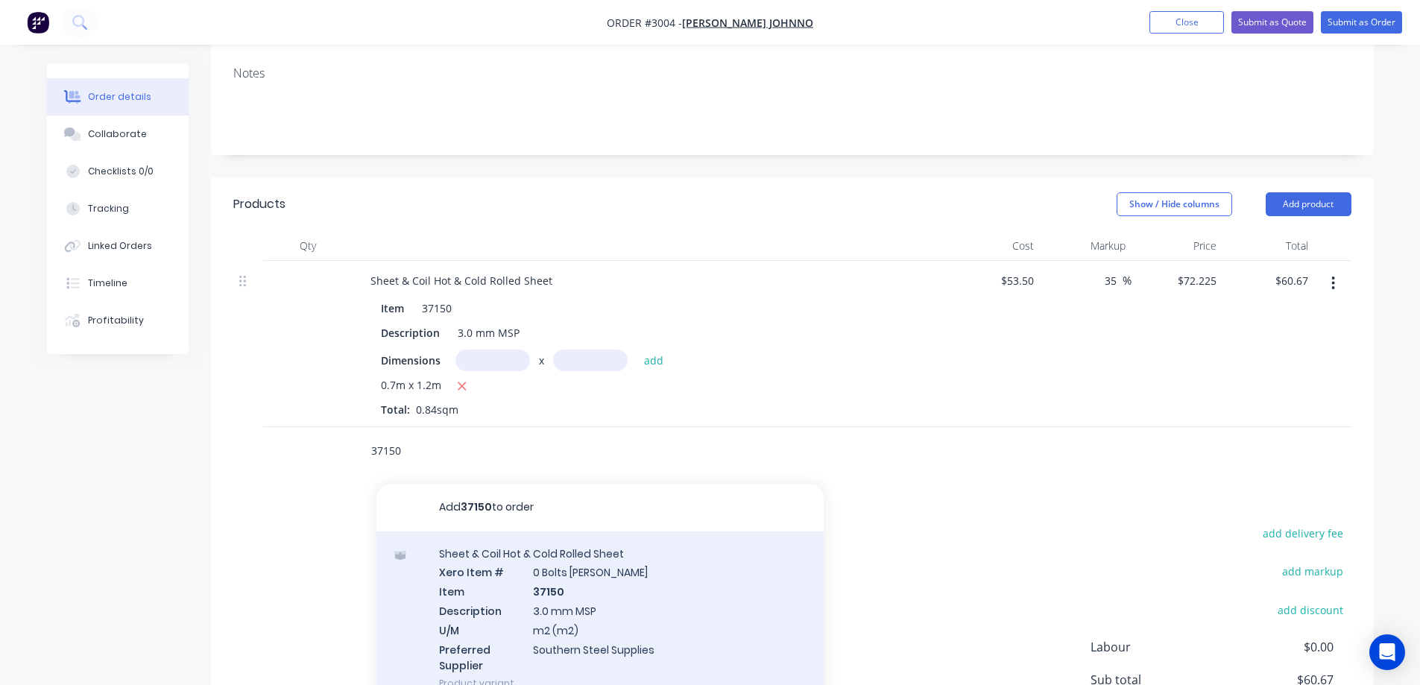
type input "37150"
click at [615, 601] on div "Sheet & Coil Hot & Cold Rolled Sheet Xero Item # 0 Bolts Metric Galvanised Item…" at bounding box center [599, 618] width 447 height 174
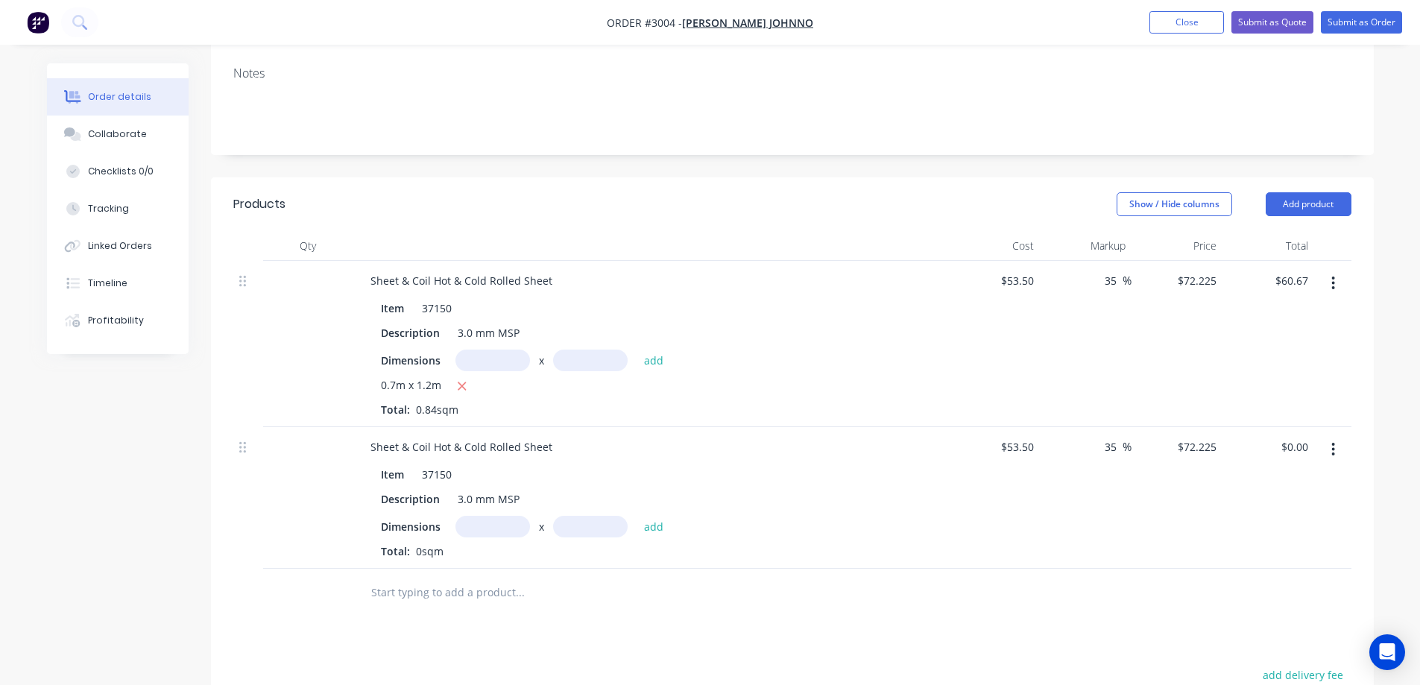
click at [507, 520] on input "text" at bounding box center [492, 527] width 75 height 22
type input "0.1m"
type input "0.405m"
click at [652, 522] on button "add" at bounding box center [653, 526] width 35 height 20
type input "$2.93"
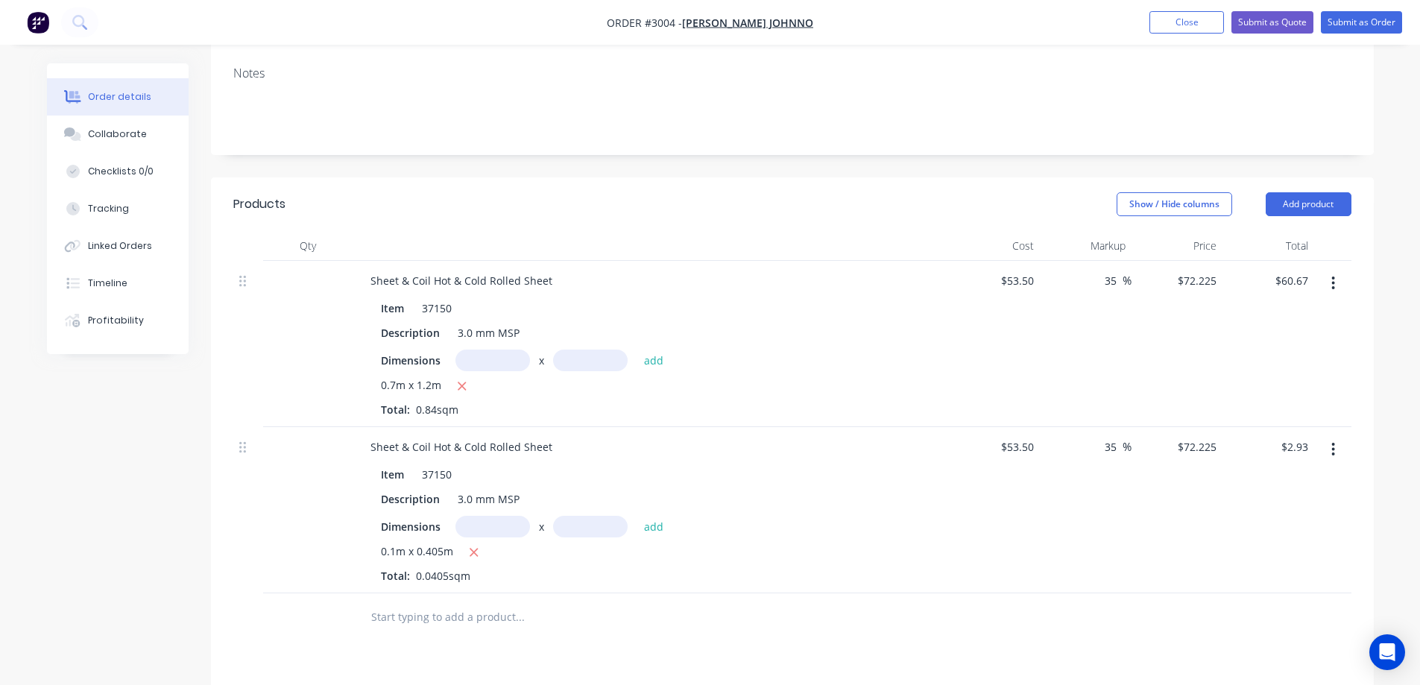
click at [508, 616] on input "text" at bounding box center [519, 617] width 298 height 30
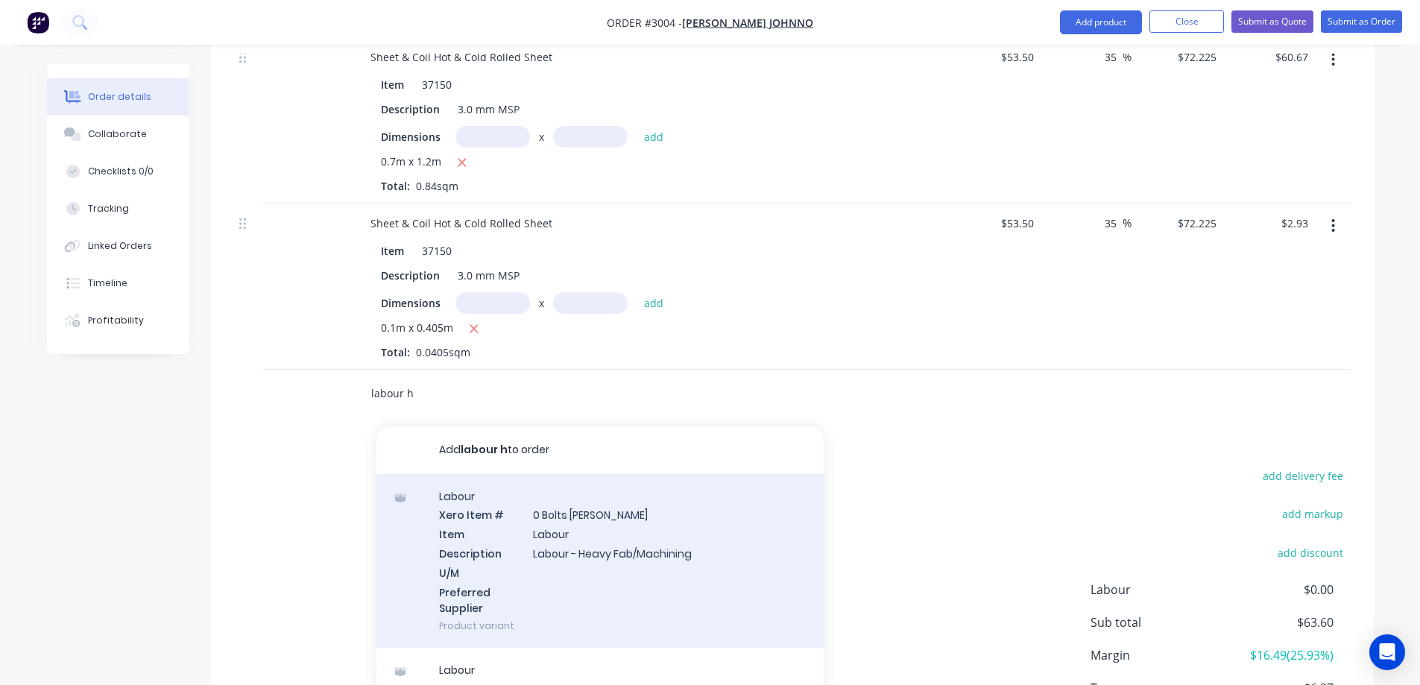
scroll to position [75, 0]
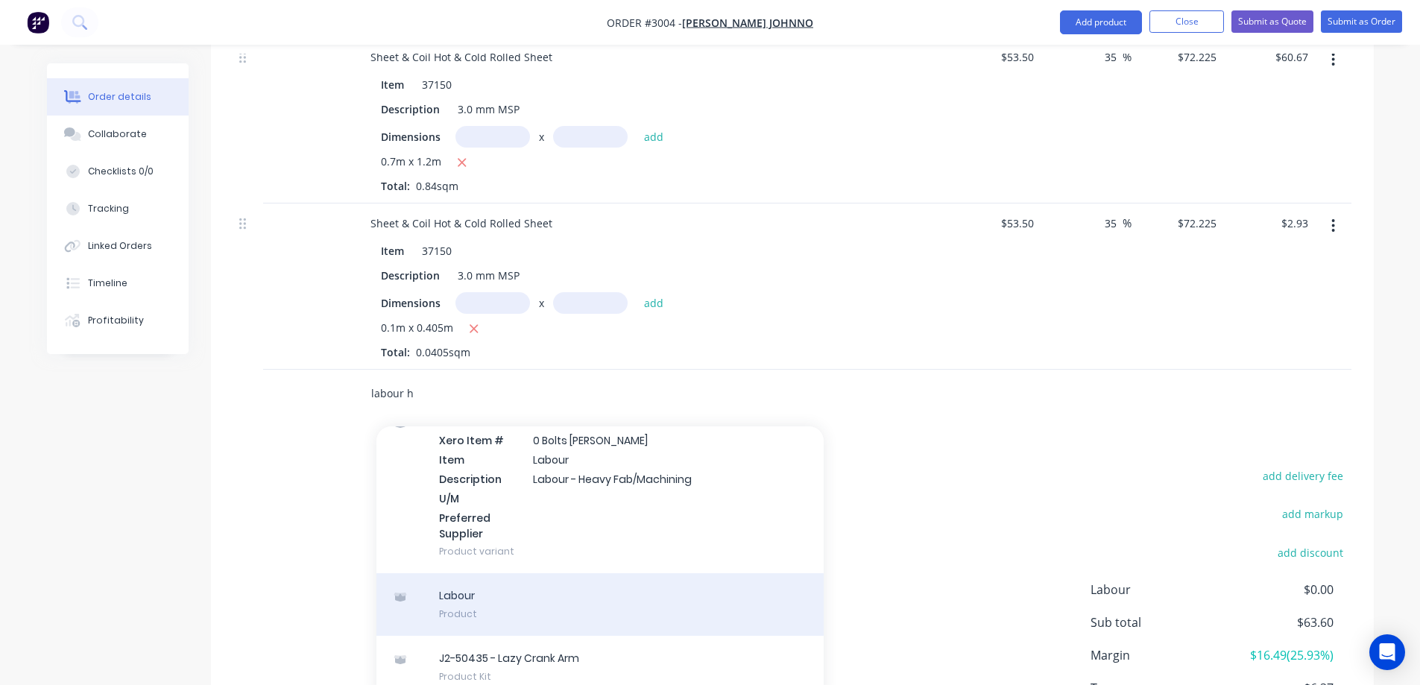
type input "labour h"
click at [610, 599] on div "Labour Product" at bounding box center [599, 604] width 447 height 63
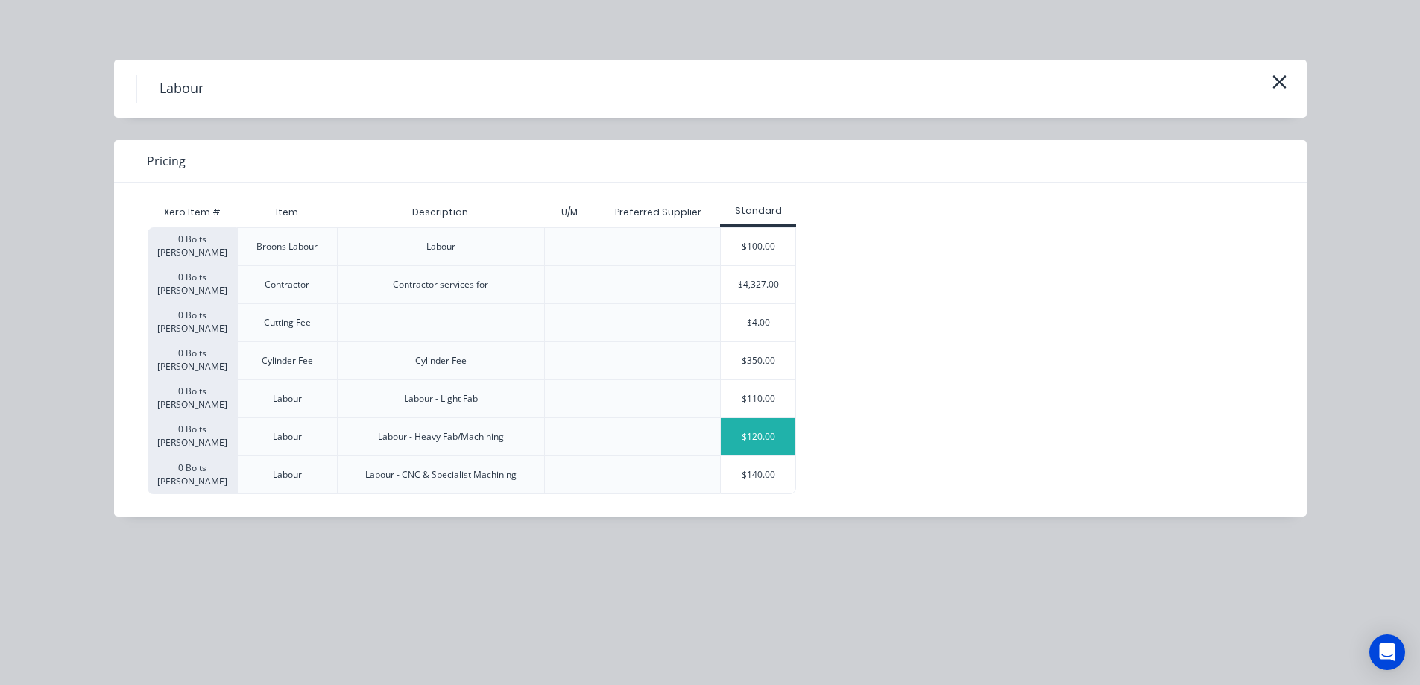
click at [756, 436] on div "$120.00" at bounding box center [758, 436] width 75 height 37
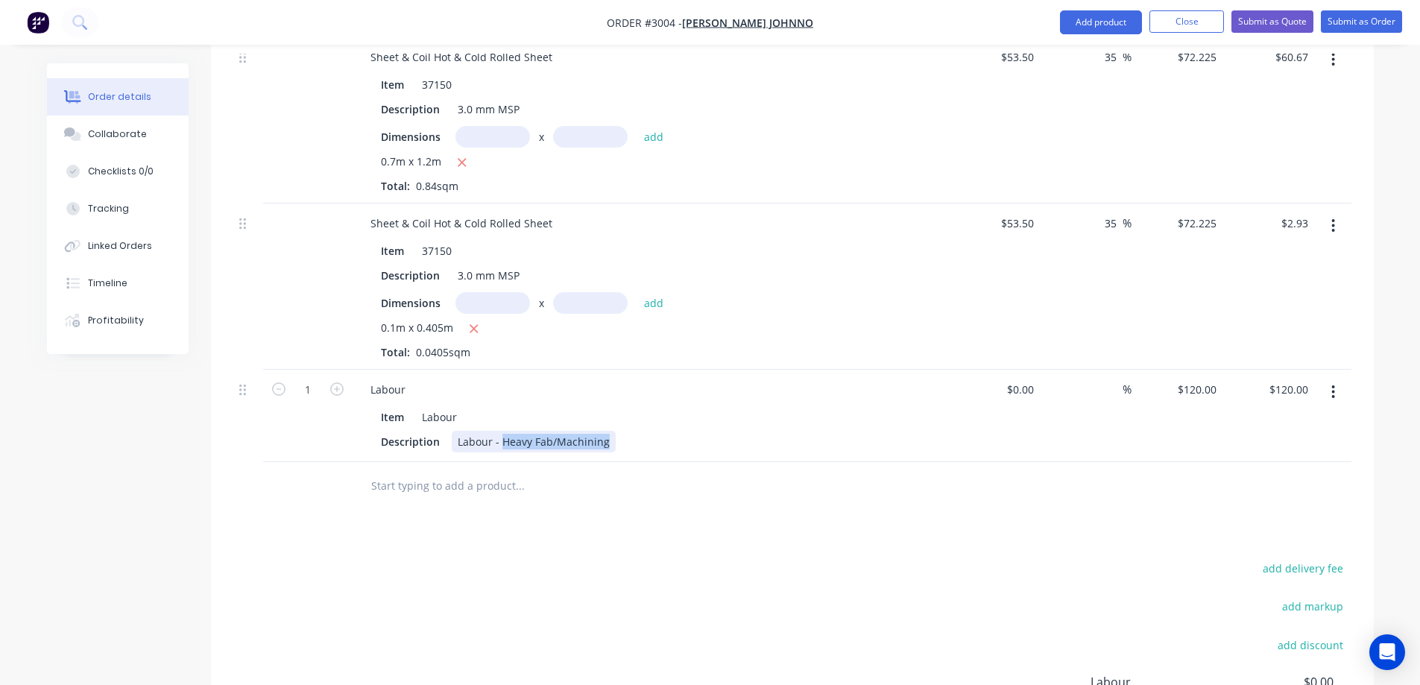
drag, startPoint x: 604, startPoint y: 440, endPoint x: 502, endPoint y: 444, distance: 102.2
click at [502, 444] on div "Labour - Heavy Fab/Machining" at bounding box center [534, 442] width 164 height 22
click at [308, 391] on input "1" at bounding box center [307, 390] width 39 height 22
type input "7"
type input "$840.00"
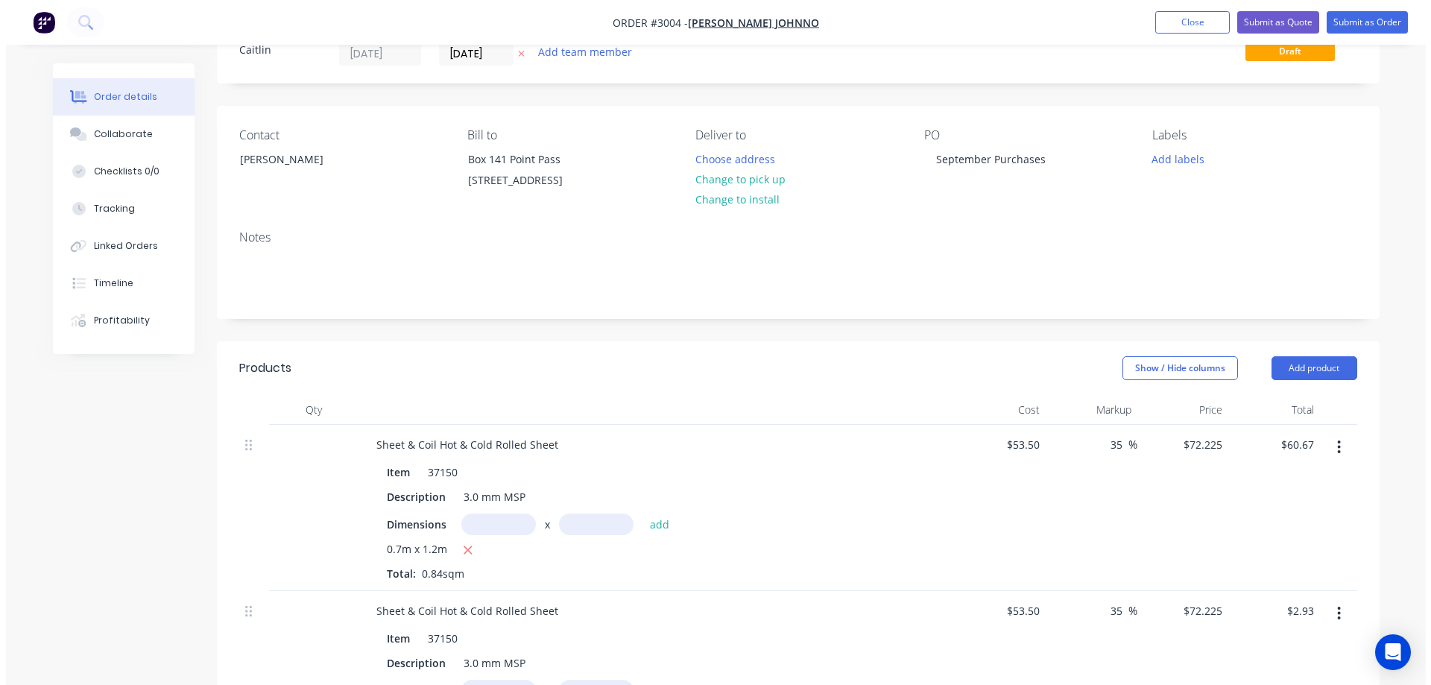
scroll to position [0, 0]
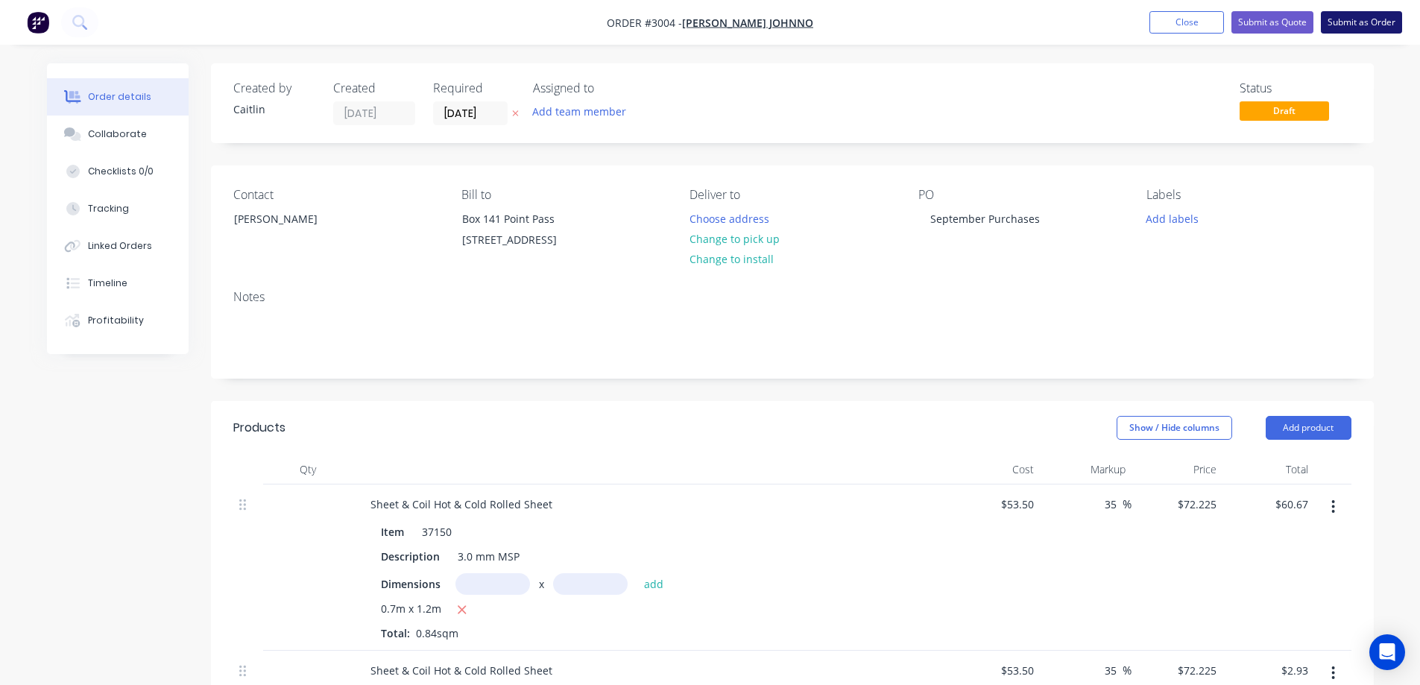
click at [1354, 25] on button "Submit as Order" at bounding box center [1361, 22] width 81 height 22
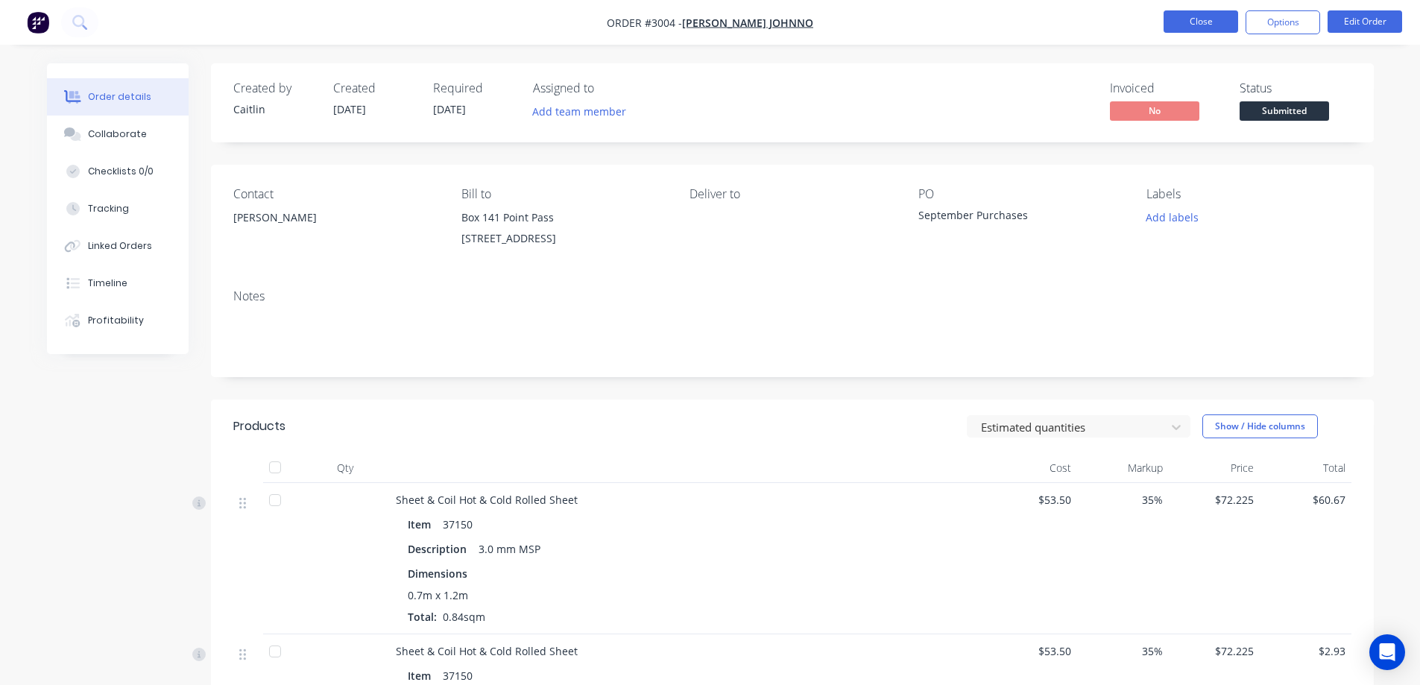
click at [1208, 22] on button "Close" at bounding box center [1200, 21] width 75 height 22
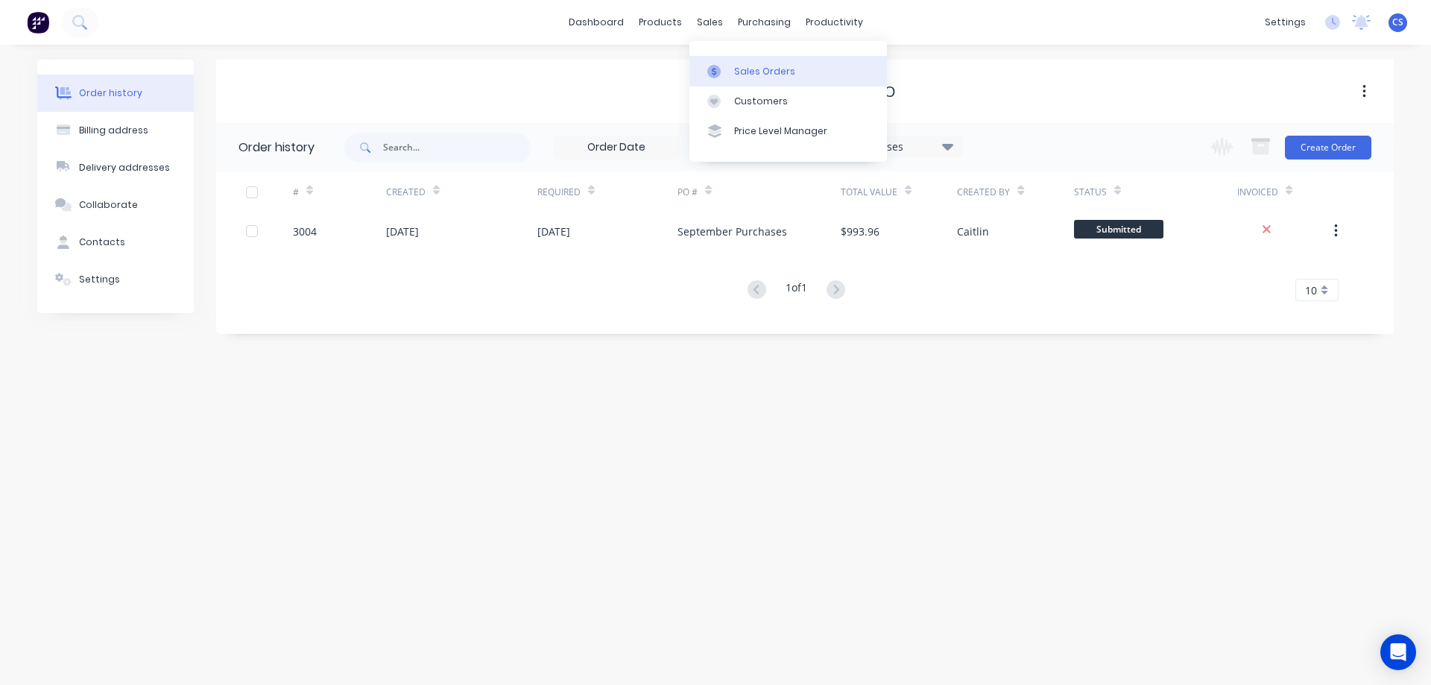
click at [765, 81] on link "Sales Orders" at bounding box center [787, 71] width 197 height 30
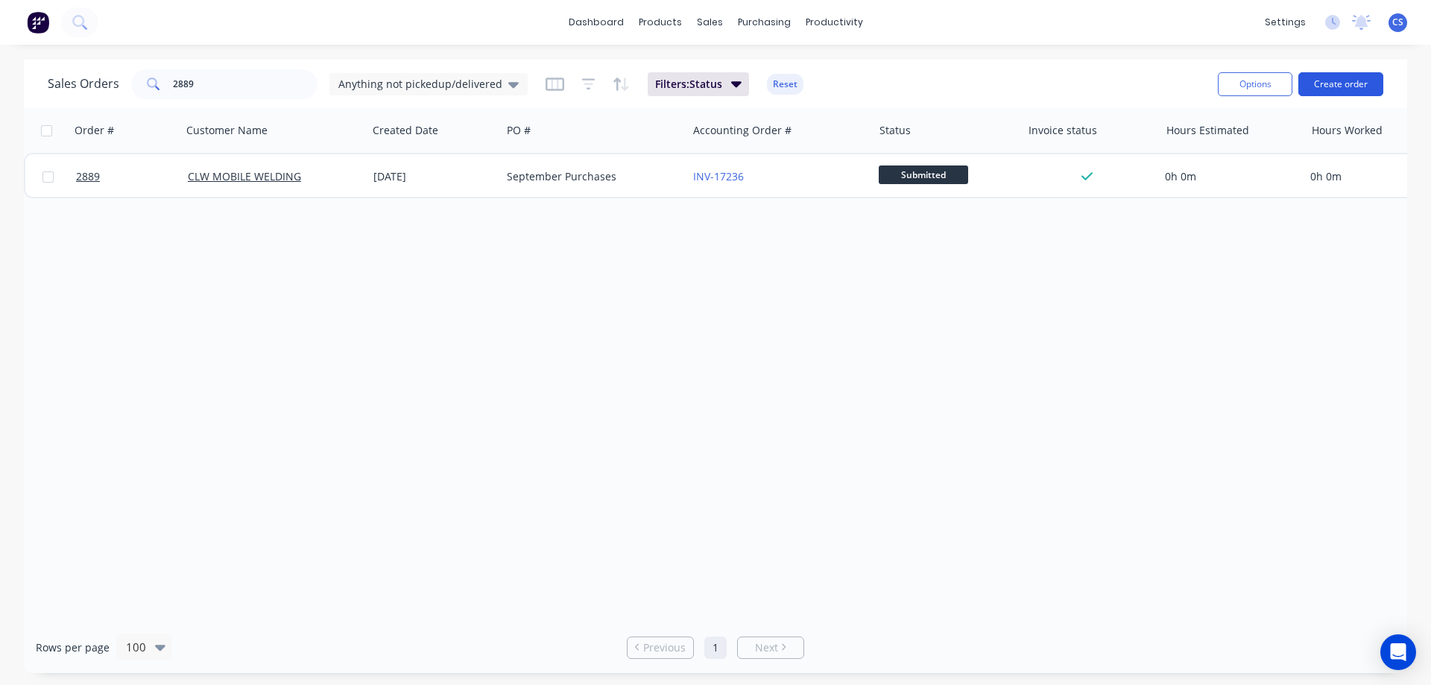
click at [1335, 86] on button "Create order" at bounding box center [1340, 84] width 85 height 24
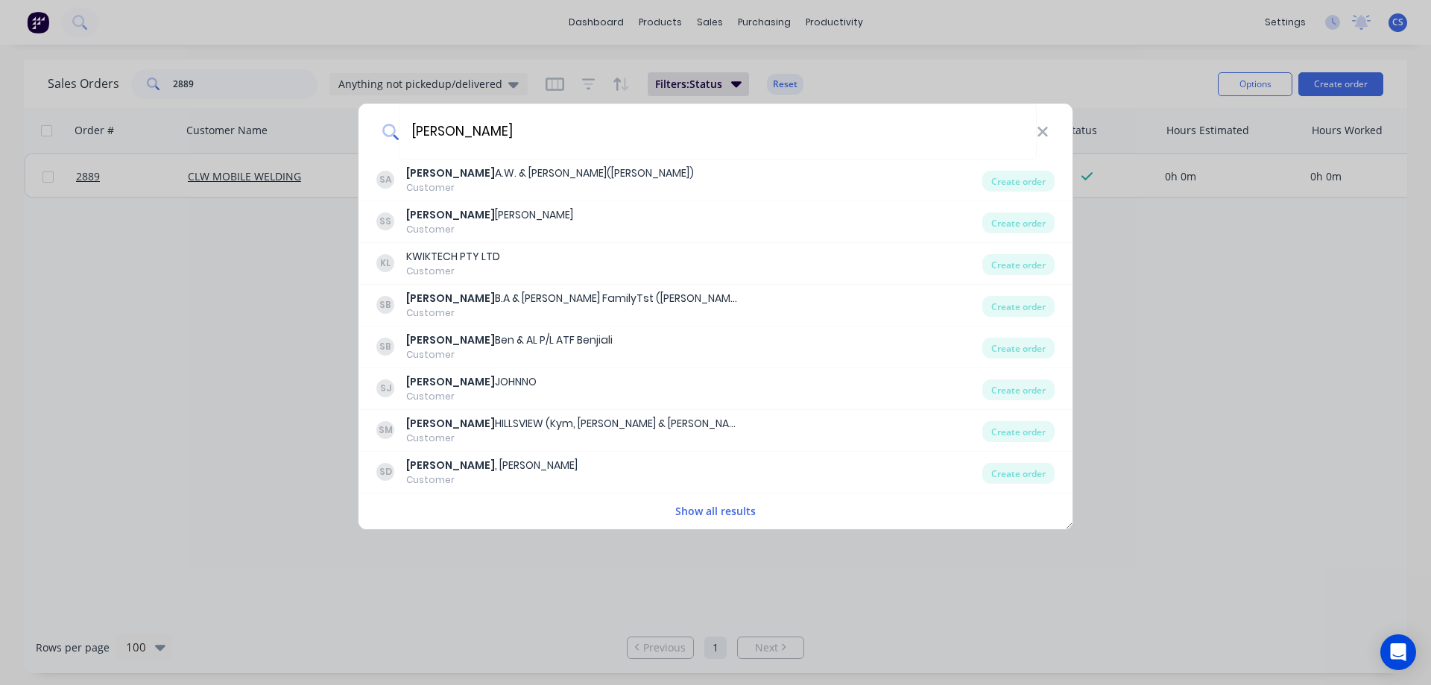
type input "schutz"
click at [724, 505] on button "Show all results" at bounding box center [715, 510] width 89 height 17
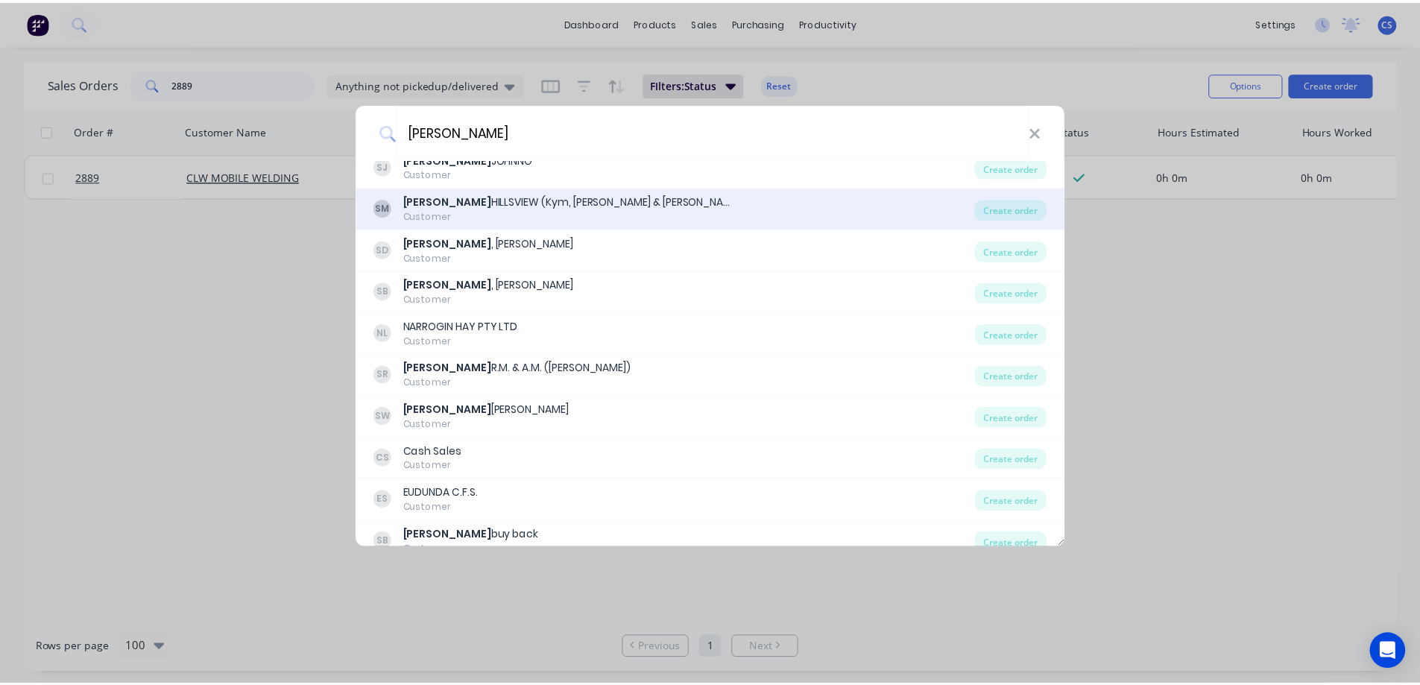
scroll to position [224, 0]
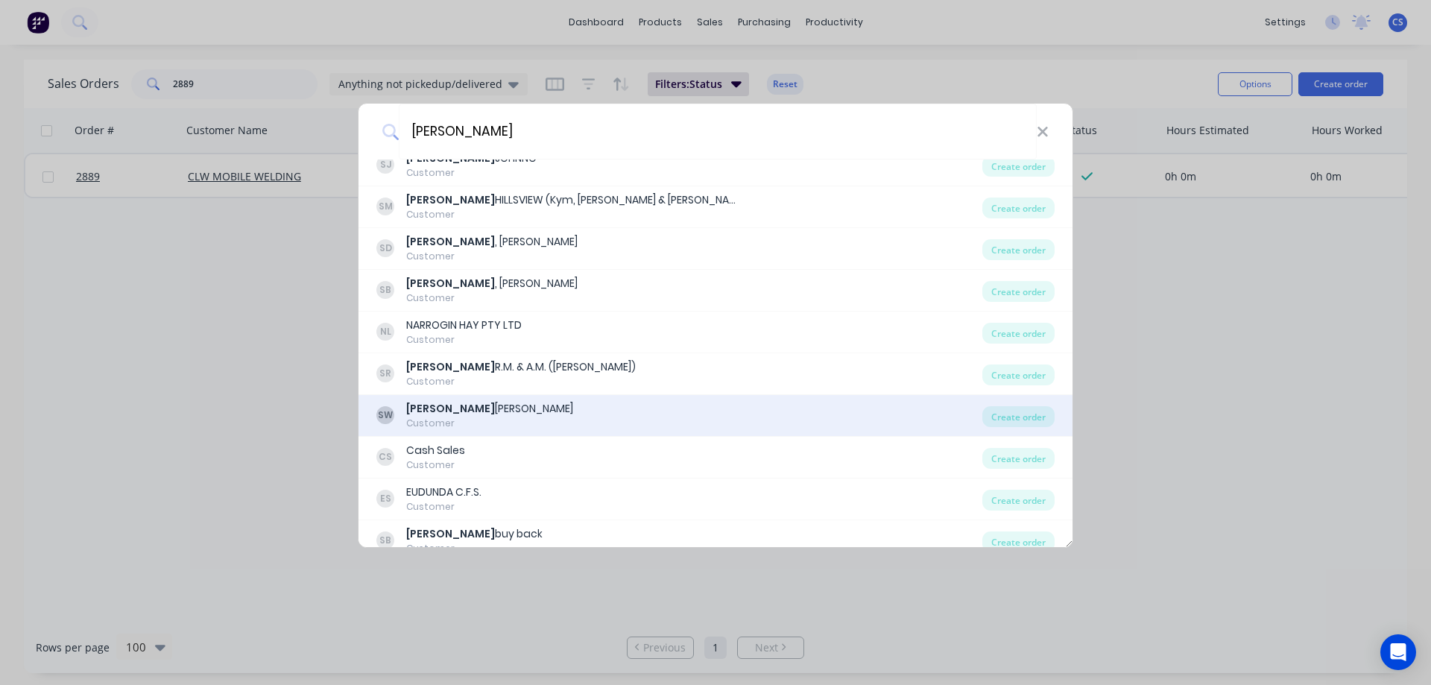
click at [657, 413] on div "SW SCHUTZ WAYNE Customer" at bounding box center [679, 415] width 606 height 29
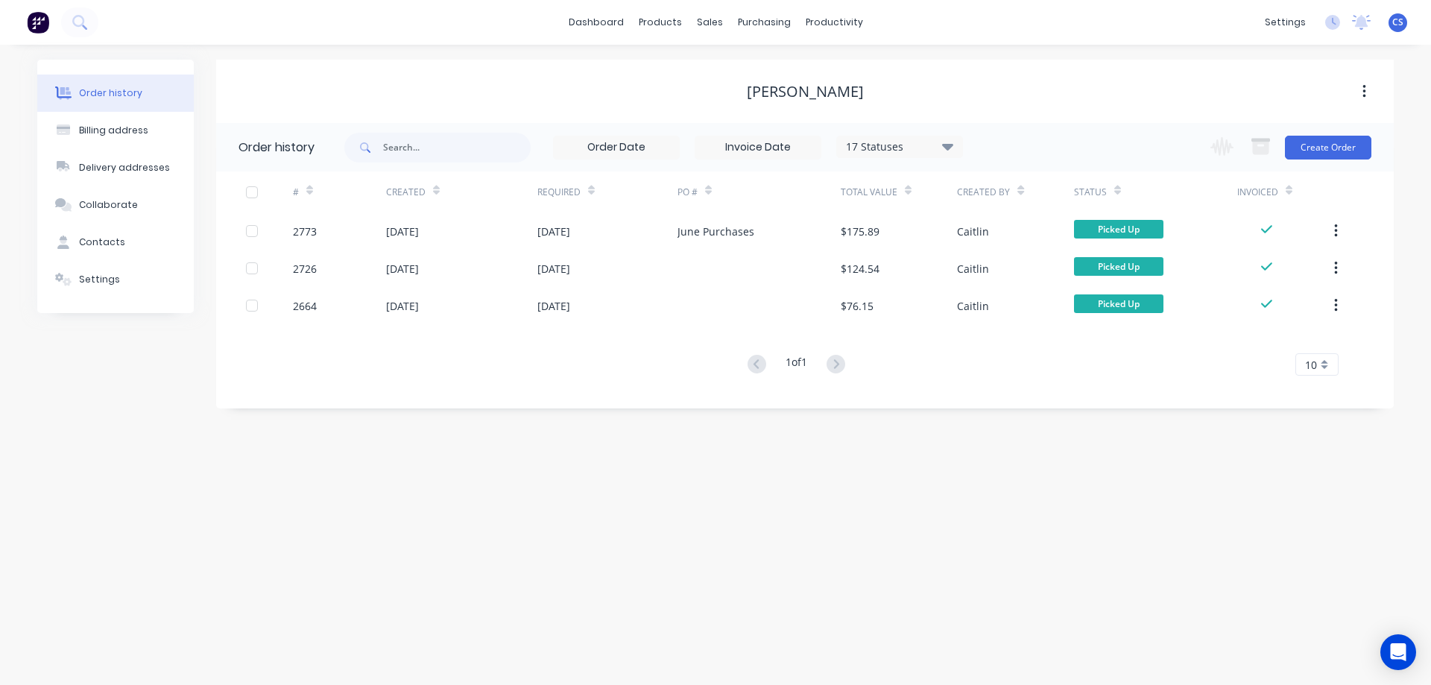
click at [1327, 133] on div "Change order status Submitted Waiting on Supplier In Production Painting On Goi…" at bounding box center [1286, 147] width 170 height 48
click at [1320, 150] on button "Create Order" at bounding box center [1328, 148] width 86 height 24
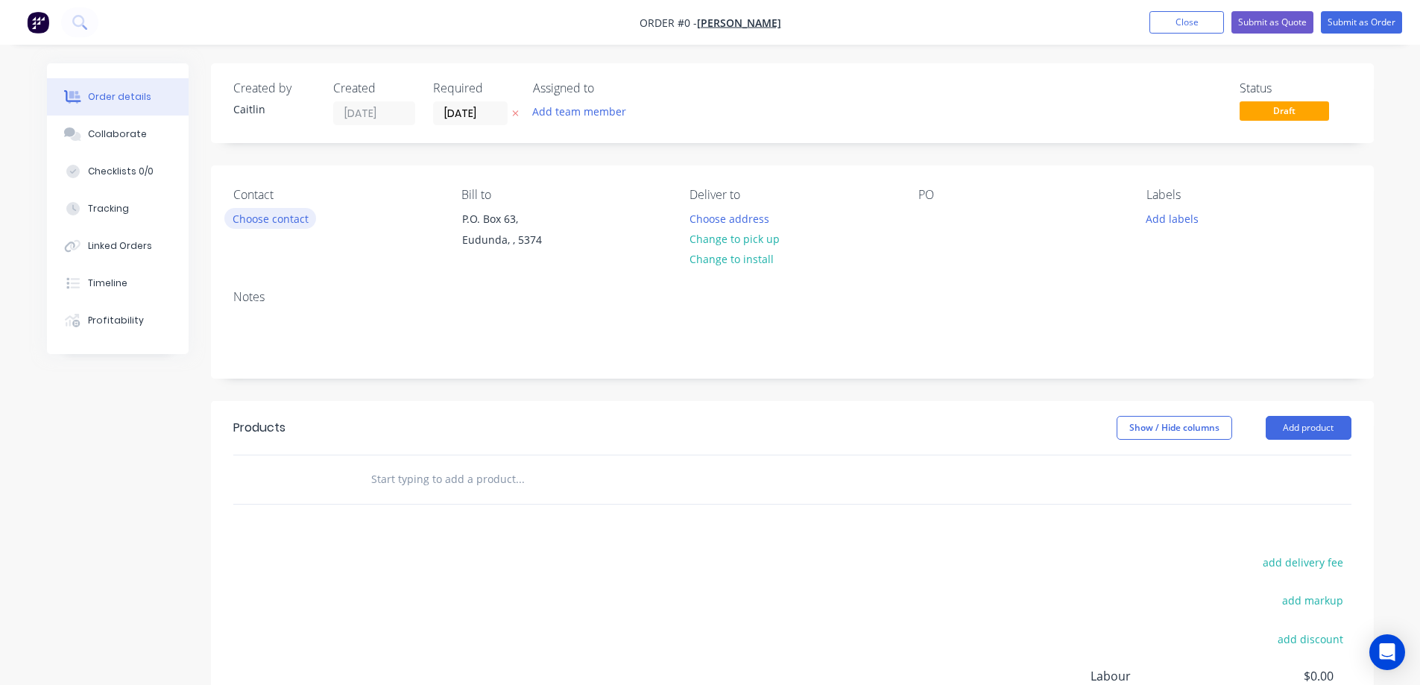
click at [265, 222] on button "Choose contact" at bounding box center [270, 218] width 92 height 20
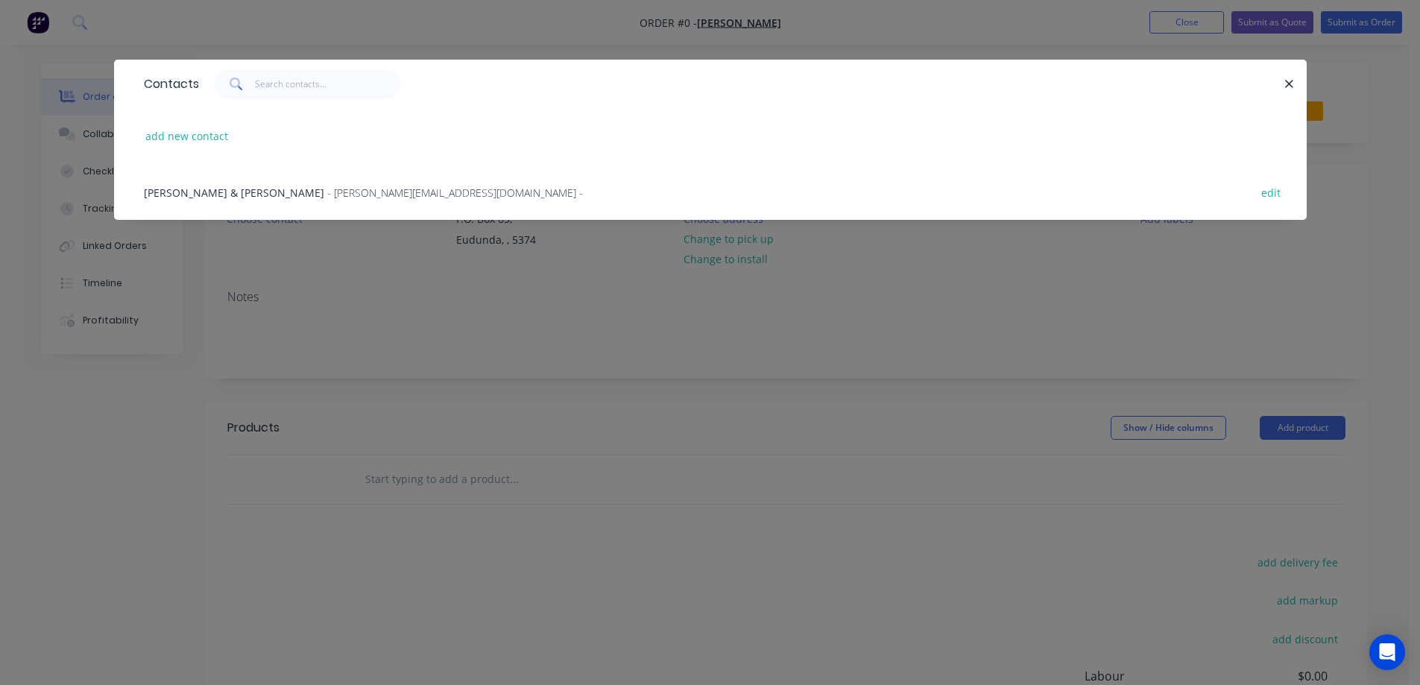
click at [327, 192] on span "- wayneandjanine@bigpond.com -" at bounding box center [455, 193] width 256 height 14
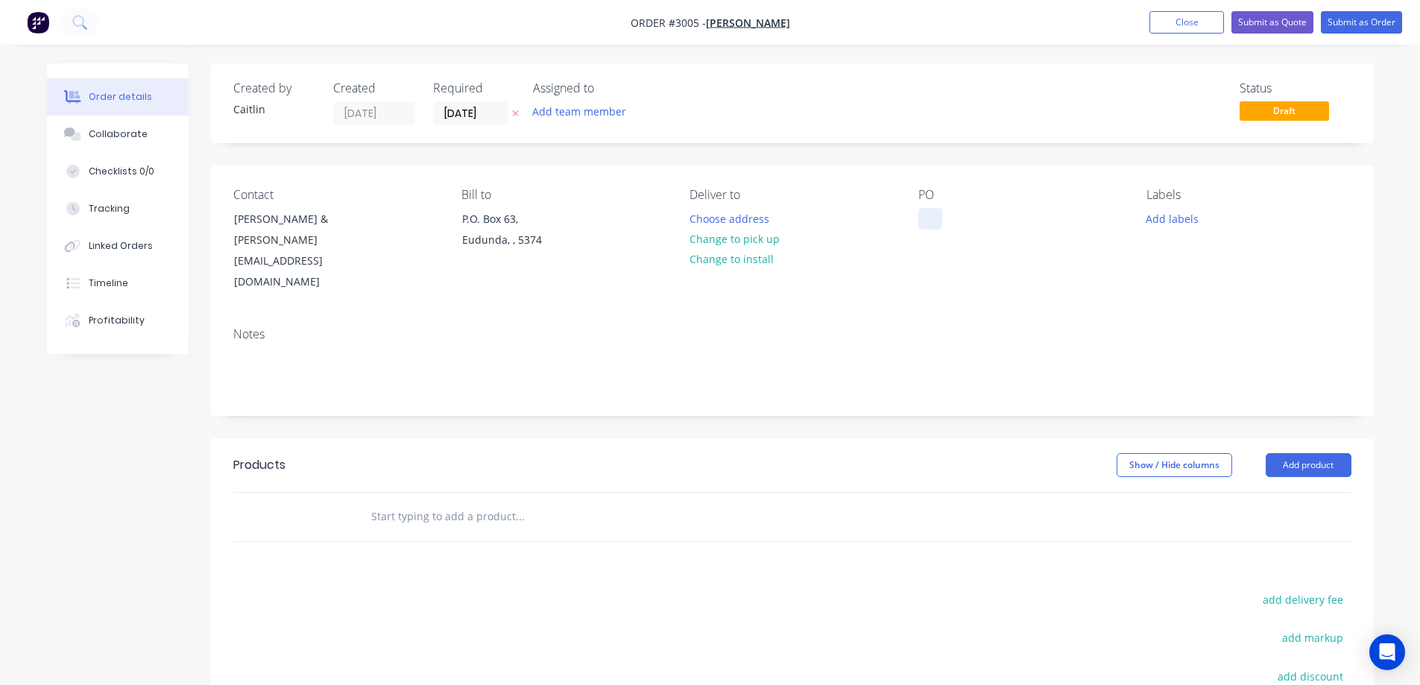
click at [935, 224] on div at bounding box center [930, 219] width 24 height 22
click at [526, 502] on input "text" at bounding box center [519, 517] width 298 height 30
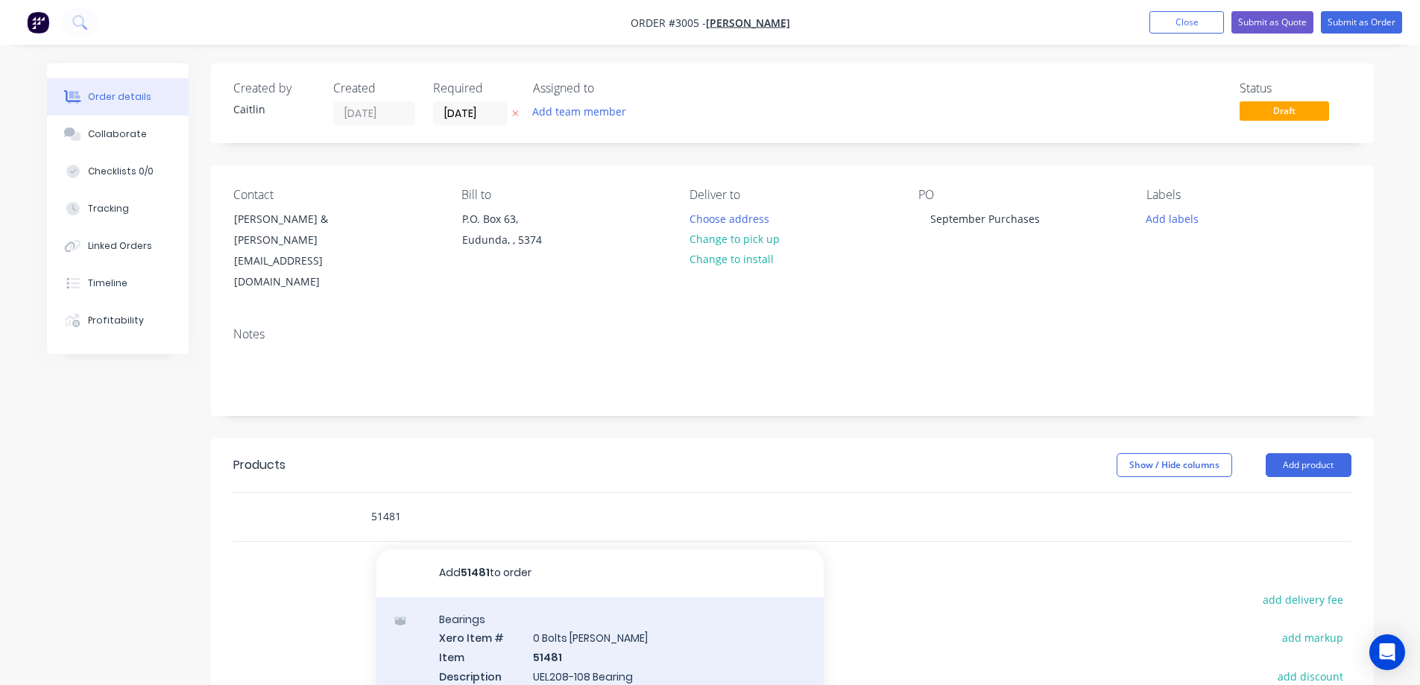
type input "51481"
click at [652, 629] on div "Bearings Xero Item # 0 Bolts Metric Galvanised Item 51481 Description UEL208-10…" at bounding box center [599, 684] width 447 height 174
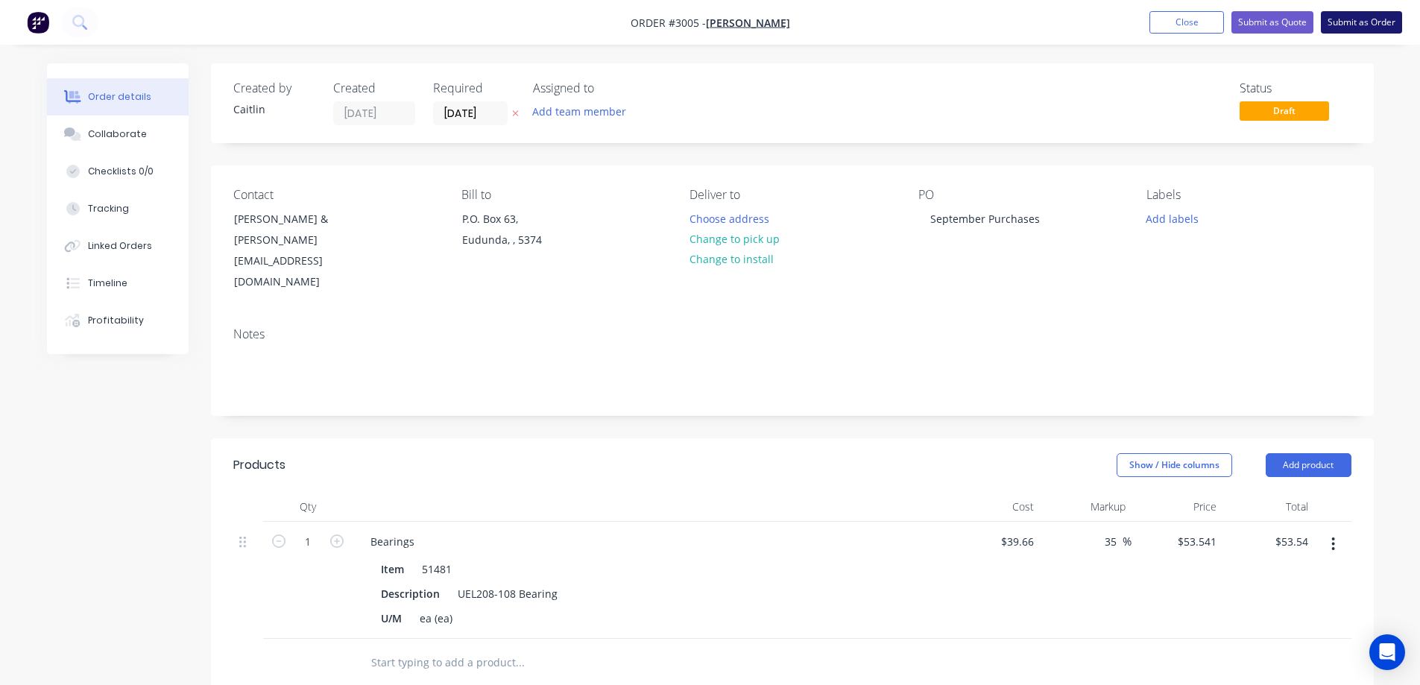
click at [1351, 28] on button "Submit as Order" at bounding box center [1361, 22] width 81 height 22
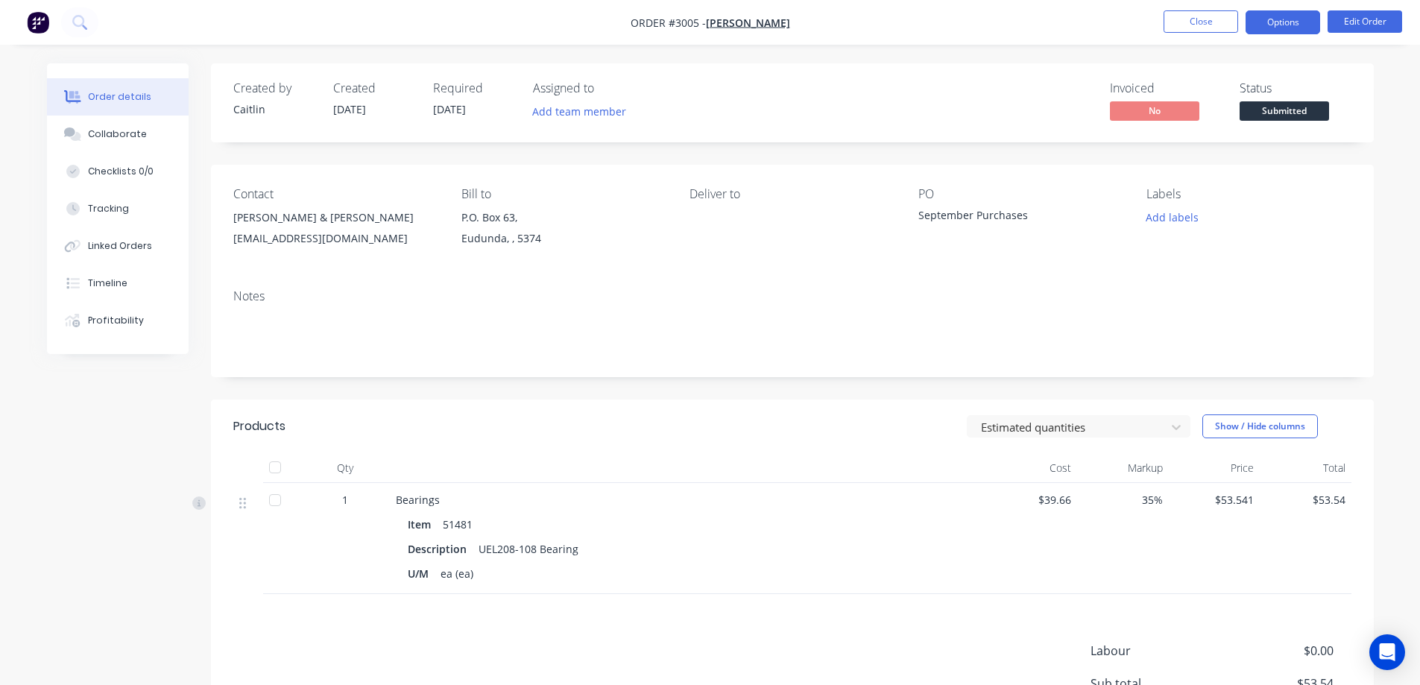
click at [1271, 18] on button "Options" at bounding box center [1282, 22] width 75 height 24
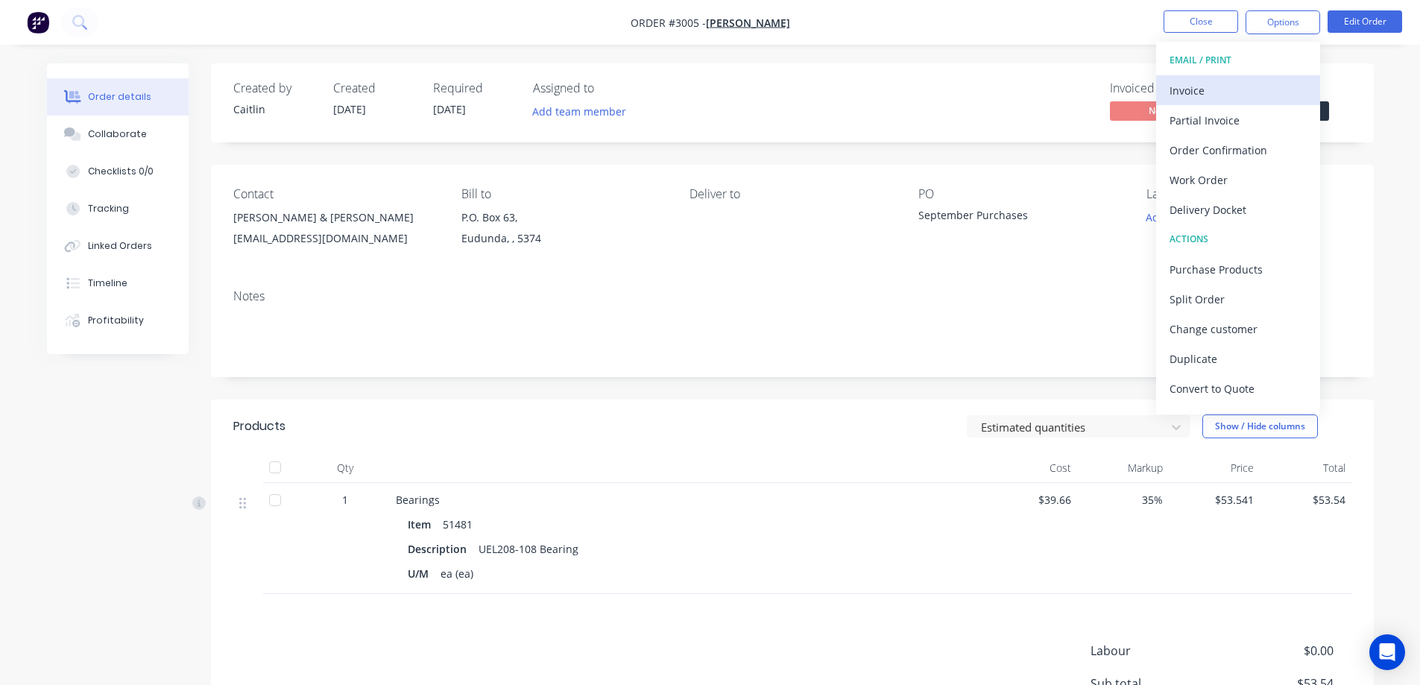
click at [1233, 91] on div "Invoice" at bounding box center [1237, 91] width 137 height 22
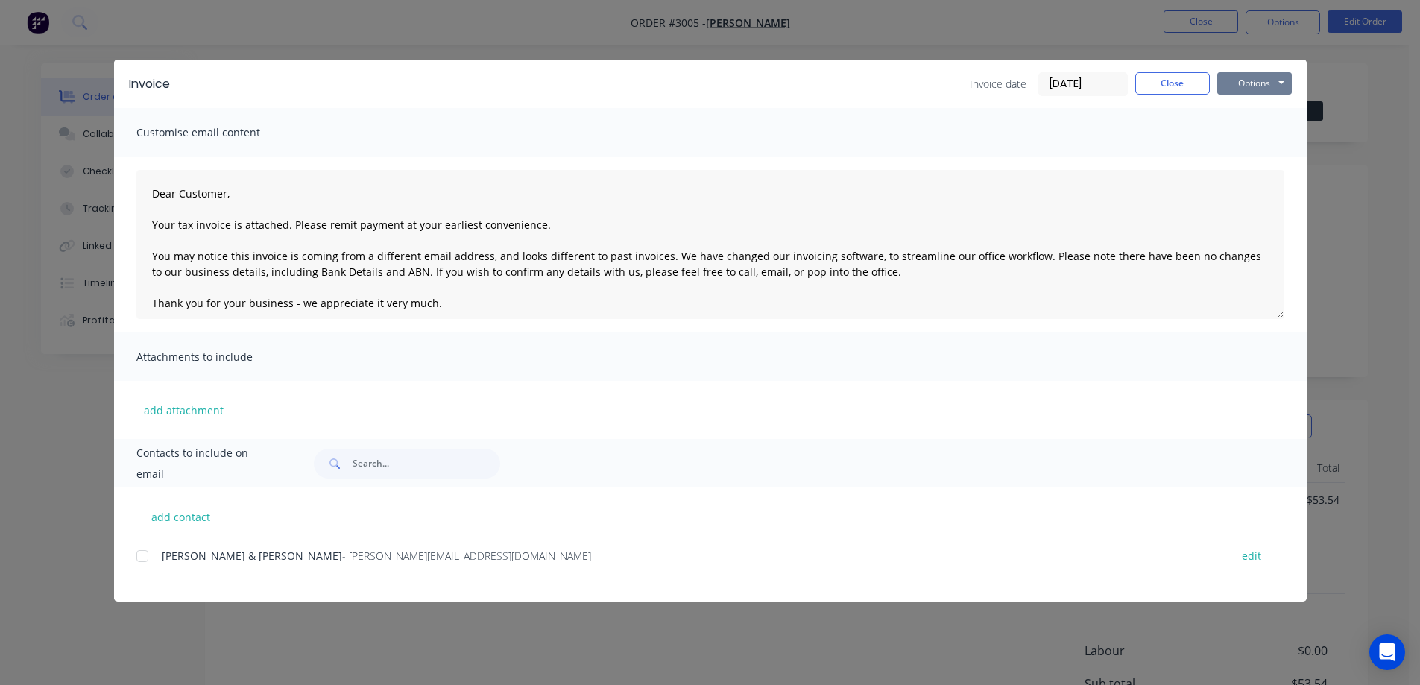
click at [1262, 89] on button "Options" at bounding box center [1254, 83] width 75 height 22
click at [142, 556] on div at bounding box center [142, 556] width 30 height 30
click at [1241, 87] on button "Options" at bounding box center [1254, 83] width 75 height 22
click at [1260, 155] on button "Email" at bounding box center [1264, 159] width 95 height 25
type textarea "Dear Customer, Your tax invoice is attached. Please remit payment at your earli…"
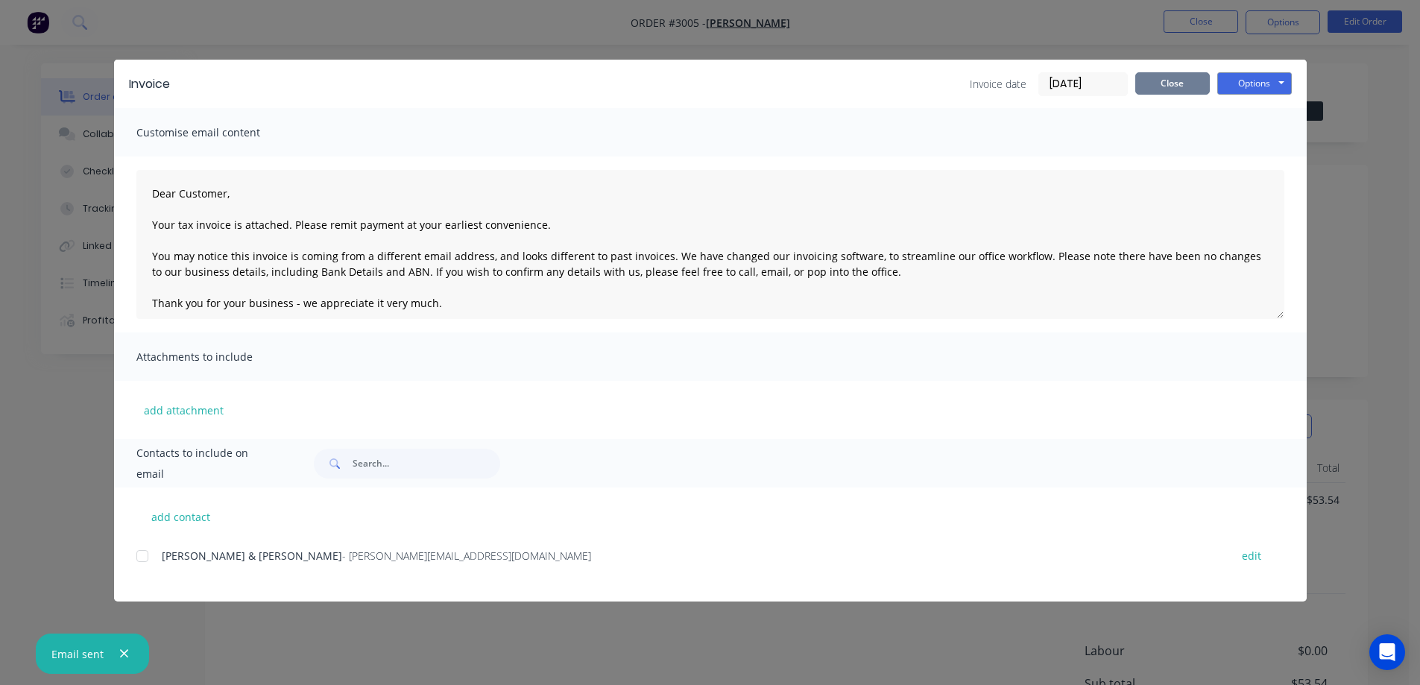
click at [1189, 87] on button "Close" at bounding box center [1172, 83] width 75 height 22
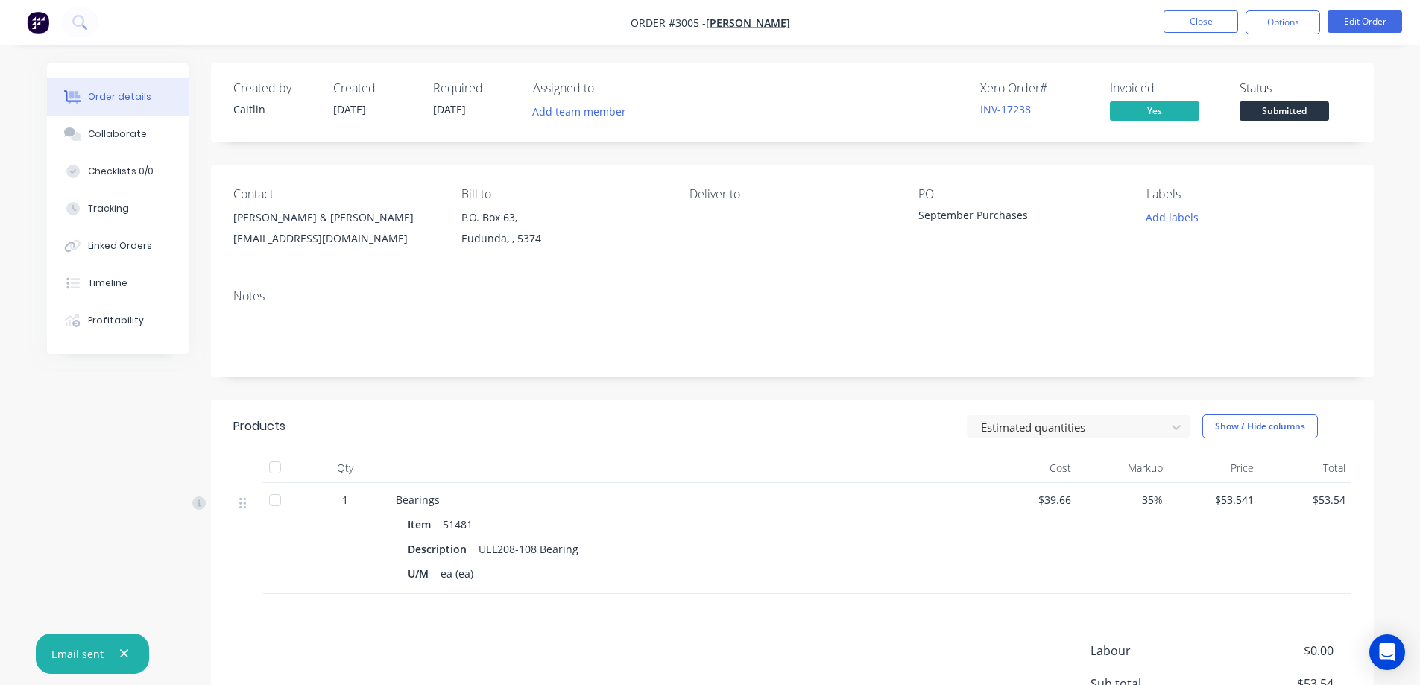
click at [1288, 110] on span "Submitted" at bounding box center [1283, 110] width 89 height 19
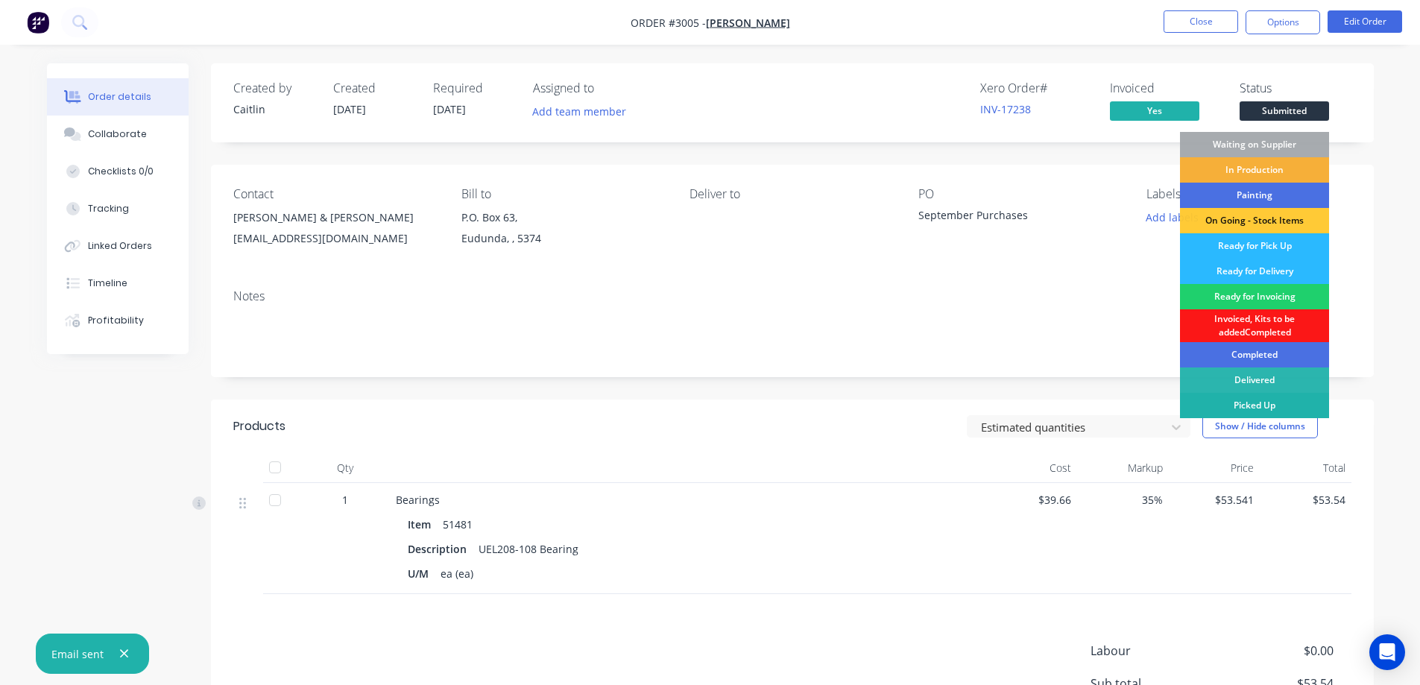
click at [1239, 402] on div "Picked Up" at bounding box center [1254, 405] width 149 height 25
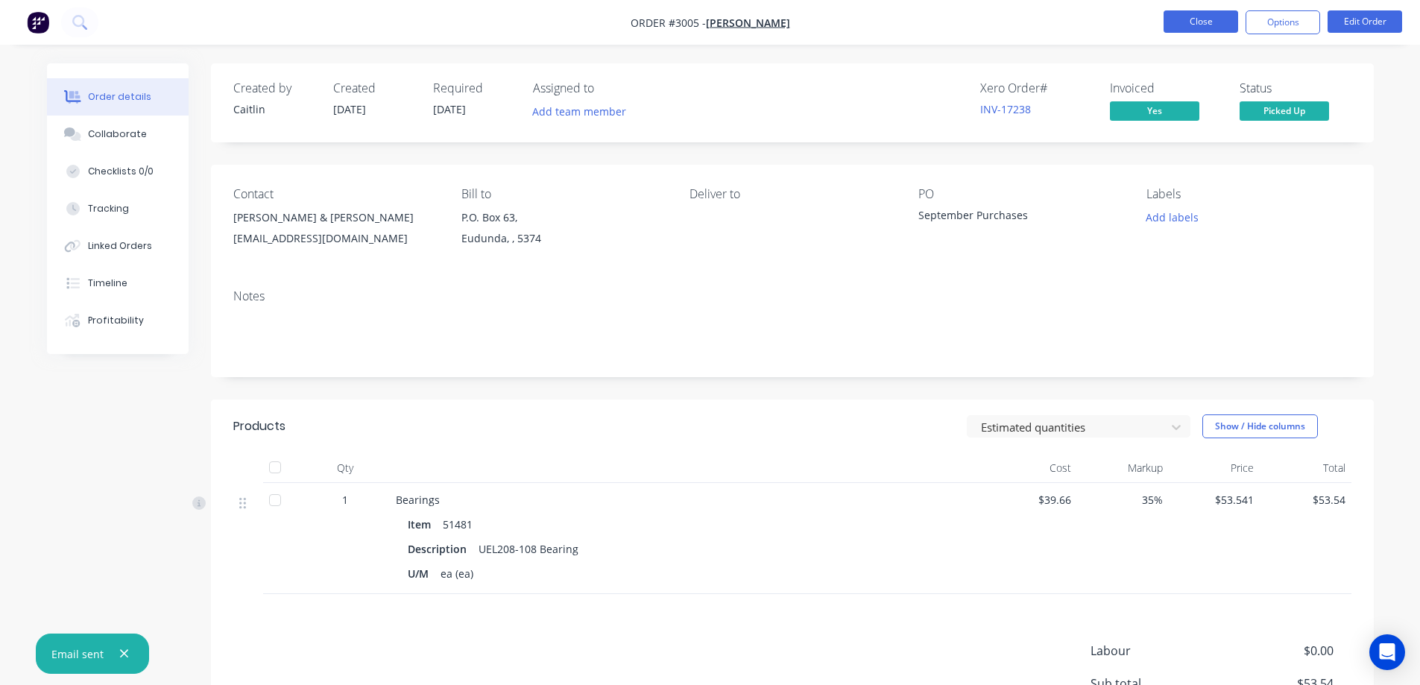
click at [1196, 22] on button "Close" at bounding box center [1200, 21] width 75 height 22
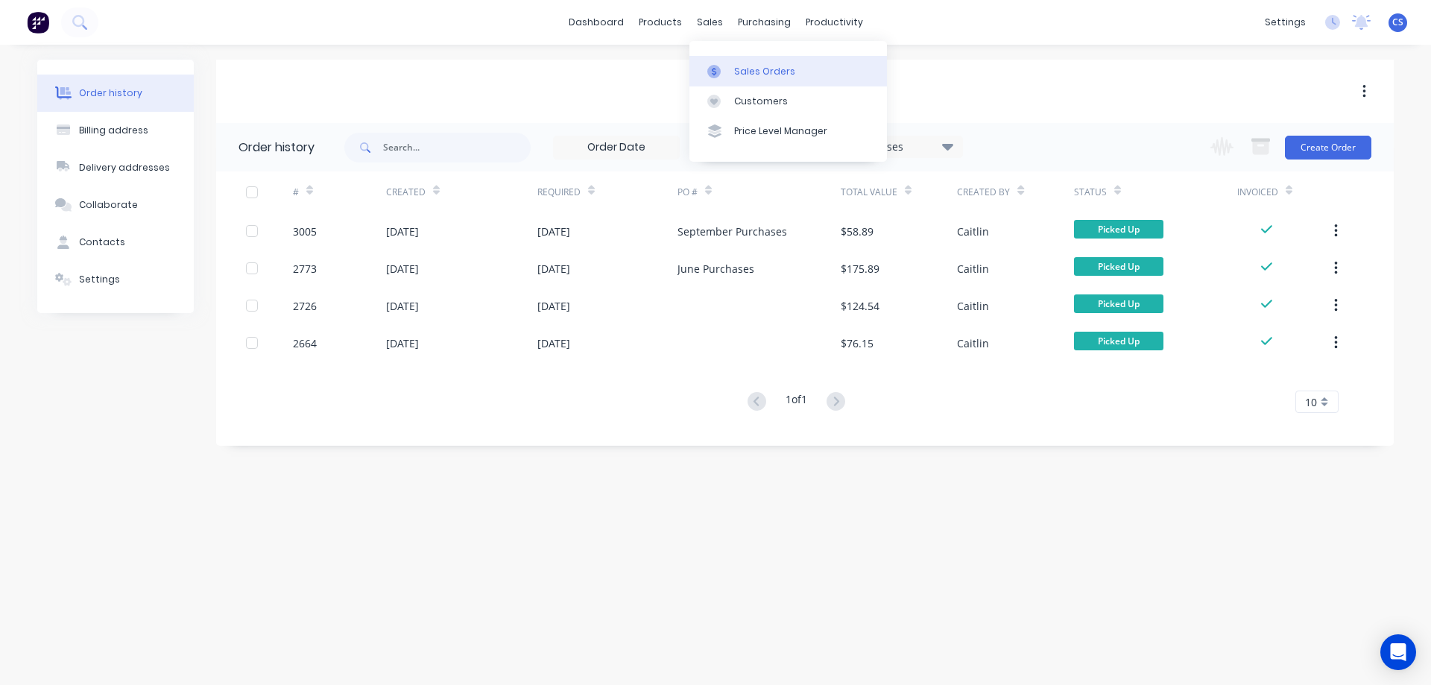
click at [744, 77] on div "Sales Orders" at bounding box center [764, 71] width 61 height 13
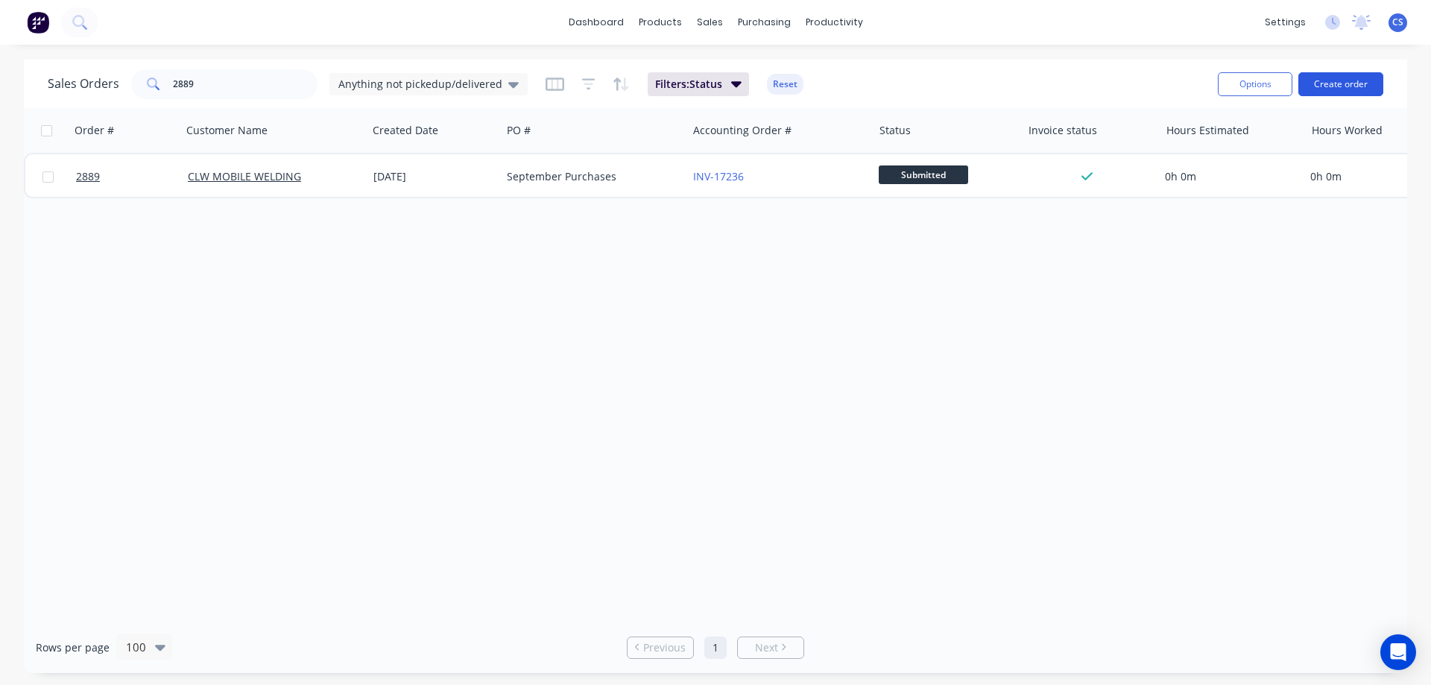
click at [1339, 81] on button "Create order" at bounding box center [1340, 84] width 85 height 24
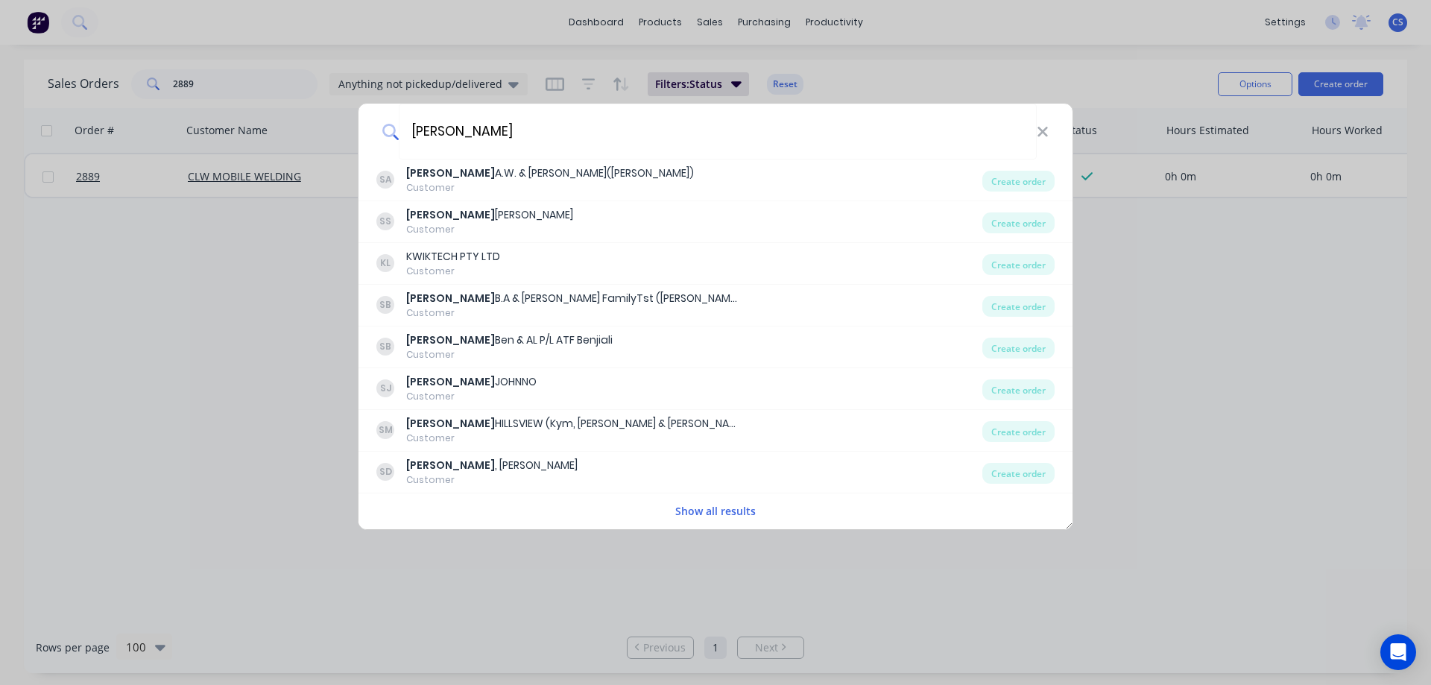
type input "schutz"
click at [700, 513] on button "Show all results" at bounding box center [715, 510] width 89 height 17
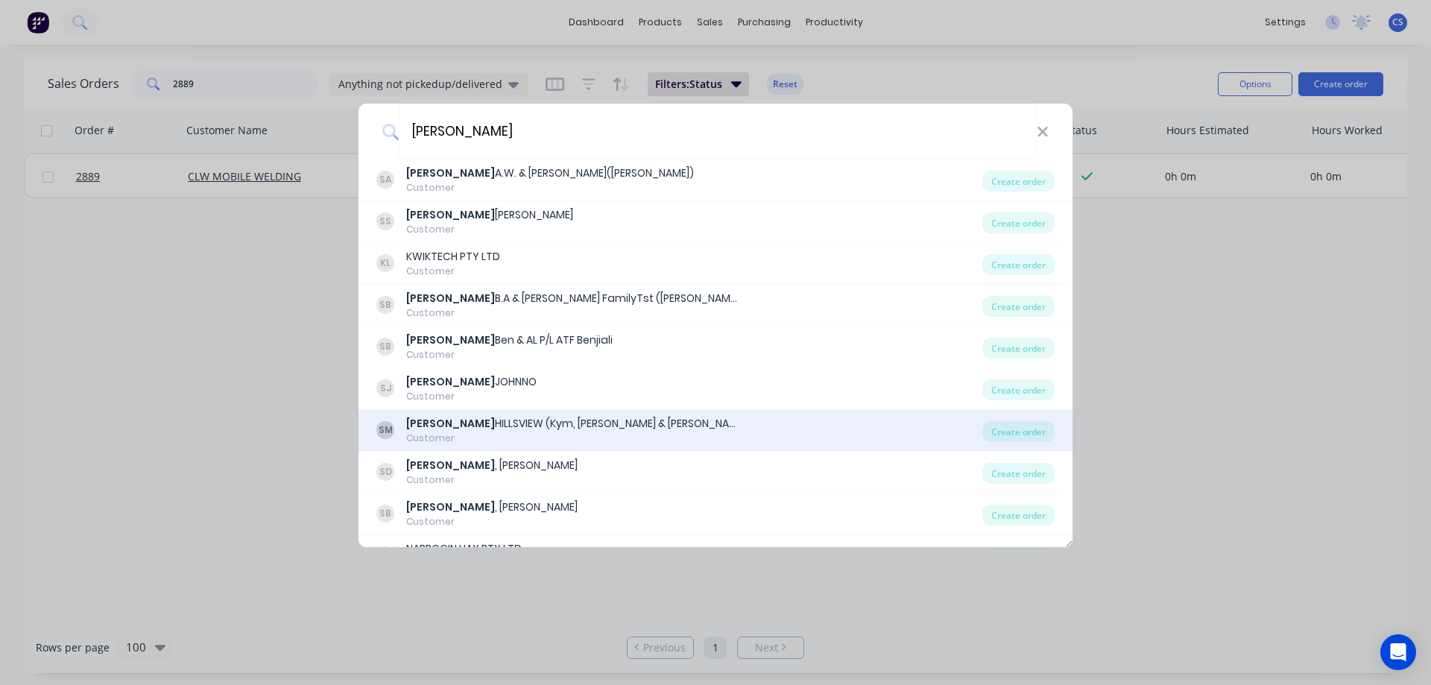
click at [687, 427] on div "SM SCHUTZ HILLSVIEW (Kym, Jake & Malley) Customer" at bounding box center [679, 430] width 606 height 29
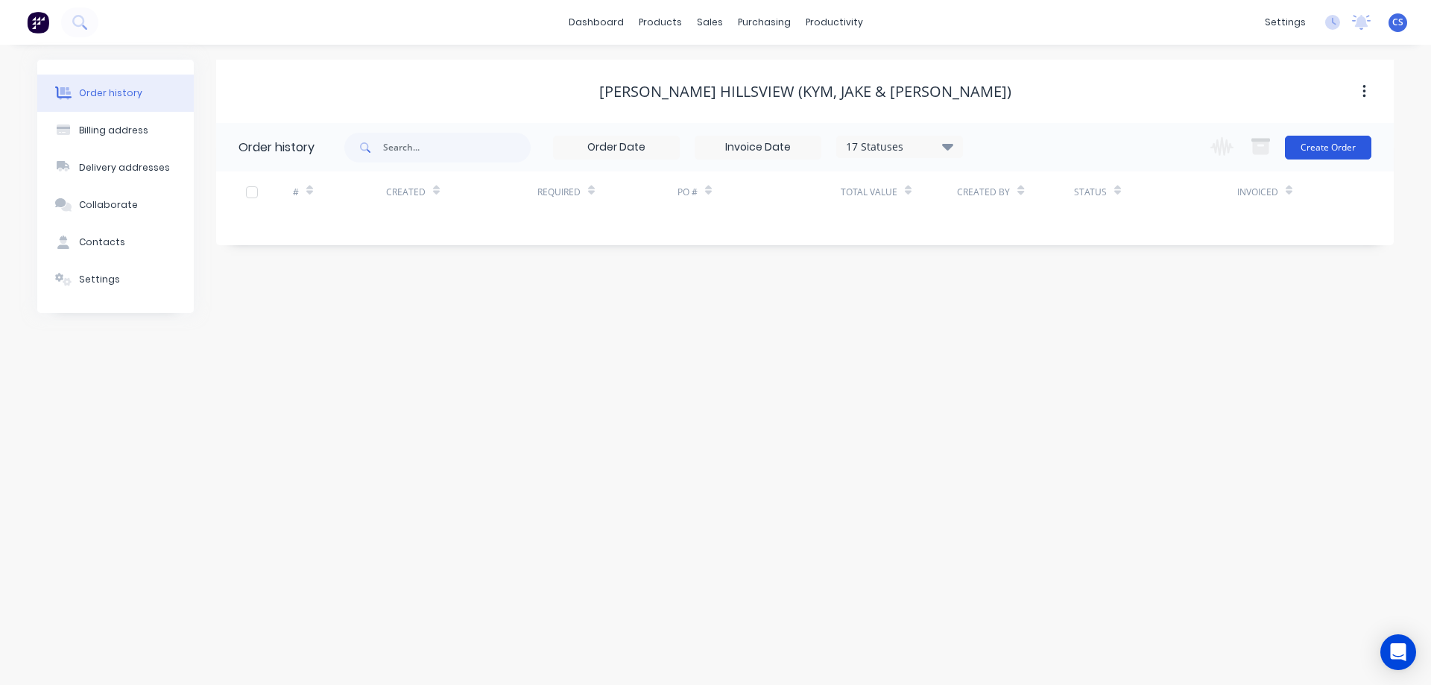
click at [1347, 148] on button "Create Order" at bounding box center [1328, 148] width 86 height 24
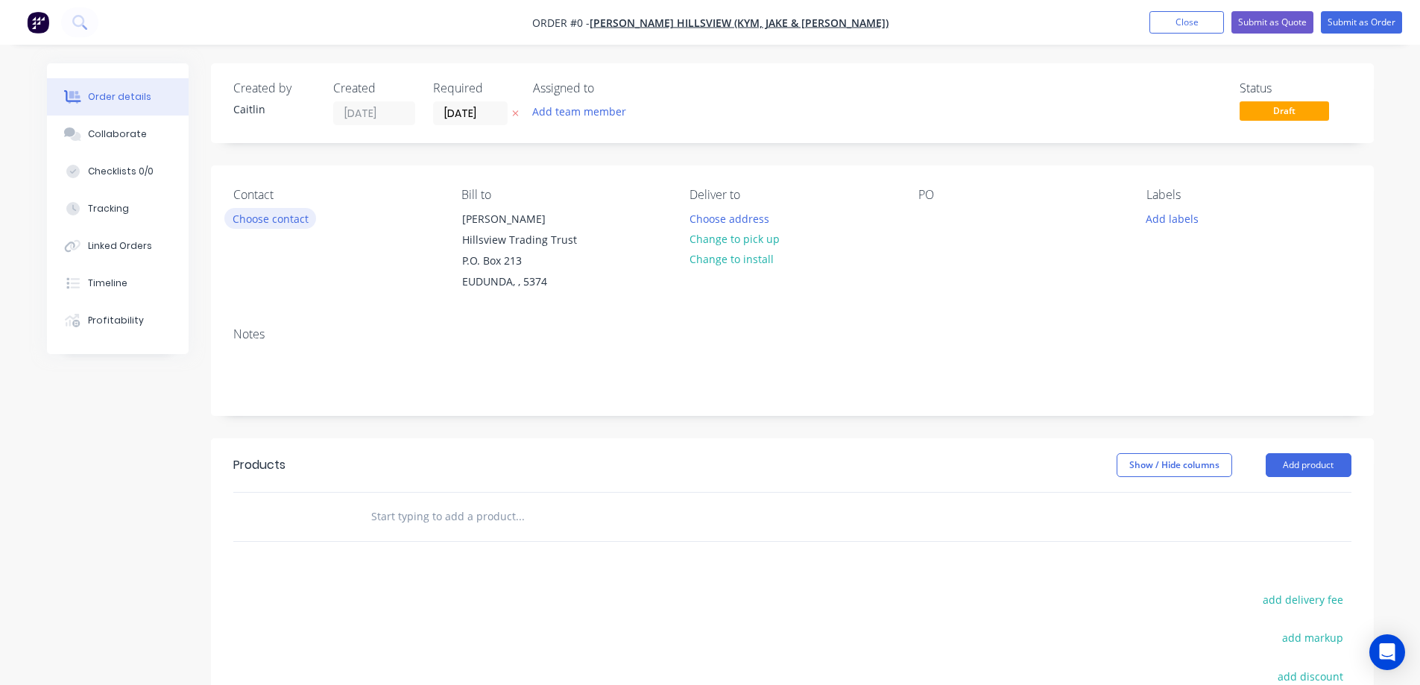
click at [291, 227] on button "Choose contact" at bounding box center [270, 218] width 92 height 20
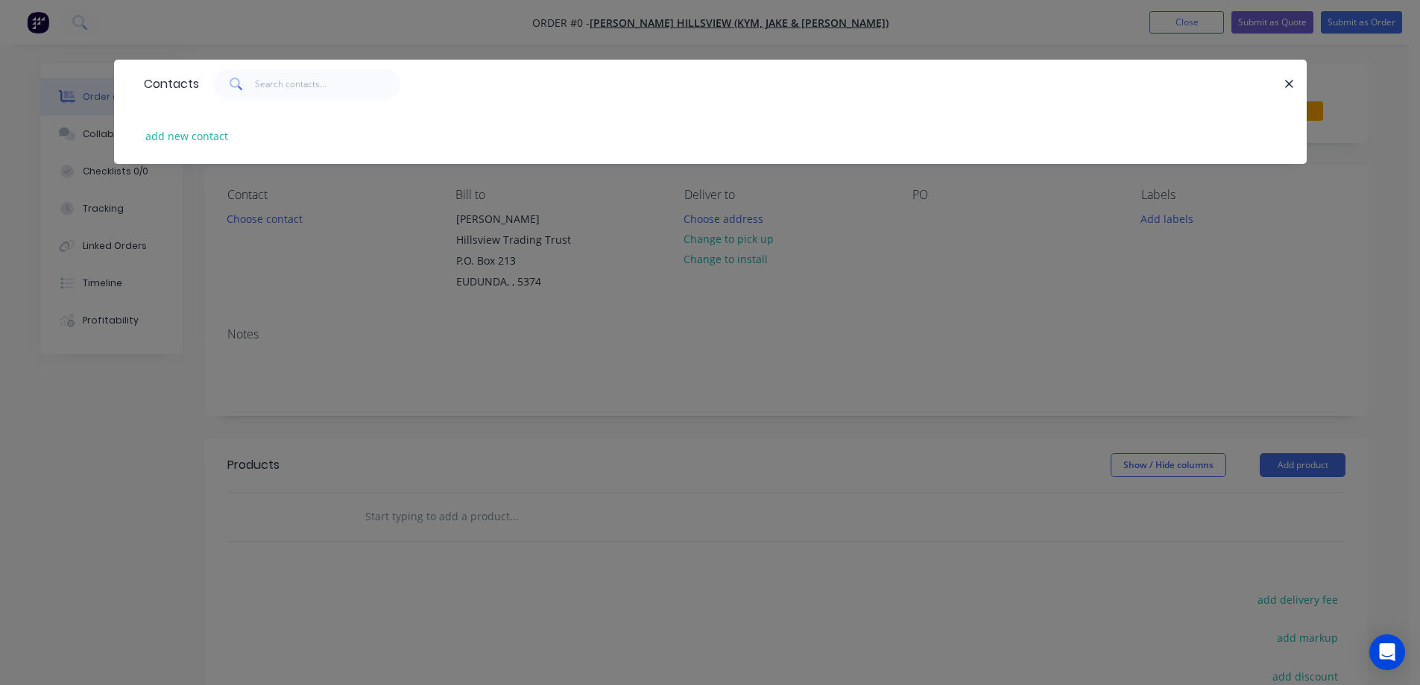
click at [643, 505] on div "Contacts add new contact" at bounding box center [710, 342] width 1420 height 685
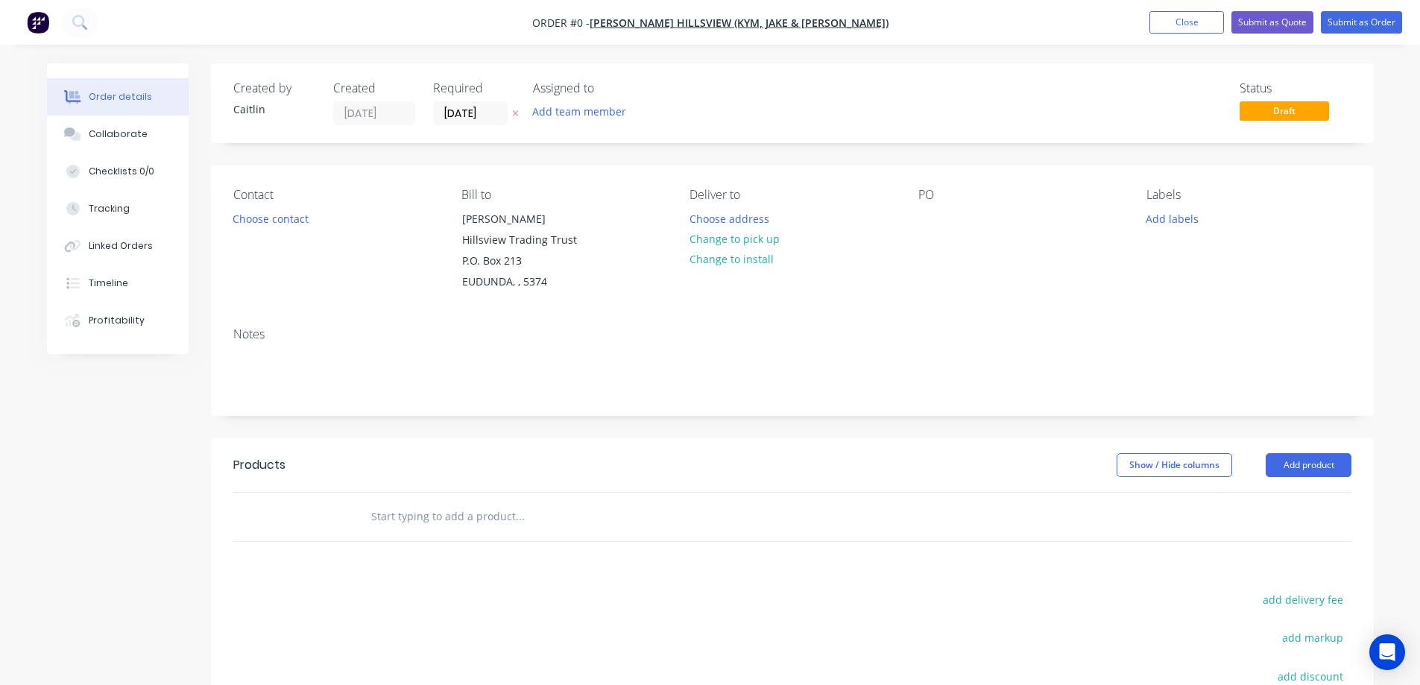
click at [496, 502] on input "text" at bounding box center [519, 517] width 298 height 30
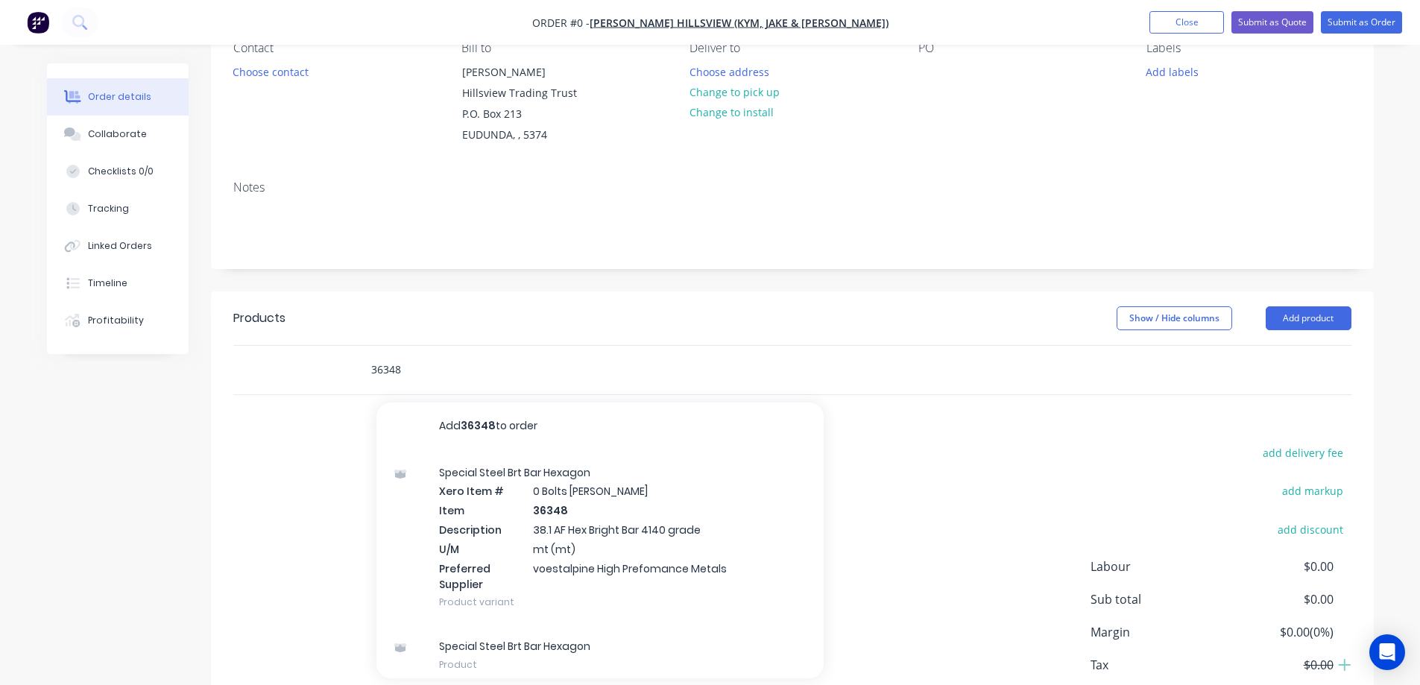
scroll to position [149, 0]
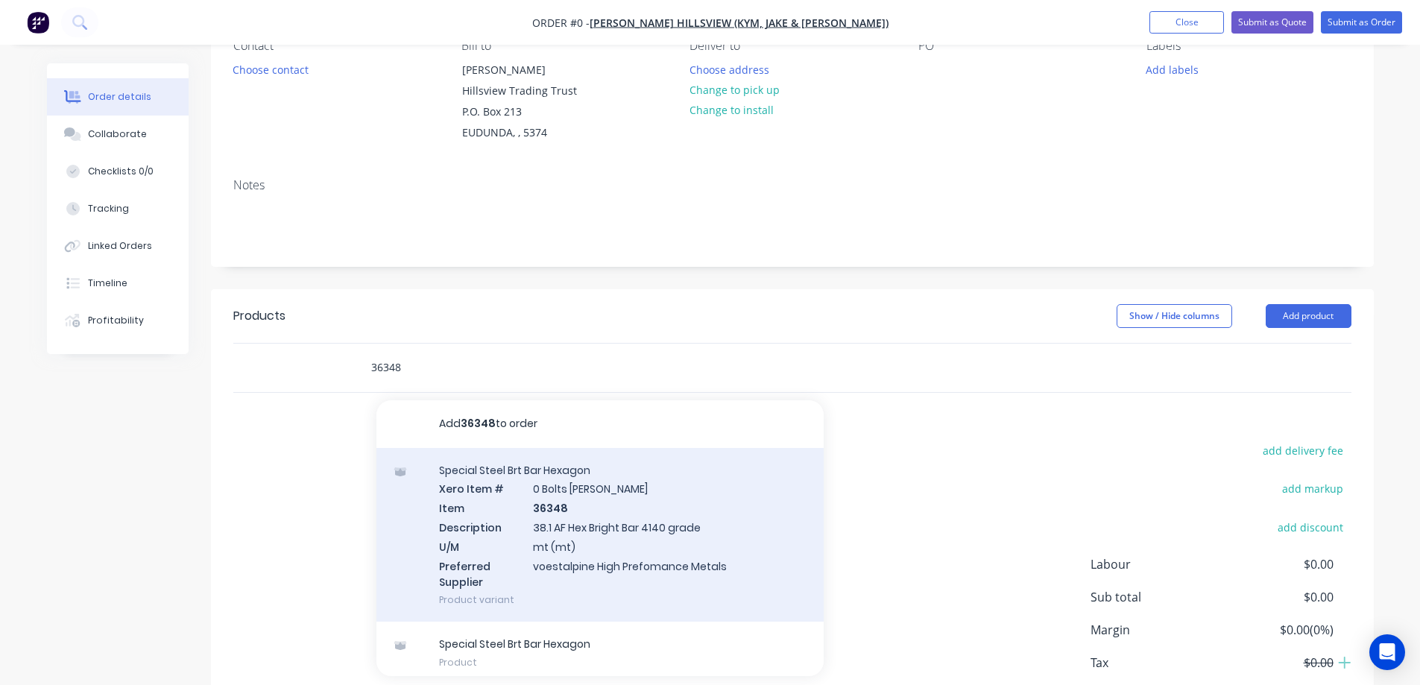
type input "36348"
click at [708, 502] on div "Special Steel Brt Bar Hexagon Xero Item # 0 Bolts Metric Galvanised Item 36348 …" at bounding box center [599, 535] width 447 height 174
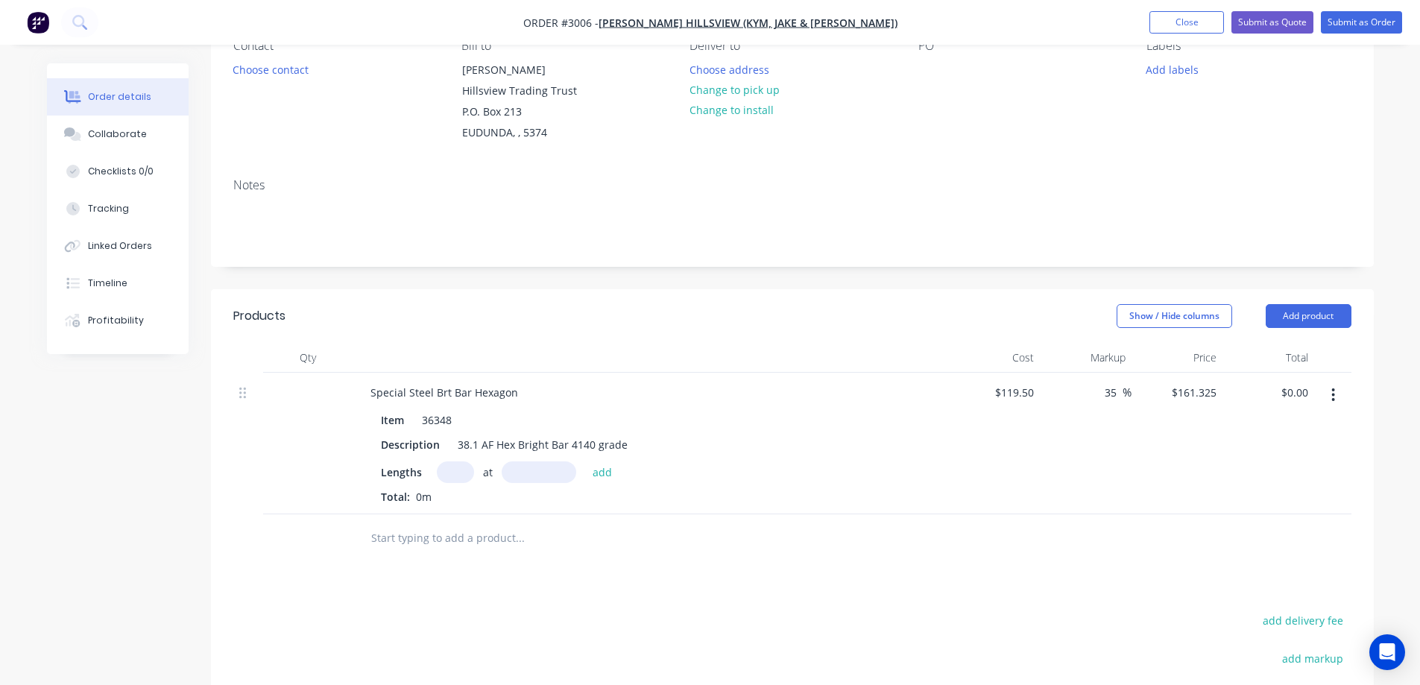
click at [455, 461] on input "text" at bounding box center [455, 472] width 37 height 22
type input "1.5"
type input "1.386mm"
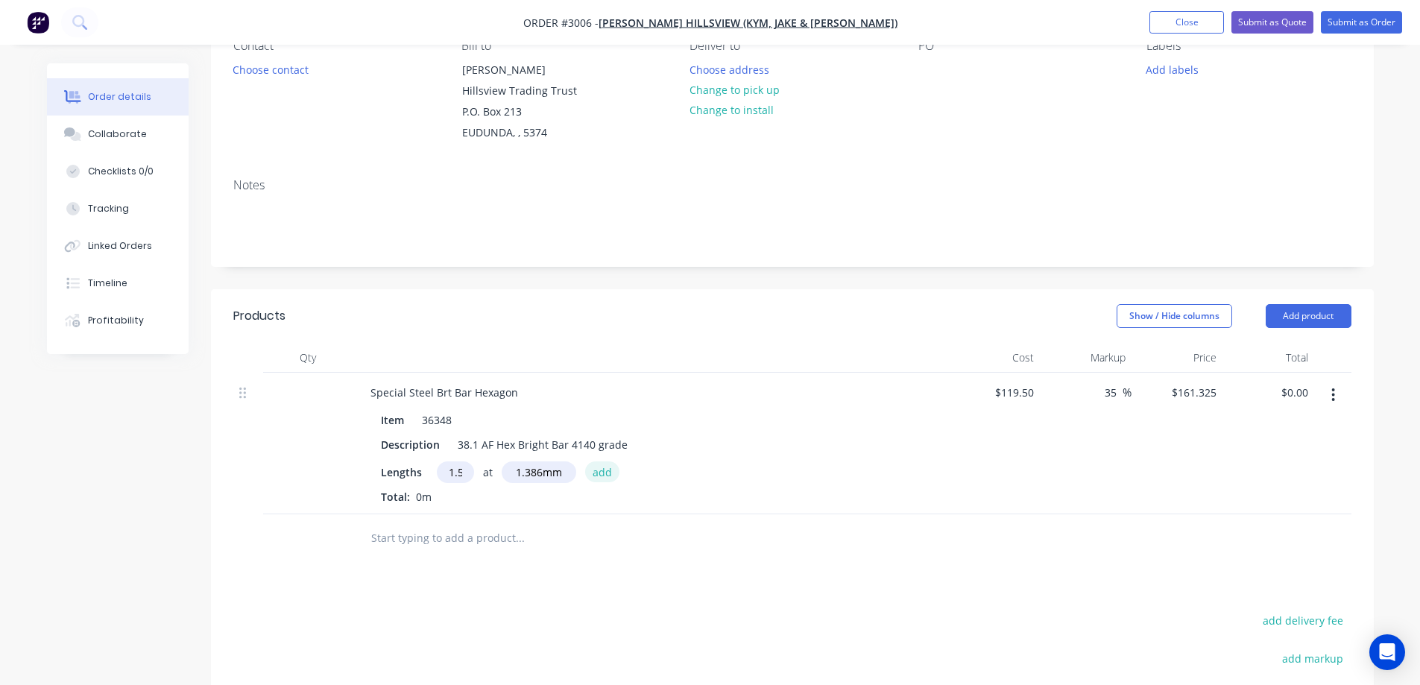
click at [603, 461] on button "add" at bounding box center [602, 471] width 35 height 20
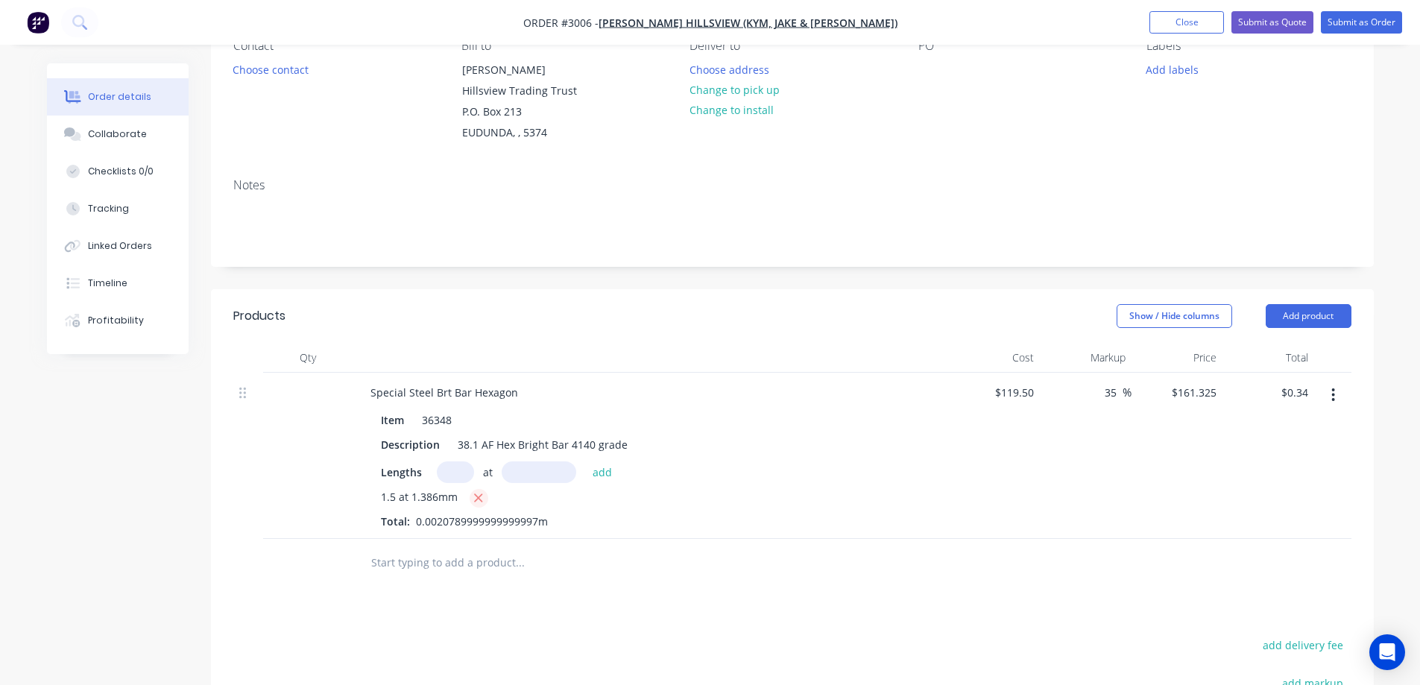
click at [478, 491] on icon "button" at bounding box center [478, 497] width 10 height 13
type input "$0.00"
click at [458, 461] on input "text" at bounding box center [455, 472] width 37 height 22
type input "1.5"
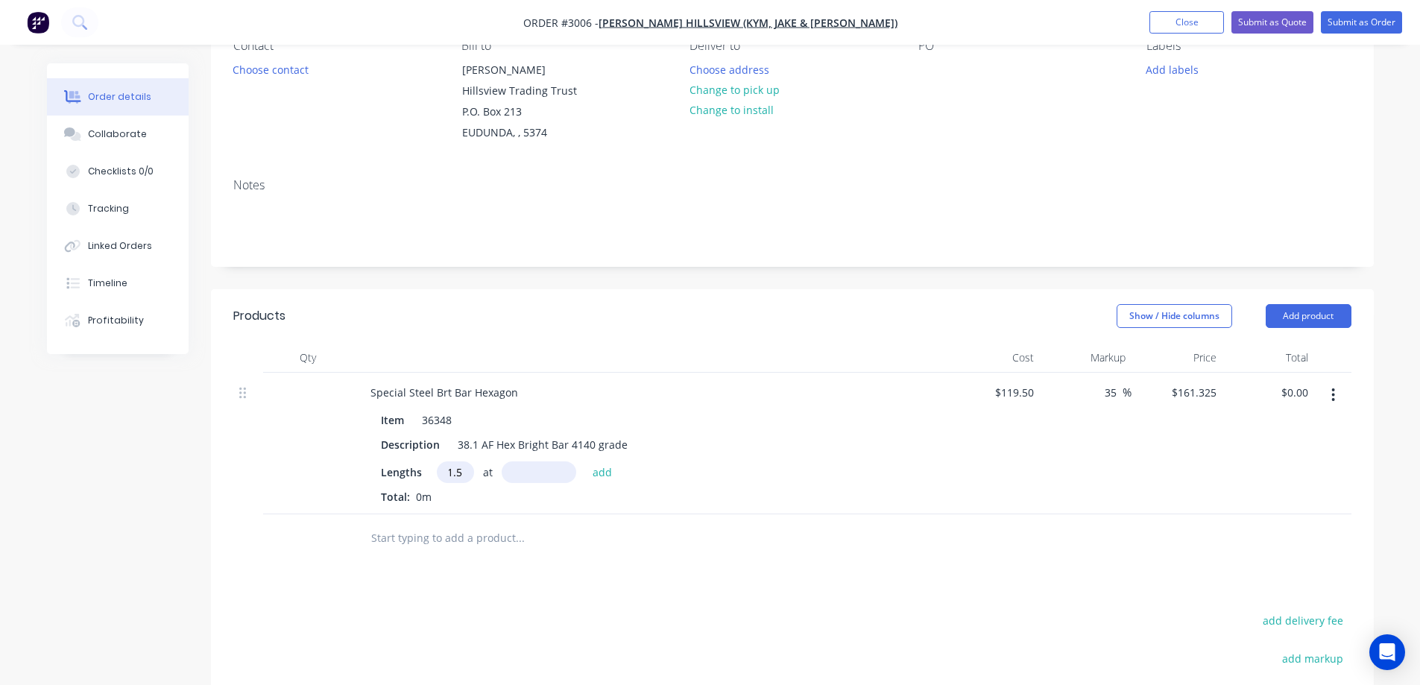
scroll to position [0, 0]
type input "1386mm"
click at [596, 461] on button "add" at bounding box center [602, 471] width 35 height 20
type input "$335.39"
click at [525, 548] on input "text" at bounding box center [519, 563] width 298 height 30
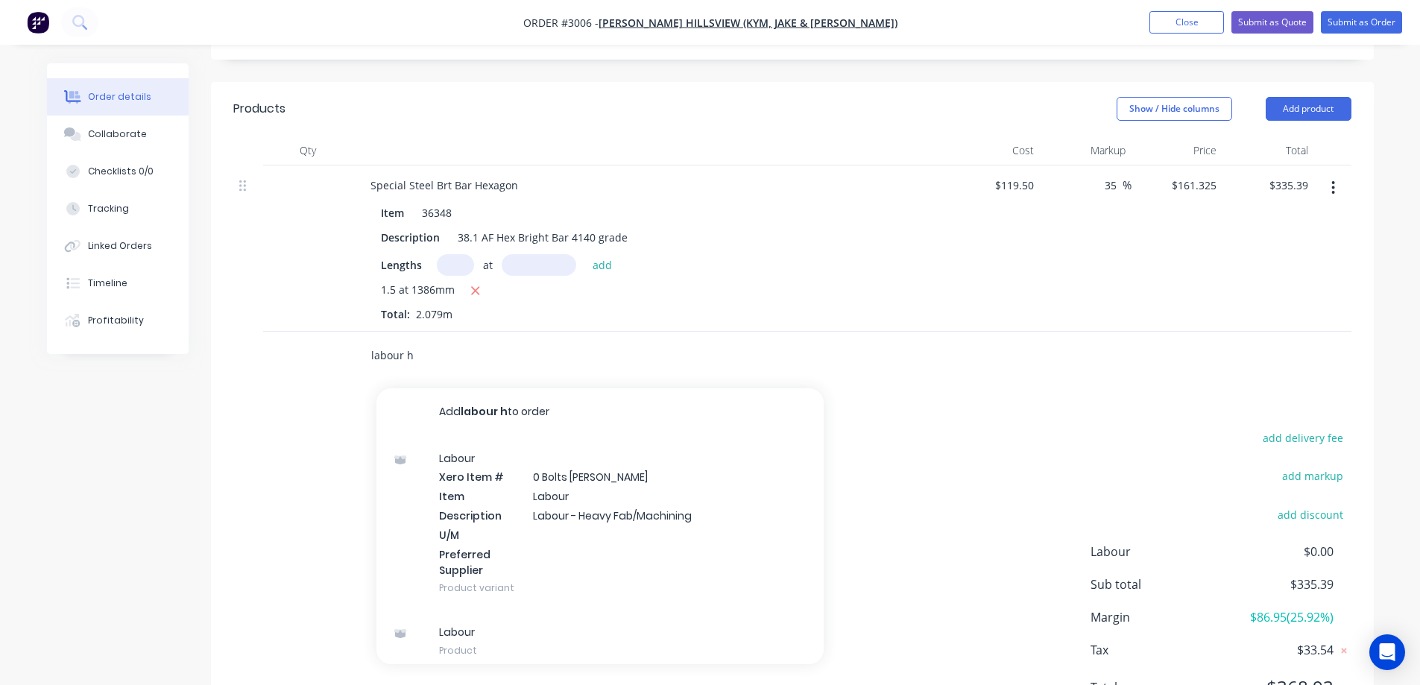
scroll to position [373, 0]
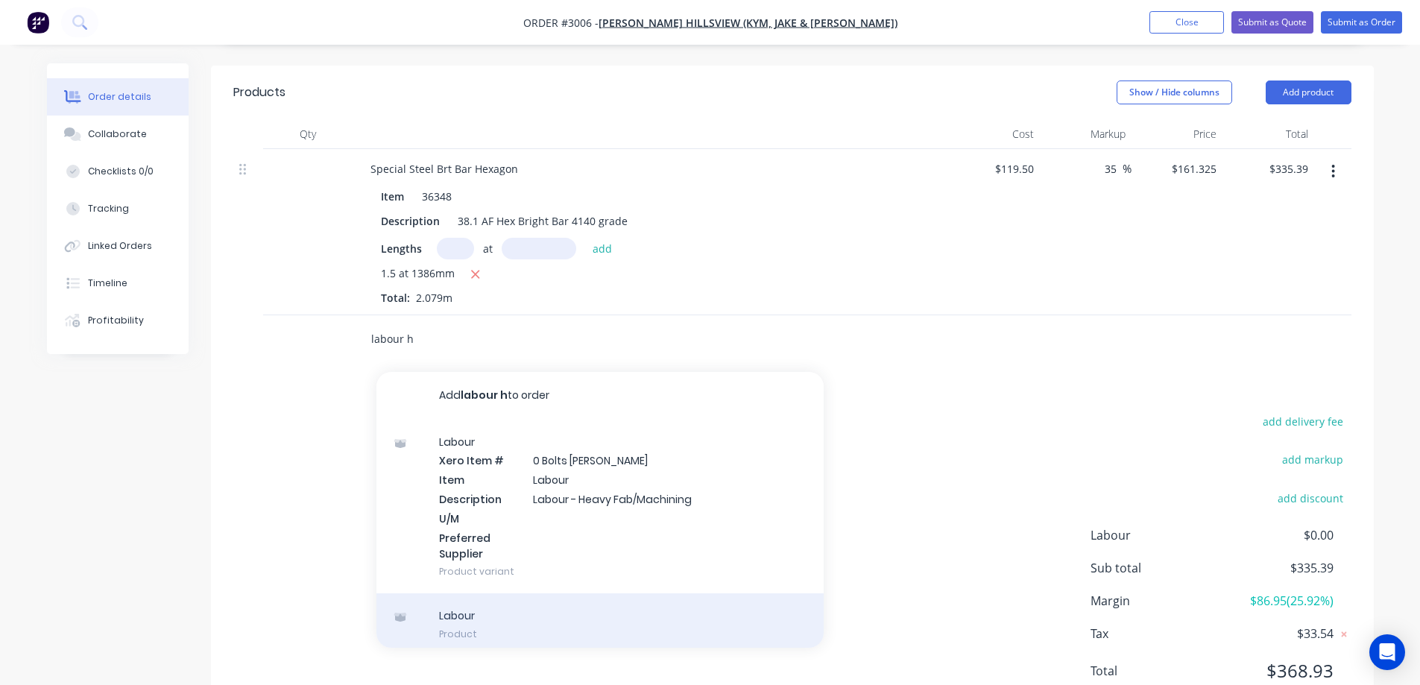
type input "labour h"
click at [631, 606] on div "Labour Product" at bounding box center [599, 624] width 447 height 63
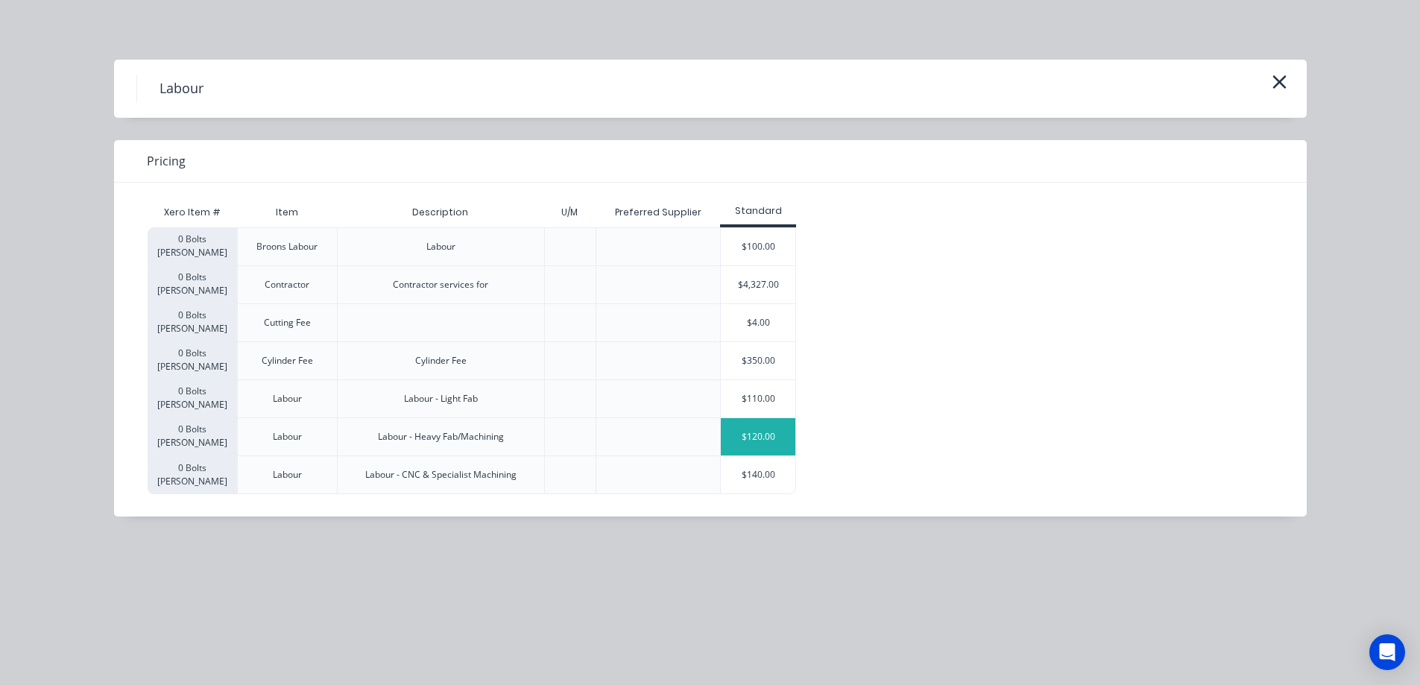
click at [787, 431] on div "$120.00" at bounding box center [758, 436] width 75 height 37
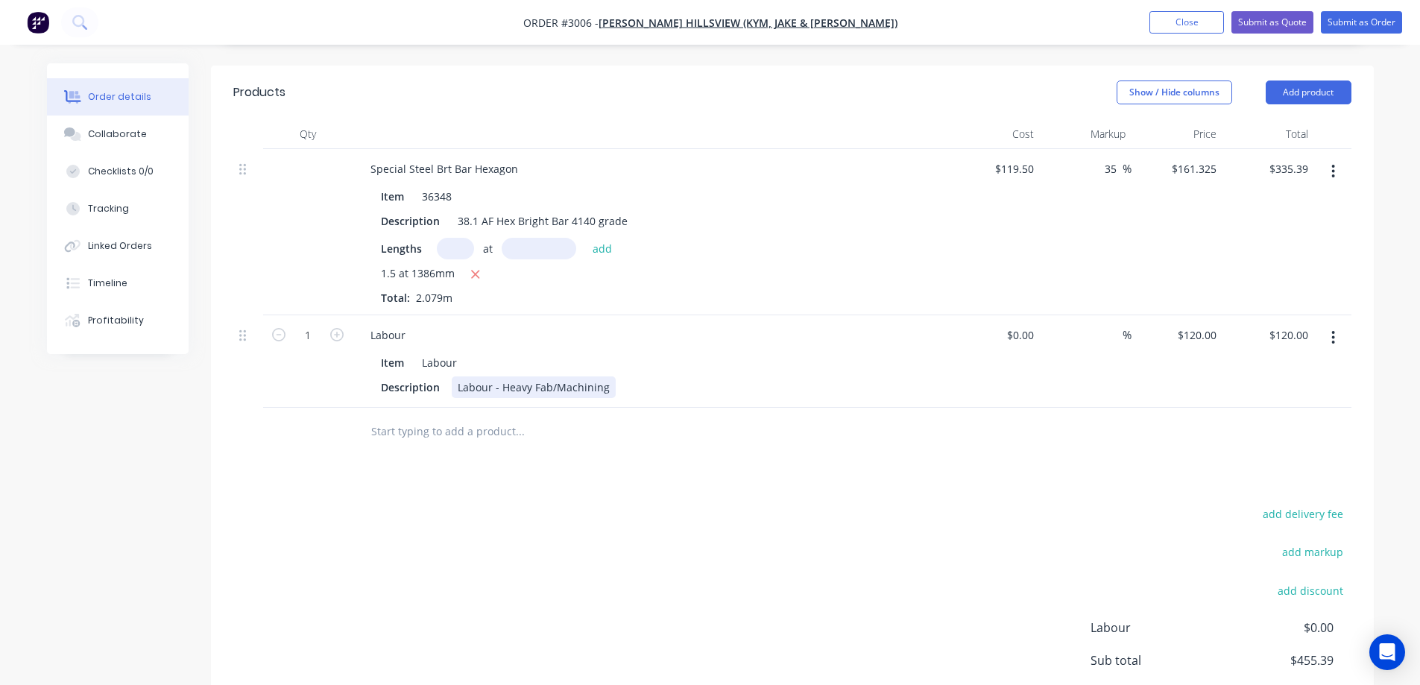
click at [607, 376] on div "Labour - Heavy Fab/Machining" at bounding box center [534, 387] width 164 height 22
drag, startPoint x: 607, startPoint y: 367, endPoint x: 502, endPoint y: 366, distance: 105.1
click at [502, 376] on div "Labour - Heavy Fab/Machining" at bounding box center [534, 387] width 164 height 22
click at [314, 324] on input "1" at bounding box center [307, 335] width 39 height 22
type input "1.25"
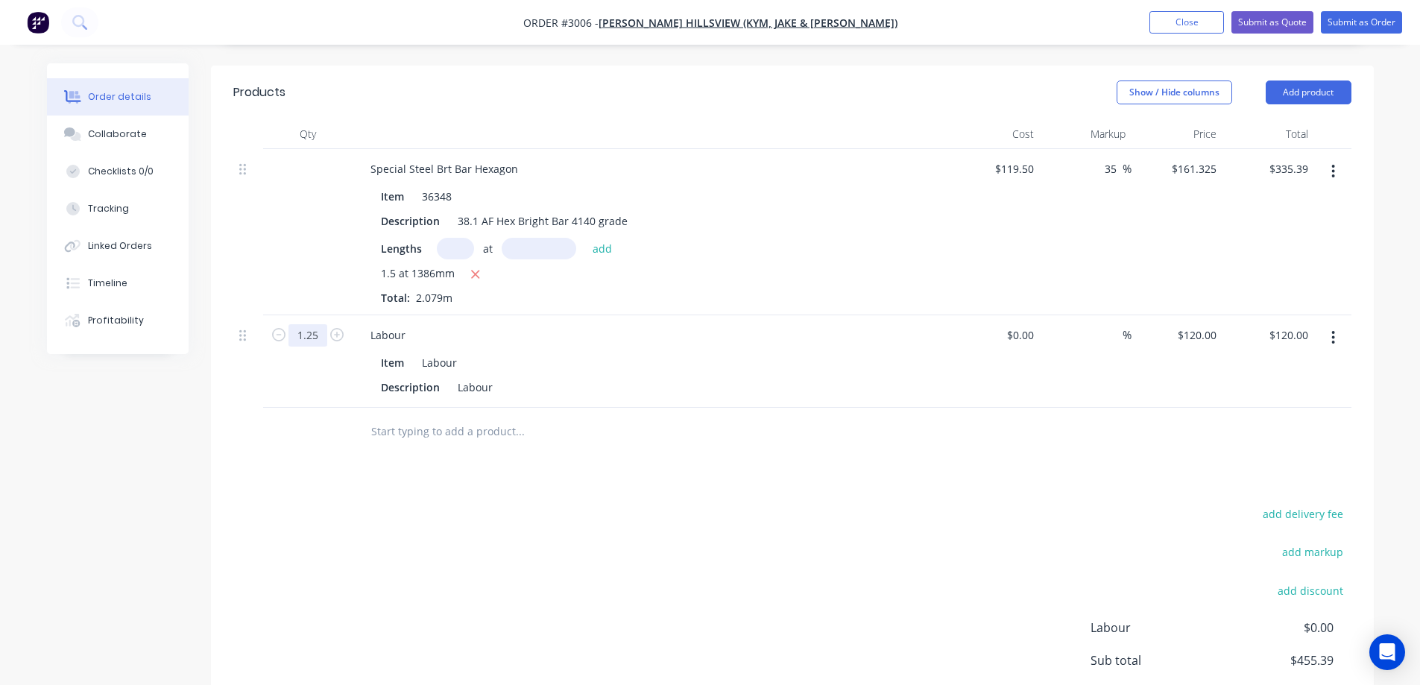
type input "$150.00"
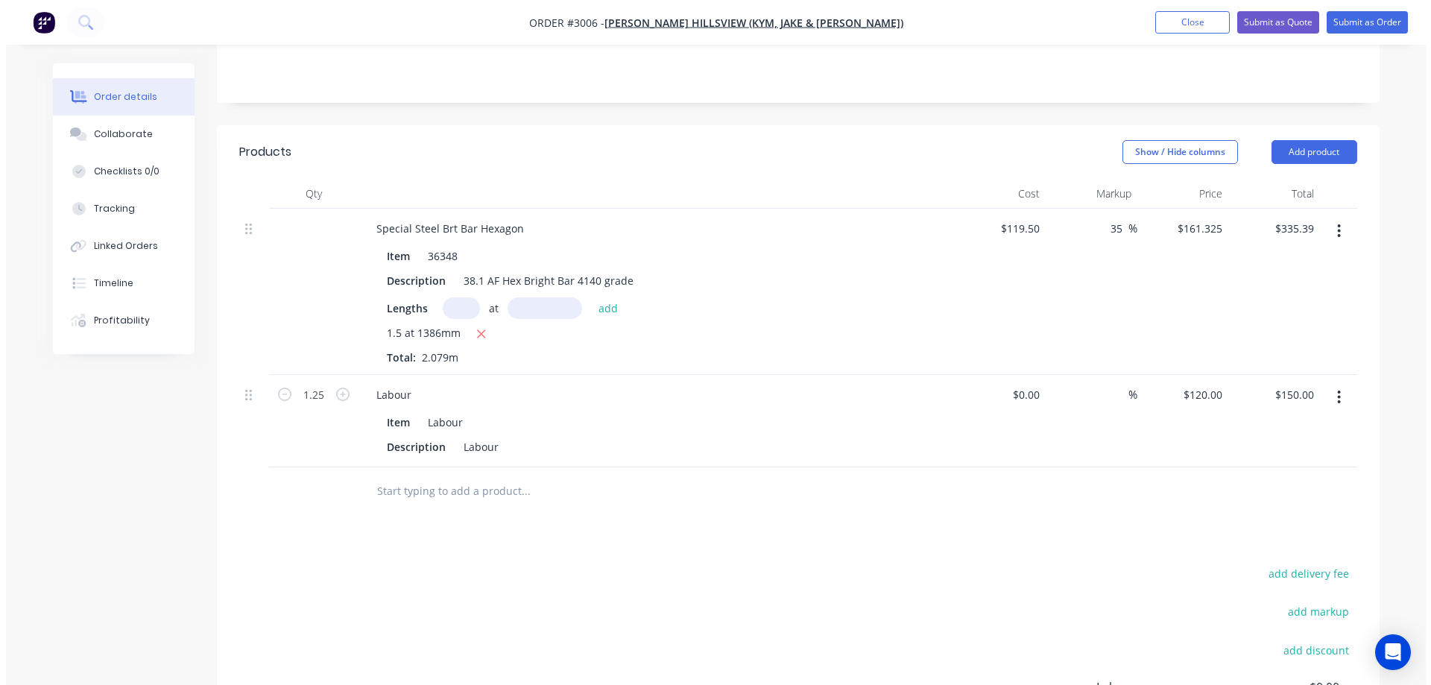
scroll to position [0, 0]
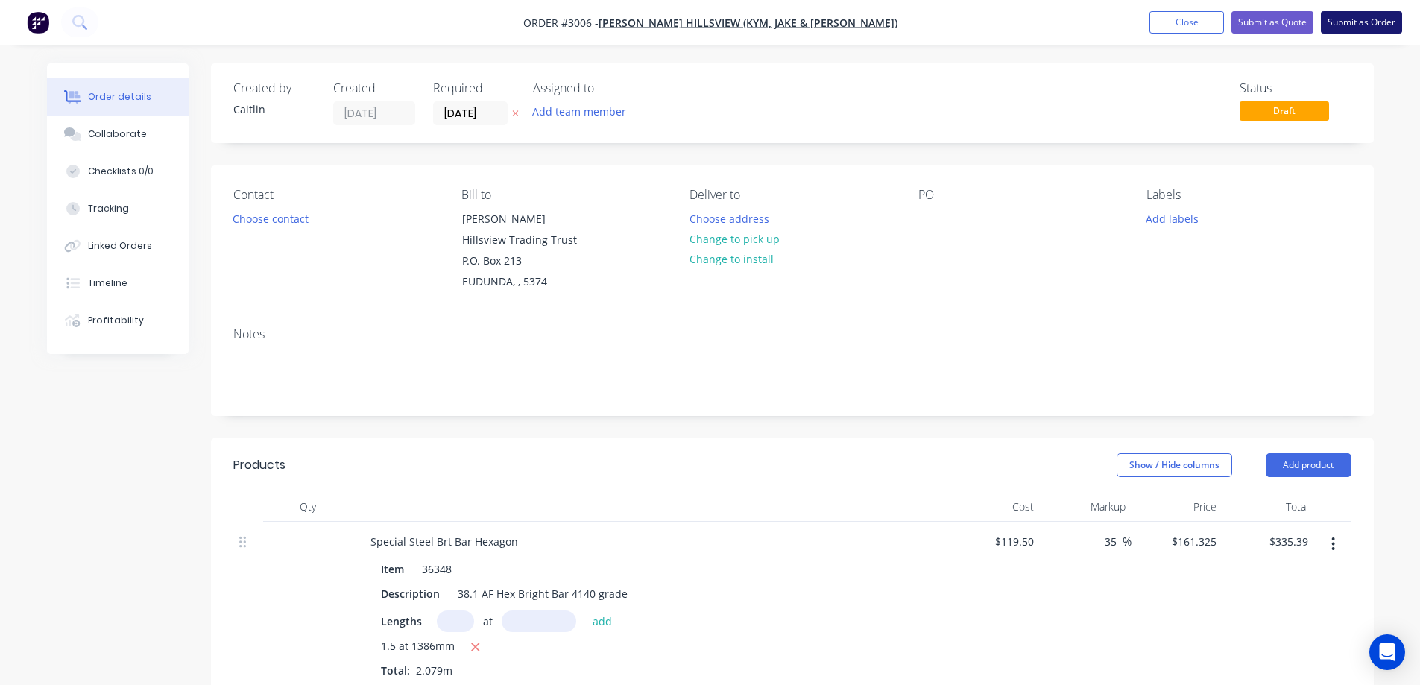
click at [1353, 19] on button "Submit as Order" at bounding box center [1361, 22] width 81 height 22
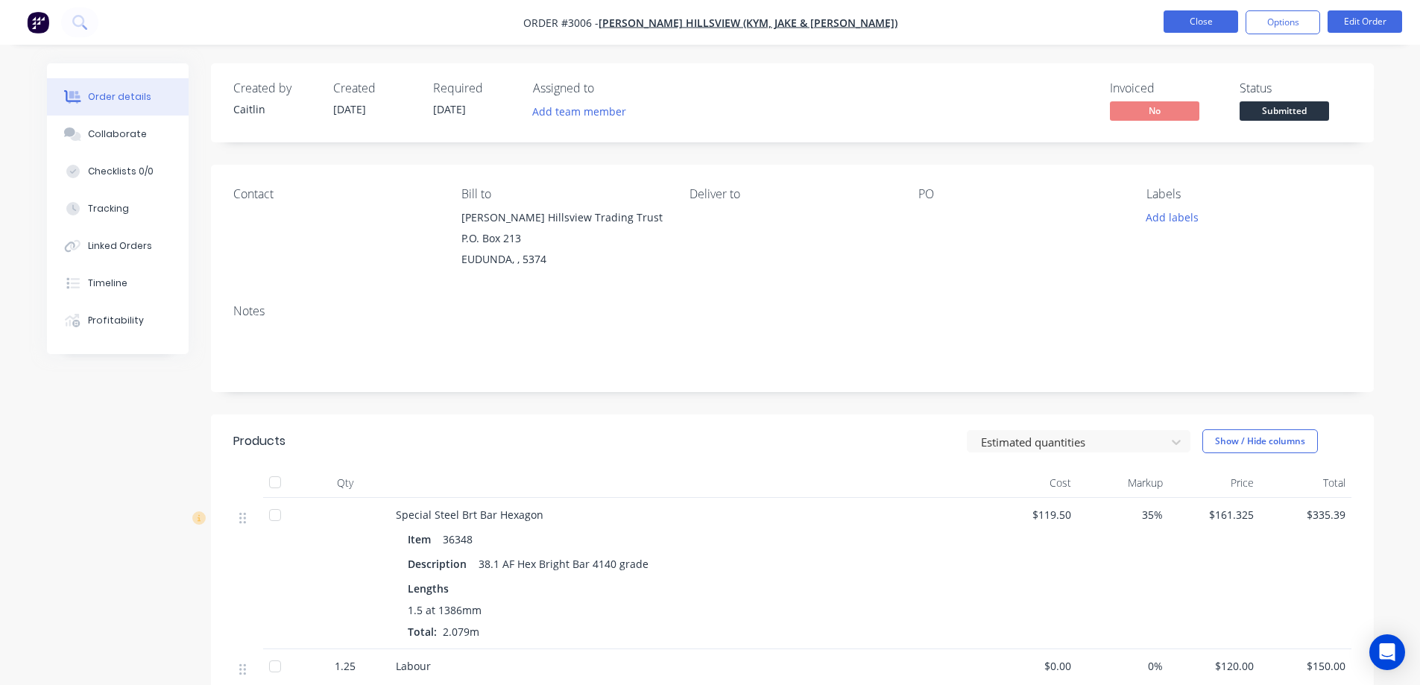
click at [1203, 19] on button "Close" at bounding box center [1200, 21] width 75 height 22
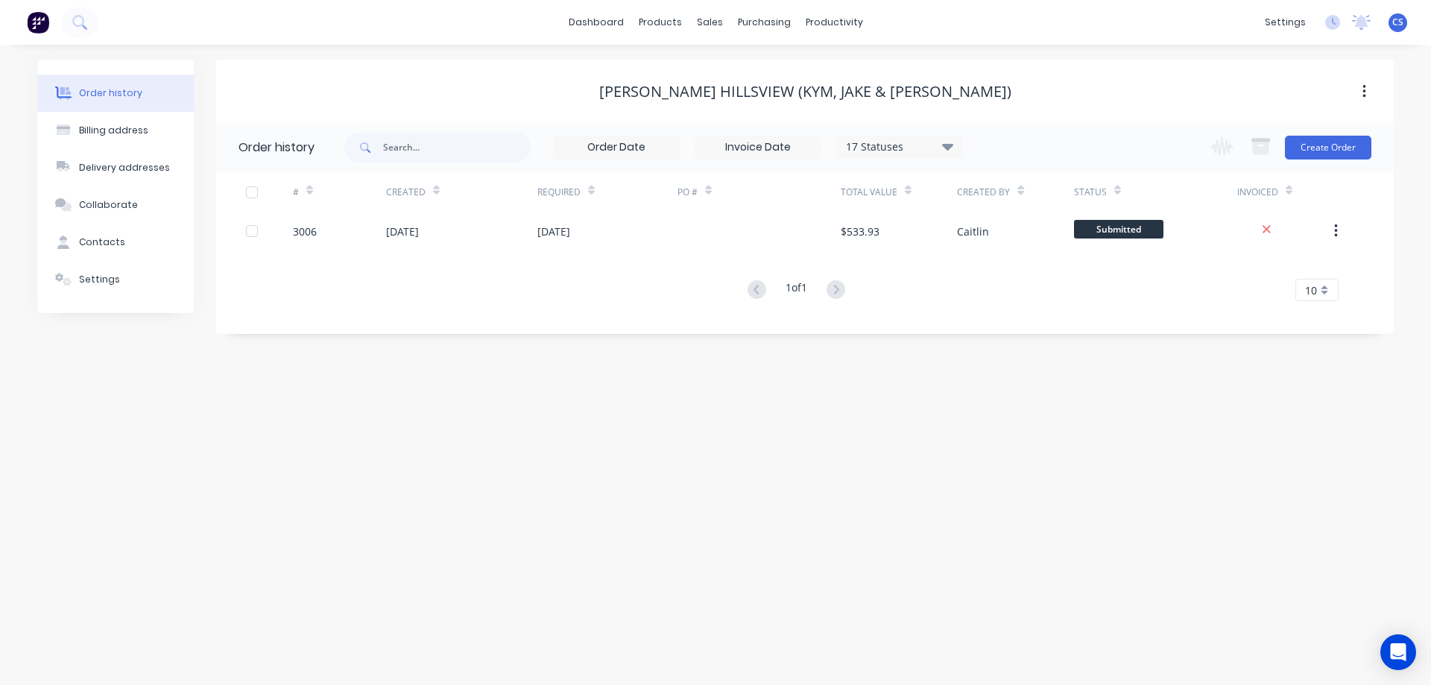
click at [1406, 20] on div "CS Schutz Industries Pty Ltd Caitlin Schneider Administrator Profile Sign out" at bounding box center [1397, 22] width 19 height 19
click at [1397, 26] on span "CS" at bounding box center [1397, 22] width 11 height 13
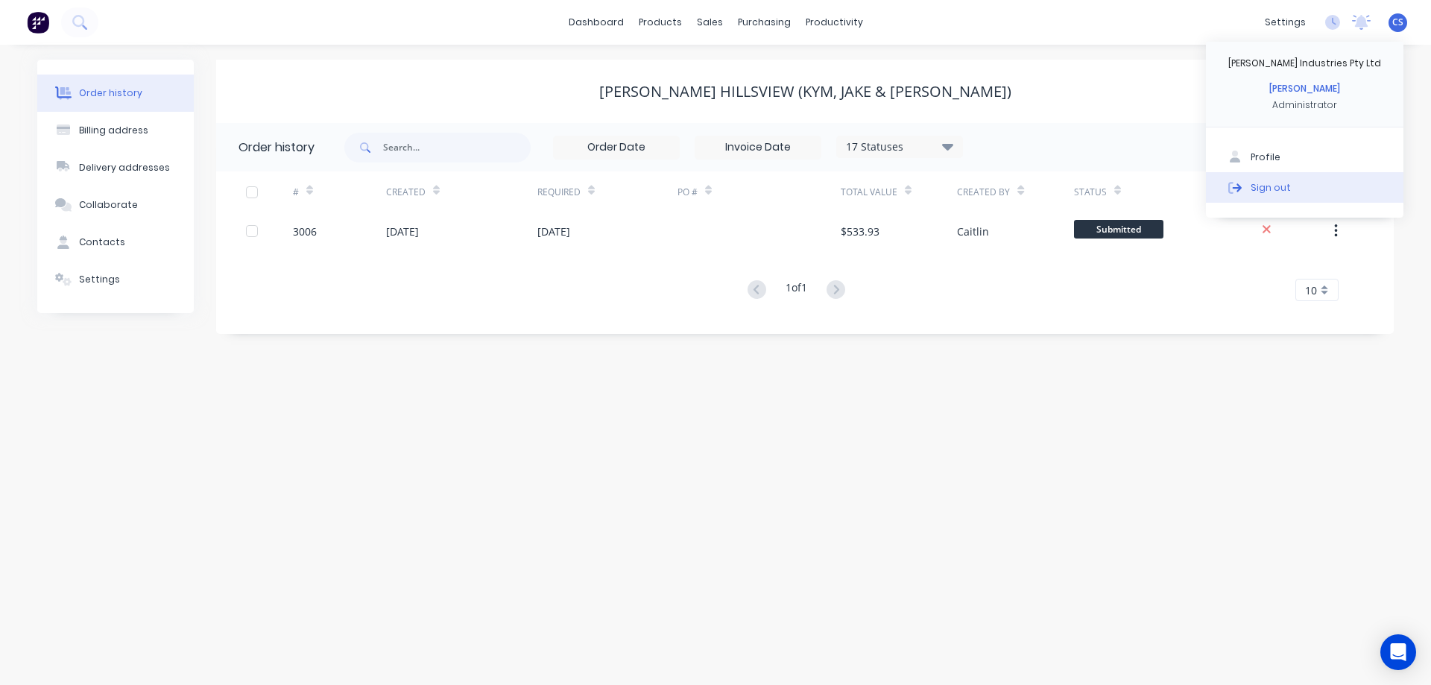
click at [1253, 183] on div "Sign out" at bounding box center [1270, 186] width 40 height 13
